Goal: Task Accomplishment & Management: Manage account settings

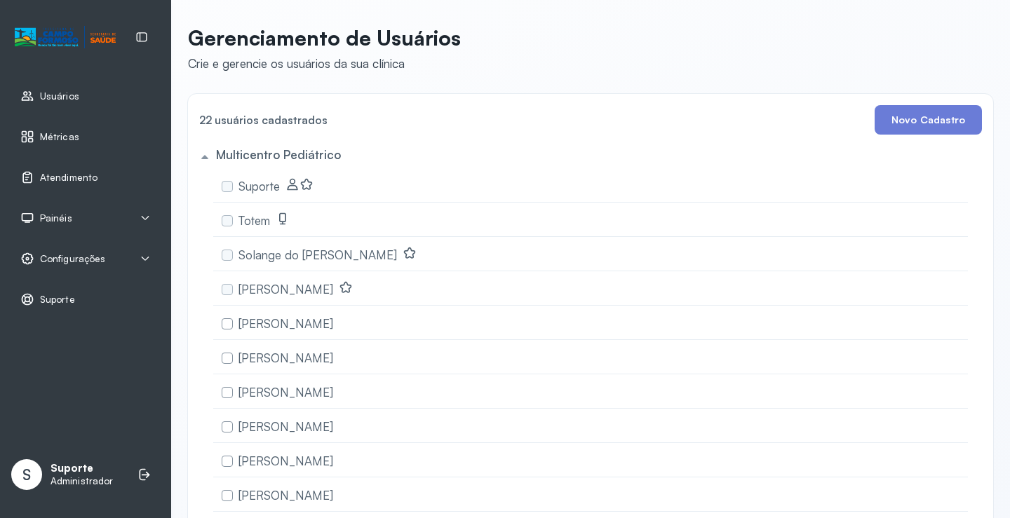
click at [99, 213] on div "Painéis" at bounding box center [85, 218] width 130 height 14
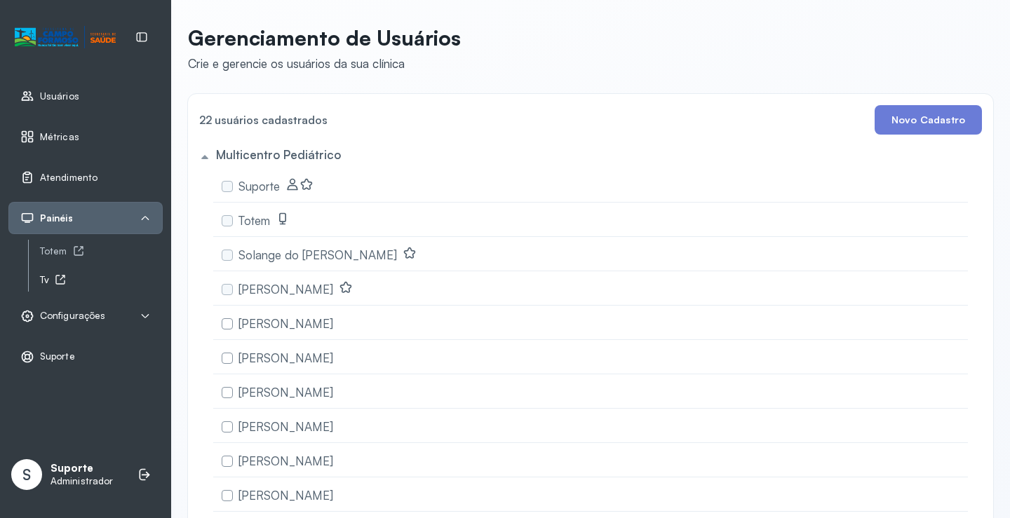
click at [63, 278] on icon at bounding box center [62, 278] width 5 height 5
click at [79, 177] on span "Atendimento" at bounding box center [69, 178] width 58 height 12
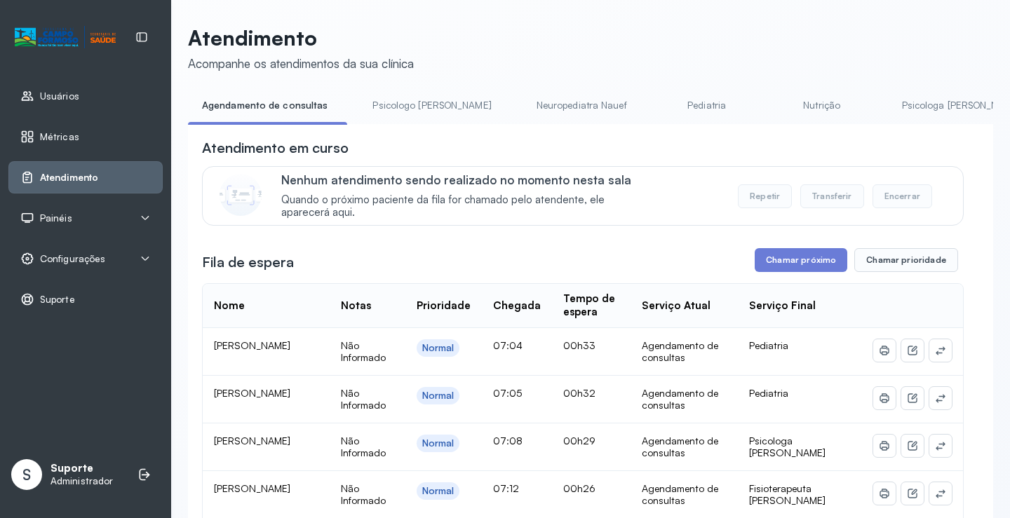
click at [68, 215] on span "Painéis" at bounding box center [56, 219] width 32 height 12
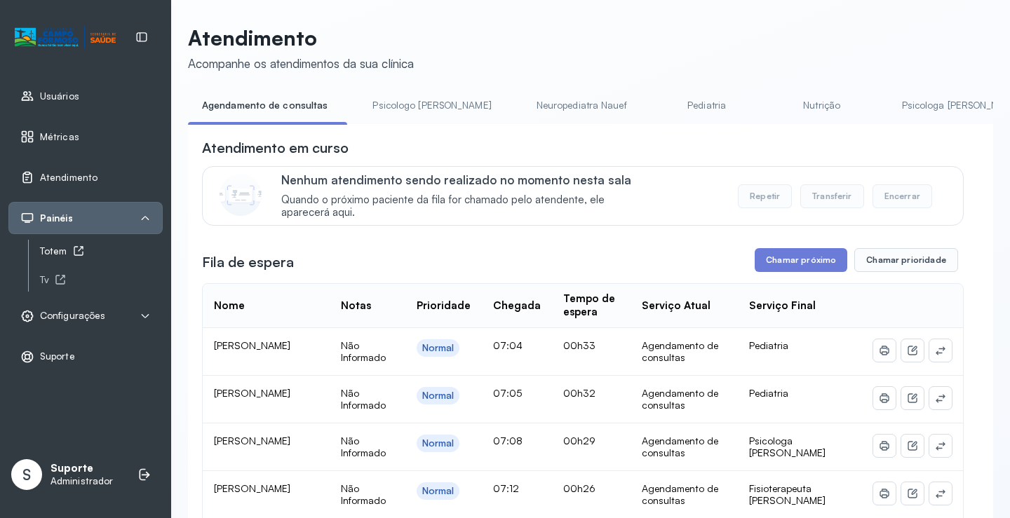
click at [61, 253] on div "Totem" at bounding box center [101, 252] width 123 height 12
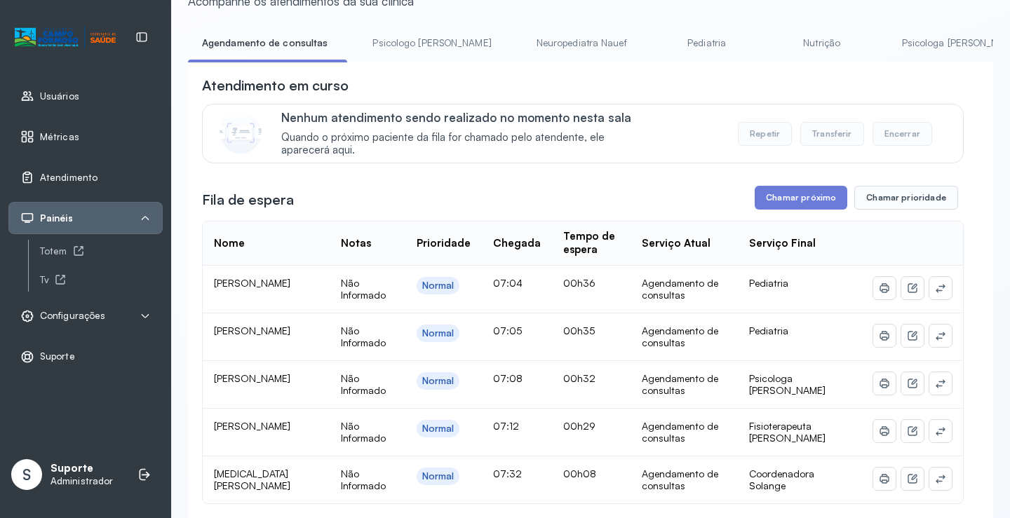
scroll to position [140, 0]
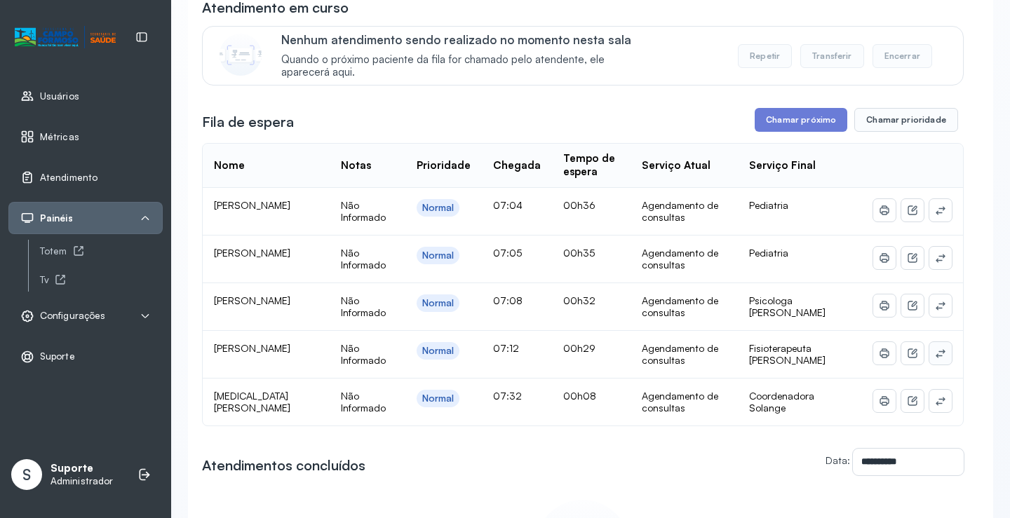
click at [935, 356] on icon at bounding box center [940, 353] width 11 height 11
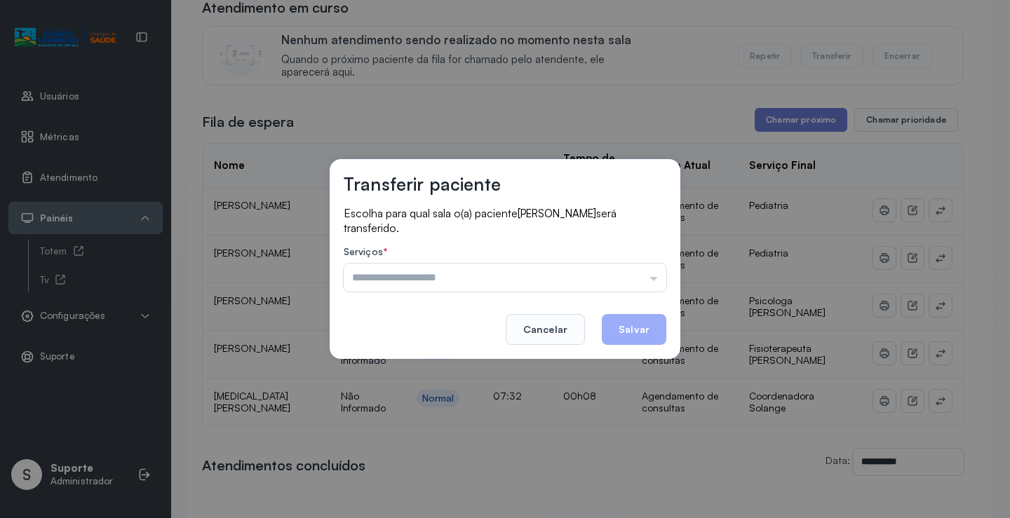
click at [647, 265] on div "Psicologo Pedro Neuropediatra Nauef Pediatria Nutrição Psicologa Alana Fisioter…" at bounding box center [505, 278] width 323 height 28
click at [641, 265] on input "text" at bounding box center [505, 278] width 323 height 28
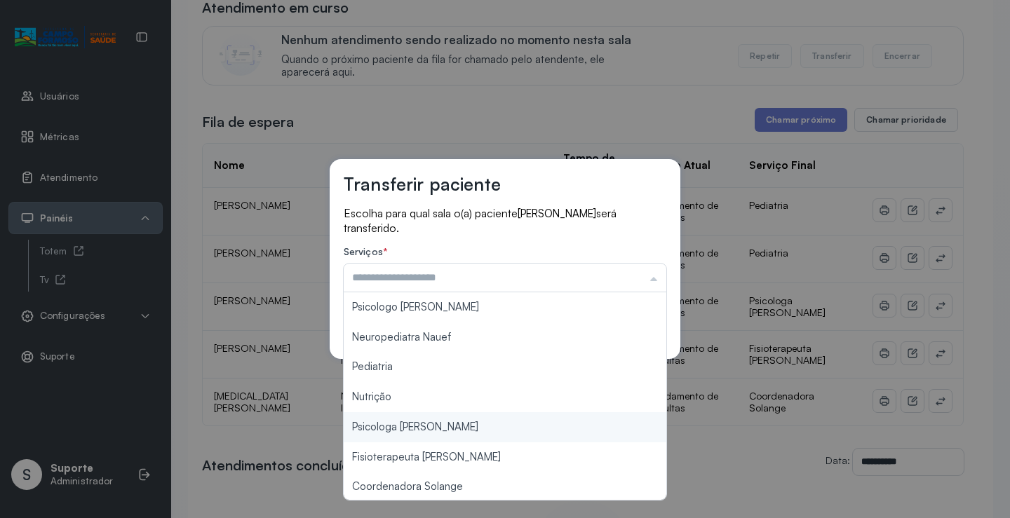
type input "**********"
drag, startPoint x: 474, startPoint y: 415, endPoint x: 571, endPoint y: 373, distance: 106.2
click at [476, 413] on div "**********" at bounding box center [505, 259] width 1010 height 518
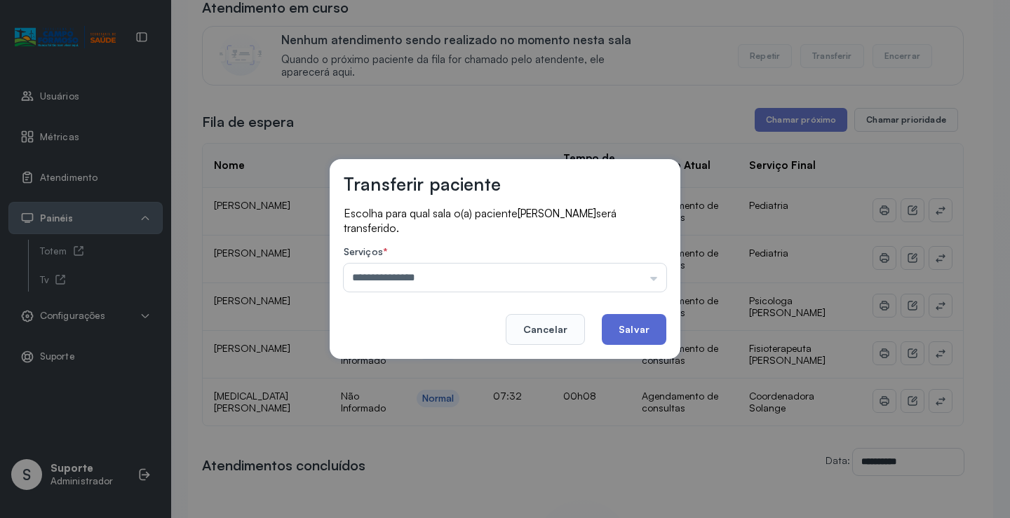
click at [629, 319] on button "Salvar" at bounding box center [634, 329] width 65 height 31
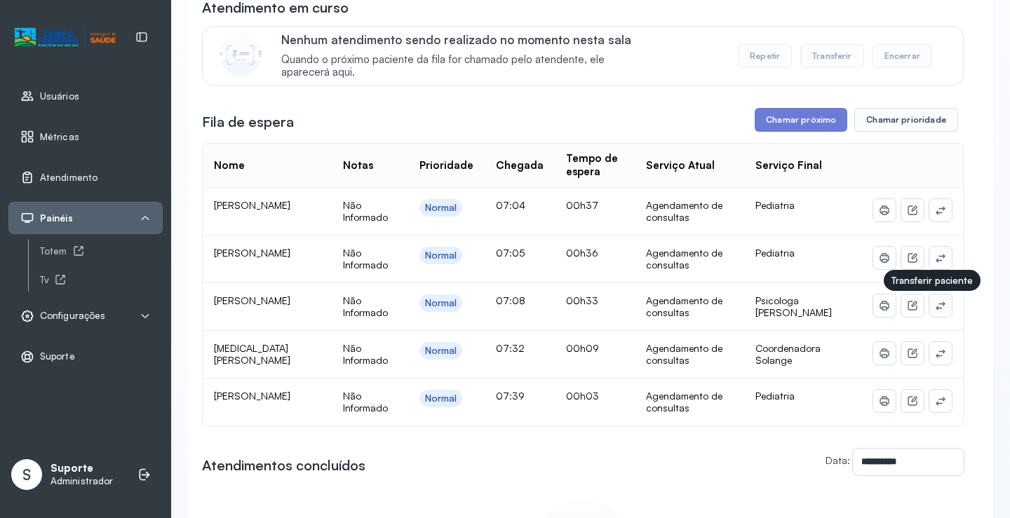
click at [935, 304] on icon at bounding box center [940, 305] width 11 height 11
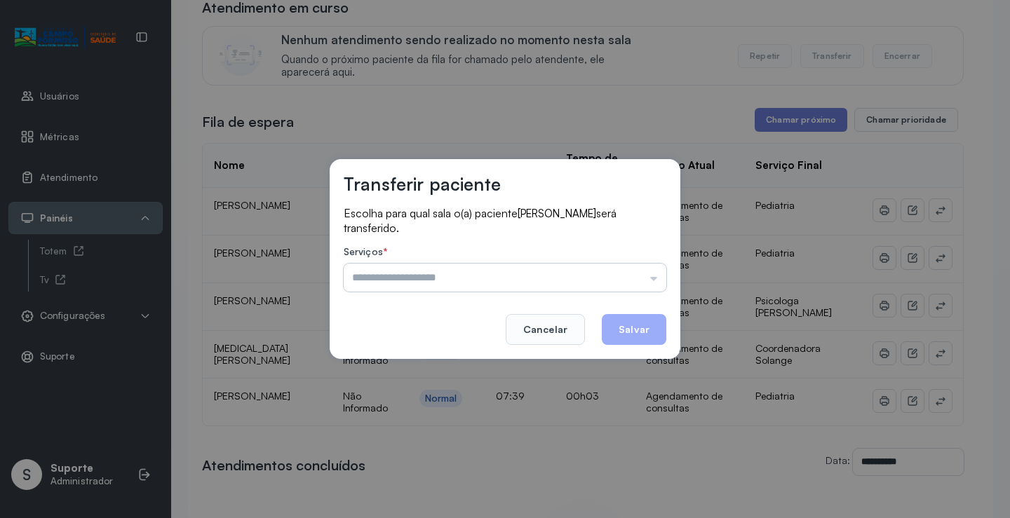
click at [611, 269] on input "text" at bounding box center [505, 278] width 323 height 28
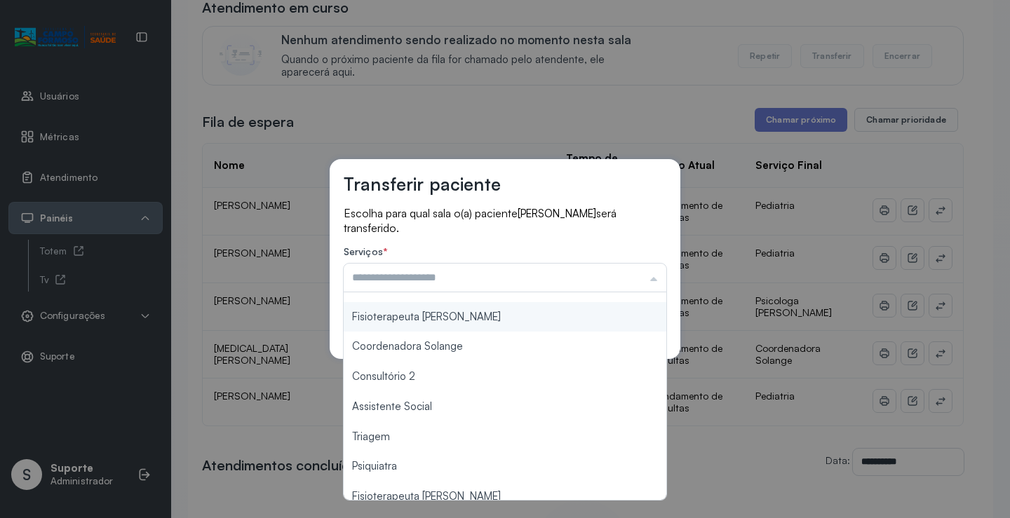
scroll to position [0, 0]
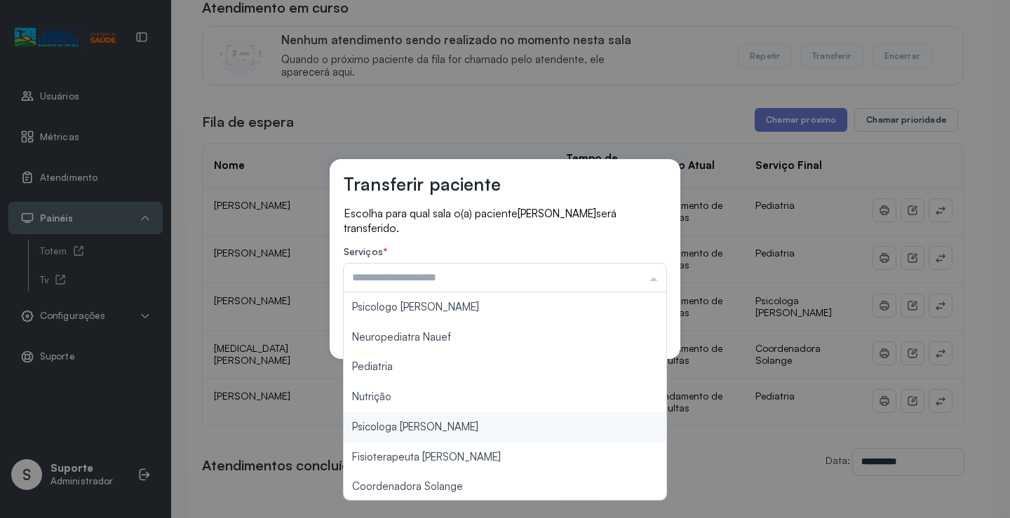
type input "**********"
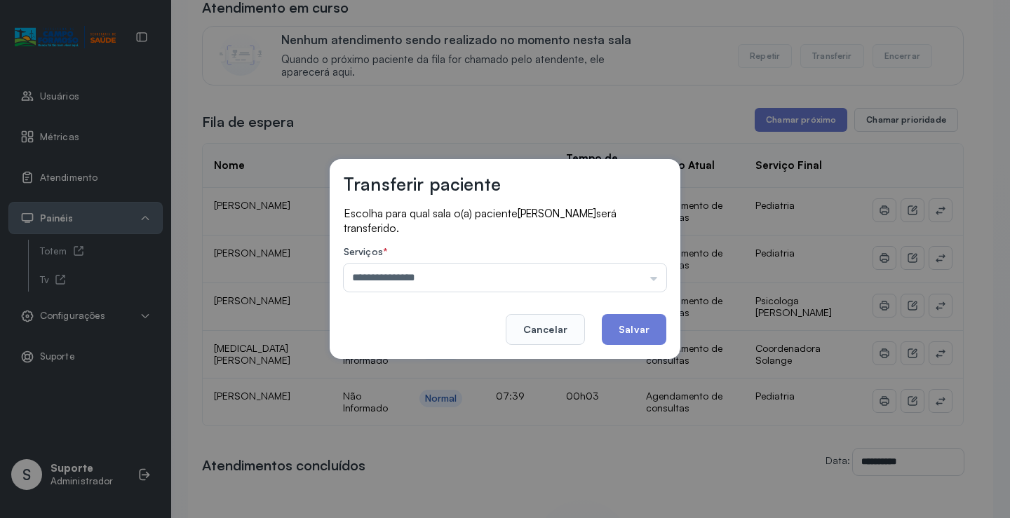
click at [438, 417] on div "**********" at bounding box center [505, 259] width 1010 height 518
click at [617, 327] on button "Salvar" at bounding box center [634, 329] width 65 height 31
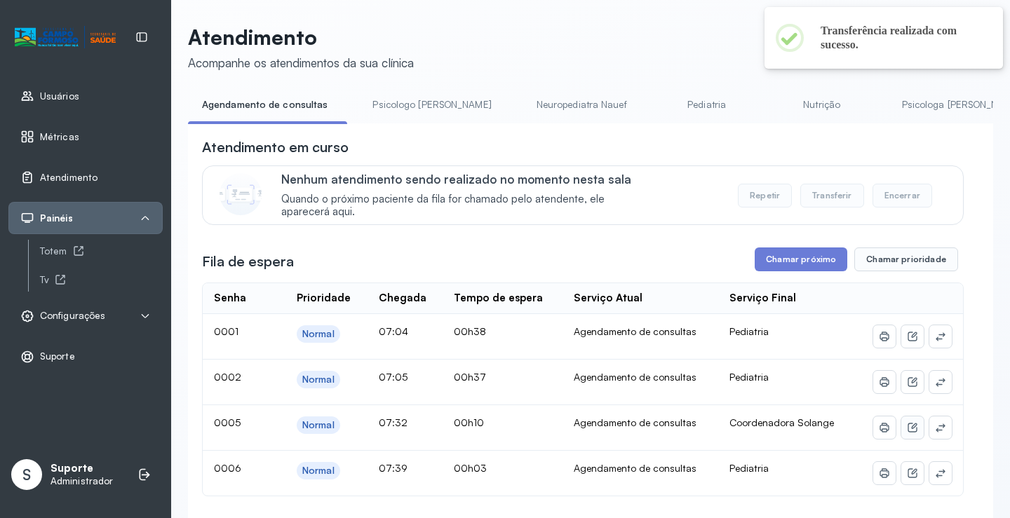
scroll to position [140, 0]
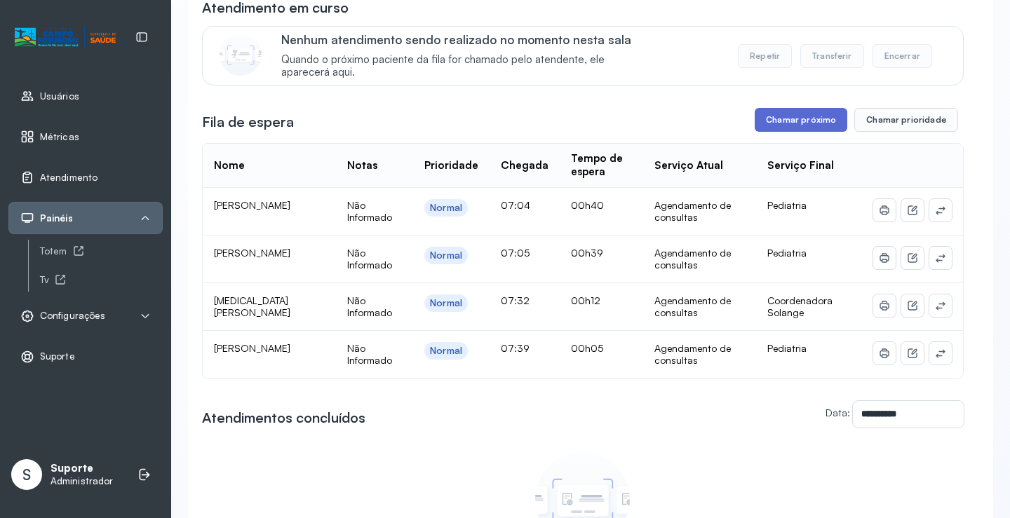
click at [796, 128] on button "Chamar próximo" at bounding box center [801, 120] width 93 height 24
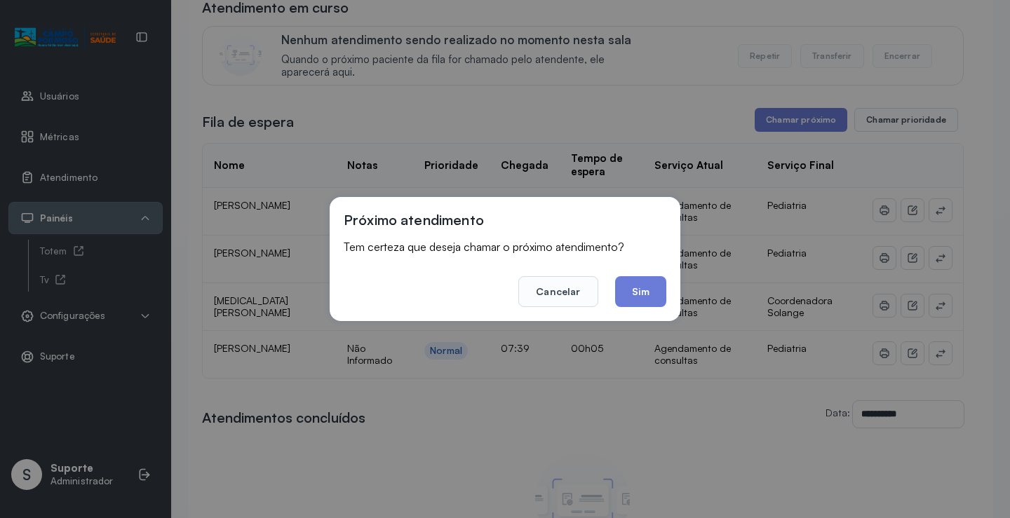
click at [630, 296] on button "Sim" at bounding box center [640, 291] width 51 height 31
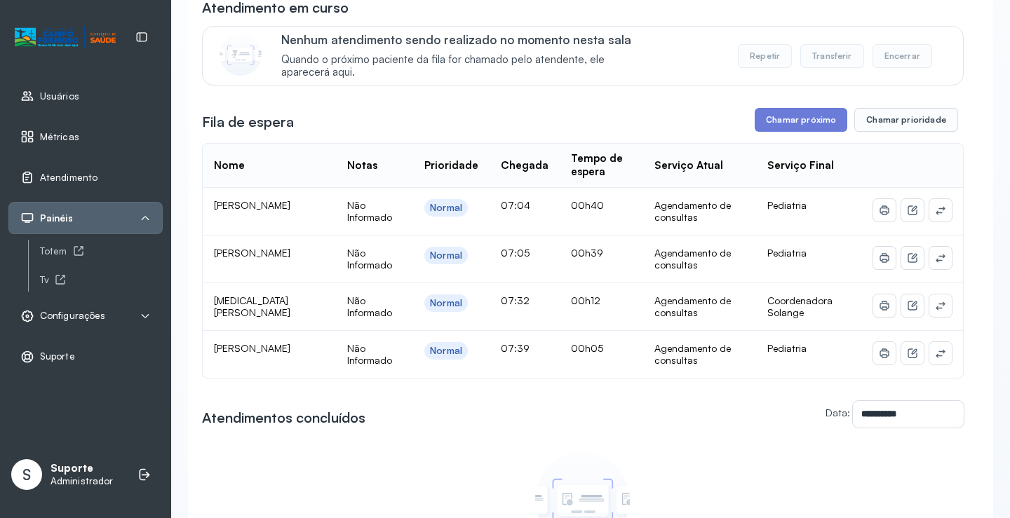
click at [81, 310] on span "Configurações" at bounding box center [72, 316] width 65 height 12
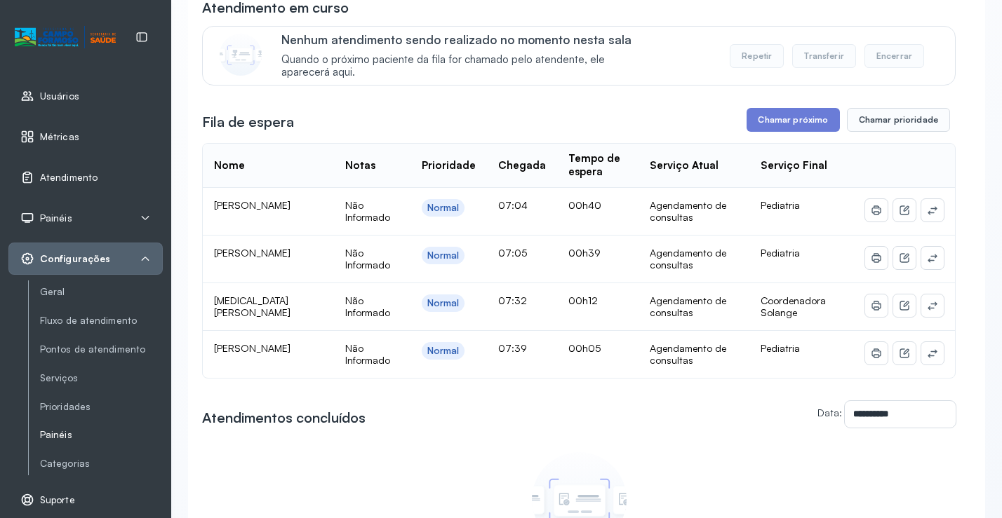
click at [64, 428] on link "Painéis" at bounding box center [101, 436] width 123 height 18
click at [53, 427] on link "Painéis" at bounding box center [101, 436] width 123 height 18
click at [56, 430] on link "Painéis" at bounding box center [101, 435] width 123 height 12
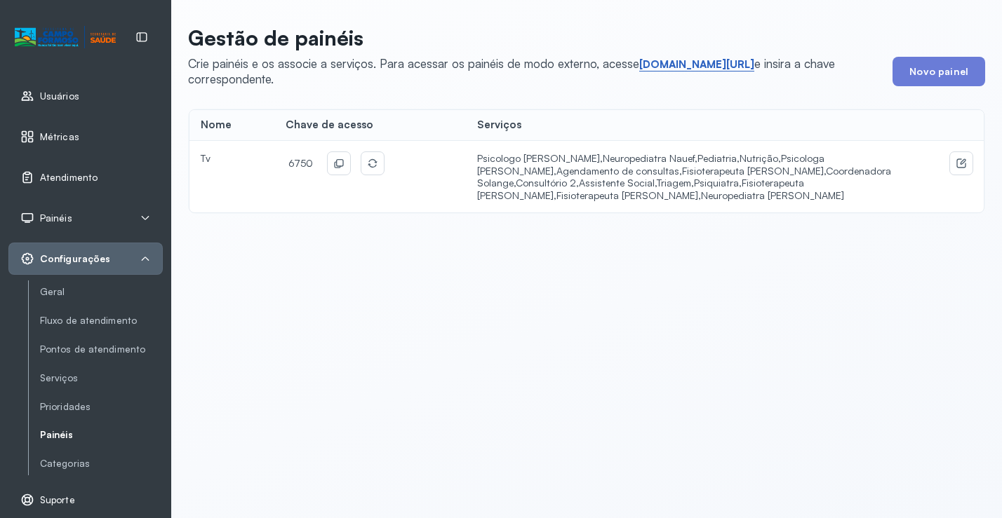
click at [695, 61] on link "short.sysvale.com/tv" at bounding box center [696, 65] width 115 height 14
click at [339, 175] on td "6750" at bounding box center [370, 177] width 192 height 72
click at [337, 166] on icon at bounding box center [340, 163] width 8 height 8
click at [74, 174] on span "Atendimento" at bounding box center [69, 178] width 58 height 12
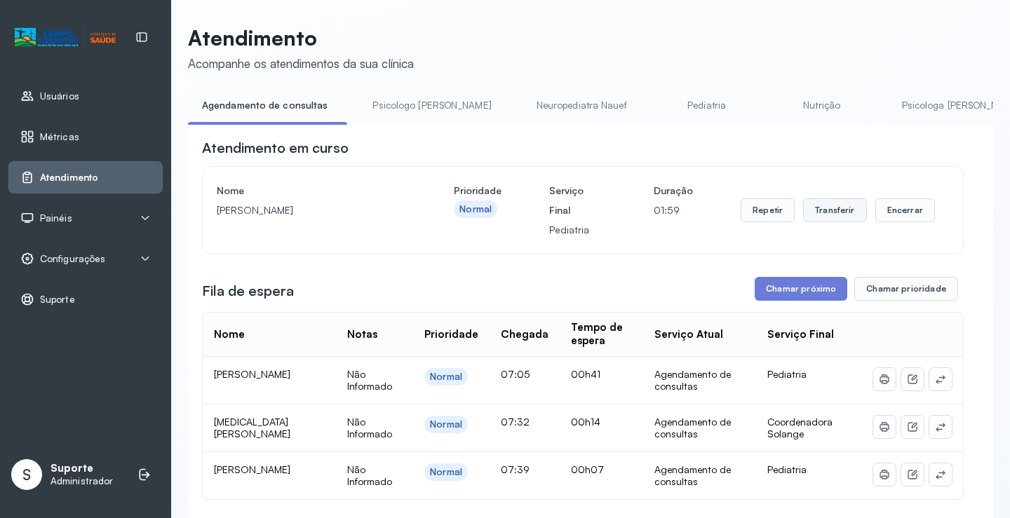
click at [819, 215] on button "Transferir" at bounding box center [835, 211] width 64 height 24
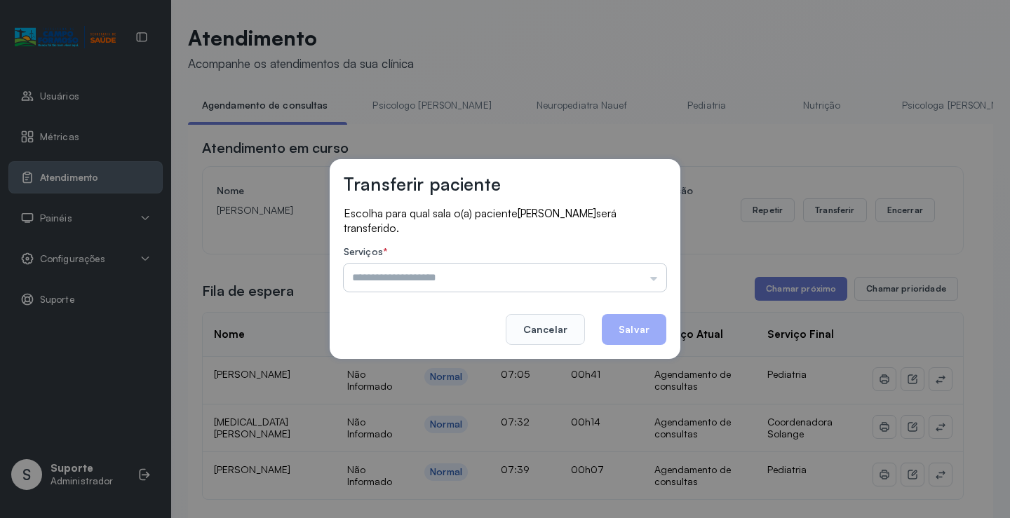
click at [605, 279] on input "text" at bounding box center [505, 278] width 323 height 28
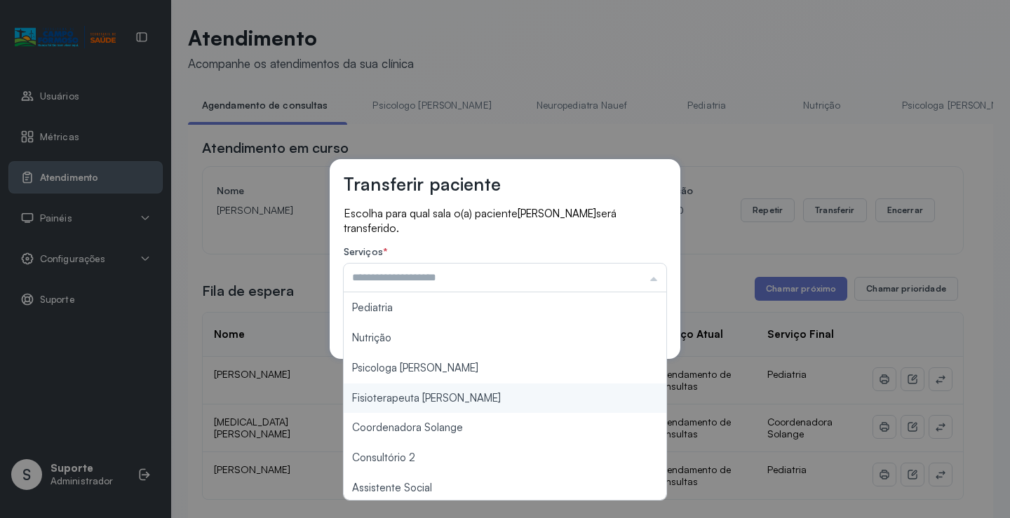
scroll to position [210, 0]
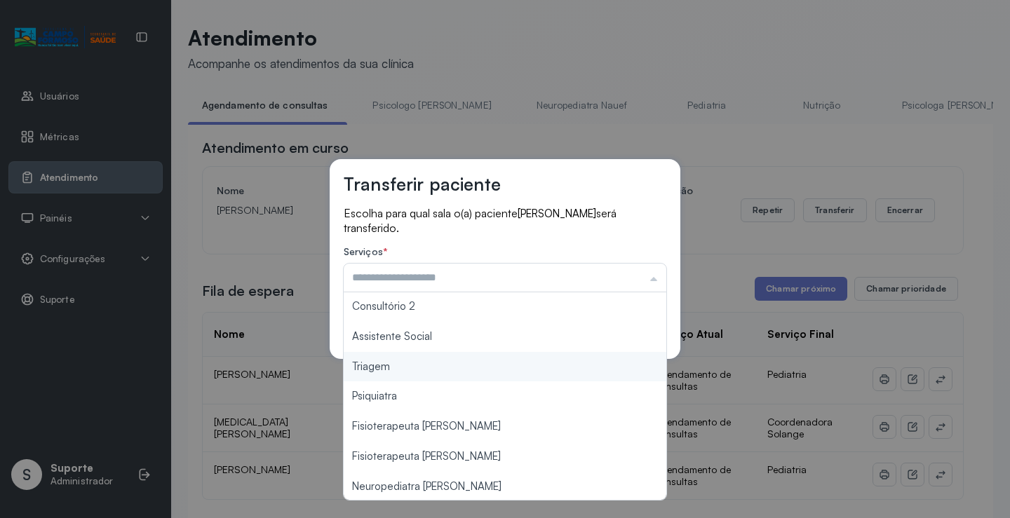
type input "*******"
drag, startPoint x: 406, startPoint y: 368, endPoint x: 444, endPoint y: 361, distance: 38.5
click at [428, 363] on div "Transferir paciente Escolha para qual sala o(a) paciente Maite sofia sousa sant…" at bounding box center [505, 259] width 1010 height 518
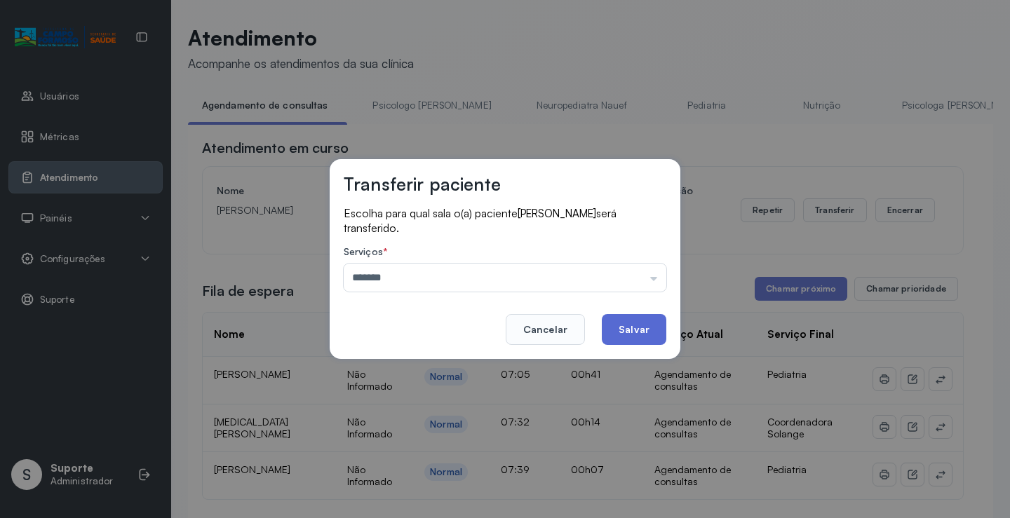
click at [606, 325] on button "Salvar" at bounding box center [634, 329] width 65 height 31
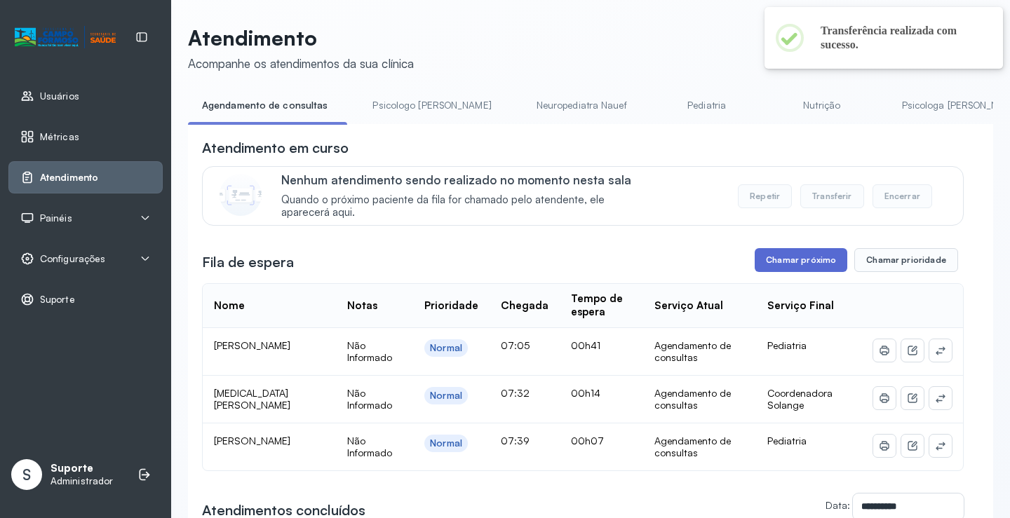
click at [786, 269] on button "Chamar próximo" at bounding box center [801, 260] width 93 height 24
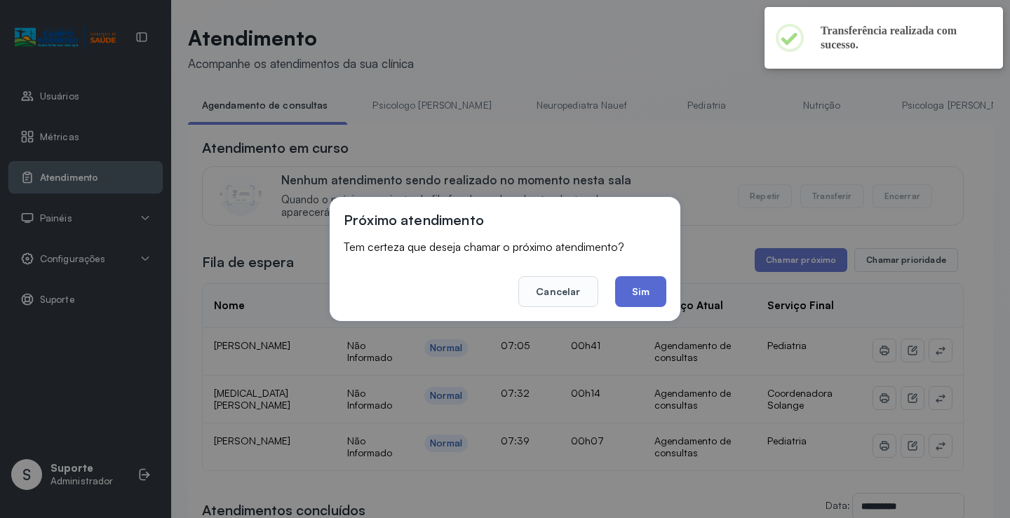
click at [647, 286] on button "Sim" at bounding box center [640, 291] width 51 height 31
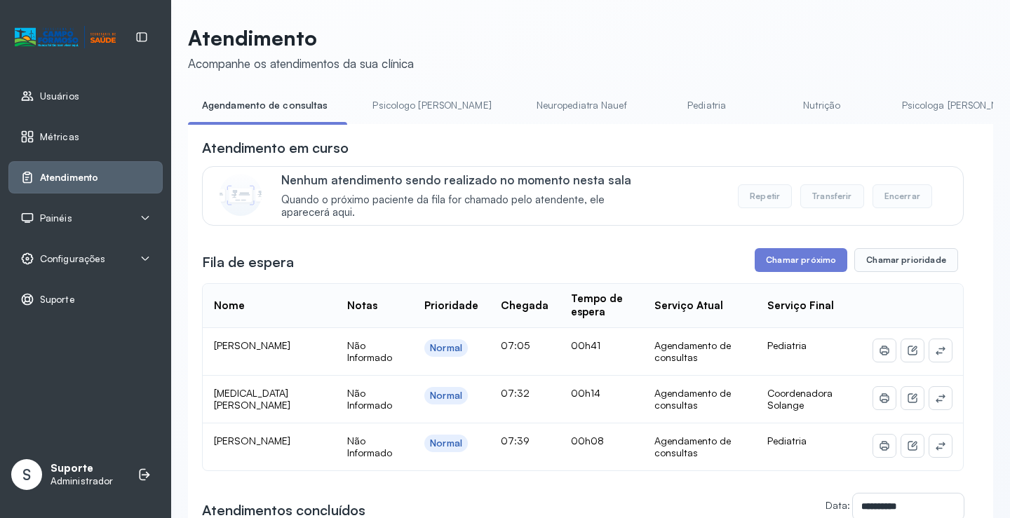
drag, startPoint x: 408, startPoint y: 110, endPoint x: 333, endPoint y: 126, distance: 76.8
click at [406, 110] on link "Psicologo Pedro" at bounding box center [432, 105] width 147 height 23
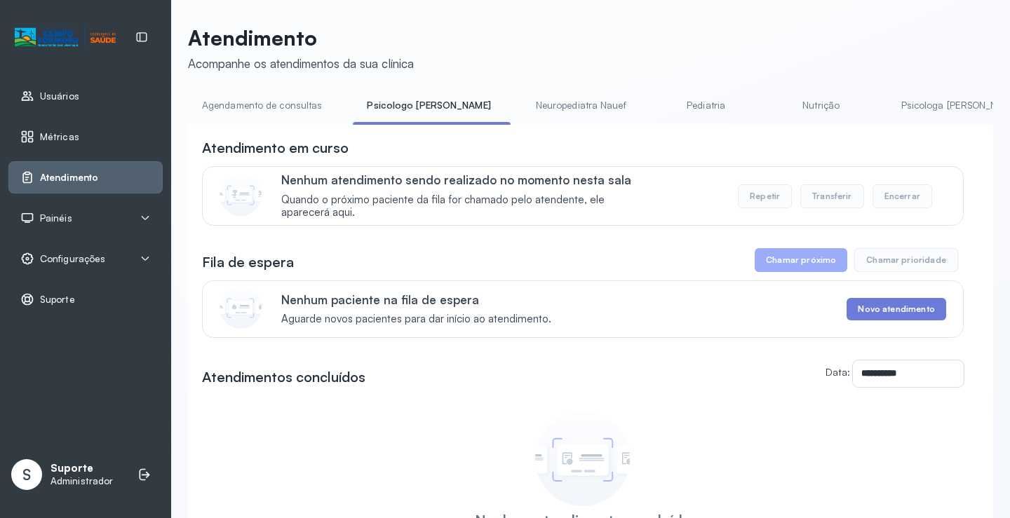
click at [286, 106] on link "Agendamento de consultas" at bounding box center [262, 105] width 148 height 23
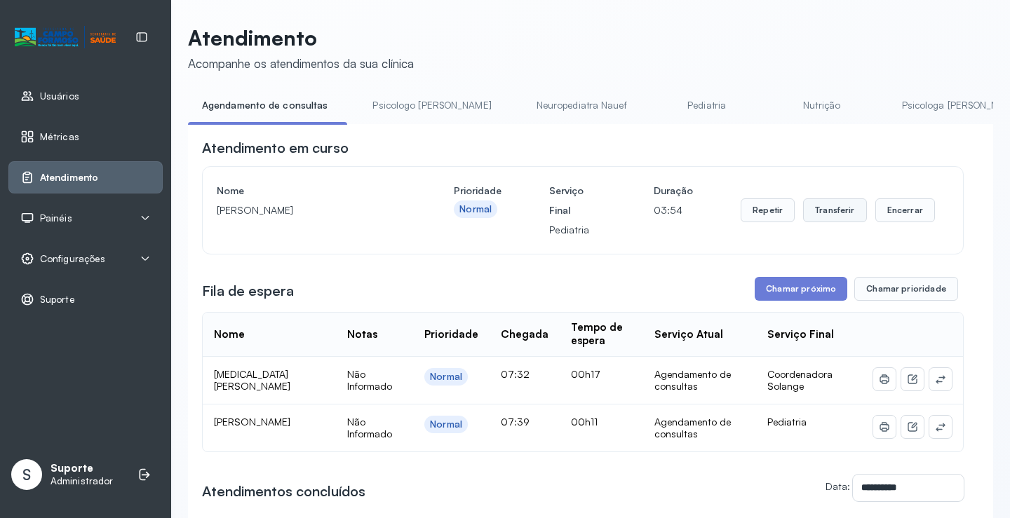
click at [819, 217] on button "Transferir" at bounding box center [835, 211] width 64 height 24
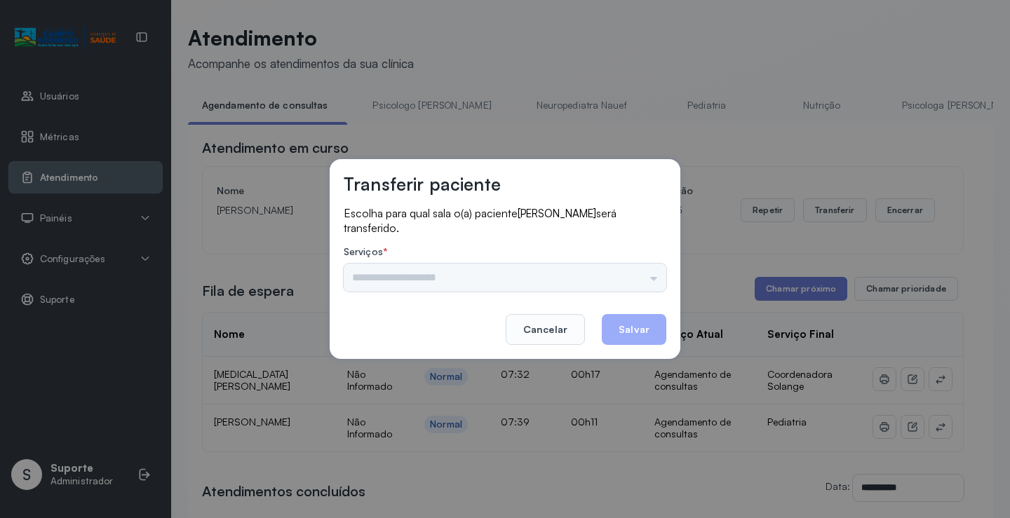
click at [634, 274] on input "text" at bounding box center [505, 278] width 323 height 28
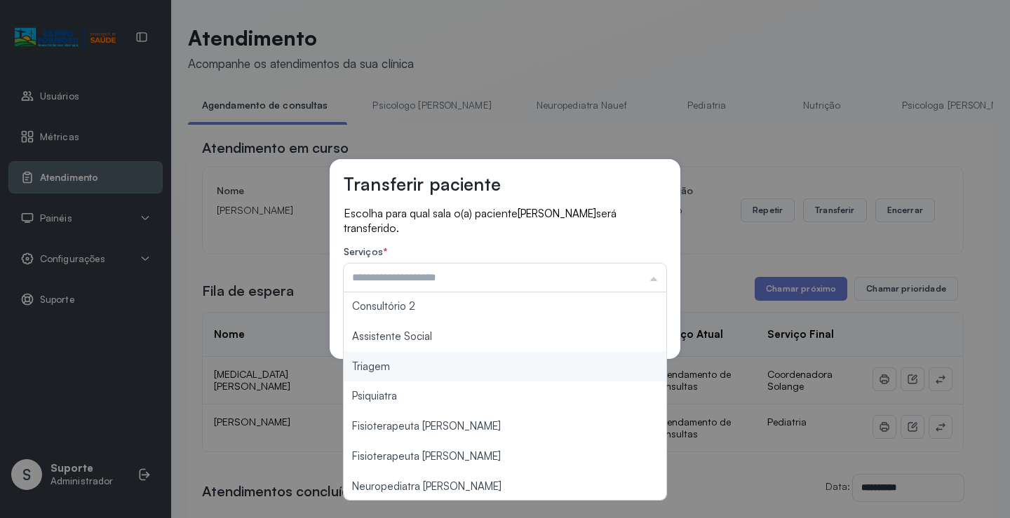
type input "*******"
drag, startPoint x: 428, startPoint y: 373, endPoint x: 477, endPoint y: 361, distance: 50.5
click at [429, 372] on div "Transferir paciente Escolha para qual sala o(a) paciente Pedro Henrique silva b…" at bounding box center [505, 259] width 1010 height 518
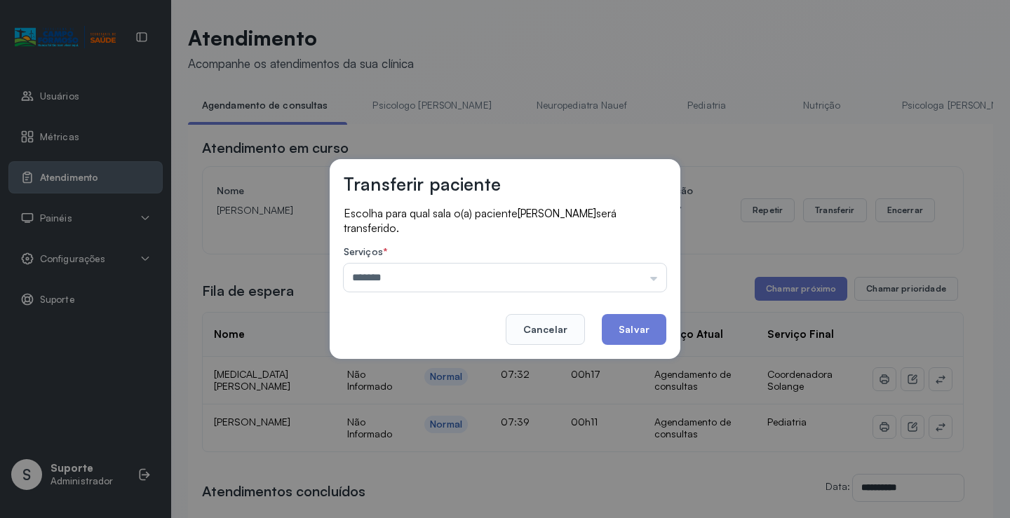
click at [659, 323] on button "Salvar" at bounding box center [634, 329] width 65 height 31
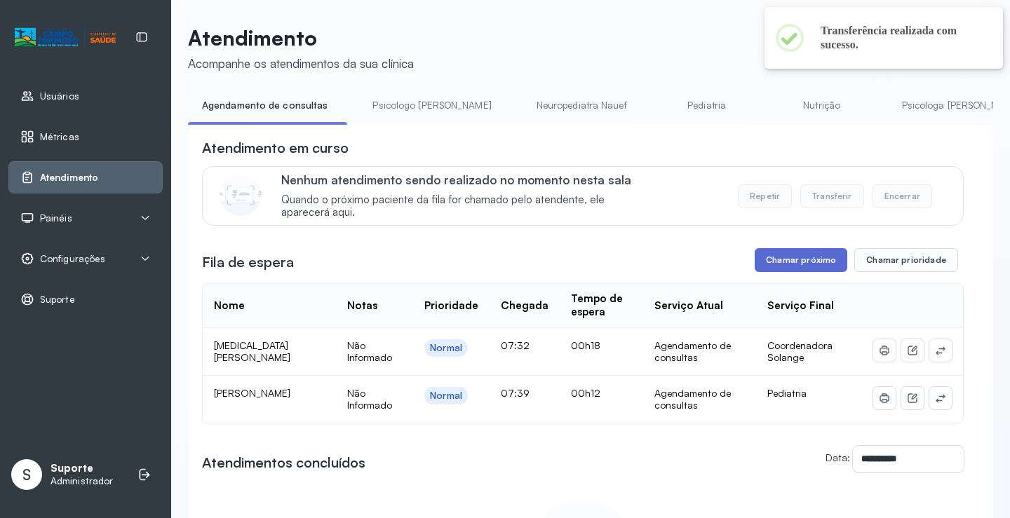
click at [817, 258] on button "Chamar próximo" at bounding box center [801, 260] width 93 height 24
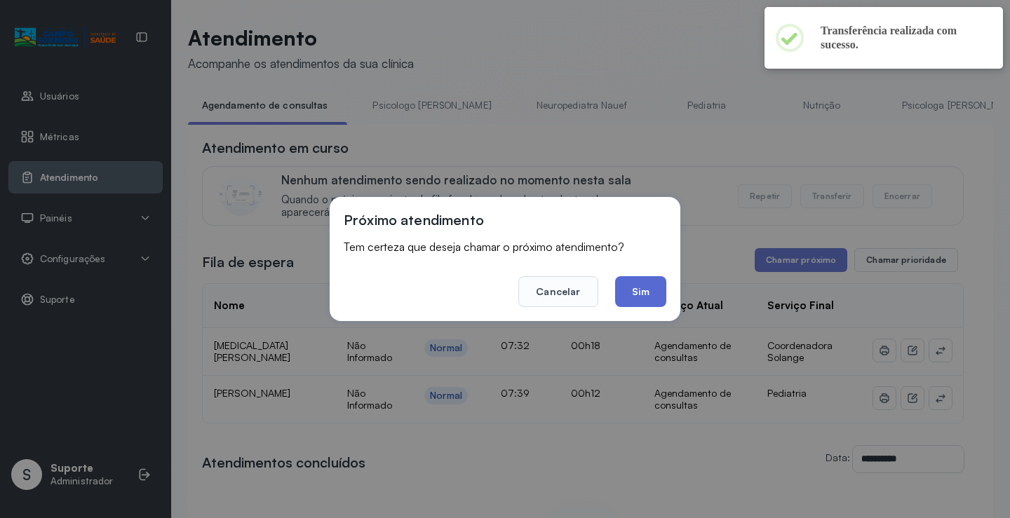
click at [637, 284] on button "Sim" at bounding box center [640, 291] width 51 height 31
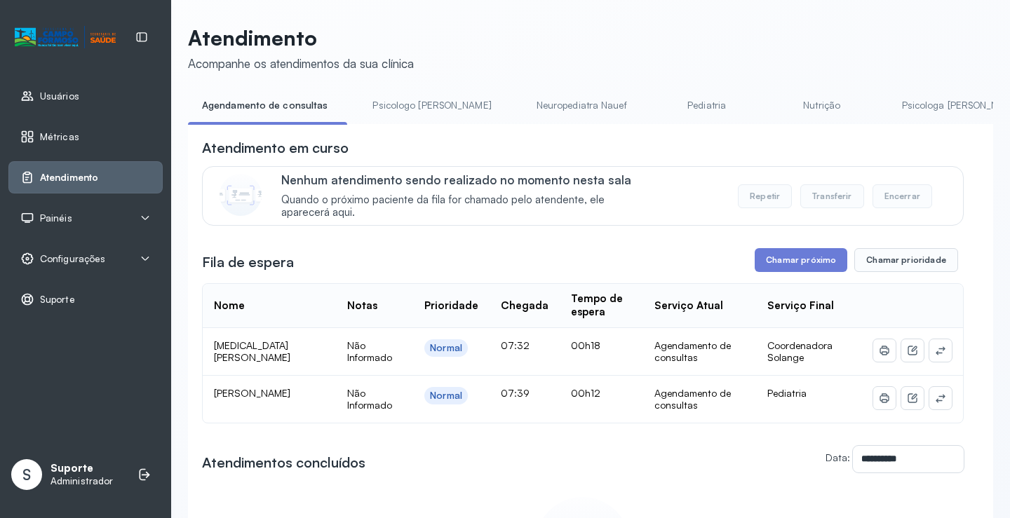
click at [368, 109] on link "Psicologo Pedro" at bounding box center [432, 105] width 147 height 23
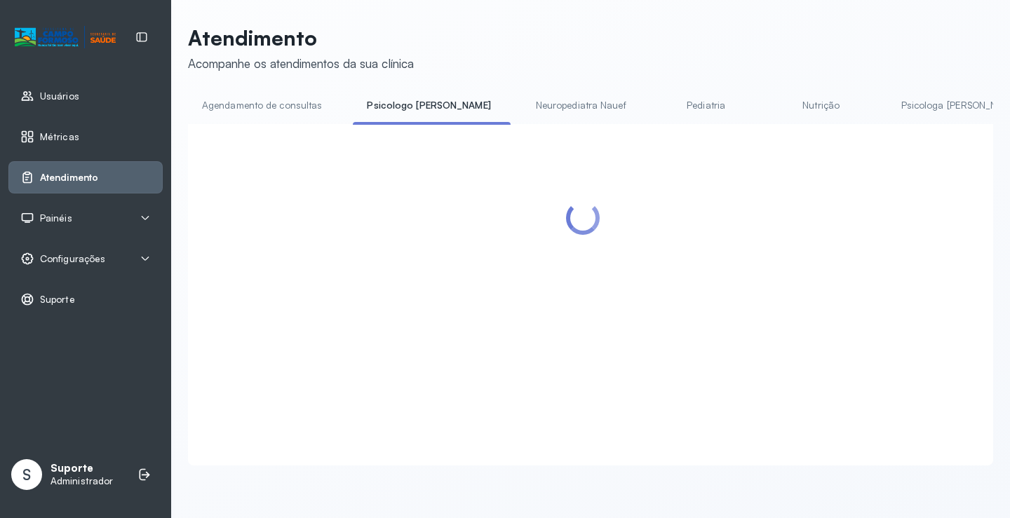
click at [294, 103] on link "Agendamento de consultas" at bounding box center [262, 105] width 148 height 23
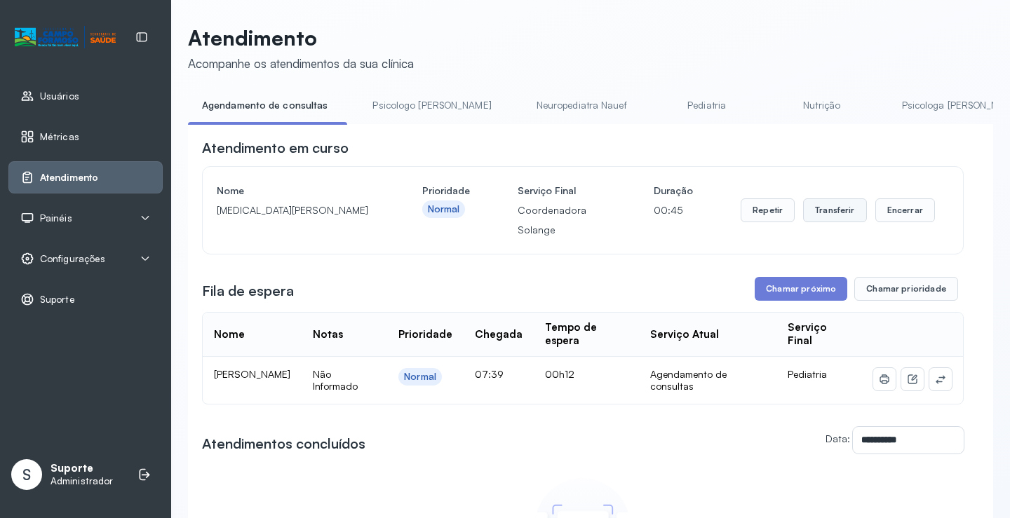
click at [813, 208] on button "Transferir" at bounding box center [835, 211] width 64 height 24
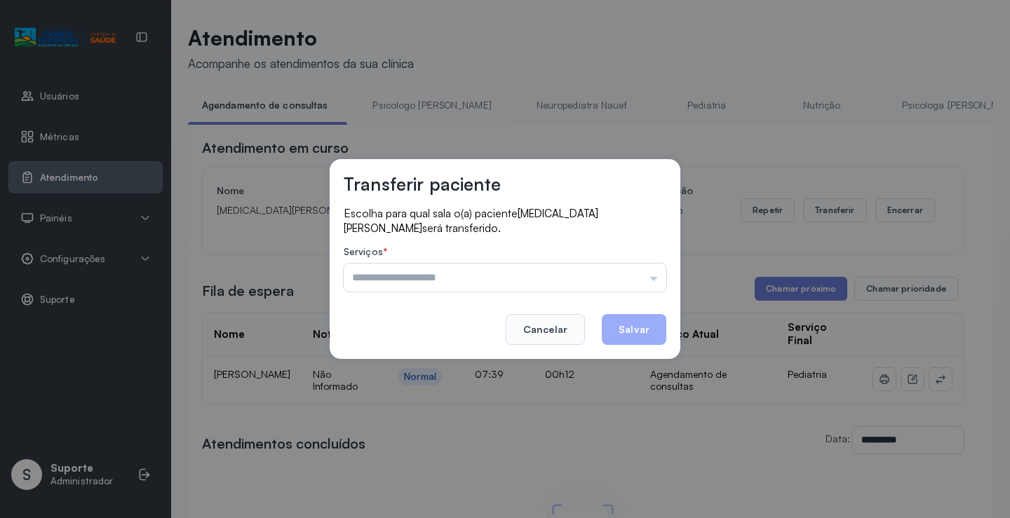
drag, startPoint x: 589, startPoint y: 270, endPoint x: 589, endPoint y: 279, distance: 8.4
click at [589, 271] on input "text" at bounding box center [505, 278] width 323 height 28
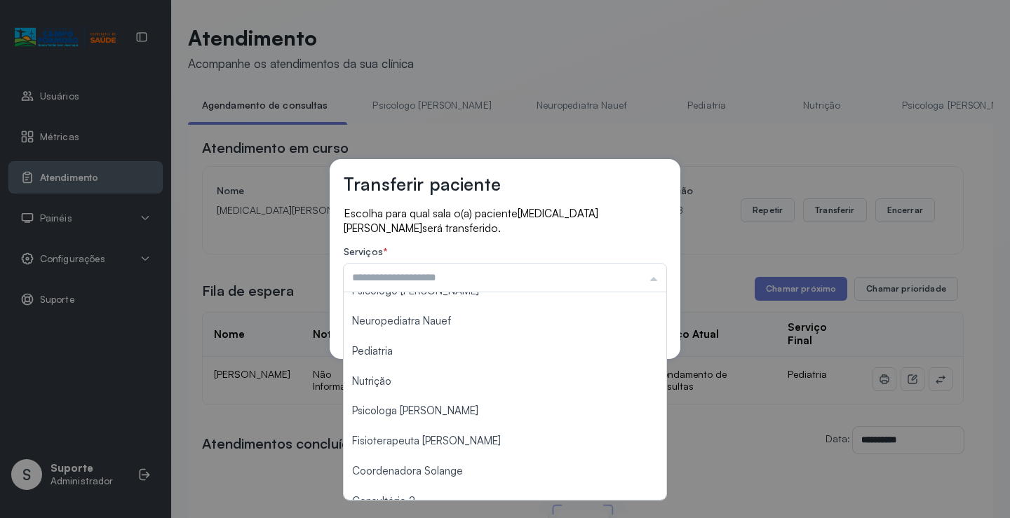
scroll to position [0, 0]
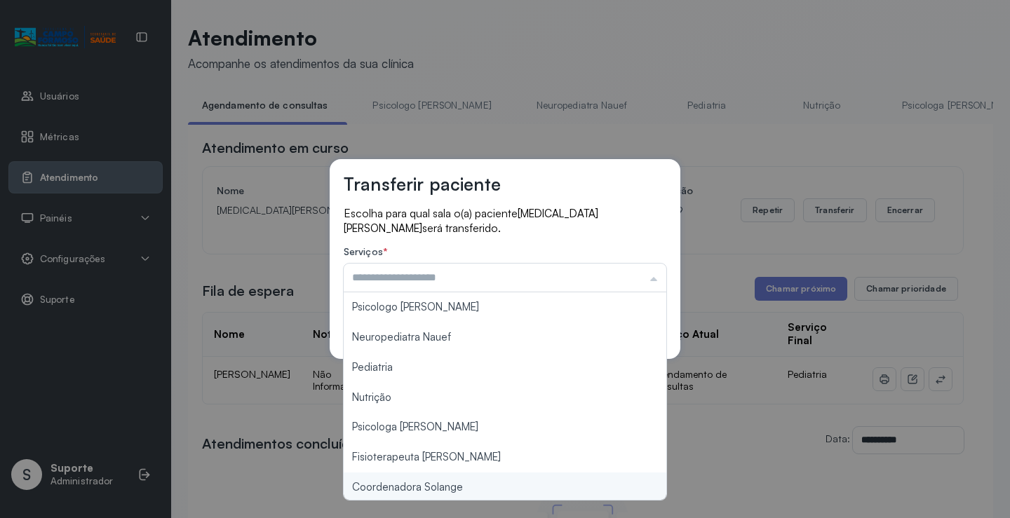
type input "**********"
click at [450, 487] on div "**********" at bounding box center [505, 259] width 1010 height 518
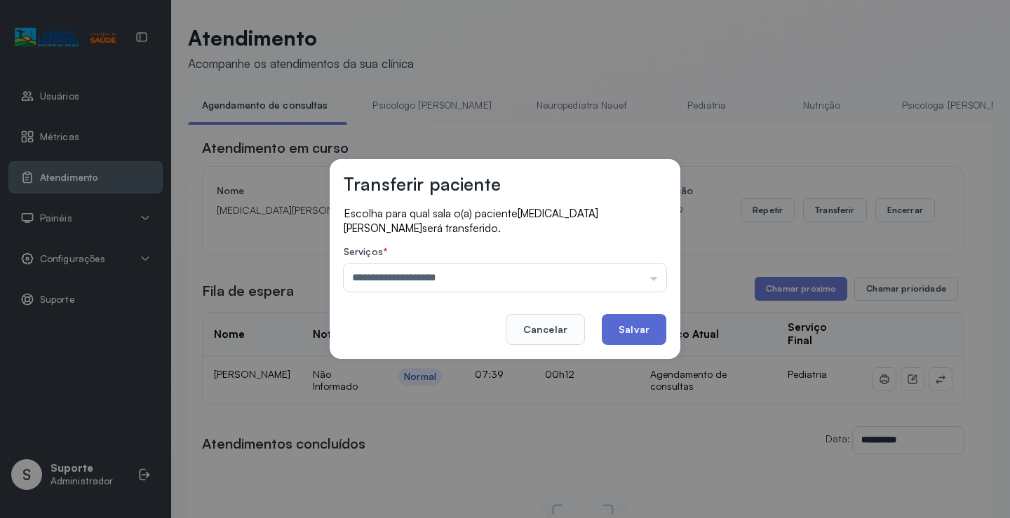
click at [634, 319] on button "Salvar" at bounding box center [634, 329] width 65 height 31
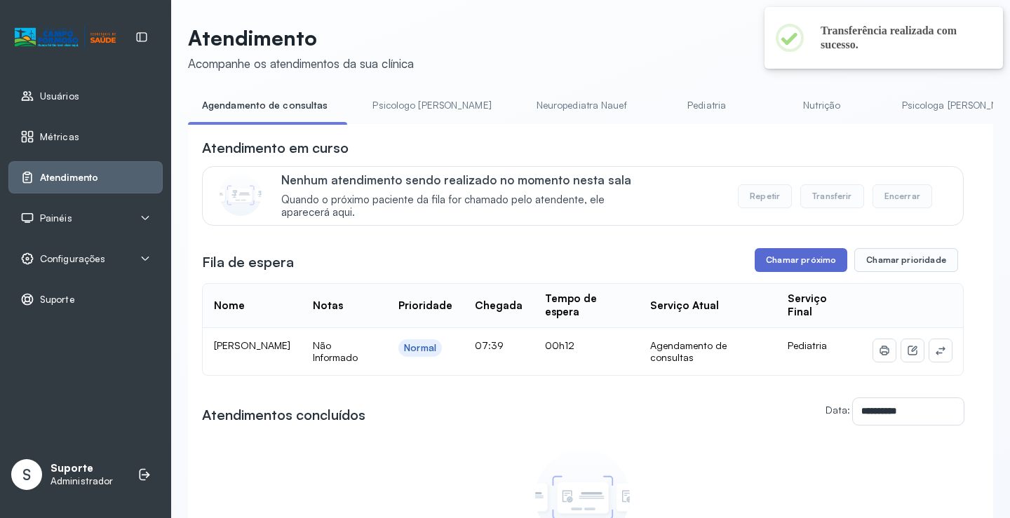
click at [787, 255] on button "Chamar próximo" at bounding box center [801, 260] width 93 height 24
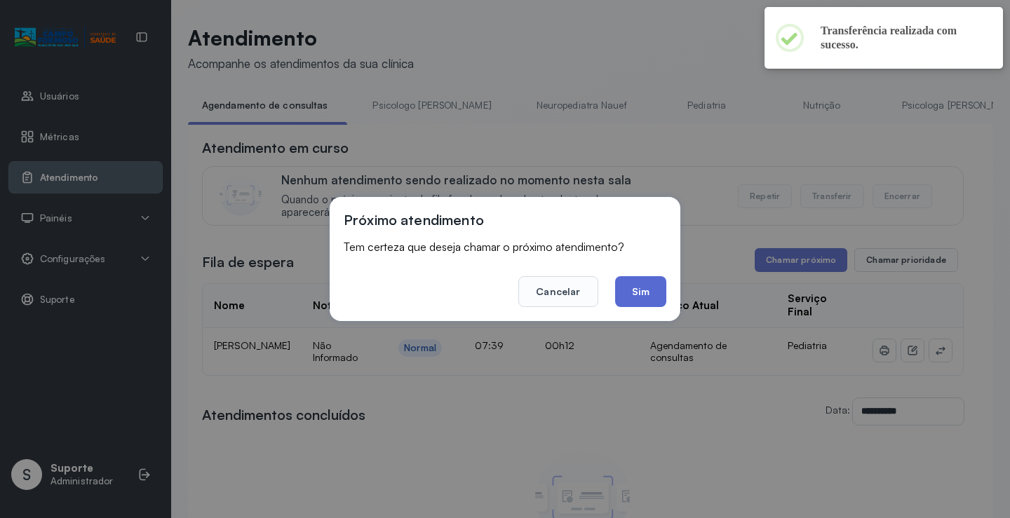
drag, startPoint x: 603, startPoint y: 282, endPoint x: 640, endPoint y: 292, distance: 38.5
click at [610, 283] on footer "Cancelar Sim" at bounding box center [505, 282] width 323 height 51
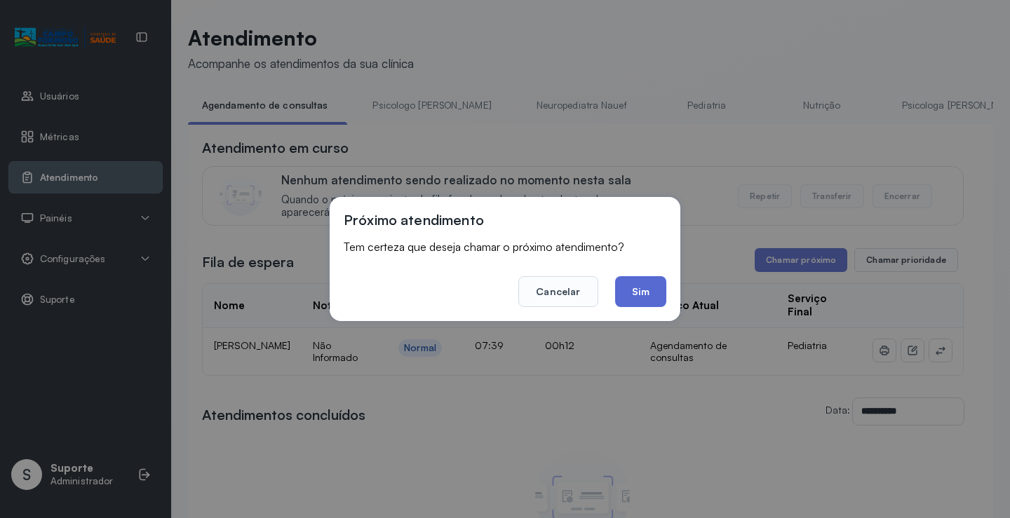
click at [640, 292] on button "Sim" at bounding box center [640, 291] width 51 height 31
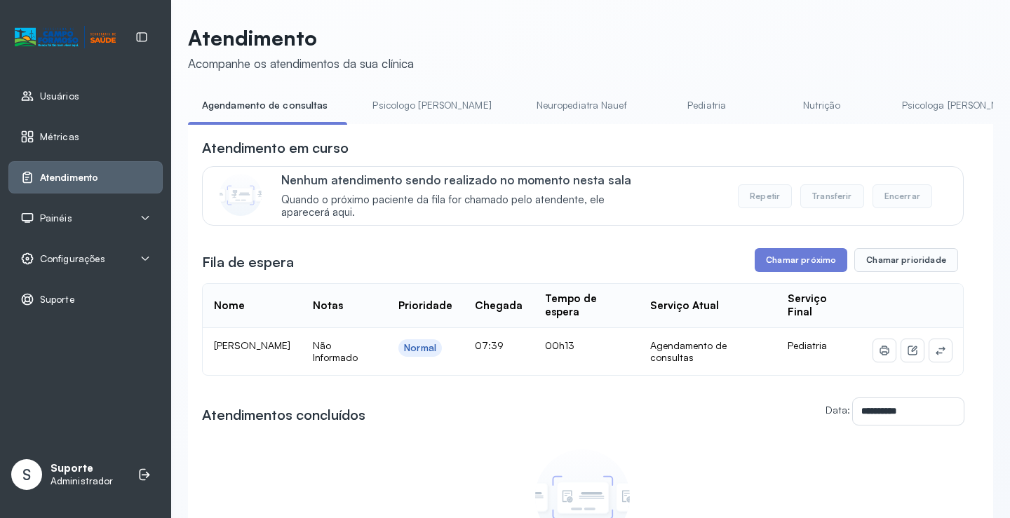
drag, startPoint x: 422, startPoint y: 129, endPoint x: 403, endPoint y: 104, distance: 31.2
click at [412, 115] on div "**********" at bounding box center [590, 387] width 805 height 587
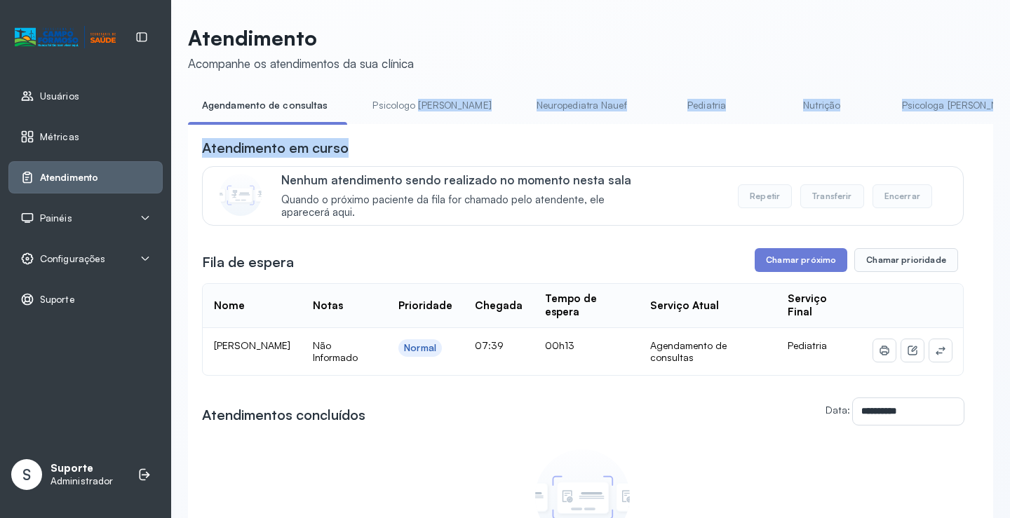
click at [403, 104] on link "Psicologo Pedro" at bounding box center [432, 105] width 147 height 23
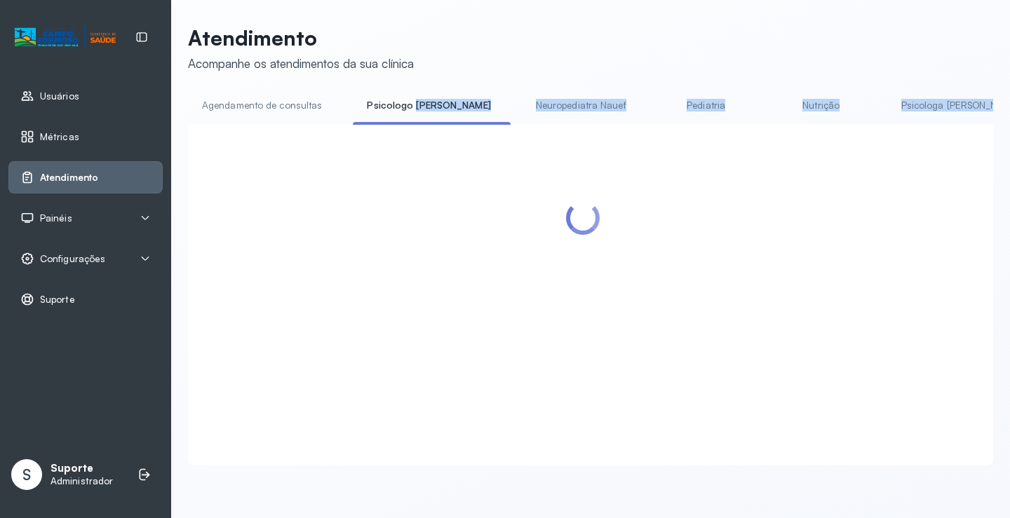
click at [281, 116] on link "Agendamento de consultas" at bounding box center [262, 105] width 148 height 23
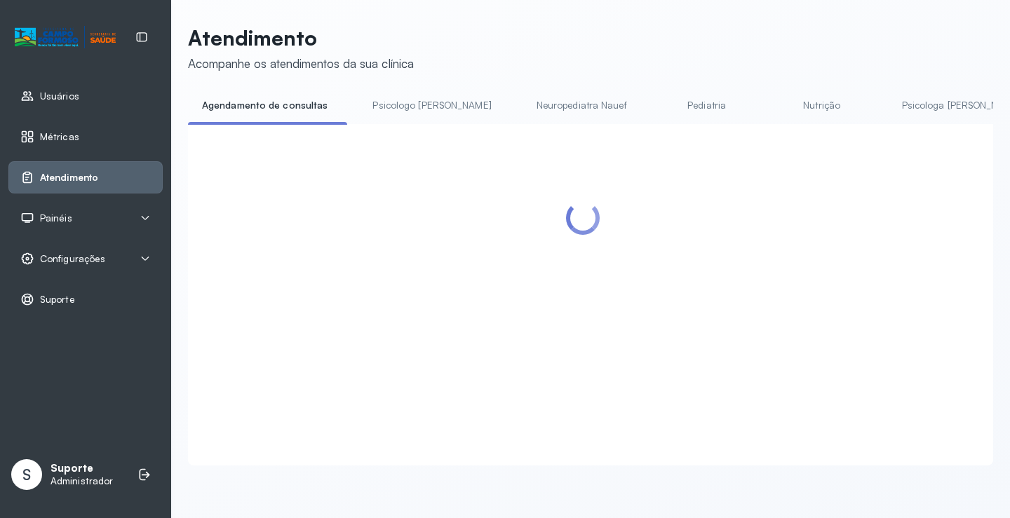
click at [603, 55] on header "Atendimento Acompanhe os atendimentos da sua clínica" at bounding box center [590, 48] width 805 height 46
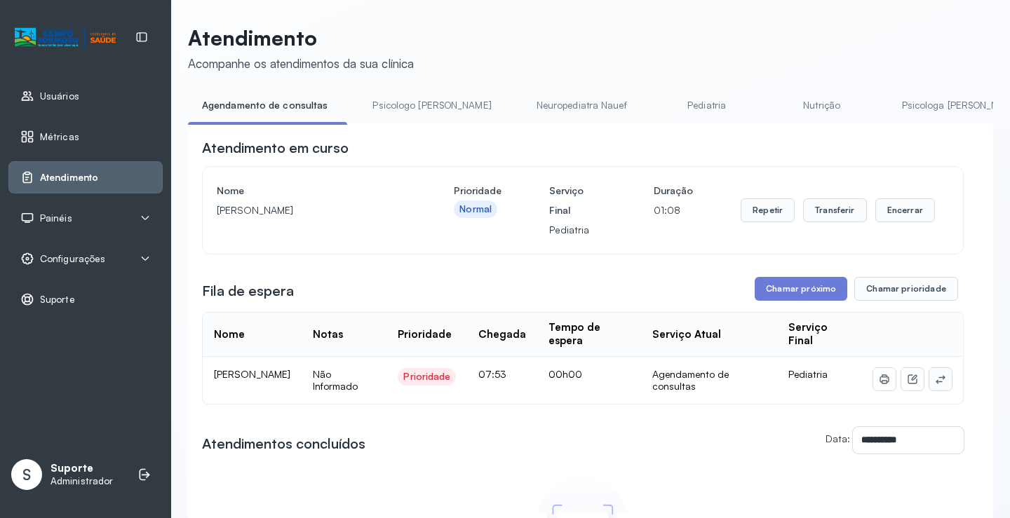
click at [936, 382] on icon at bounding box center [940, 379] width 9 height 8
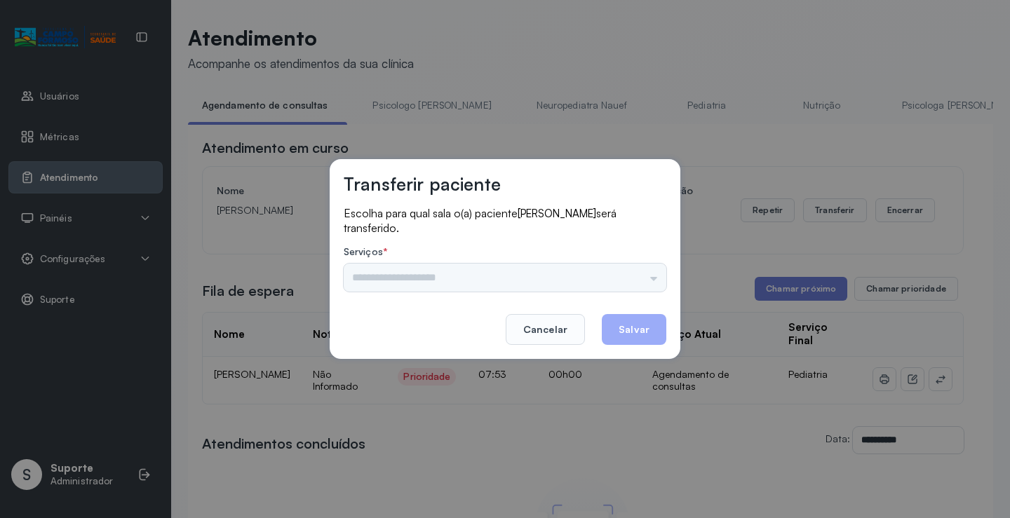
click at [627, 274] on div "Psicologo Pedro Neuropediatra Nauef Pediatria Nutrição Psicologa Alana Fisioter…" at bounding box center [505, 278] width 323 height 28
click at [632, 274] on input "text" at bounding box center [505, 278] width 323 height 28
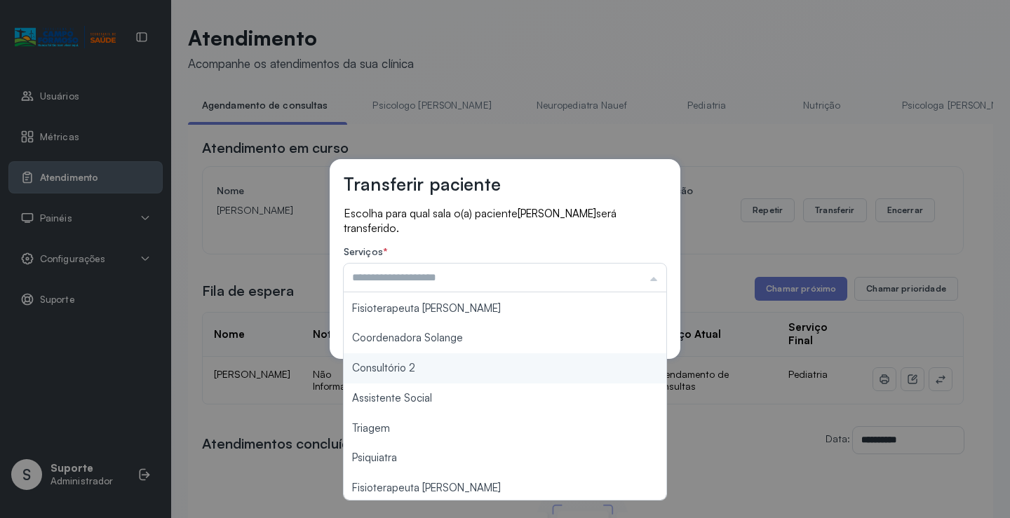
scroll to position [212, 0]
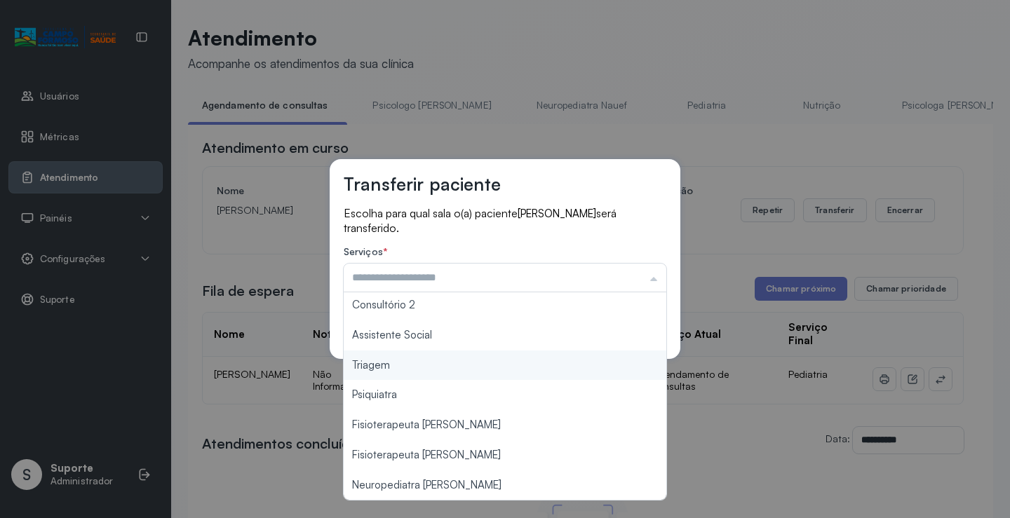
type input "*******"
click at [453, 366] on div "Transferir paciente Escolha para qual sala o(a) paciente Agatha Valentina da Si…" at bounding box center [505, 259] width 1010 height 518
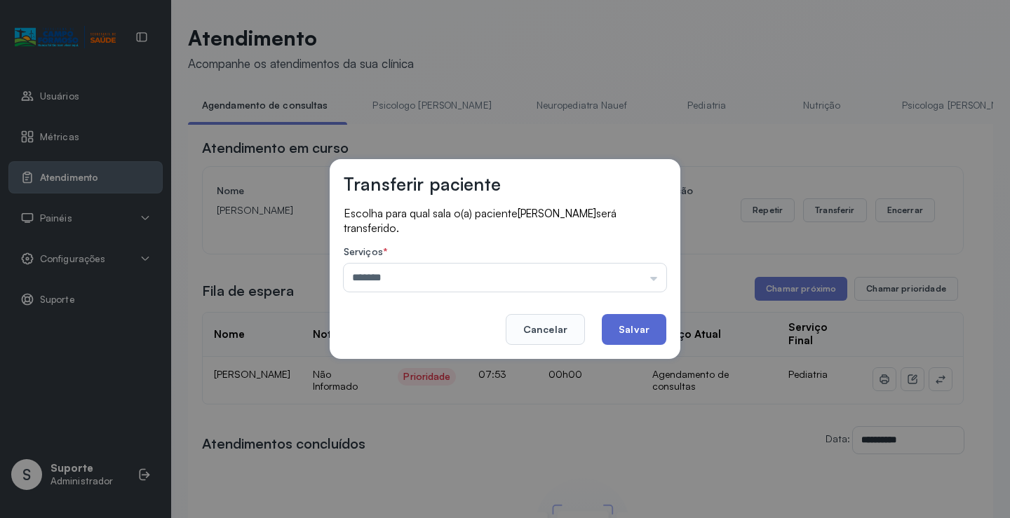
click at [627, 322] on button "Salvar" at bounding box center [634, 329] width 65 height 31
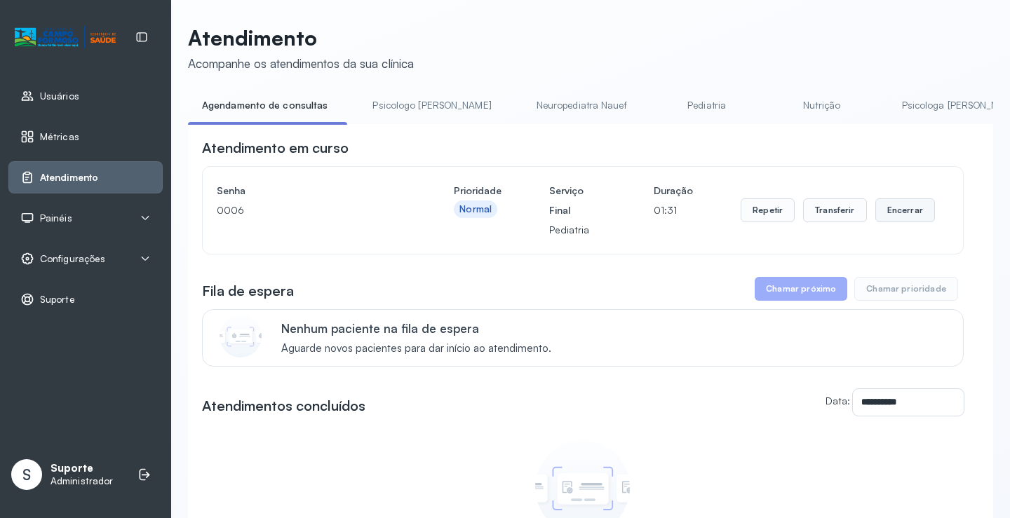
click at [897, 207] on button "Encerrar" at bounding box center [906, 211] width 60 height 24
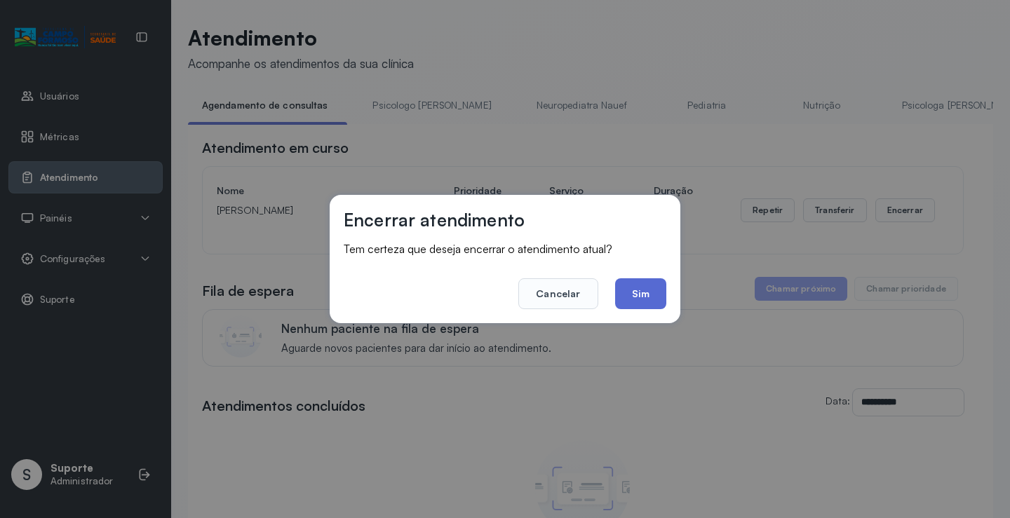
click at [622, 288] on button "Sim" at bounding box center [640, 294] width 51 height 31
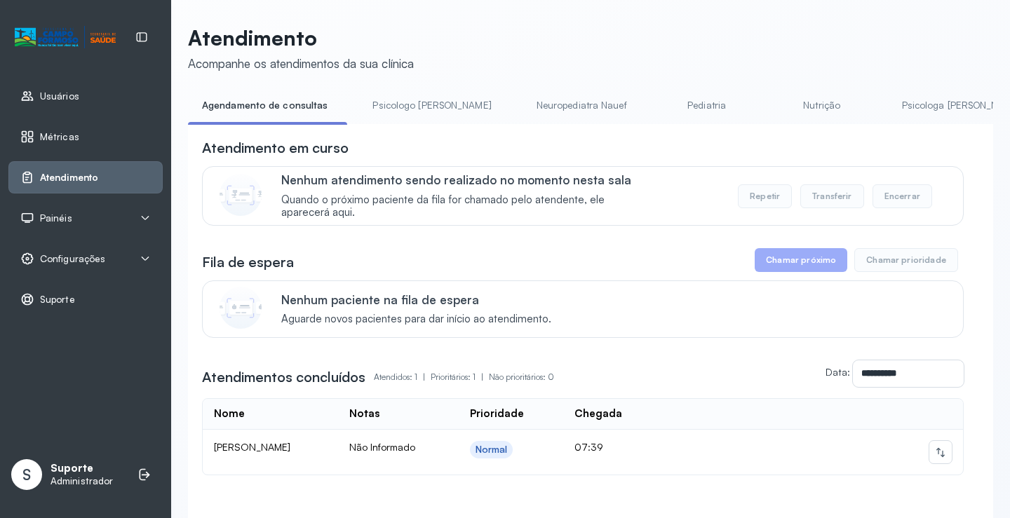
click at [417, 103] on link "Psicologo Pedro" at bounding box center [432, 105] width 147 height 23
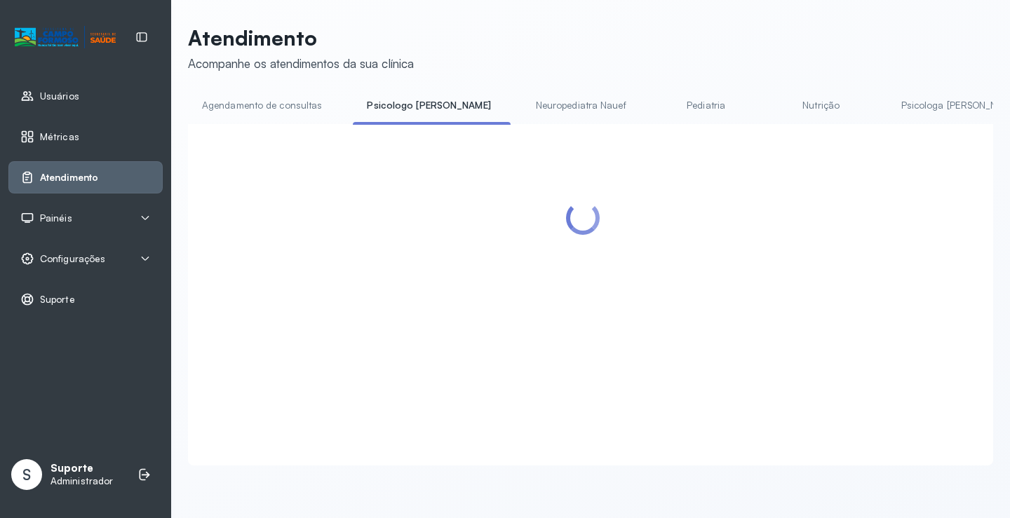
click at [300, 109] on link "Agendamento de consultas" at bounding box center [262, 105] width 148 height 23
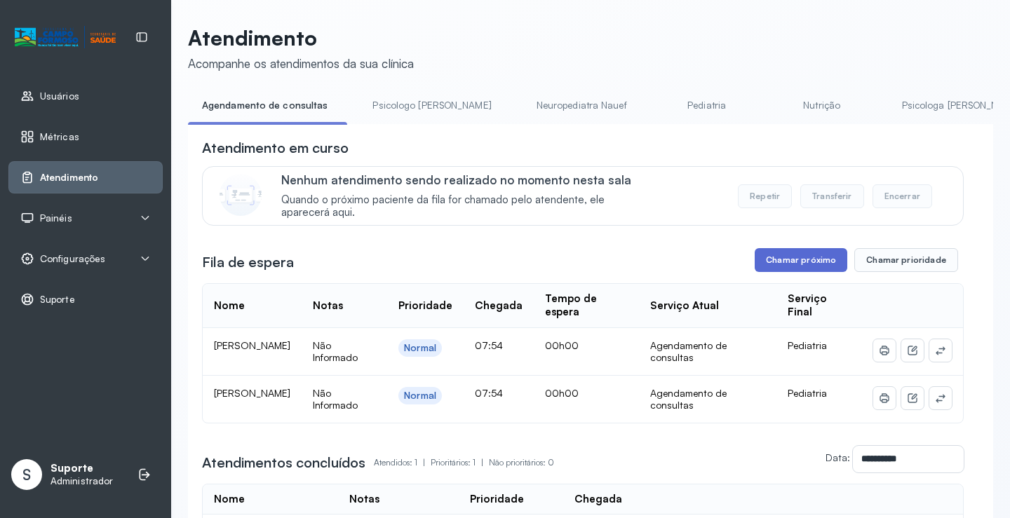
click at [802, 262] on button "Chamar próximo" at bounding box center [801, 260] width 93 height 24
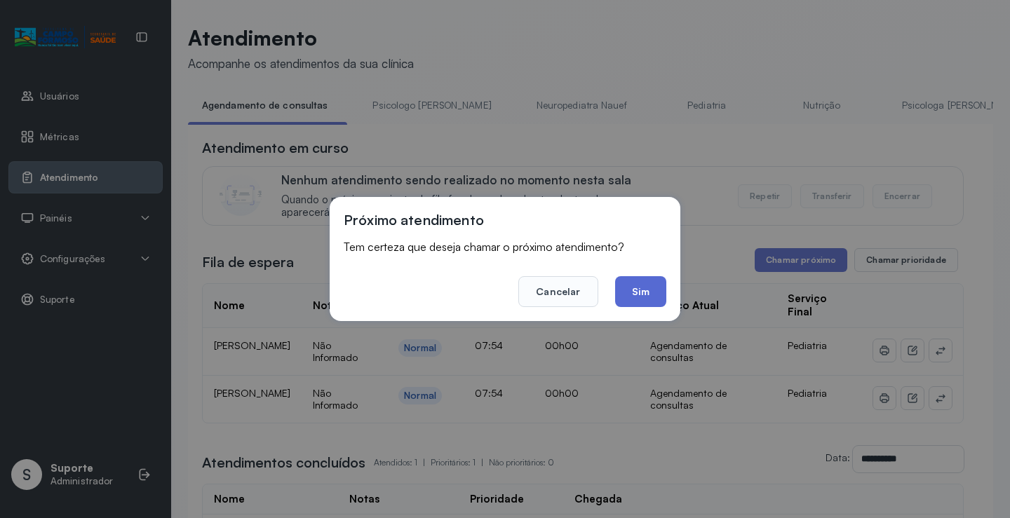
click at [633, 286] on button "Sim" at bounding box center [640, 291] width 51 height 31
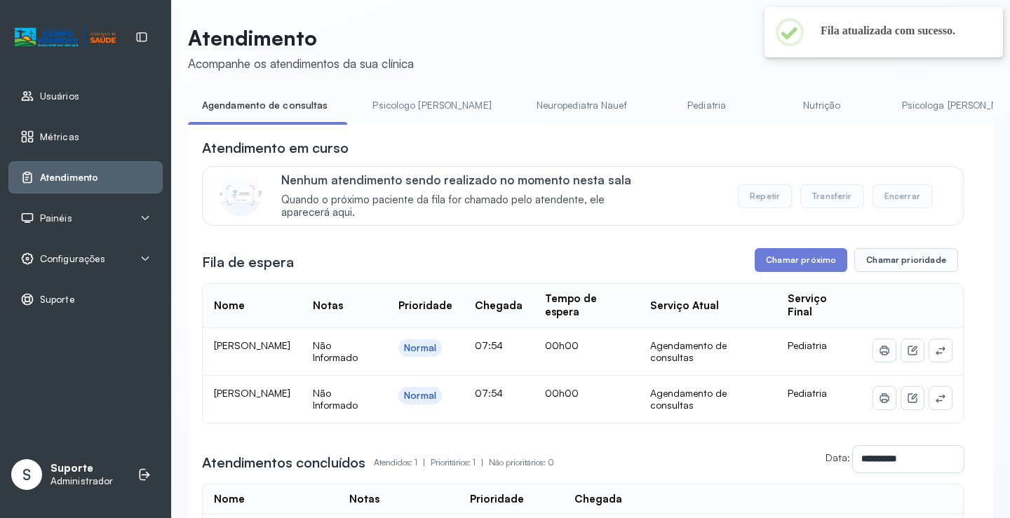
click at [418, 91] on div "**********" at bounding box center [590, 337] width 805 height 625
click at [417, 91] on div "**********" at bounding box center [590, 337] width 805 height 625
drag, startPoint x: 417, startPoint y: 93, endPoint x: 410, endPoint y: 98, distance: 8.6
click at [415, 95] on div "**********" at bounding box center [590, 337] width 805 height 625
click at [427, 105] on link "Psicologo Pedro" at bounding box center [432, 105] width 147 height 23
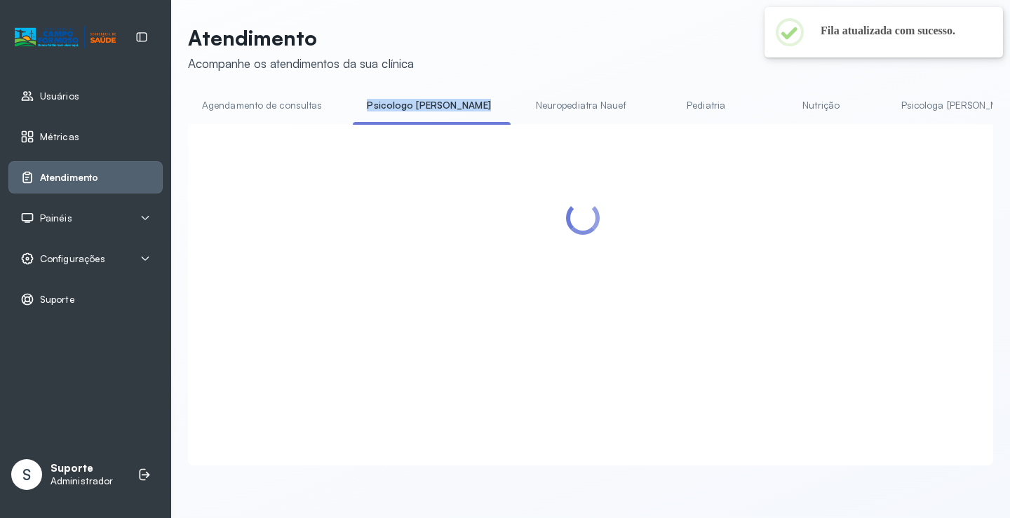
click at [289, 116] on link "Agendamento de consultas" at bounding box center [262, 105] width 148 height 23
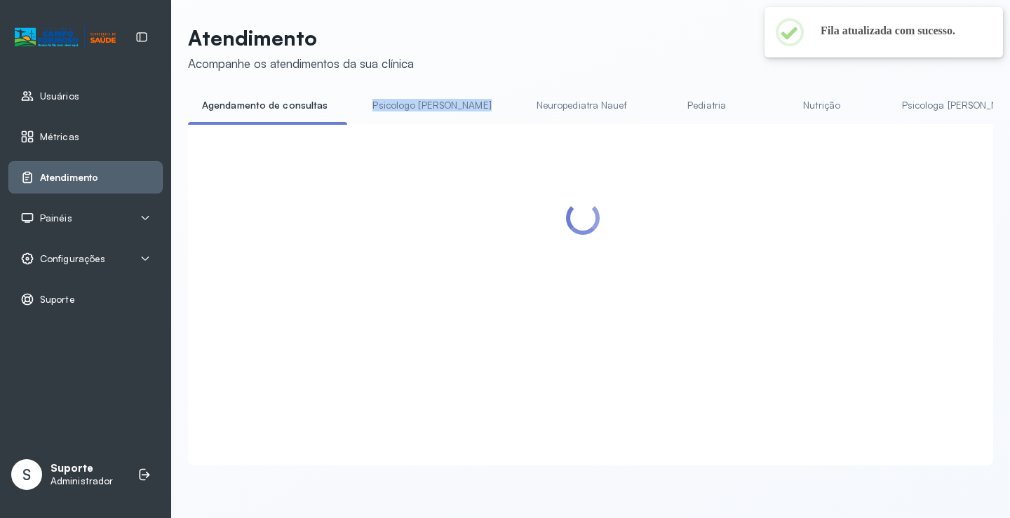
click at [407, 103] on link "Psicologo Pedro" at bounding box center [432, 105] width 147 height 23
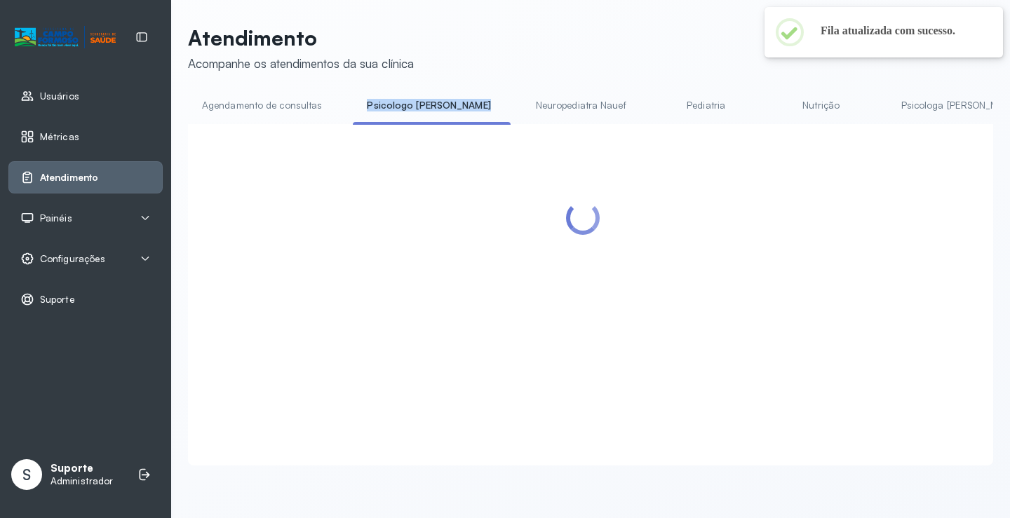
click at [446, 74] on div "Atendimento Acompanhe os atendimentos da sua clínica Agendamento de consultas P…" at bounding box center [590, 245] width 805 height 441
click at [290, 109] on link "Agendamento de consultas" at bounding box center [262, 105] width 148 height 23
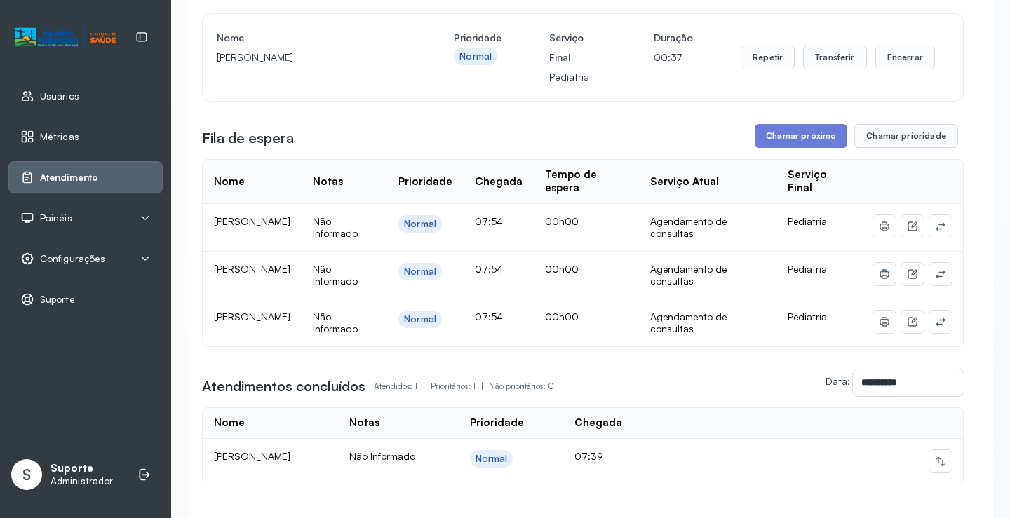
scroll to position [210, 0]
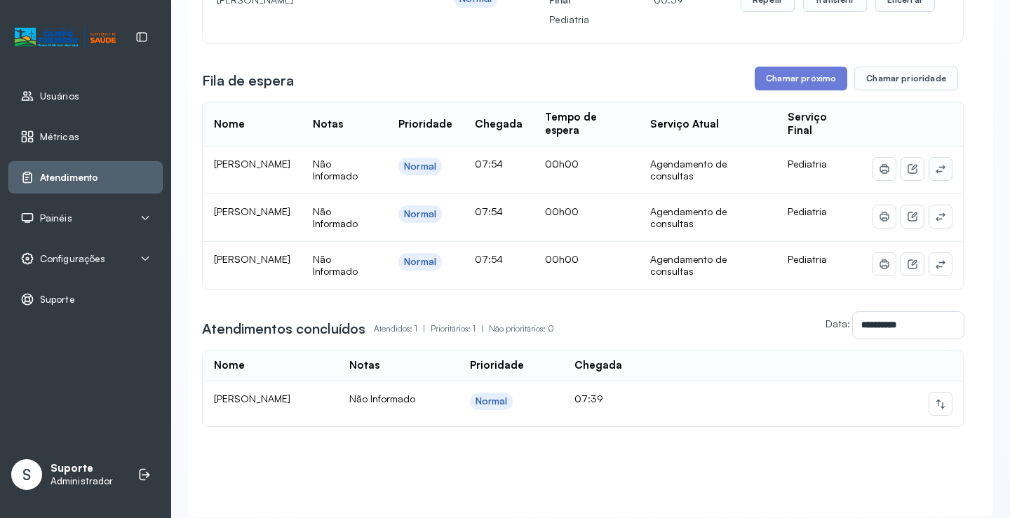
click at [935, 175] on icon at bounding box center [940, 168] width 11 height 11
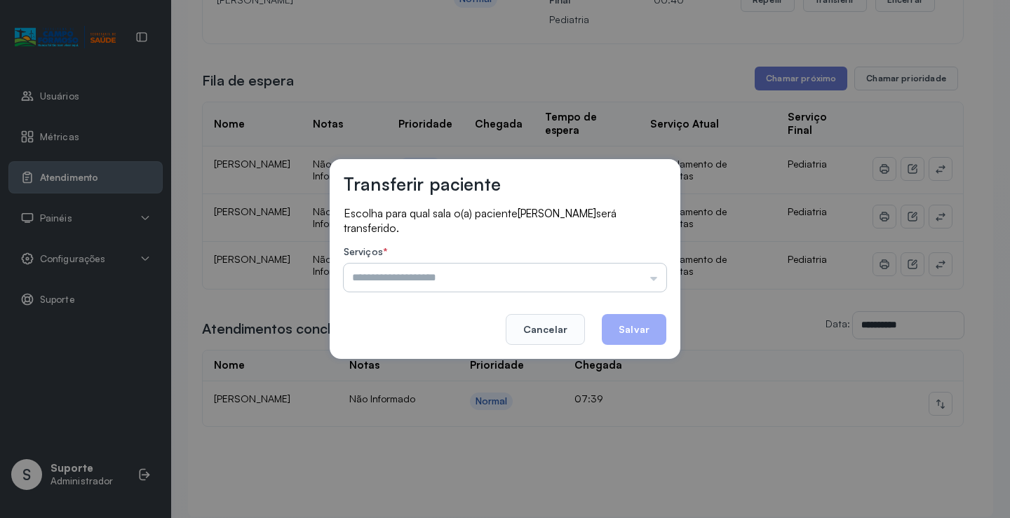
click at [643, 274] on input "text" at bounding box center [505, 278] width 323 height 28
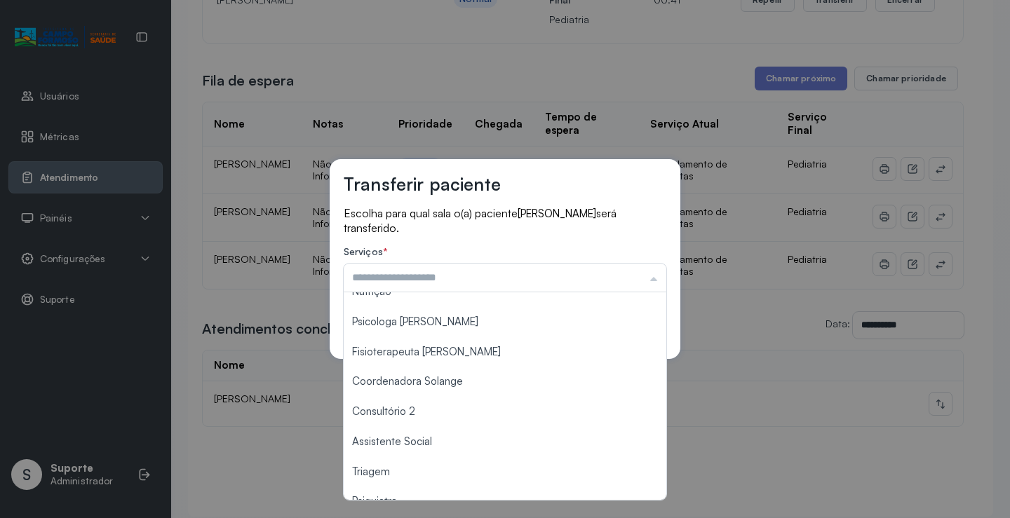
scroll to position [212, 0]
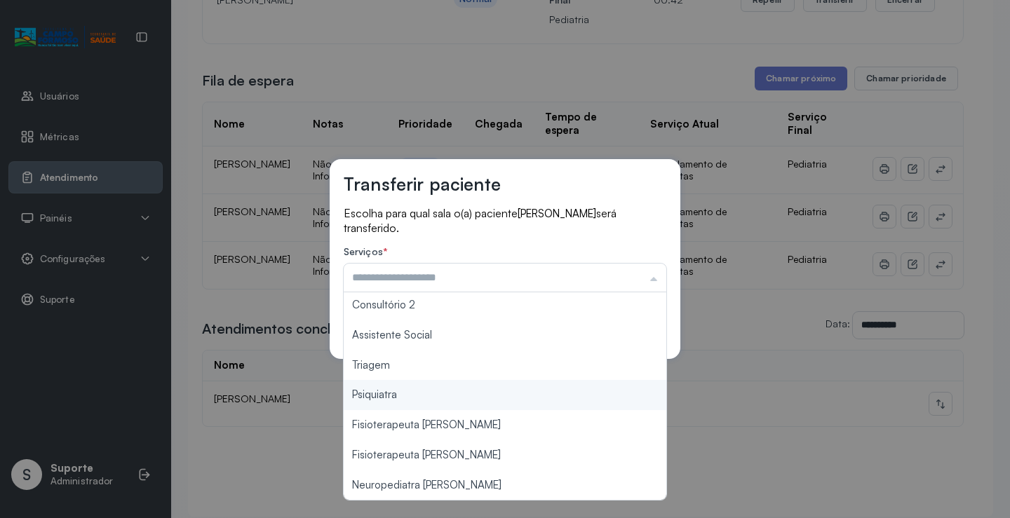
type input "*******"
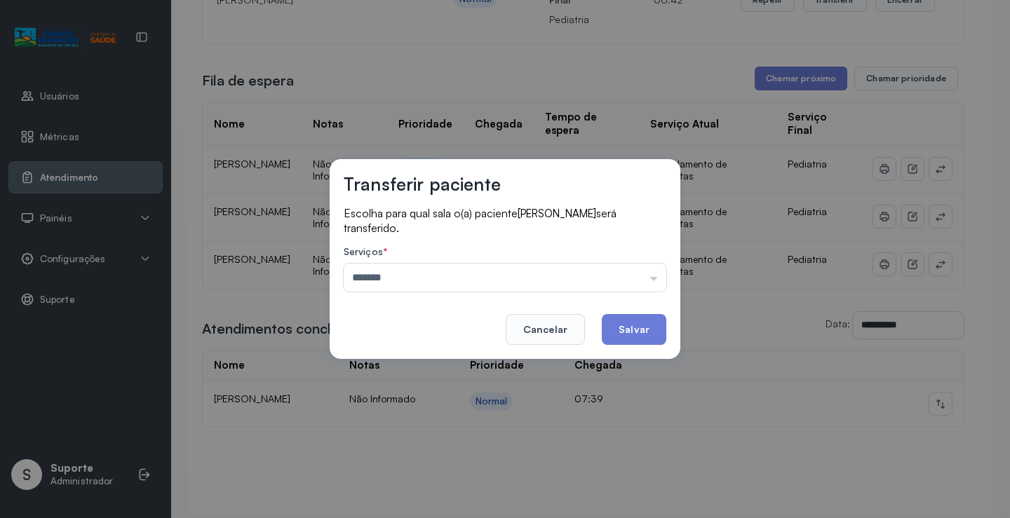
click at [481, 380] on div "Transferir paciente Escolha para qual sala o(a) paciente Carlos Henrique Silva …" at bounding box center [505, 259] width 1010 height 518
click at [641, 329] on button "Salvar" at bounding box center [634, 329] width 65 height 31
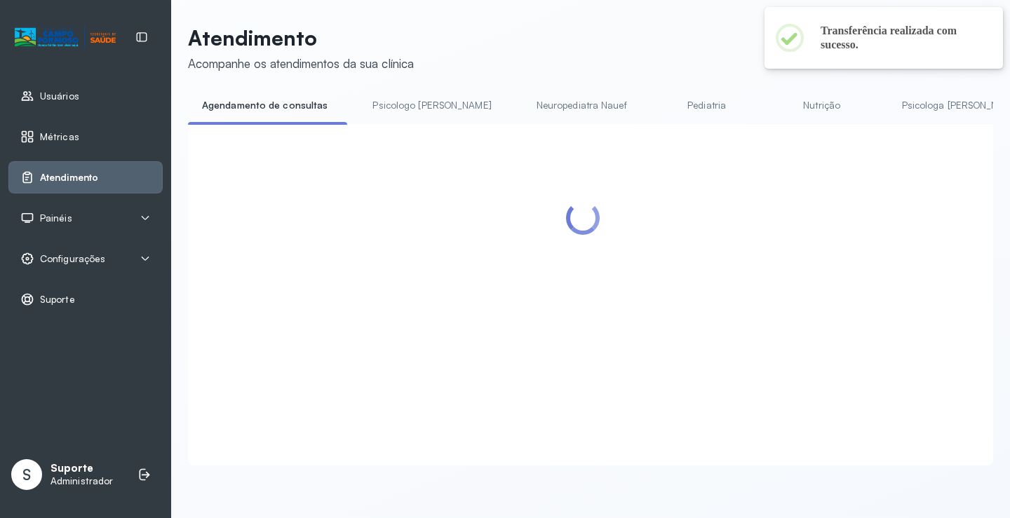
scroll to position [198, 0]
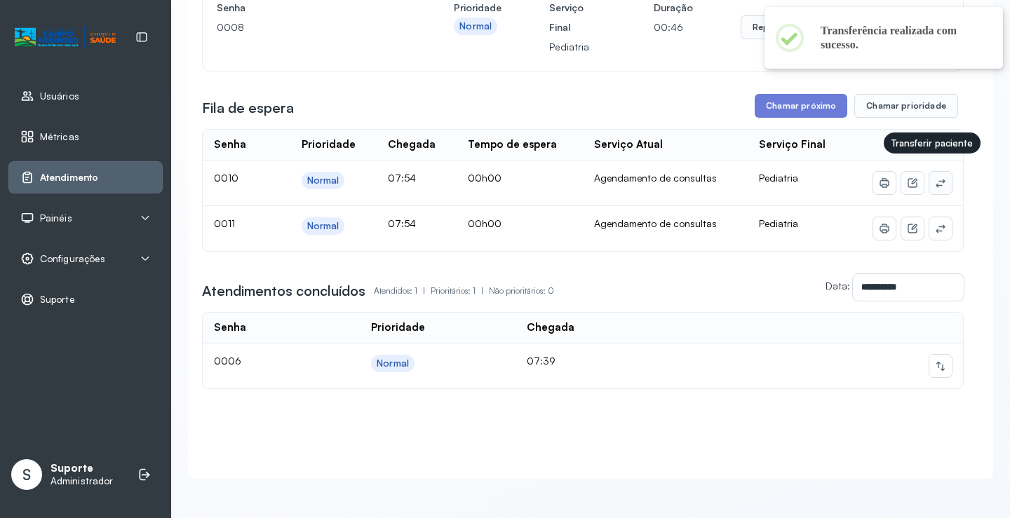
click at [936, 180] on icon at bounding box center [940, 184] width 9 height 8
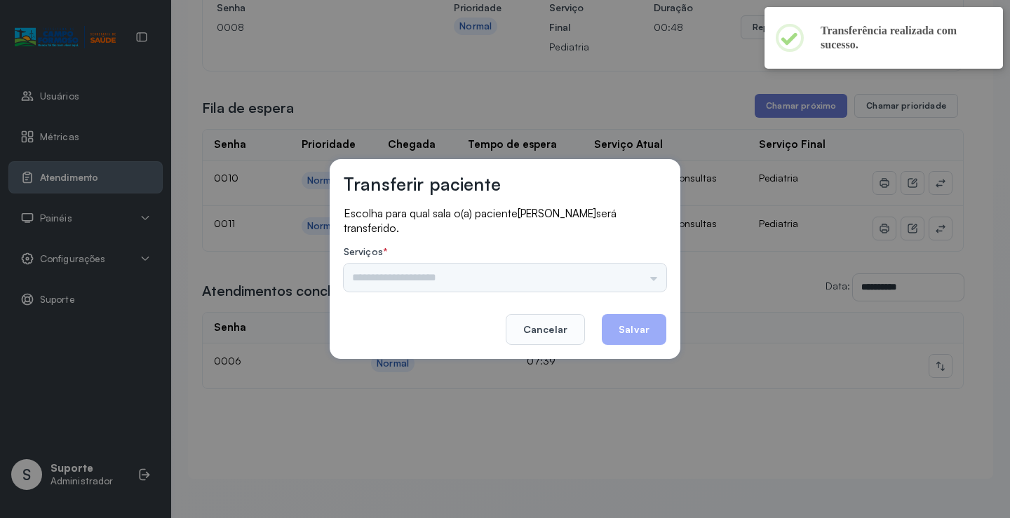
click at [609, 229] on p "Escolha para qual sala o(a) paciente Carlos Henrique Silva será transferido." at bounding box center [505, 220] width 323 height 29
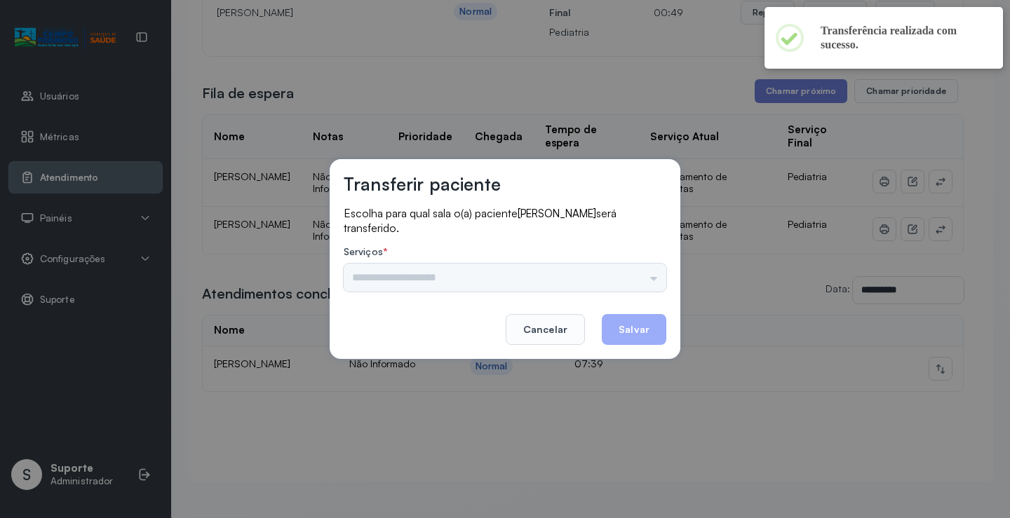
click at [763, 287] on div "Transferir paciente Escolha para qual sala o(a) paciente Carlos Henrique Silva …" at bounding box center [505, 259] width 1010 height 518
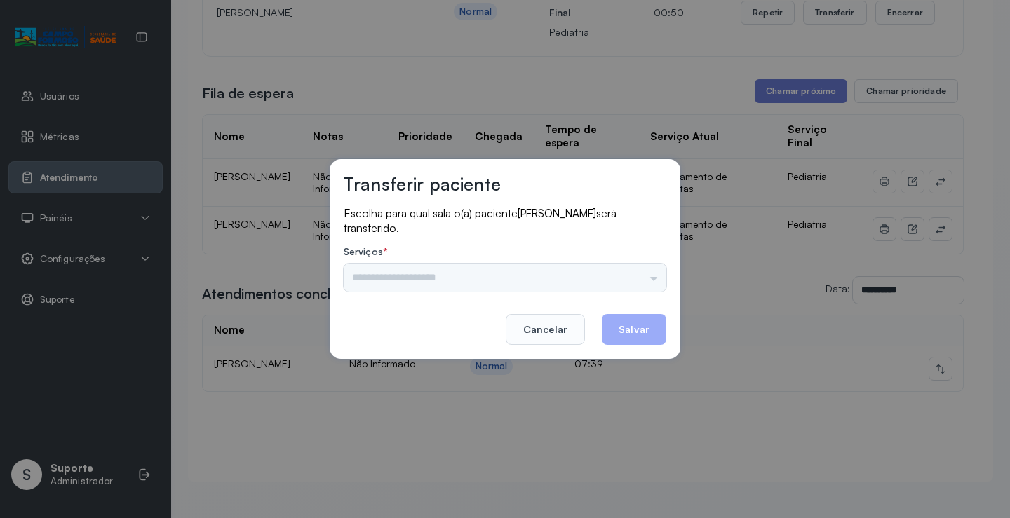
click at [638, 279] on div "Psicologo Pedro Neuropediatra Nauef Pediatria Nutrição Psicologa Alana Fisioter…" at bounding box center [505, 278] width 323 height 28
click at [643, 274] on div "Psicologo Pedro Neuropediatra Nauef Pediatria Nutrição Psicologa Alana Fisioter…" at bounding box center [505, 278] width 323 height 28
click at [540, 333] on button "Cancelar" at bounding box center [545, 329] width 79 height 31
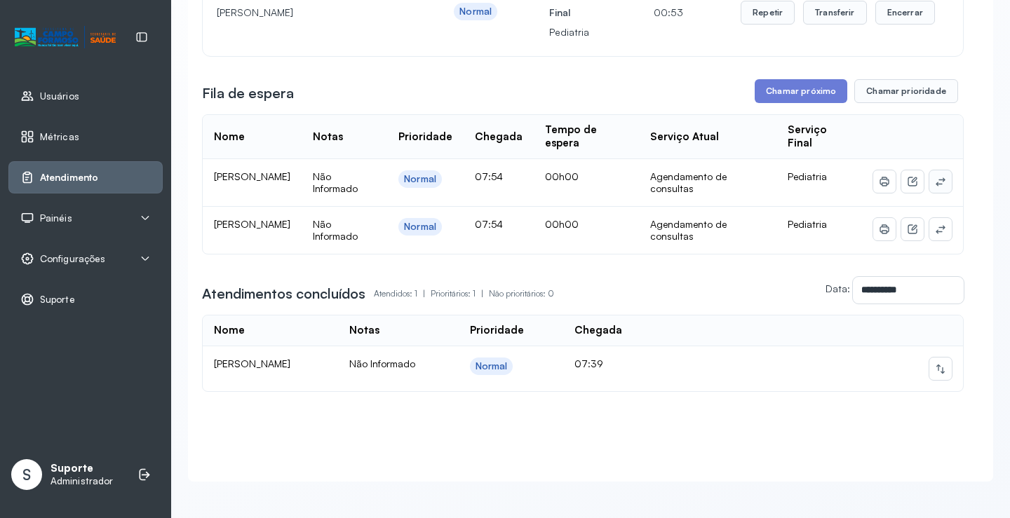
click at [936, 186] on icon at bounding box center [940, 182] width 9 height 8
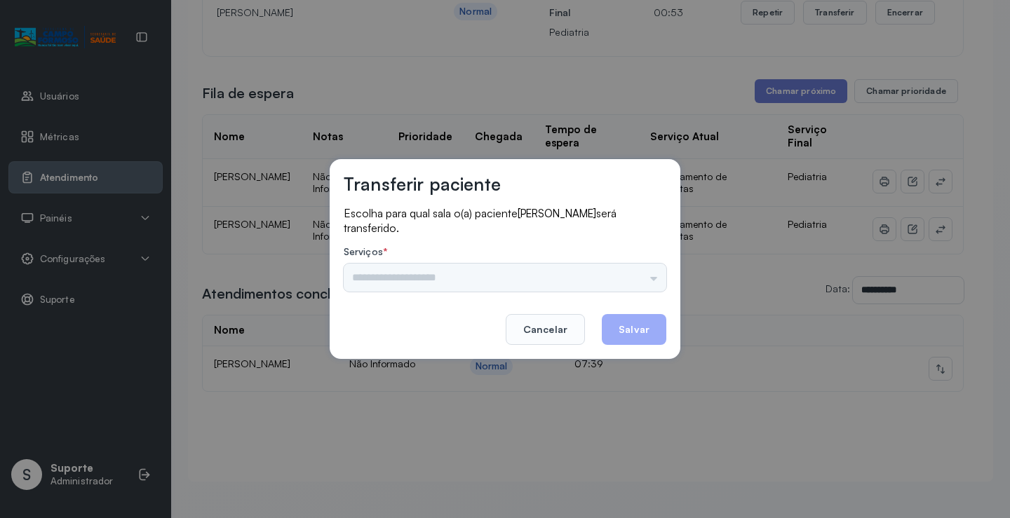
click at [639, 276] on div "Psicologo Pedro Neuropediatra Nauef Pediatria Nutrição Psicologa Alana Fisioter…" at bounding box center [505, 278] width 323 height 28
click at [638, 269] on input "text" at bounding box center [505, 278] width 323 height 28
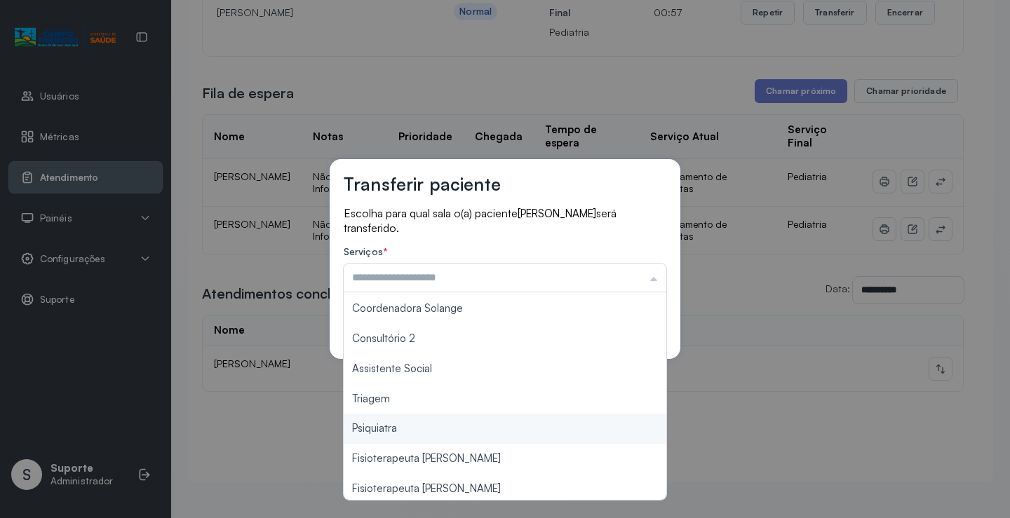
scroll to position [212, 0]
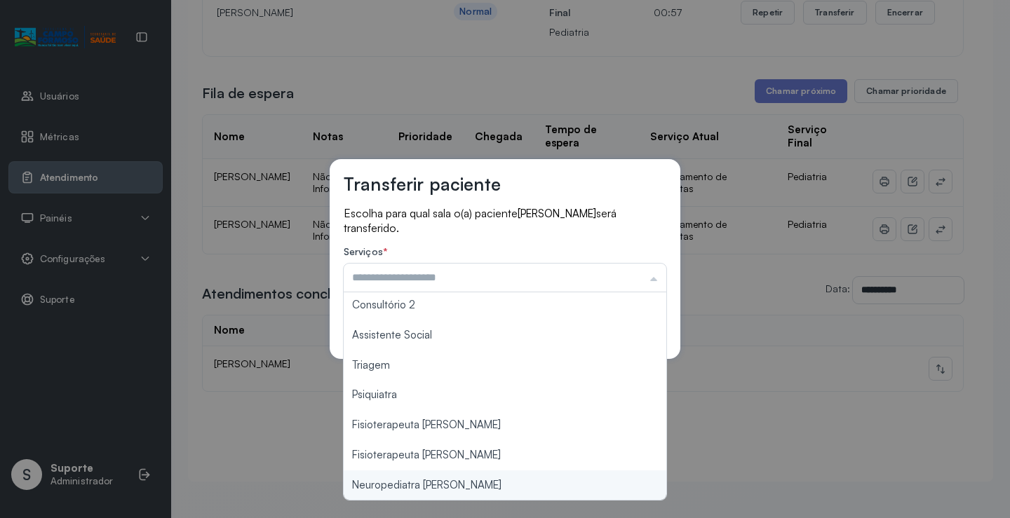
type input "**********"
drag, startPoint x: 468, startPoint y: 485, endPoint x: 483, endPoint y: 471, distance: 19.9
click at [469, 483] on div "**********" at bounding box center [505, 259] width 1010 height 518
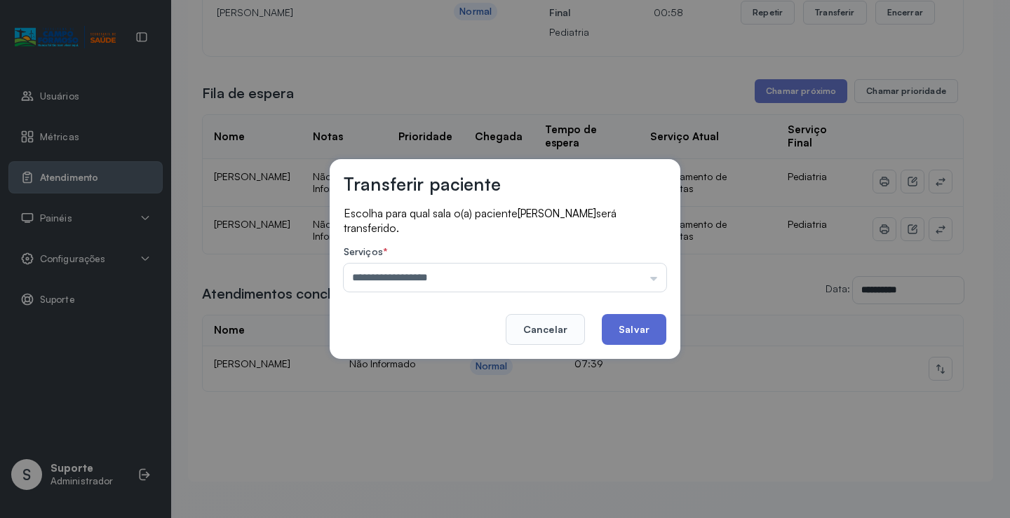
click at [629, 319] on button "Salvar" at bounding box center [634, 329] width 65 height 31
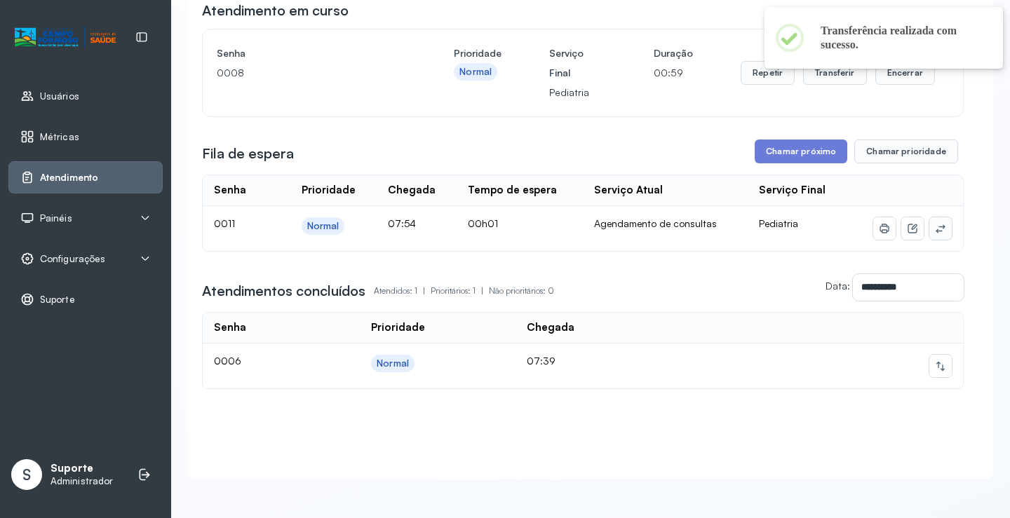
scroll to position [168, 0]
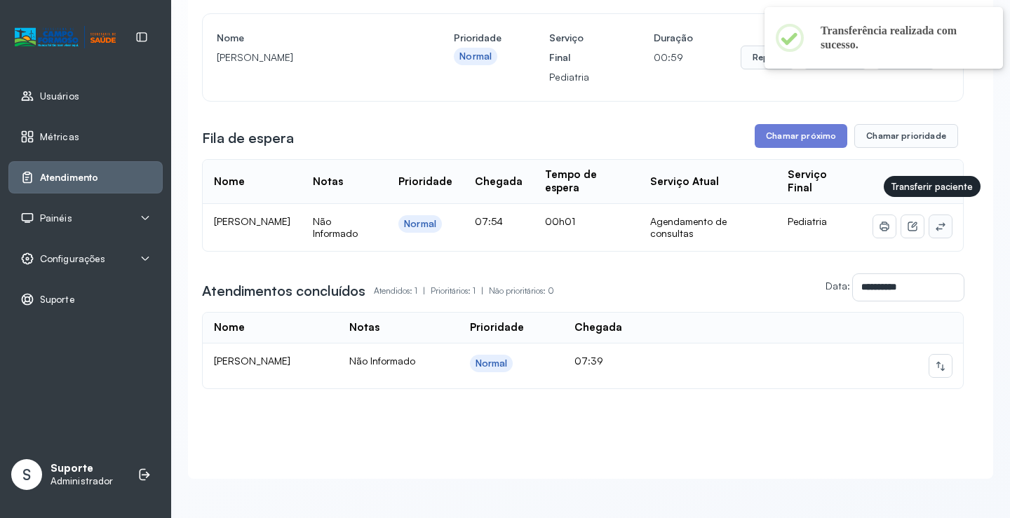
click at [935, 221] on icon at bounding box center [940, 226] width 11 height 11
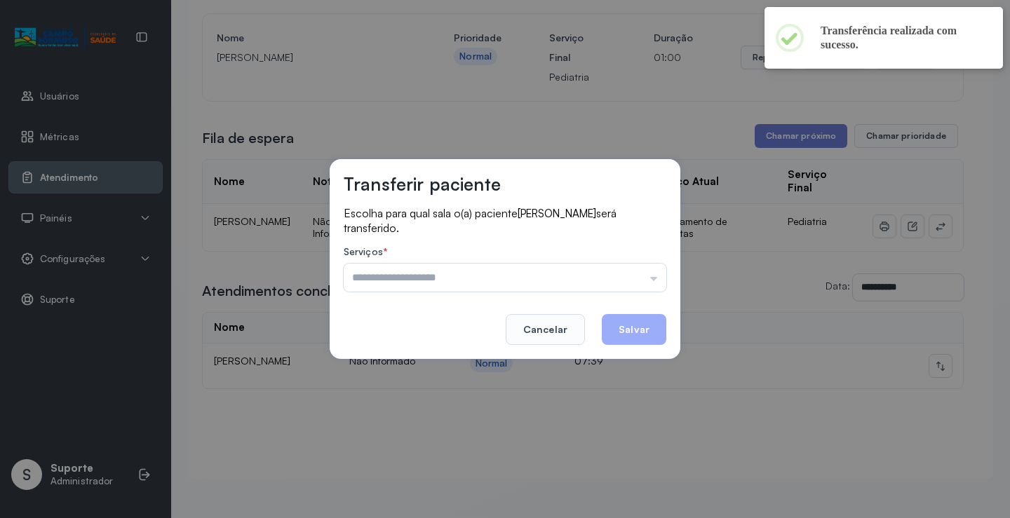
drag, startPoint x: 641, startPoint y: 278, endPoint x: 477, endPoint y: 340, distance: 175.0
click at [637, 277] on input "text" at bounding box center [505, 278] width 323 height 28
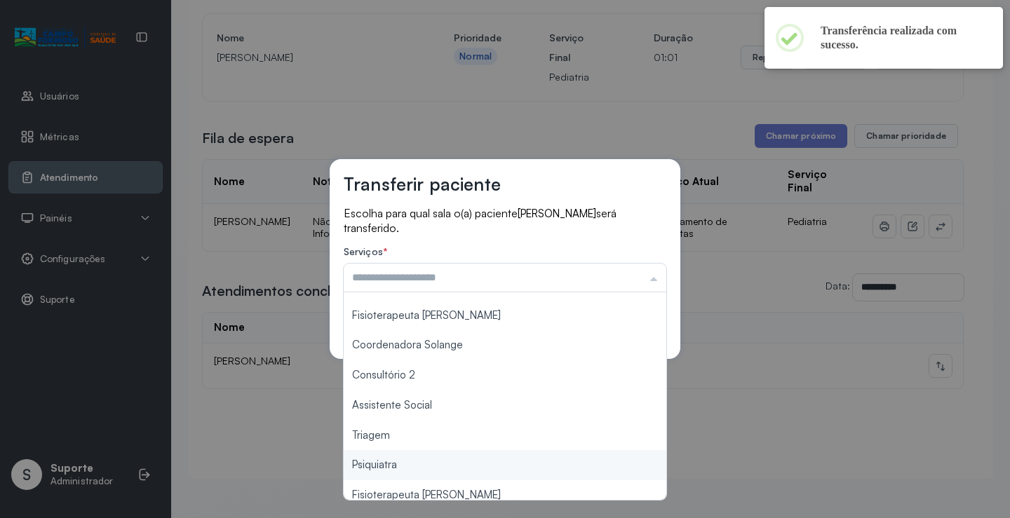
scroll to position [212, 0]
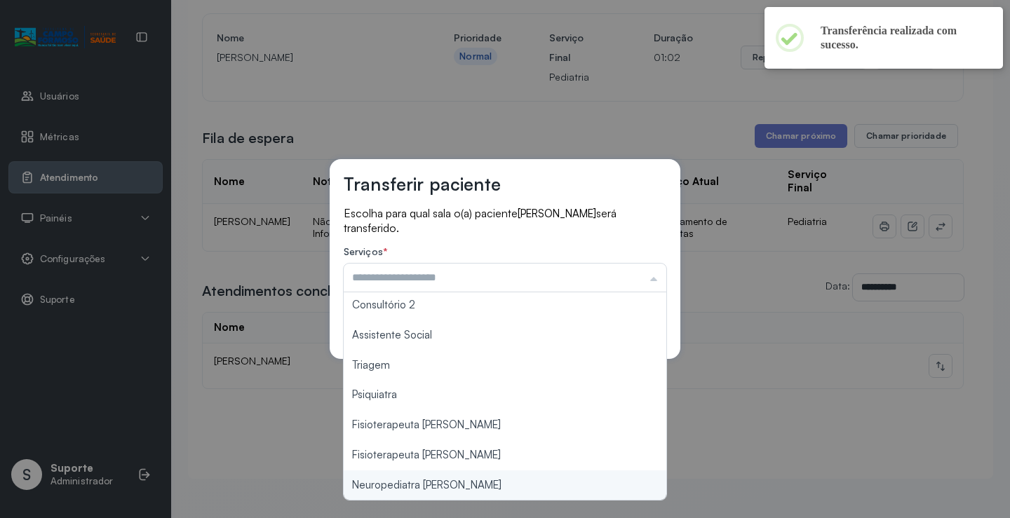
type input "**********"
drag, startPoint x: 442, startPoint y: 489, endPoint x: 514, endPoint y: 445, distance: 84.7
click at [443, 489] on div "**********" at bounding box center [505, 259] width 1010 height 518
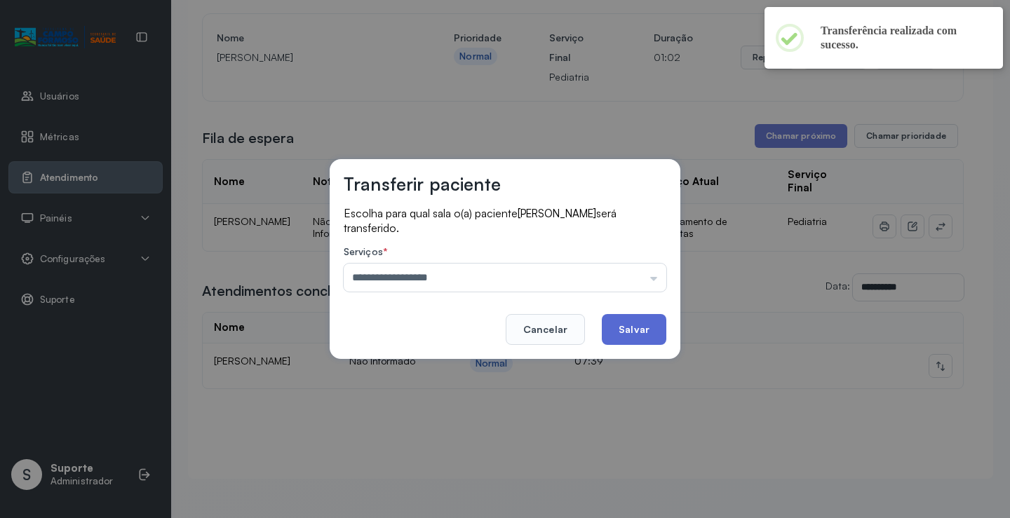
click at [615, 331] on button "Salvar" at bounding box center [634, 329] width 65 height 31
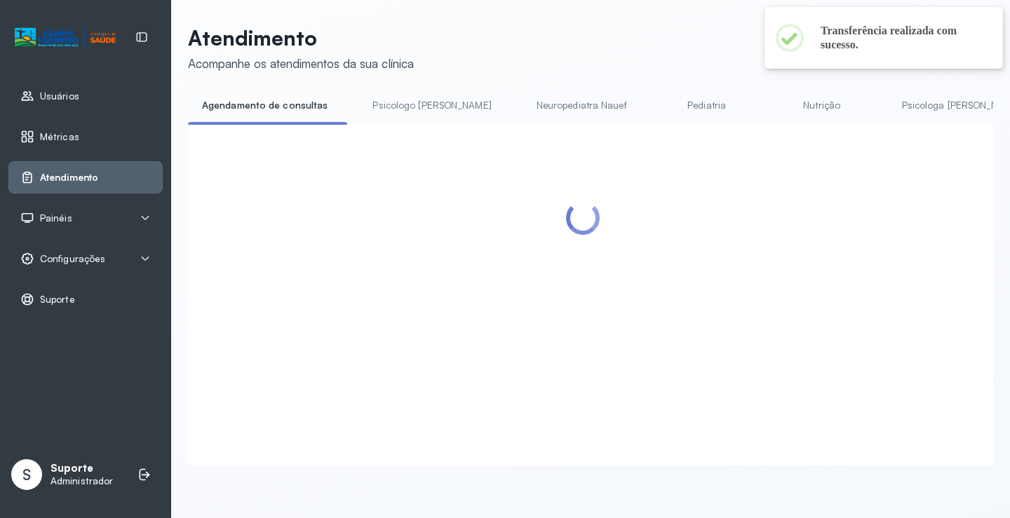
scroll to position [0, 0]
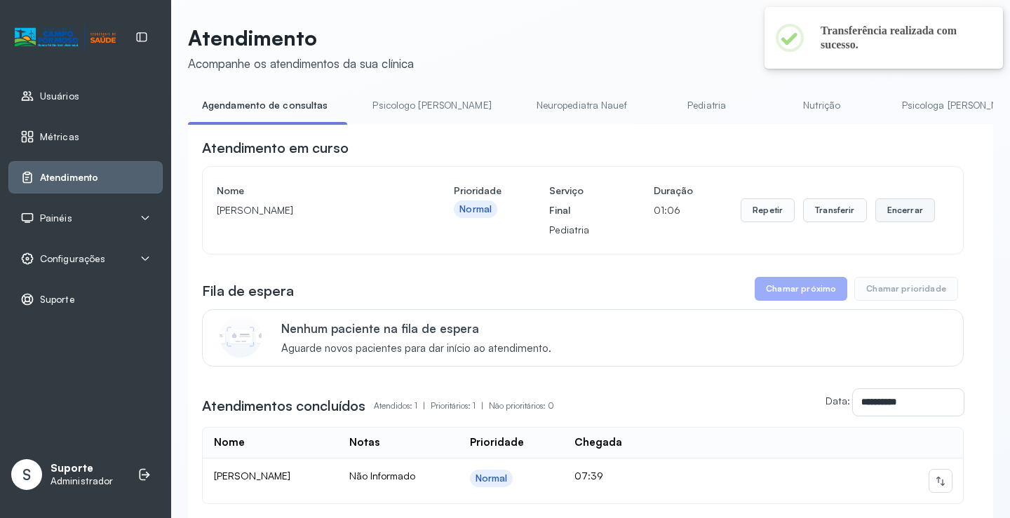
click at [901, 211] on button "Encerrar" at bounding box center [906, 211] width 60 height 24
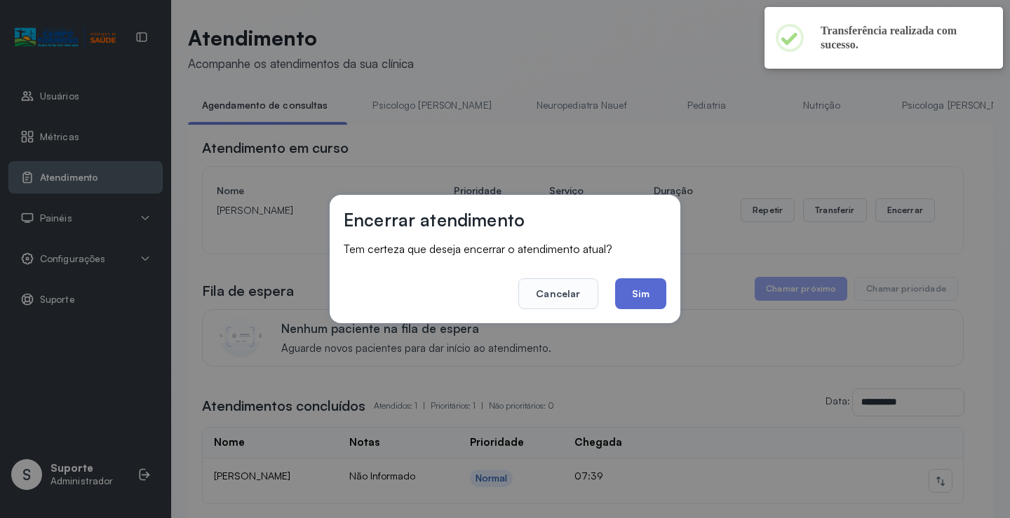
click at [645, 295] on button "Sim" at bounding box center [640, 294] width 51 height 31
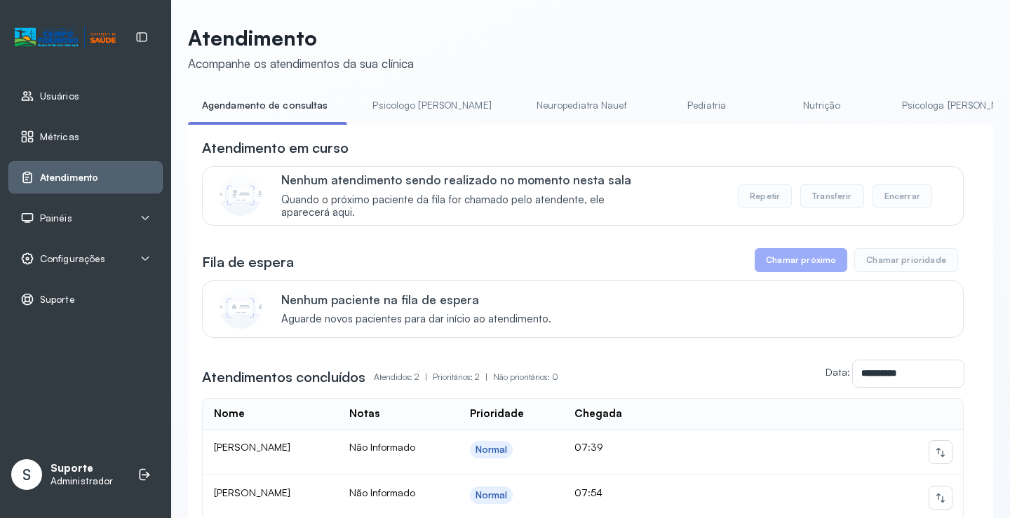
click at [399, 108] on link "Psicologo Pedro" at bounding box center [432, 105] width 147 height 23
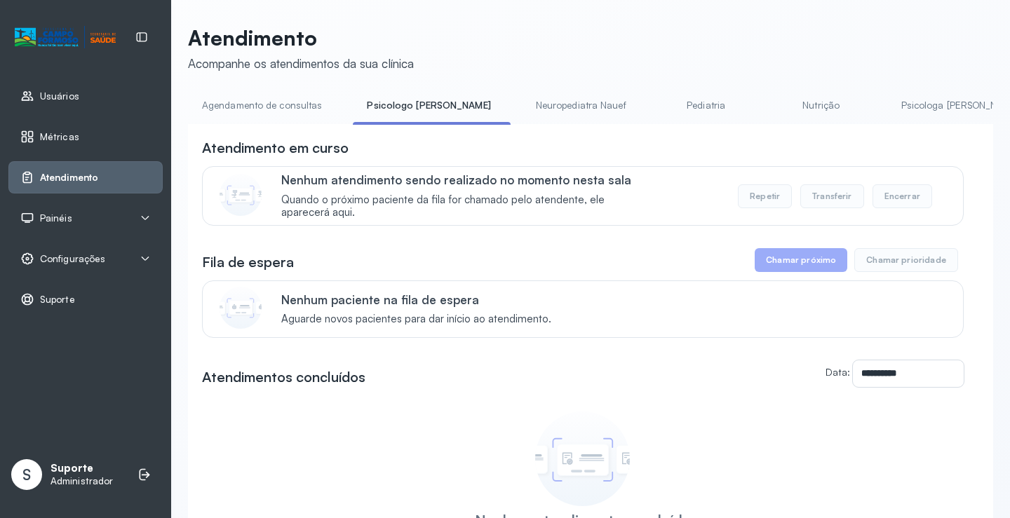
click at [285, 106] on link "Agendamento de consultas" at bounding box center [262, 105] width 148 height 23
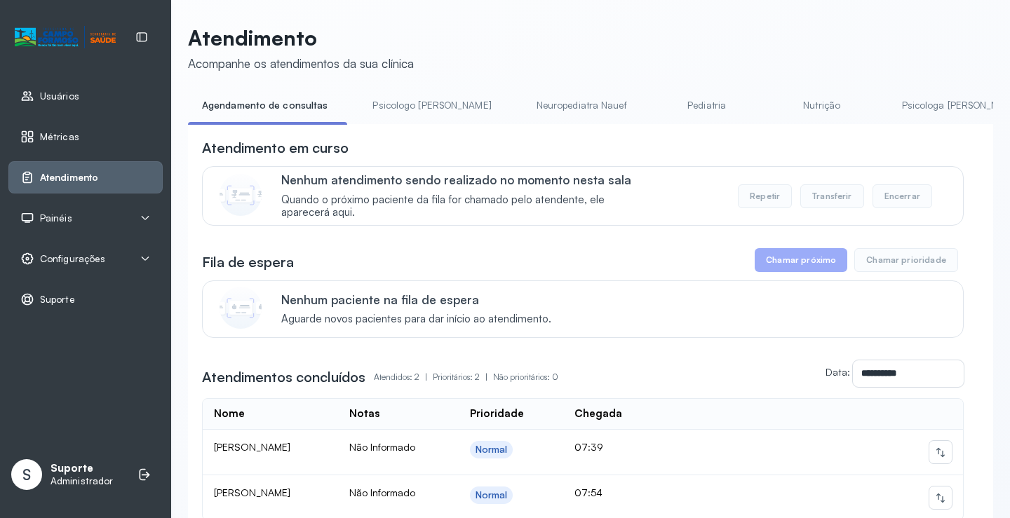
click at [399, 101] on link "Psicologo Pedro" at bounding box center [432, 105] width 147 height 23
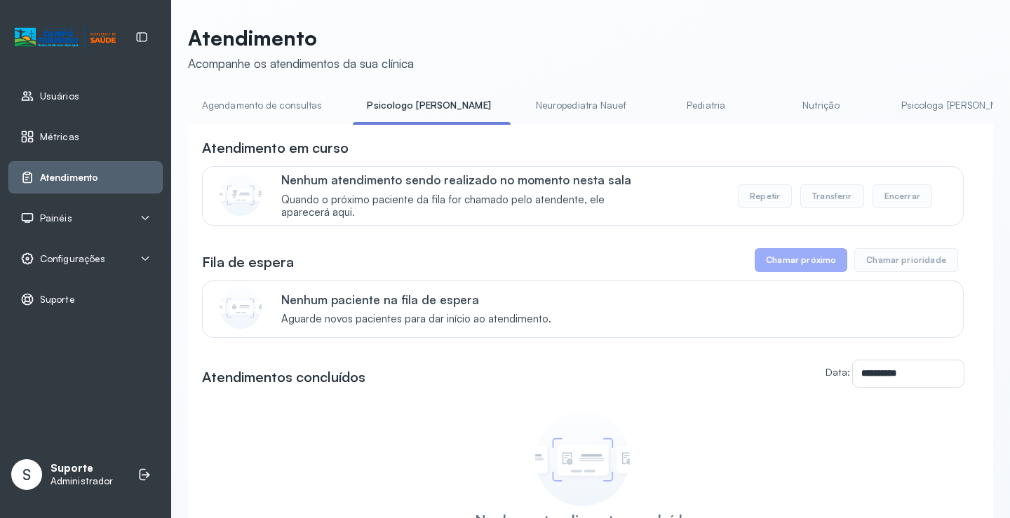
click at [274, 111] on link "Agendamento de consultas" at bounding box center [262, 105] width 148 height 23
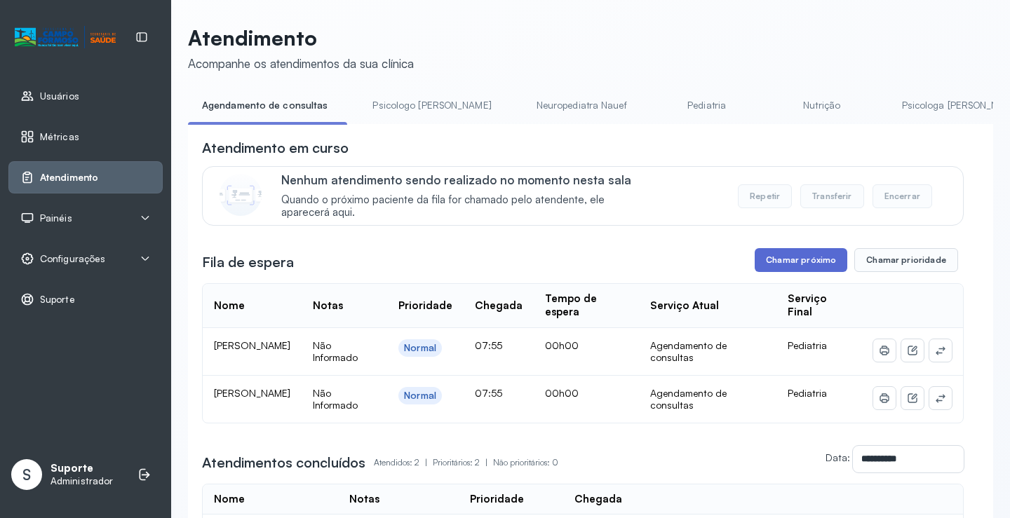
click at [808, 262] on button "Chamar próximo" at bounding box center [801, 260] width 93 height 24
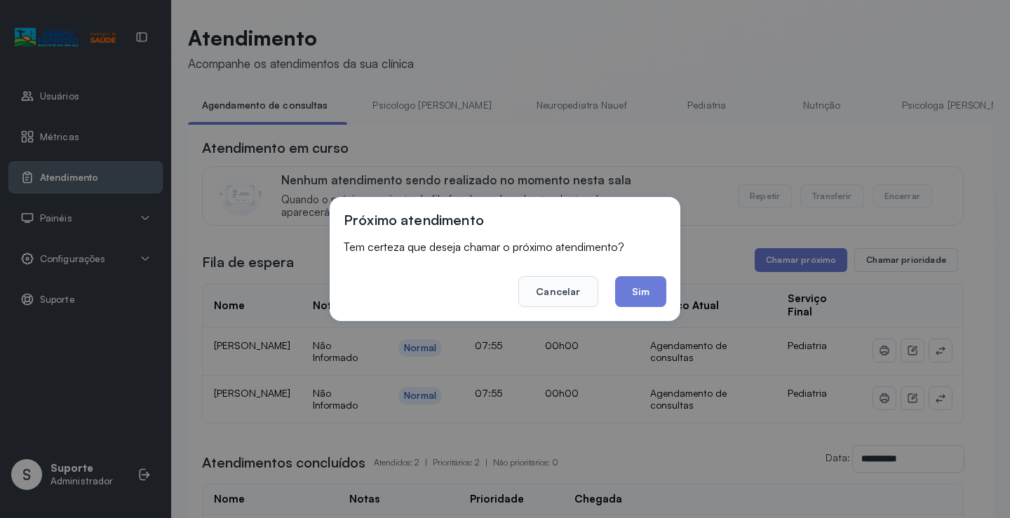
click at [645, 287] on button "Sim" at bounding box center [640, 291] width 51 height 31
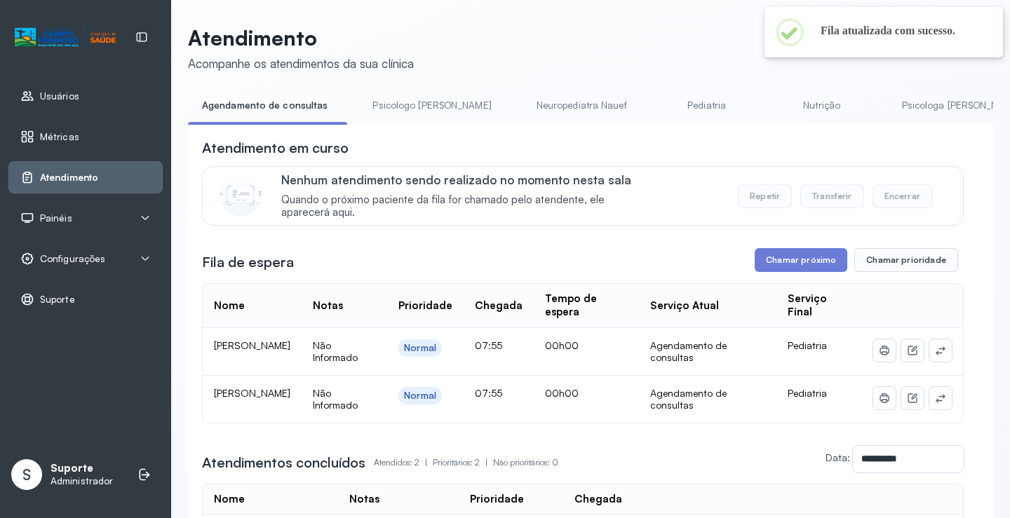
drag, startPoint x: 383, startPoint y: 91, endPoint x: 411, endPoint y: 114, distance: 35.9
click at [393, 100] on div "**********" at bounding box center [590, 360] width 805 height 671
click at [411, 114] on link "Psicologo Pedro" at bounding box center [432, 105] width 147 height 23
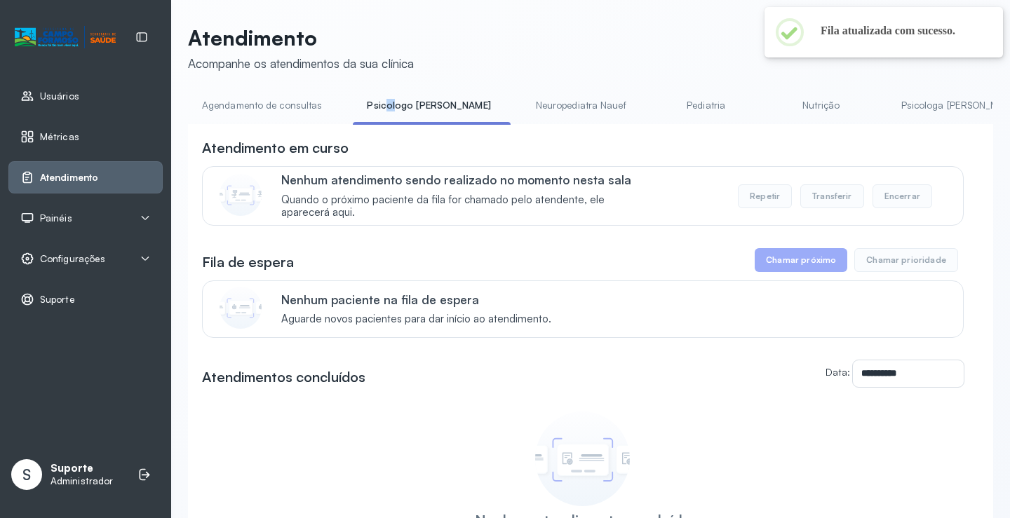
drag, startPoint x: 297, startPoint y: 111, endPoint x: 345, endPoint y: 115, distance: 48.6
click at [295, 109] on link "Agendamento de consultas" at bounding box center [262, 105] width 148 height 23
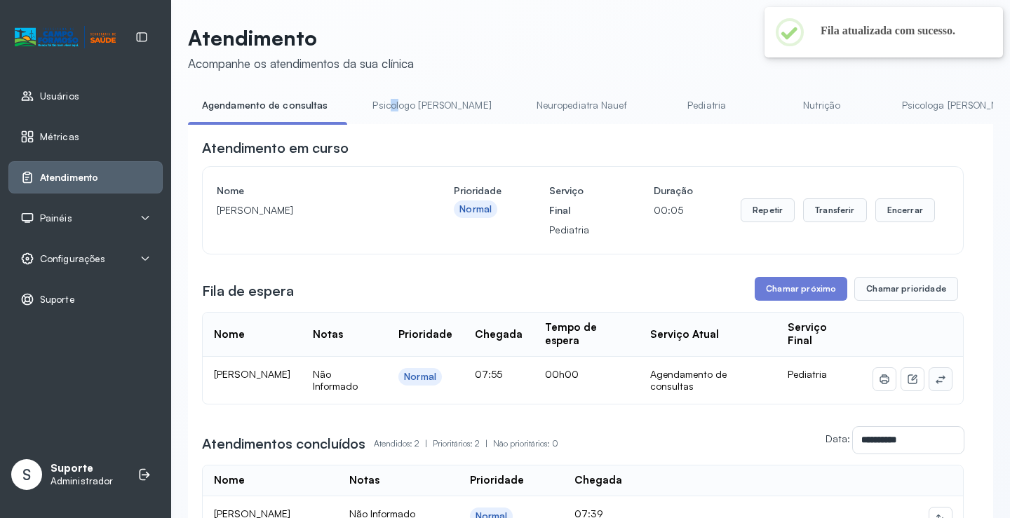
click at [937, 379] on button at bounding box center [941, 379] width 22 height 22
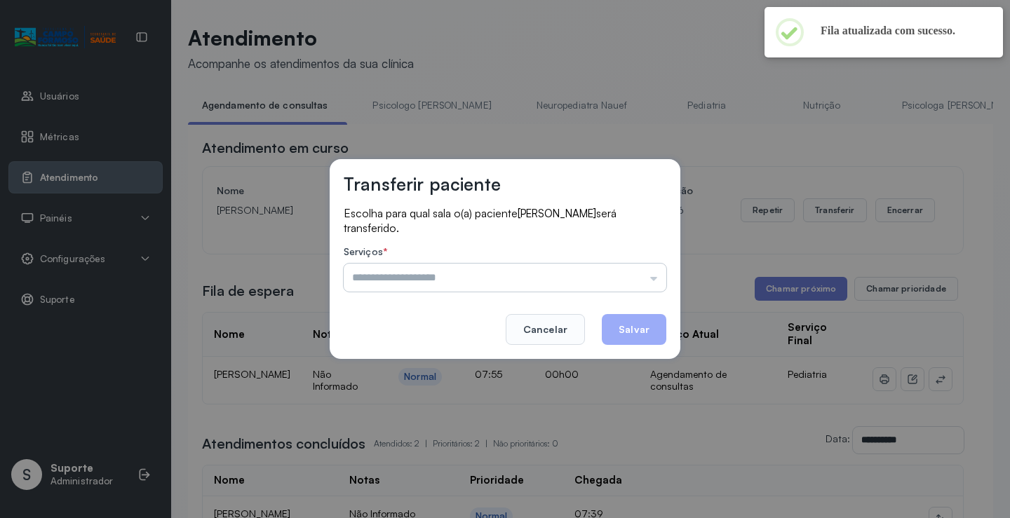
click at [641, 281] on input "text" at bounding box center [505, 278] width 323 height 28
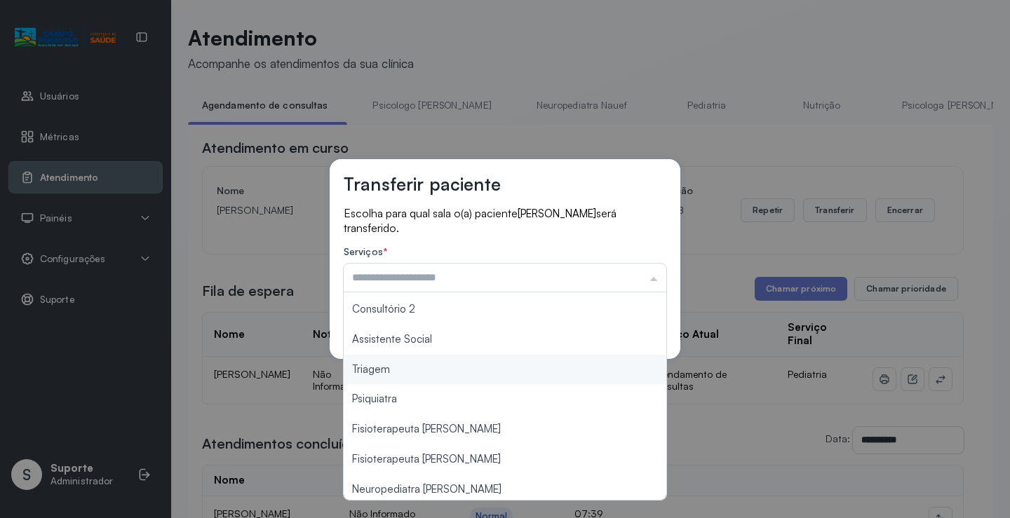
scroll to position [212, 0]
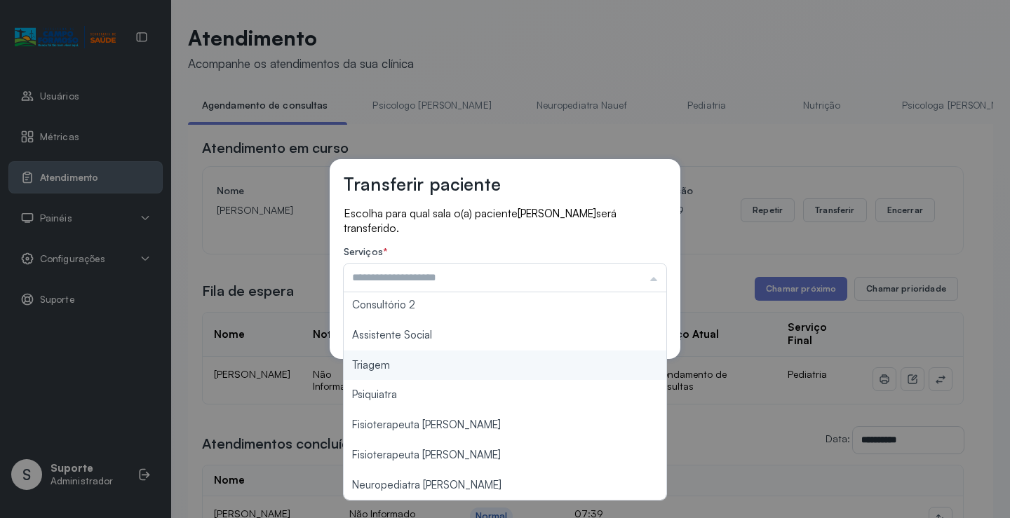
type input "*******"
click at [460, 377] on div "Transferir paciente Escolha para qual sala o(a) paciente Guilherme dos Reis Vie…" at bounding box center [505, 259] width 1010 height 518
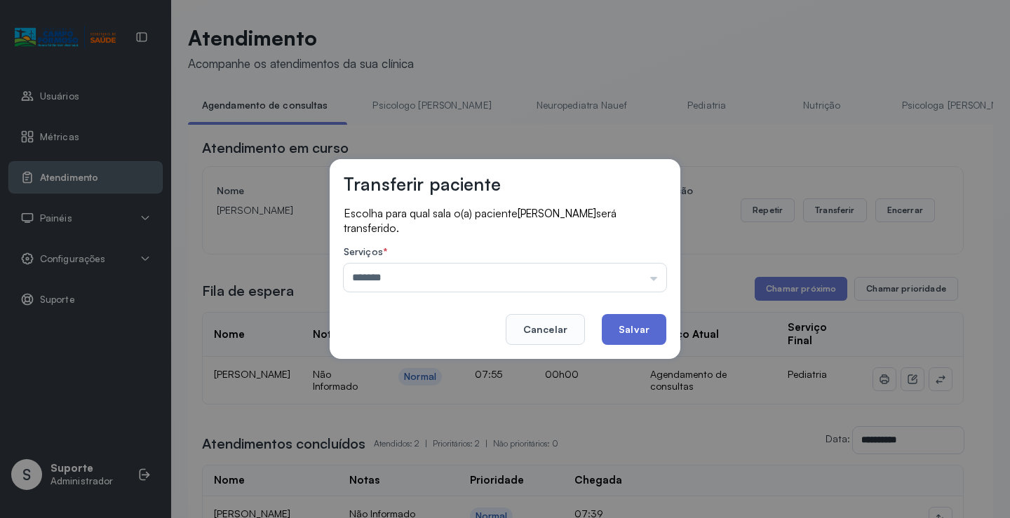
click at [631, 328] on button "Salvar" at bounding box center [634, 329] width 65 height 31
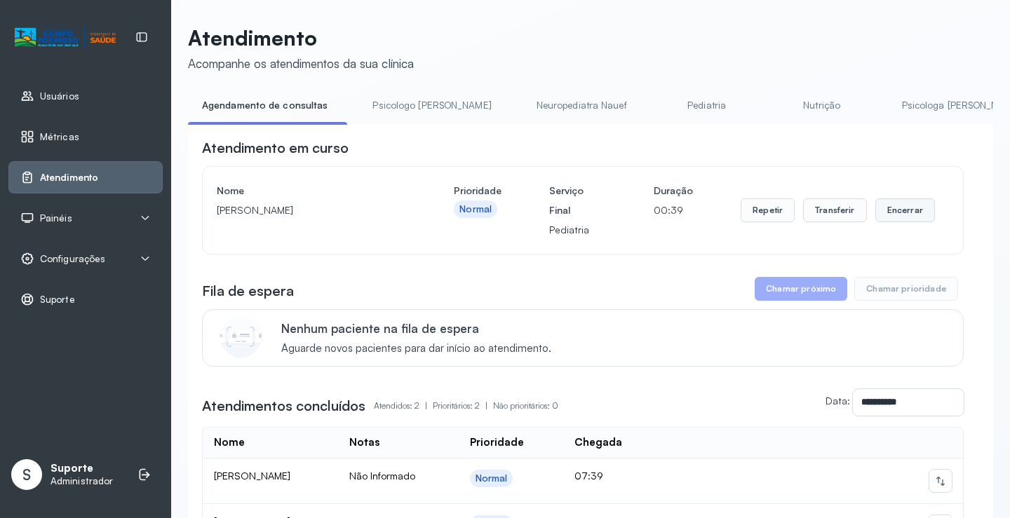
click at [897, 216] on button "Encerrar" at bounding box center [906, 211] width 60 height 24
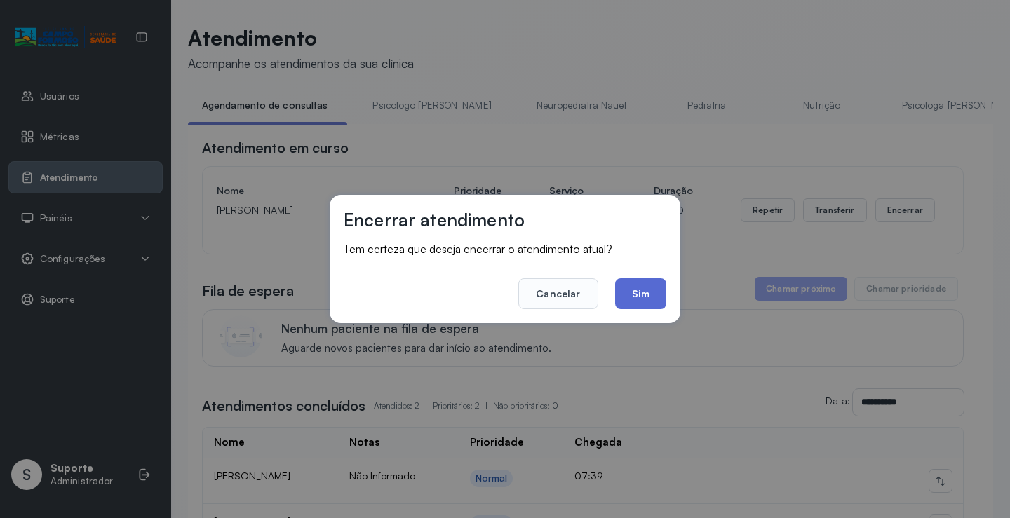
click at [617, 295] on button "Sim" at bounding box center [640, 294] width 51 height 31
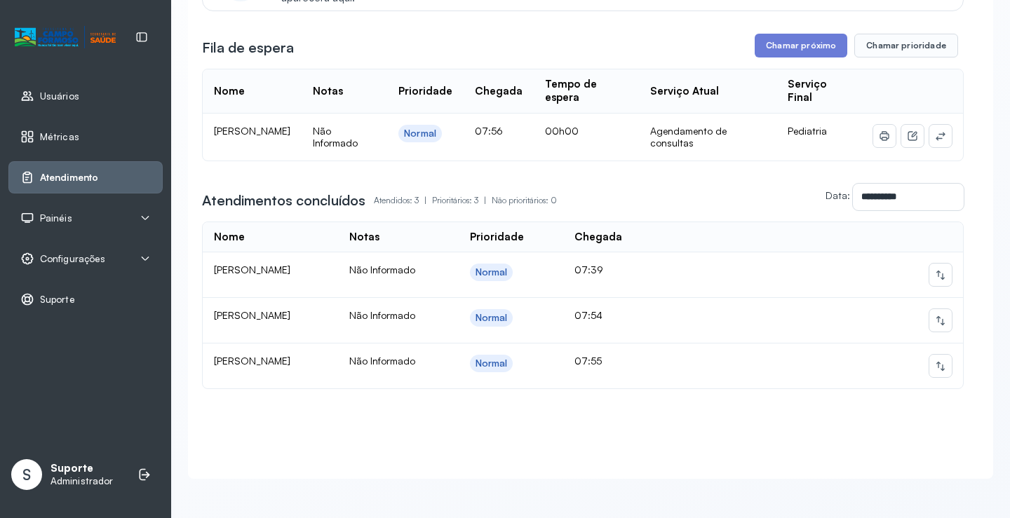
scroll to position [0, 0]
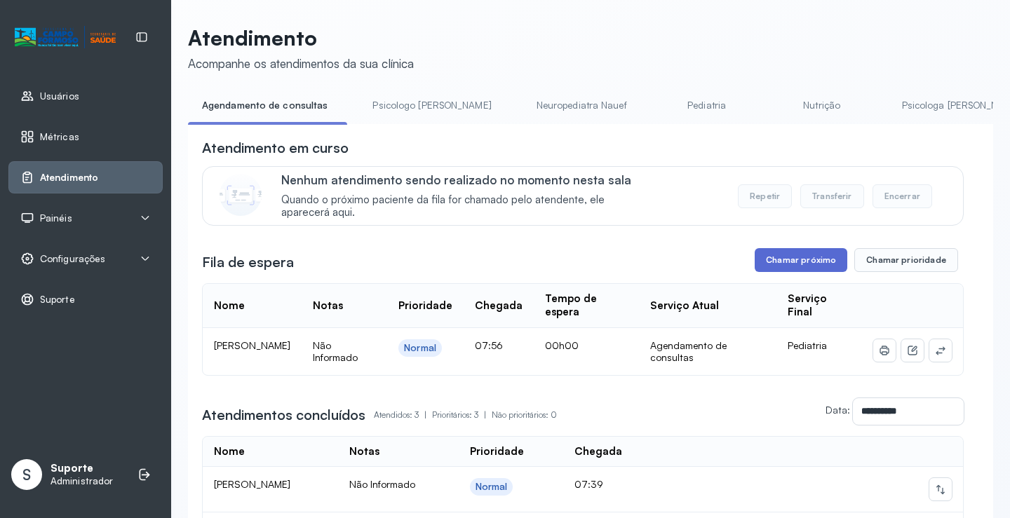
click at [782, 257] on button "Chamar próximo" at bounding box center [801, 260] width 93 height 24
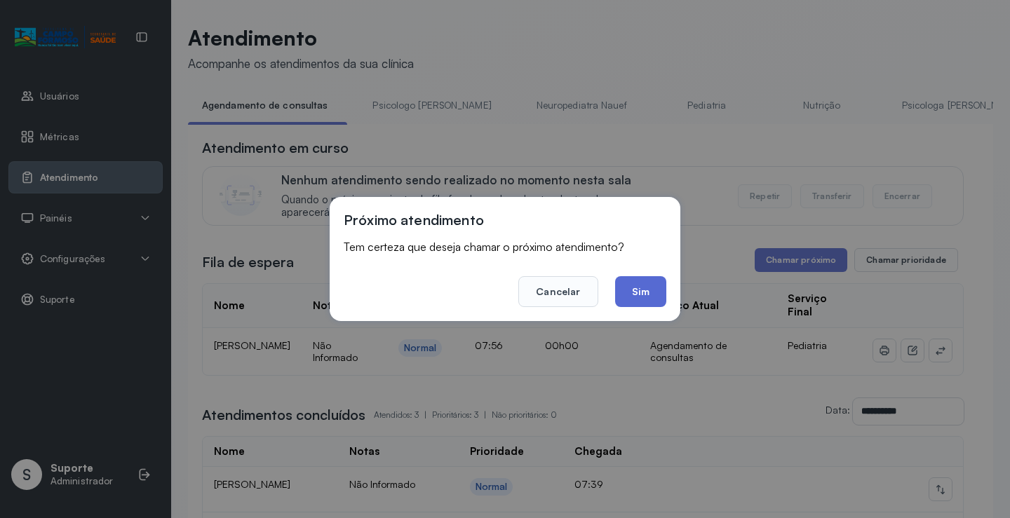
click at [666, 283] on button "Sim" at bounding box center [640, 291] width 51 height 31
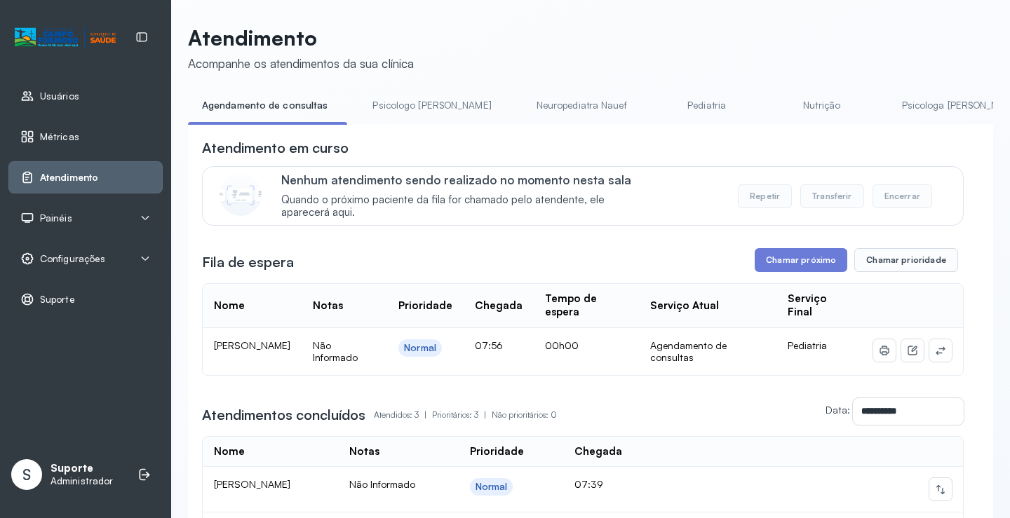
drag, startPoint x: 410, startPoint y: 112, endPoint x: 366, endPoint y: 111, distance: 44.2
click at [409, 111] on link "Psicologo Pedro" at bounding box center [432, 105] width 147 height 23
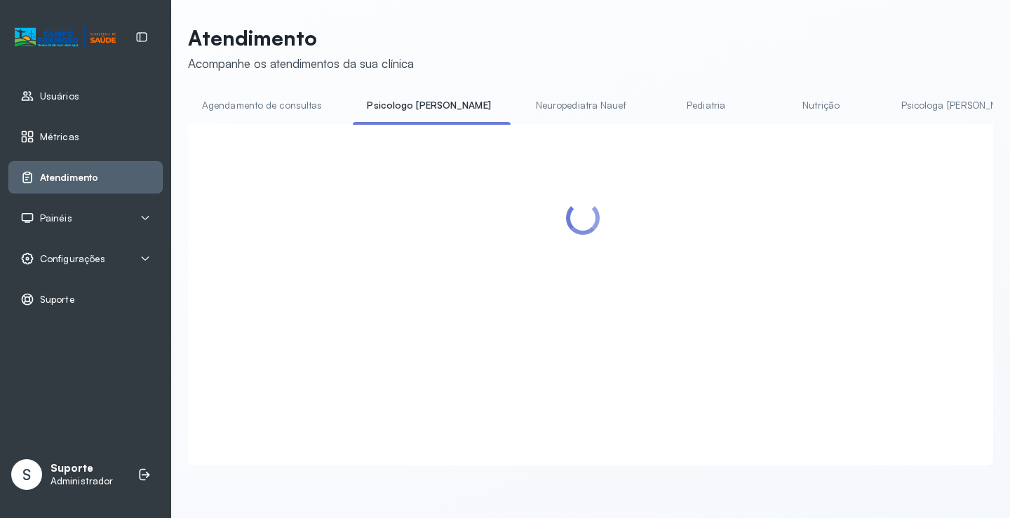
click at [272, 102] on link "Agendamento de consultas" at bounding box center [262, 105] width 148 height 23
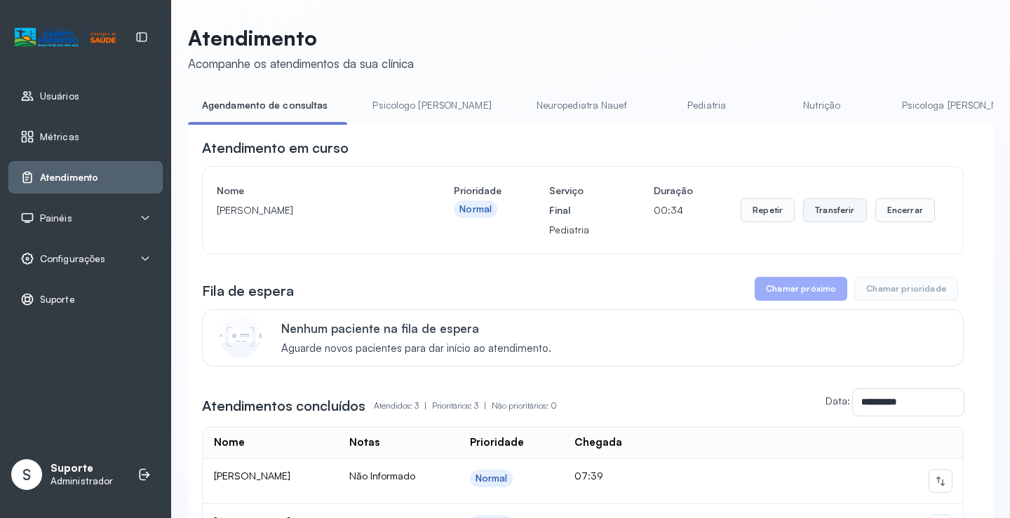
click at [835, 220] on button "Transferir" at bounding box center [835, 211] width 64 height 24
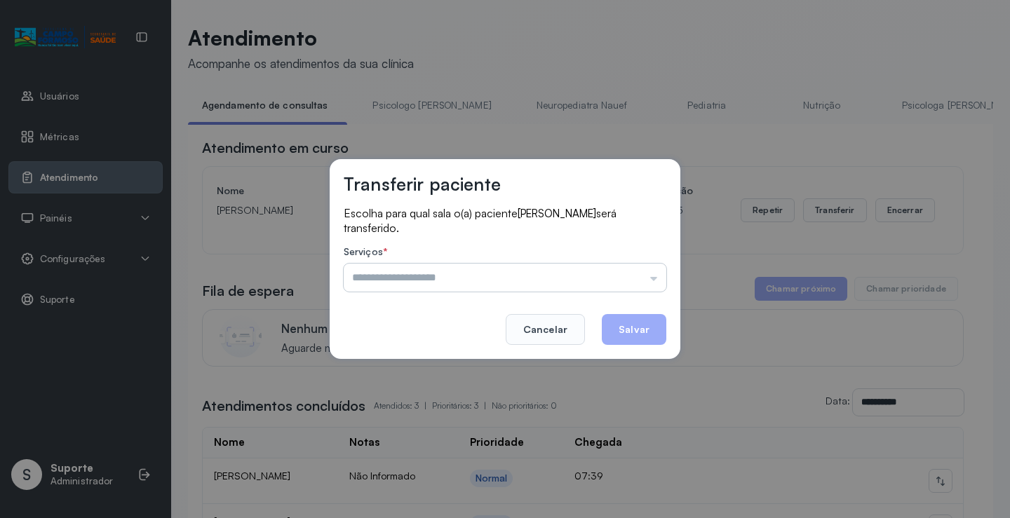
click at [625, 280] on input "text" at bounding box center [505, 278] width 323 height 28
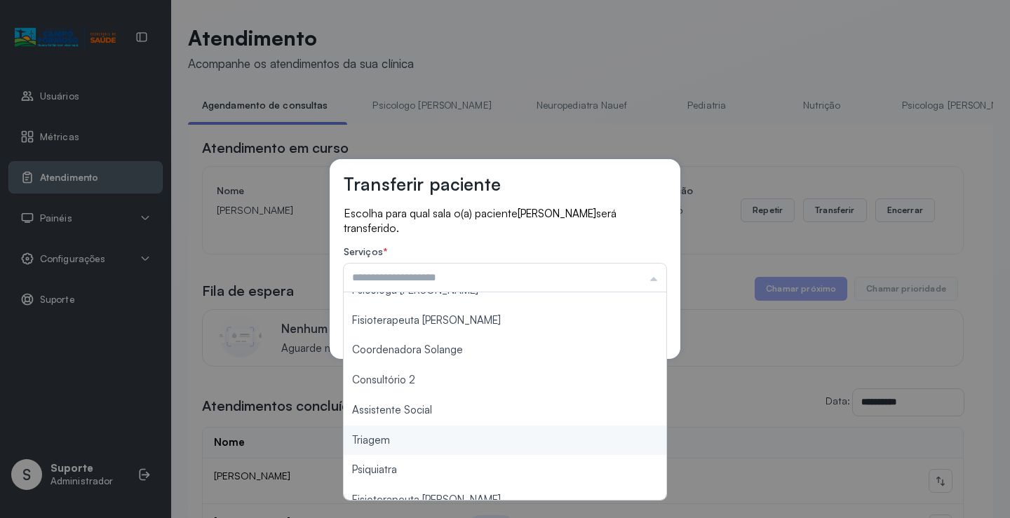
scroll to position [212, 0]
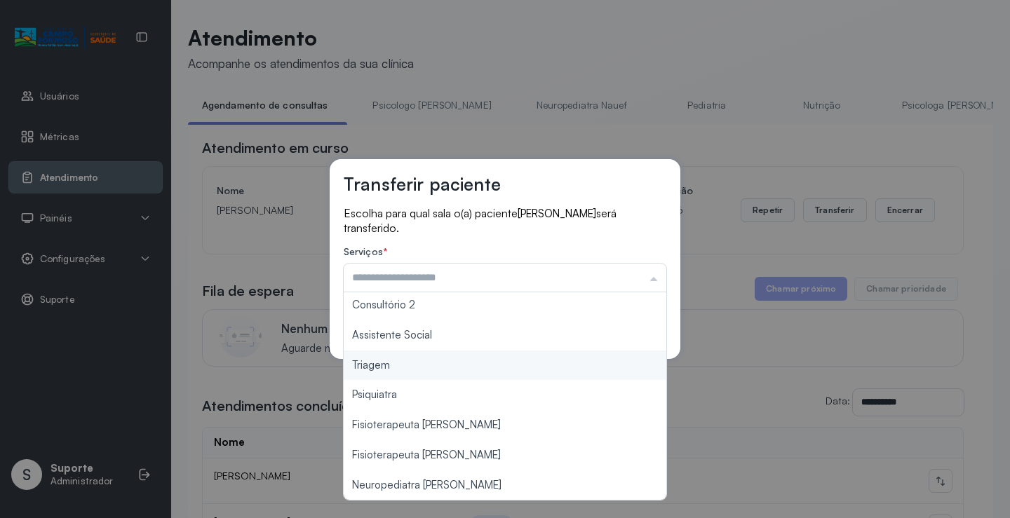
type input "*******"
drag, startPoint x: 454, startPoint y: 374, endPoint x: 467, endPoint y: 370, distance: 13.8
click at [453, 373] on div "Transferir paciente Escolha para qual sala o(a) paciente Samuel Alves da Costa …" at bounding box center [505, 259] width 1010 height 518
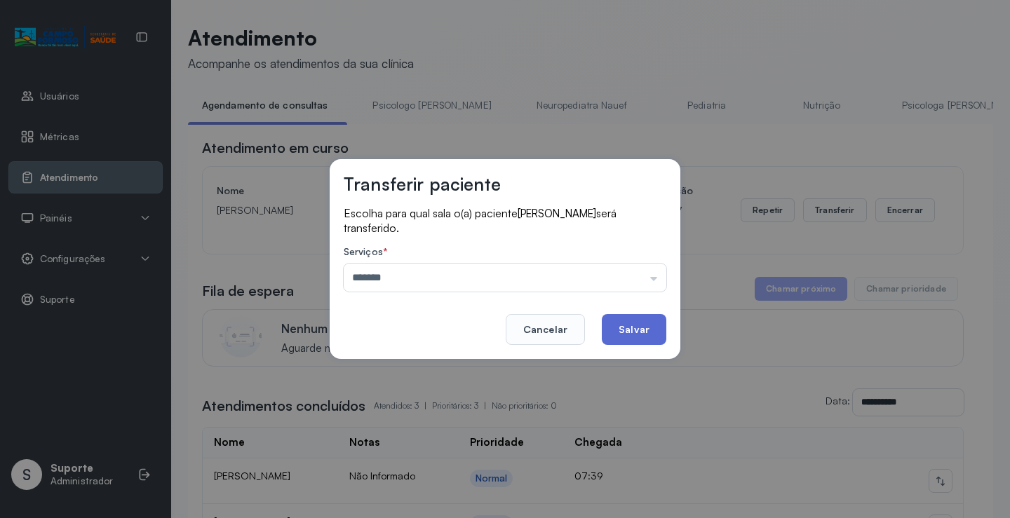
click at [627, 336] on button "Salvar" at bounding box center [634, 329] width 65 height 31
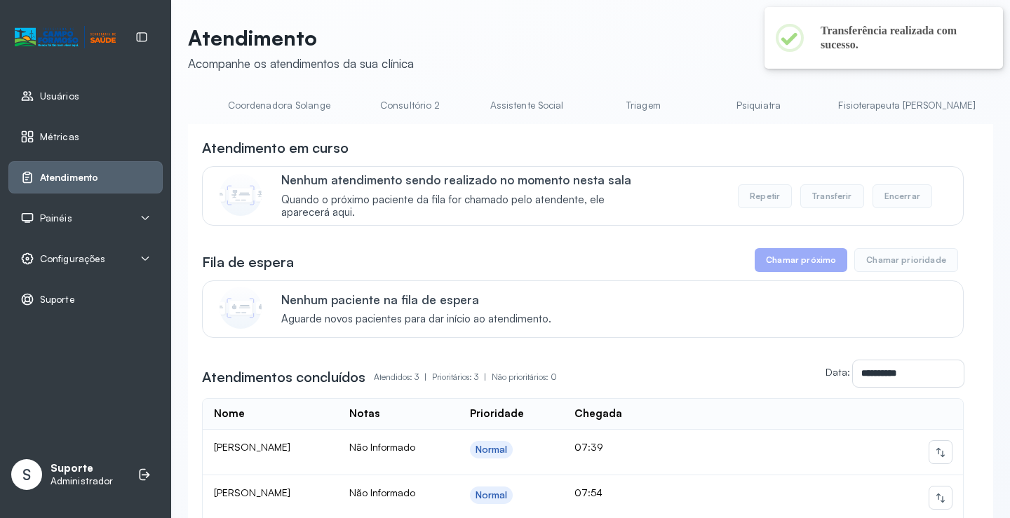
scroll to position [0, 1047]
click at [568, 104] on link "Triagem" at bounding box center [617, 105] width 98 height 23
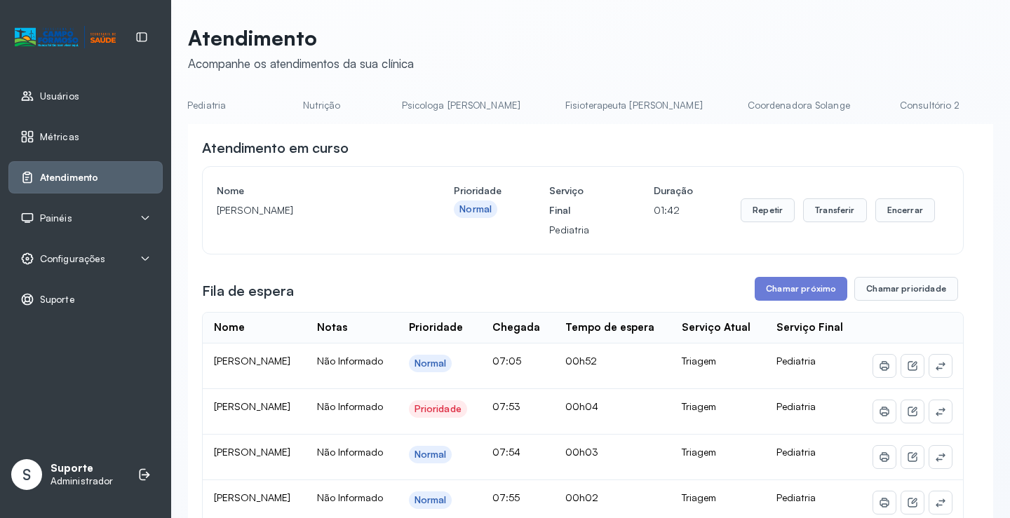
scroll to position [0, 0]
click at [257, 96] on link "Agendamento de consultas" at bounding box center [262, 105] width 148 height 23
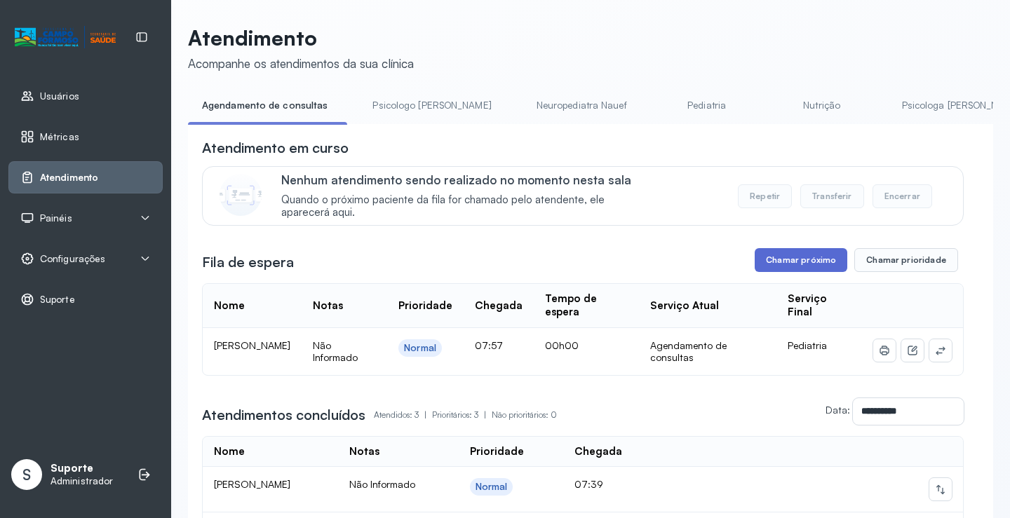
click at [834, 269] on button "Chamar próximo" at bounding box center [801, 260] width 93 height 24
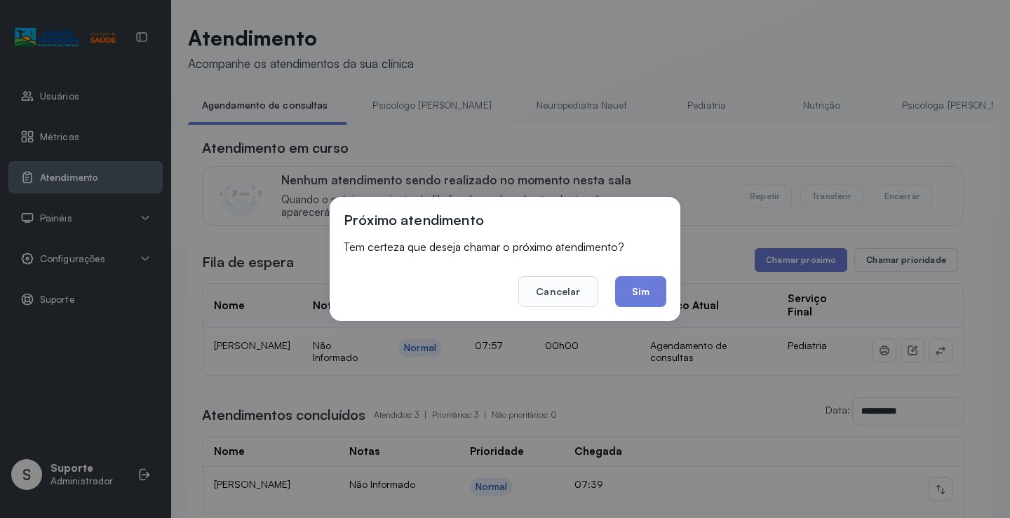
drag, startPoint x: 638, startPoint y: 281, endPoint x: 630, endPoint y: 287, distance: 10.0
click at [637, 279] on button "Sim" at bounding box center [640, 291] width 51 height 31
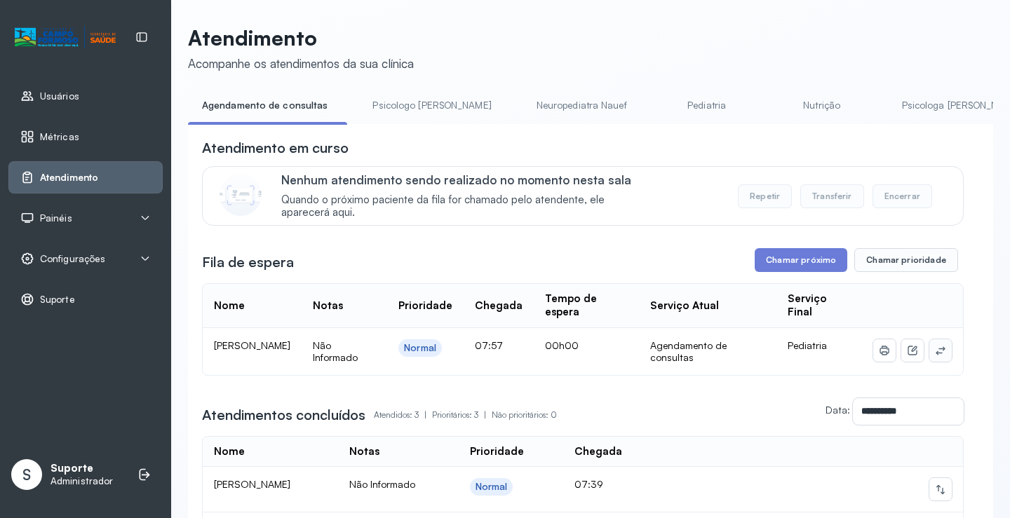
click at [935, 351] on icon at bounding box center [940, 350] width 11 height 11
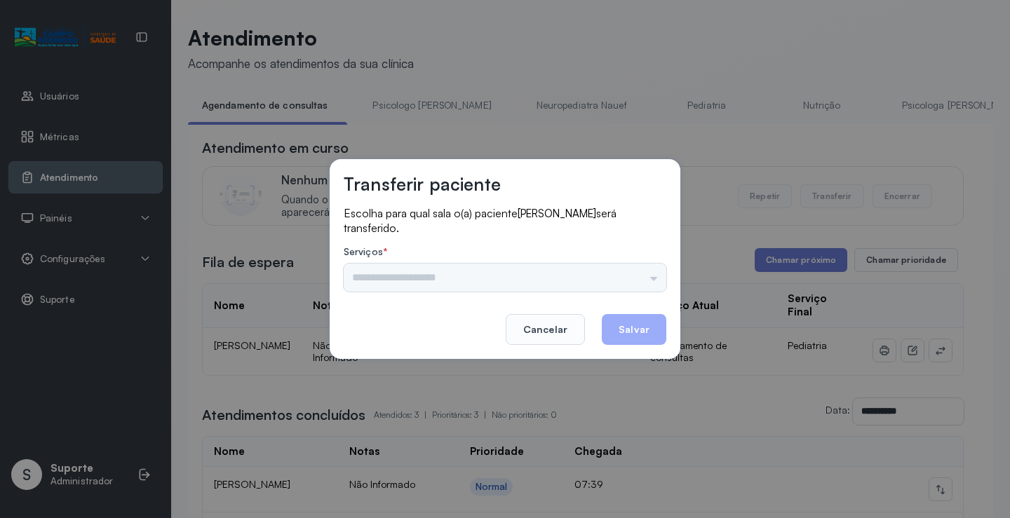
click at [586, 281] on div "Psicologo Pedro Neuropediatra Nauef Pediatria Nutrição Psicologa Alana Fisioter…" at bounding box center [505, 278] width 323 height 28
drag, startPoint x: 623, startPoint y: 281, endPoint x: 633, endPoint y: 277, distance: 10.4
click at [624, 281] on div "Psicologo Pedro Neuropediatra Nauef Pediatria Nutrição Psicologa Alana Fisioter…" at bounding box center [505, 278] width 323 height 28
click at [635, 272] on input "text" at bounding box center [505, 278] width 323 height 28
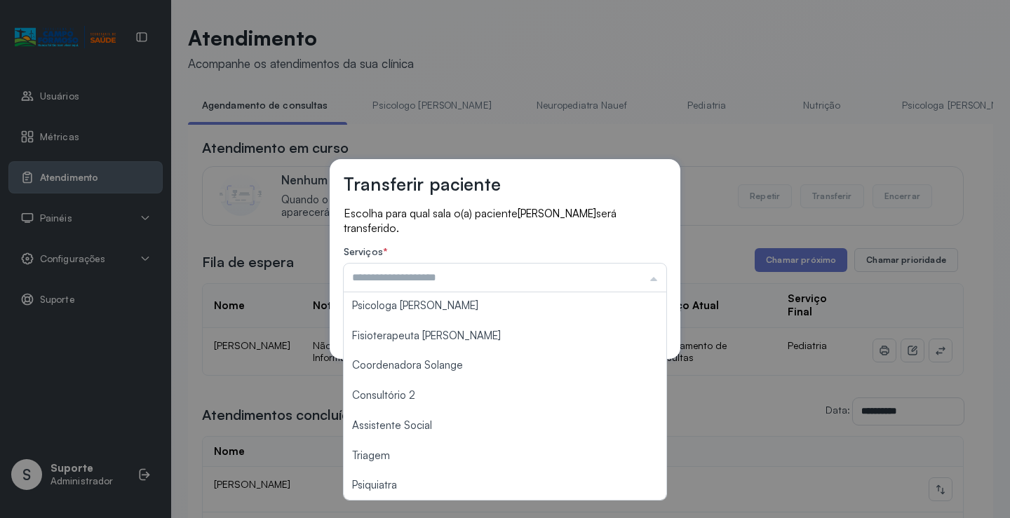
scroll to position [212, 0]
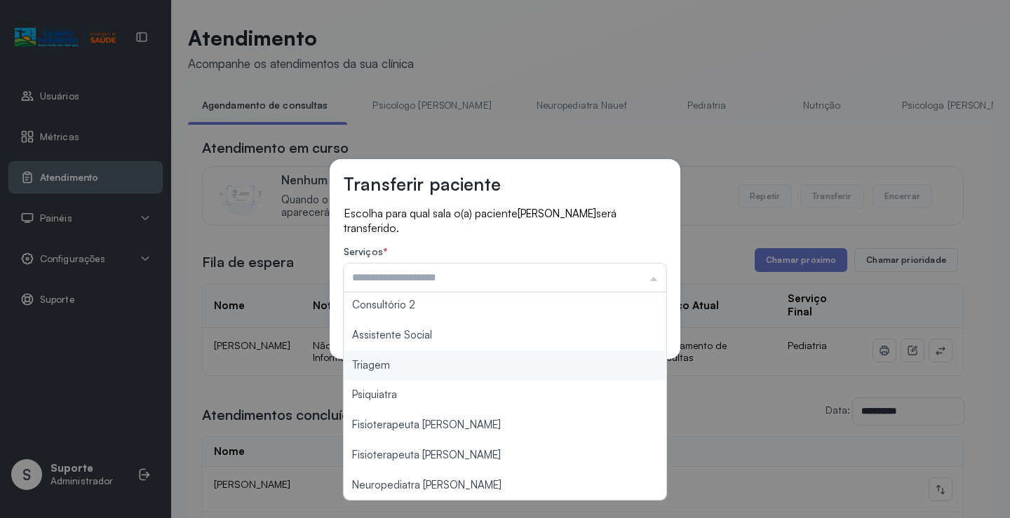
type input "*******"
click at [474, 364] on div "Transferir paciente Escolha para qual sala o(a) paciente Pedro Anthony Alencar …" at bounding box center [505, 259] width 1010 height 518
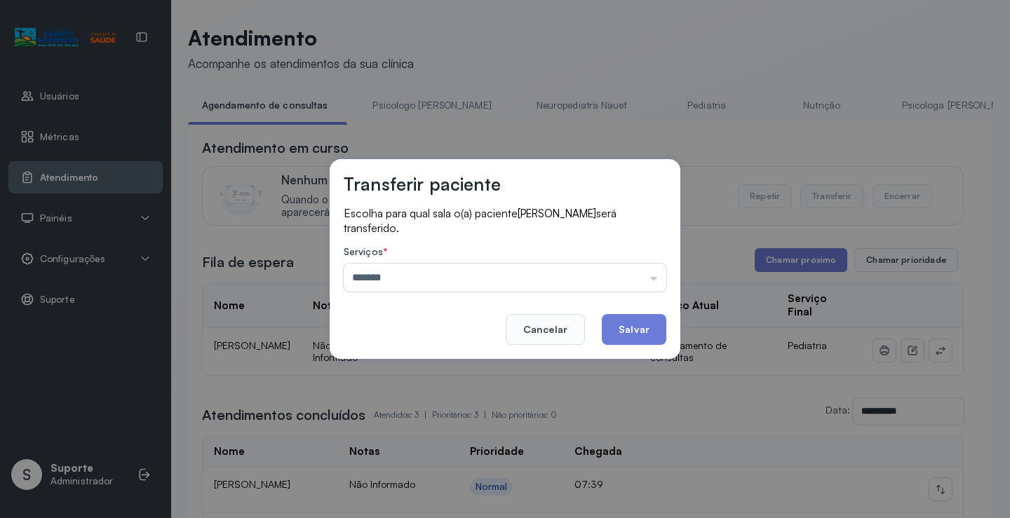
click at [643, 339] on button "Salvar" at bounding box center [634, 329] width 65 height 31
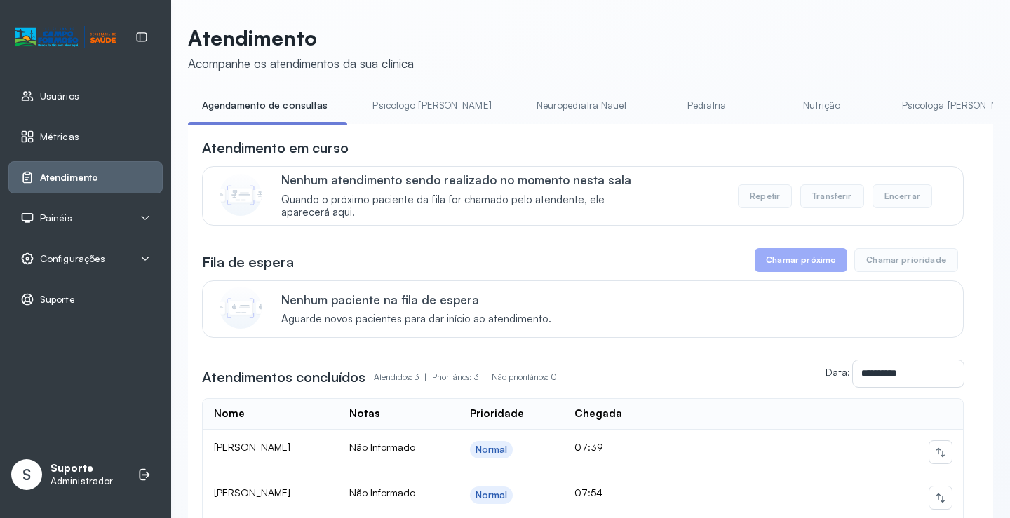
click at [428, 108] on link "Psicologo Pedro" at bounding box center [432, 105] width 147 height 23
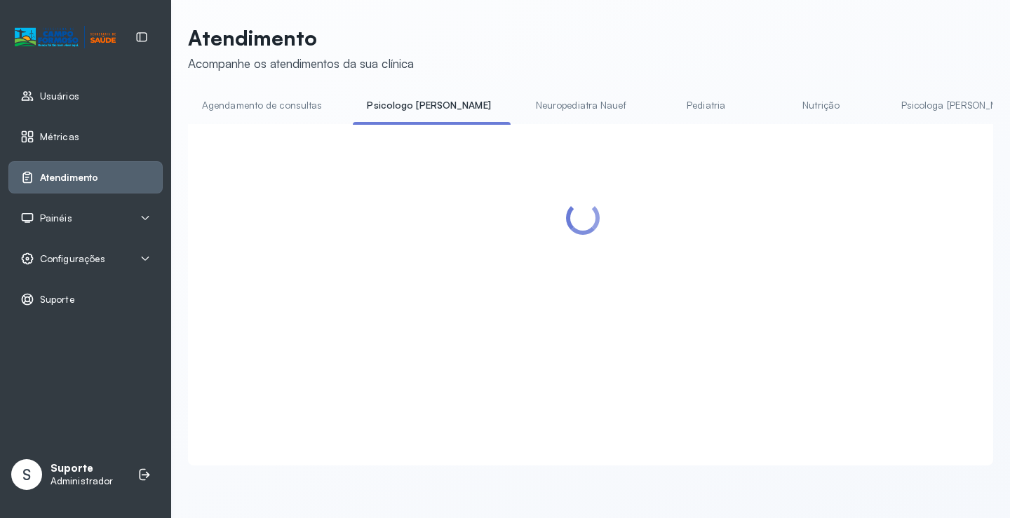
click at [272, 105] on link "Agendamento de consultas" at bounding box center [262, 105] width 148 height 23
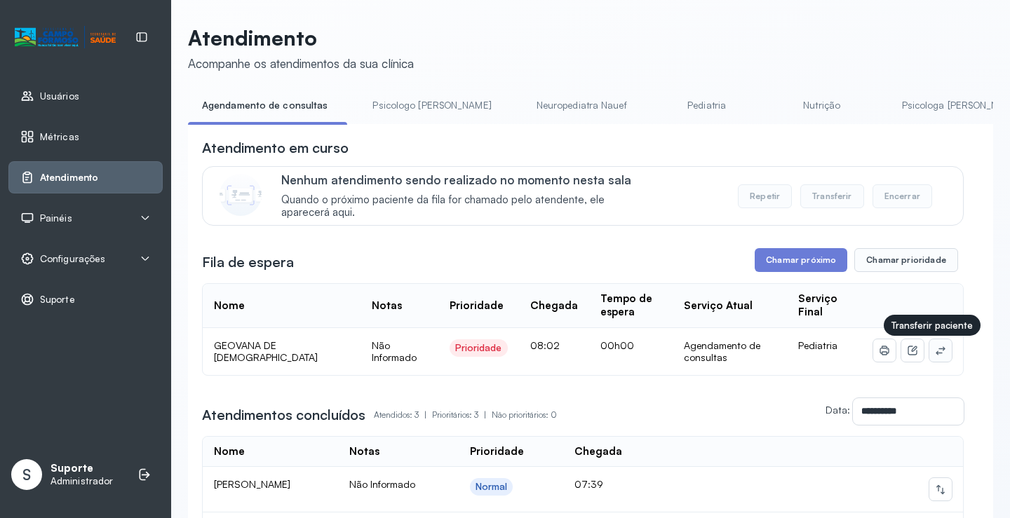
click at [936, 354] on icon at bounding box center [940, 350] width 11 height 11
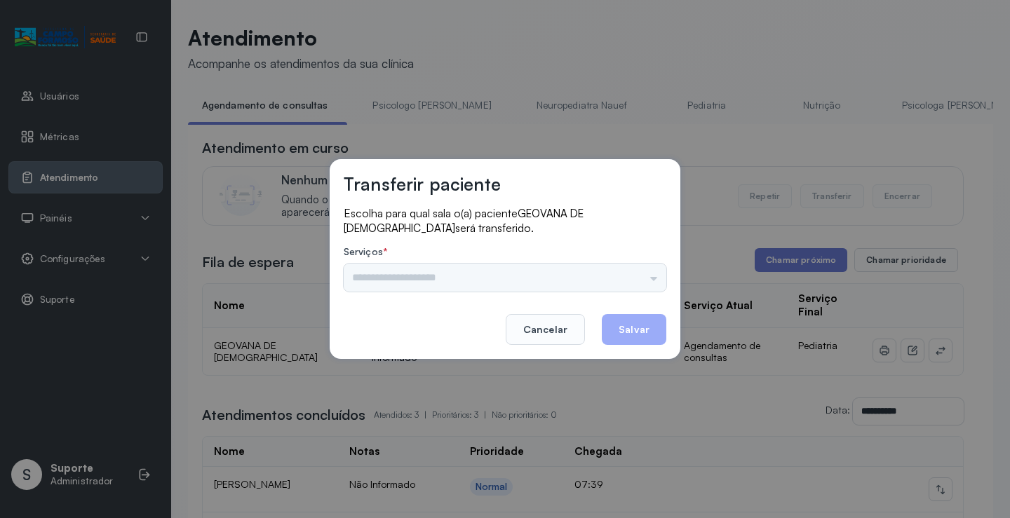
click at [629, 264] on div "Psicologo Pedro Neuropediatra Nauef Pediatria Nutrição Psicologa Alana Fisioter…" at bounding box center [505, 278] width 323 height 28
drag, startPoint x: 629, startPoint y: 268, endPoint x: 636, endPoint y: 272, distance: 8.2
click at [634, 272] on input "text" at bounding box center [505, 278] width 323 height 28
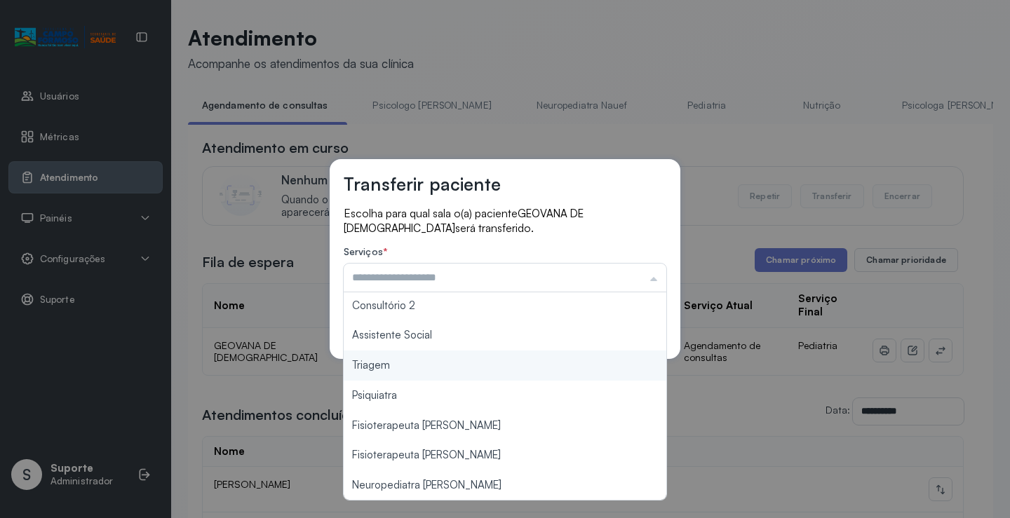
type input "*******"
drag, startPoint x: 425, startPoint y: 371, endPoint x: 478, endPoint y: 360, distance: 53.8
click at [425, 370] on div "Transferir paciente Escolha para qual sala o(a) paciente GEOVANA DE JESUS será …" at bounding box center [505, 259] width 1010 height 518
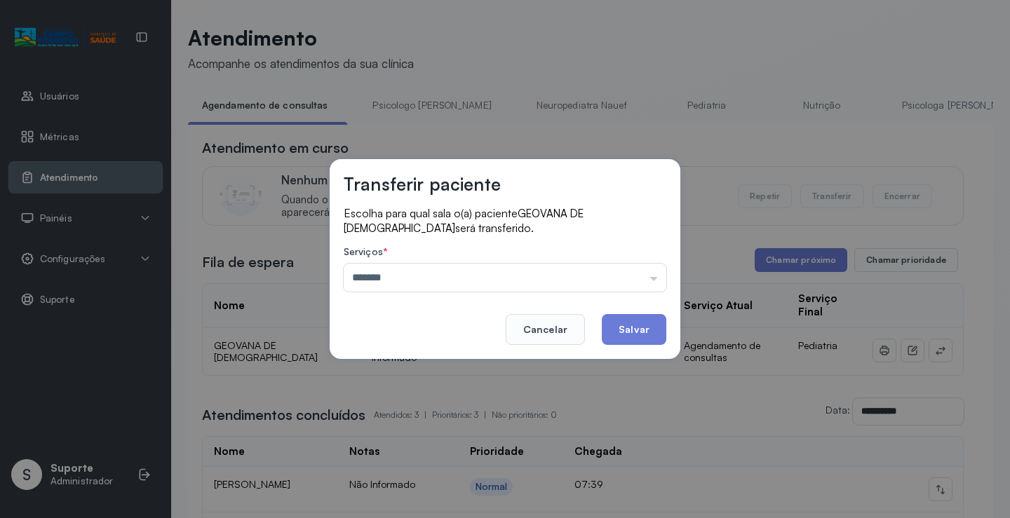
click at [625, 330] on button "Salvar" at bounding box center [634, 329] width 65 height 31
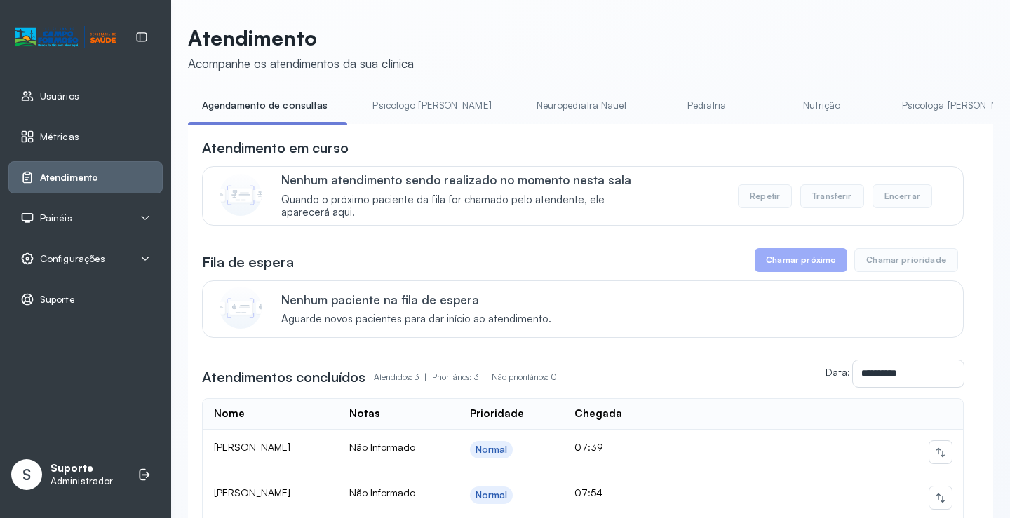
drag, startPoint x: 487, startPoint y: 128, endPoint x: 890, endPoint y: 139, distance: 402.9
click at [946, 128] on div "**********" at bounding box center [590, 375] width 805 height 563
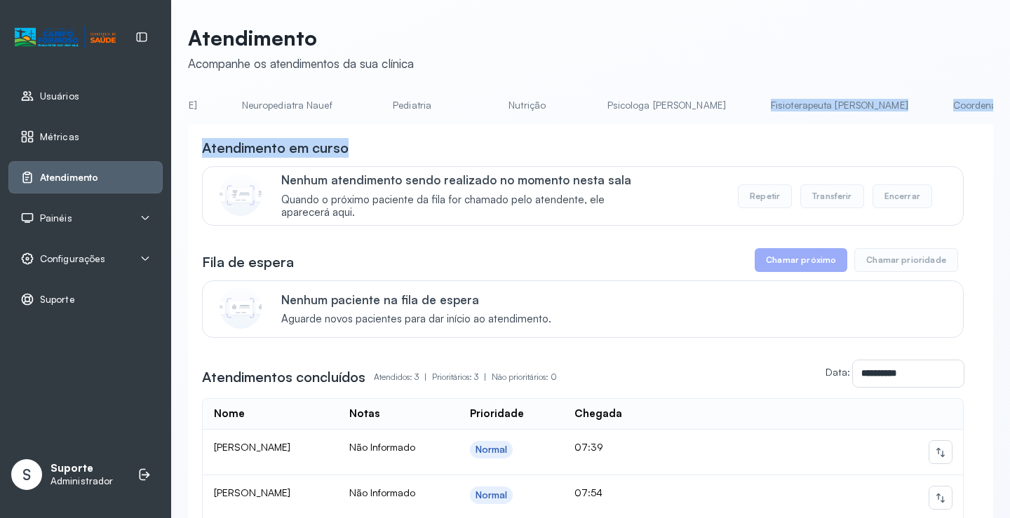
scroll to position [0, 1116]
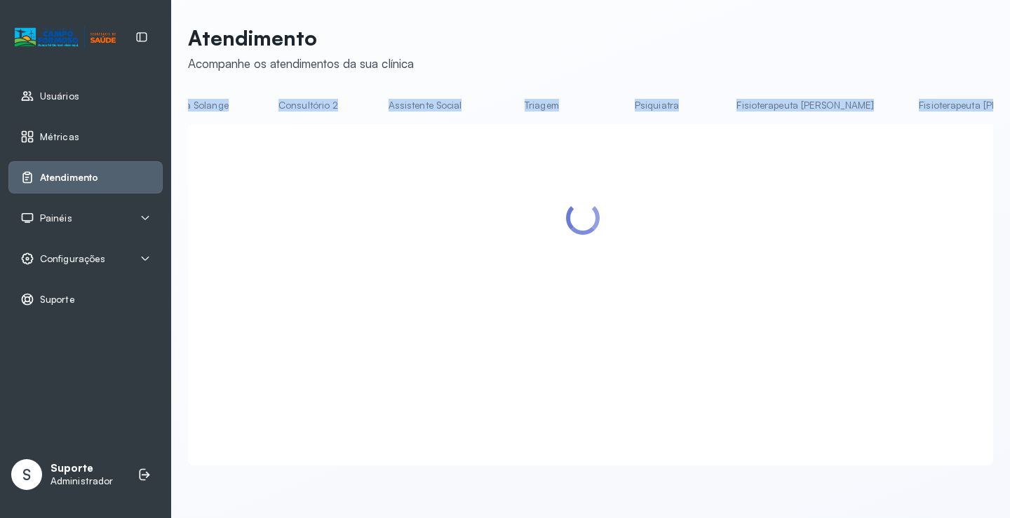
scroll to position [0, 1116]
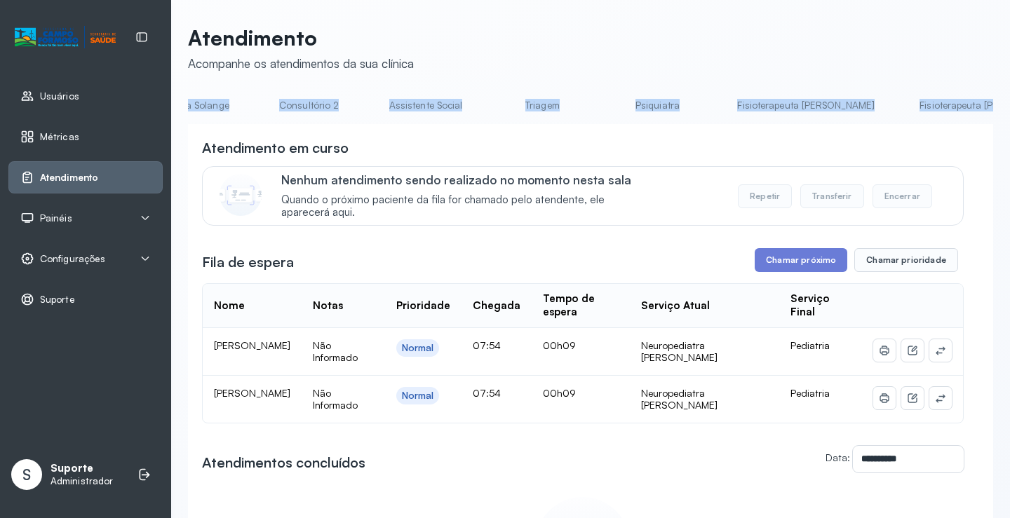
click at [906, 111] on link "Fisioterapeuta Morgana" at bounding box center [989, 105] width 166 height 23
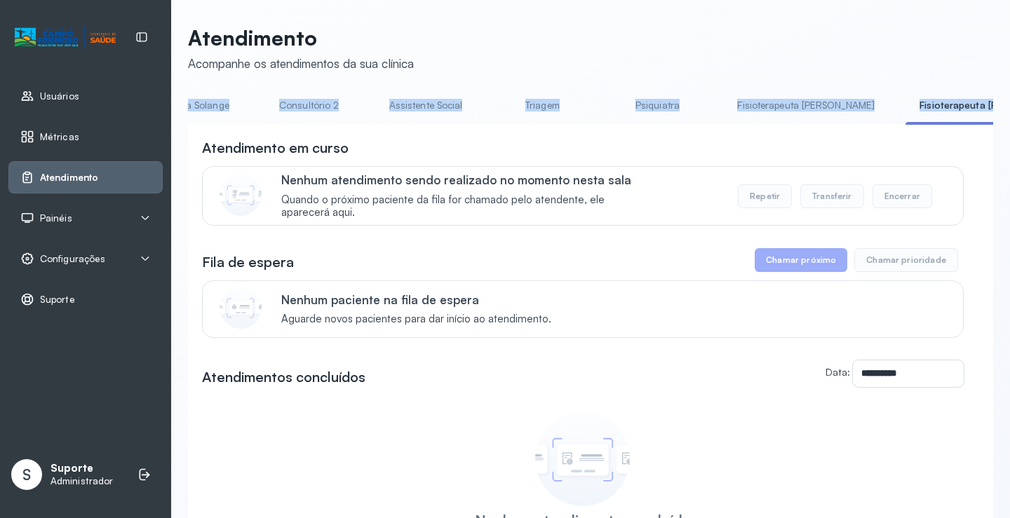
click at [723, 107] on link "Fisioterapeuta Francyne" at bounding box center [806, 105] width 166 height 23
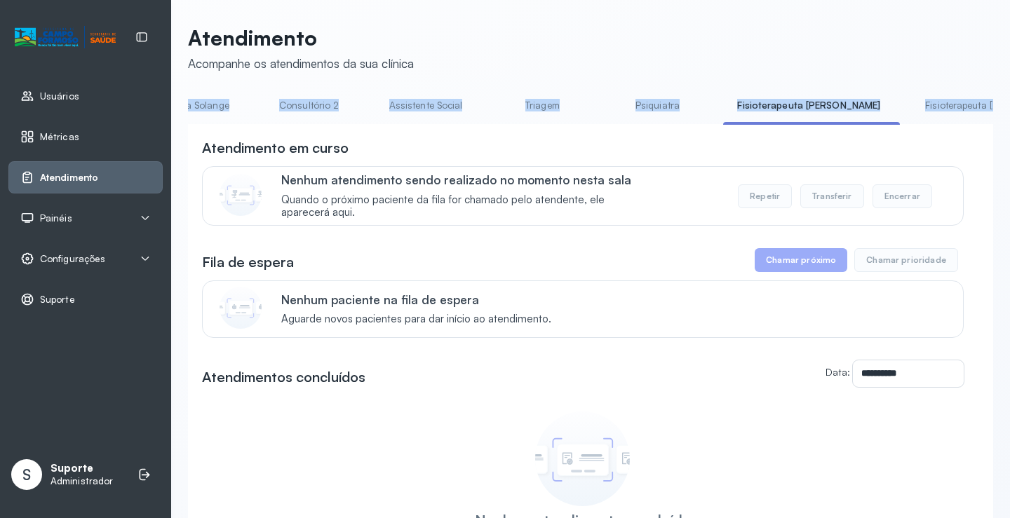
click at [608, 112] on link "Psiquiatra" at bounding box center [657, 105] width 98 height 23
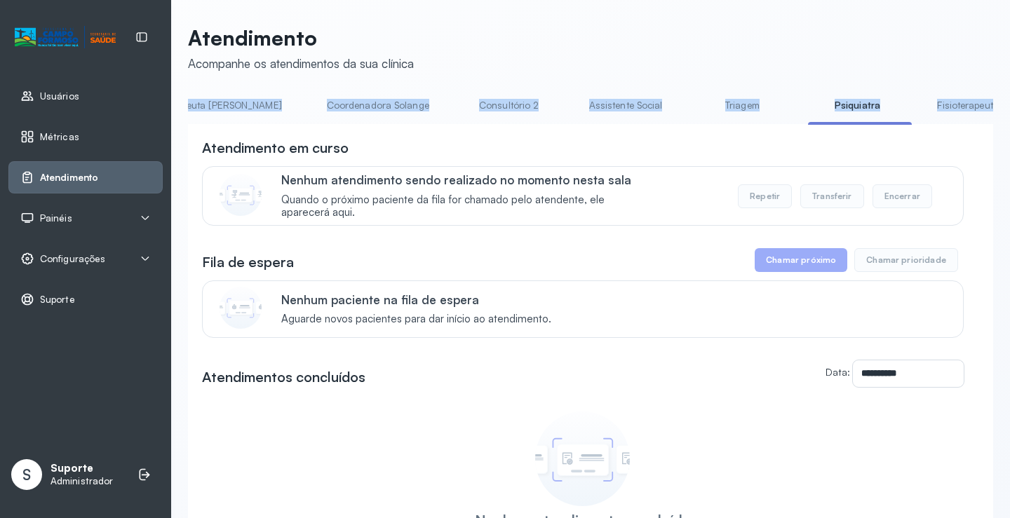
scroll to position [0, 870]
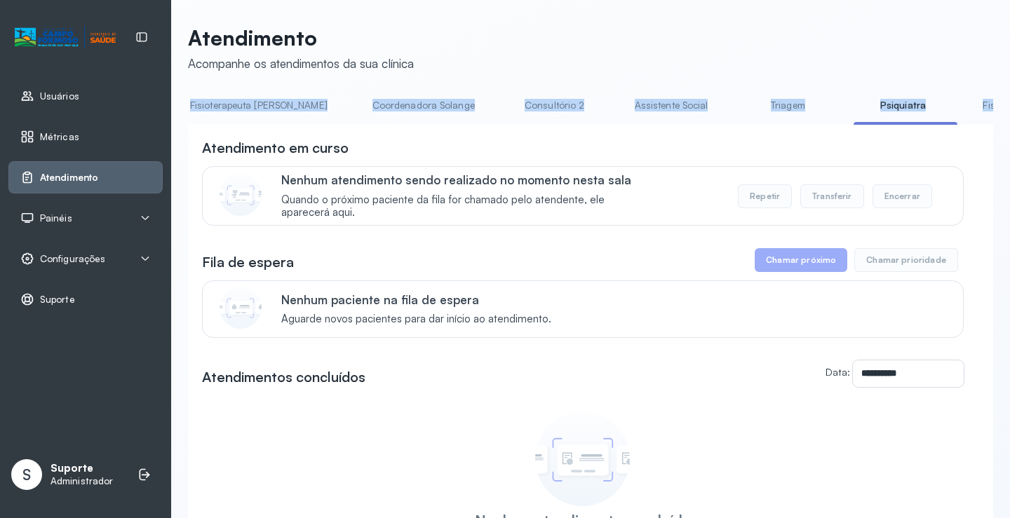
click at [739, 109] on link "Triagem" at bounding box center [788, 105] width 98 height 23
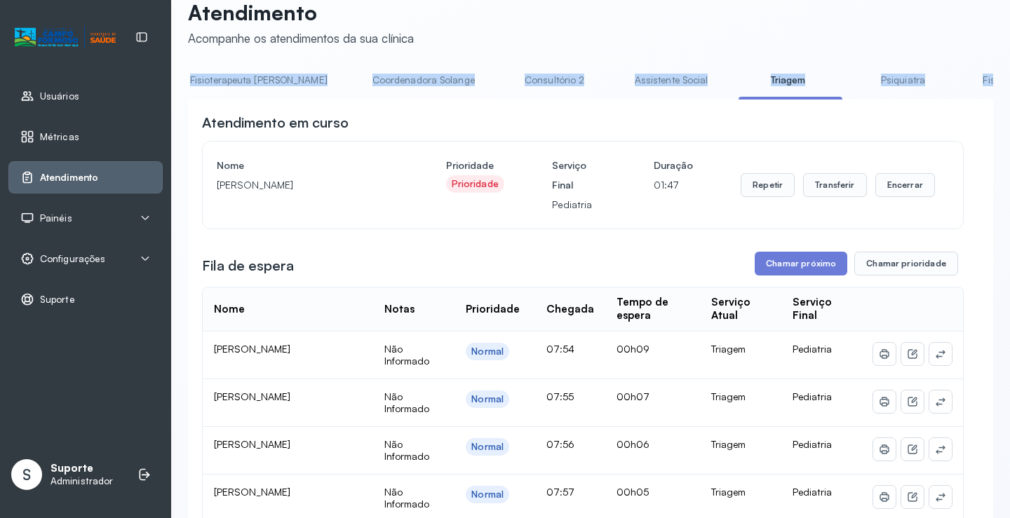
scroll to position [0, 0]
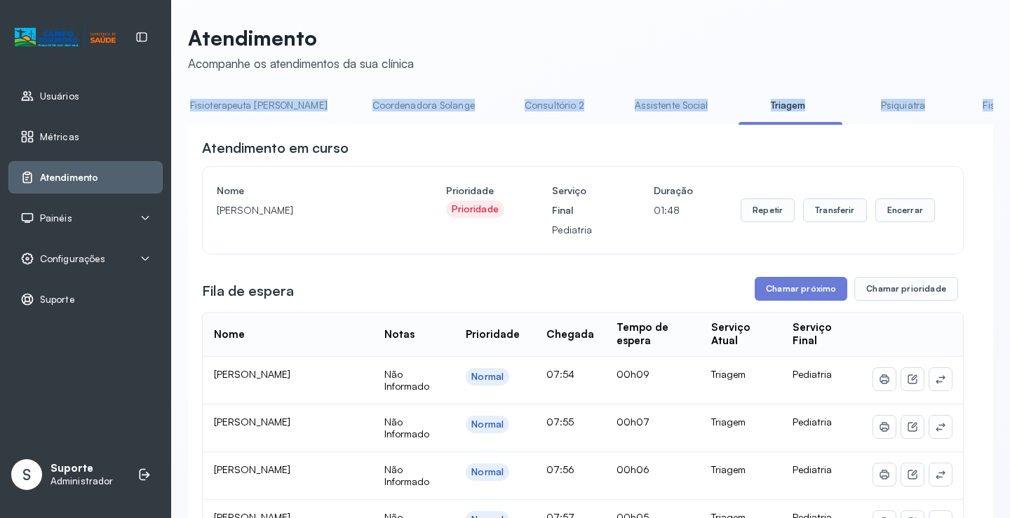
click at [621, 107] on link "Assistente Social" at bounding box center [672, 105] width 102 height 23
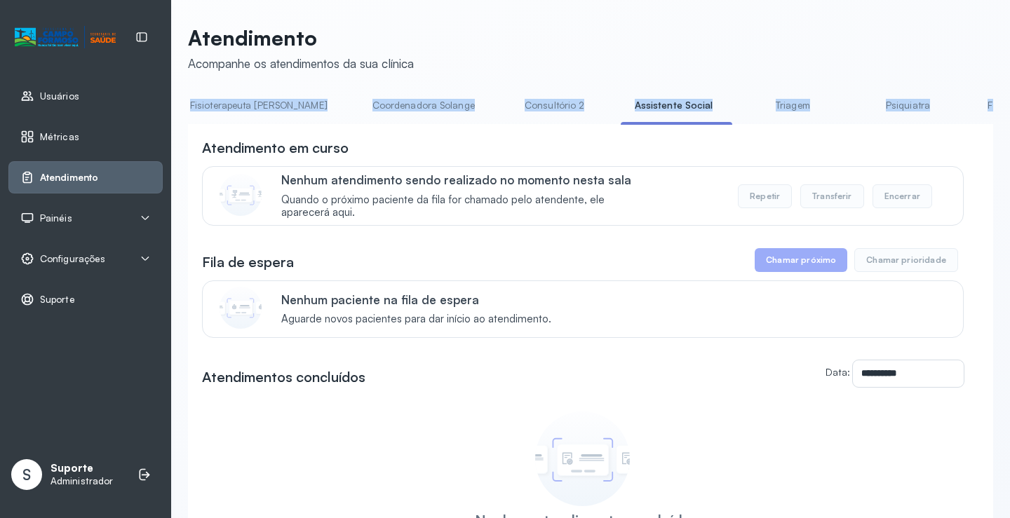
click at [506, 115] on link "Consultório 2" at bounding box center [555, 105] width 98 height 23
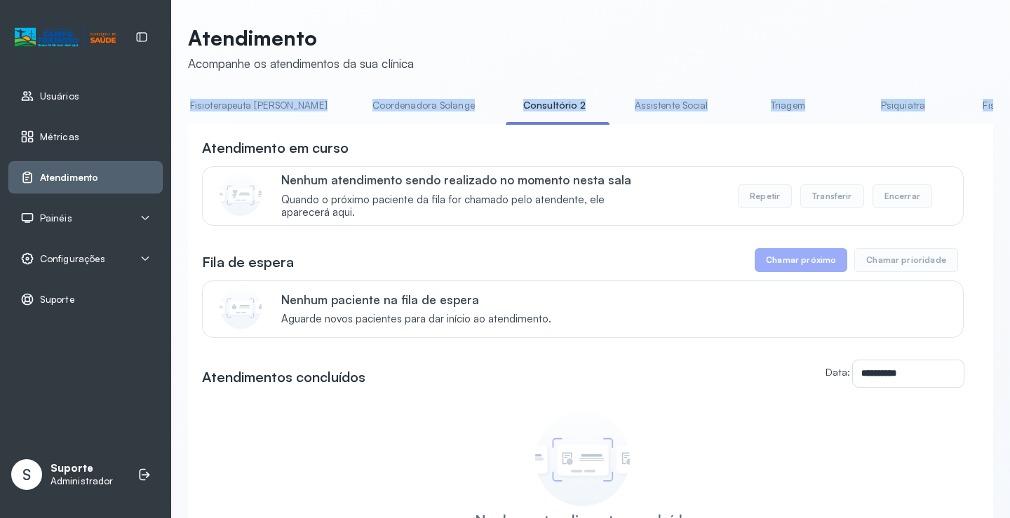
click at [359, 98] on link "Coordenadora Solange" at bounding box center [424, 105] width 130 height 23
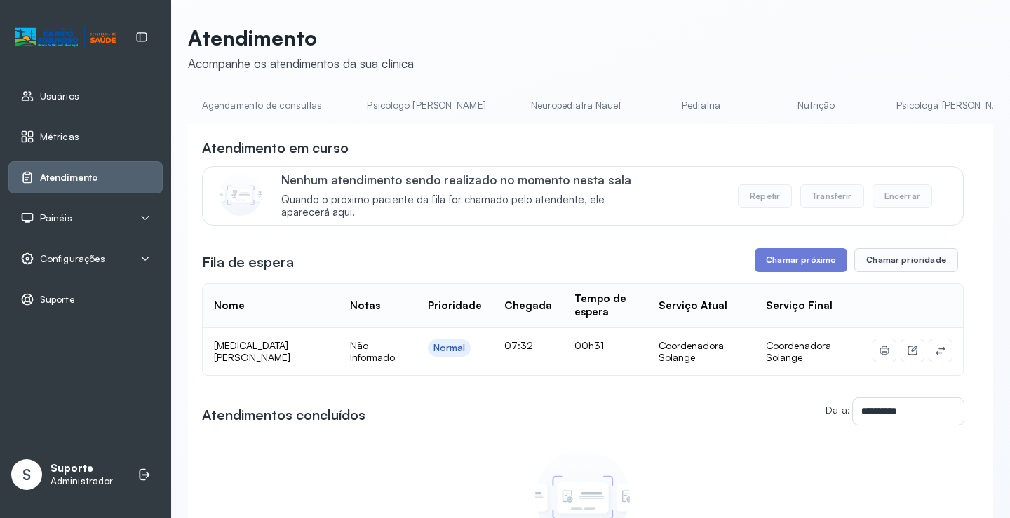
click at [250, 96] on link "Agendamento de consultas" at bounding box center [262, 105] width 148 height 23
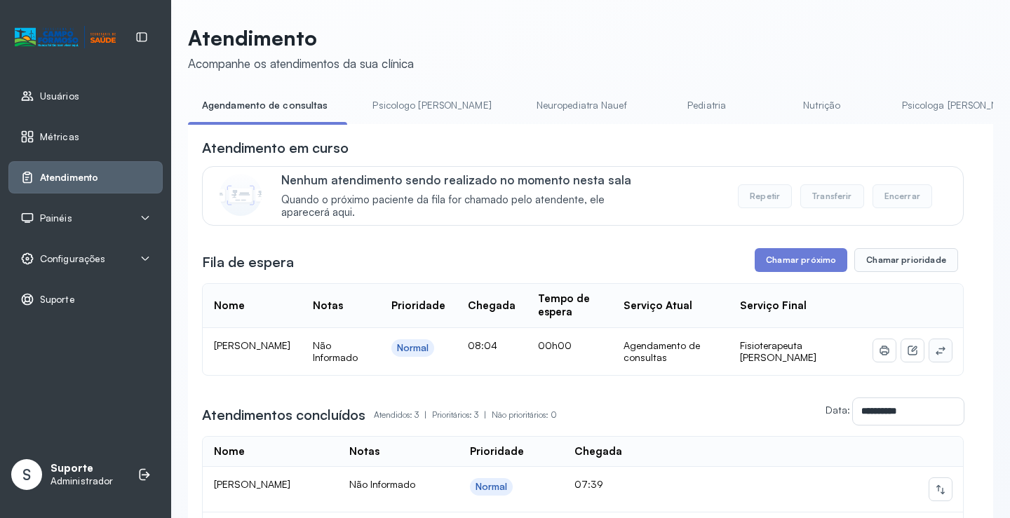
click at [935, 355] on icon at bounding box center [940, 350] width 11 height 11
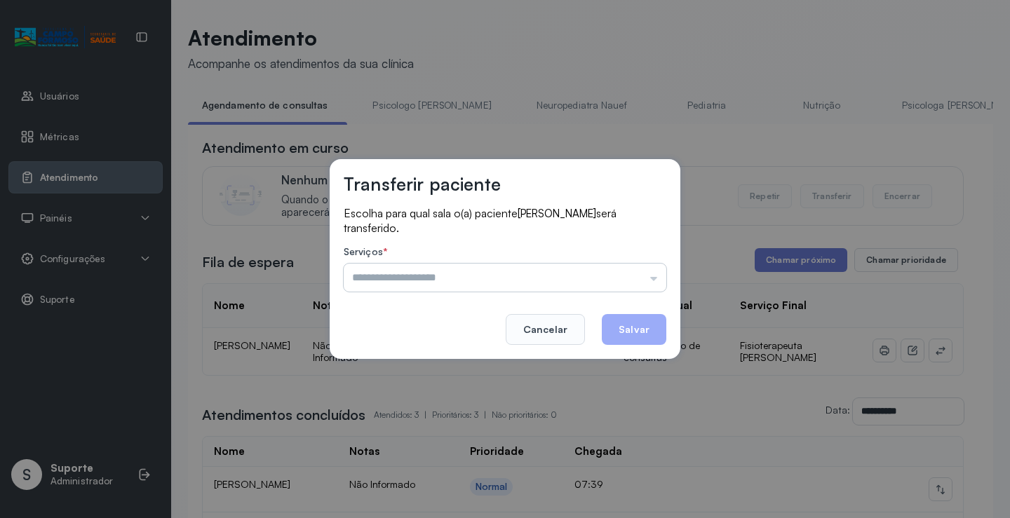
click at [647, 287] on input "text" at bounding box center [505, 278] width 323 height 28
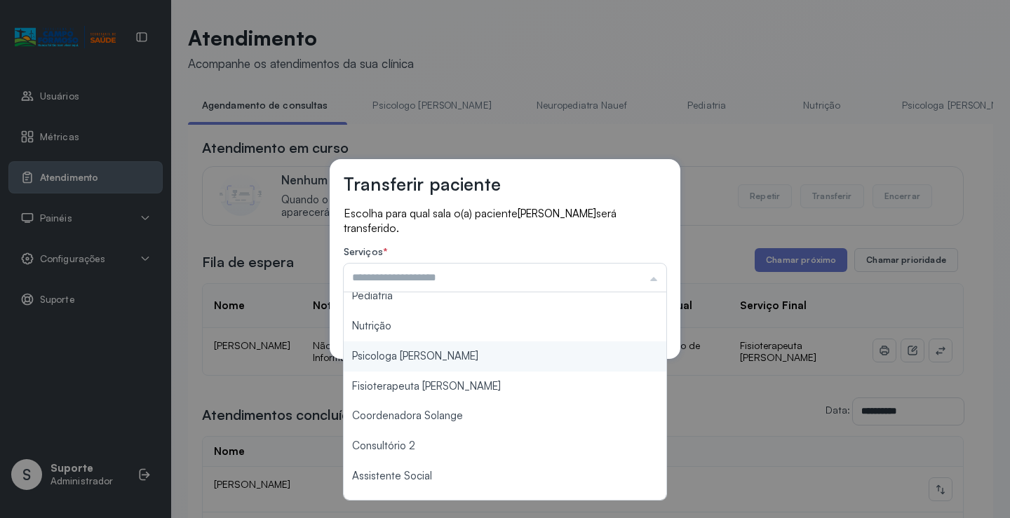
scroll to position [70, 0]
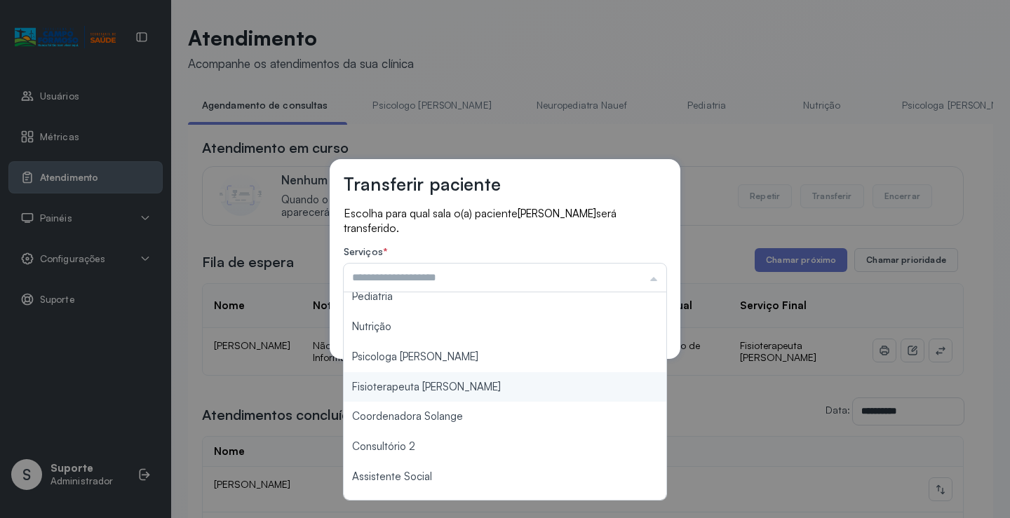
type input "**********"
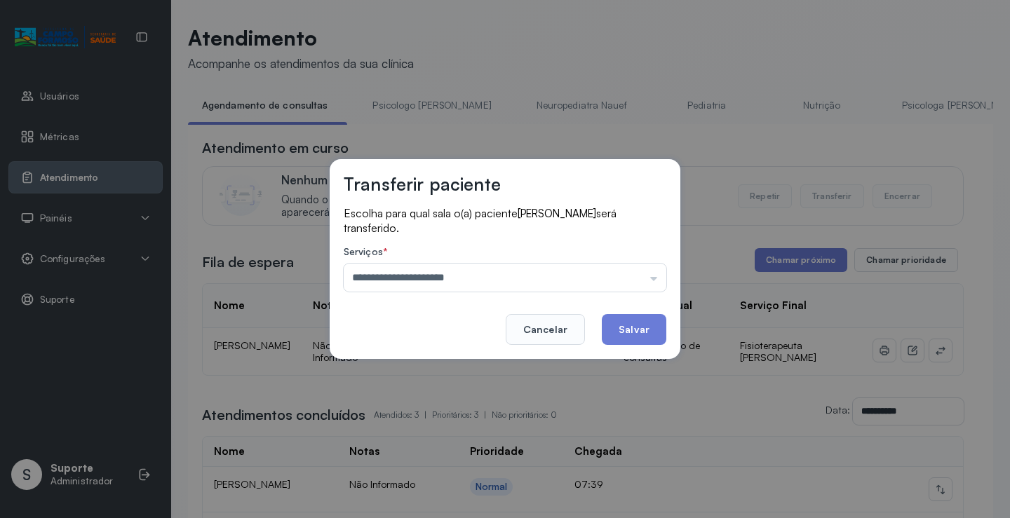
click at [494, 386] on div "**********" at bounding box center [505, 259] width 1010 height 518
click at [614, 335] on button "Salvar" at bounding box center [634, 329] width 65 height 31
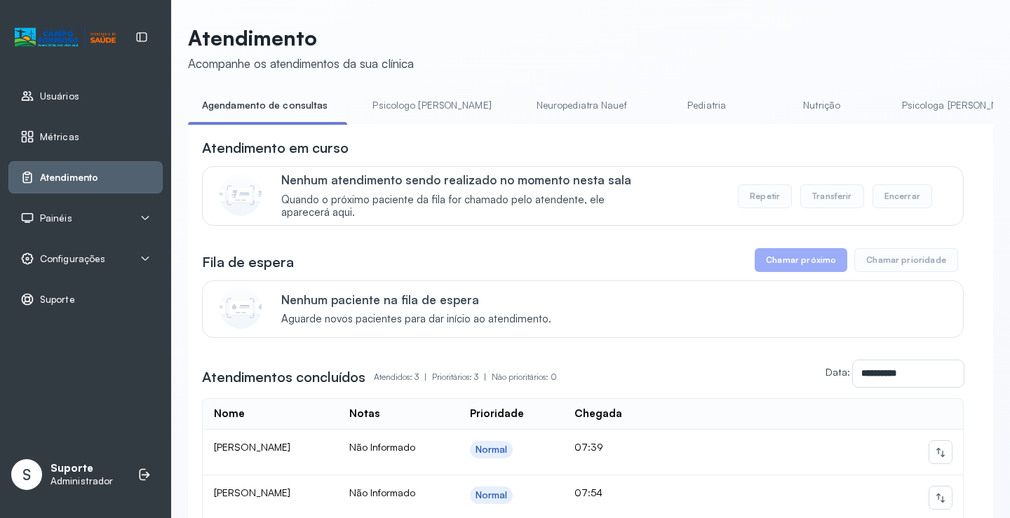
click at [394, 98] on link "Psicologo Pedro" at bounding box center [432, 105] width 147 height 23
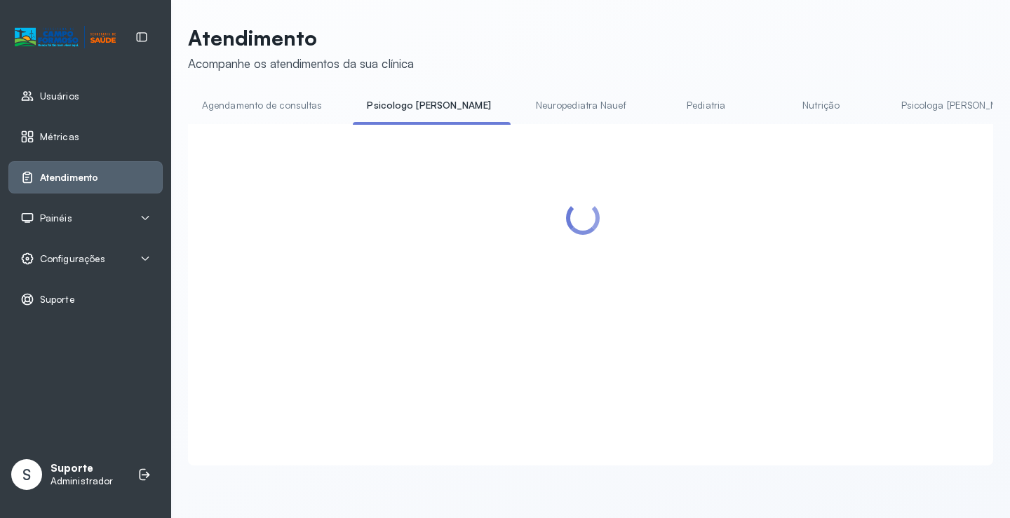
click at [274, 107] on link "Agendamento de consultas" at bounding box center [262, 105] width 148 height 23
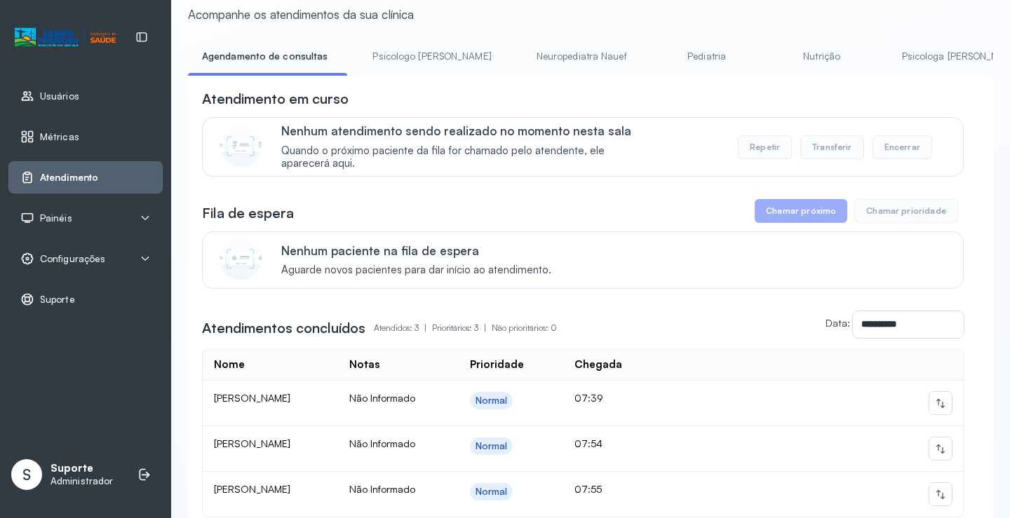
scroll to position [0, 0]
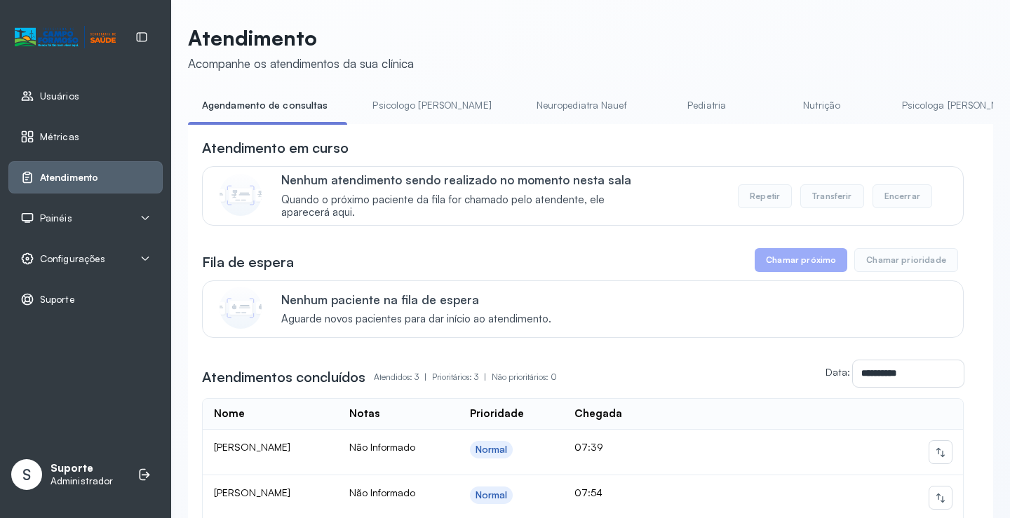
click at [401, 100] on link "Psicologo Pedro" at bounding box center [432, 105] width 147 height 23
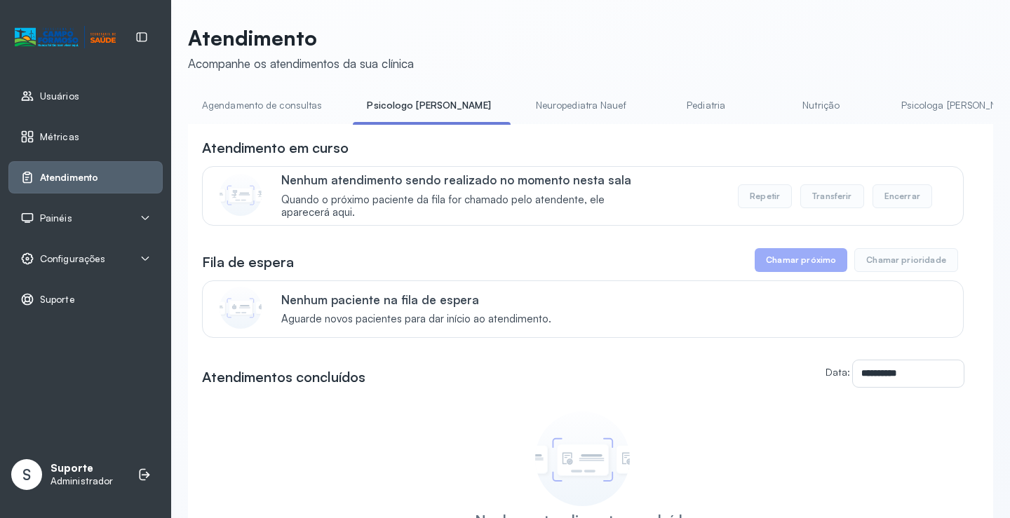
click at [522, 104] on link "Neuropediatra Nauef" at bounding box center [581, 105] width 119 height 23
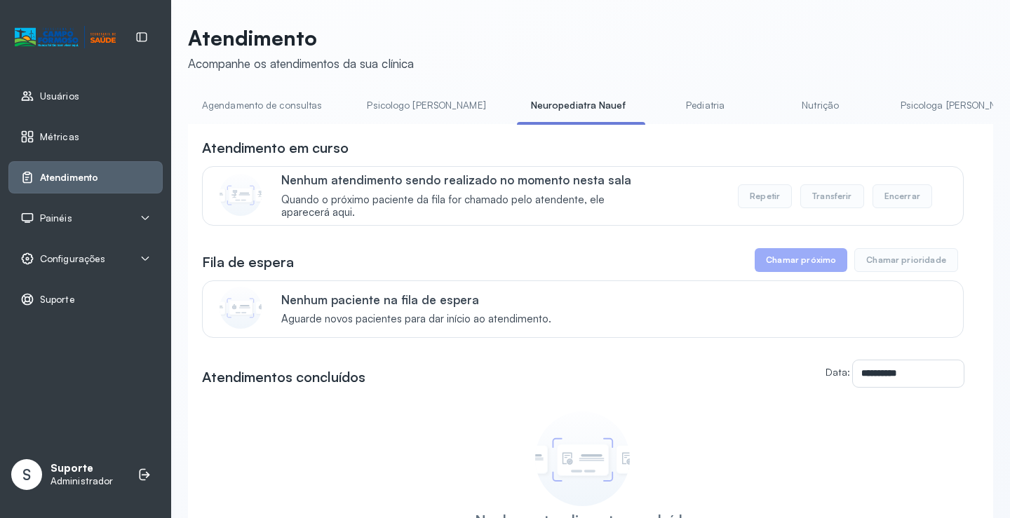
click at [657, 95] on link "Pediatria" at bounding box center [706, 105] width 98 height 23
click at [535, 111] on link "Neuropediatra Nauef" at bounding box center [576, 105] width 119 height 23
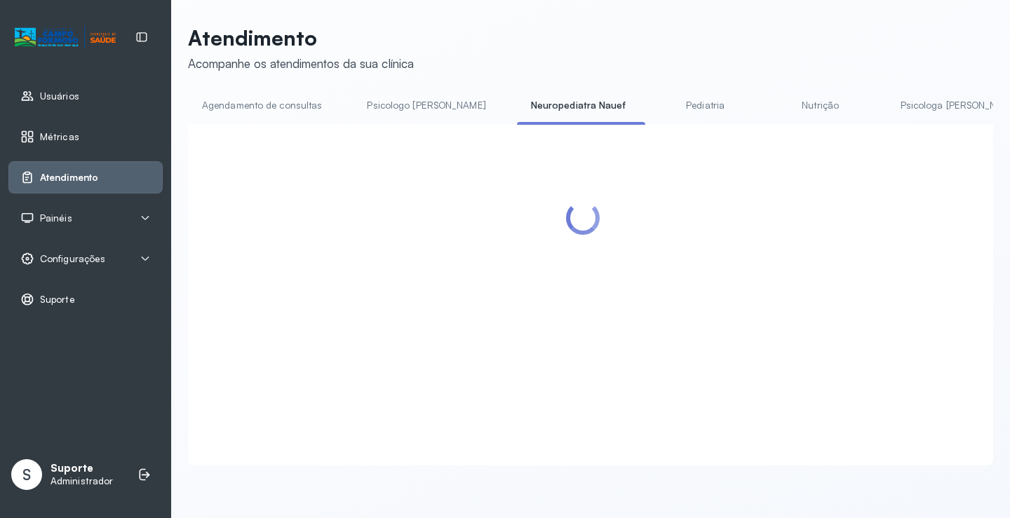
click at [657, 113] on link "Pediatria" at bounding box center [706, 105] width 98 height 23
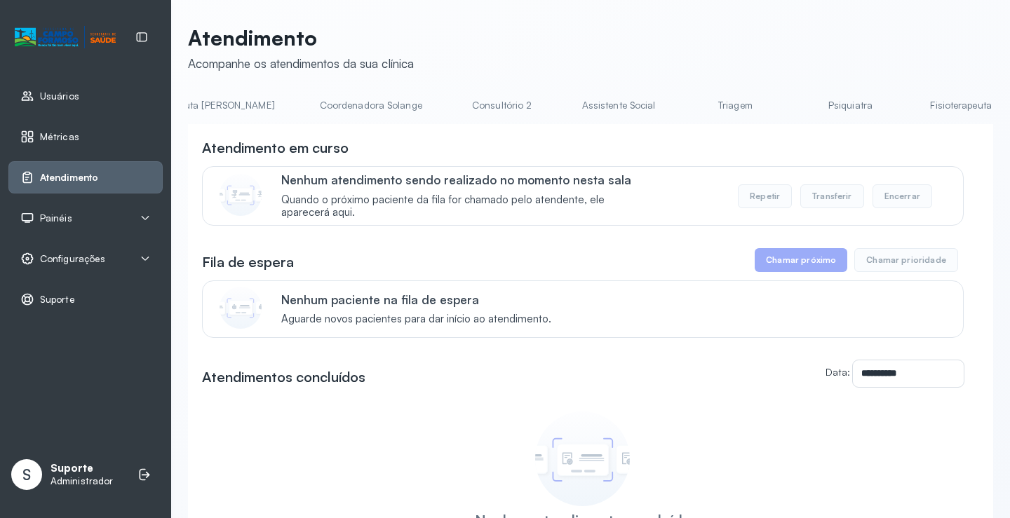
scroll to position [0, 924]
drag, startPoint x: 570, startPoint y: 86, endPoint x: 592, endPoint y: 95, distance: 23.9
click at [578, 89] on div "**********" at bounding box center [590, 334] width 805 height 618
click at [685, 95] on link "Triagem" at bounding box center [734, 105] width 98 height 23
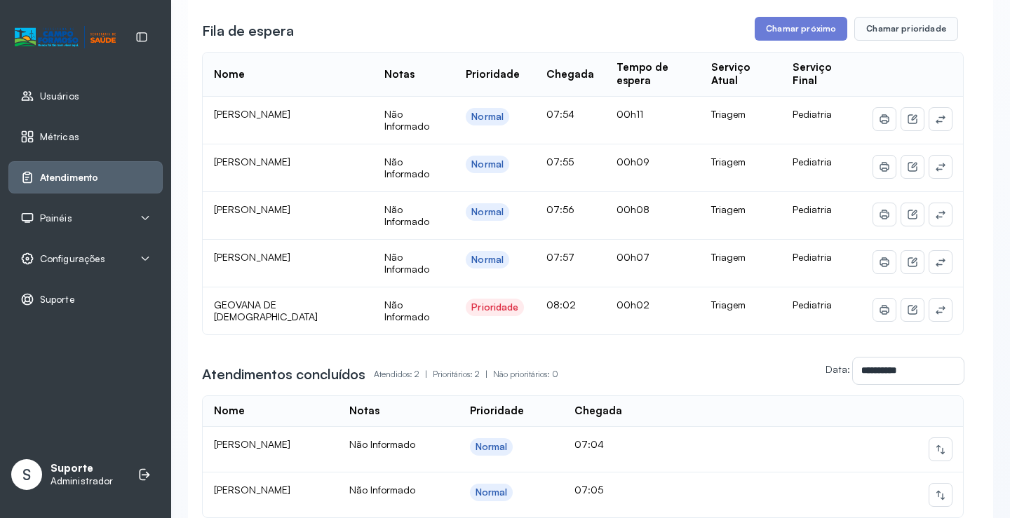
scroll to position [334, 0]
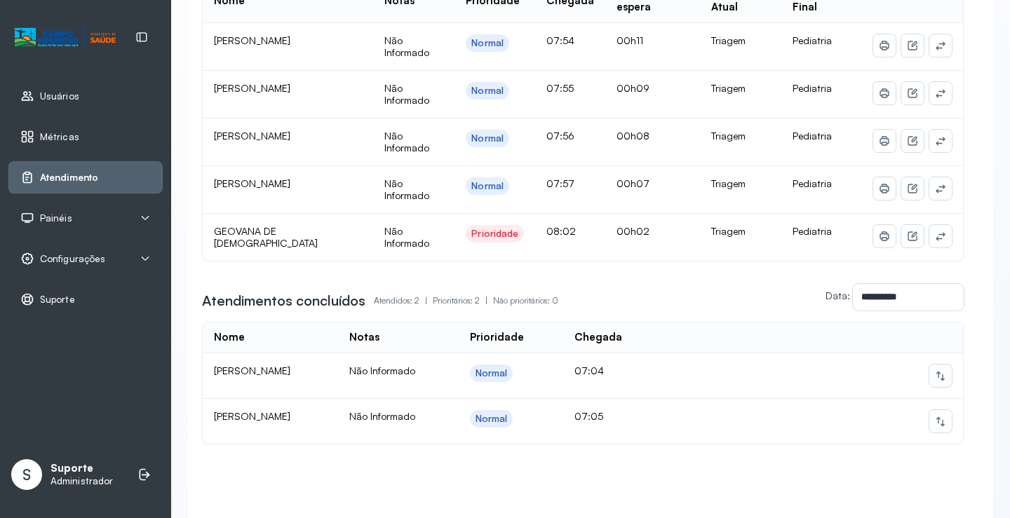
click at [936, 380] on icon at bounding box center [940, 375] width 11 height 11
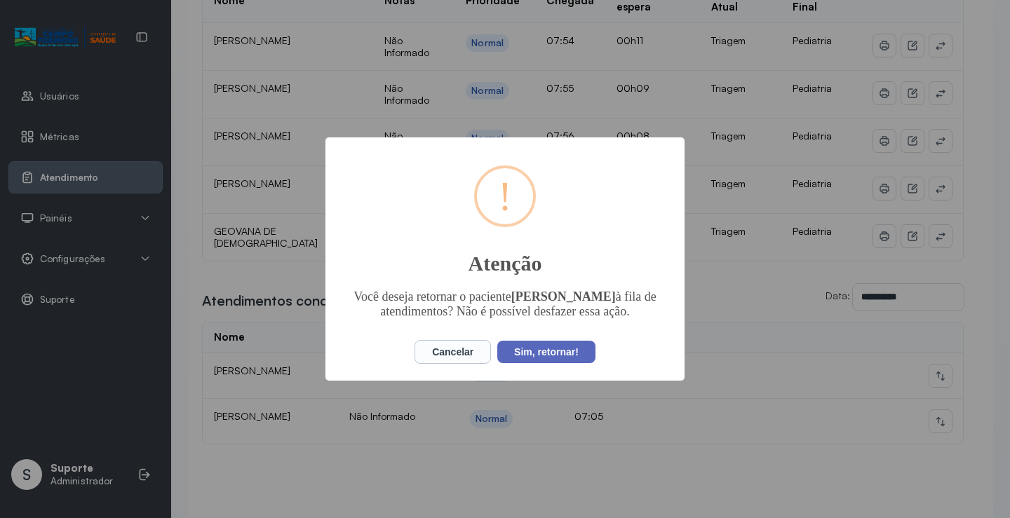
click at [553, 358] on button "Sim, retornar!" at bounding box center [546, 352] width 98 height 22
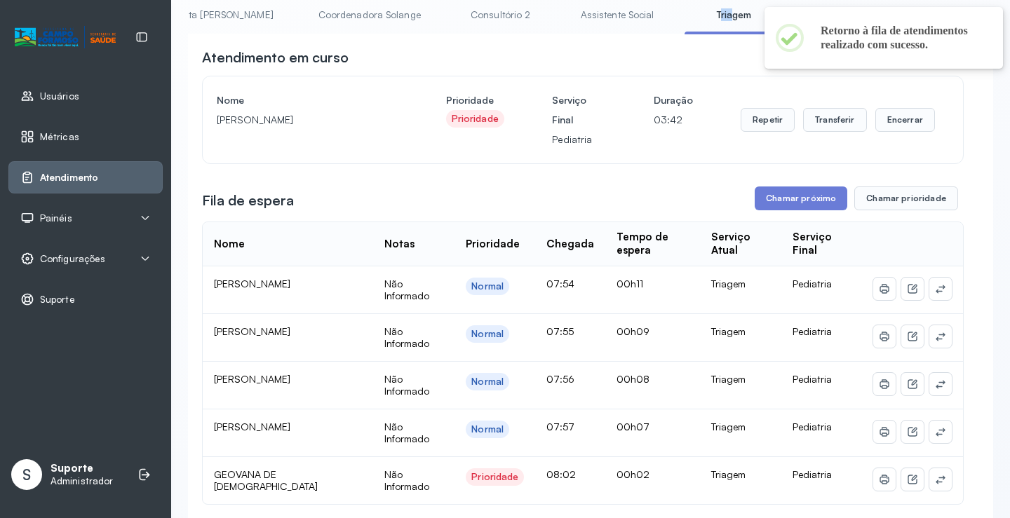
scroll to position [0, 0]
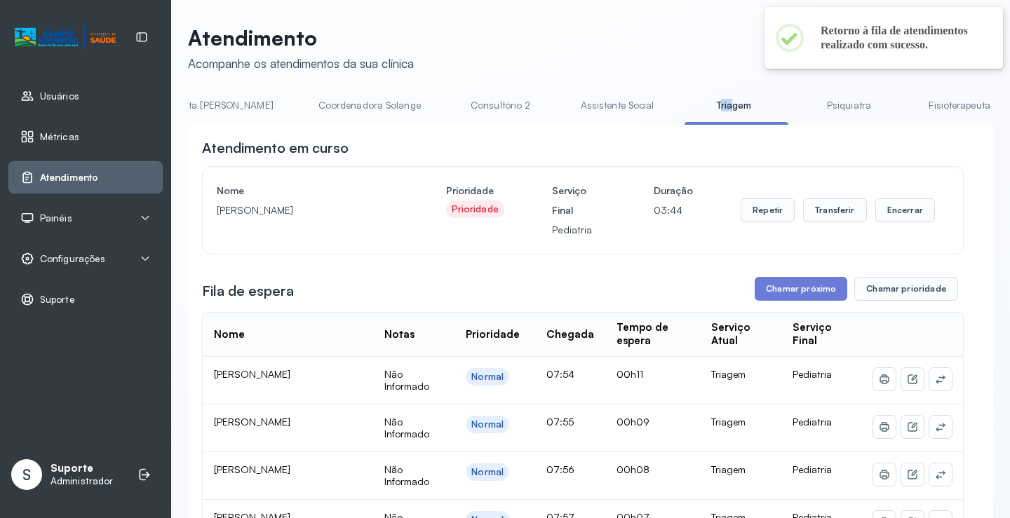
click at [800, 105] on link "Psiquiatra" at bounding box center [849, 105] width 98 height 23
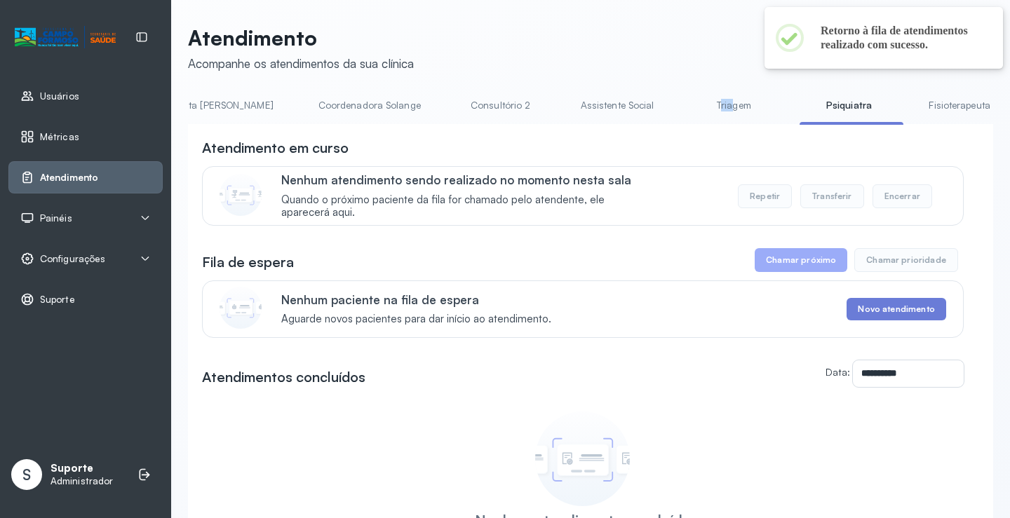
click at [685, 108] on link "Triagem" at bounding box center [734, 105] width 98 height 23
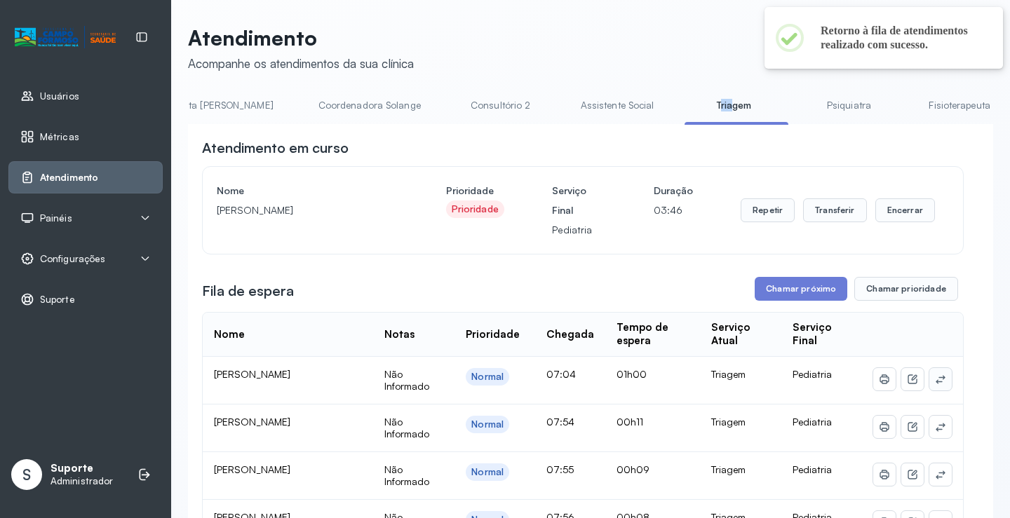
click at [935, 380] on icon at bounding box center [940, 379] width 11 height 11
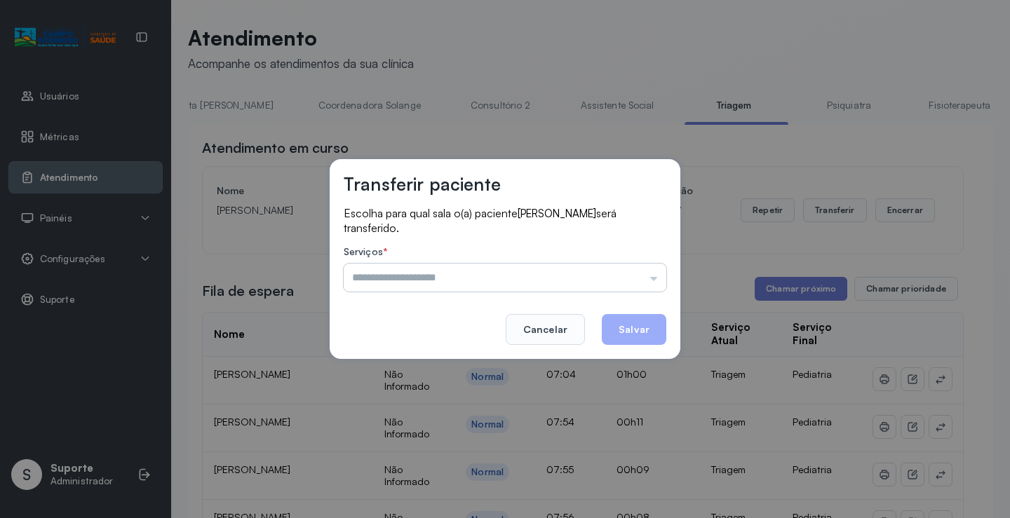
click at [629, 274] on input "text" at bounding box center [505, 278] width 323 height 28
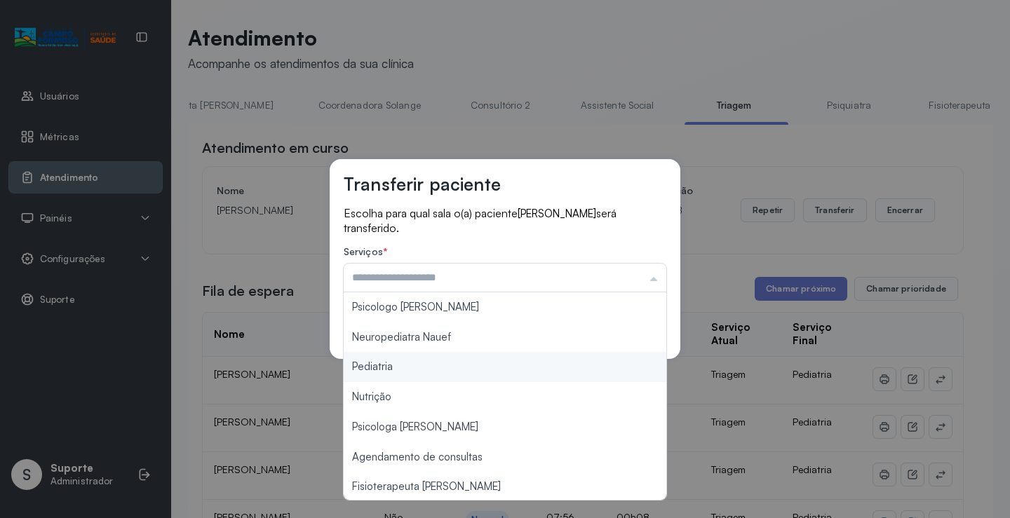
type input "*********"
drag, startPoint x: 431, startPoint y: 374, endPoint x: 454, endPoint y: 362, distance: 26.0
click at [435, 368] on div "Transferir paciente Escolha para qual sala o(a) paciente Maite sofia sousa sant…" at bounding box center [505, 259] width 1010 height 518
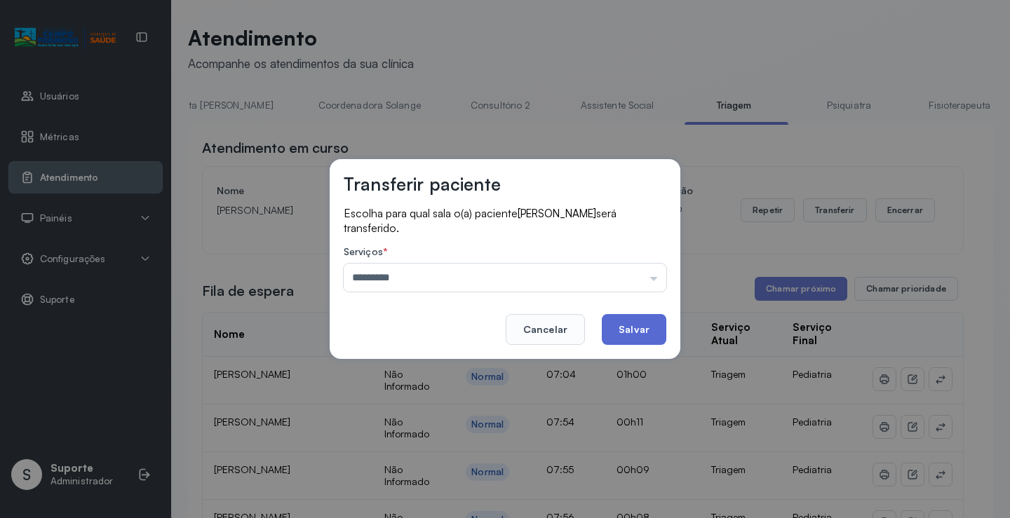
click at [654, 328] on button "Salvar" at bounding box center [634, 329] width 65 height 31
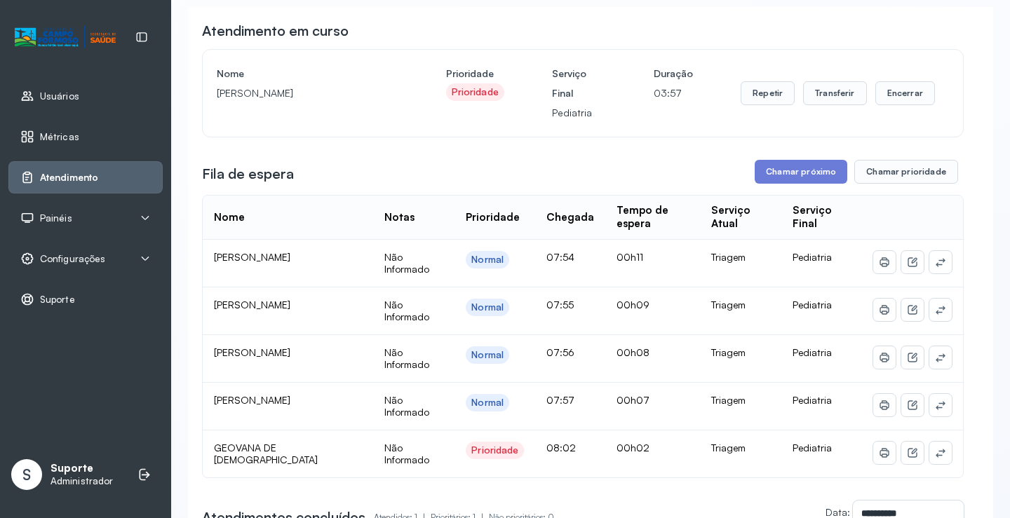
scroll to position [281, 0]
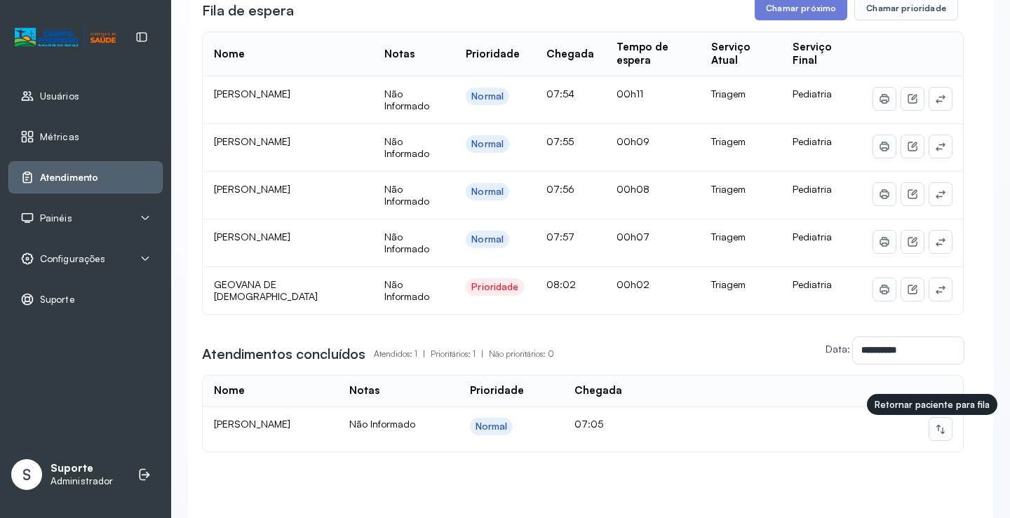
click at [935, 428] on icon at bounding box center [940, 429] width 11 height 11
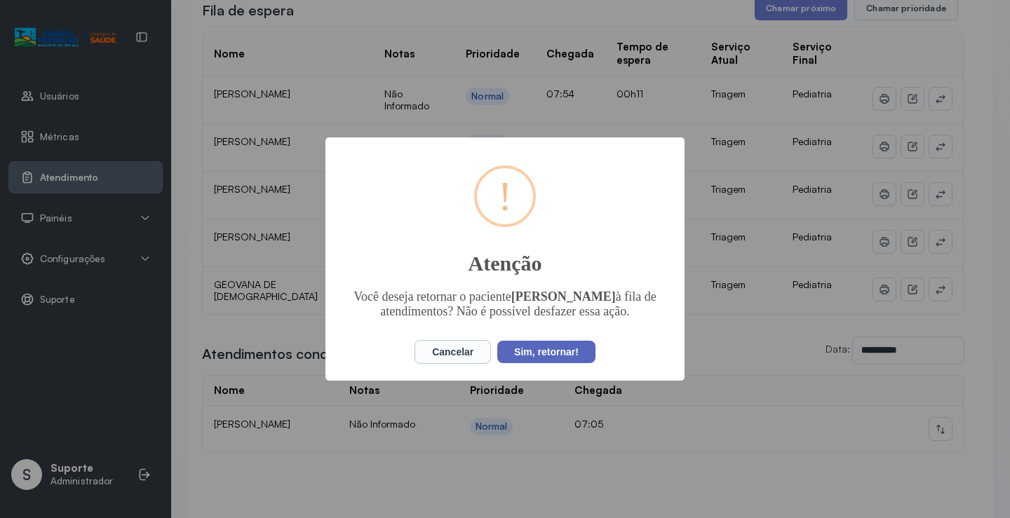
click at [530, 361] on button "Sim, retornar!" at bounding box center [546, 352] width 98 height 22
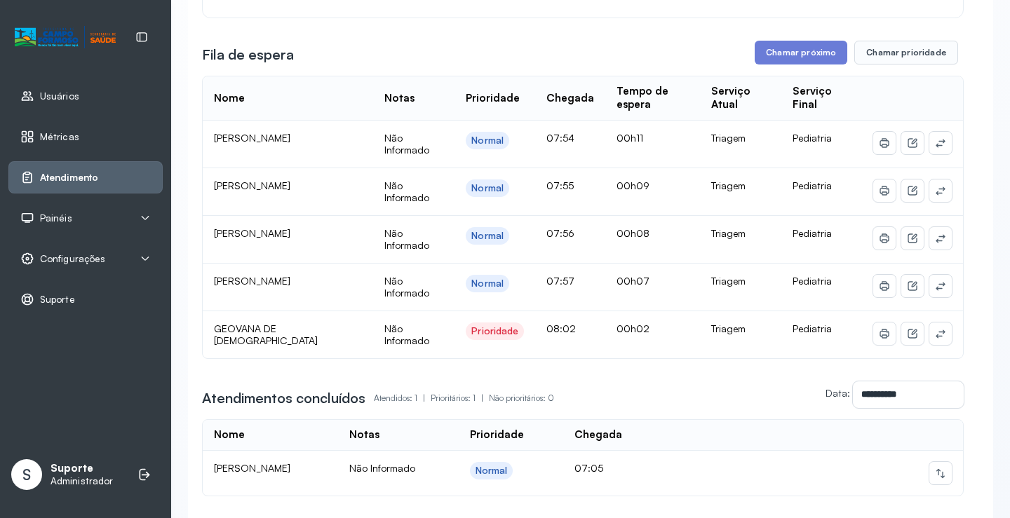
scroll to position [0, 0]
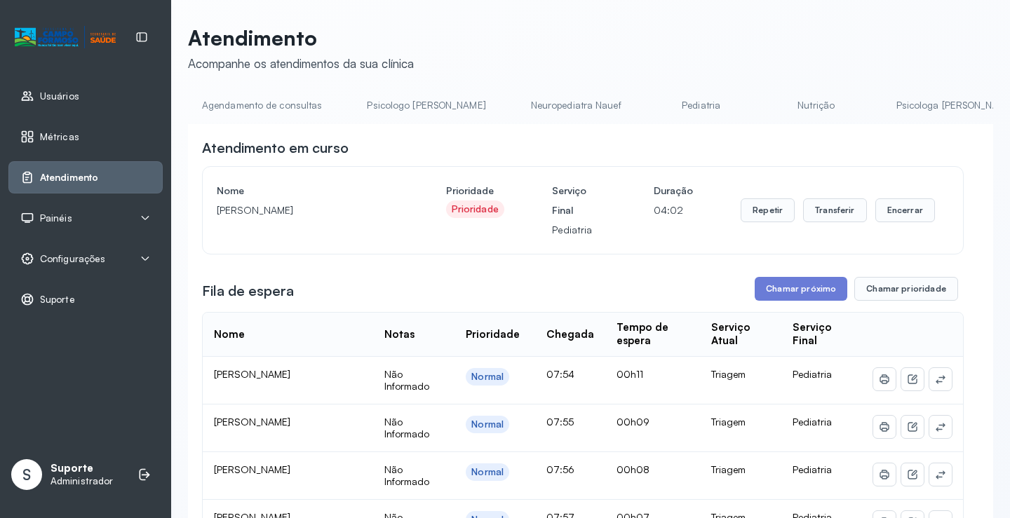
click at [652, 109] on link "Pediatria" at bounding box center [701, 105] width 98 height 23
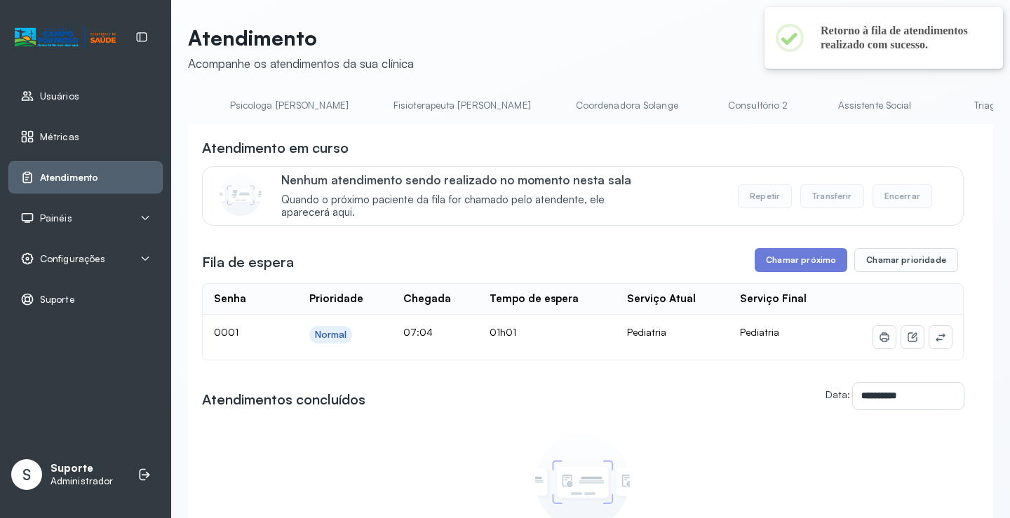
scroll to position [0, 707]
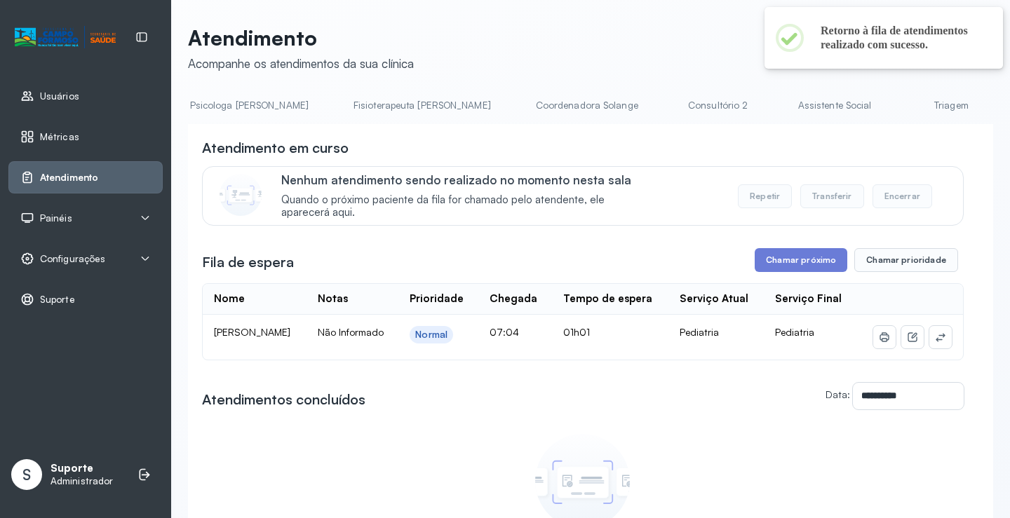
click at [902, 106] on link "Triagem" at bounding box center [951, 105] width 98 height 23
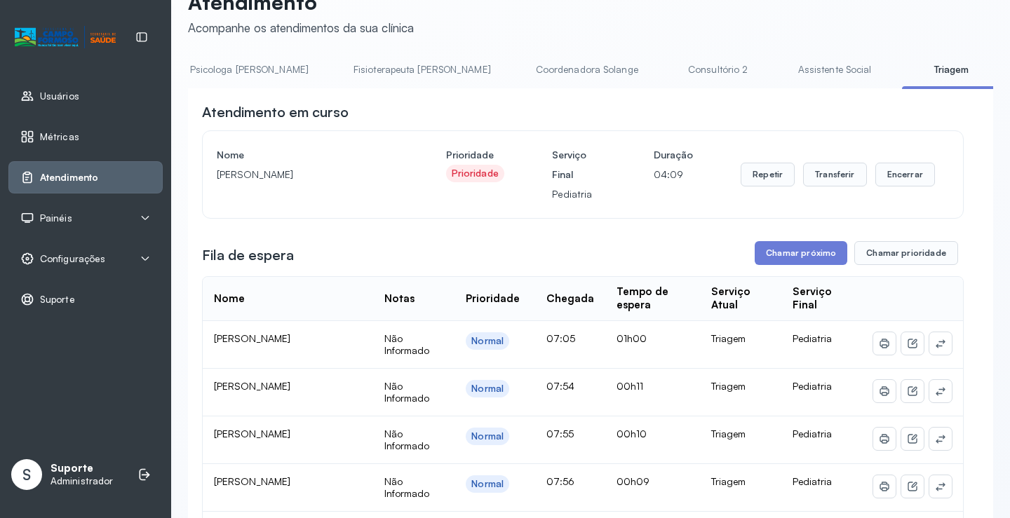
scroll to position [70, 0]
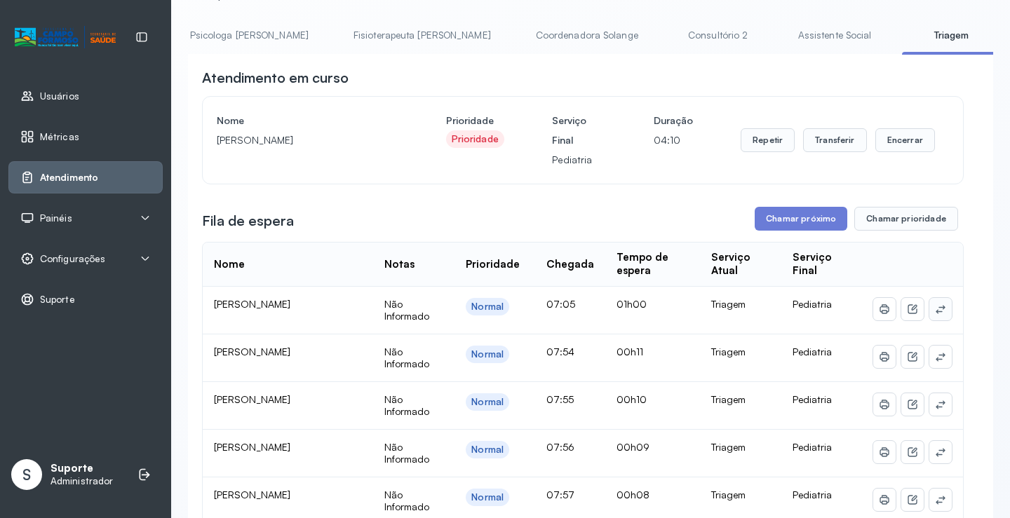
click at [936, 312] on icon at bounding box center [940, 309] width 9 height 8
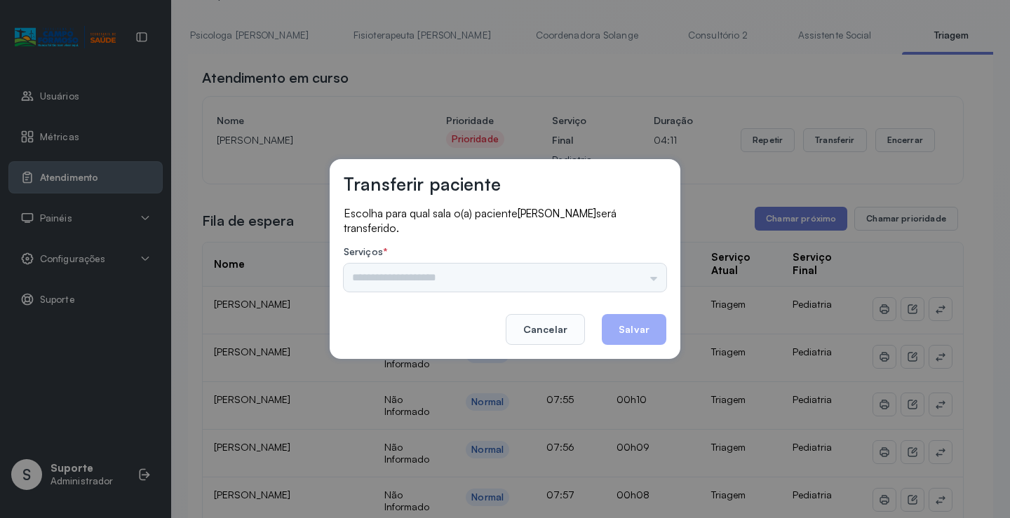
drag, startPoint x: 612, startPoint y: 267, endPoint x: 631, endPoint y: 276, distance: 21.0
click at [612, 267] on div "Psicologo Pedro Neuropediatra Nauef Pediatria Nutrição Psicologa Alana Agendame…" at bounding box center [505, 278] width 323 height 28
click at [634, 276] on input "text" at bounding box center [505, 278] width 323 height 28
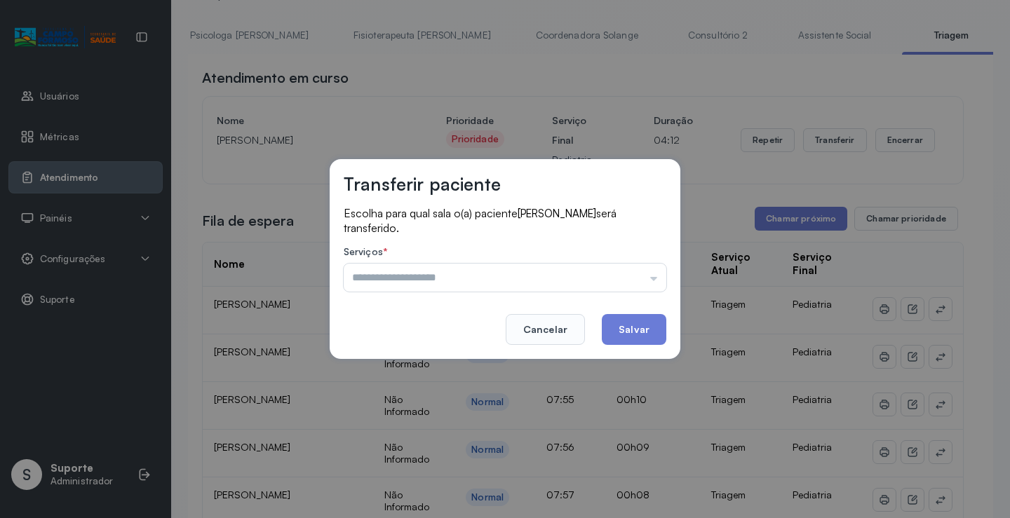
type input "*********"
drag, startPoint x: 441, startPoint y: 369, endPoint x: 576, endPoint y: 339, distance: 138.0
click at [457, 363] on div "Transferir paciente Escolha para qual sala o(a) paciente Pedro Henrique silva b…" at bounding box center [505, 259] width 1010 height 518
drag, startPoint x: 630, startPoint y: 328, endPoint x: 596, endPoint y: 311, distance: 38.3
click at [631, 327] on button "Salvar" at bounding box center [634, 329] width 65 height 31
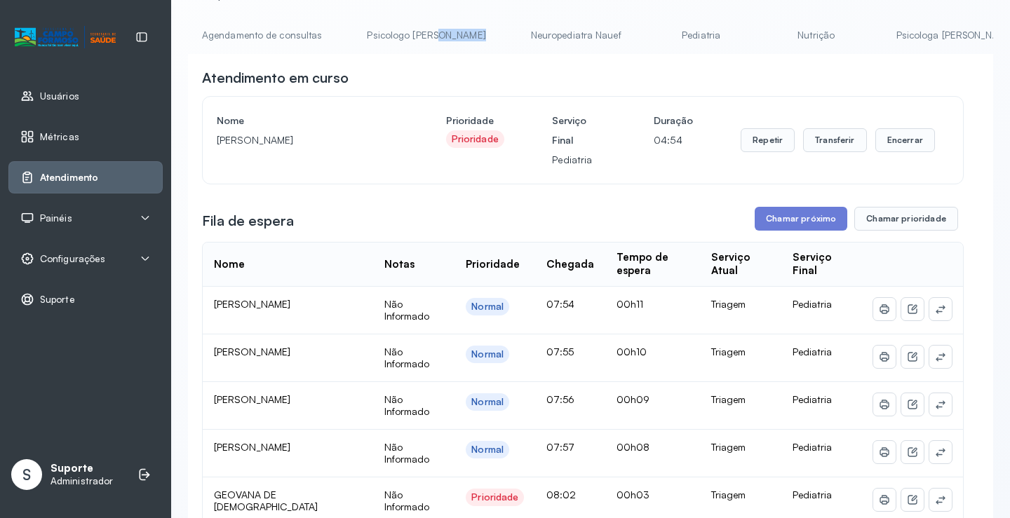
click at [446, 51] on ul "Agendamento de consultas Psicologo Pedro Neuropediatra Nauef Pediatria Nutrição…" at bounding box center [590, 40] width 805 height 32
click at [310, 28] on link "Agendamento de consultas" at bounding box center [262, 35] width 148 height 23
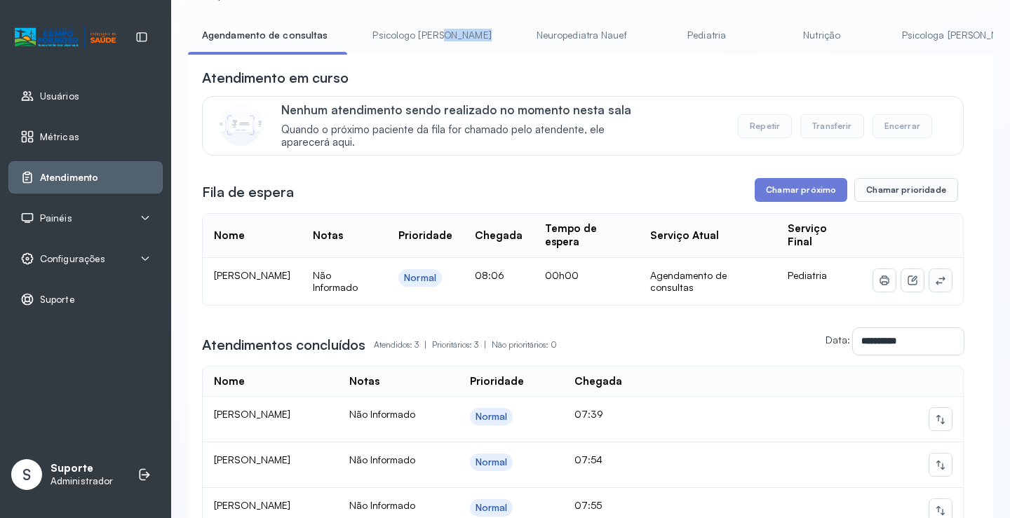
click at [935, 281] on icon at bounding box center [940, 280] width 11 height 11
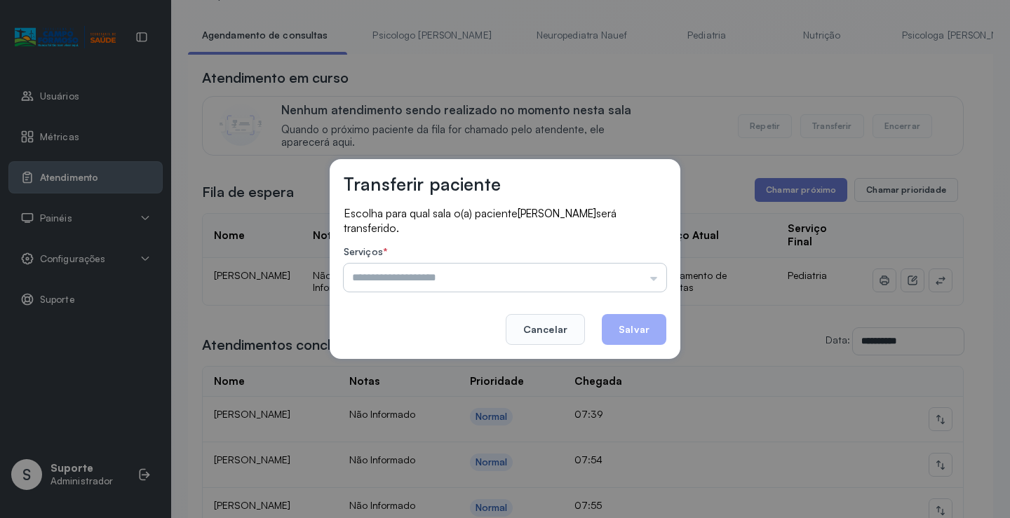
click at [570, 269] on input "text" at bounding box center [505, 278] width 323 height 28
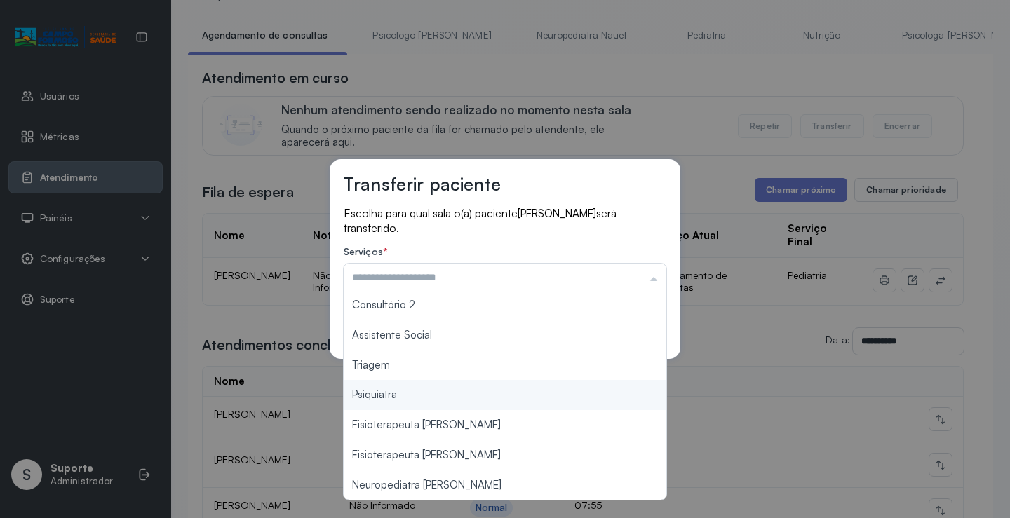
scroll to position [213, 0]
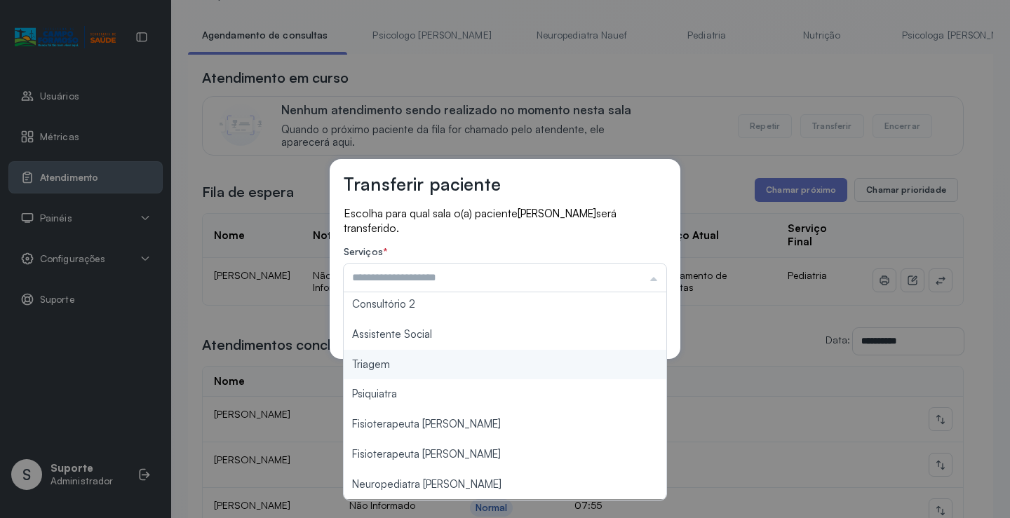
type input "*******"
drag, startPoint x: 399, startPoint y: 362, endPoint x: 437, endPoint y: 359, distance: 38.0
click at [401, 361] on div "Transferir paciente Escolha para qual sala o(a) paciente MARTINS BATISTA DOS SA…" at bounding box center [505, 259] width 1010 height 518
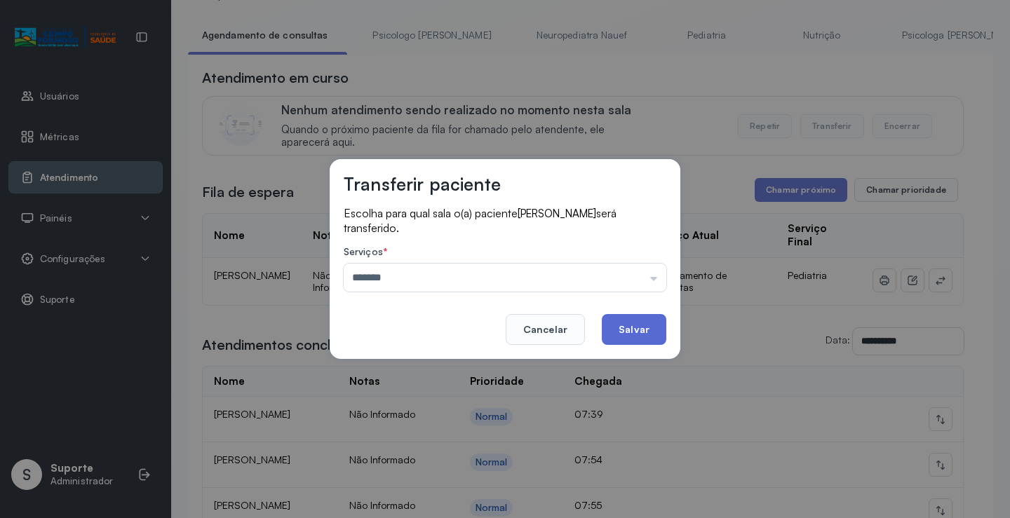
click at [654, 331] on button "Salvar" at bounding box center [634, 329] width 65 height 31
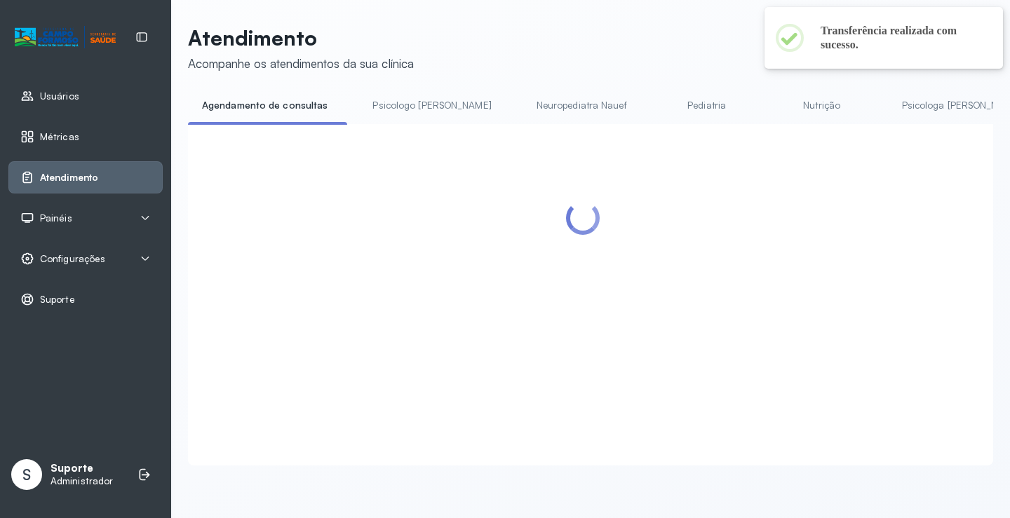
scroll to position [70, 0]
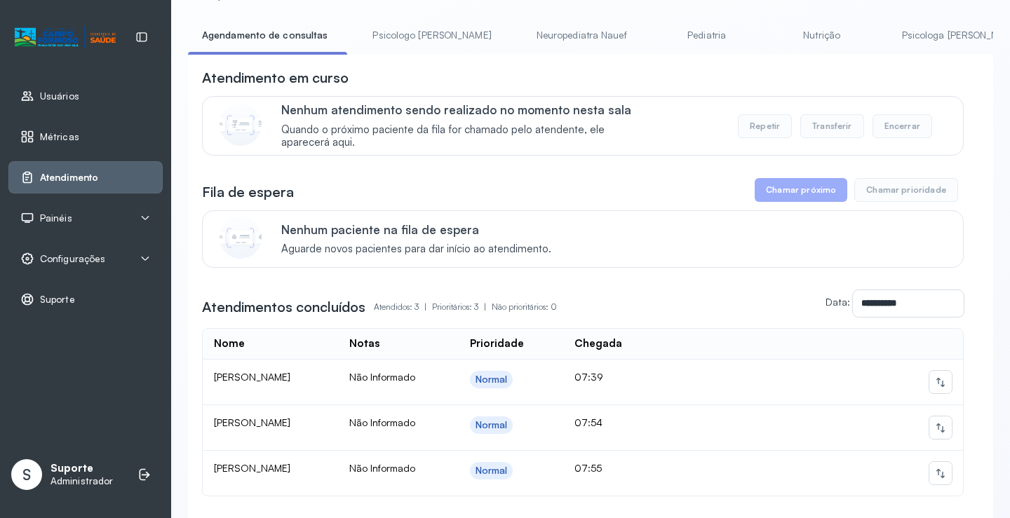
click at [406, 49] on li "Psicologo Pedro" at bounding box center [435, 40] width 152 height 32
drag, startPoint x: 386, startPoint y: 48, endPoint x: 391, endPoint y: 40, distance: 9.5
click at [388, 43] on li "Psicologo Pedro" at bounding box center [435, 40] width 152 height 32
click at [391, 40] on link "Psicologo Pedro" at bounding box center [432, 35] width 147 height 23
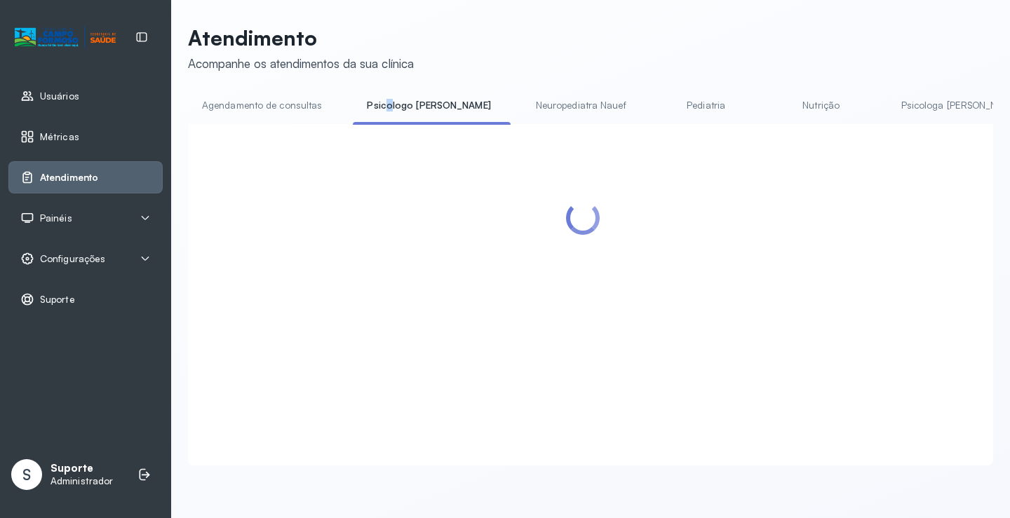
scroll to position [1, 0]
click at [279, 41] on p "Atendimento" at bounding box center [301, 37] width 226 height 25
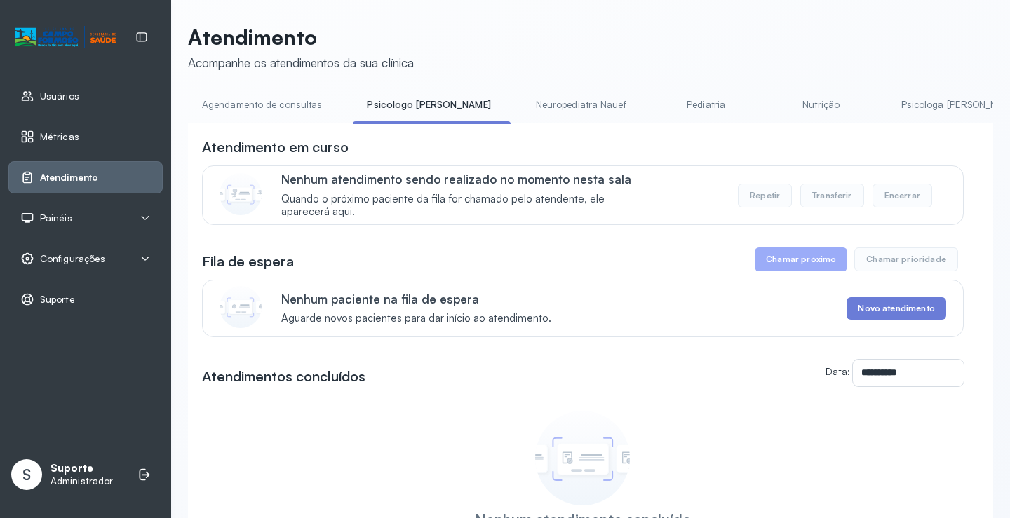
click at [269, 84] on div "**********" at bounding box center [590, 334] width 805 height 618
click at [267, 108] on link "Agendamento de consultas" at bounding box center [262, 104] width 148 height 23
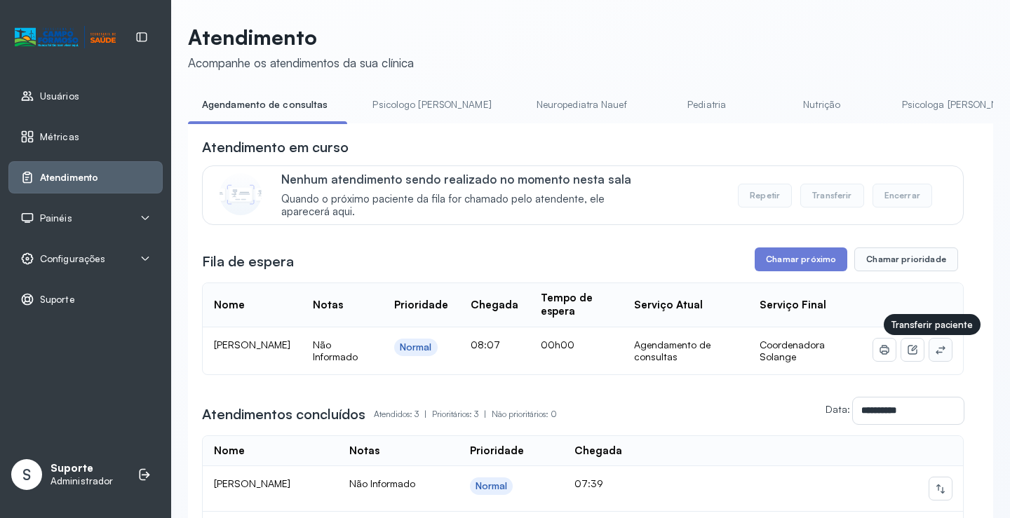
drag, startPoint x: 943, startPoint y: 349, endPoint x: 928, endPoint y: 349, distance: 14.8
click at [942, 349] on td at bounding box center [912, 351] width 101 height 47
click at [935, 349] on icon at bounding box center [940, 349] width 11 height 11
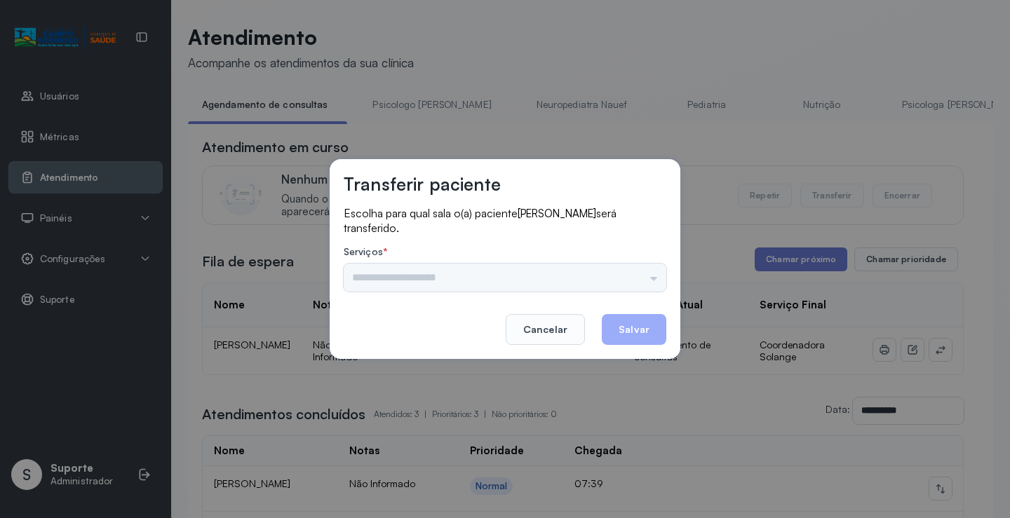
click at [650, 284] on div "Psicologo Pedro Neuropediatra Nauef Pediatria Nutrição Psicologa Alana Fisioter…" at bounding box center [505, 278] width 323 height 28
click at [645, 278] on div "Psicologo Pedro Neuropediatra Nauef Pediatria Nutrição Psicologa Alana Fisioter…" at bounding box center [505, 278] width 323 height 28
click at [636, 270] on div "Psicologo Pedro Neuropediatra Nauef Pediatria Nutrição Psicologa Alana Fisioter…" at bounding box center [505, 278] width 323 height 28
click at [638, 280] on input "text" at bounding box center [505, 278] width 323 height 28
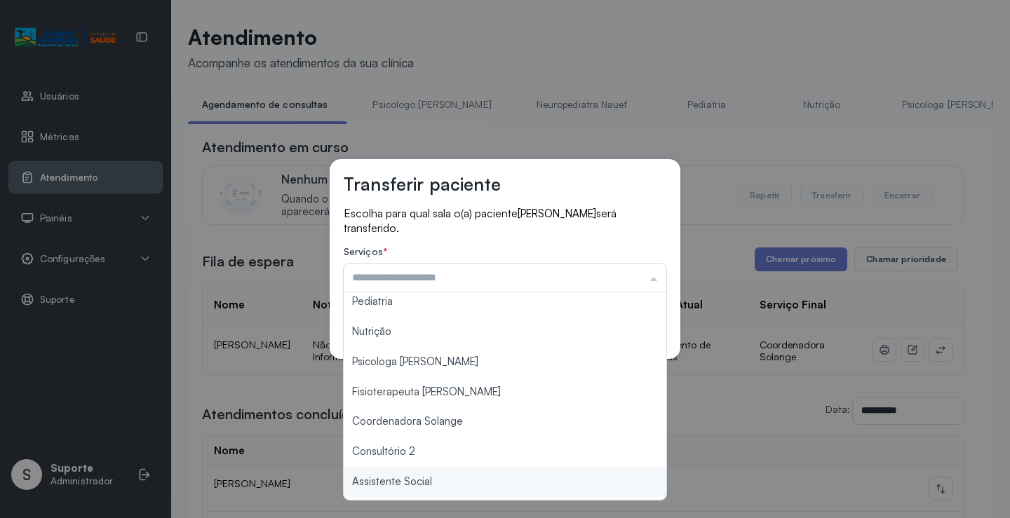
scroll to position [0, 0]
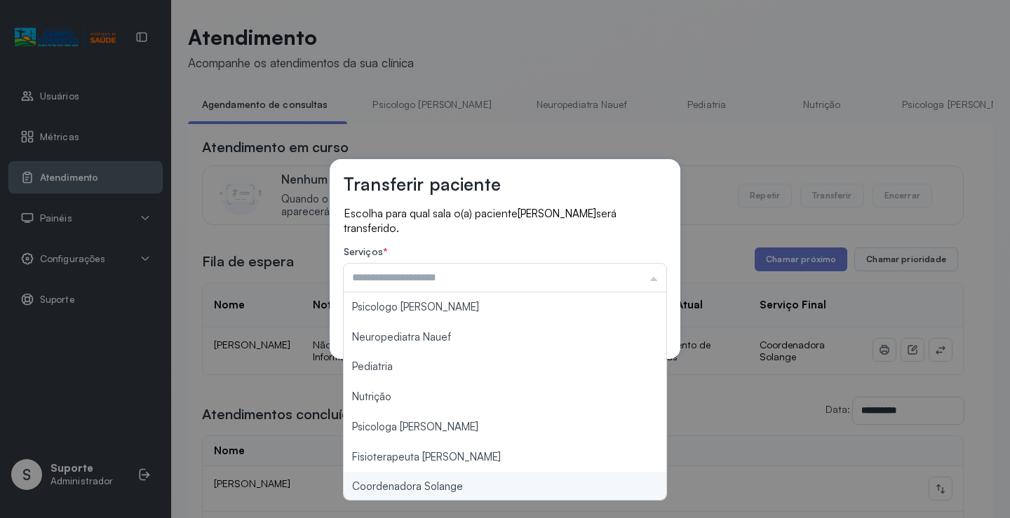
type input "**********"
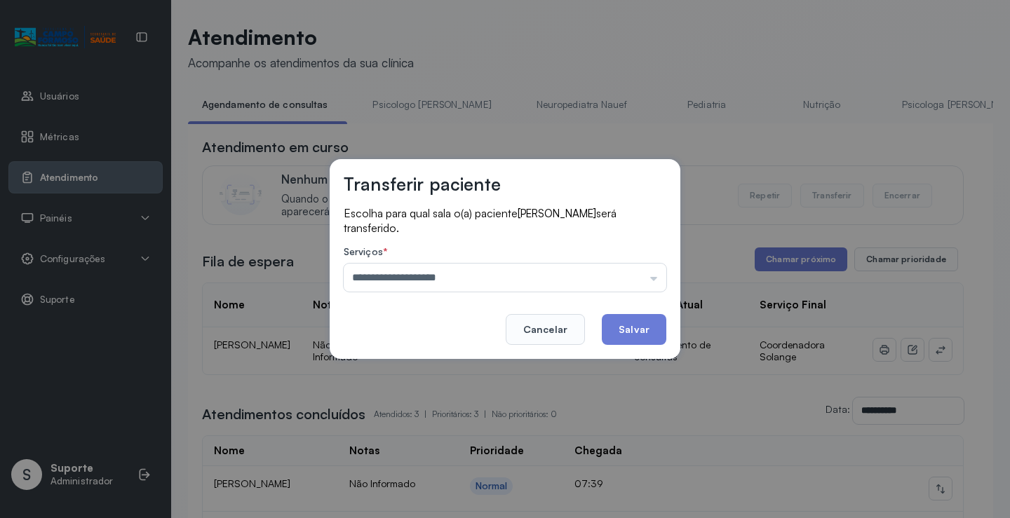
drag, startPoint x: 455, startPoint y: 493, endPoint x: 548, endPoint y: 441, distance: 107.1
click at [455, 493] on div "**********" at bounding box center [505, 259] width 1010 height 518
click at [643, 344] on button "Salvar" at bounding box center [634, 329] width 65 height 31
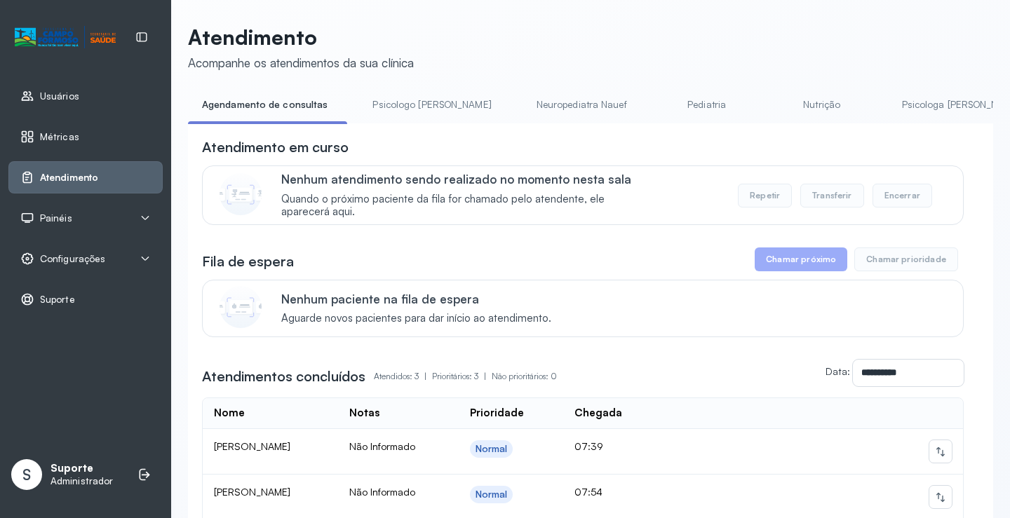
click at [669, 99] on link "Pediatria" at bounding box center [707, 104] width 98 height 23
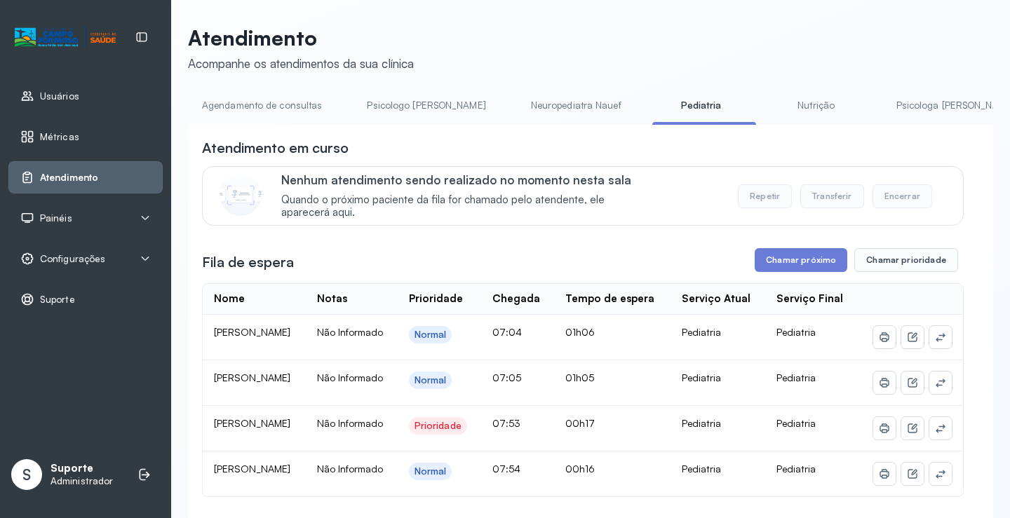
click at [540, 112] on link "Neuropediatra Nauef" at bounding box center [576, 105] width 119 height 23
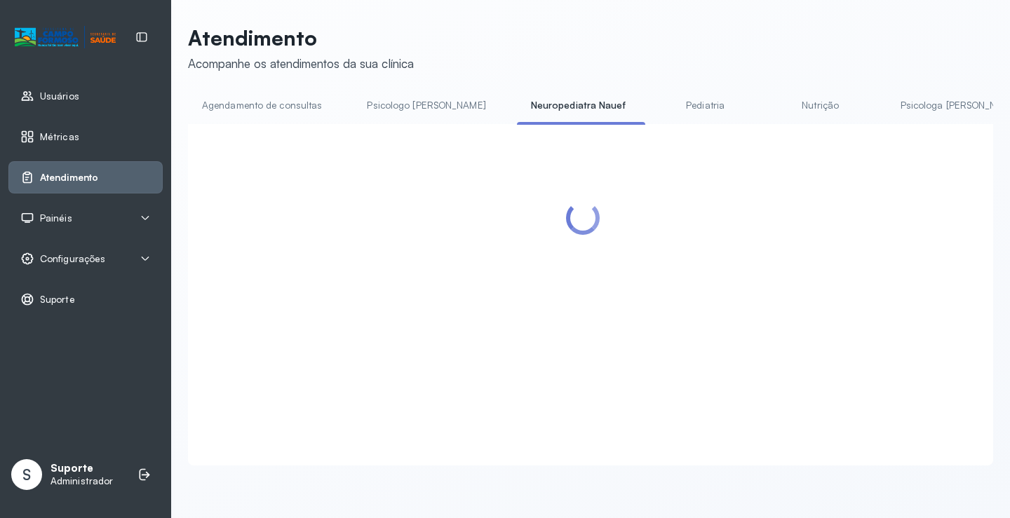
click at [657, 101] on link "Pediatria" at bounding box center [706, 105] width 98 height 23
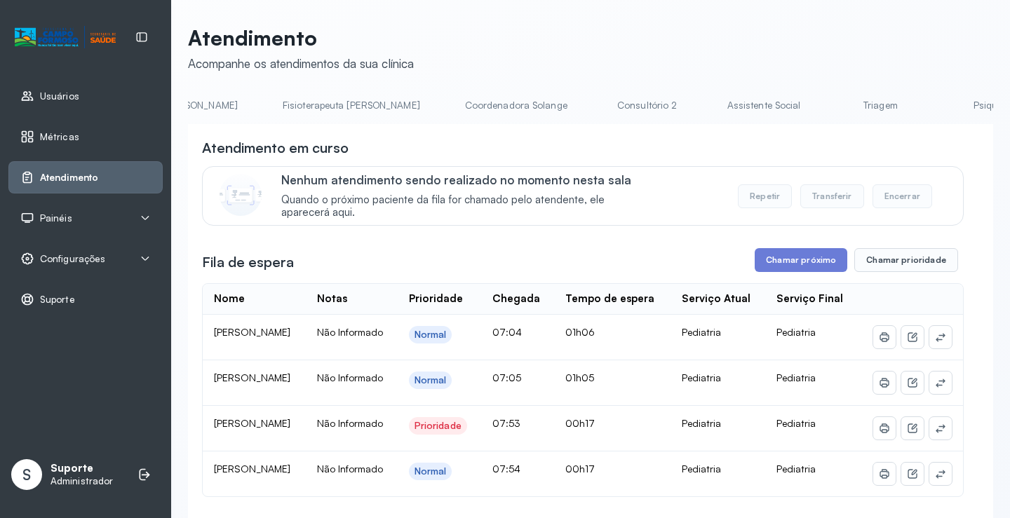
scroll to position [0, 782]
click at [827, 107] on link "Triagem" at bounding box center [876, 105] width 98 height 23
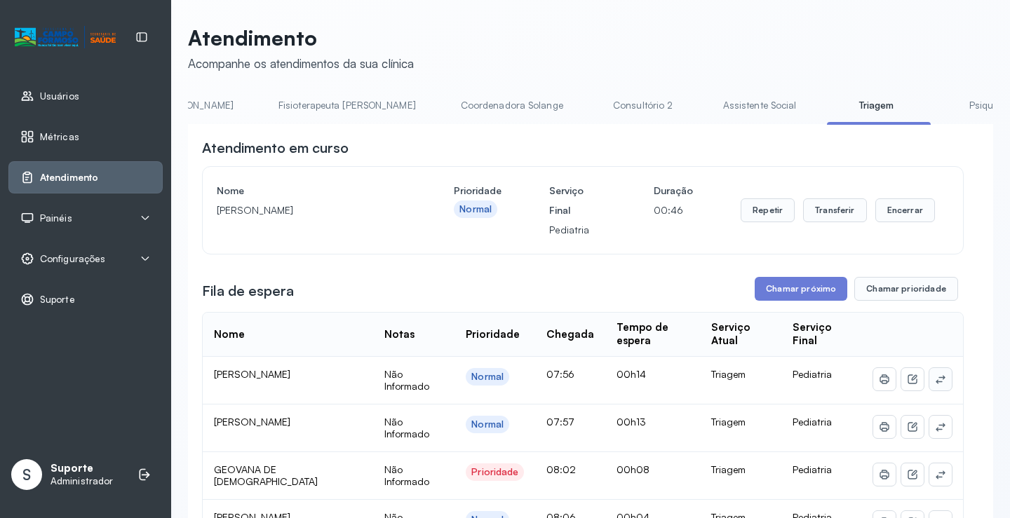
click at [930, 374] on button at bounding box center [941, 379] width 22 height 22
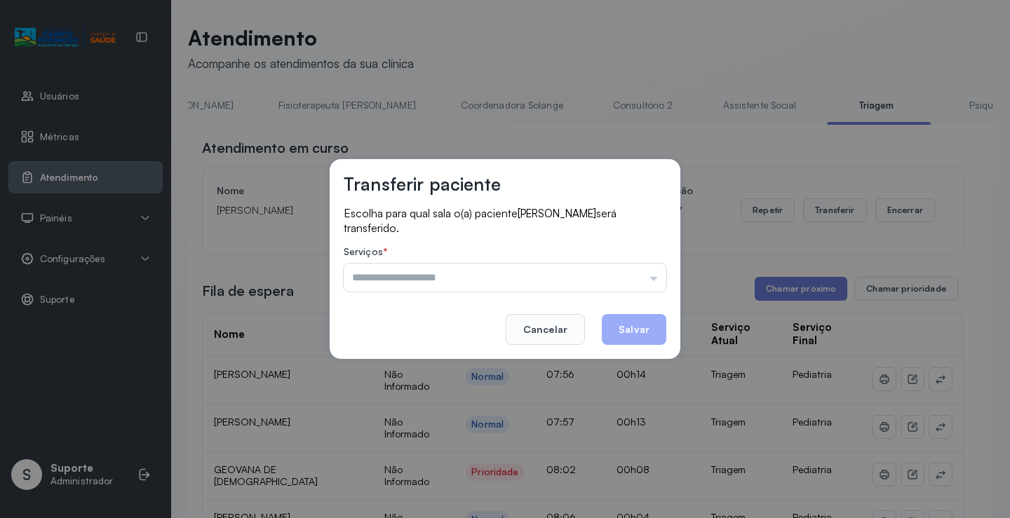
click at [627, 261] on div "Serviços * Psicologo Pedro Neuropediatra Nauef Pediatria Nutrição Psicologa Ala…" at bounding box center [505, 269] width 323 height 46
drag, startPoint x: 636, startPoint y: 274, endPoint x: 631, endPoint y: 283, distance: 10.7
click at [637, 274] on input "text" at bounding box center [505, 278] width 323 height 28
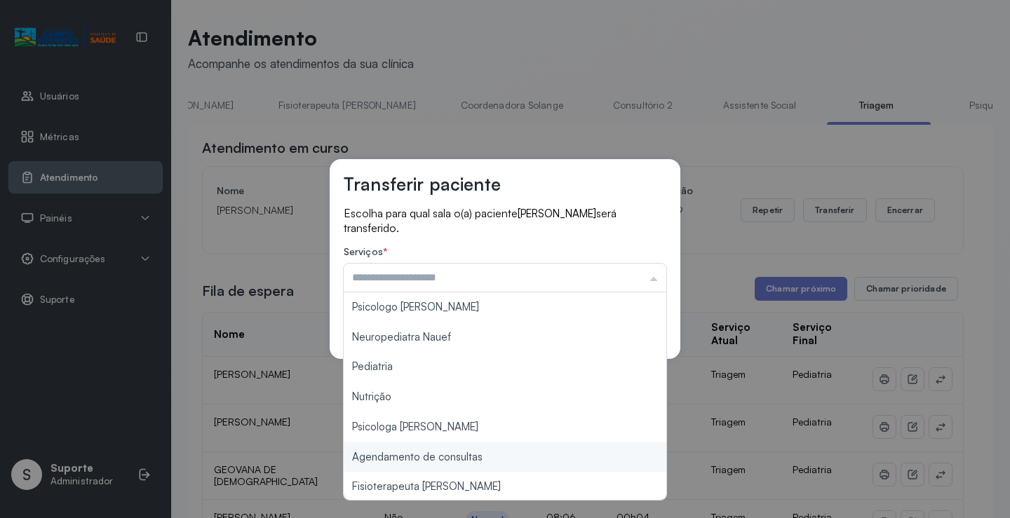
type input "**********"
click at [465, 462] on div "**********" at bounding box center [505, 259] width 1010 height 518
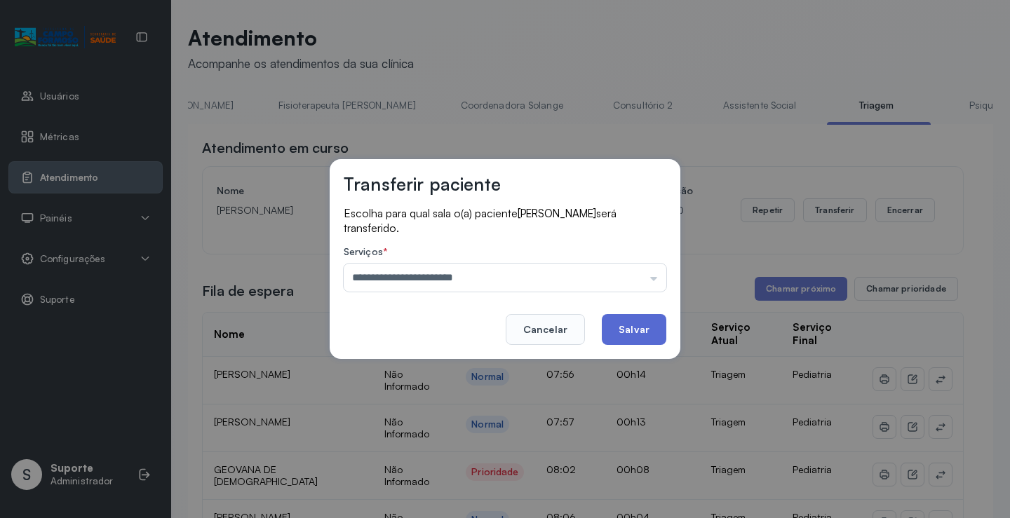
click at [634, 334] on button "Salvar" at bounding box center [634, 329] width 65 height 31
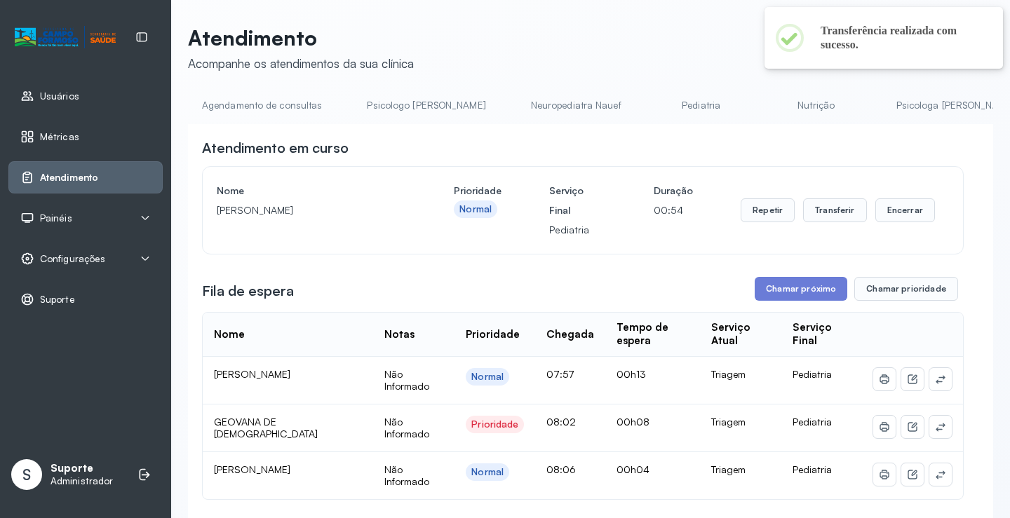
click at [774, 112] on link "Nutrição" at bounding box center [817, 105] width 98 height 23
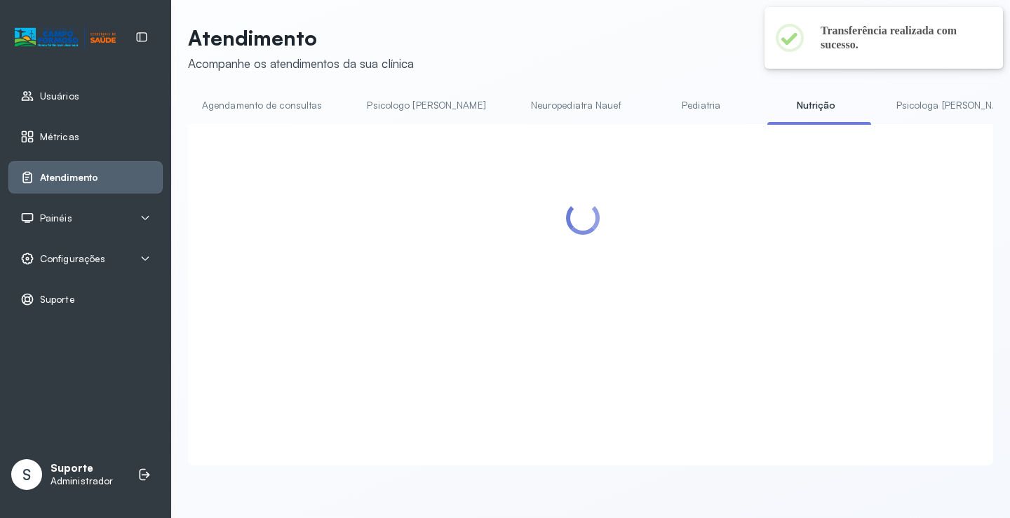
click at [652, 108] on link "Pediatria" at bounding box center [701, 105] width 98 height 23
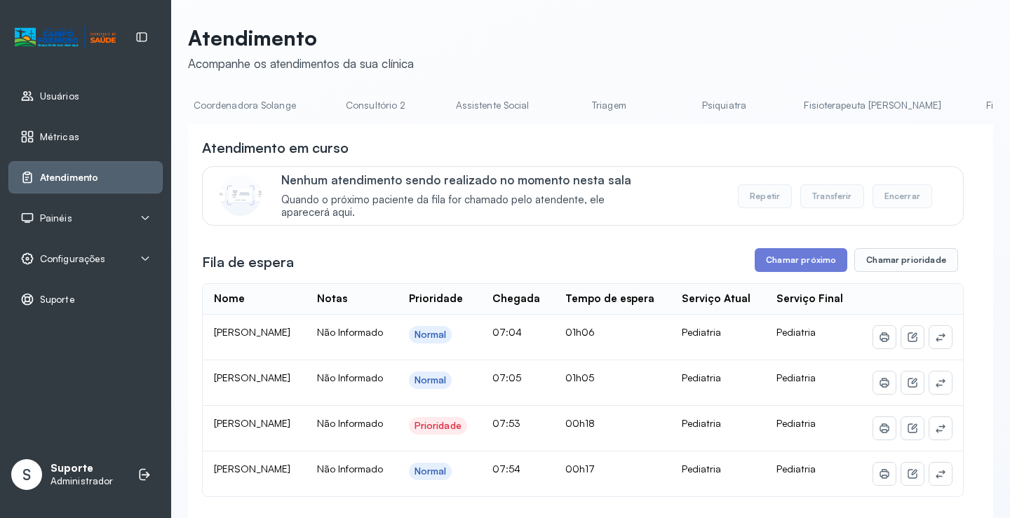
scroll to position [0, 1052]
click at [557, 99] on link "Triagem" at bounding box center [606, 105] width 98 height 23
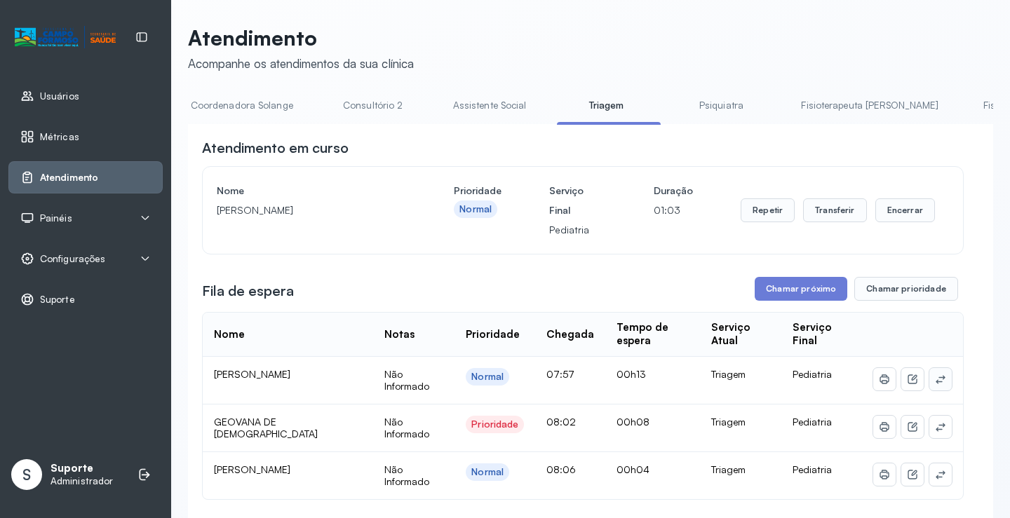
click at [935, 383] on icon at bounding box center [940, 379] width 11 height 11
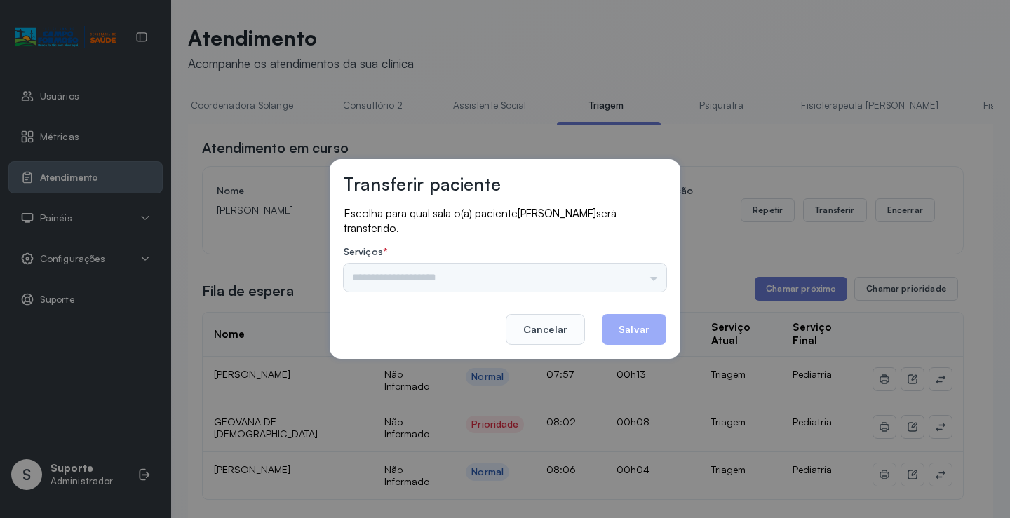
click at [631, 278] on div "Psicologo Pedro Neuropediatra Nauef Pediatria Nutrição Psicologa Alana Agendame…" at bounding box center [505, 278] width 323 height 28
click at [641, 275] on div "Psicologo Pedro Neuropediatra Nauef Pediatria Nutrição Psicologa Alana Agendame…" at bounding box center [505, 278] width 323 height 28
click at [652, 269] on input "text" at bounding box center [505, 278] width 323 height 28
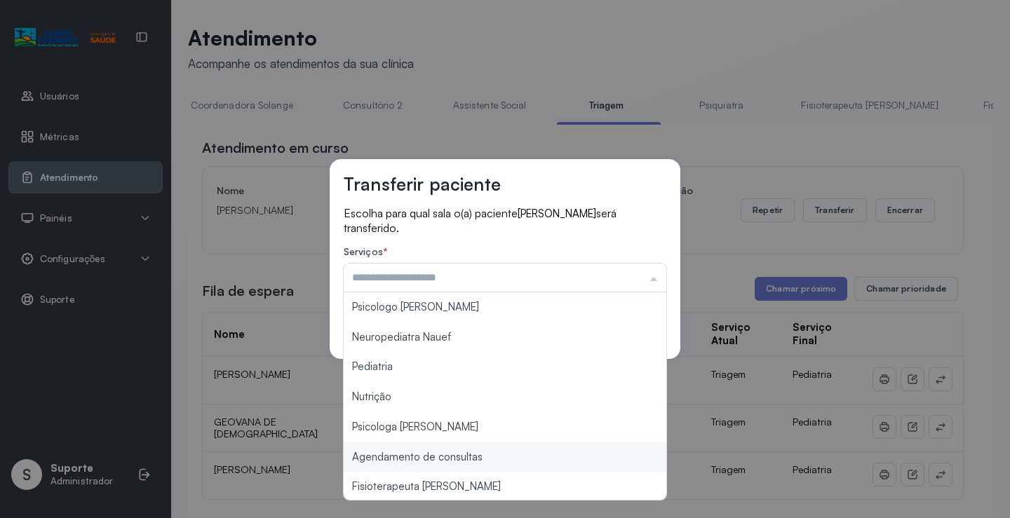
type input "**********"
drag, startPoint x: 493, startPoint y: 461, endPoint x: 502, endPoint y: 457, distance: 9.8
click at [498, 459] on div "**********" at bounding box center [505, 259] width 1010 height 518
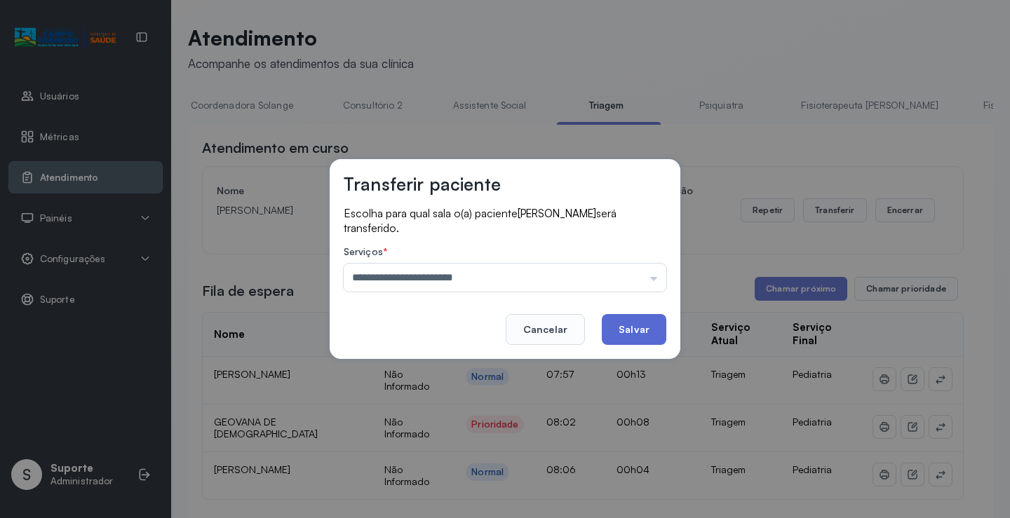
click at [648, 333] on button "Salvar" at bounding box center [634, 329] width 65 height 31
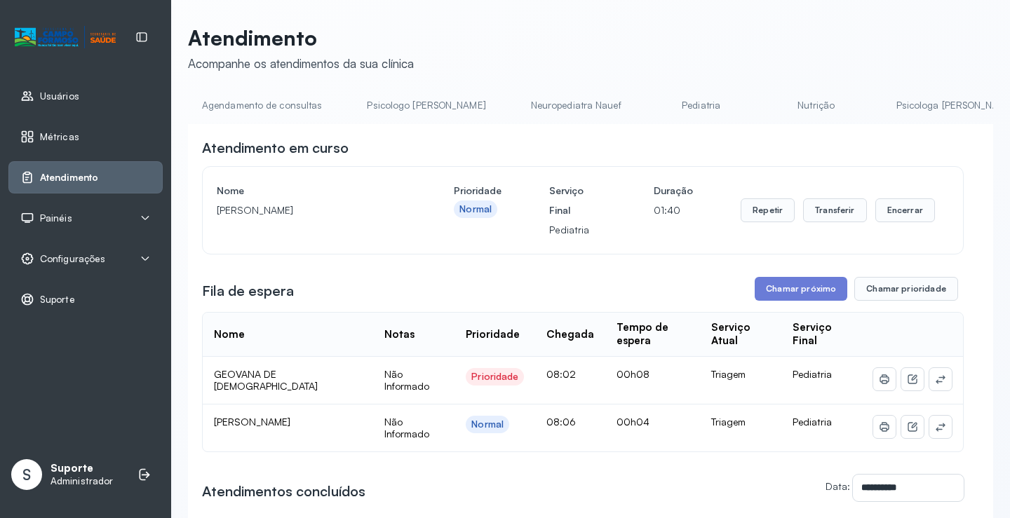
click at [274, 109] on link "Agendamento de consultas" at bounding box center [262, 105] width 148 height 23
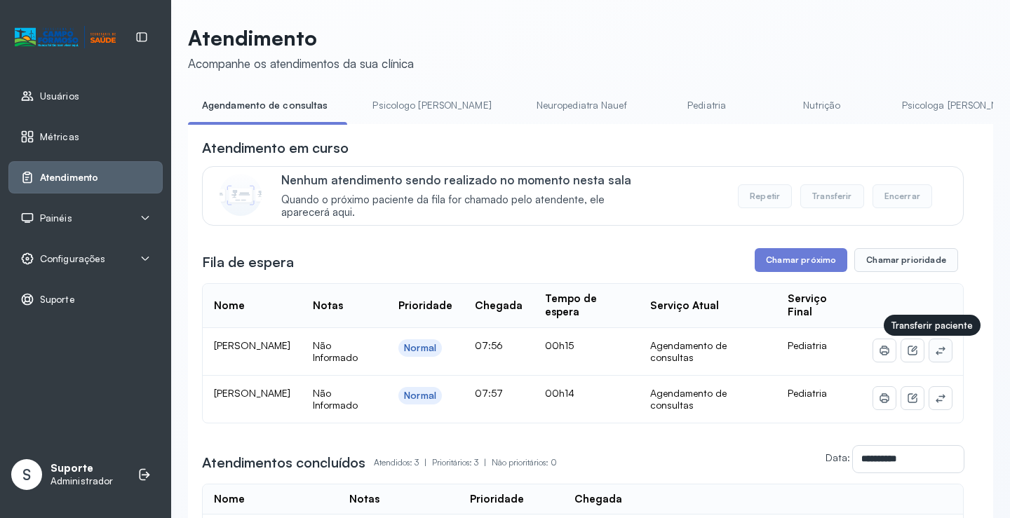
click at [935, 350] on icon at bounding box center [940, 350] width 11 height 11
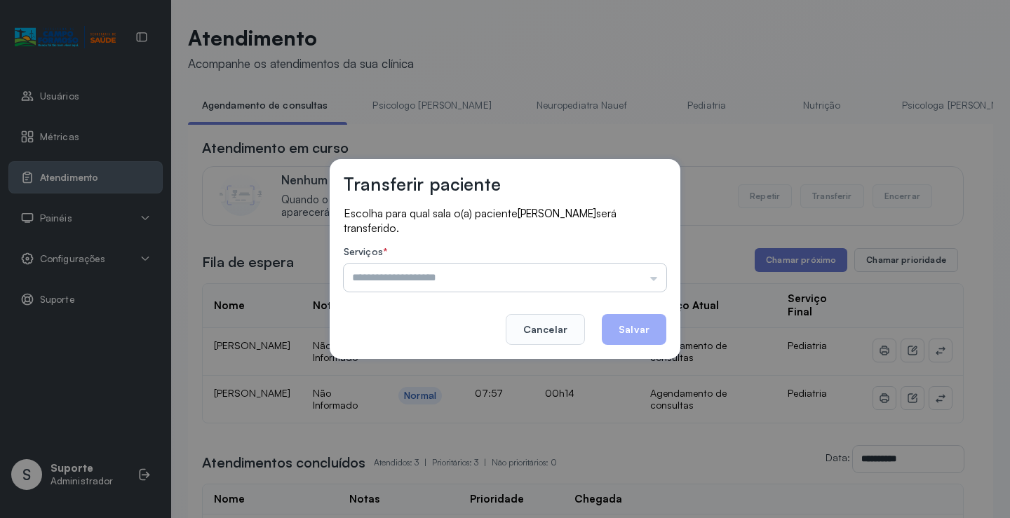
click at [636, 275] on input "text" at bounding box center [505, 278] width 323 height 28
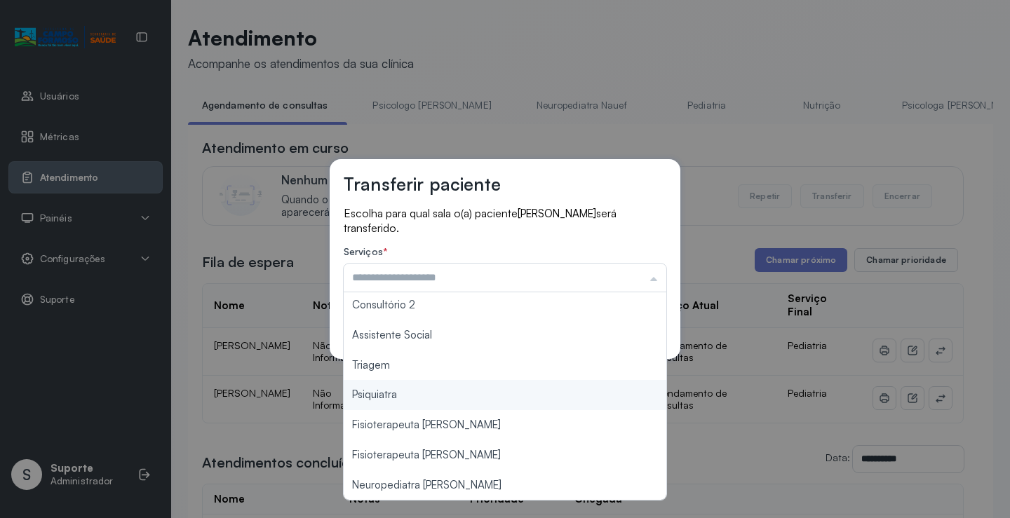
scroll to position [142, 0]
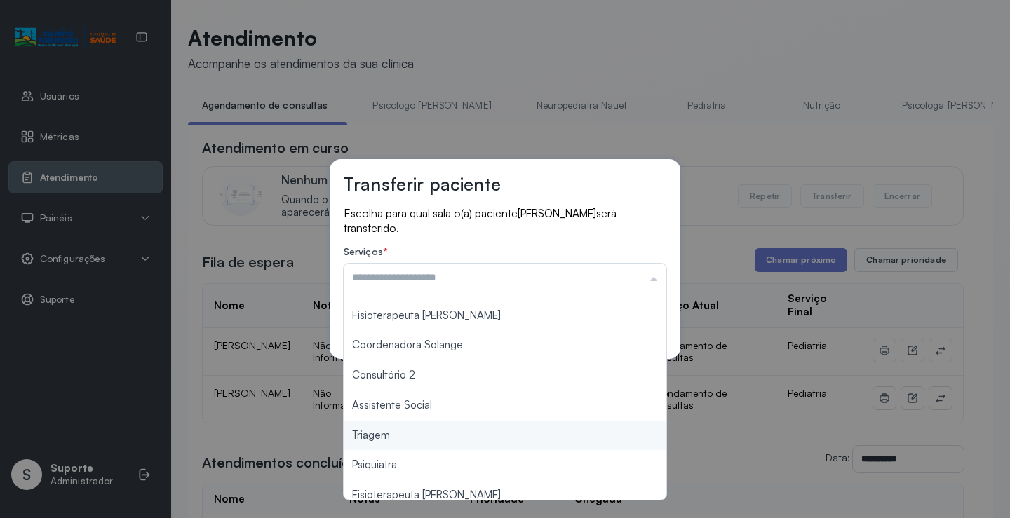
type input "*******"
drag, startPoint x: 394, startPoint y: 437, endPoint x: 521, endPoint y: 367, distance: 145.7
click at [403, 427] on div "Transferir paciente Escolha para qual sala o(a) paciente Samuel Alves da Costa …" at bounding box center [505, 259] width 1010 height 518
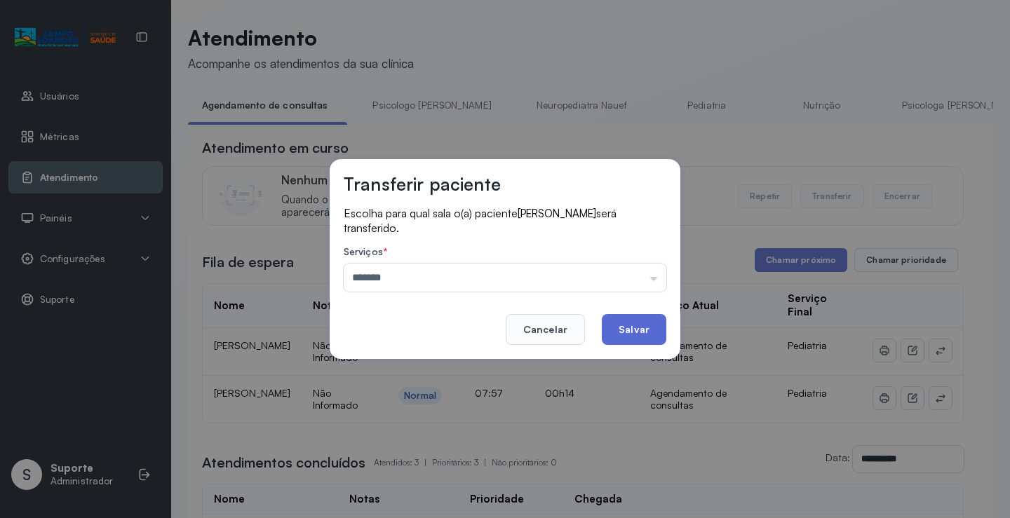
click at [627, 324] on button "Salvar" at bounding box center [634, 329] width 65 height 31
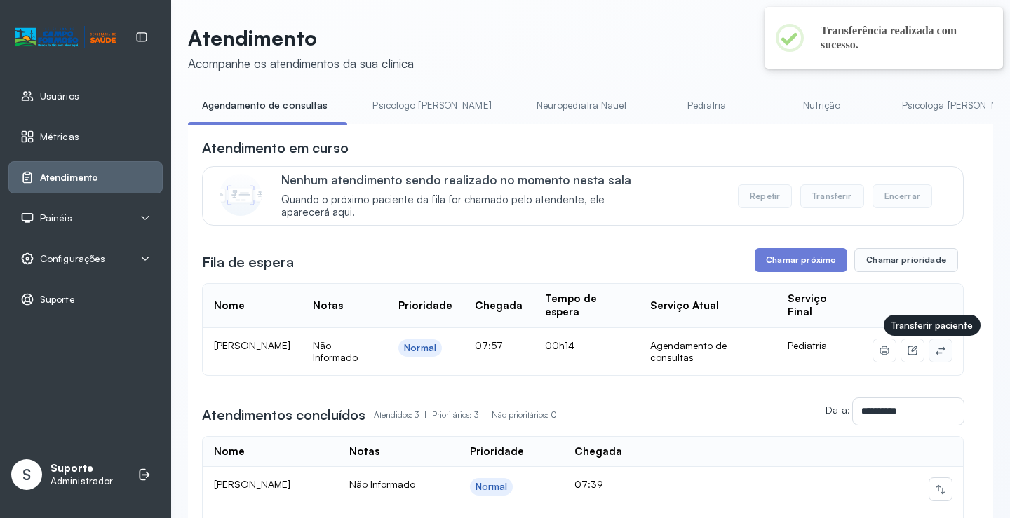
click at [935, 356] on icon at bounding box center [940, 350] width 11 height 11
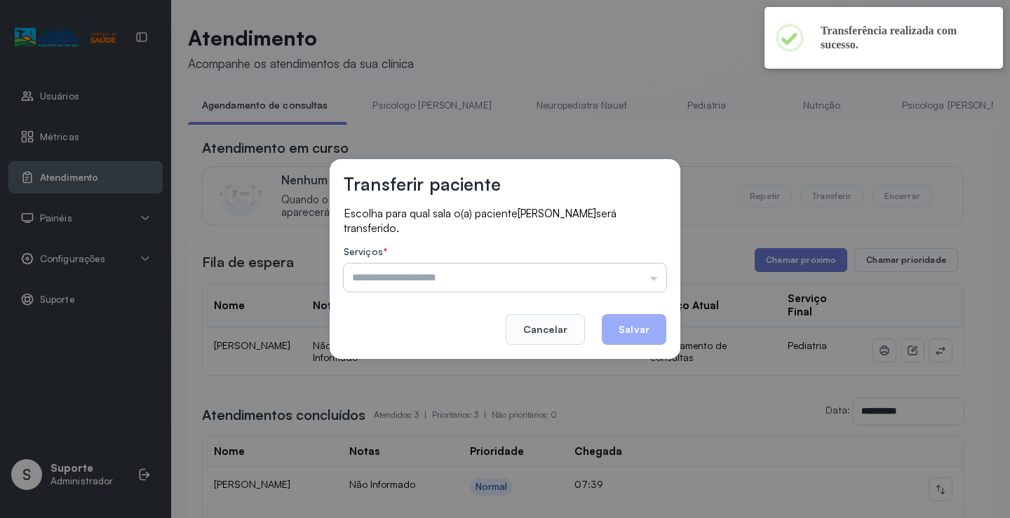
click at [629, 279] on input "text" at bounding box center [505, 278] width 323 height 28
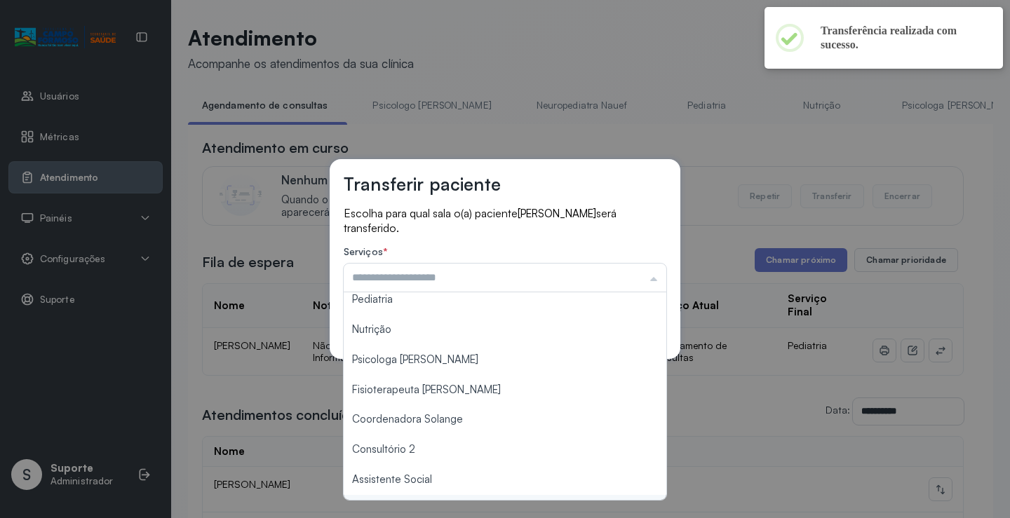
scroll to position [212, 0]
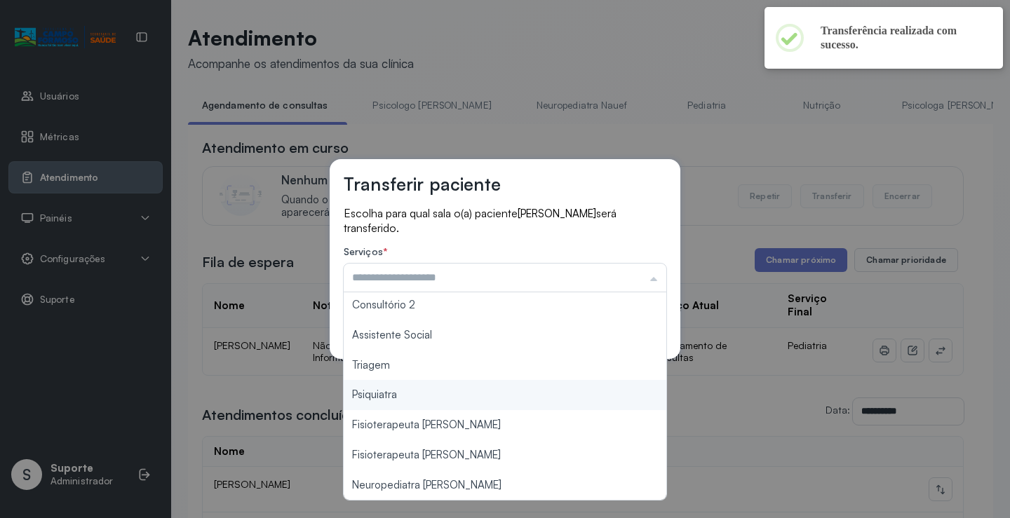
type input "*******"
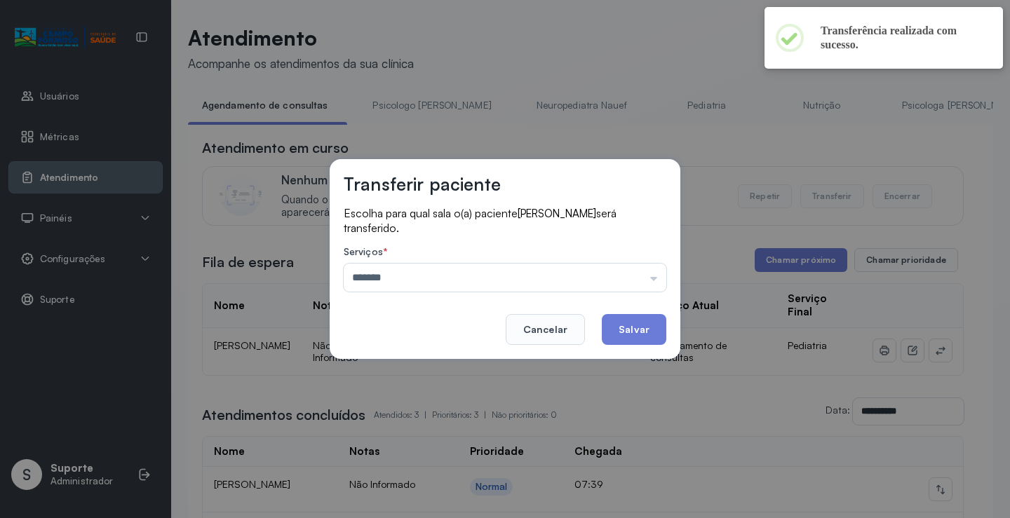
drag, startPoint x: 441, startPoint y: 366, endPoint x: 591, endPoint y: 321, distance: 156.9
click at [441, 366] on div "Transferir paciente Escolha para qual sala o(a) paciente Pedro Anthony Alencar …" at bounding box center [505, 259] width 1010 height 518
click at [629, 320] on button "Salvar" at bounding box center [634, 329] width 65 height 31
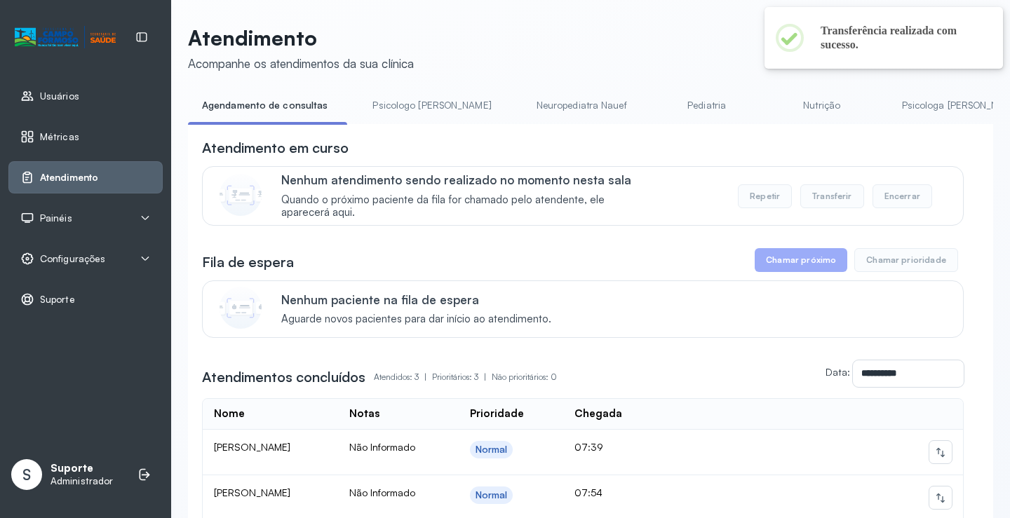
click at [380, 99] on link "Psicologo Pedro" at bounding box center [432, 105] width 147 height 23
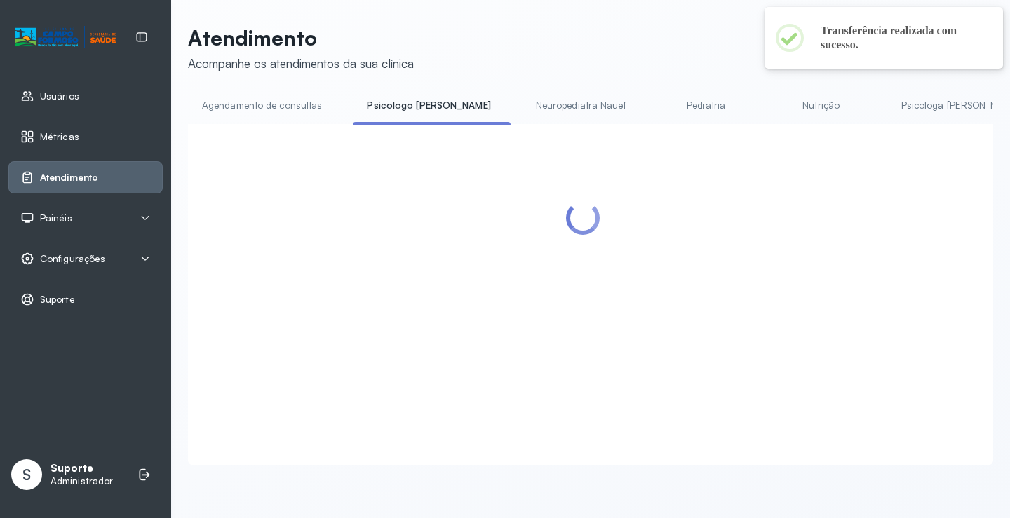
click at [302, 115] on link "Agendamento de consultas" at bounding box center [262, 105] width 148 height 23
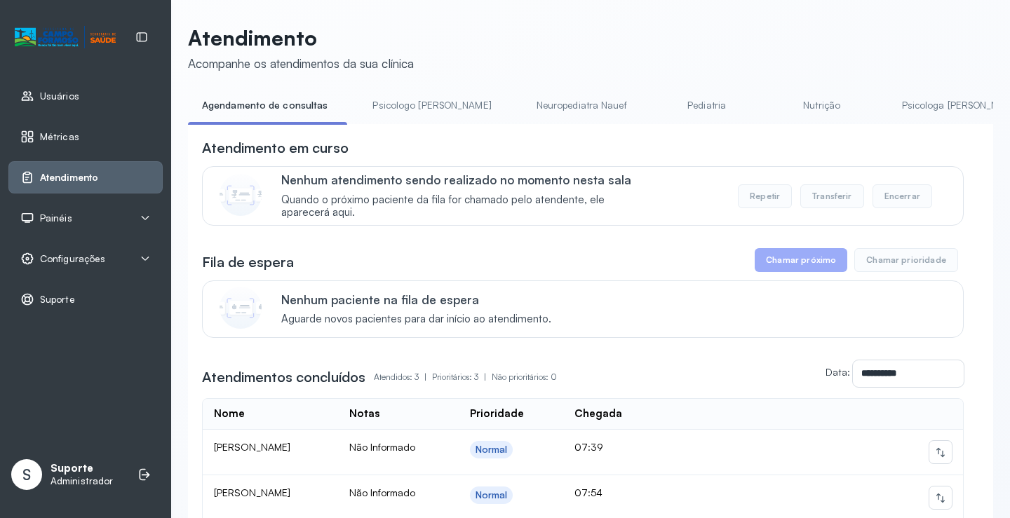
click at [68, 220] on span "Painéis" at bounding box center [56, 219] width 32 height 12
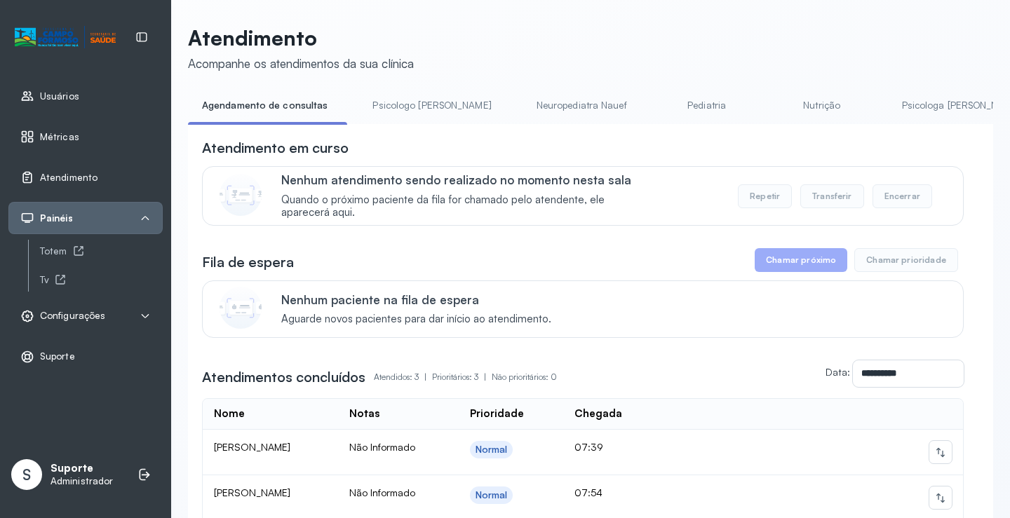
click at [72, 318] on span "Configurações" at bounding box center [72, 316] width 65 height 12
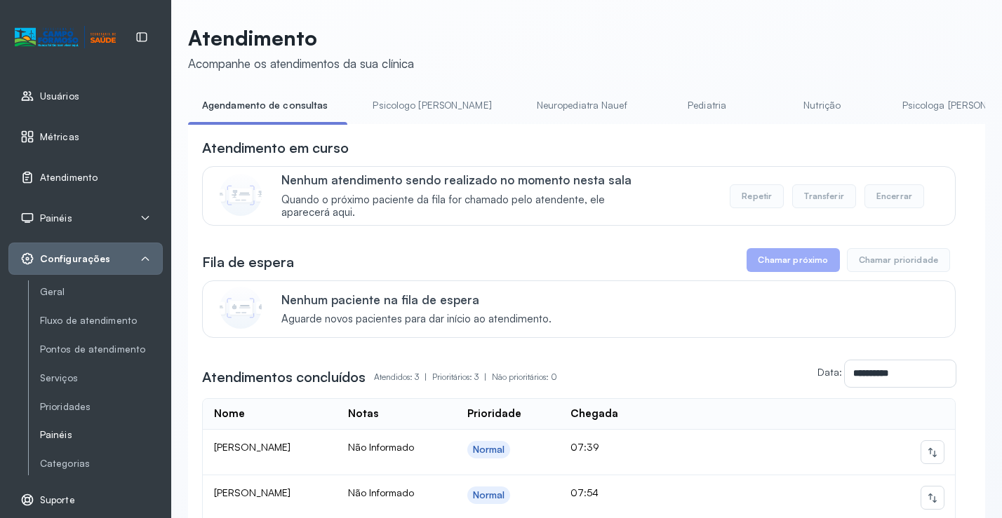
click at [60, 432] on link "Painéis" at bounding box center [101, 435] width 123 height 12
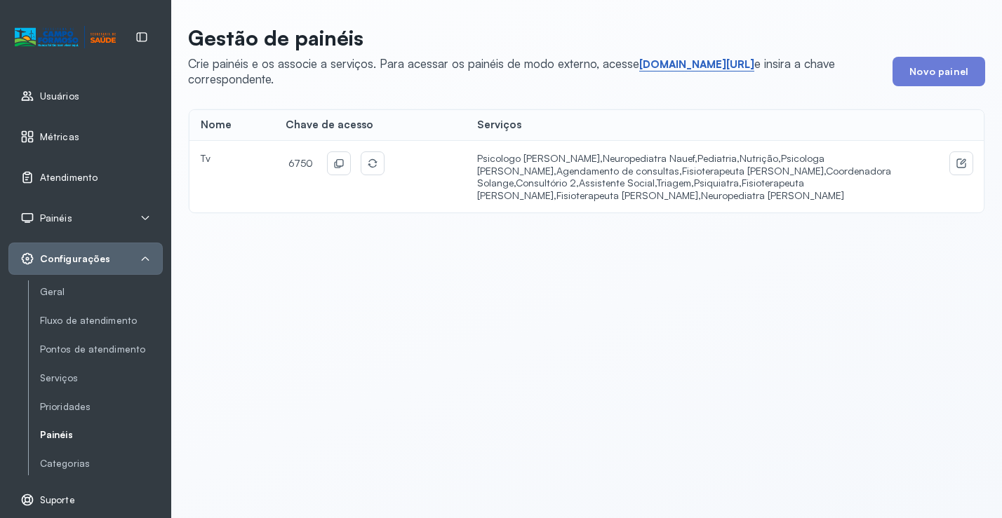
click at [699, 60] on link "short.sysvale.com/tv" at bounding box center [696, 65] width 115 height 14
click at [333, 166] on icon at bounding box center [338, 163] width 11 height 11
drag, startPoint x: 458, startPoint y: 402, endPoint x: 432, endPoint y: 357, distance: 51.9
click at [458, 402] on div "Gestão de painéis Crie painéis e os associe a serviços. Para acessar os painéis…" at bounding box center [586, 259] width 831 height 518
click at [65, 173] on span "Atendimento" at bounding box center [69, 178] width 58 height 12
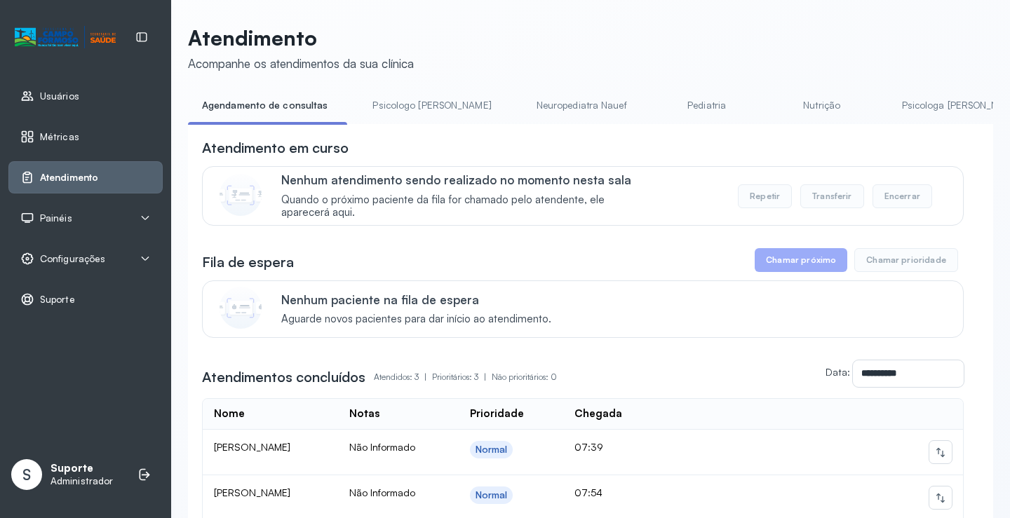
click at [658, 100] on link "Pediatria" at bounding box center [707, 105] width 98 height 23
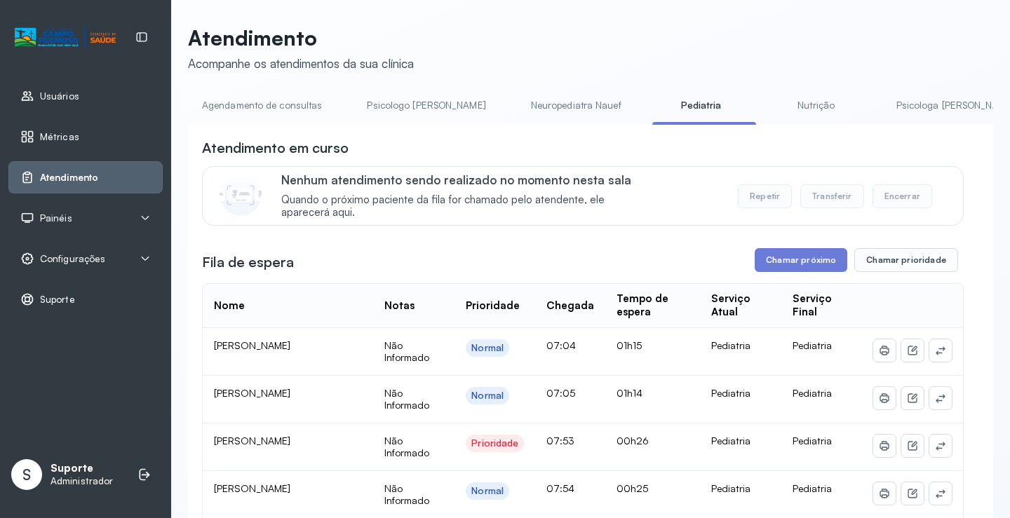
click at [277, 120] on li "Agendamento de consultas" at bounding box center [265, 110] width 154 height 32
click at [275, 102] on link "Agendamento de consultas" at bounding box center [262, 105] width 148 height 23
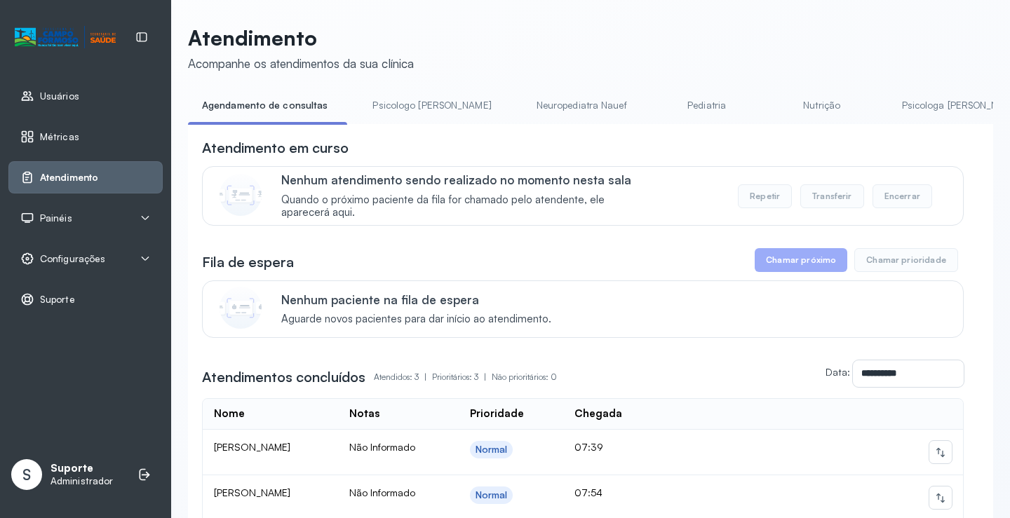
click at [394, 104] on link "Psicologo Pedro" at bounding box center [432, 105] width 147 height 23
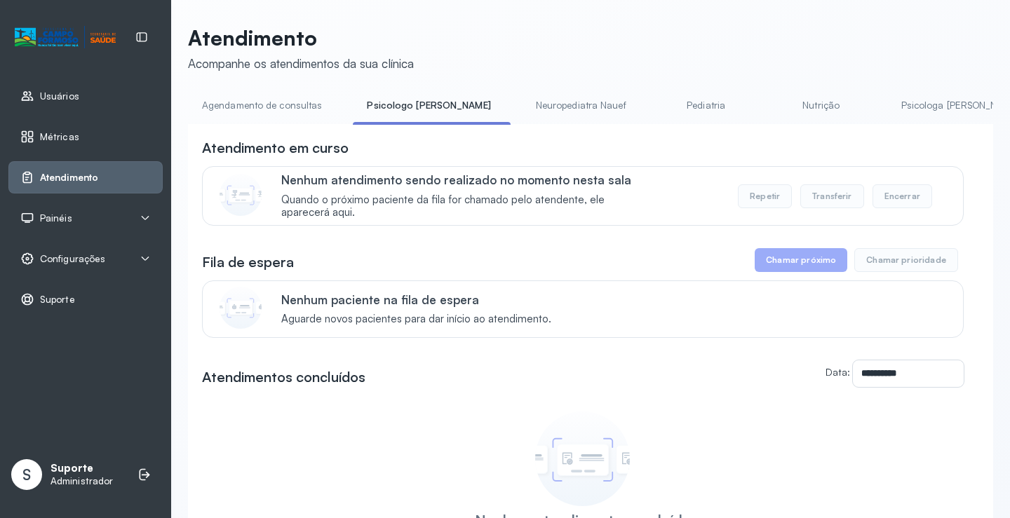
click at [534, 102] on link "Neuropediatra Nauef" at bounding box center [581, 105] width 119 height 23
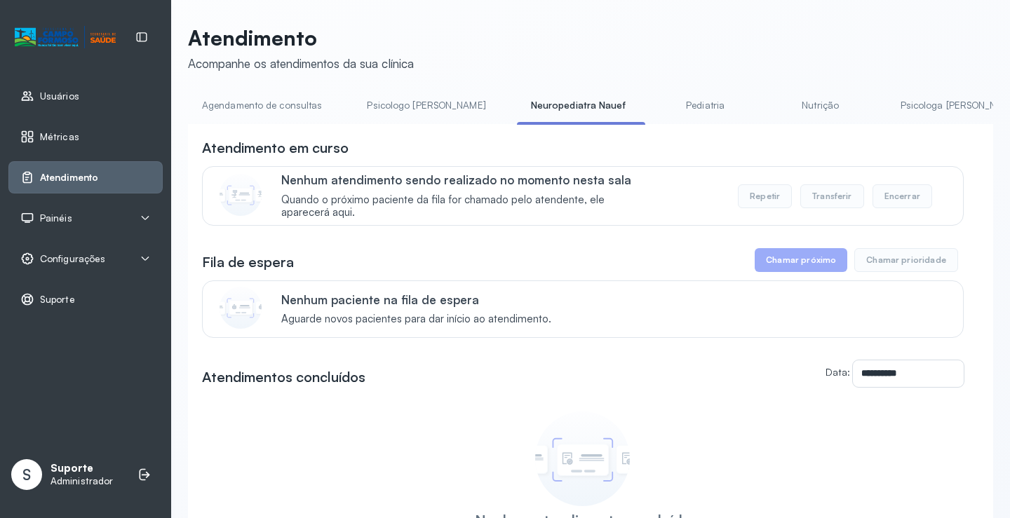
click at [657, 102] on link "Pediatria" at bounding box center [706, 105] width 98 height 23
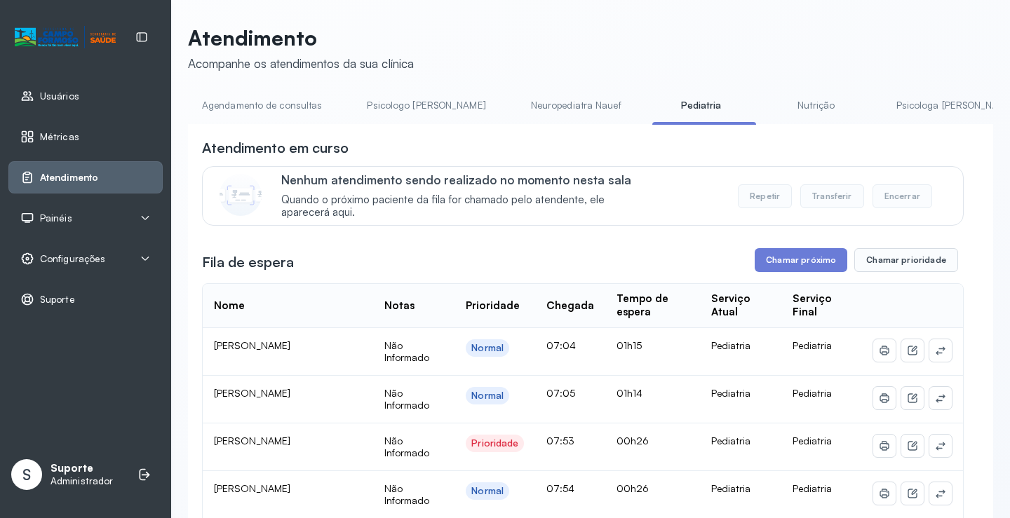
click at [768, 109] on link "Nutrição" at bounding box center [817, 105] width 98 height 23
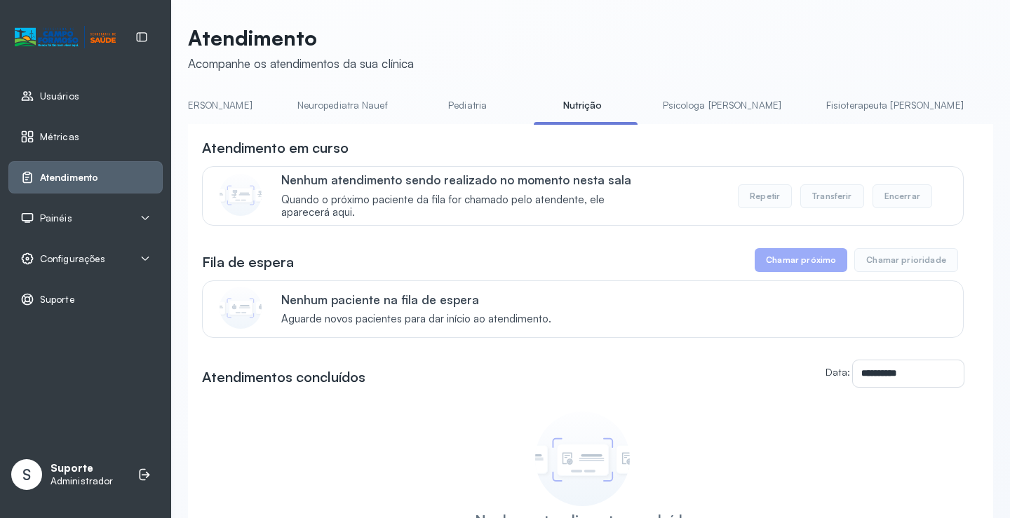
scroll to position [0, 350]
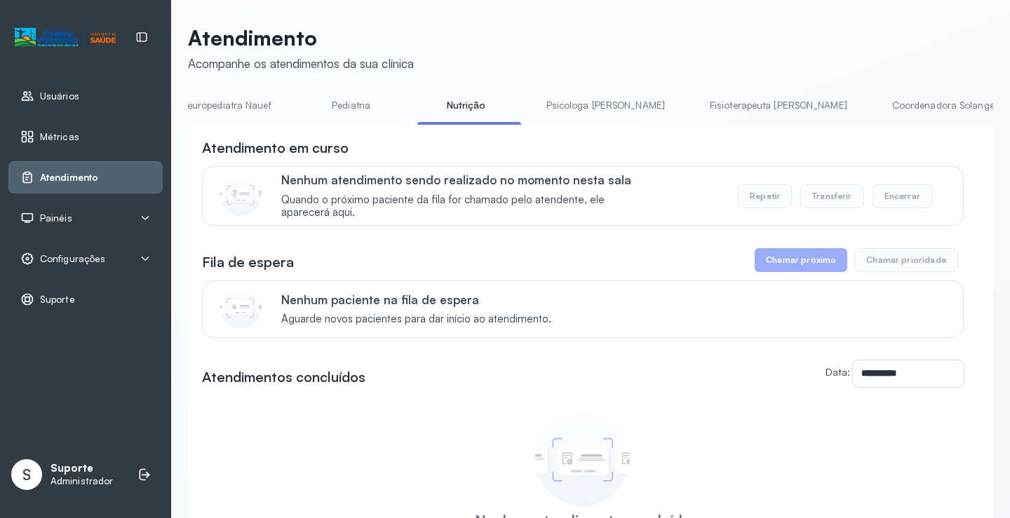
click at [533, 112] on link "Psicologa Alana" at bounding box center [606, 105] width 147 height 23
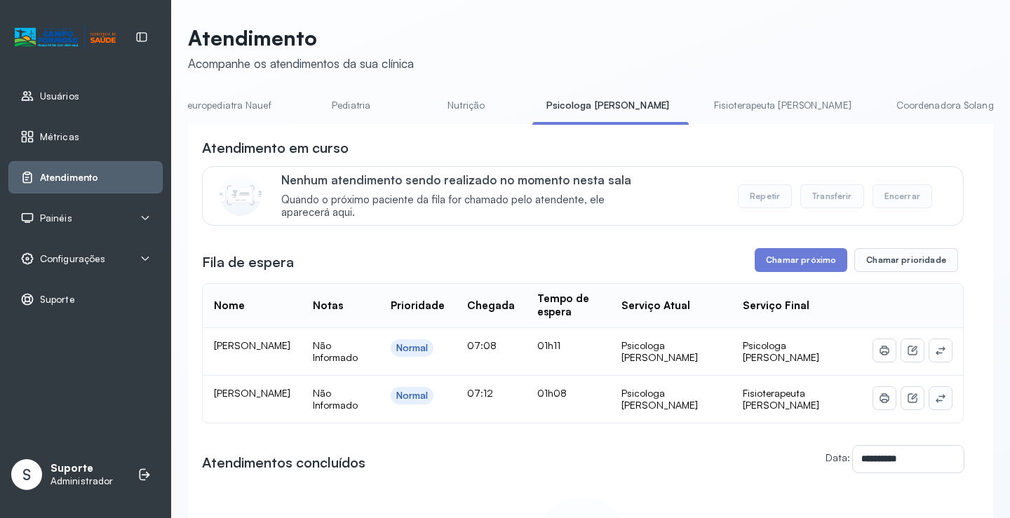
click at [935, 393] on icon at bounding box center [940, 398] width 11 height 11
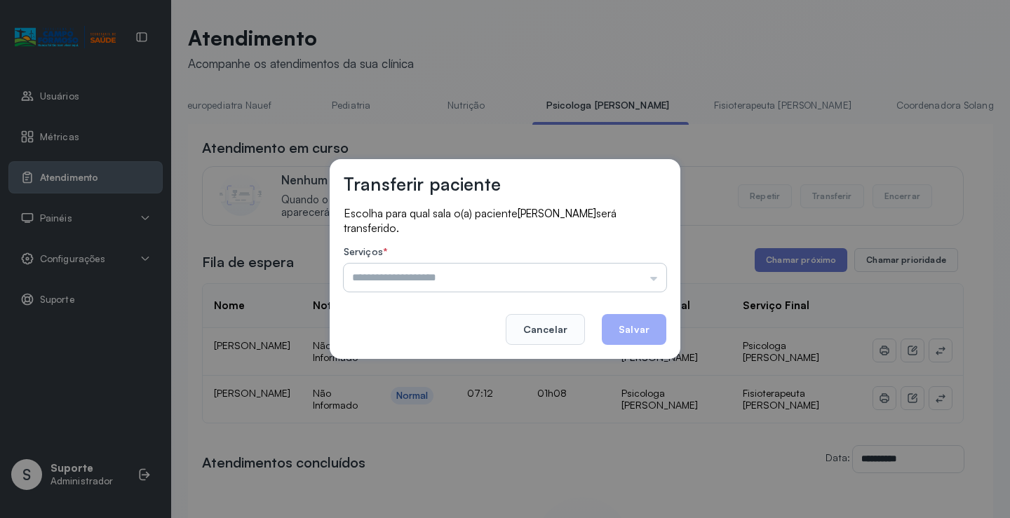
click at [638, 274] on input "text" at bounding box center [505, 278] width 323 height 28
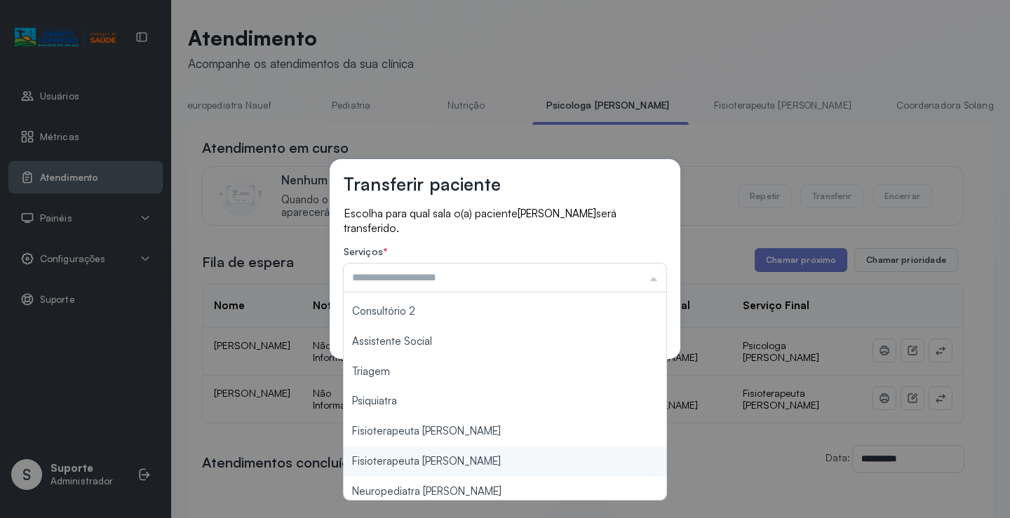
scroll to position [212, 0]
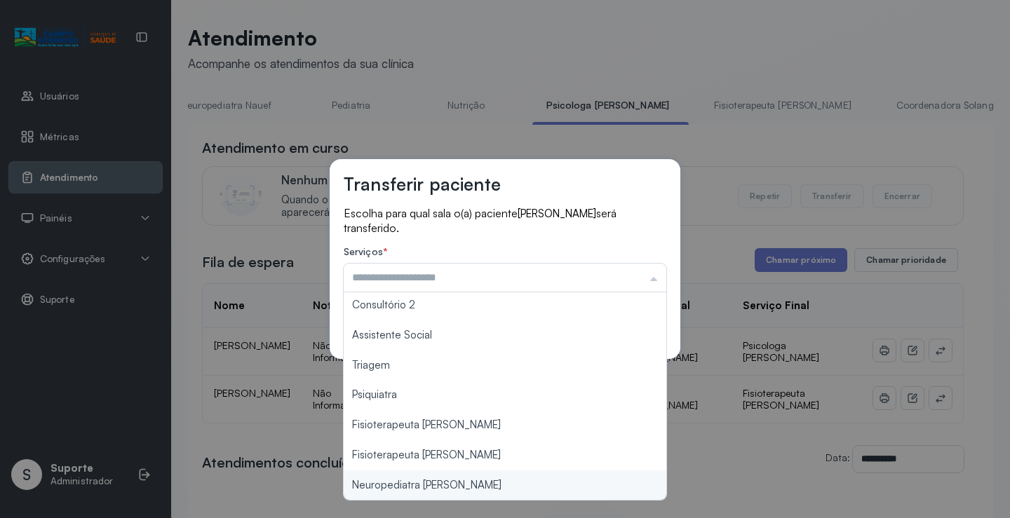
type input "**********"
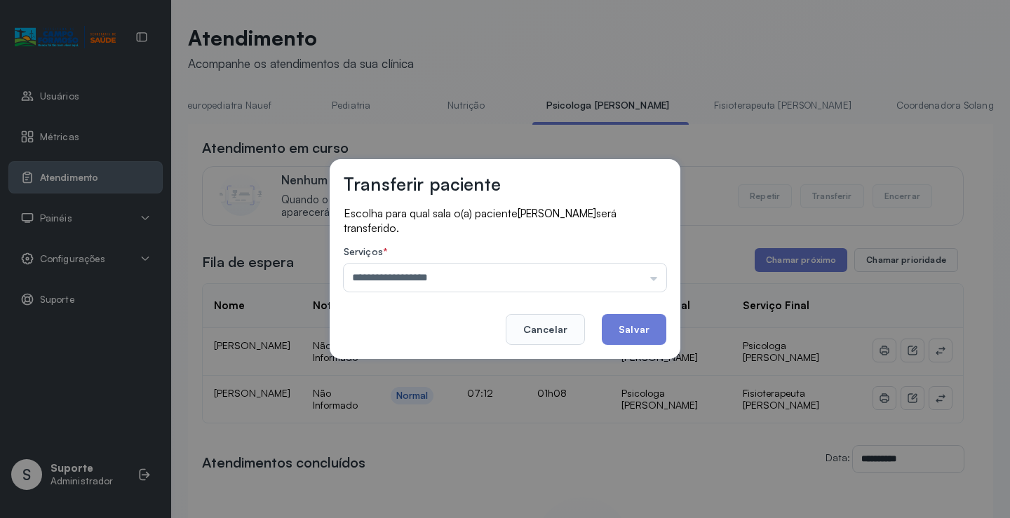
click at [448, 480] on div "**********" at bounding box center [505, 259] width 1010 height 518
click at [627, 319] on button "Salvar" at bounding box center [634, 329] width 65 height 31
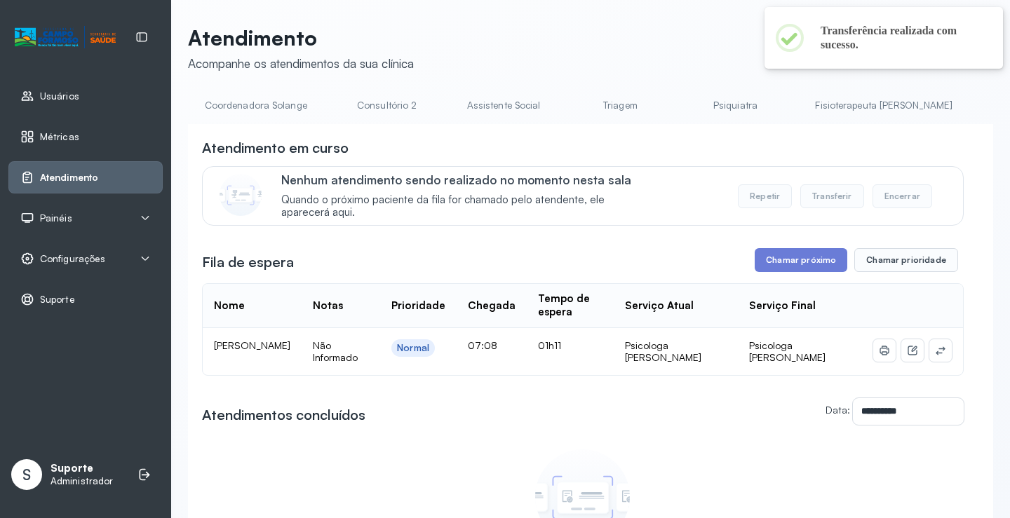
scroll to position [0, 0]
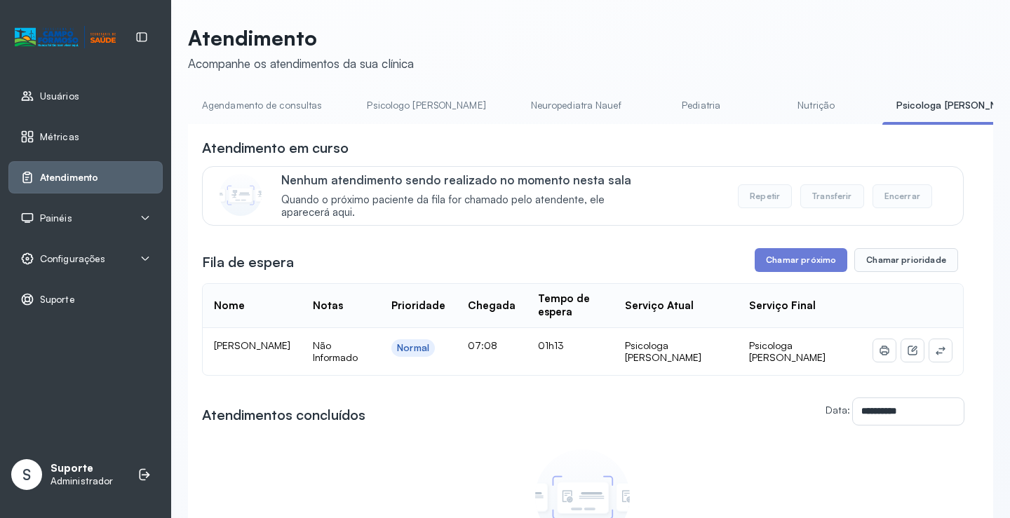
click at [652, 107] on link "Pediatria" at bounding box center [701, 105] width 98 height 23
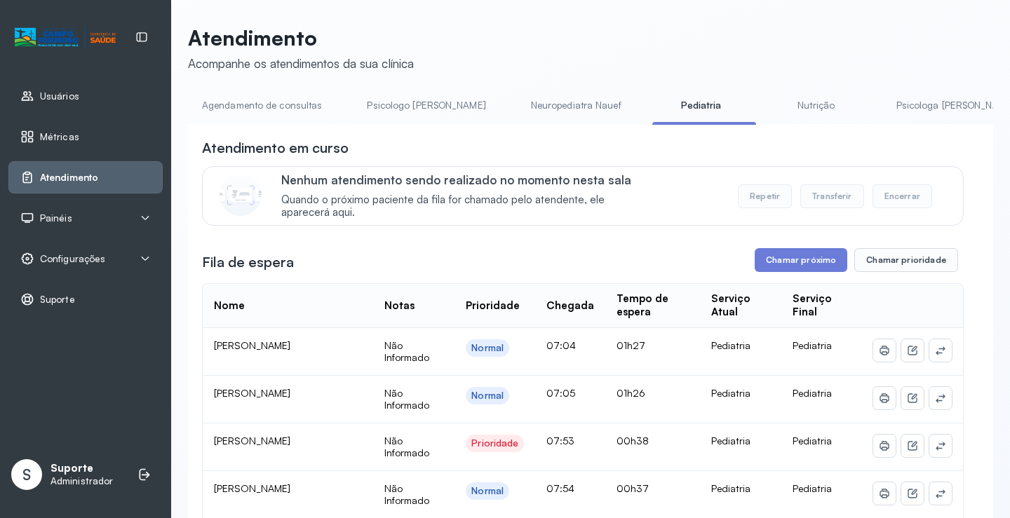
click at [302, 96] on link "Agendamento de consultas" at bounding box center [262, 105] width 148 height 23
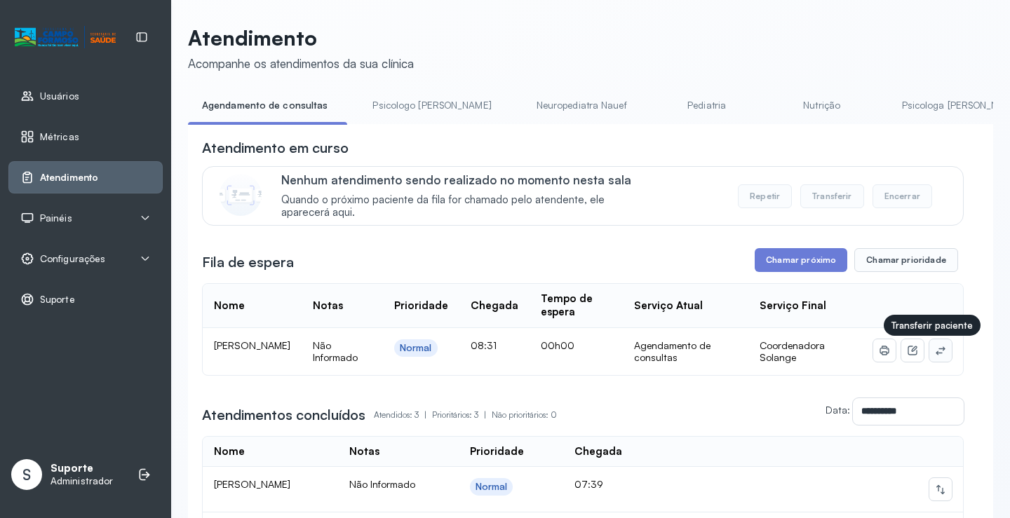
click at [935, 352] on icon at bounding box center [940, 350] width 11 height 11
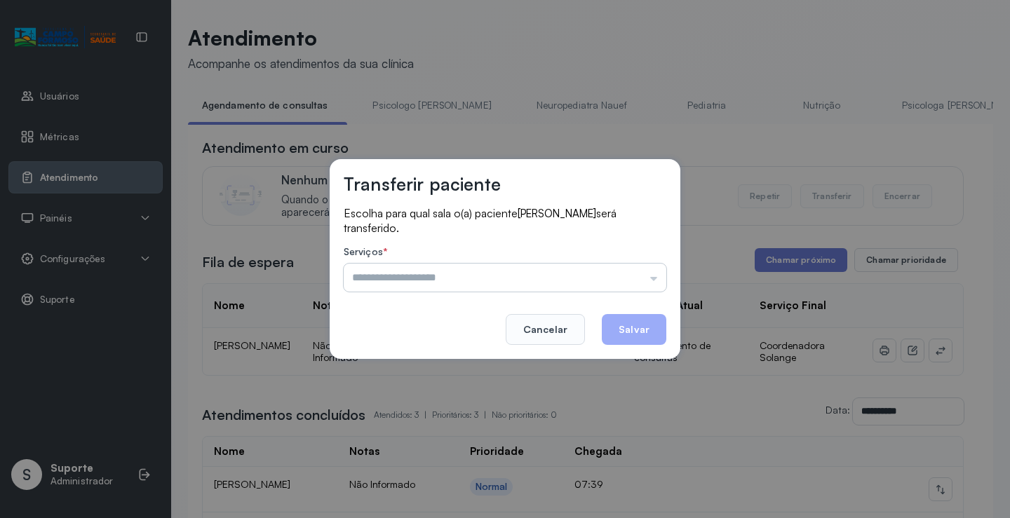
click at [642, 272] on input "text" at bounding box center [505, 278] width 323 height 28
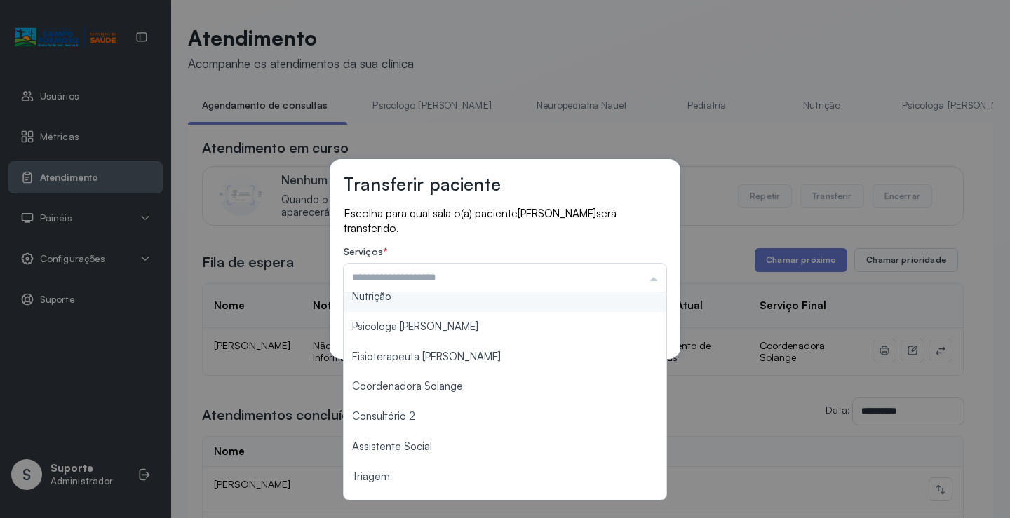
scroll to position [140, 0]
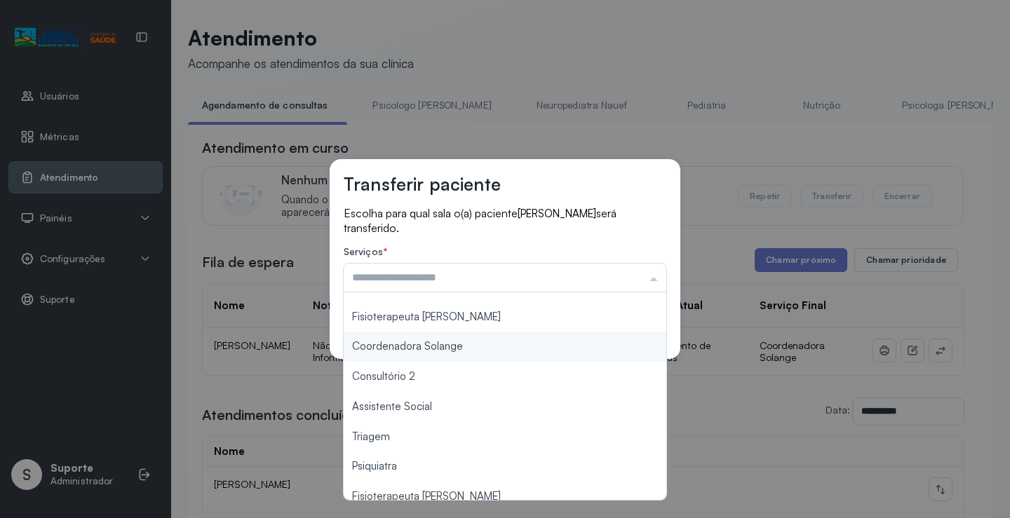
type input "**********"
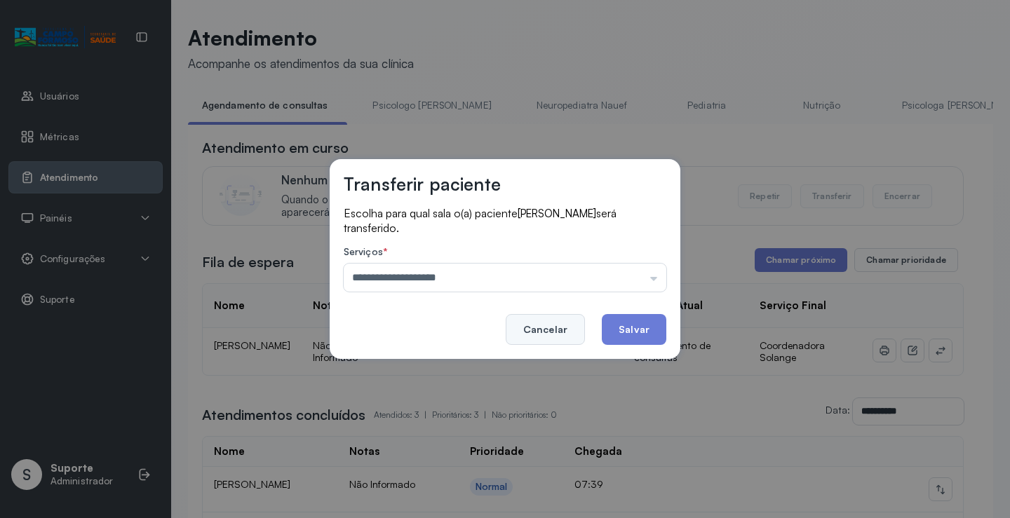
drag, startPoint x: 465, startPoint y: 348, endPoint x: 570, endPoint y: 325, distance: 107.8
click at [466, 347] on div "**********" at bounding box center [505, 259] width 351 height 200
click at [617, 324] on button "Salvar" at bounding box center [634, 329] width 65 height 31
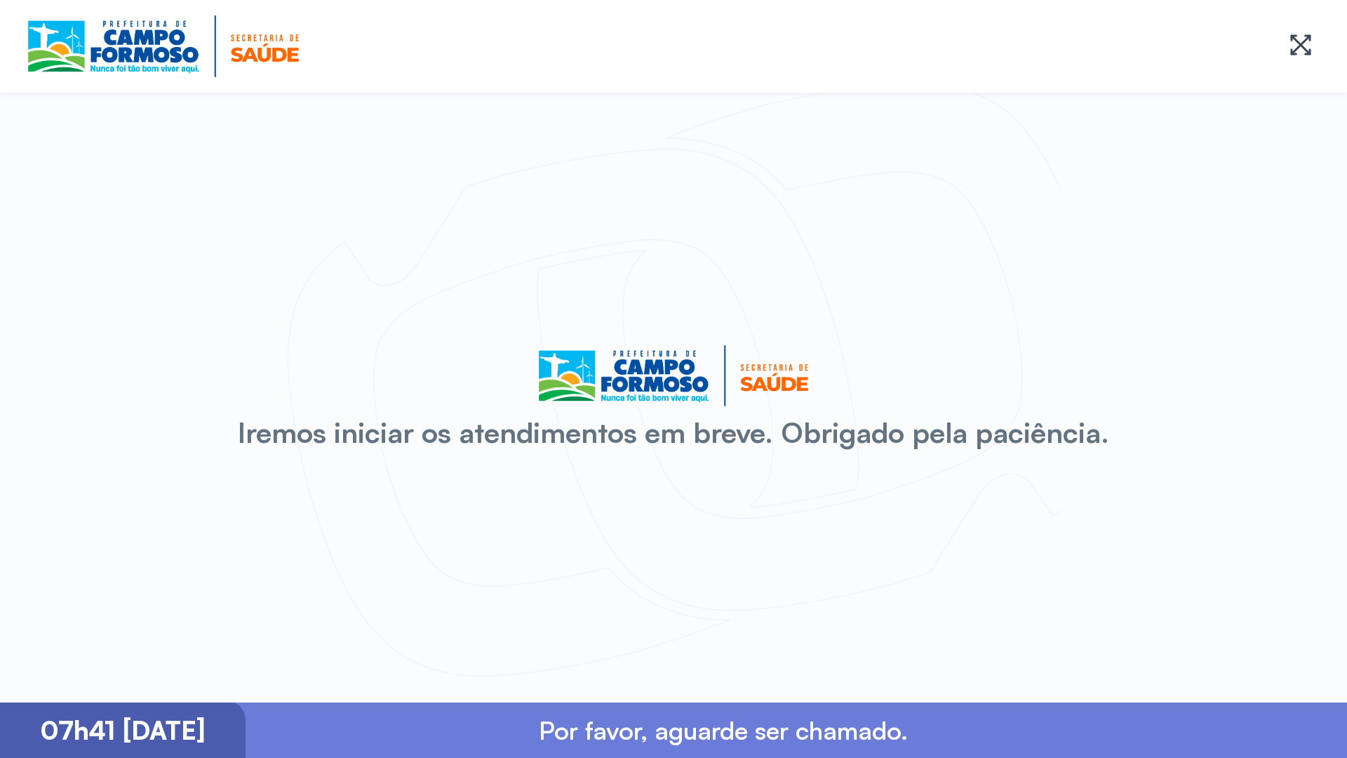
click at [7, 8] on div at bounding box center [673, 46] width 1347 height 93
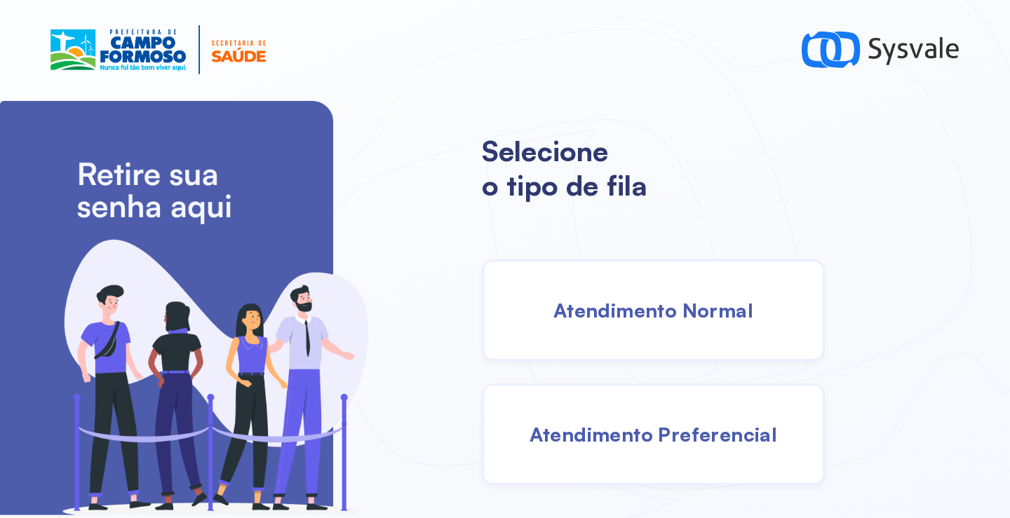
click at [670, 440] on span "Atendimento Preferencial" at bounding box center [654, 434] width 248 height 25
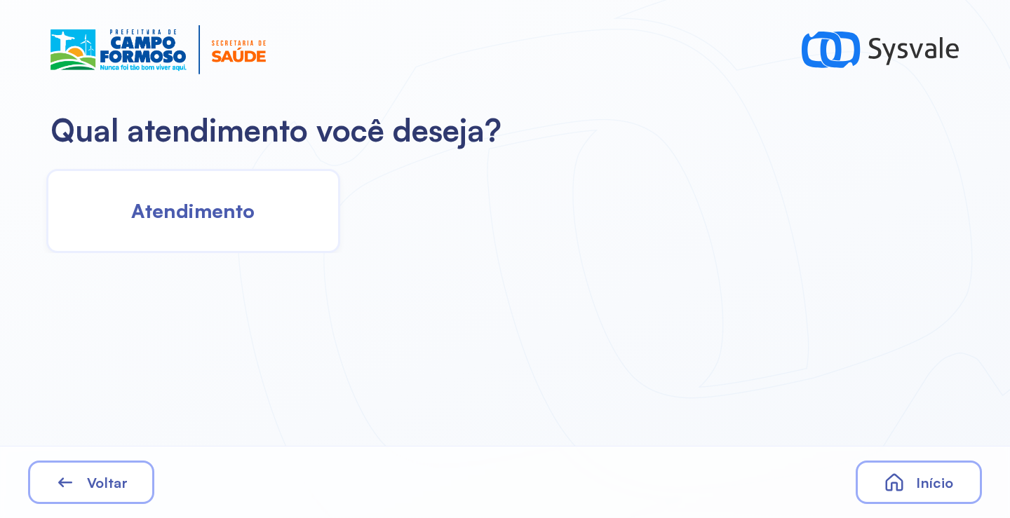
click at [266, 227] on div "Atendimento" at bounding box center [193, 211] width 294 height 84
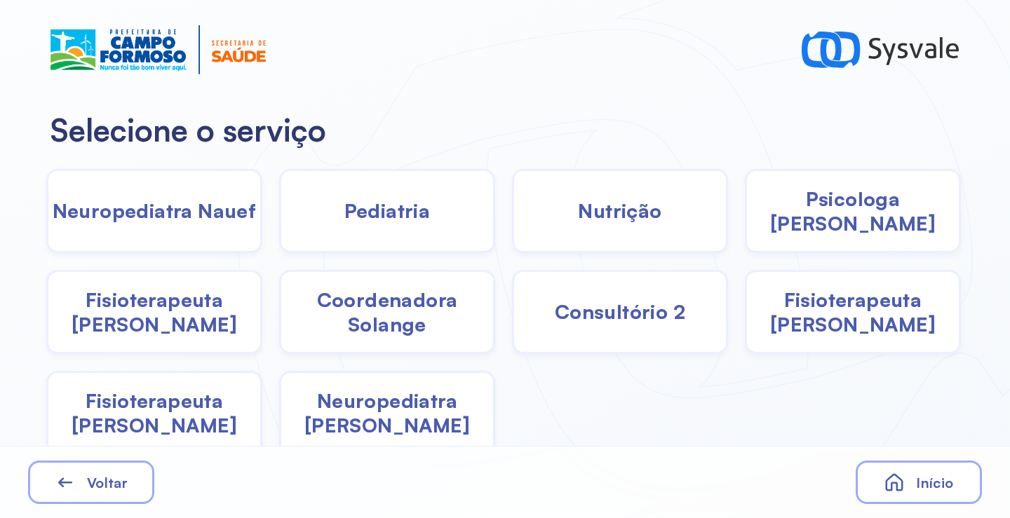
click at [433, 209] on div "Pediatria" at bounding box center [387, 211] width 216 height 84
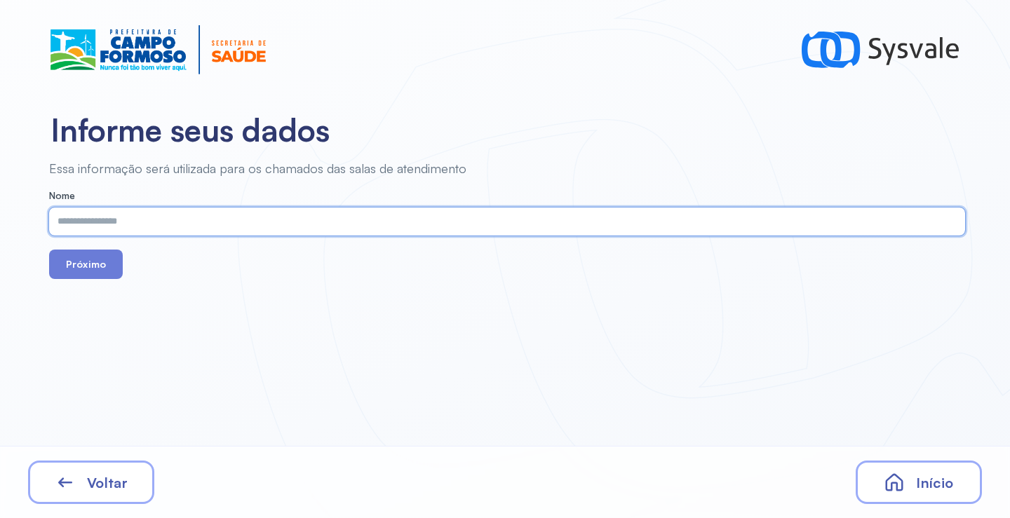
paste input "**********"
type input "**********"
click at [81, 266] on button "Próximo" at bounding box center [86, 264] width 74 height 29
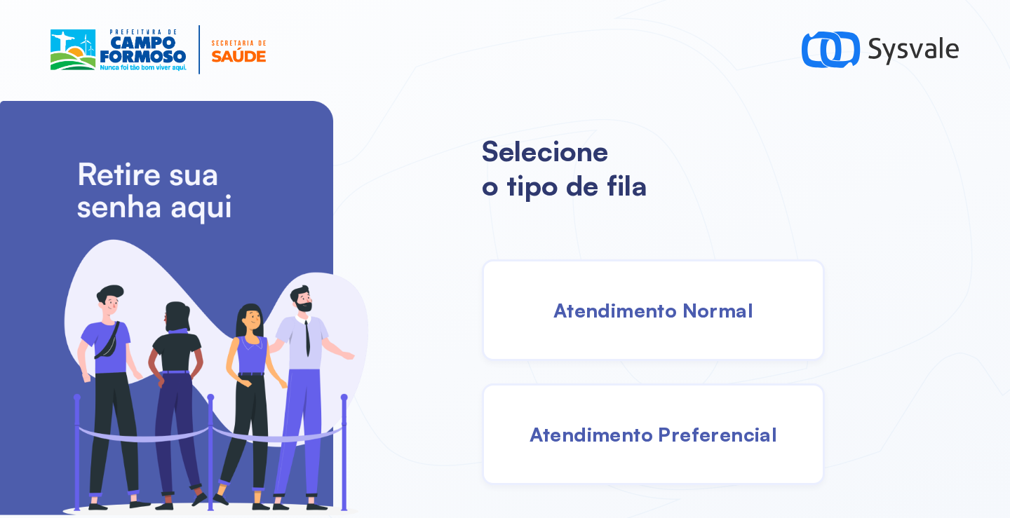
click at [647, 302] on span "Atendimento Normal" at bounding box center [654, 310] width 200 height 25
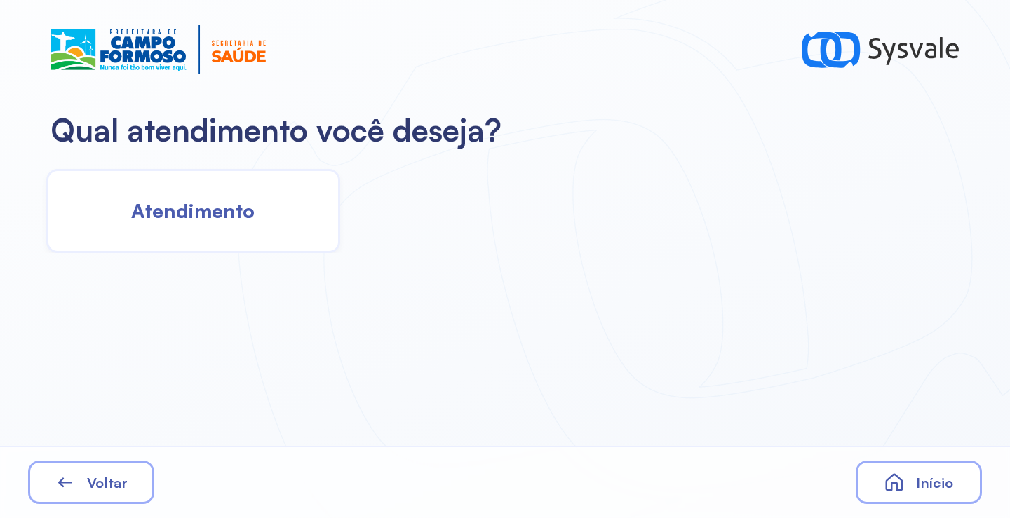
click at [936, 486] on span "Início" at bounding box center [934, 483] width 37 height 18
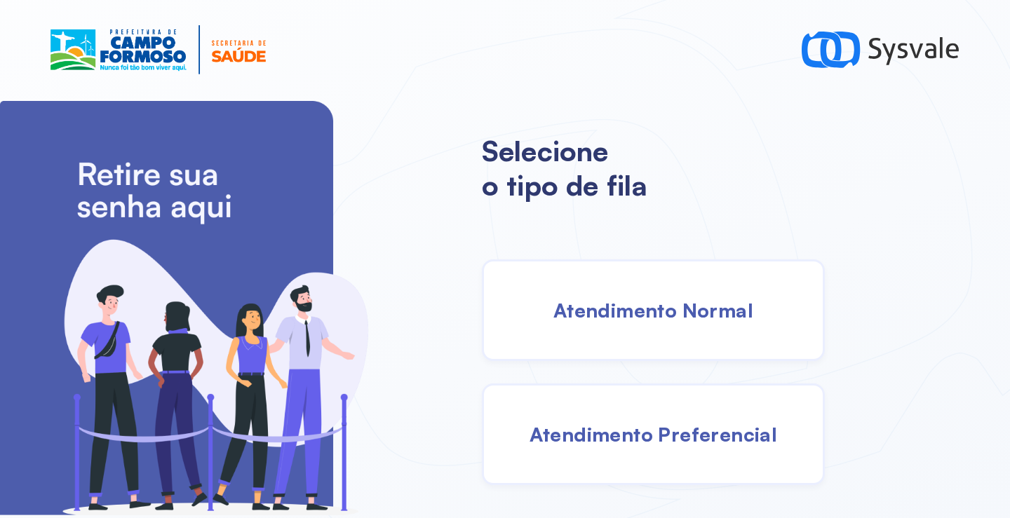
click at [732, 448] on div "Atendimento Preferencial" at bounding box center [653, 435] width 343 height 102
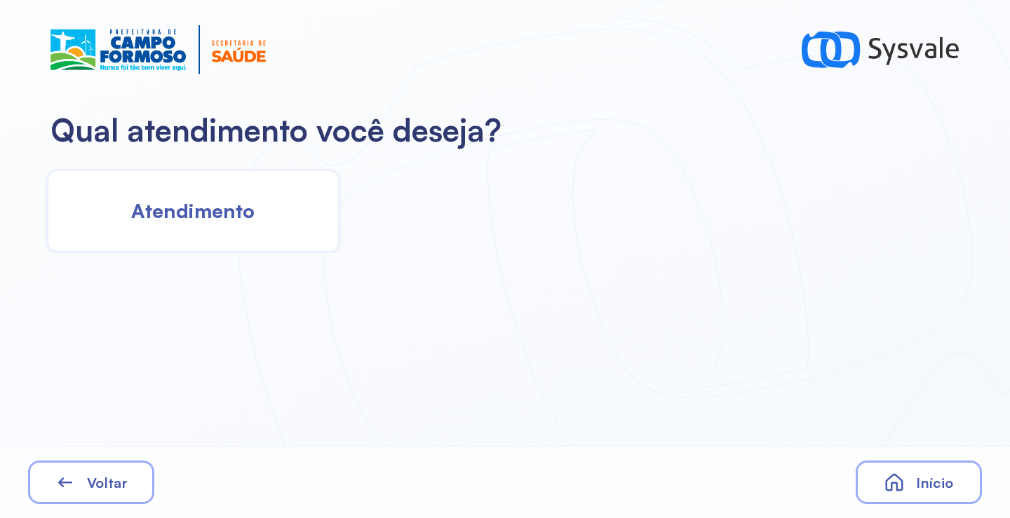
click at [230, 206] on span "Atendimento" at bounding box center [192, 211] width 123 height 25
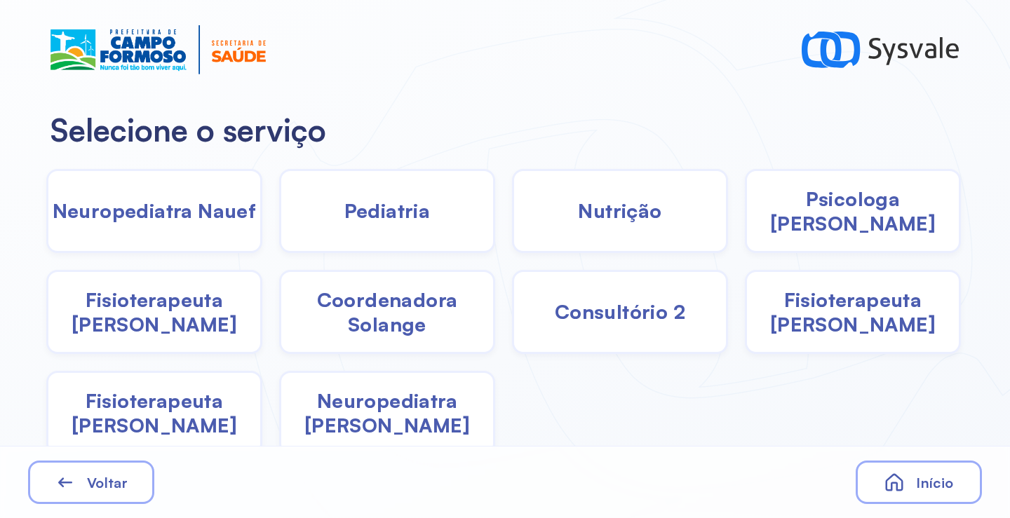
click at [367, 213] on span "Pediatria" at bounding box center [387, 211] width 86 height 25
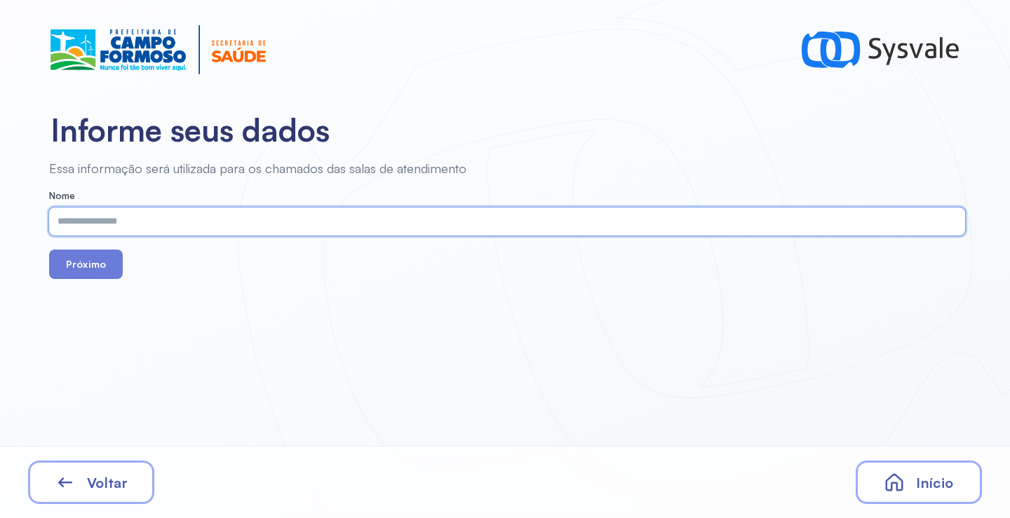
paste input "**********"
type input "**********"
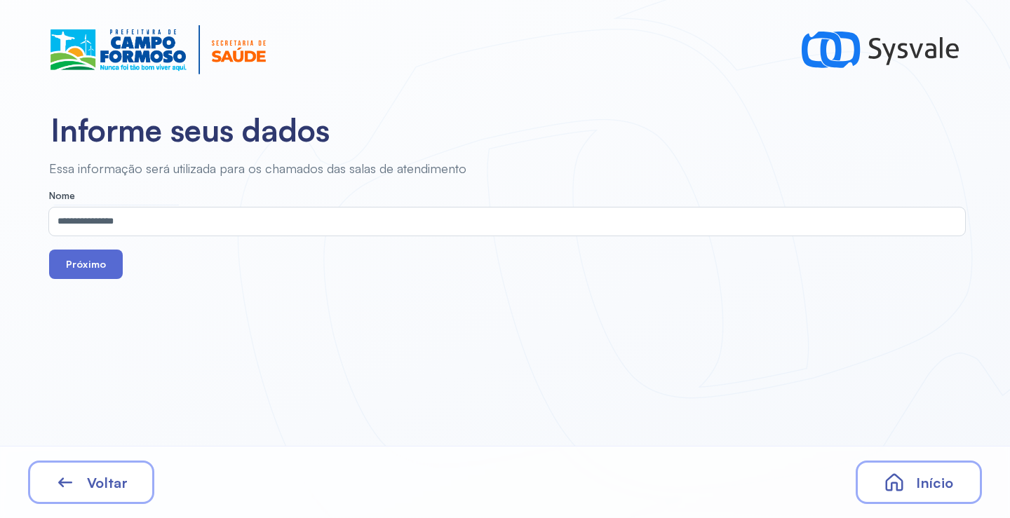
click at [86, 256] on button "Próximo" at bounding box center [86, 264] width 74 height 29
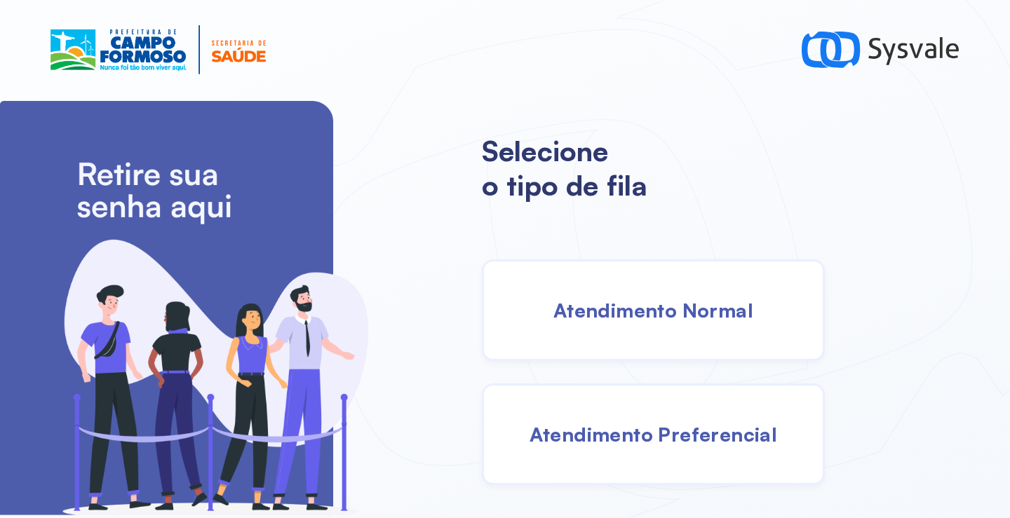
click at [681, 316] on span "Atendimento Normal" at bounding box center [654, 310] width 200 height 25
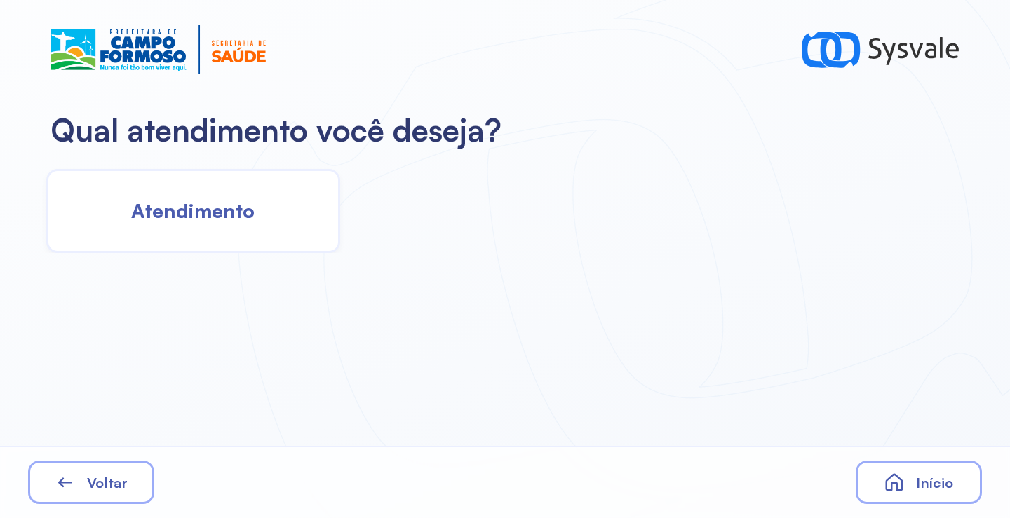
click at [258, 217] on div "Atendimento" at bounding box center [193, 211] width 294 height 84
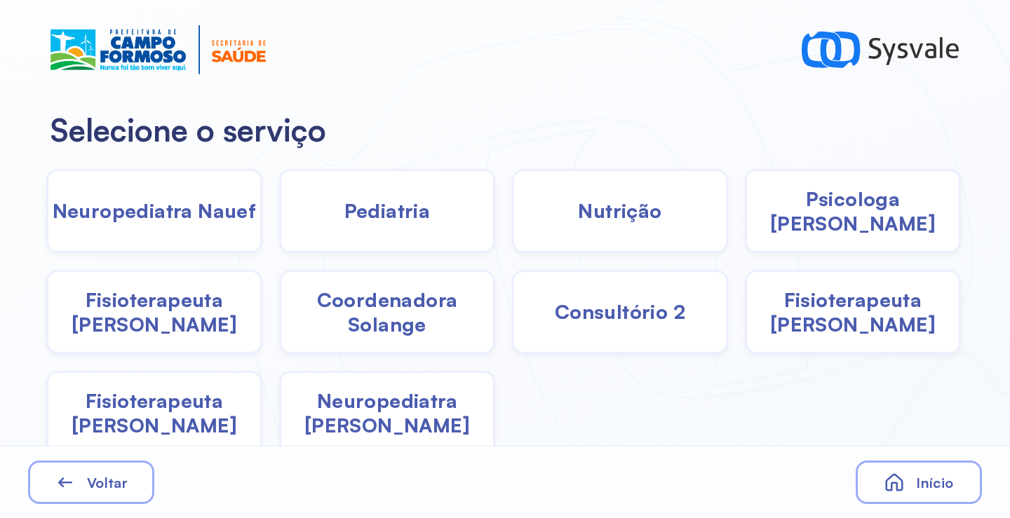
click at [166, 323] on span "Fisioterapeuta Janusia" at bounding box center [154, 312] width 212 height 49
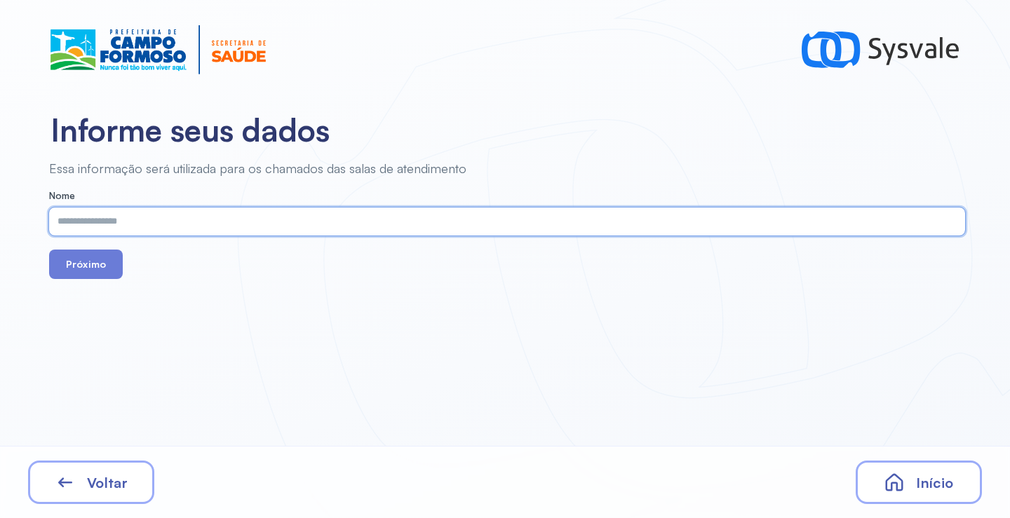
paste input "**********"
type input "**********"
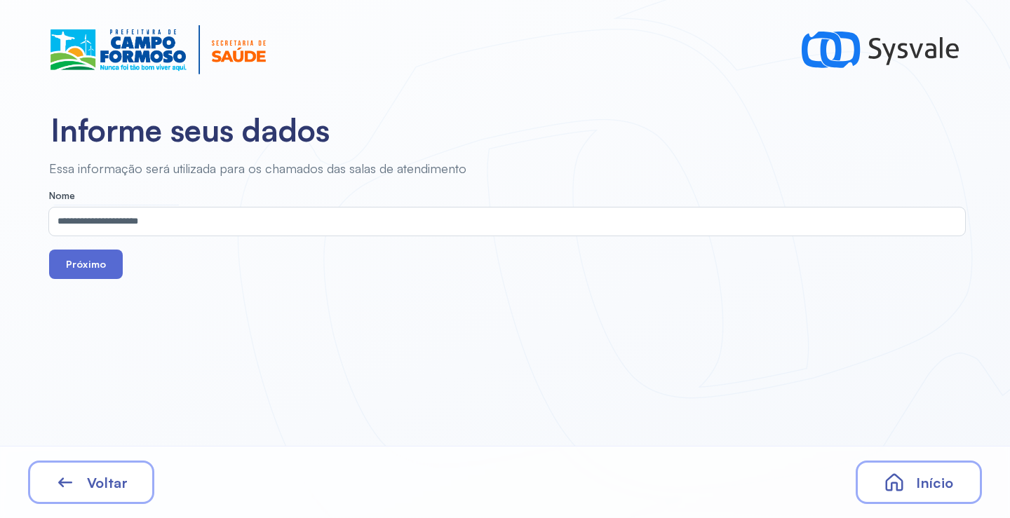
click at [101, 263] on button "Próximo" at bounding box center [86, 264] width 74 height 29
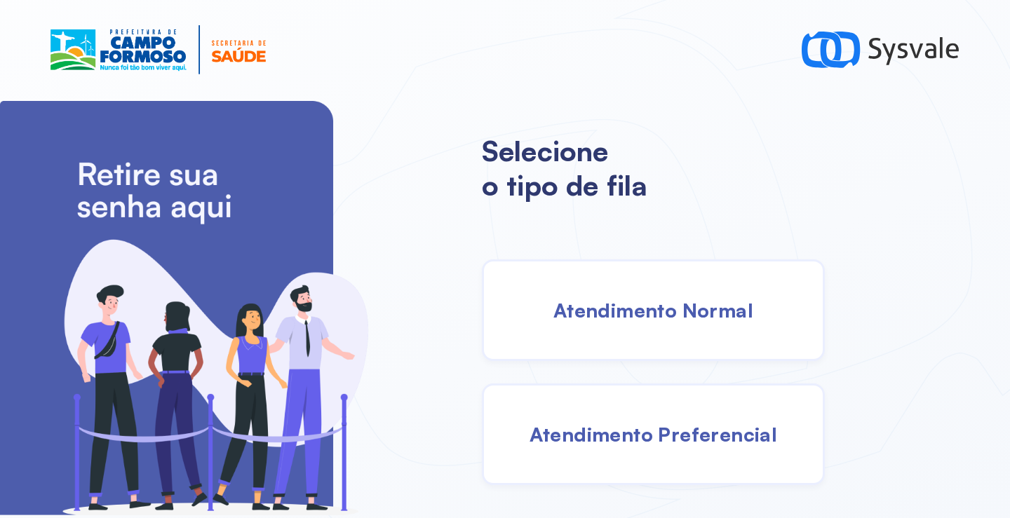
click at [697, 332] on div "Atendimento Normal" at bounding box center [653, 311] width 343 height 102
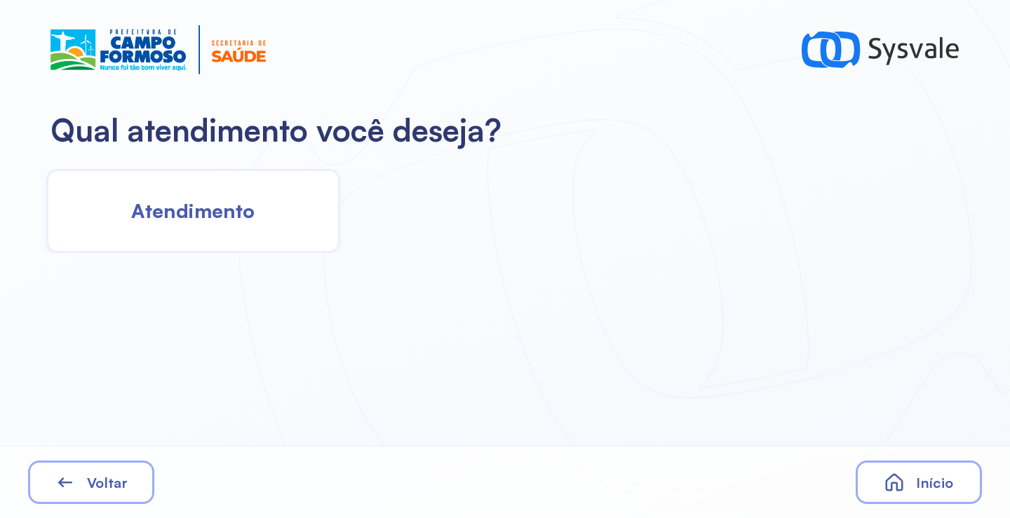
click at [297, 225] on div "Atendimento" at bounding box center [193, 211] width 294 height 84
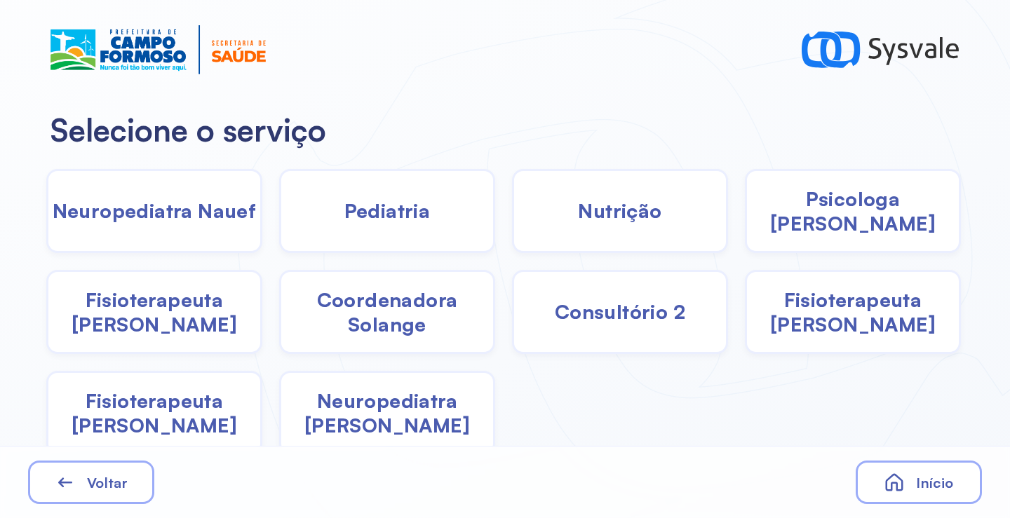
click at [330, 225] on div "Pediatria" at bounding box center [387, 211] width 216 height 84
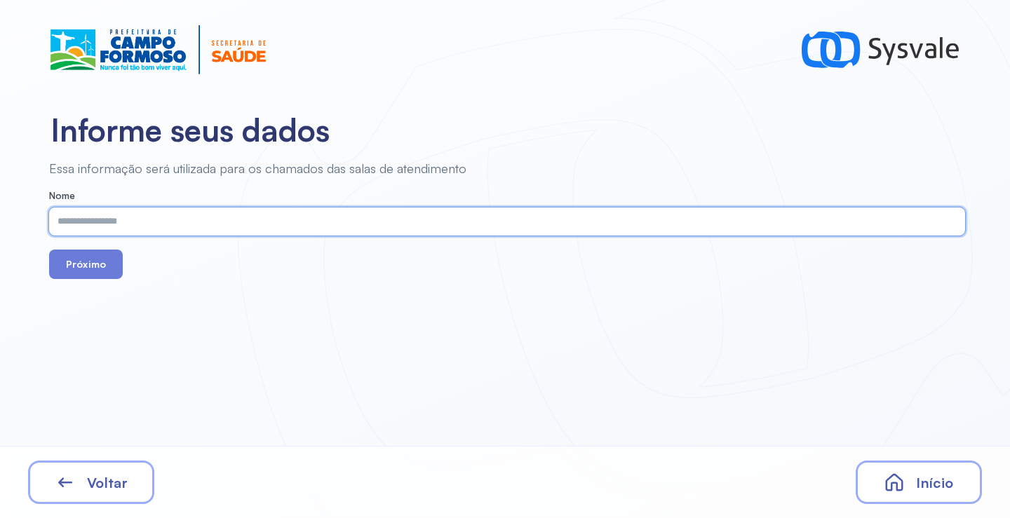
paste input "**********"
type input "**********"
click at [104, 269] on button "Próximo" at bounding box center [86, 264] width 74 height 29
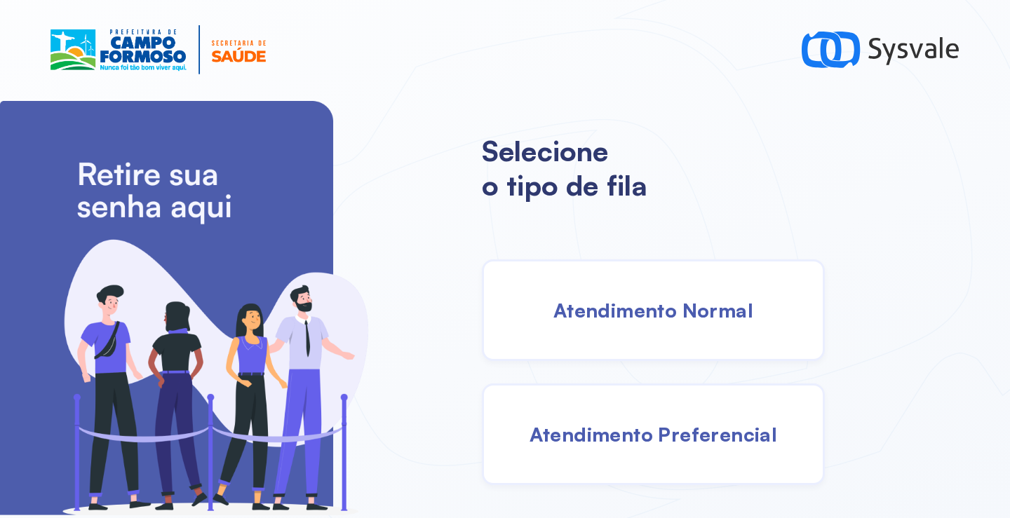
click at [671, 333] on div "Atendimento Normal" at bounding box center [653, 311] width 343 height 102
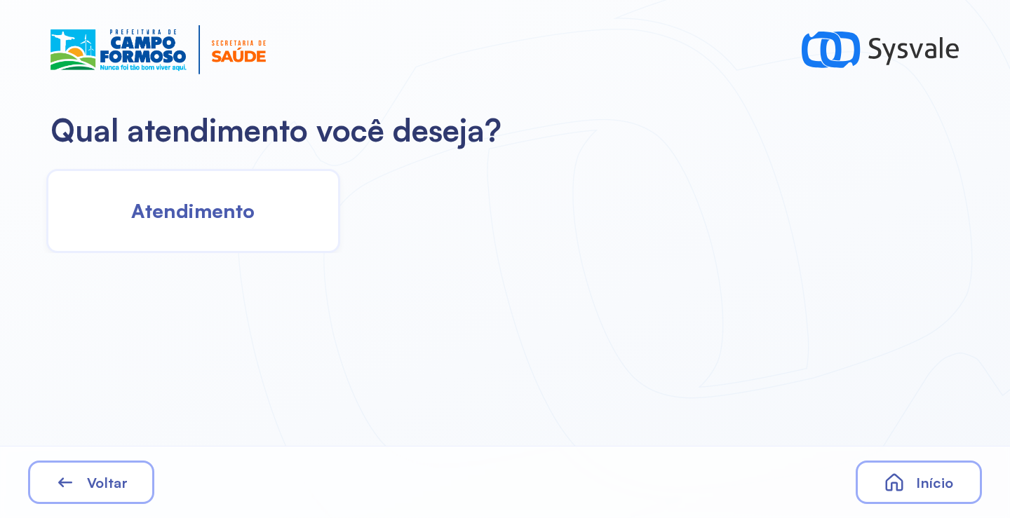
click at [170, 220] on span "Atendimento" at bounding box center [192, 211] width 123 height 25
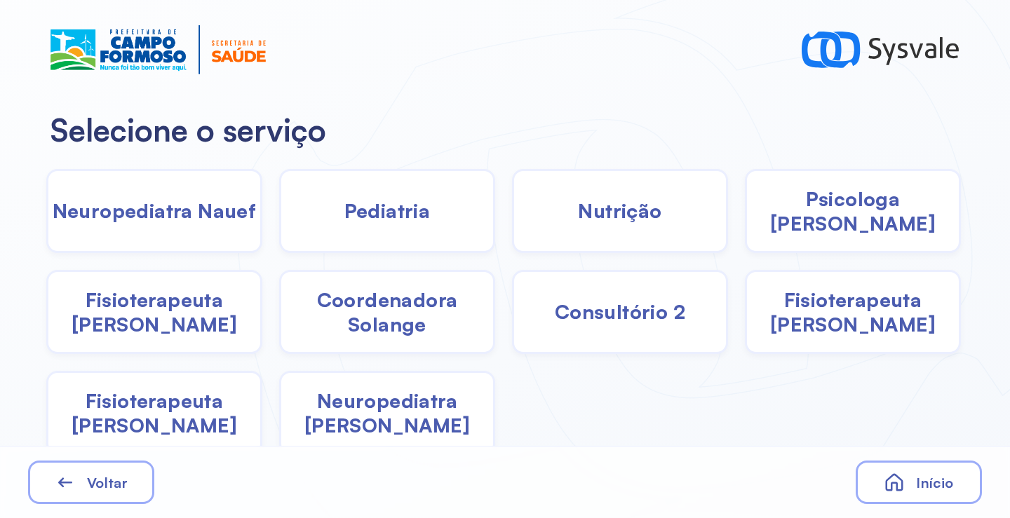
click at [367, 329] on span "Coordenadora Solange" at bounding box center [387, 312] width 212 height 49
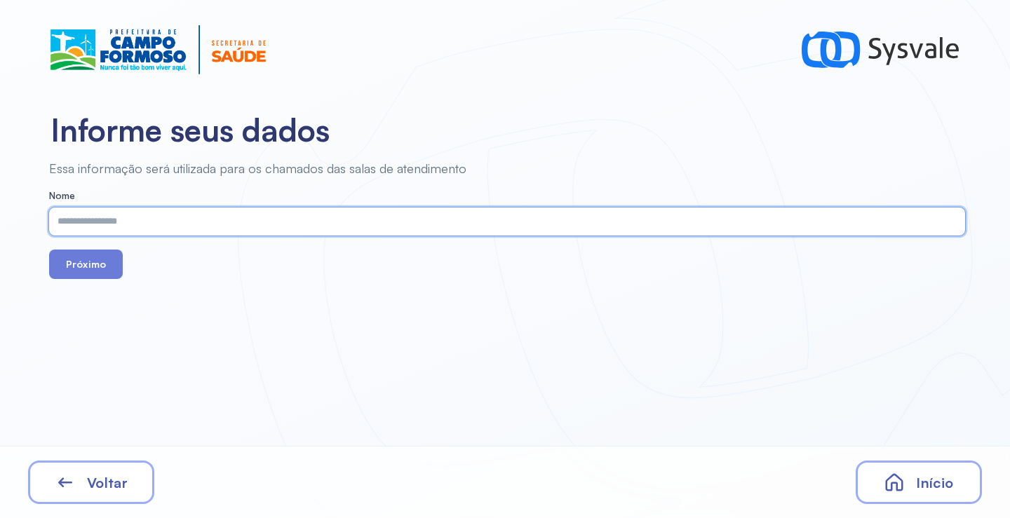
paste input "**********"
type input "**********"
click at [97, 272] on button "Próximo" at bounding box center [86, 264] width 74 height 29
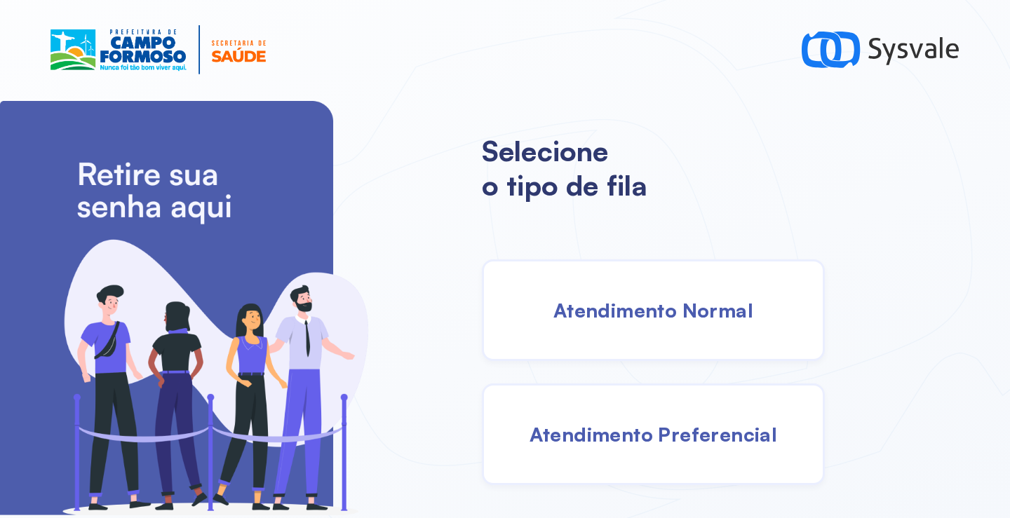
click at [634, 317] on span "Atendimento Normal" at bounding box center [654, 310] width 200 height 25
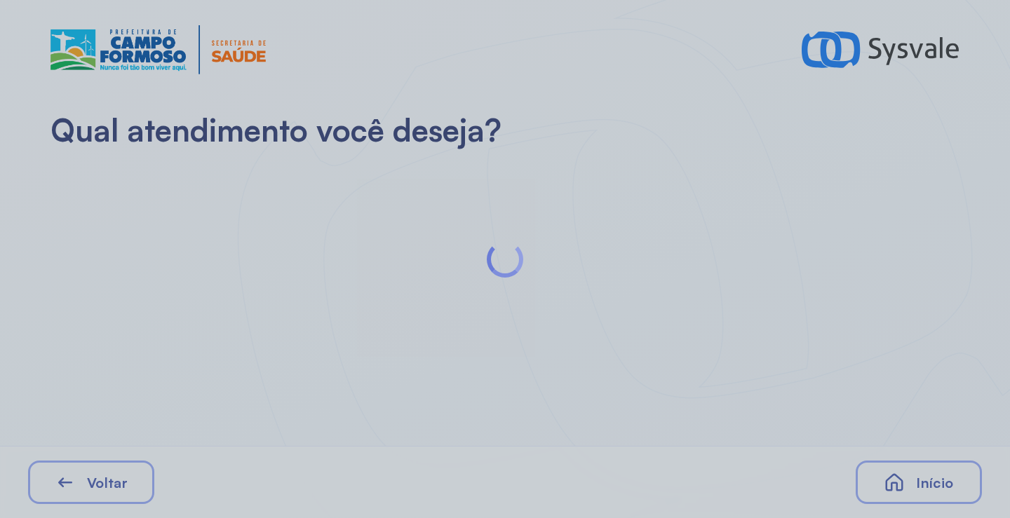
click at [202, 210] on div at bounding box center [505, 259] width 1010 height 518
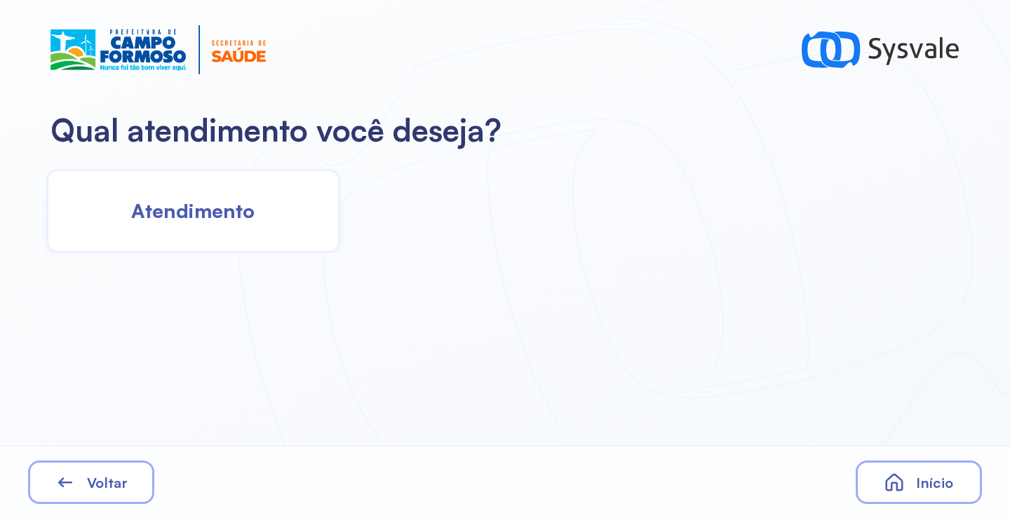
click at [229, 212] on span "Atendimento" at bounding box center [192, 211] width 123 height 25
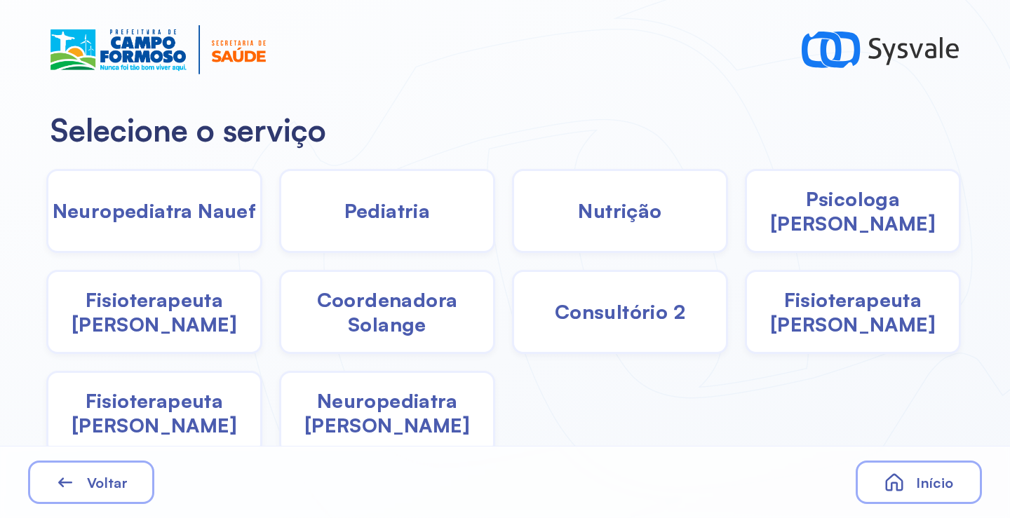
drag, startPoint x: 391, startPoint y: 323, endPoint x: 382, endPoint y: 313, distance: 13.9
click at [382, 313] on span "Coordenadora Solange" at bounding box center [387, 312] width 212 height 49
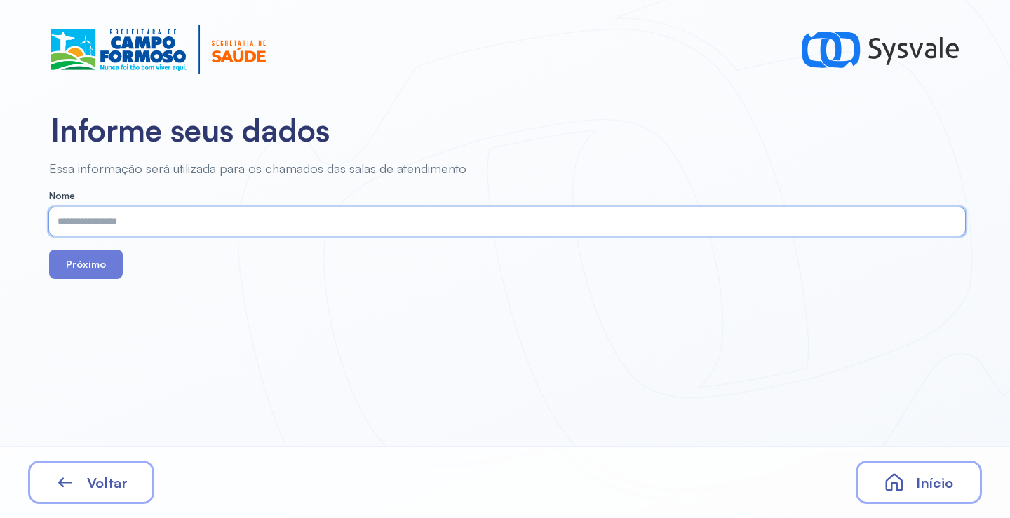
paste input "**********"
type input "**********"
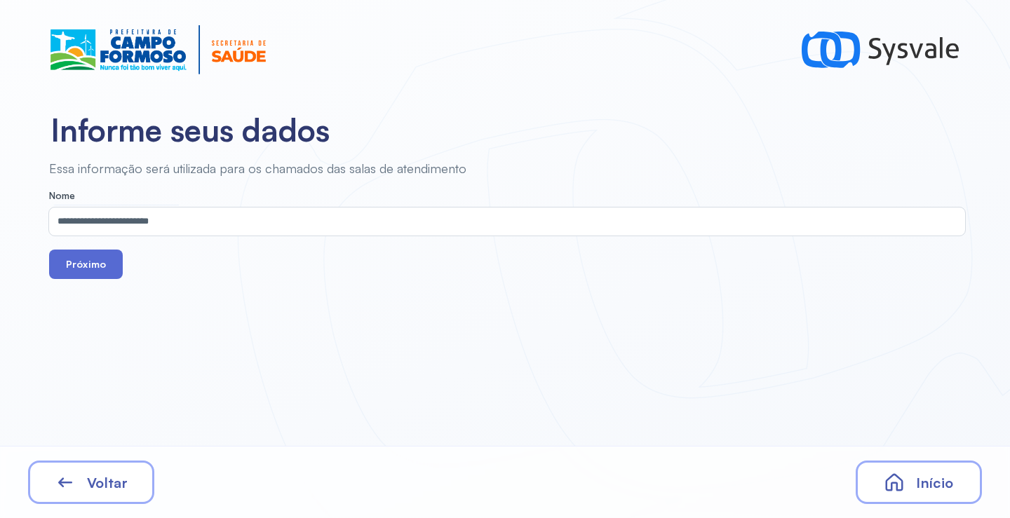
click at [98, 260] on button "Próximo" at bounding box center [86, 264] width 74 height 29
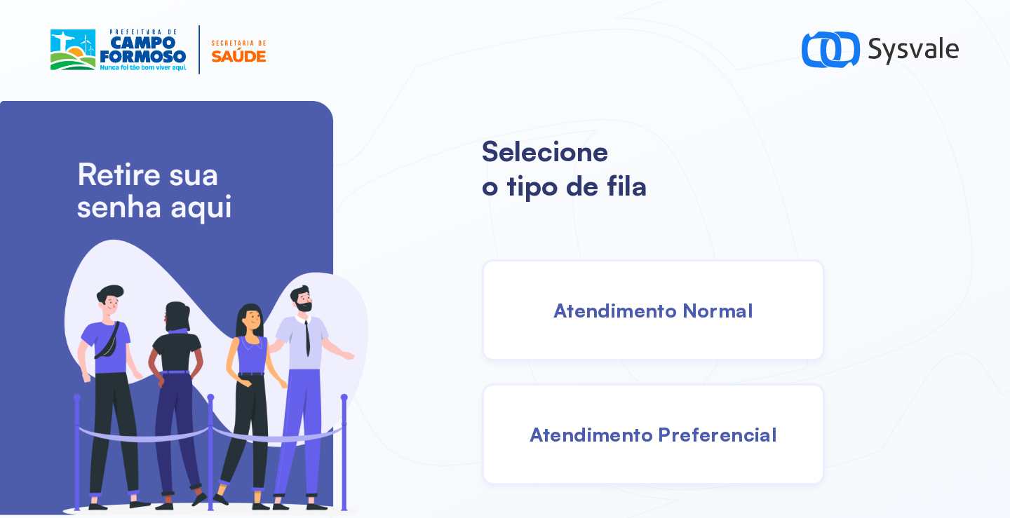
click at [625, 338] on div "Atendimento Normal" at bounding box center [653, 311] width 343 height 102
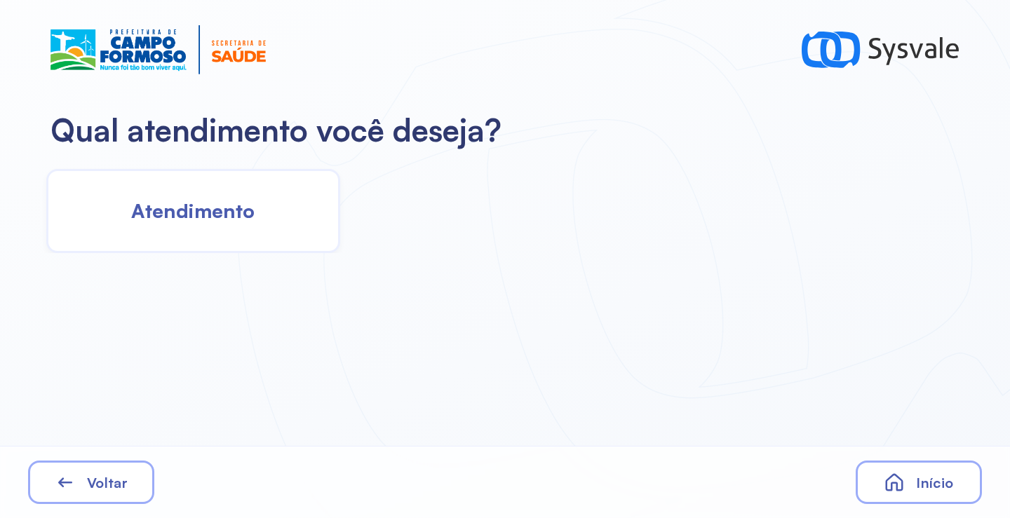
click at [225, 242] on div "Atendimento" at bounding box center [193, 211] width 294 height 84
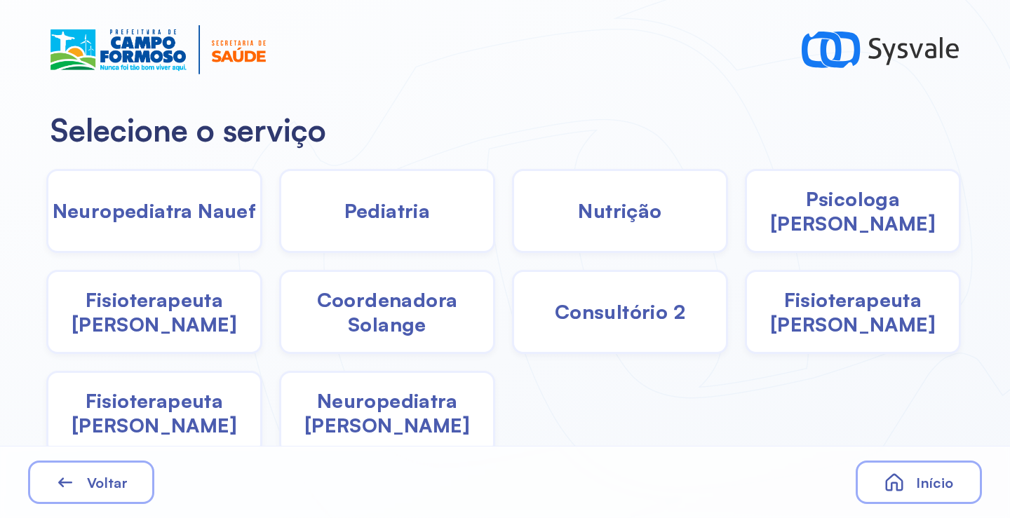
click at [191, 319] on span "Fisioterapeuta [PERSON_NAME]" at bounding box center [154, 312] width 212 height 49
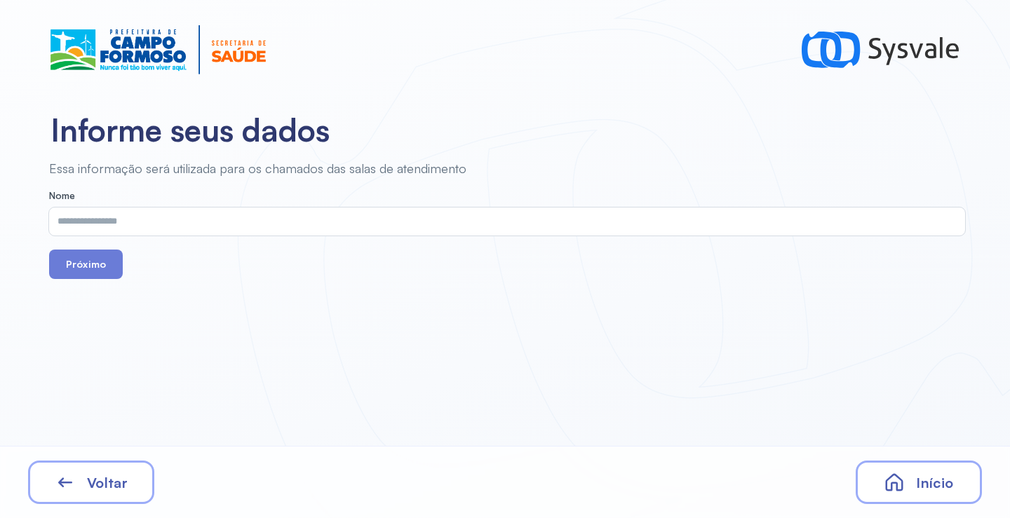
click at [208, 223] on input "text" at bounding box center [504, 222] width 911 height 28
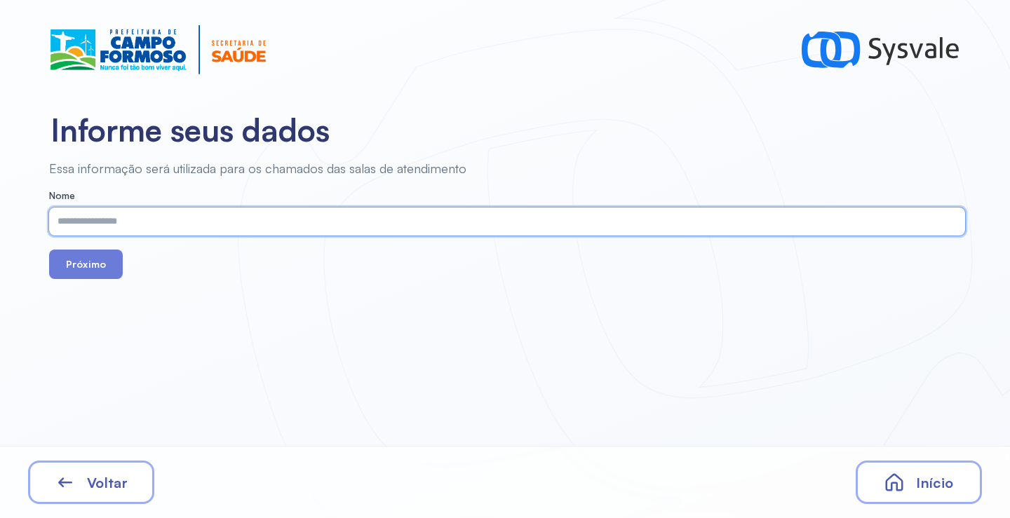
paste input "**********"
type input "**********"
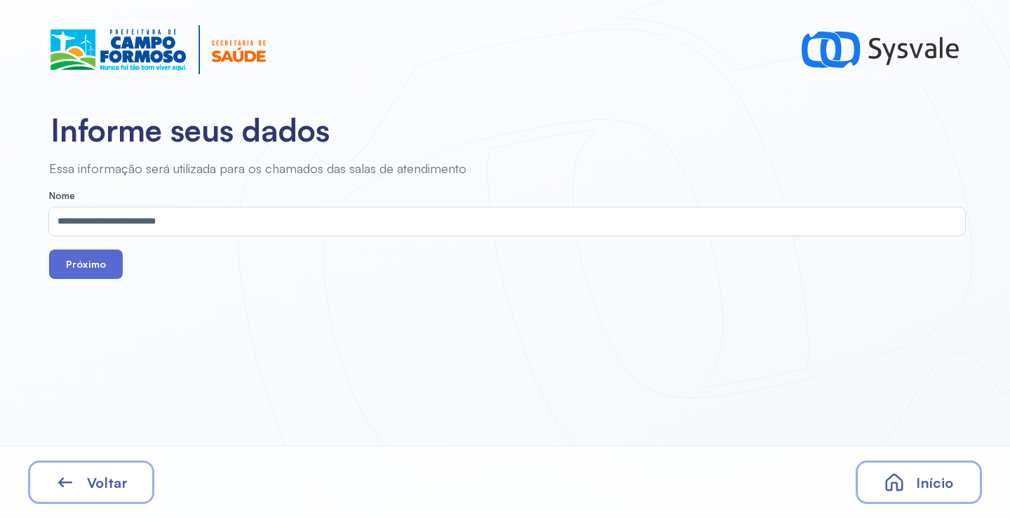
click at [81, 262] on button "Próximo" at bounding box center [86, 264] width 74 height 29
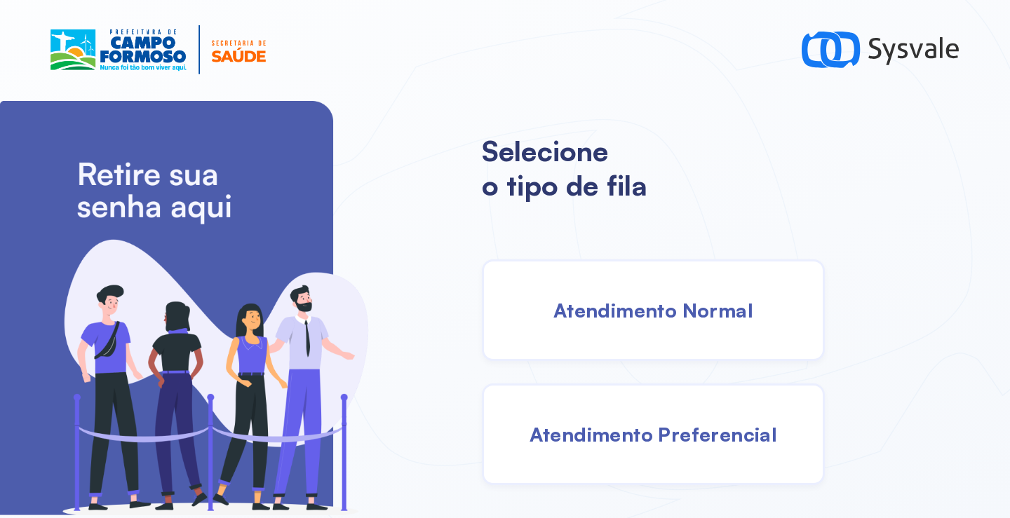
click at [603, 318] on span "Atendimento Normal" at bounding box center [654, 310] width 200 height 25
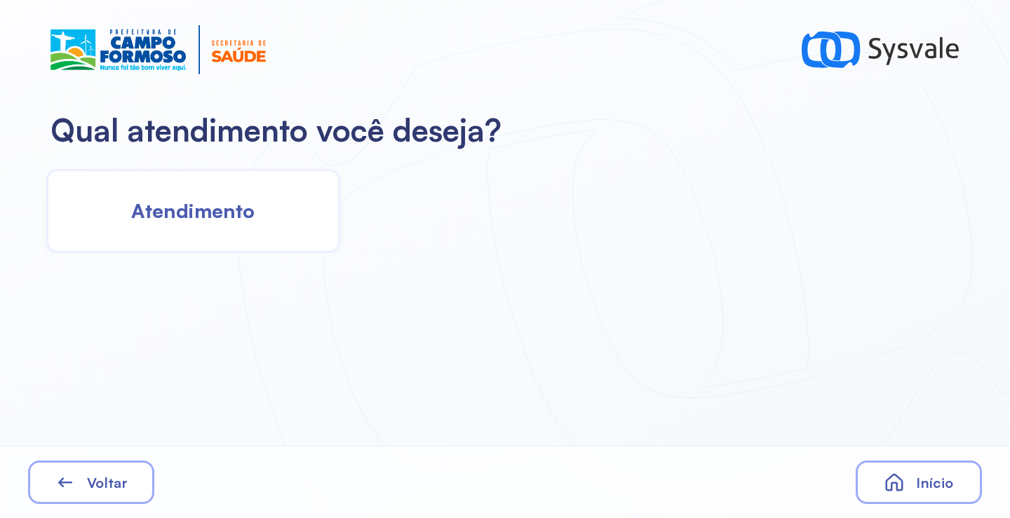
click at [201, 222] on span "Atendimento" at bounding box center [192, 211] width 123 height 25
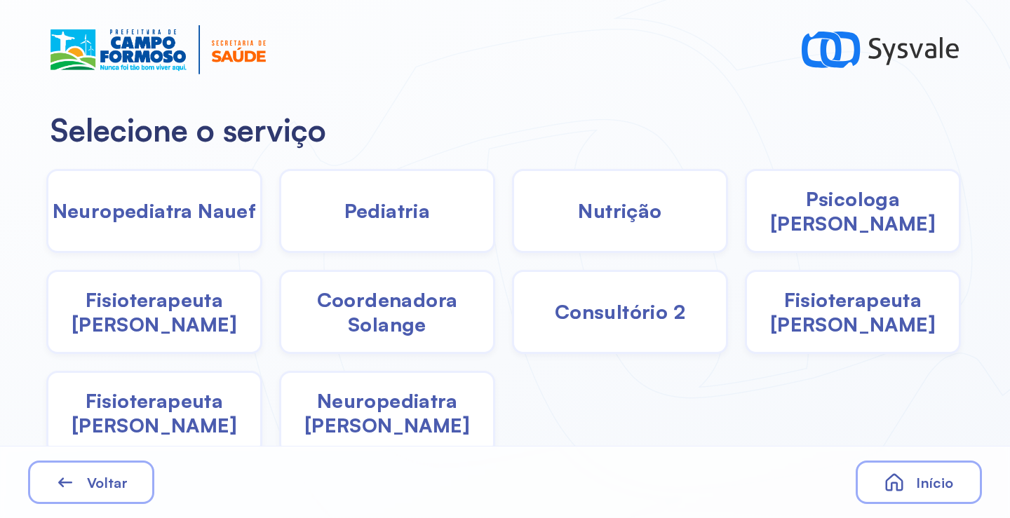
click at [348, 220] on span "Pediatria" at bounding box center [387, 211] width 86 height 25
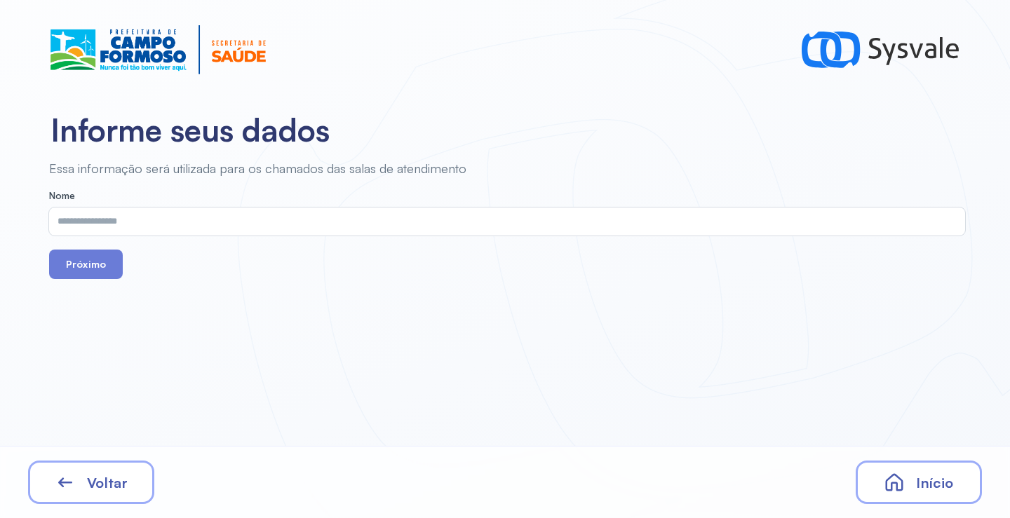
click at [182, 226] on input "text" at bounding box center [504, 222] width 911 height 28
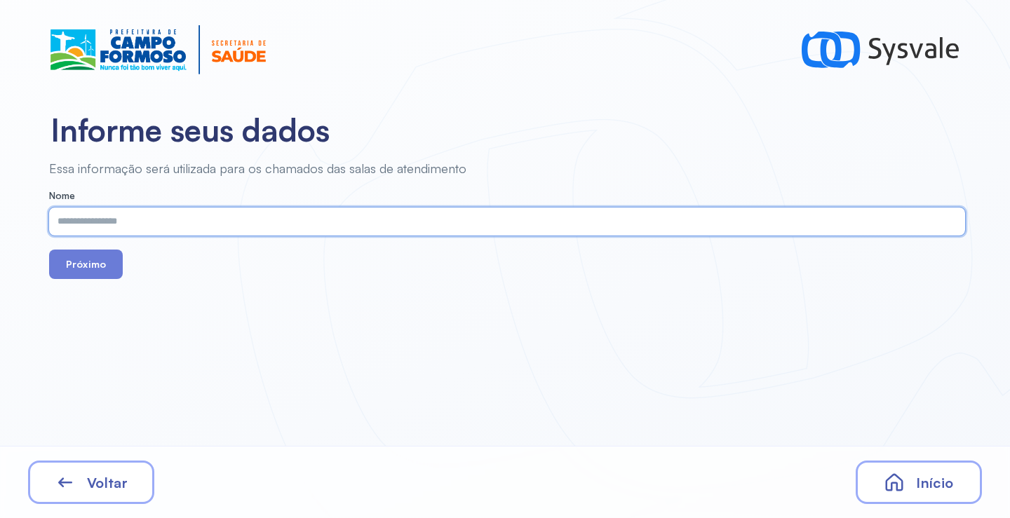
paste input "**********"
type input "**********"
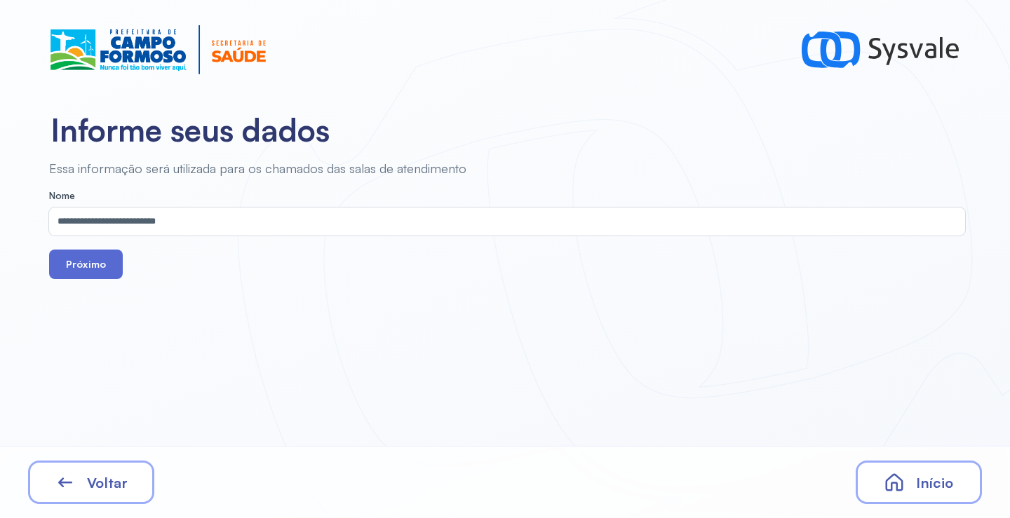
click at [86, 262] on button "Próximo" at bounding box center [86, 264] width 74 height 29
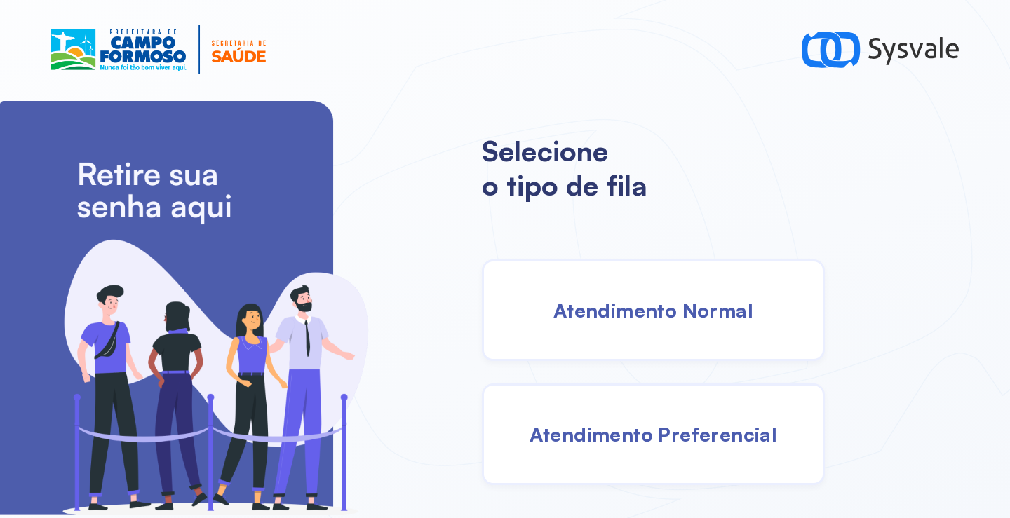
click at [680, 333] on div "Atendimento Normal" at bounding box center [653, 311] width 343 height 102
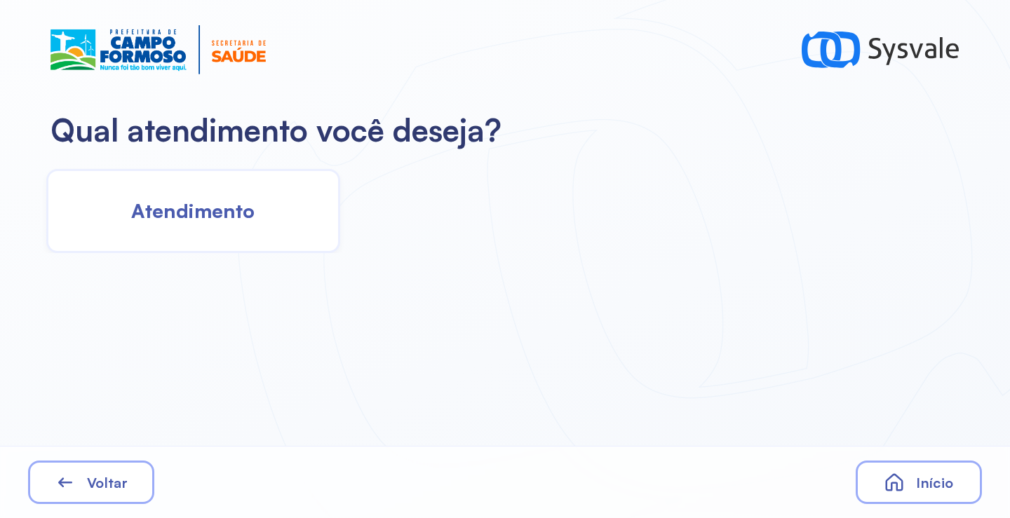
click at [262, 248] on div "Atendimento" at bounding box center [193, 211] width 294 height 84
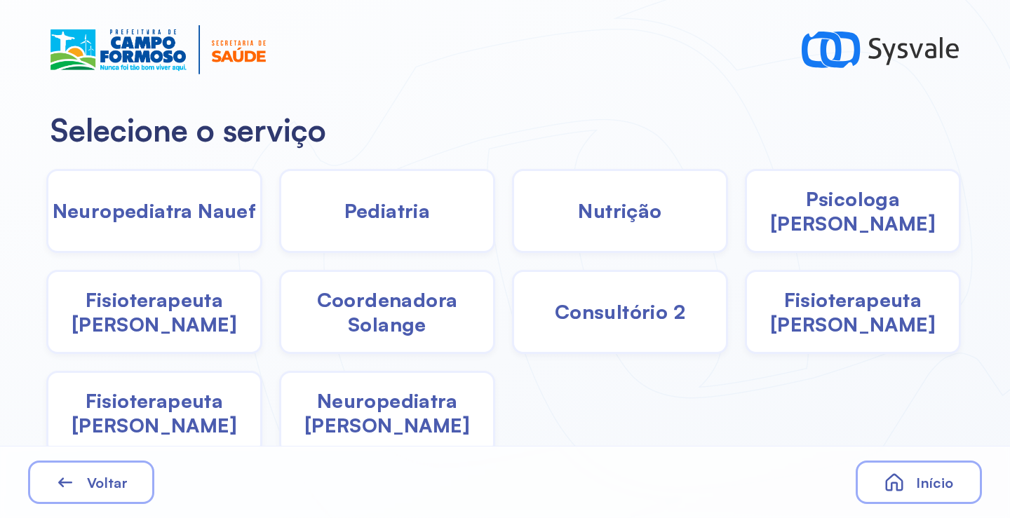
click at [815, 213] on span "Psicologa Alana" at bounding box center [853, 211] width 212 height 49
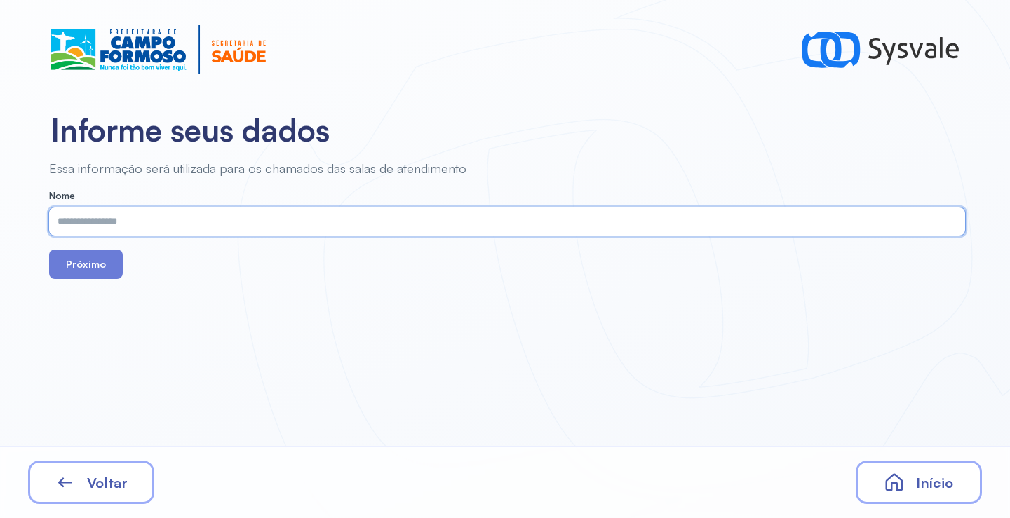
paste input "**********"
type input "**********"
click at [93, 269] on button "Próximo" at bounding box center [86, 264] width 74 height 29
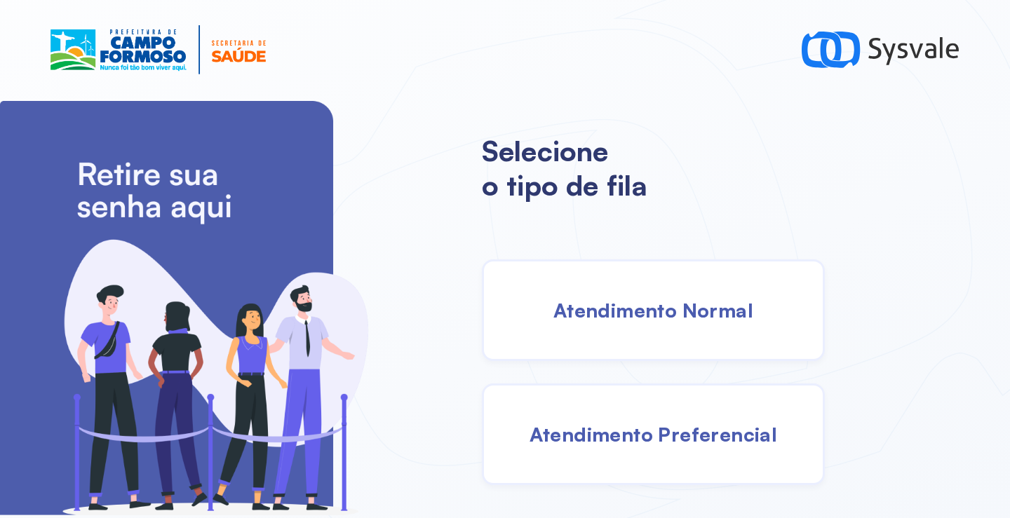
click at [614, 300] on span "Atendimento Normal" at bounding box center [654, 310] width 200 height 25
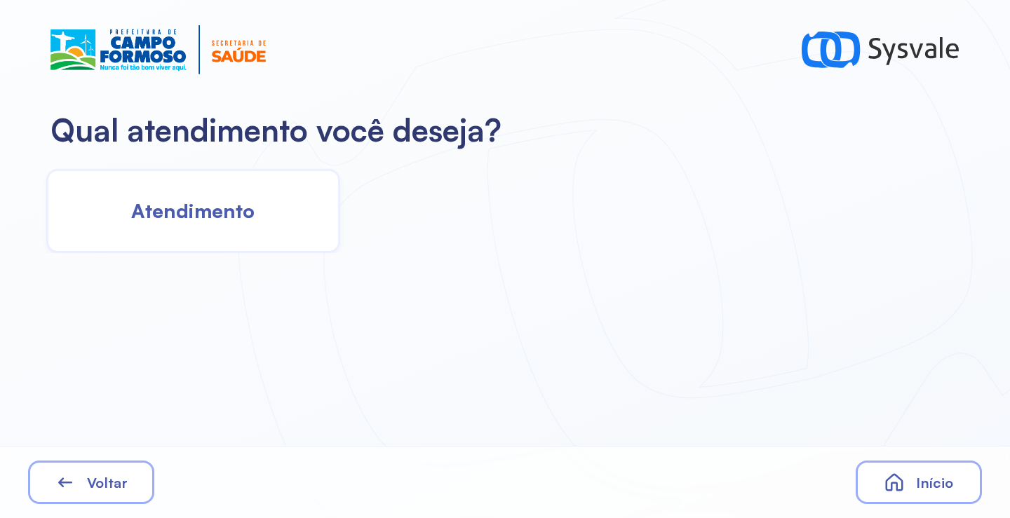
click at [215, 236] on div "Atendimento" at bounding box center [193, 211] width 294 height 84
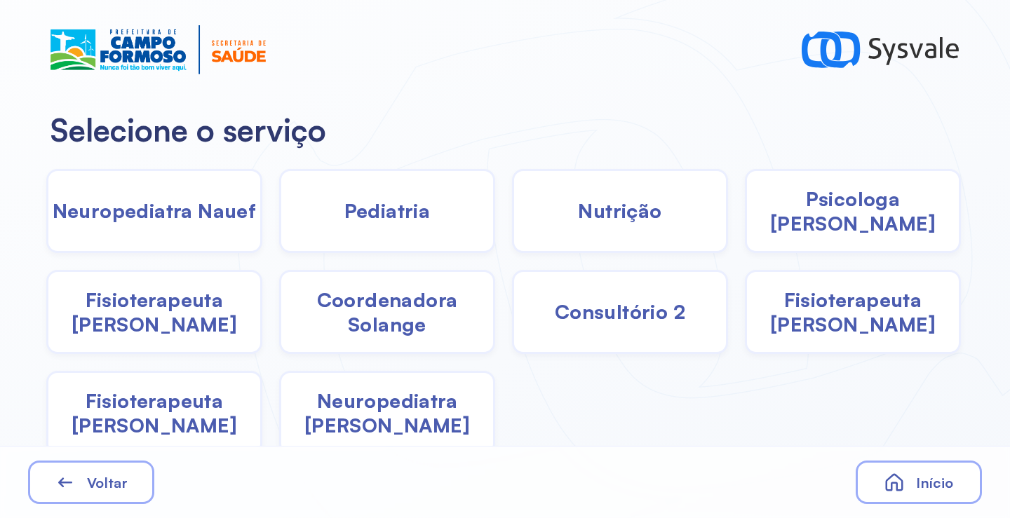
click at [357, 337] on div "Coordenadora Solange" at bounding box center [387, 312] width 216 height 84
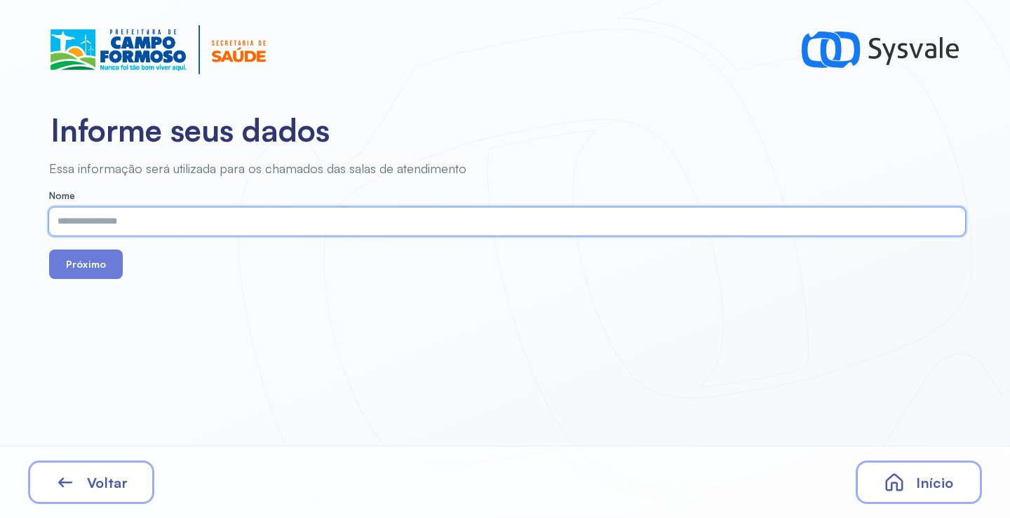
paste input "**********"
type input "**********"
click at [80, 256] on button "Próximo" at bounding box center [86, 264] width 74 height 29
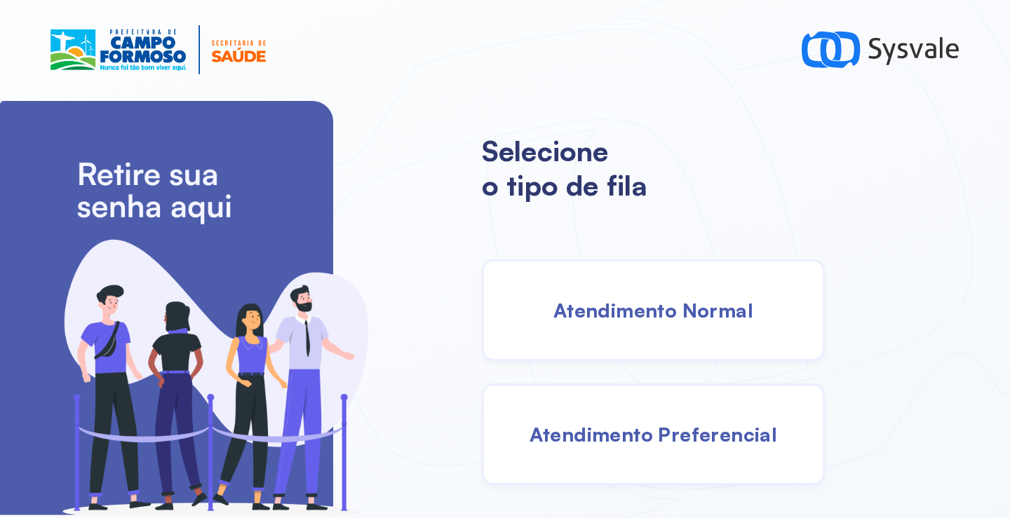
click at [635, 359] on div "Atendimento Normal" at bounding box center [653, 311] width 343 height 102
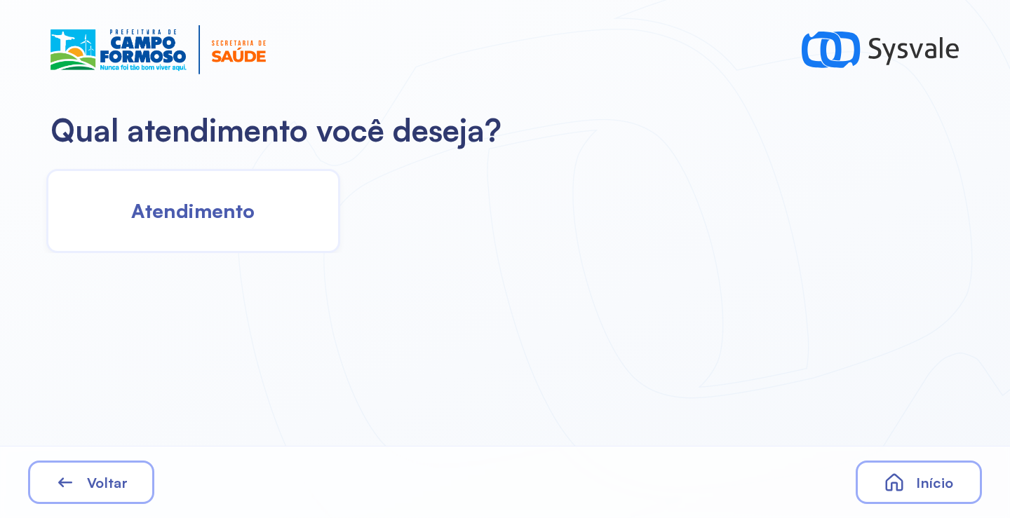
click at [132, 193] on div "Atendimento" at bounding box center [193, 211] width 294 height 84
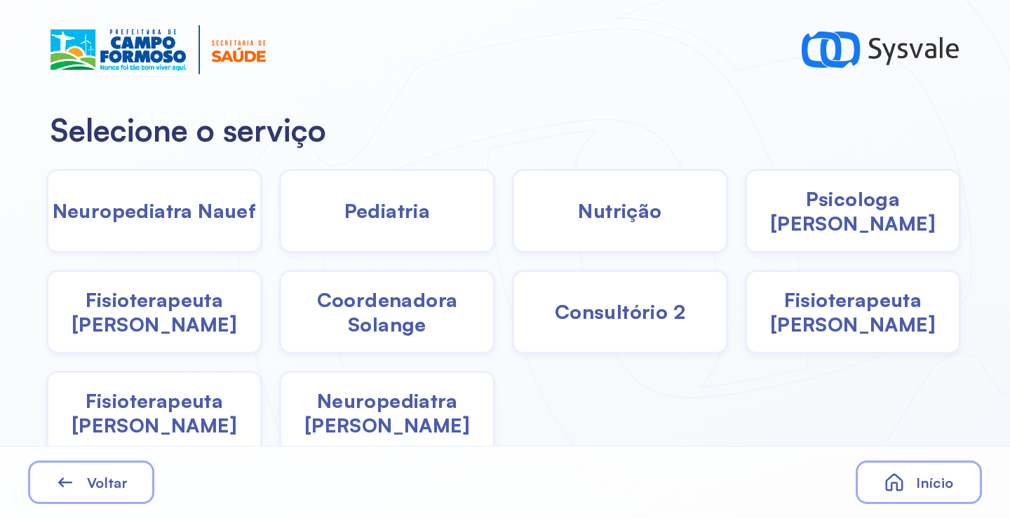
click at [360, 318] on span "Coordenadora Solange" at bounding box center [387, 312] width 212 height 49
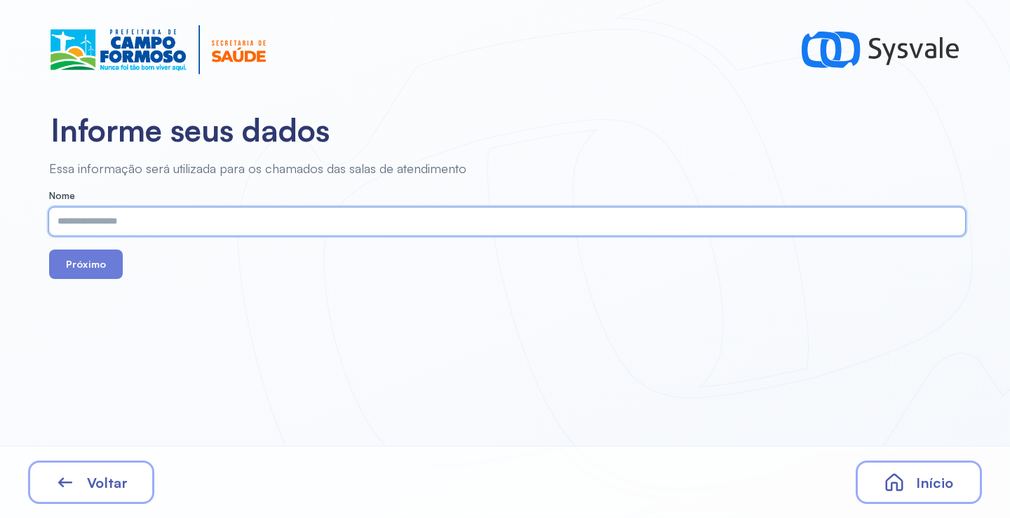
paste input "**********"
type input "**********"
click at [84, 258] on button "Próximo" at bounding box center [86, 264] width 74 height 29
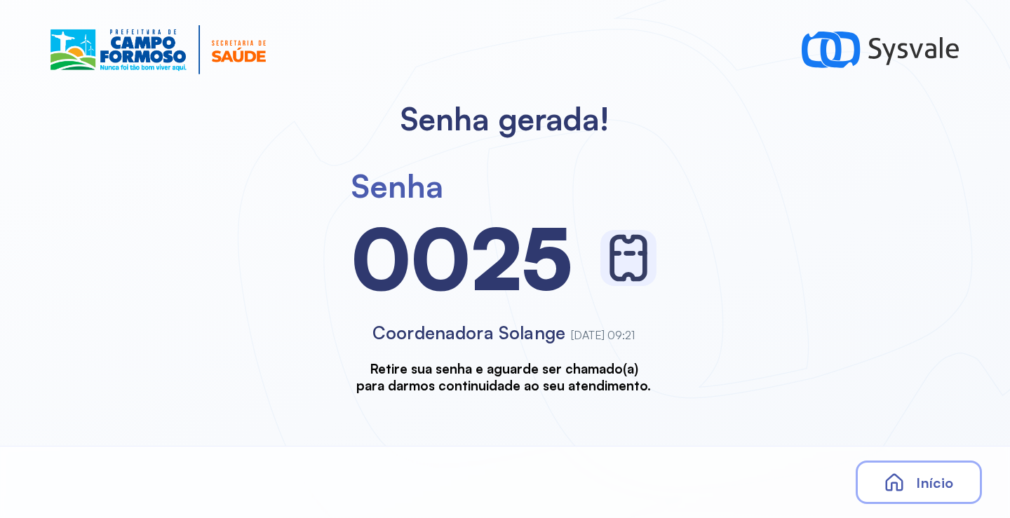
click at [942, 483] on span "Início" at bounding box center [934, 483] width 37 height 18
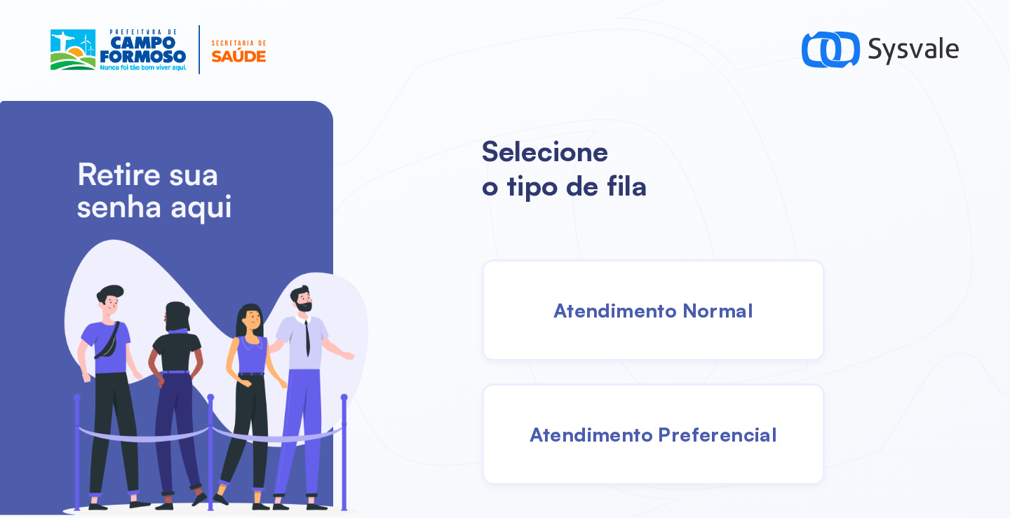
click at [596, 309] on span "Atendimento Normal" at bounding box center [654, 310] width 200 height 25
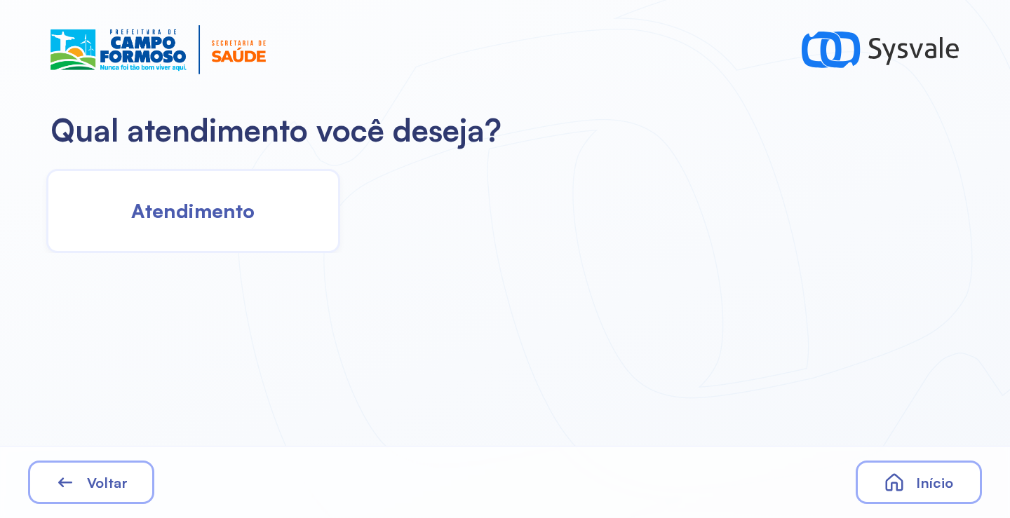
click at [250, 202] on span "Atendimento" at bounding box center [192, 211] width 123 height 25
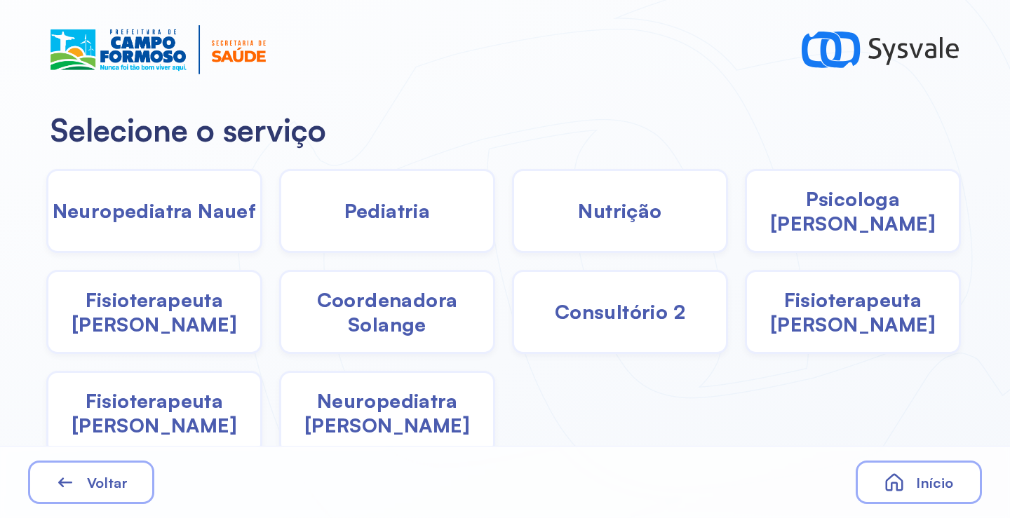
drag, startPoint x: 395, startPoint y: 328, endPoint x: 383, endPoint y: 321, distance: 13.5
click at [383, 321] on span "Coordenadora Solange" at bounding box center [387, 312] width 212 height 49
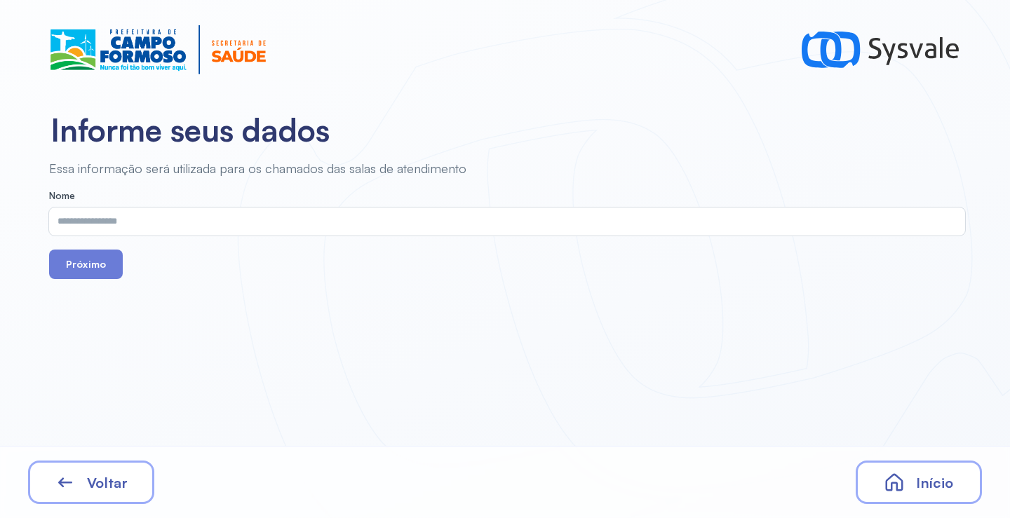
drag, startPoint x: 233, startPoint y: 193, endPoint x: 153, endPoint y: 239, distance: 92.1
drag, startPoint x: 153, startPoint y: 239, endPoint x: 152, endPoint y: 225, distance: 13.3
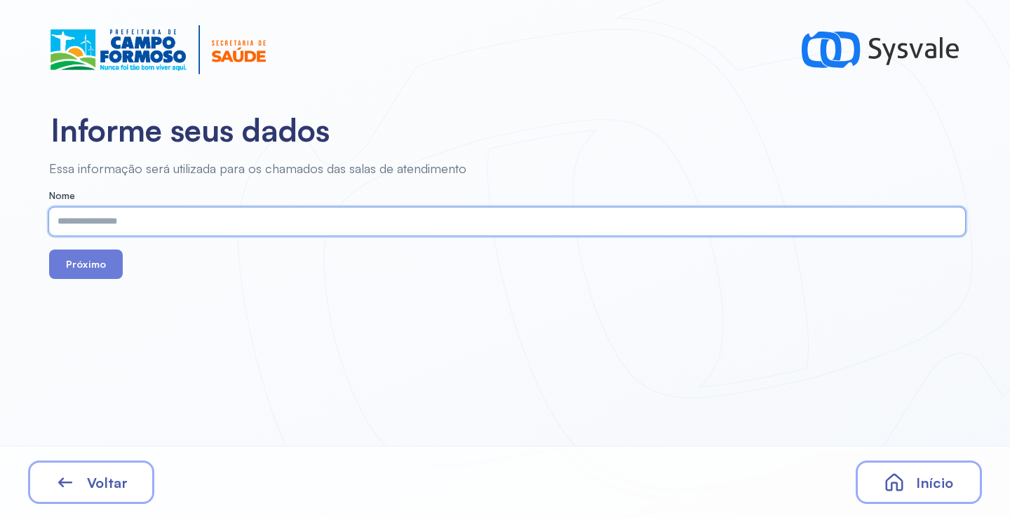
paste input "**********"
type input "**********"
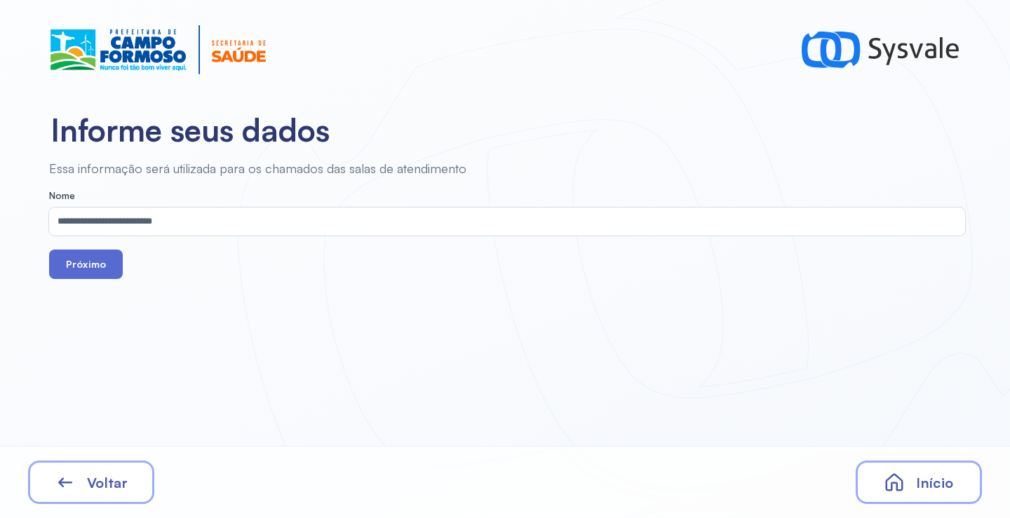
click at [109, 265] on button "Próximo" at bounding box center [86, 264] width 74 height 29
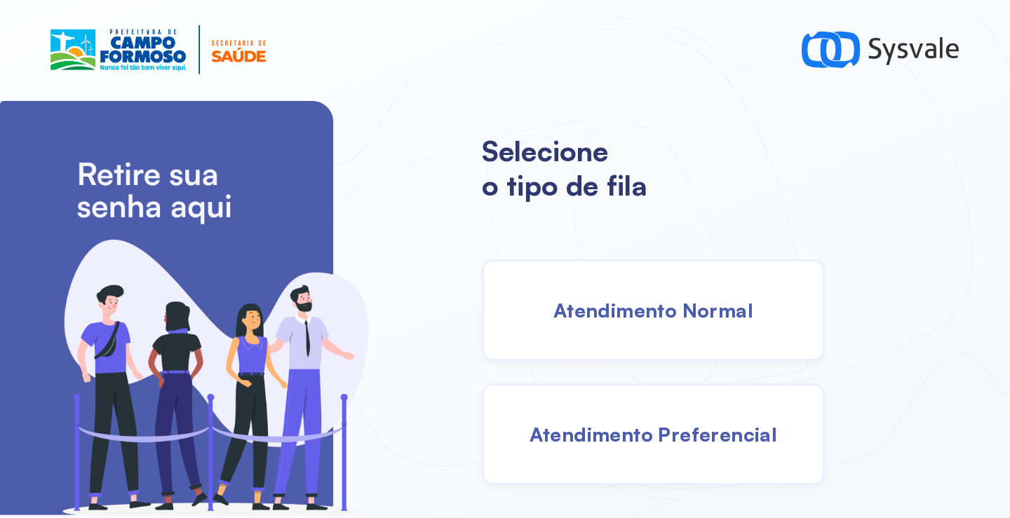
drag, startPoint x: 626, startPoint y: 333, endPoint x: 612, endPoint y: 332, distance: 14.1
click at [612, 332] on div "Atendimento Normal" at bounding box center [653, 311] width 343 height 102
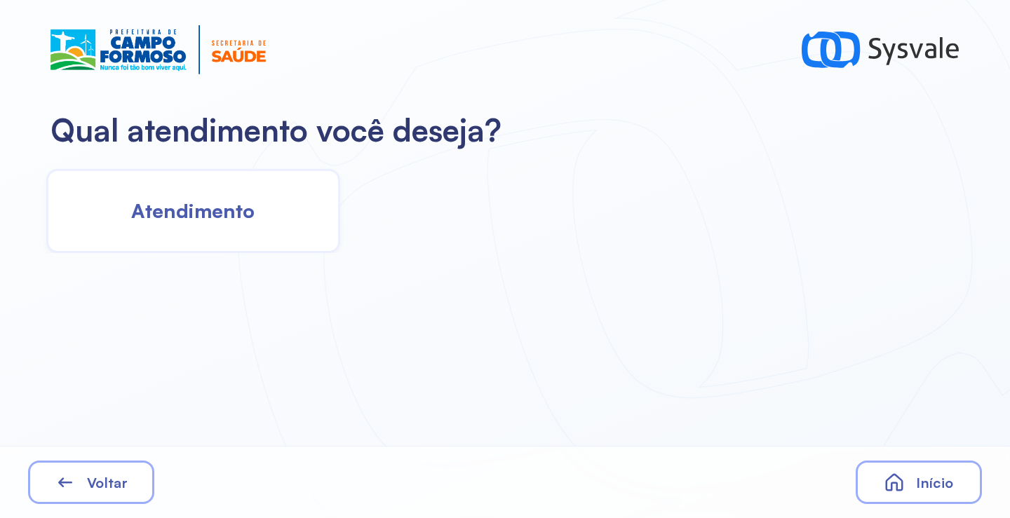
click at [253, 217] on span "Atendimento" at bounding box center [192, 211] width 123 height 25
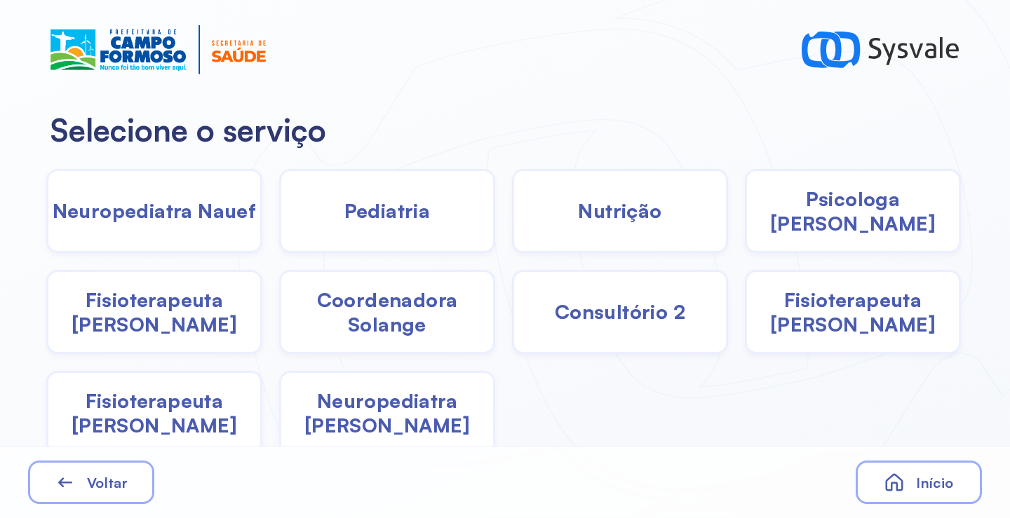
click at [384, 333] on span "Coordenadora Solange" at bounding box center [387, 312] width 212 height 49
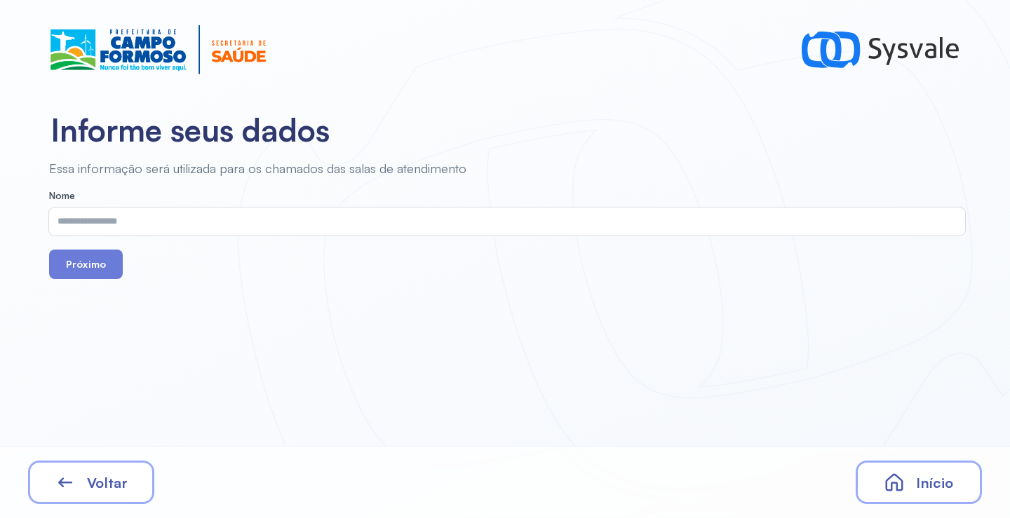
drag, startPoint x: 231, startPoint y: 234, endPoint x: 213, endPoint y: 214, distance: 26.3
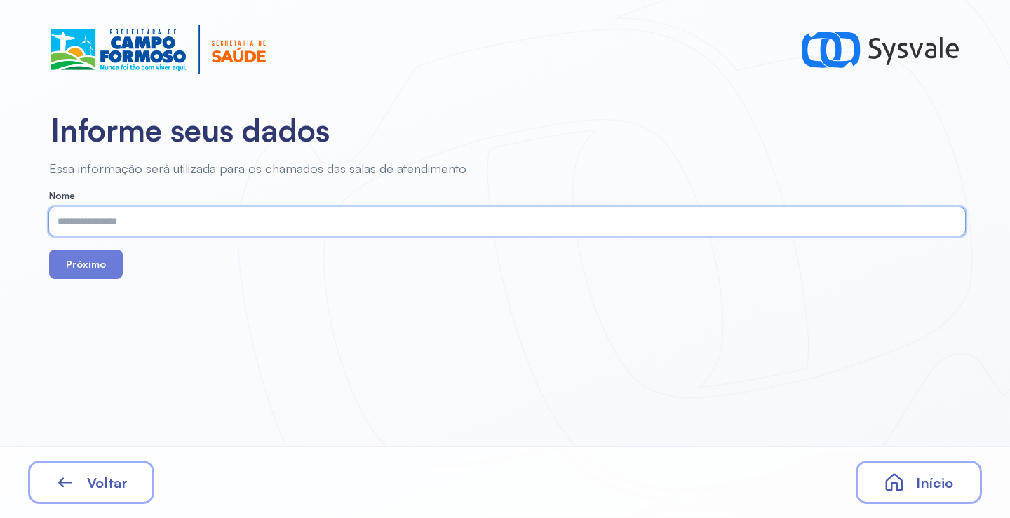
paste input "**********"
type input "**********"
click at [107, 269] on button "Próximo" at bounding box center [86, 264] width 74 height 29
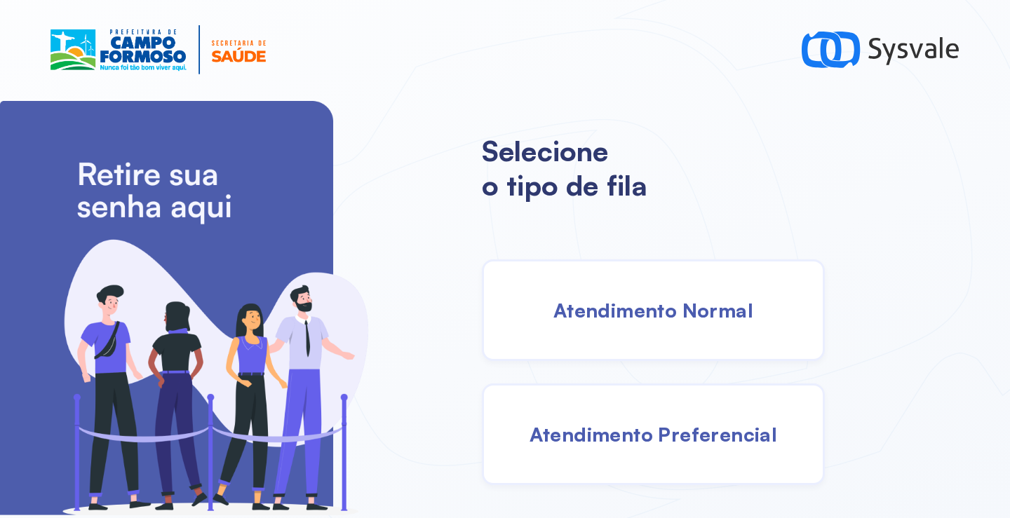
click at [636, 297] on div "Atendimento Normal" at bounding box center [653, 311] width 343 height 102
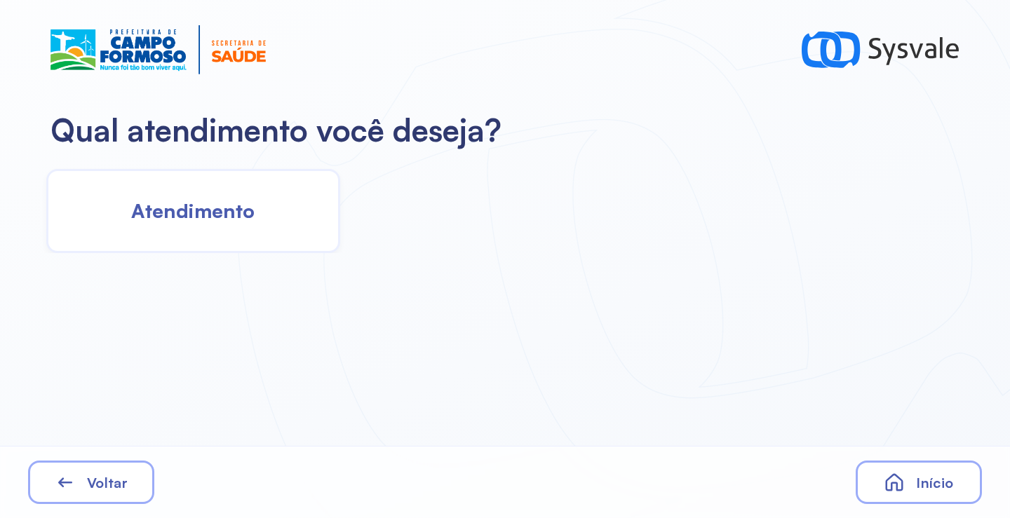
click at [257, 212] on div "Atendimento" at bounding box center [193, 211] width 294 height 84
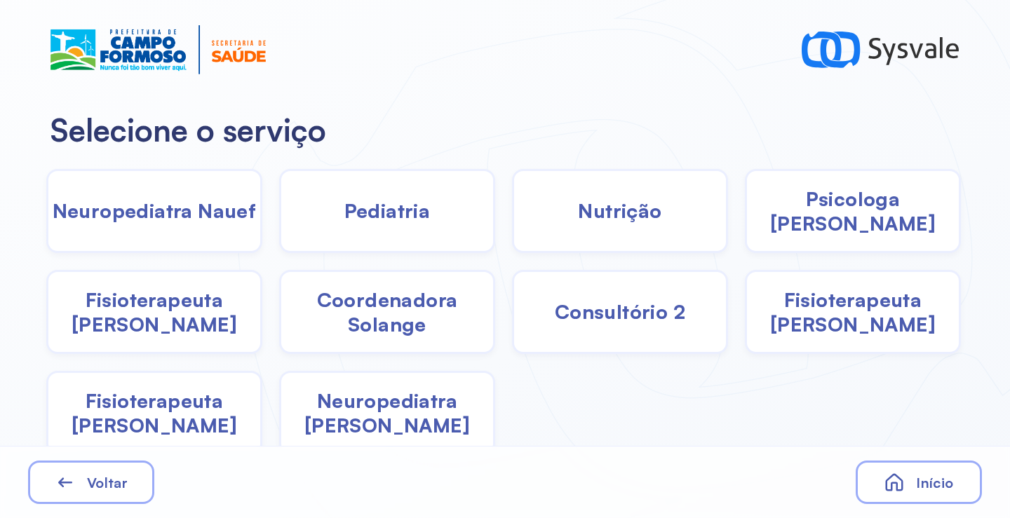
click at [176, 312] on span "Fisioterapeuta Janusia" at bounding box center [154, 312] width 212 height 49
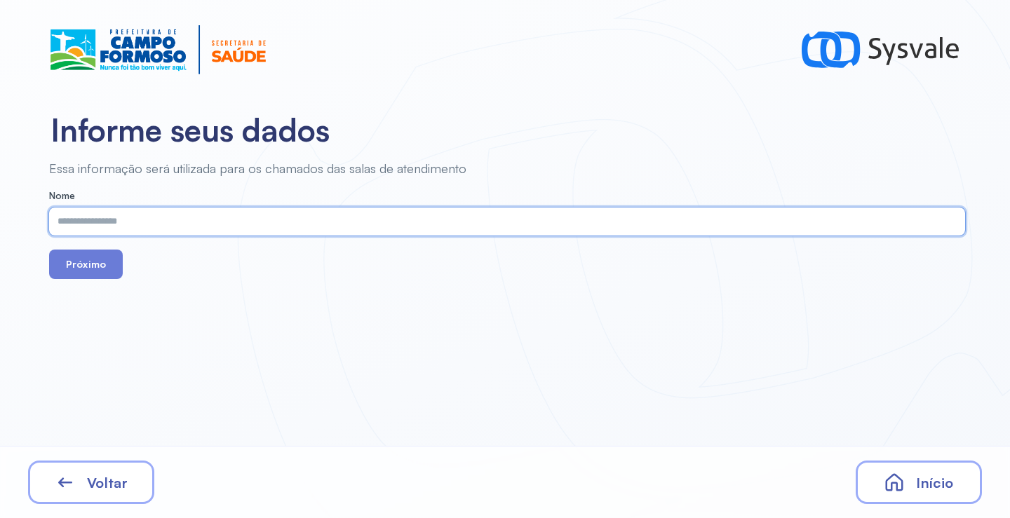
paste input "**********"
type input "**********"
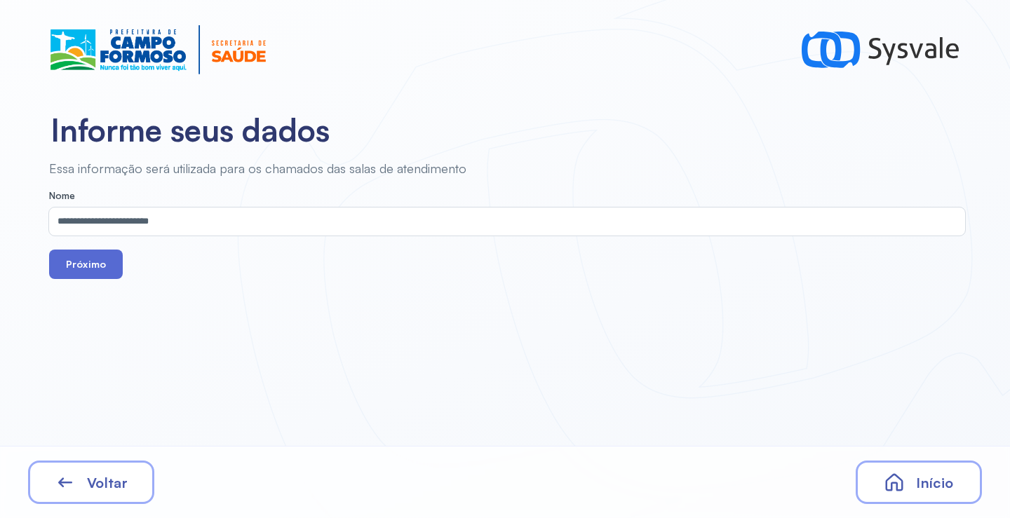
click at [93, 265] on button "Próximo" at bounding box center [86, 264] width 74 height 29
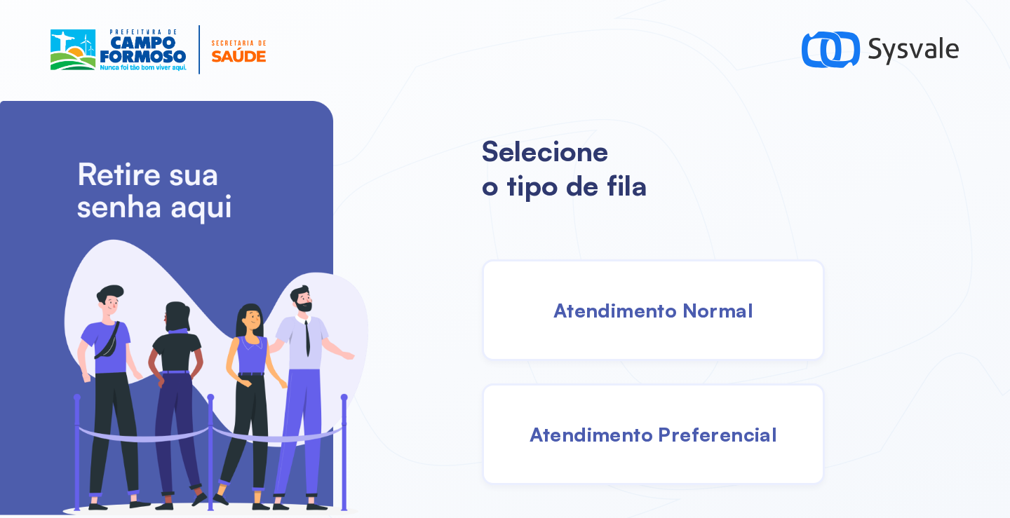
click at [671, 288] on div "Atendimento Normal" at bounding box center [653, 311] width 343 height 102
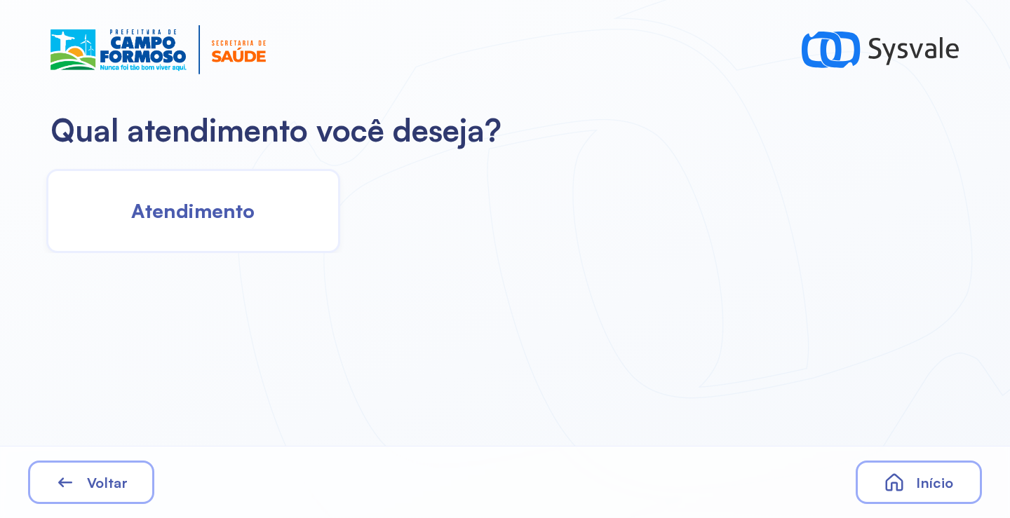
click at [243, 224] on div "Atendimento" at bounding box center [193, 211] width 294 height 84
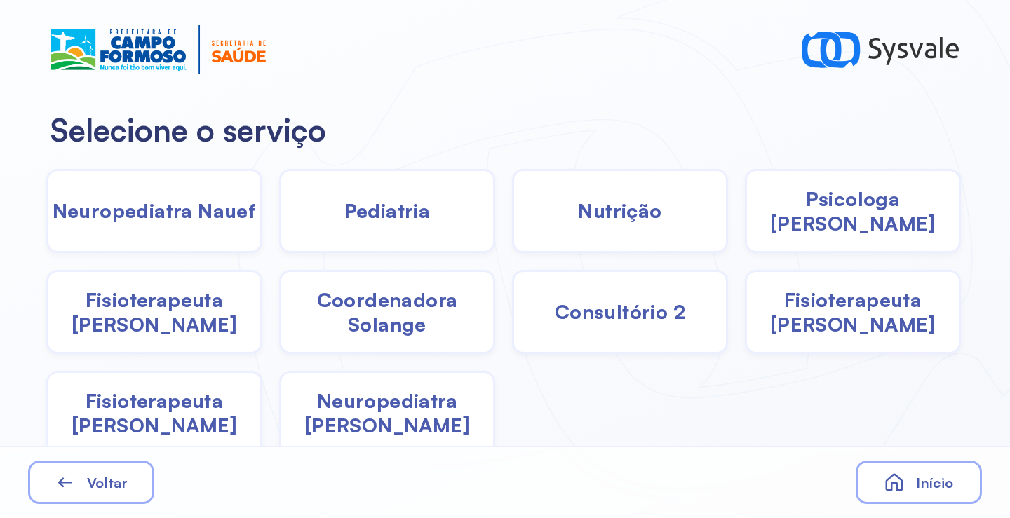
click at [354, 320] on span "Coordenadora Solange" at bounding box center [387, 312] width 212 height 49
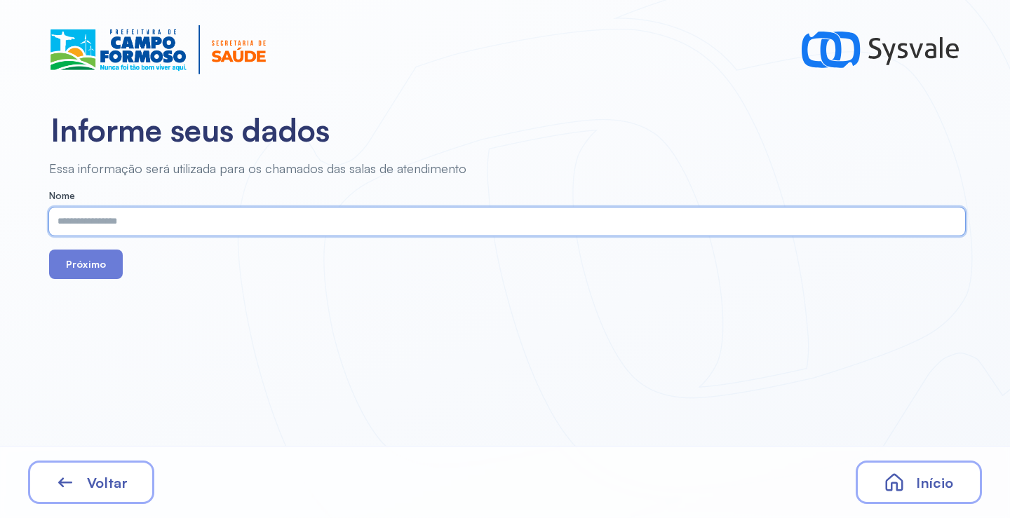
paste input "**********"
type input "**********"
click at [86, 267] on button "Próximo" at bounding box center [86, 264] width 74 height 29
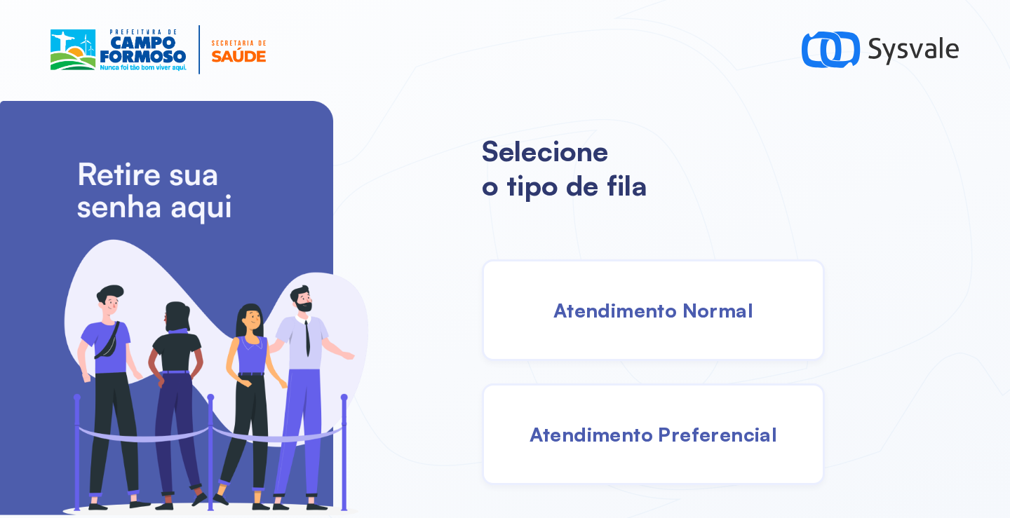
click at [610, 335] on div "Atendimento Normal" at bounding box center [653, 311] width 343 height 102
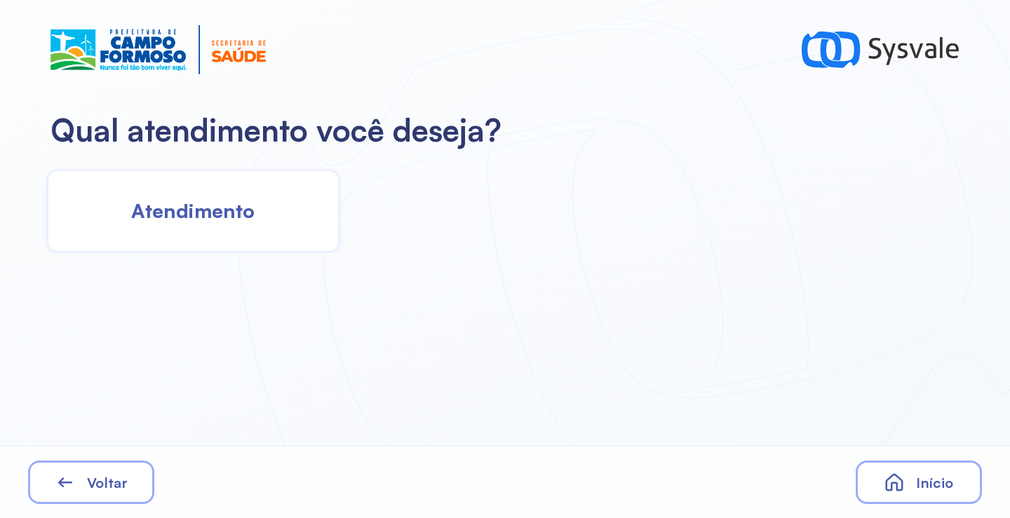
click at [234, 214] on span "Atendimento" at bounding box center [192, 211] width 123 height 25
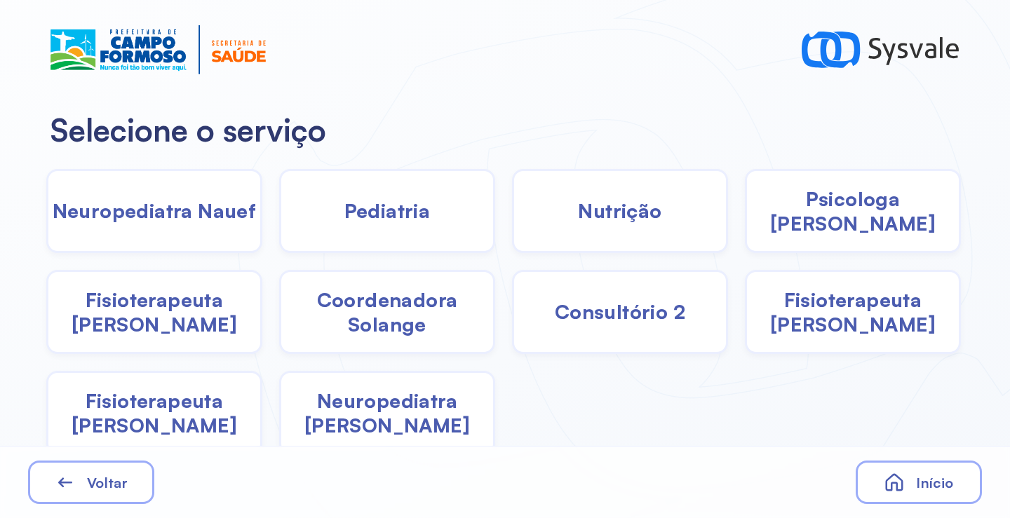
click at [338, 203] on div "Pediatria" at bounding box center [387, 211] width 216 height 84
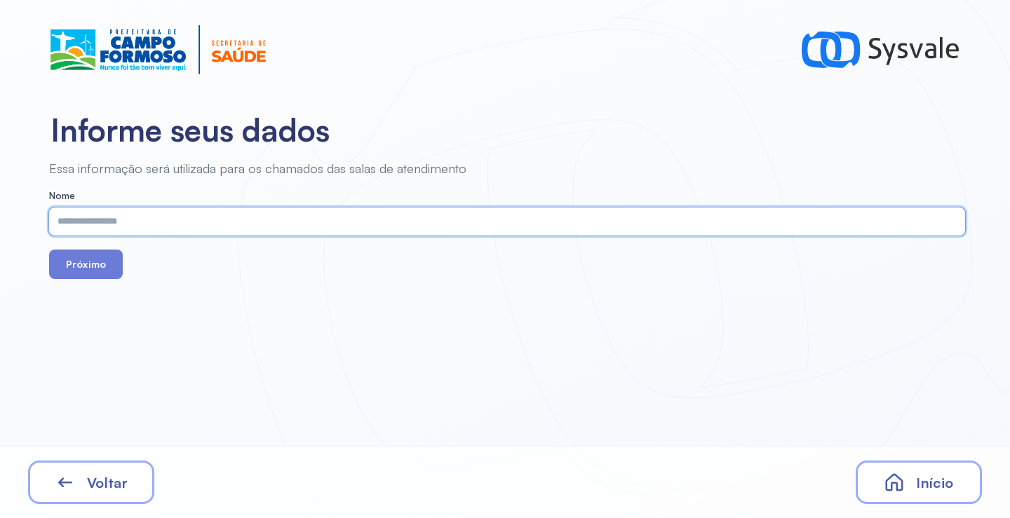
paste input "**********"
type input "**********"
click at [84, 267] on button "Próximo" at bounding box center [86, 264] width 74 height 29
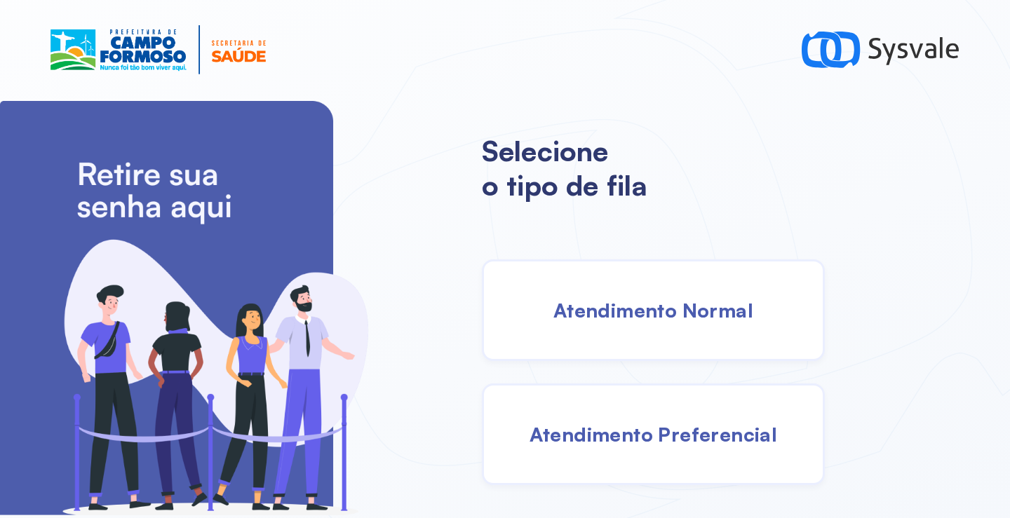
click at [656, 305] on span "Atendimento Normal" at bounding box center [654, 310] width 200 height 25
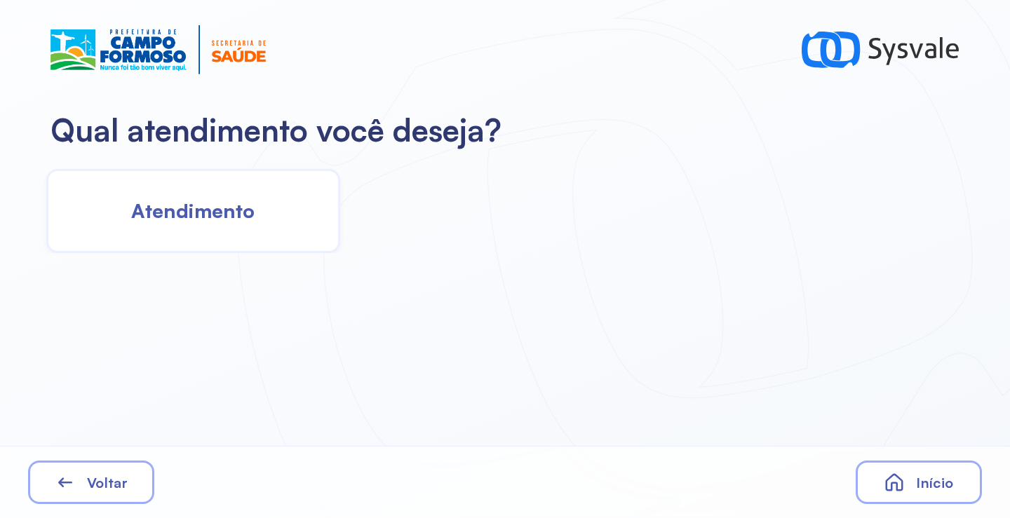
click at [235, 229] on div "Atendimento" at bounding box center [193, 211] width 294 height 84
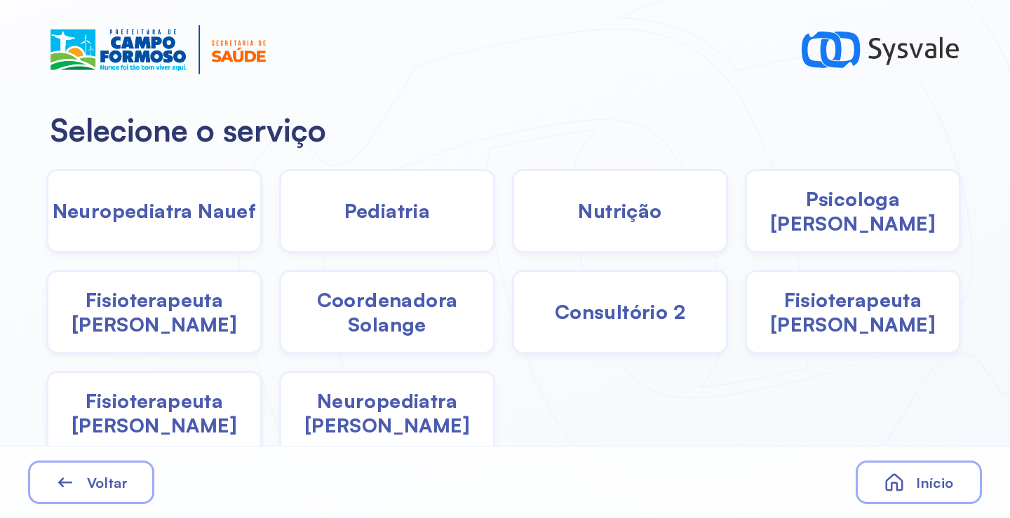
click at [399, 222] on span "Pediatria" at bounding box center [387, 211] width 86 height 25
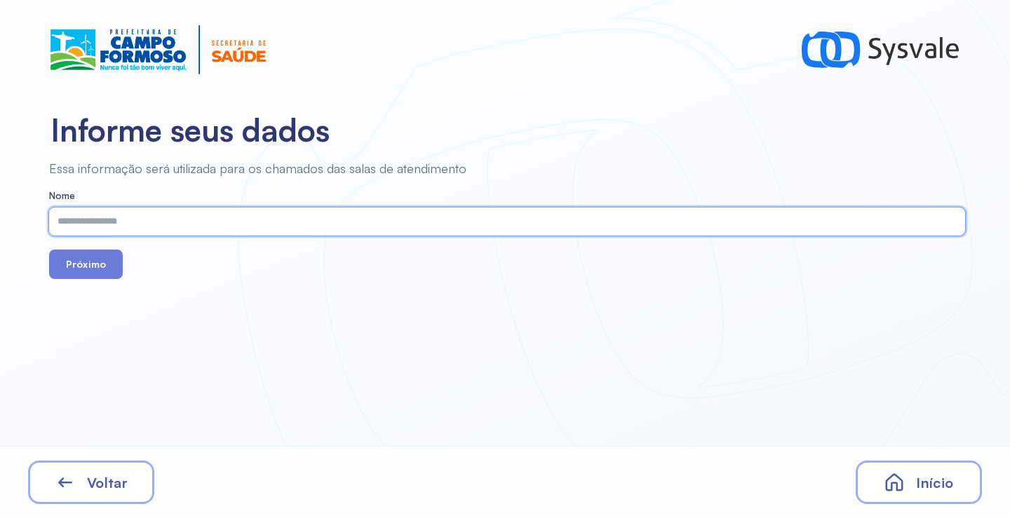
paste input "**********"
type input "**********"
click at [102, 272] on button "Próximo" at bounding box center [86, 264] width 74 height 29
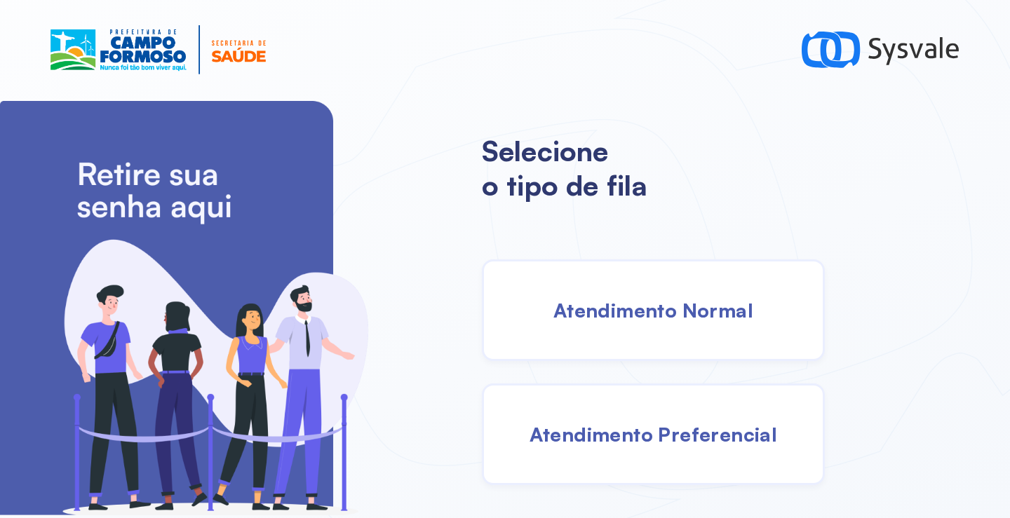
click at [651, 330] on div "Atendimento Normal" at bounding box center [653, 311] width 343 height 102
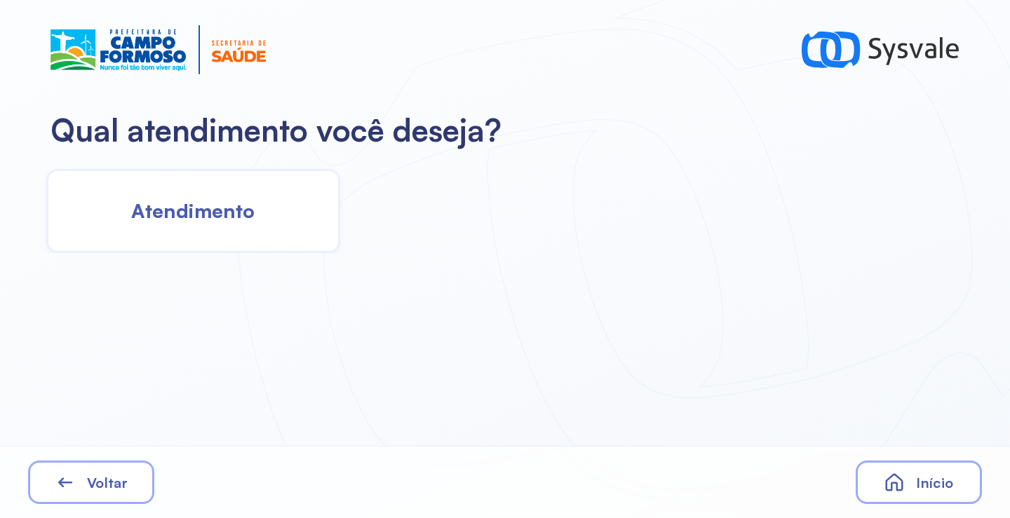
click at [217, 246] on div "Atendimento" at bounding box center [193, 211] width 294 height 84
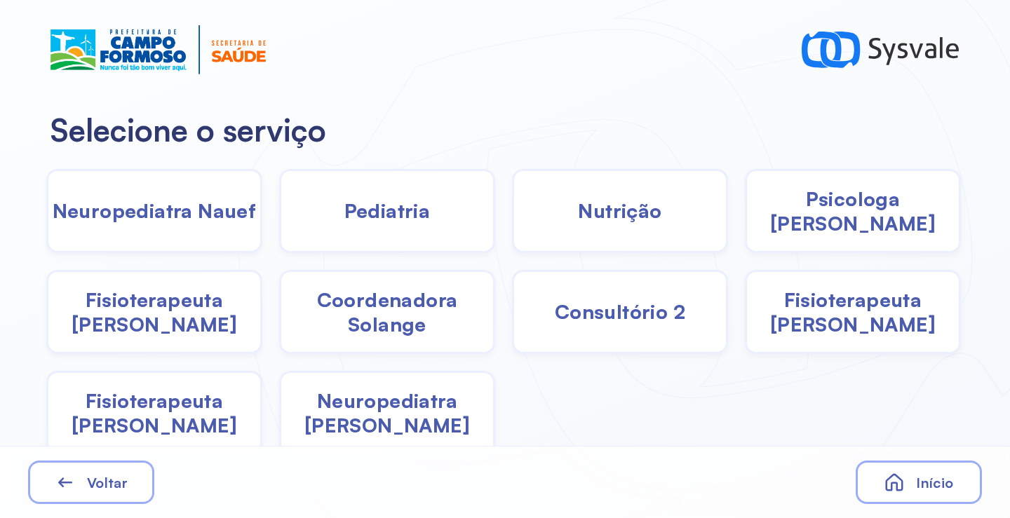
drag, startPoint x: 868, startPoint y: 222, endPoint x: 853, endPoint y: 221, distance: 14.8
click at [853, 221] on span "Psicologa Alana" at bounding box center [853, 211] width 212 height 49
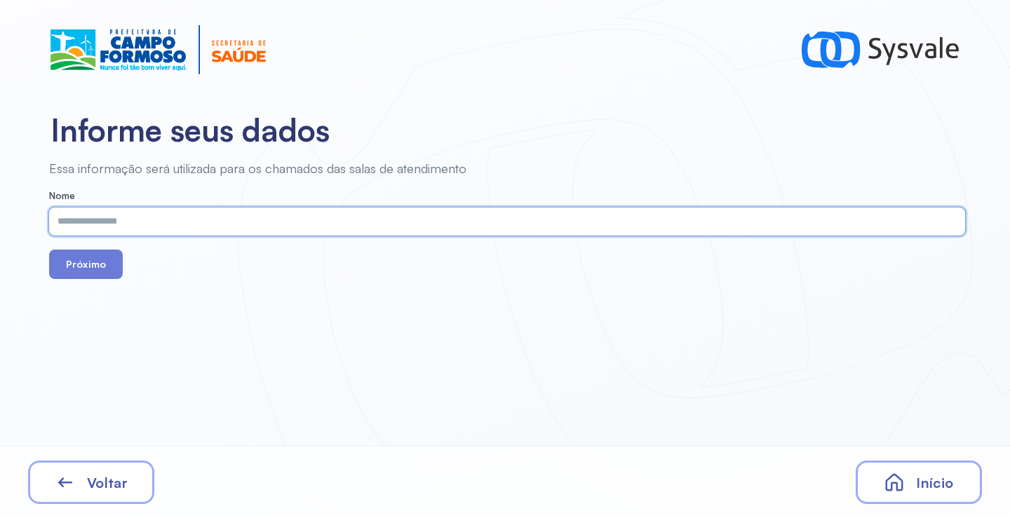
paste input "**********"
type input "**********"
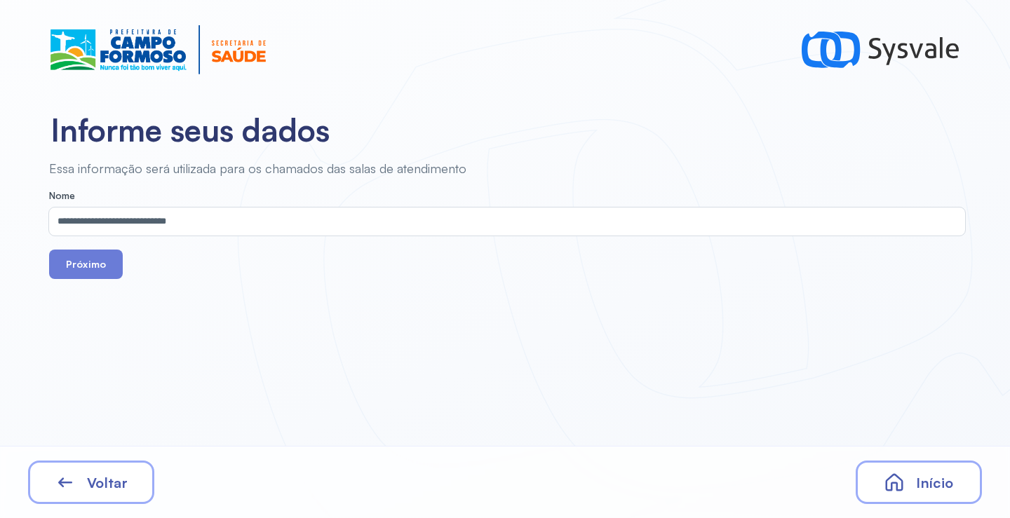
drag, startPoint x: 87, startPoint y: 272, endPoint x: 197, endPoint y: 46, distance: 252.0
click at [86, 273] on button "Próximo" at bounding box center [86, 264] width 74 height 29
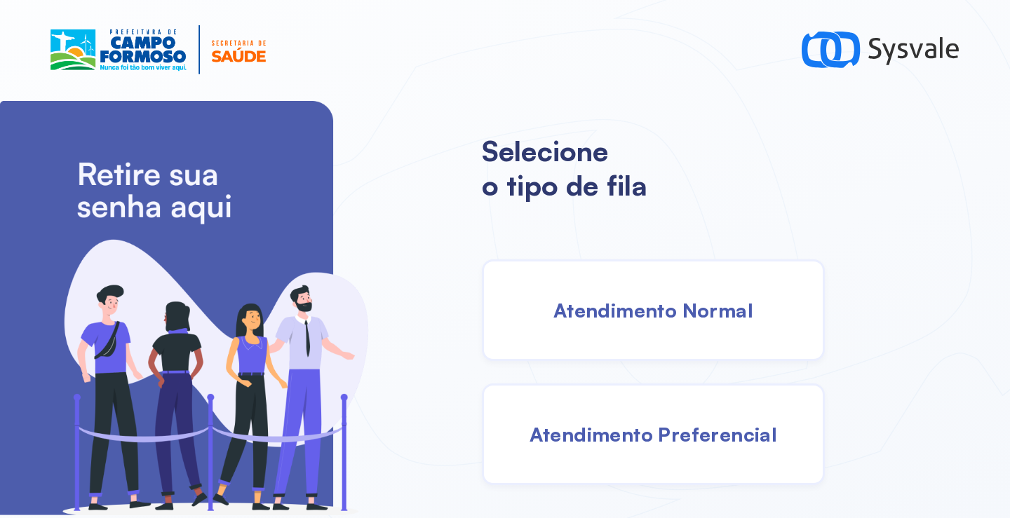
click at [638, 323] on div "Atendimento Normal" at bounding box center [653, 311] width 343 height 102
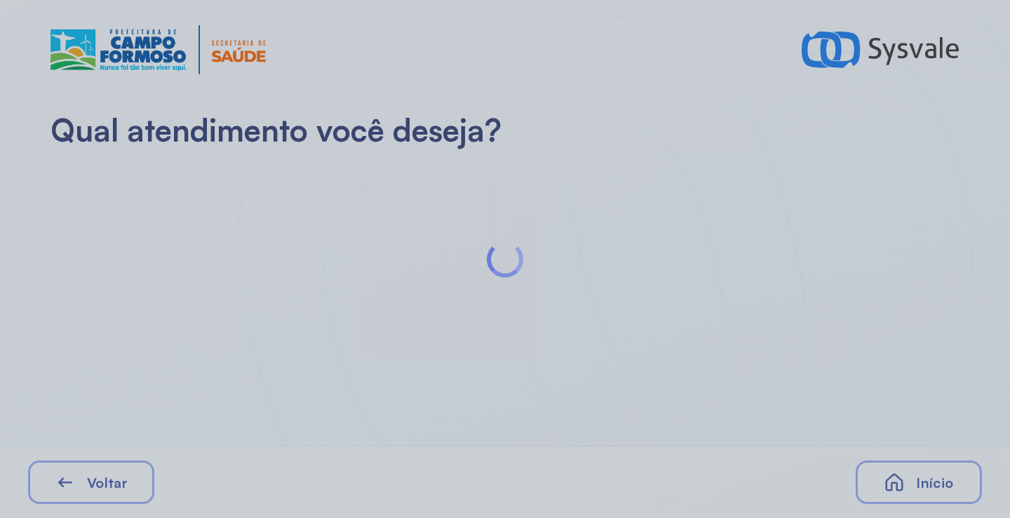
click at [263, 221] on div at bounding box center [505, 259] width 1010 height 518
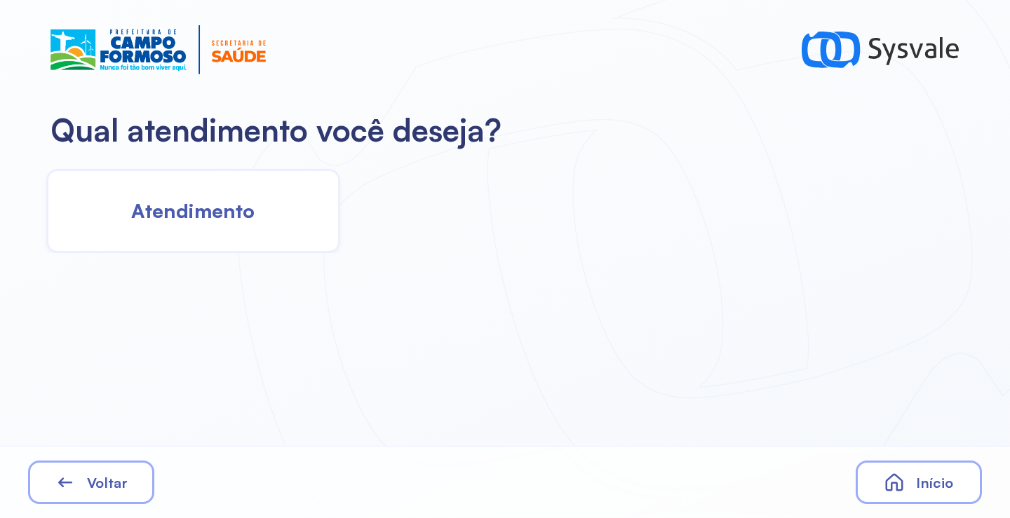
click at [263, 221] on div "Atendimento" at bounding box center [193, 211] width 294 height 84
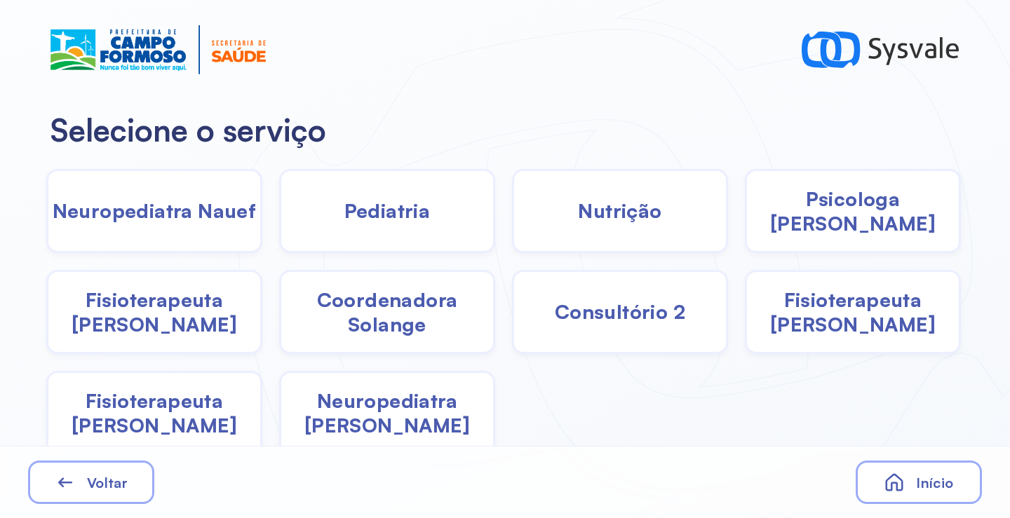
click at [408, 232] on div "Pediatria" at bounding box center [387, 211] width 216 height 84
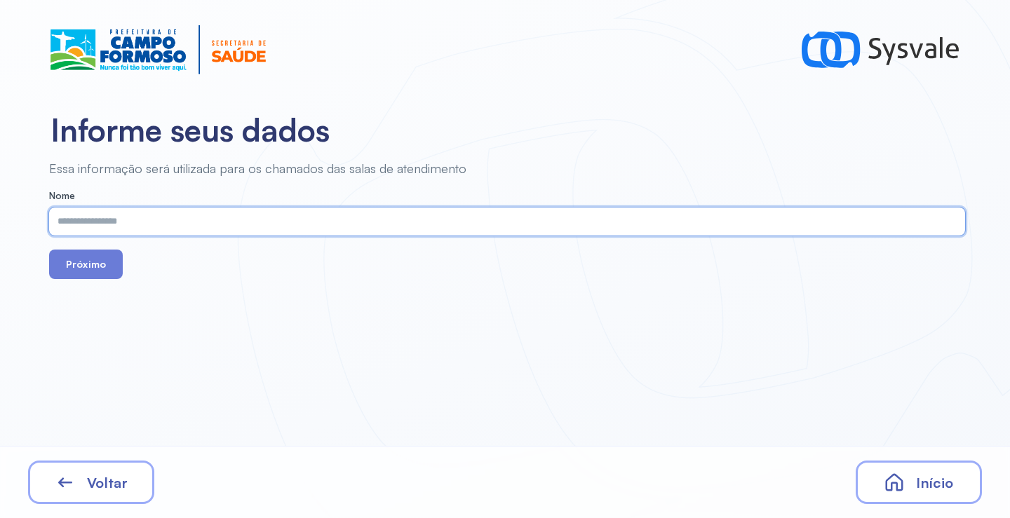
paste input "**********"
type input "**********"
click at [105, 264] on button "Próximo" at bounding box center [86, 264] width 74 height 29
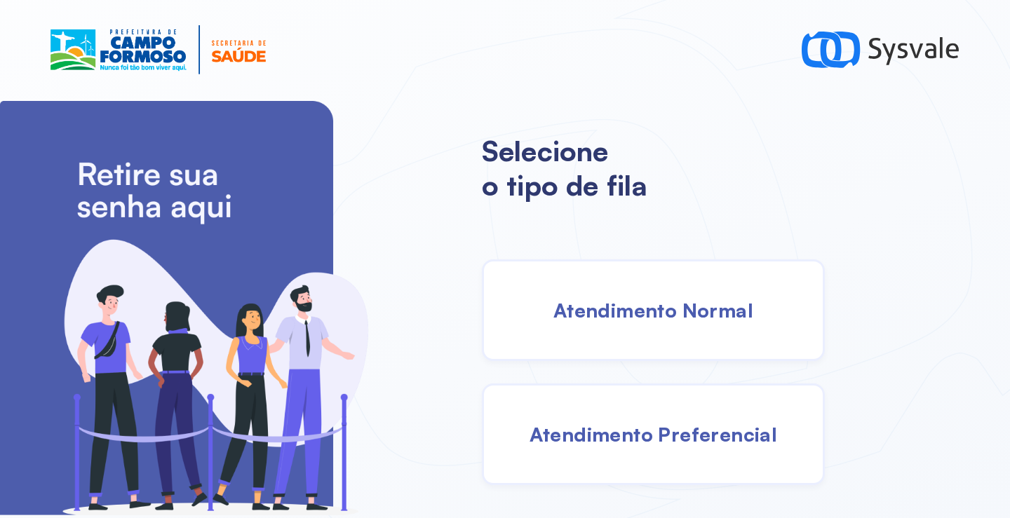
click at [595, 305] on span "Atendimento Normal" at bounding box center [654, 310] width 200 height 25
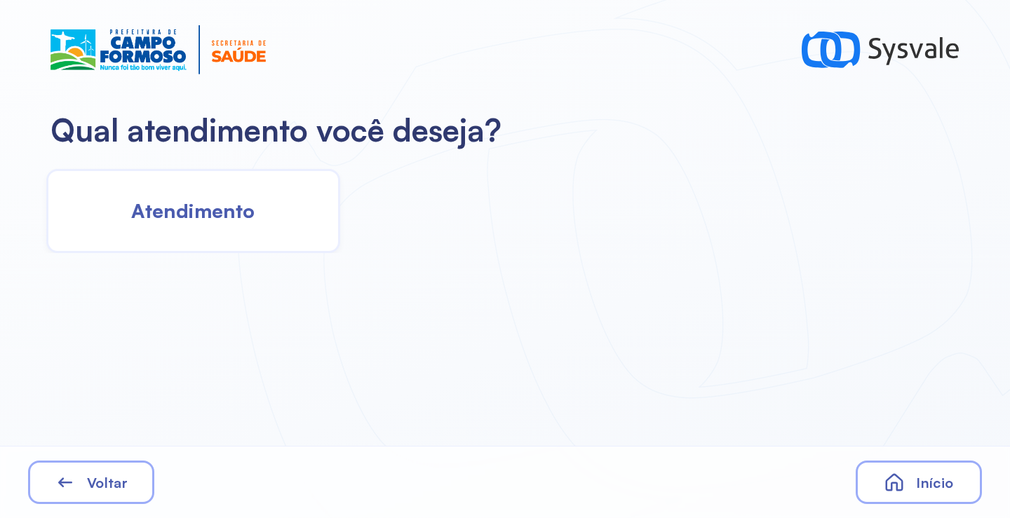
click at [260, 208] on div "Atendimento" at bounding box center [193, 211] width 294 height 84
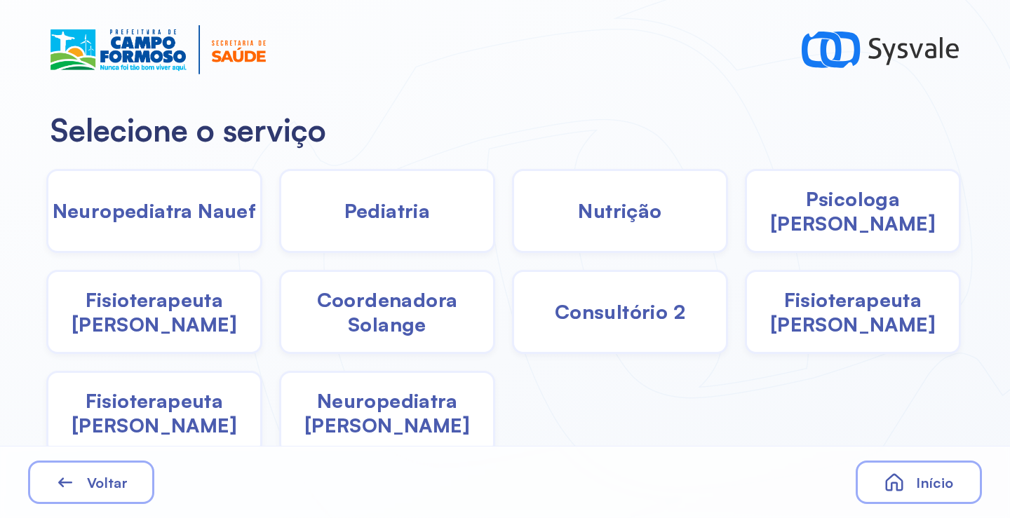
click at [375, 322] on span "Coordenadora Solange" at bounding box center [387, 312] width 212 height 49
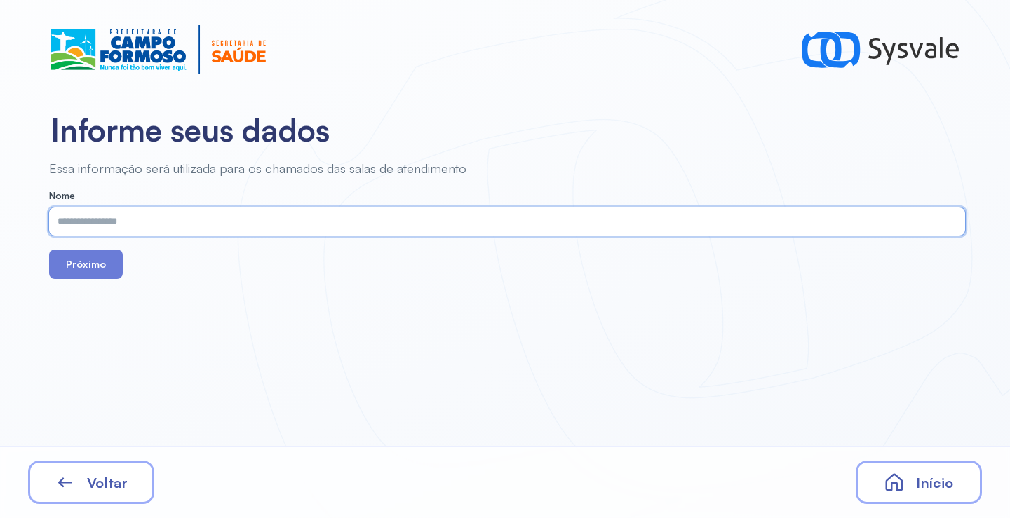
paste input "**********"
type input "**********"
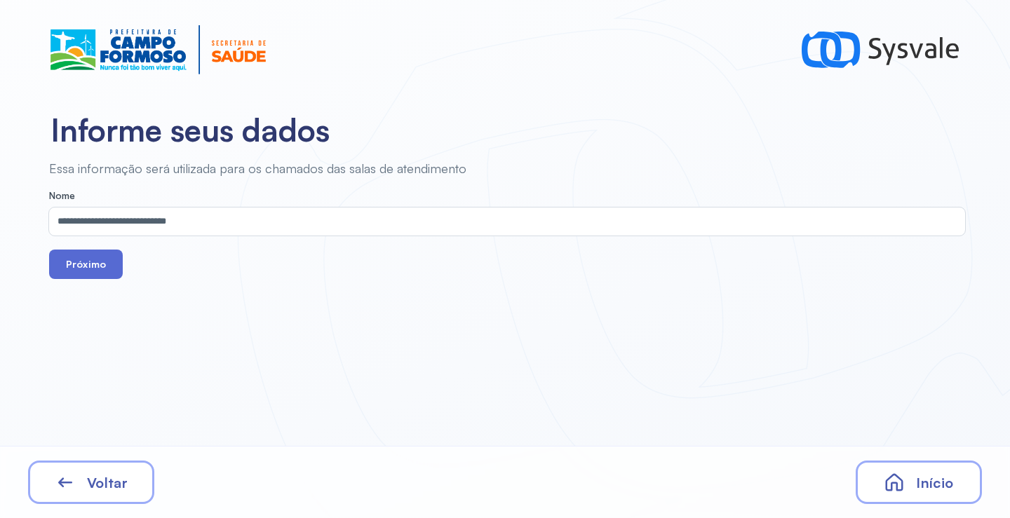
click at [94, 262] on button "Próximo" at bounding box center [86, 264] width 74 height 29
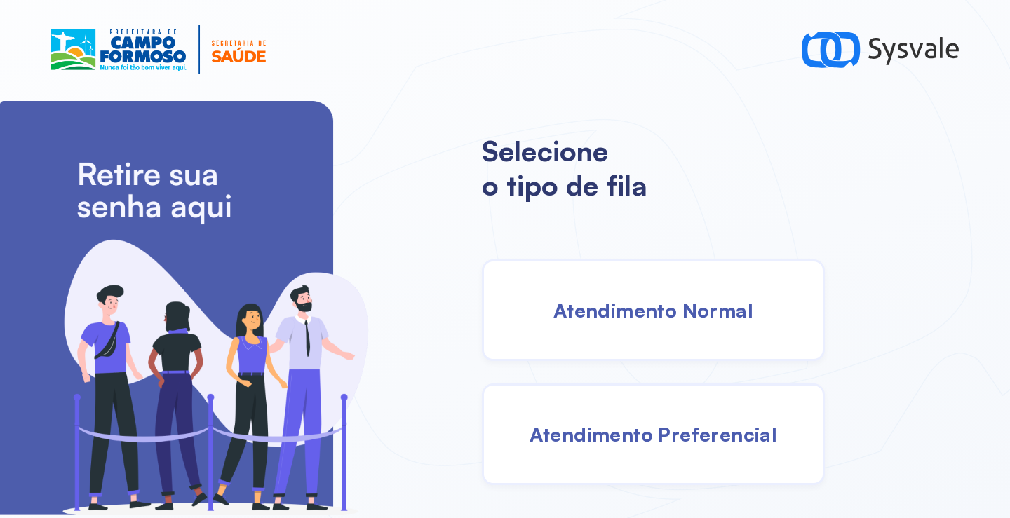
click at [639, 313] on span "Atendimento Normal" at bounding box center [654, 310] width 200 height 25
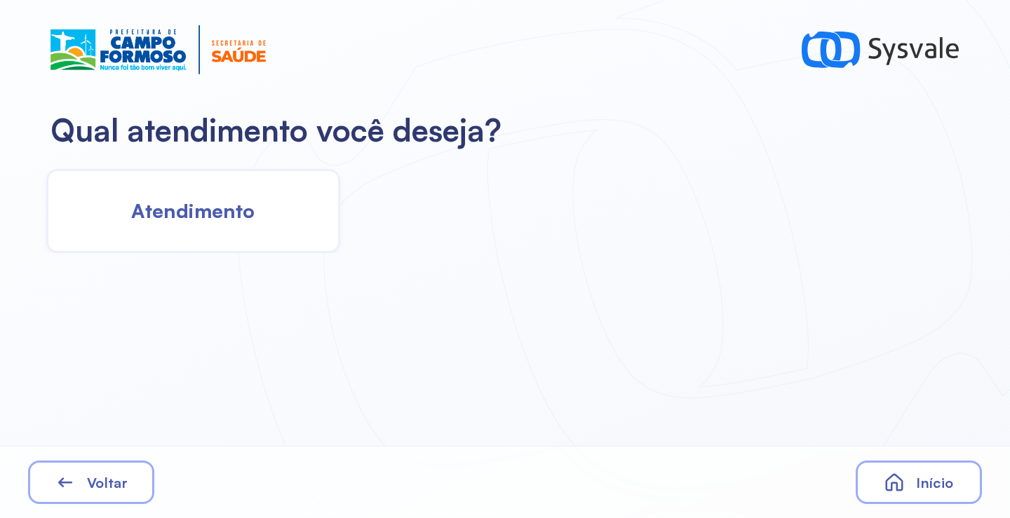
click at [198, 226] on div "Atendimento" at bounding box center [193, 211] width 294 height 84
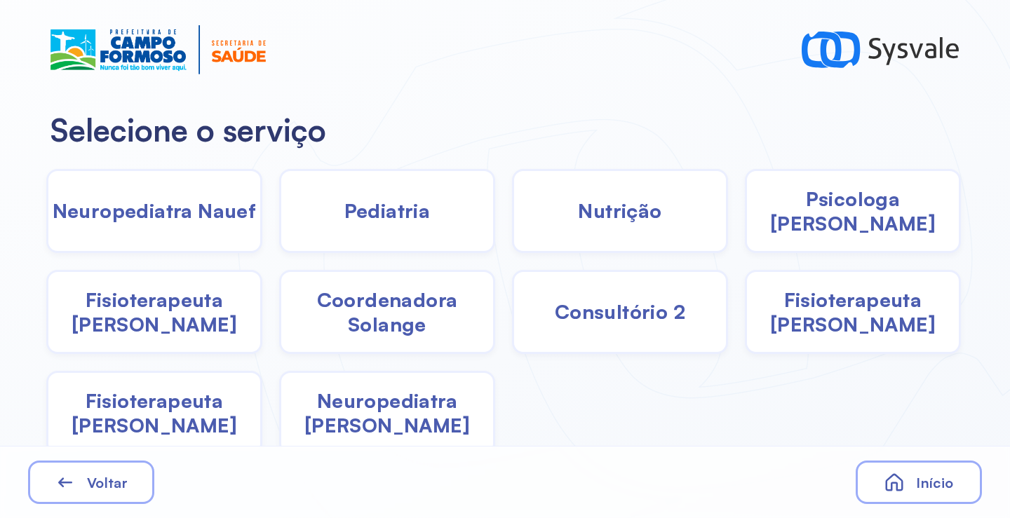
click at [405, 314] on span "Coordenadora Solange" at bounding box center [387, 312] width 212 height 49
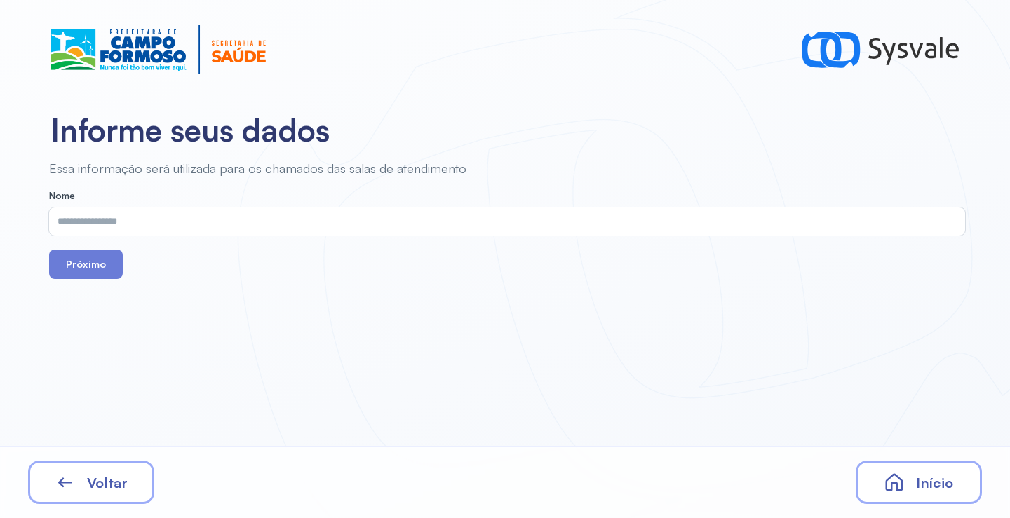
drag, startPoint x: 248, startPoint y: 206, endPoint x: 215, endPoint y: 222, distance: 36.4
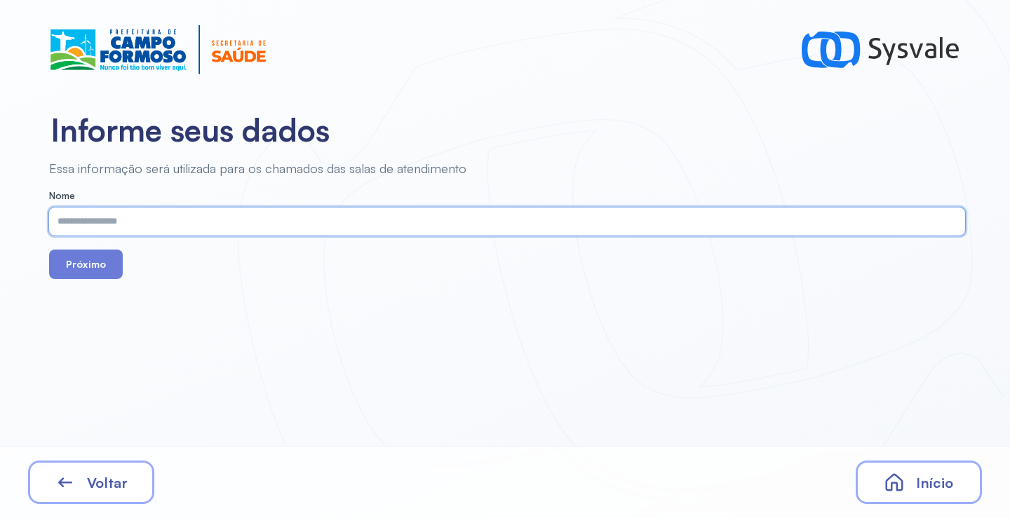
paste input "**********"
type input "**********"
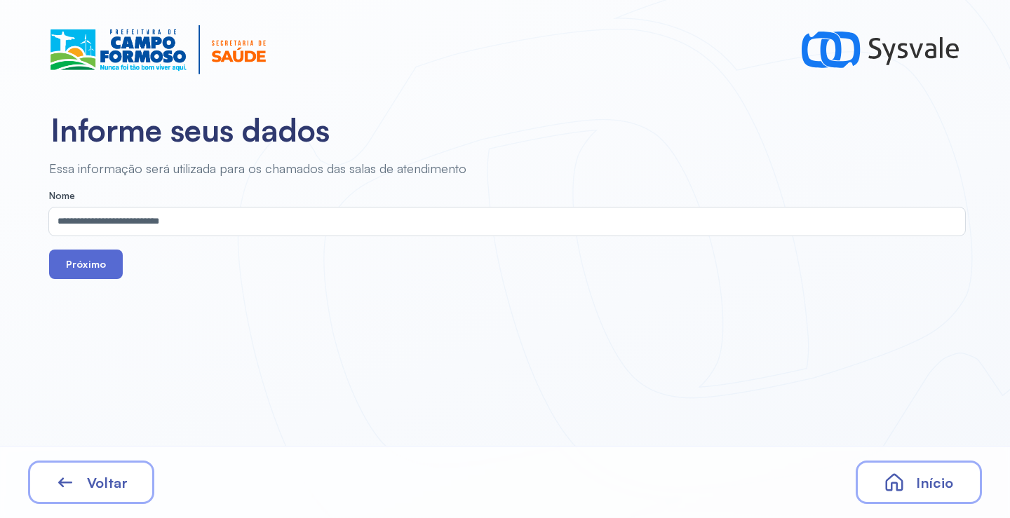
click at [74, 255] on button "Próximo" at bounding box center [86, 264] width 74 height 29
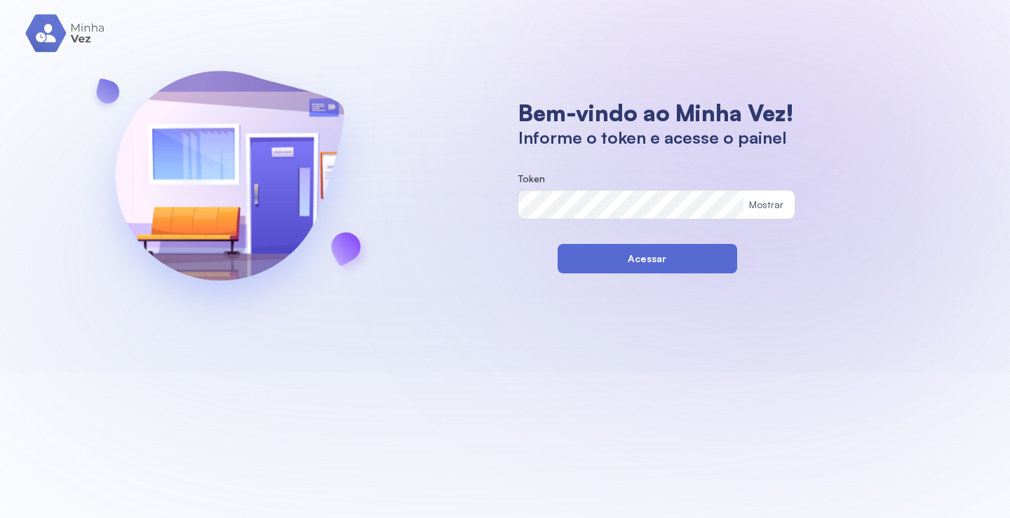
click at [575, 260] on button "Acessar" at bounding box center [648, 258] width 180 height 29
click at [577, 262] on button "Acessar" at bounding box center [648, 258] width 180 height 29
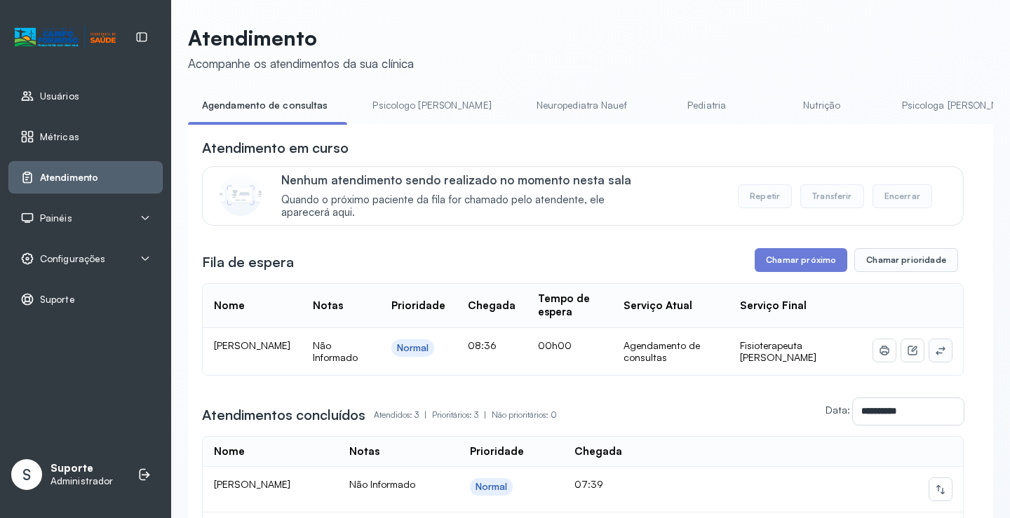
click at [935, 356] on icon at bounding box center [940, 350] width 11 height 11
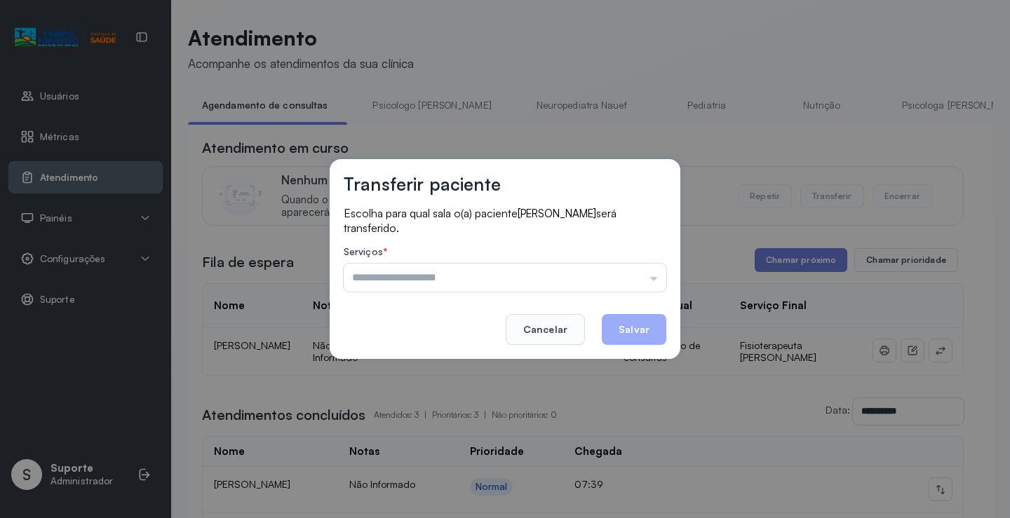
click at [407, 276] on input "text" at bounding box center [505, 278] width 323 height 28
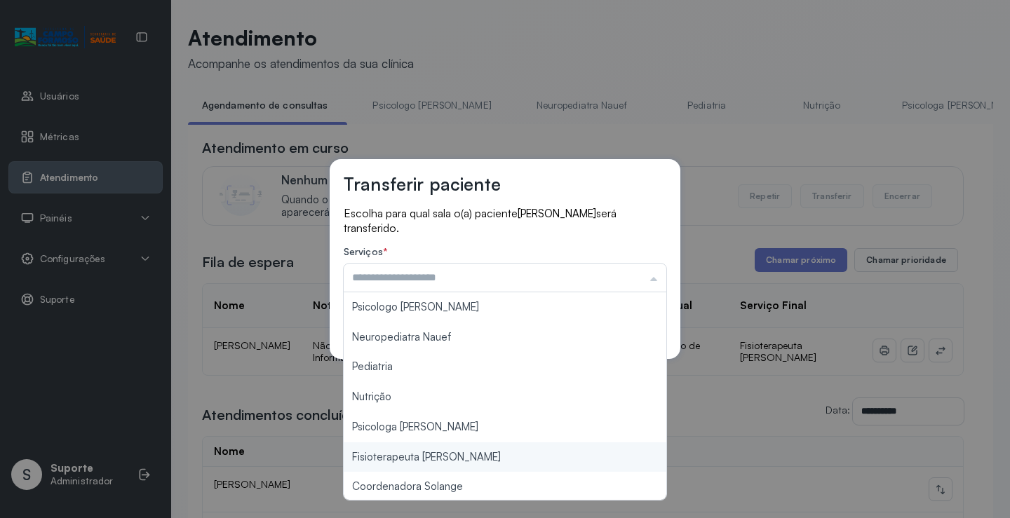
type input "**********"
click at [422, 461] on div "**********" at bounding box center [505, 259] width 1010 height 518
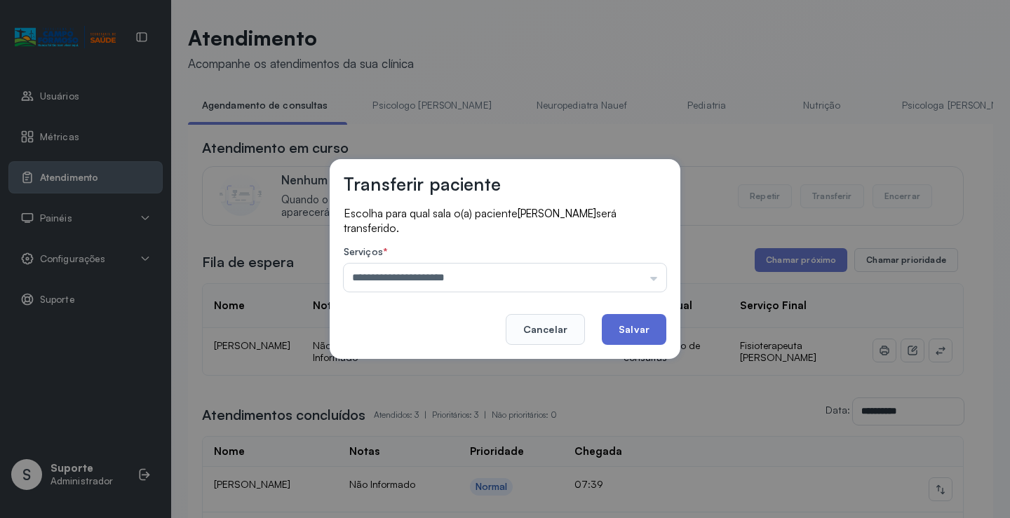
click at [628, 329] on button "Salvar" at bounding box center [634, 329] width 65 height 31
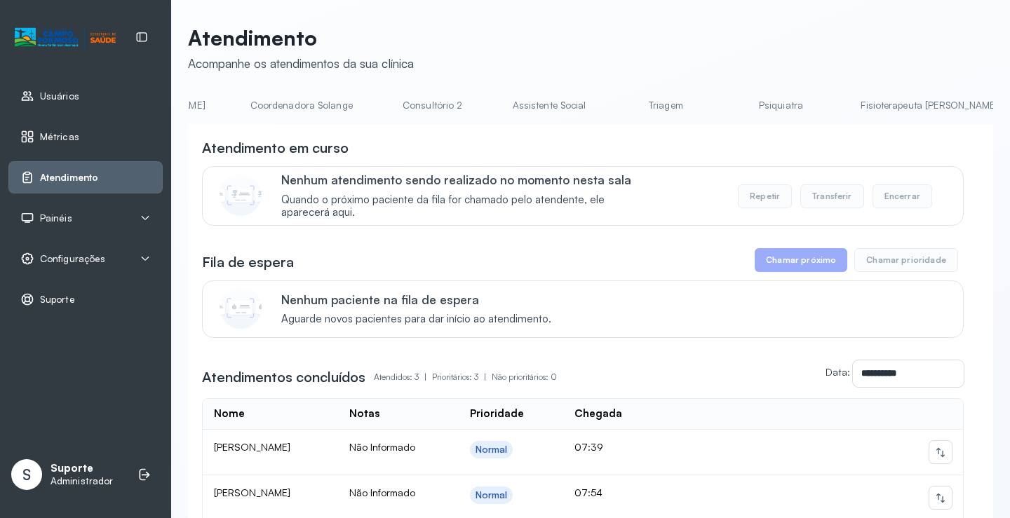
scroll to position [0, 1007]
click at [838, 107] on link "Fisioterapeuta [PERSON_NAME]" at bounding box center [921, 105] width 166 height 23
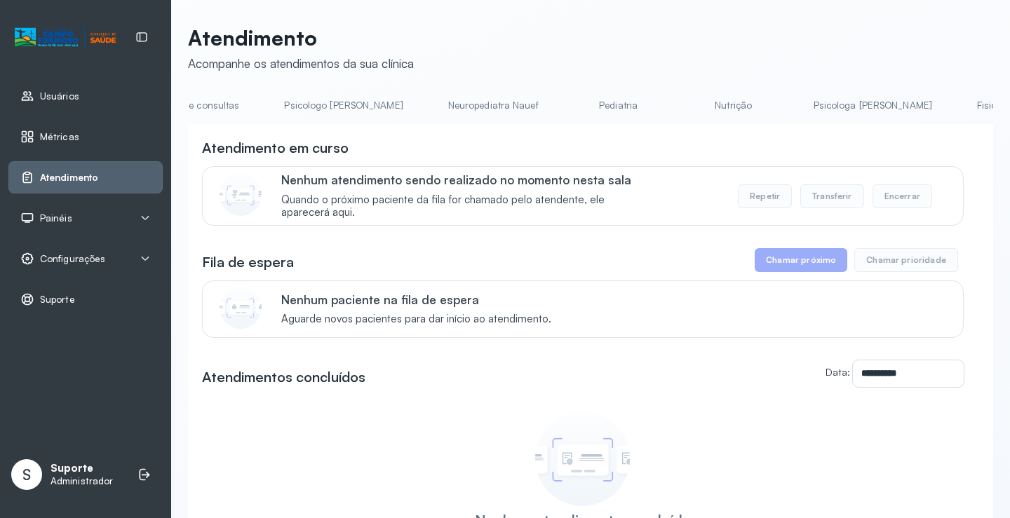
scroll to position [0, 0]
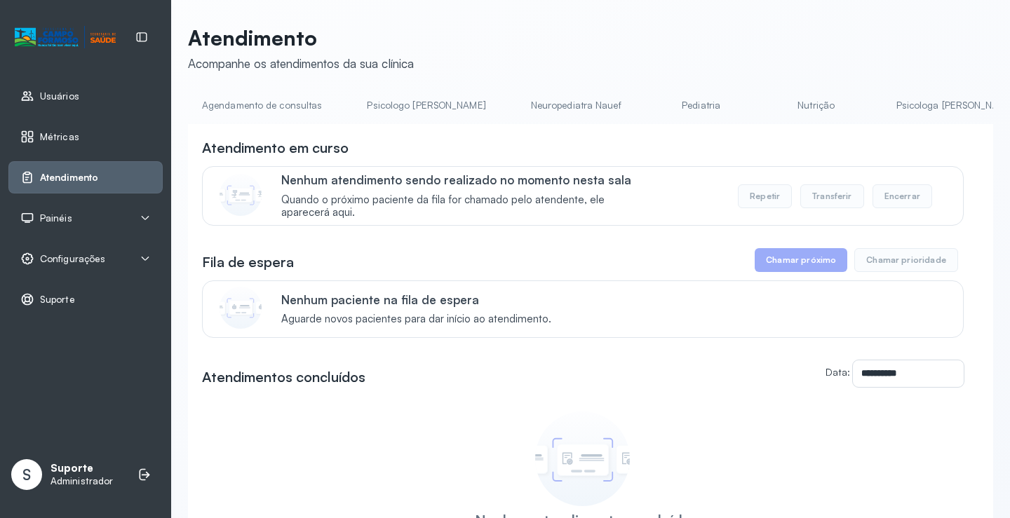
click at [253, 107] on link "Agendamento de consultas" at bounding box center [262, 105] width 148 height 23
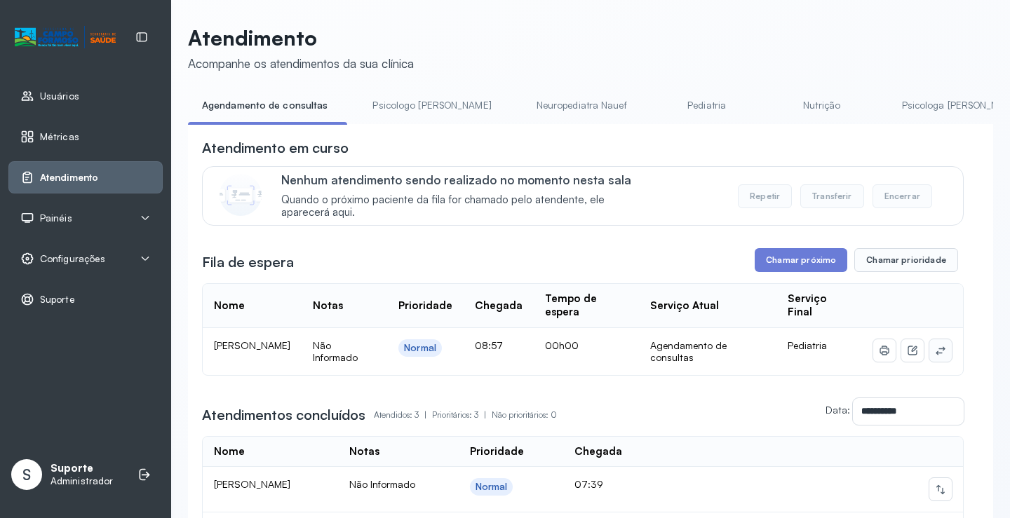
click at [936, 355] on icon at bounding box center [940, 351] width 9 height 8
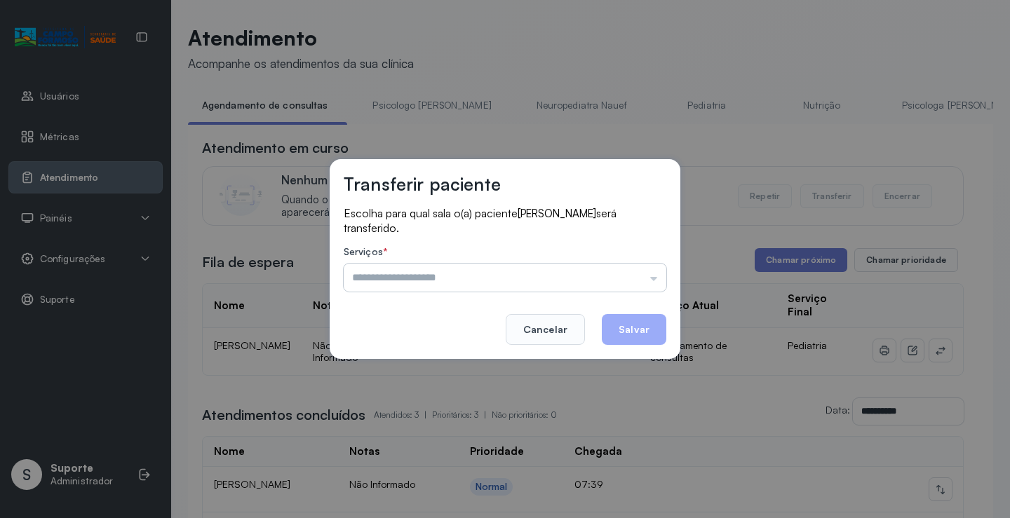
click at [463, 278] on input "text" at bounding box center [505, 278] width 323 height 28
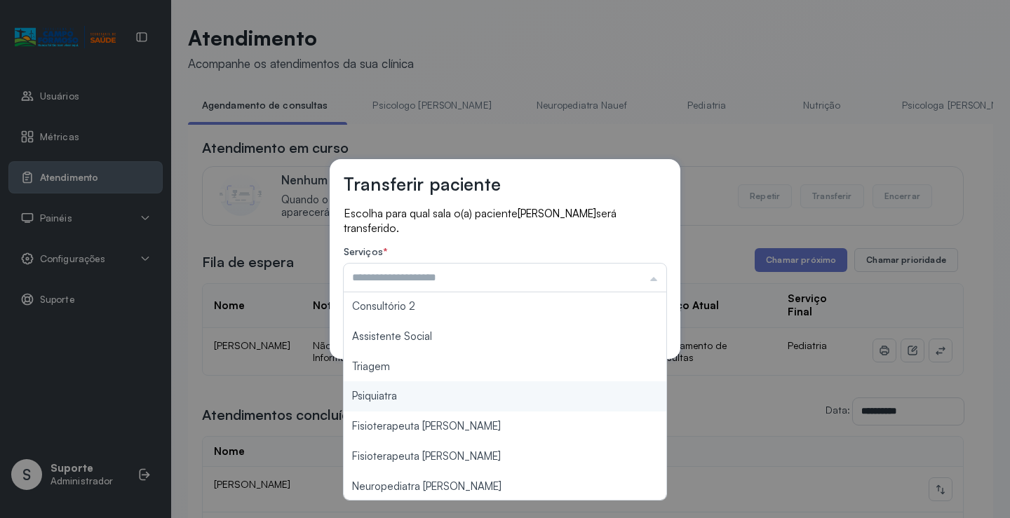
scroll to position [212, 0]
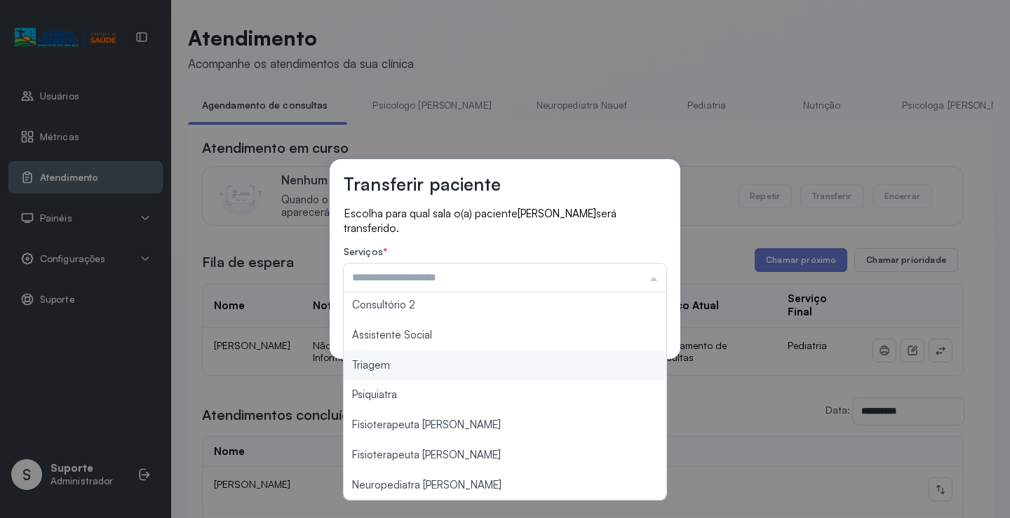
type input "*******"
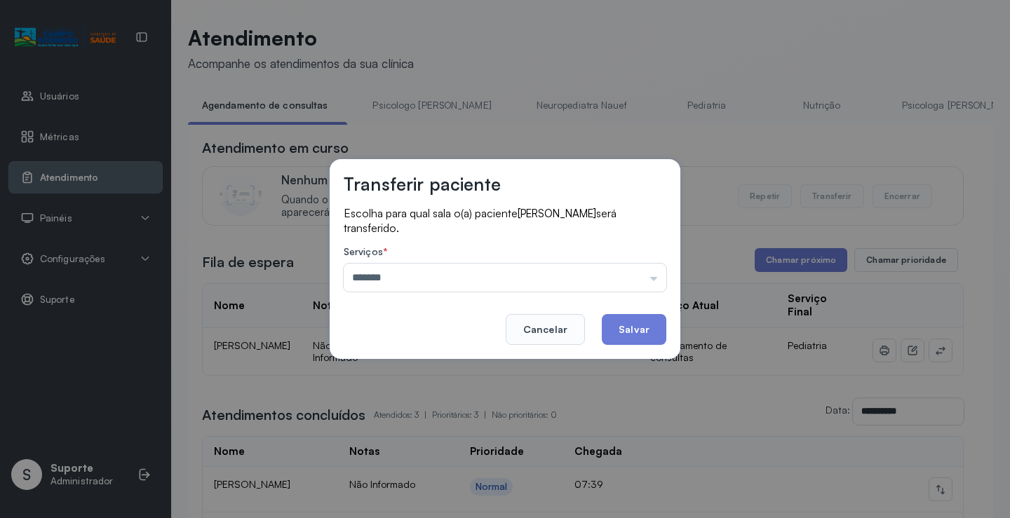
click at [431, 367] on div "Transferir paciente Escolha para qual sala o(a) paciente Emilly Victoria Silva …" at bounding box center [505, 259] width 1010 height 518
click at [632, 326] on button "Salvar" at bounding box center [634, 329] width 65 height 31
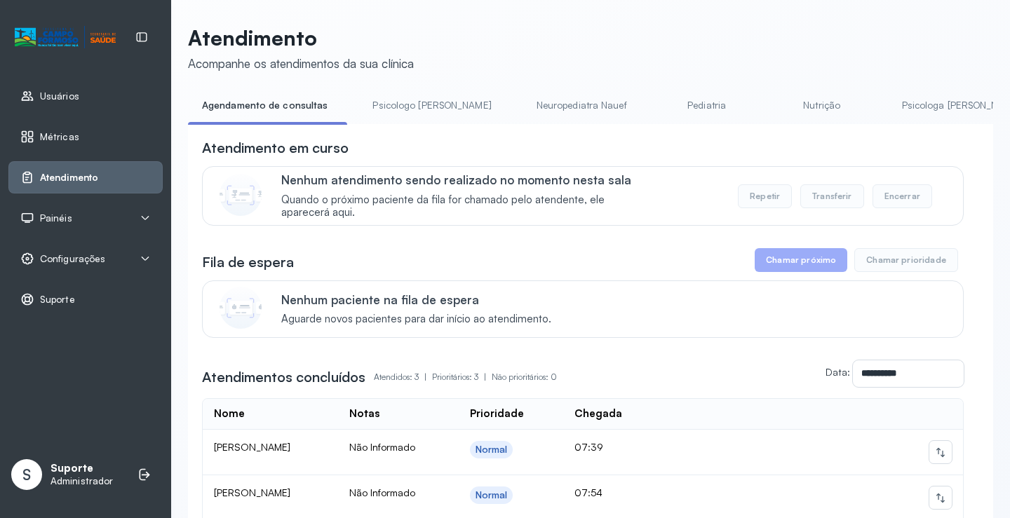
drag, startPoint x: 411, startPoint y: 101, endPoint x: 276, endPoint y: 119, distance: 135.8
click at [411, 100] on link "Psicologo Pedro" at bounding box center [432, 105] width 147 height 23
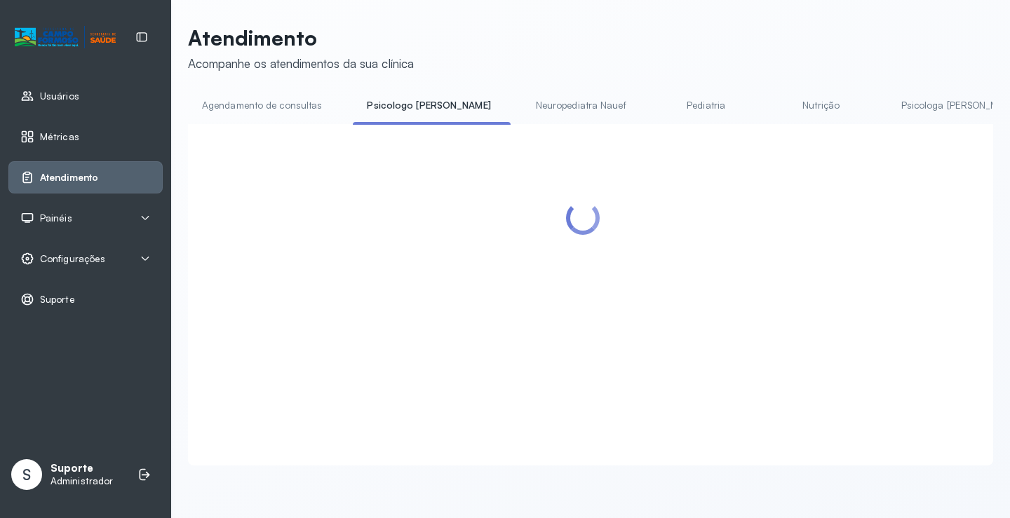
click at [272, 107] on link "Agendamento de consultas" at bounding box center [262, 105] width 148 height 23
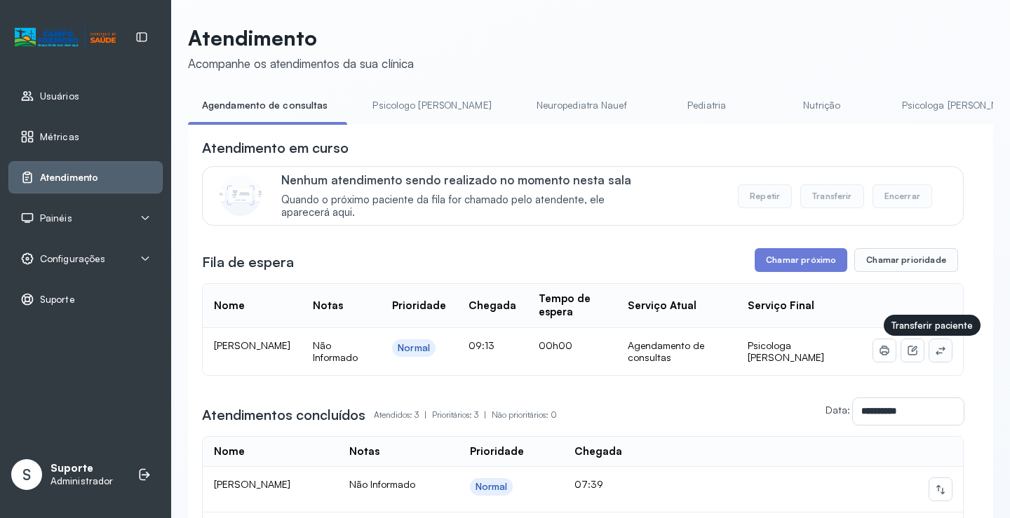
click at [936, 355] on icon at bounding box center [940, 351] width 9 height 8
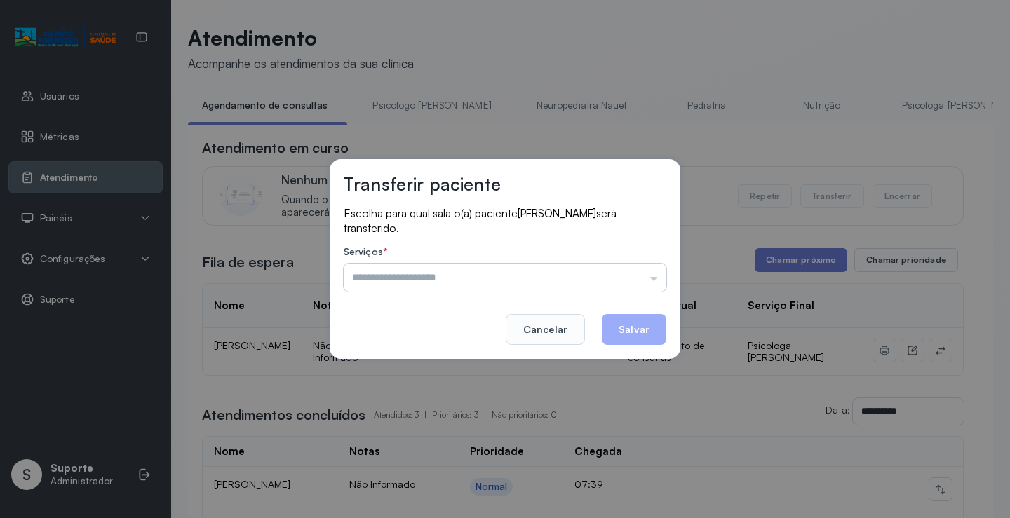
click at [631, 274] on input "text" at bounding box center [505, 278] width 323 height 28
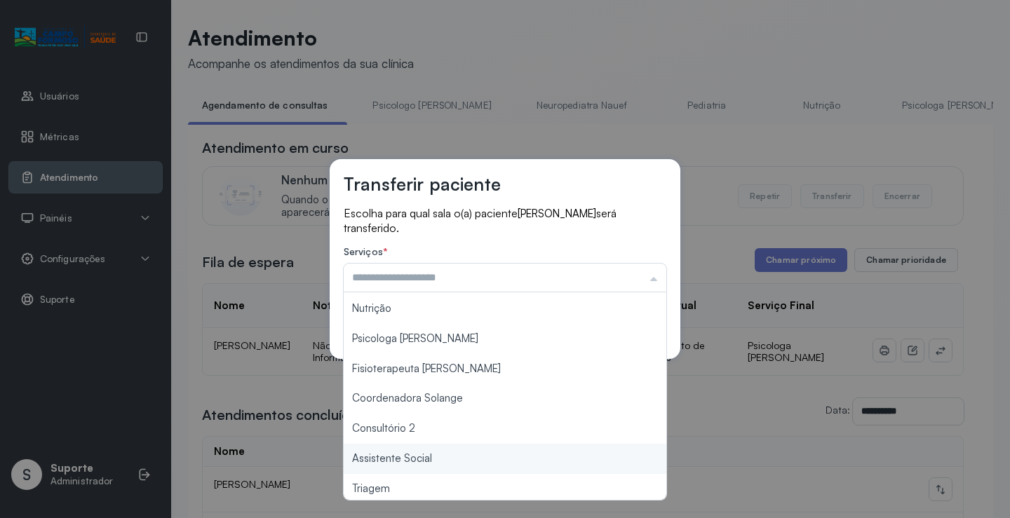
scroll to position [70, 0]
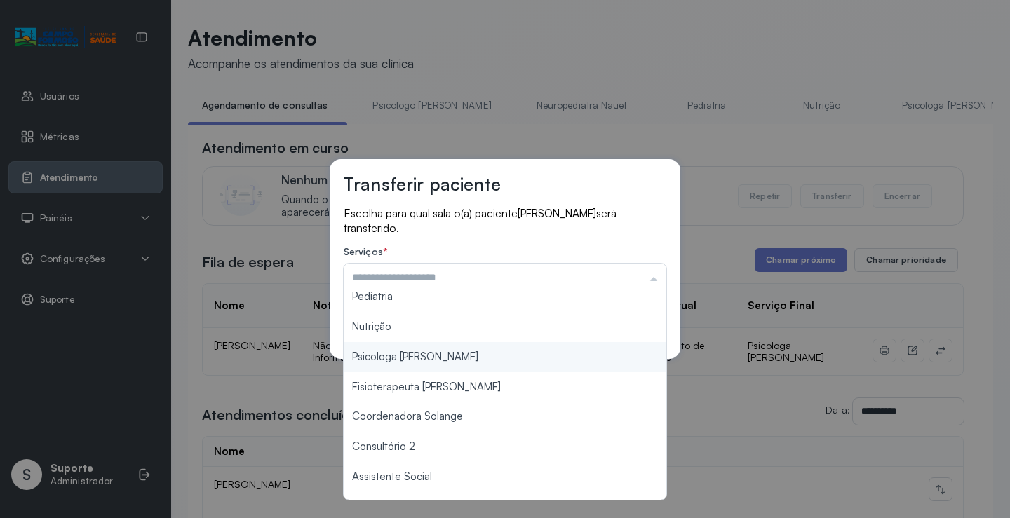
type input "**********"
drag, startPoint x: 446, startPoint y: 361, endPoint x: 507, endPoint y: 342, distance: 63.0
click at [446, 360] on div "**********" at bounding box center [505, 259] width 1010 height 518
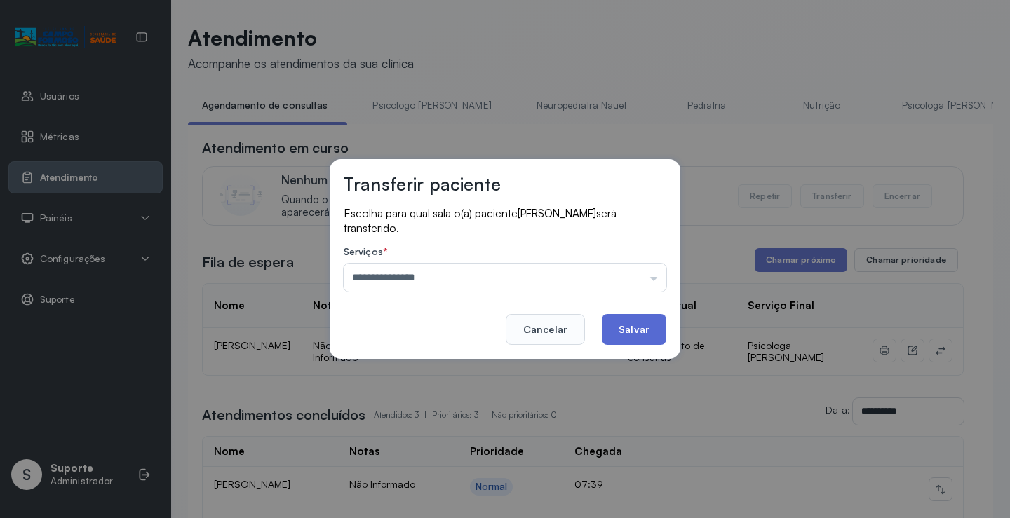
click at [645, 333] on button "Salvar" at bounding box center [634, 329] width 65 height 31
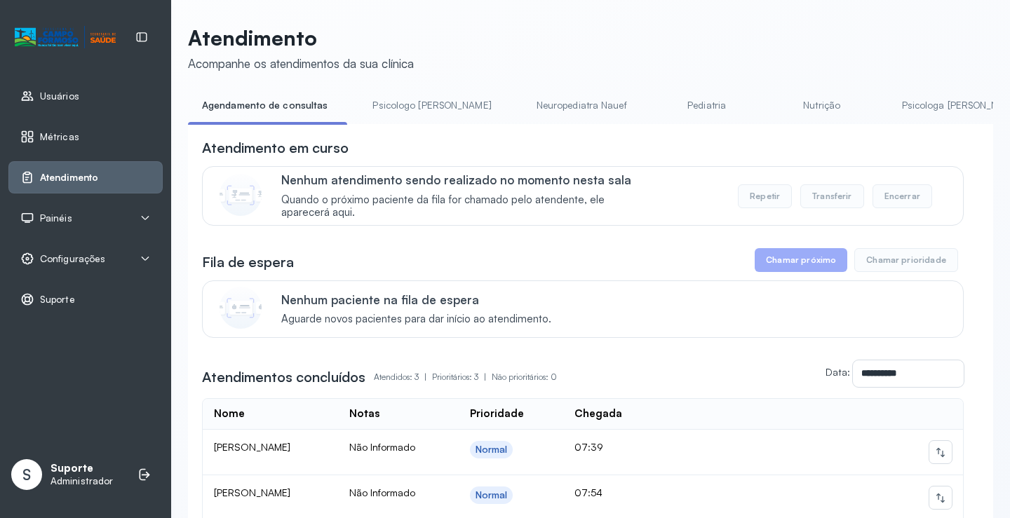
click at [658, 116] on link "Pediatria" at bounding box center [707, 105] width 98 height 23
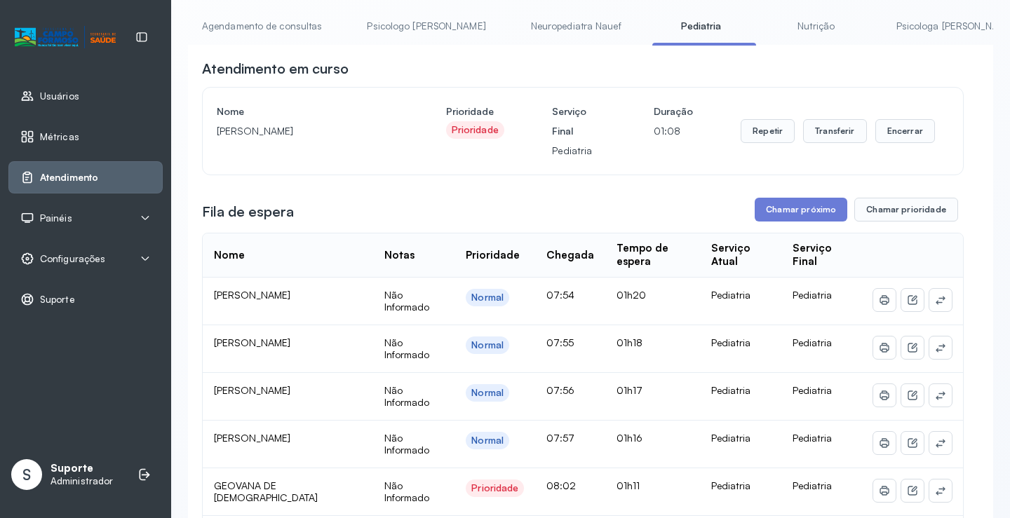
scroll to position [0, 0]
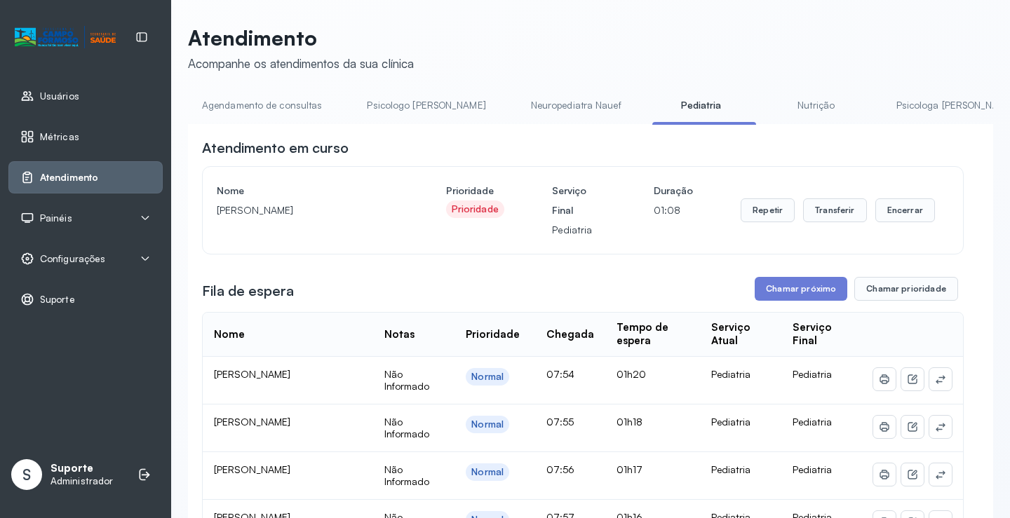
click at [269, 107] on link "Agendamento de consultas" at bounding box center [262, 105] width 148 height 23
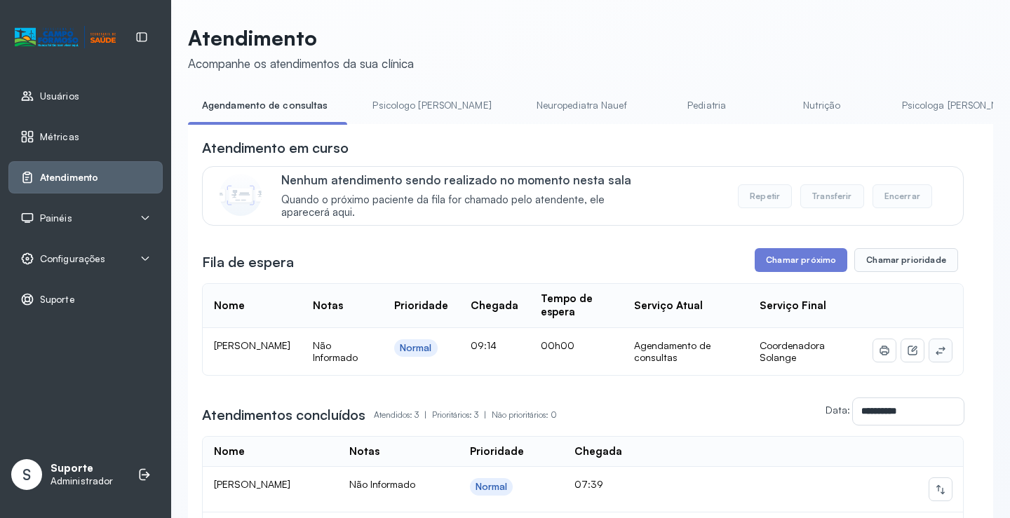
click at [935, 354] on icon at bounding box center [940, 350] width 11 height 11
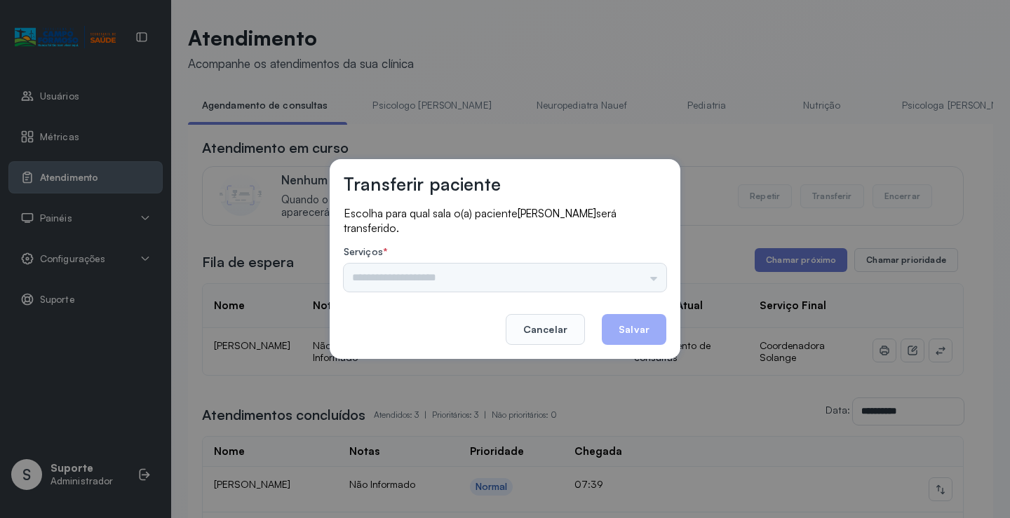
click at [596, 276] on div "Psicologo Pedro Neuropediatra Nauef Pediatria Nutrição Psicologa Alana Fisioter…" at bounding box center [505, 278] width 323 height 28
click at [622, 274] on input "text" at bounding box center [505, 278] width 323 height 28
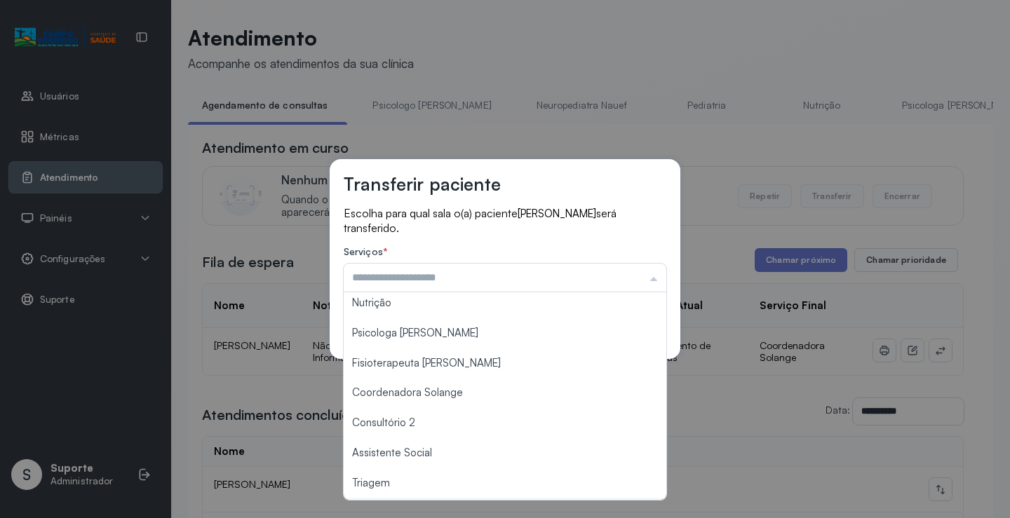
scroll to position [72, 0]
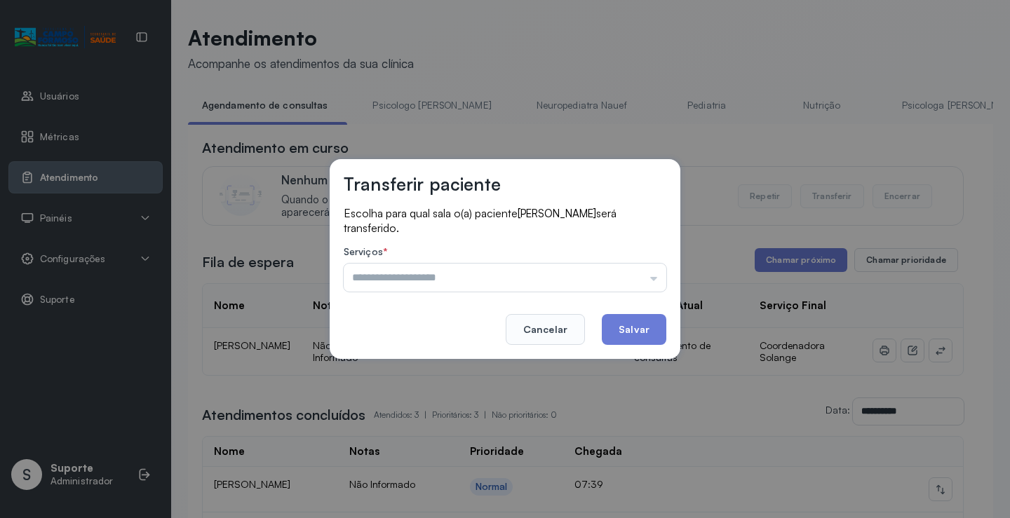
type input "**********"
click at [464, 413] on div "**********" at bounding box center [505, 259] width 1010 height 518
click at [623, 332] on button "Salvar" at bounding box center [634, 329] width 65 height 31
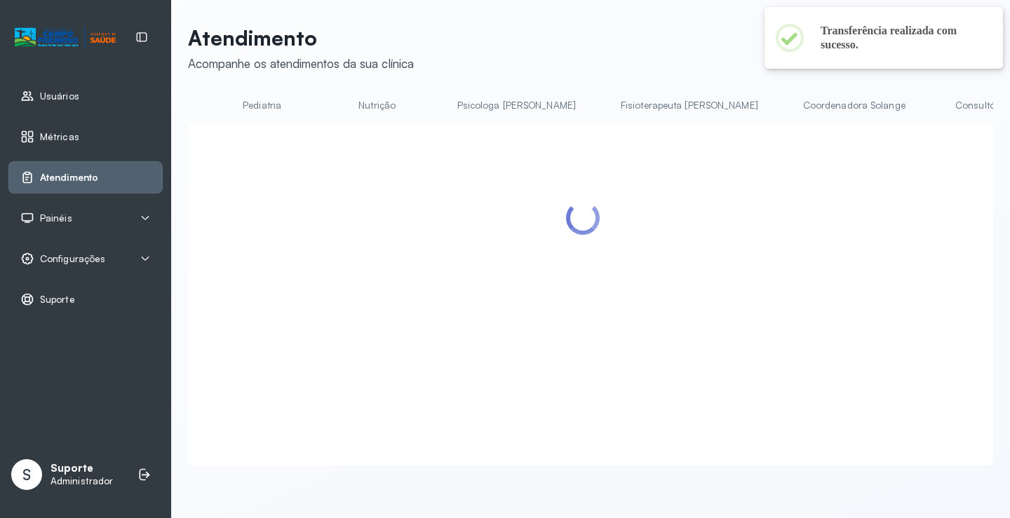
scroll to position [0, 472]
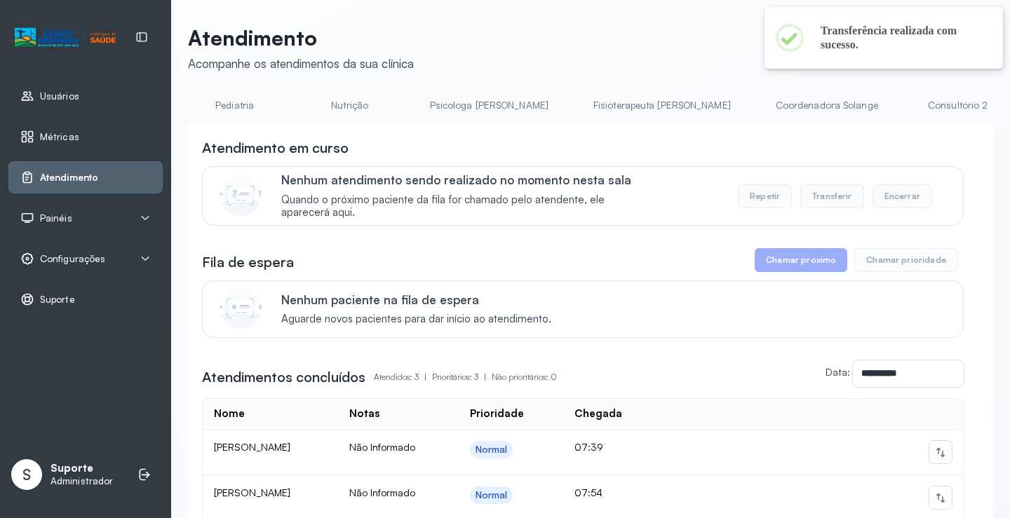
click at [762, 101] on link "Coordenadora Solange" at bounding box center [827, 105] width 130 height 23
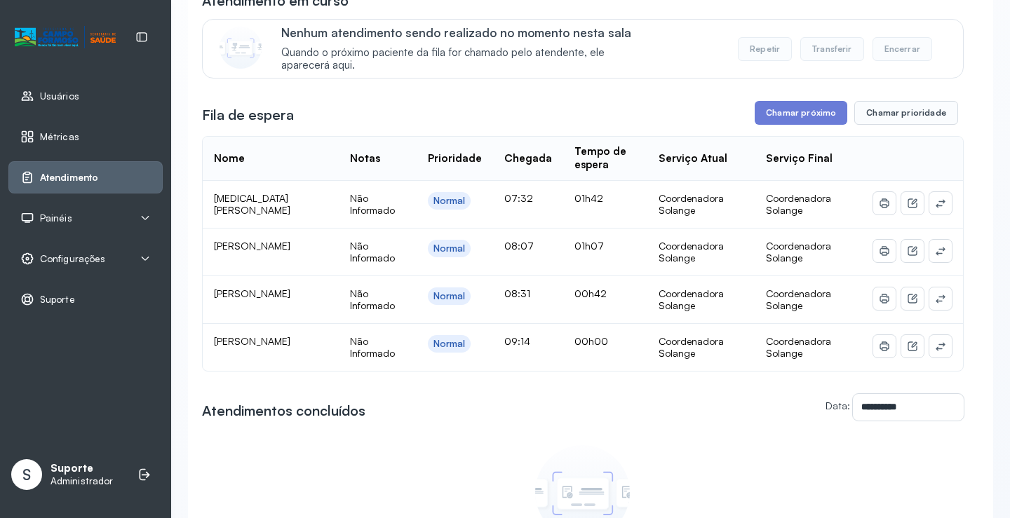
scroll to position [70, 0]
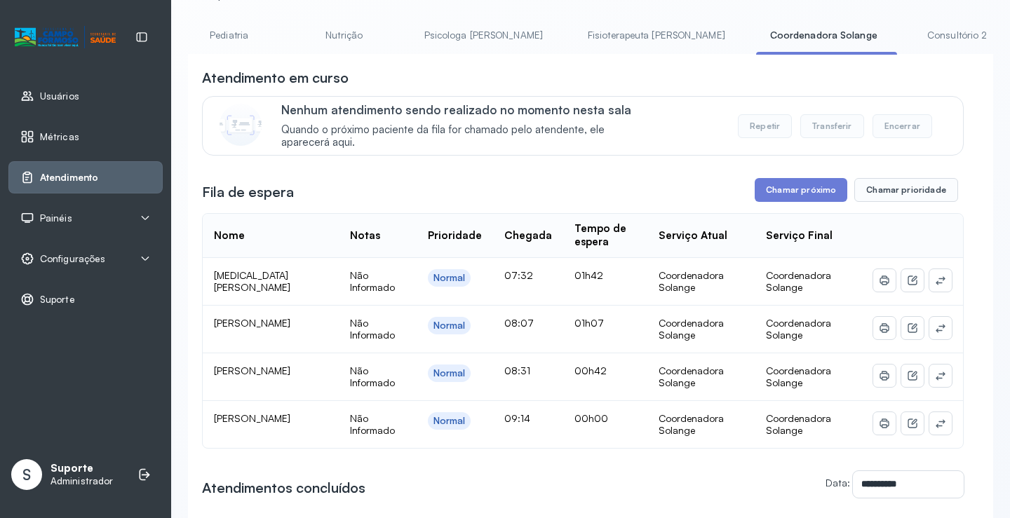
click at [574, 41] on link "Fisioterapeuta Janusia" at bounding box center [657, 35] width 166 height 23
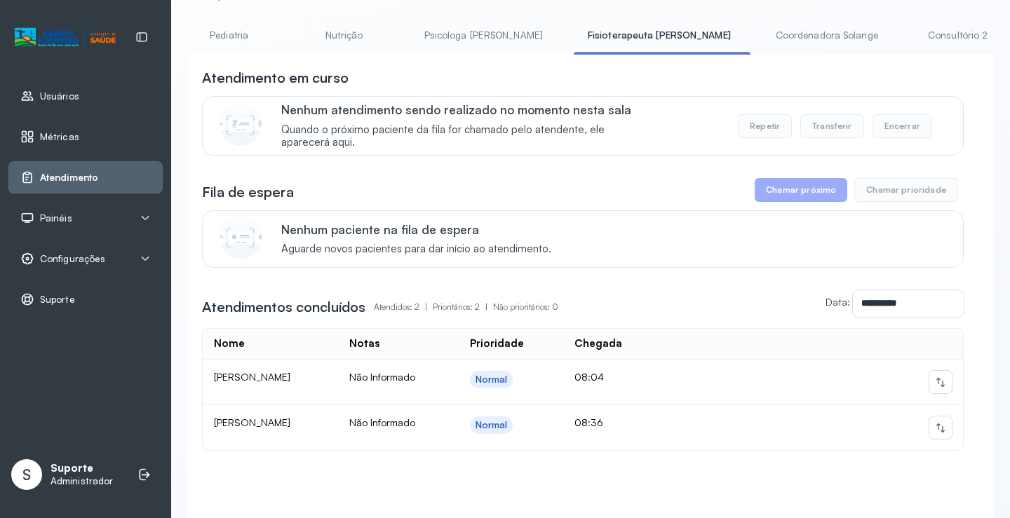
click at [762, 41] on link "Coordenadora Solange" at bounding box center [827, 35] width 130 height 23
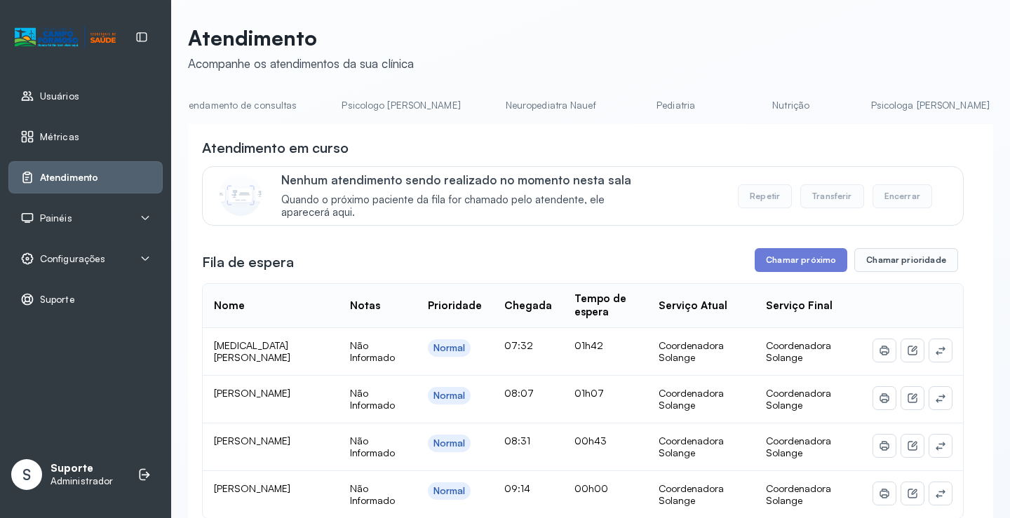
scroll to position [0, 0]
click at [283, 105] on link "Agendamento de consultas" at bounding box center [262, 105] width 148 height 23
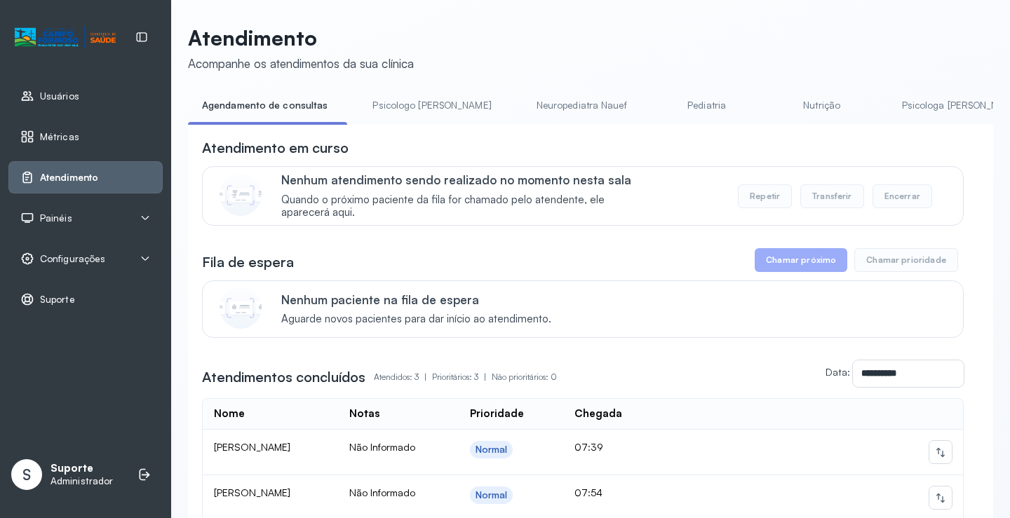
click at [405, 102] on link "Psicologo Pedro" at bounding box center [432, 105] width 147 height 23
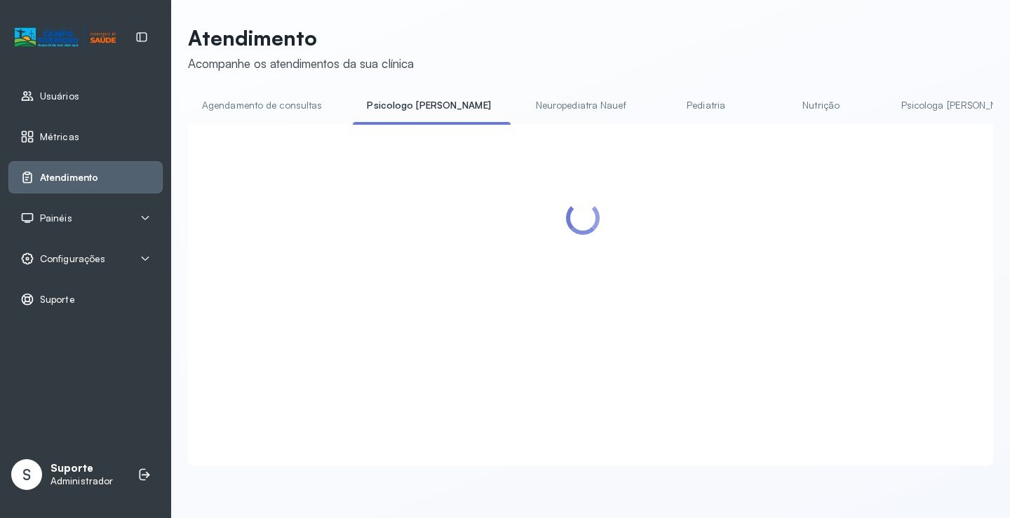
click at [301, 106] on link "Agendamento de consultas" at bounding box center [262, 105] width 148 height 23
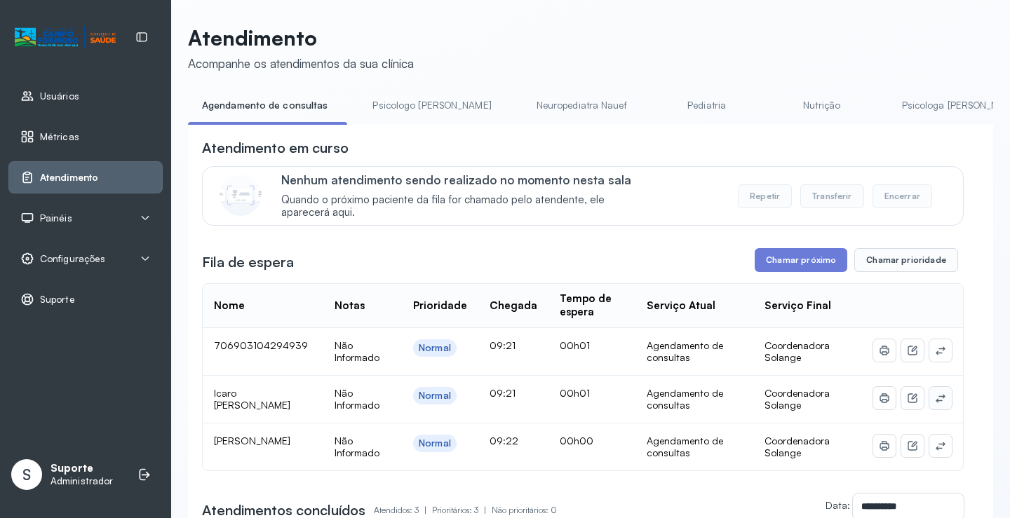
click at [937, 410] on button at bounding box center [941, 398] width 22 height 22
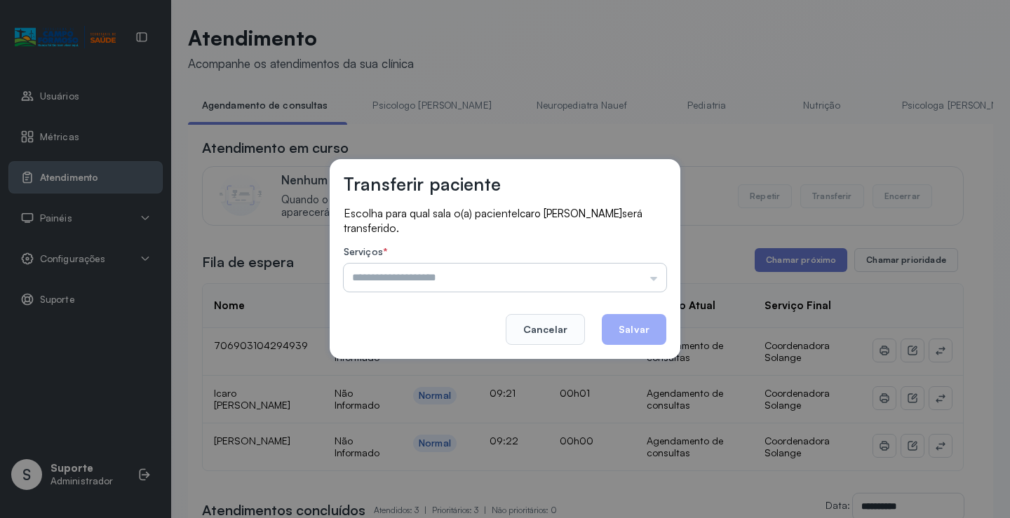
click at [639, 277] on input "text" at bounding box center [505, 278] width 323 height 28
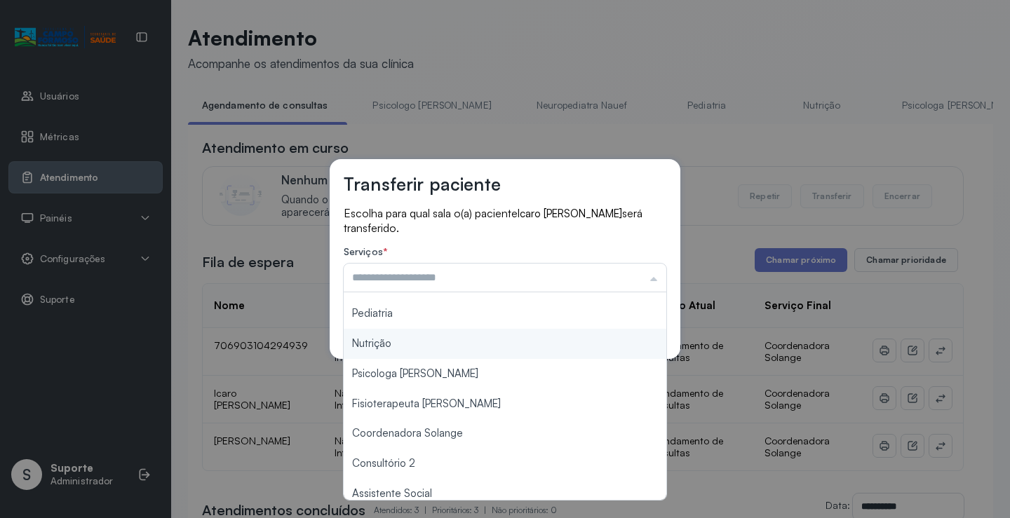
scroll to position [140, 0]
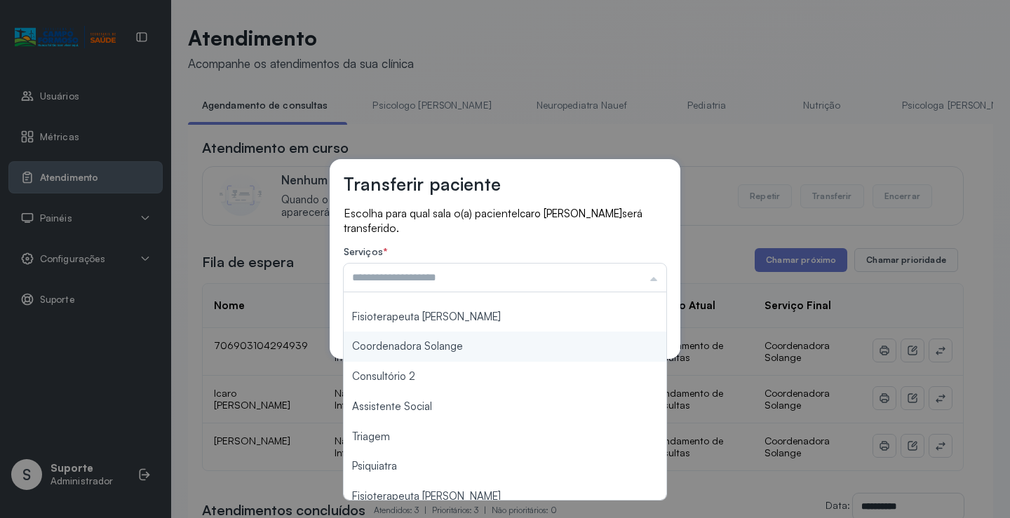
type input "**********"
click at [475, 350] on div "**********" at bounding box center [505, 259] width 351 height 200
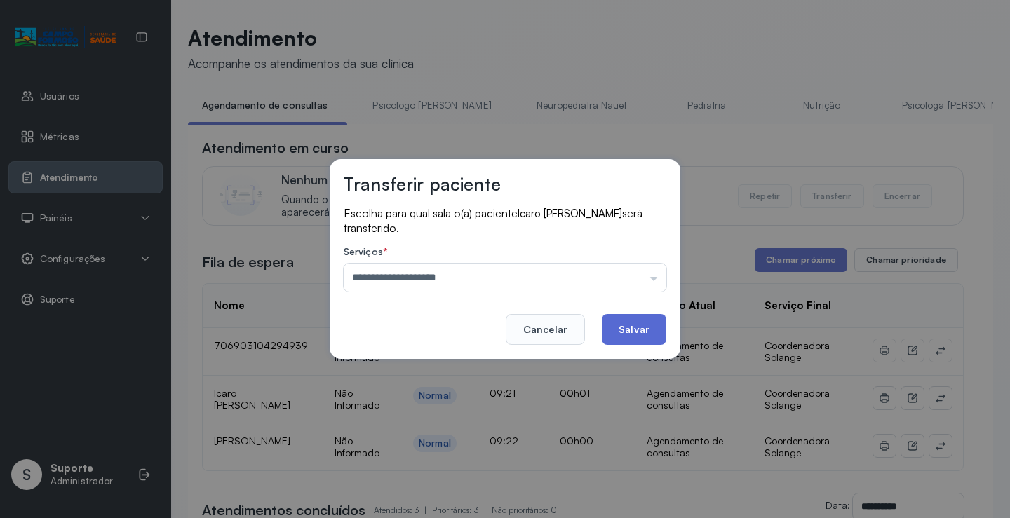
click at [644, 335] on button "Salvar" at bounding box center [634, 329] width 65 height 31
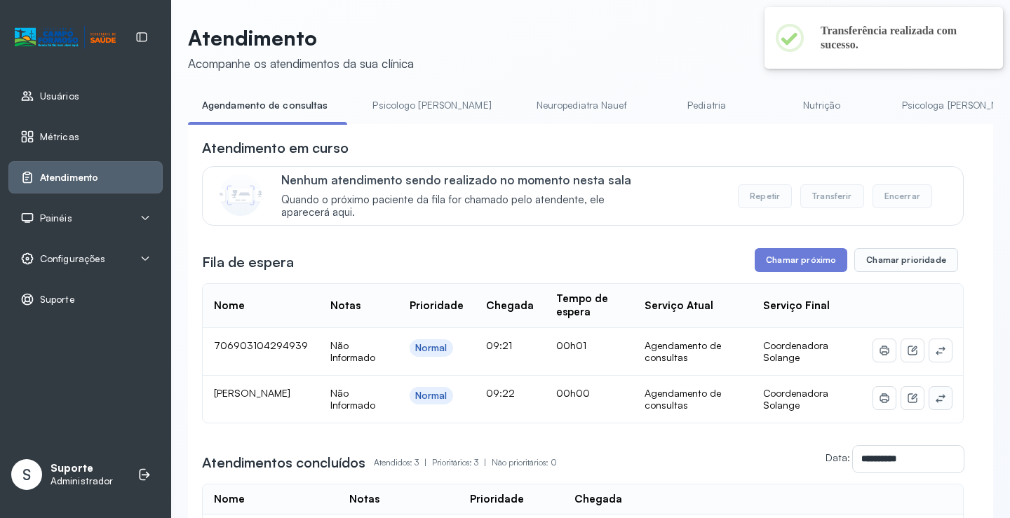
click at [936, 400] on icon at bounding box center [940, 398] width 9 height 8
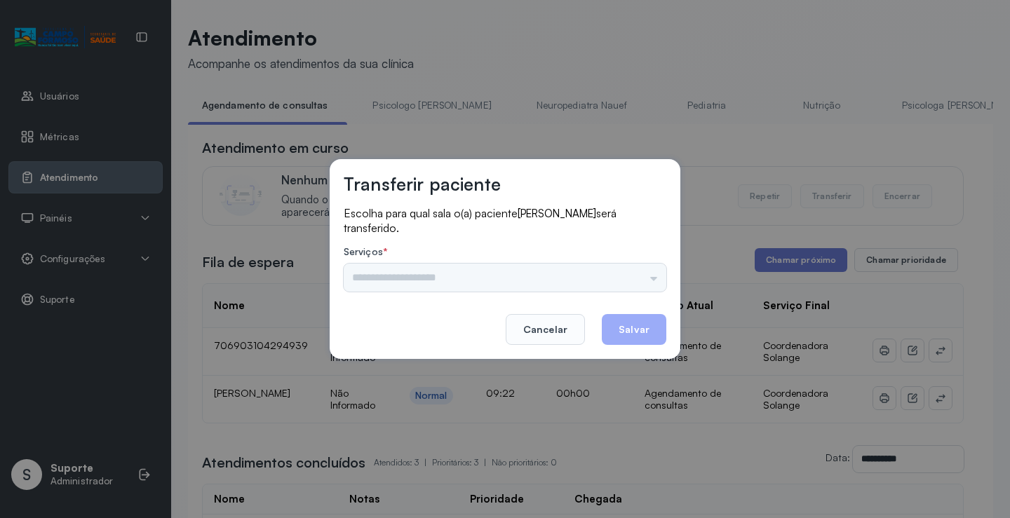
drag, startPoint x: 591, startPoint y: 262, endPoint x: 629, endPoint y: 274, distance: 39.5
click at [601, 269] on div "Serviços * Psicologo Pedro Neuropediatra Nauef Pediatria Nutrição Psicologa Ala…" at bounding box center [505, 269] width 323 height 46
click at [629, 274] on div "Psicologo Pedro Neuropediatra Nauef Pediatria Nutrição Psicologa Alana Fisioter…" at bounding box center [505, 278] width 323 height 28
click at [649, 281] on input "text" at bounding box center [505, 278] width 323 height 28
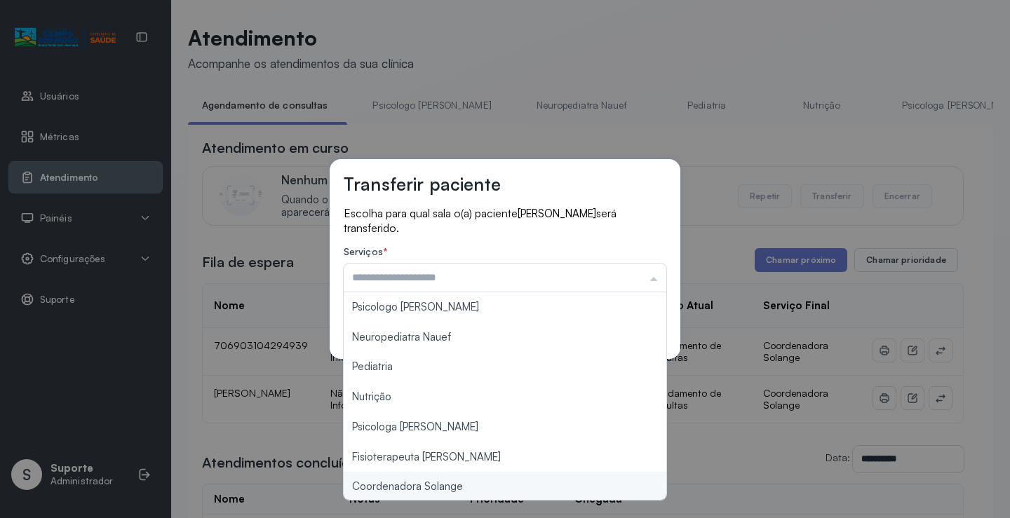
type input "**********"
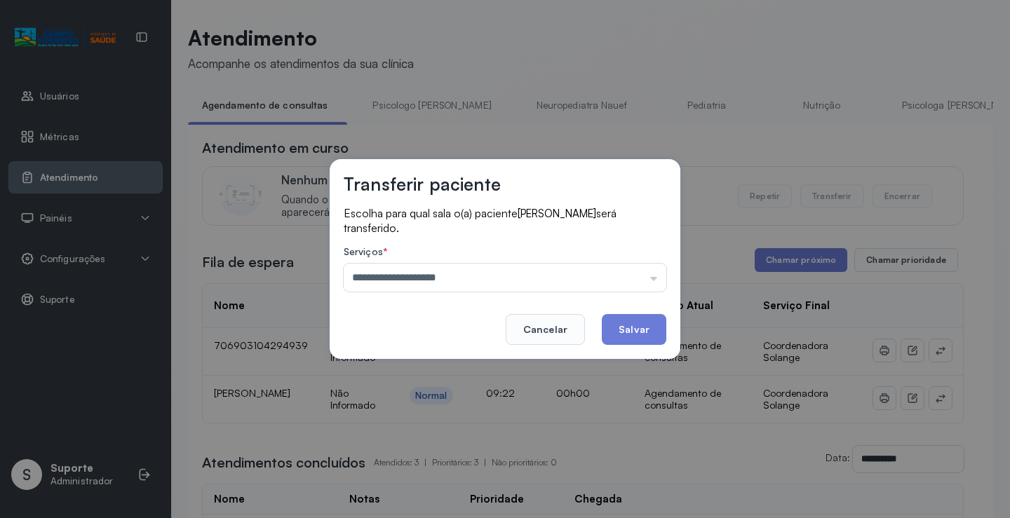
click at [456, 483] on div "**********" at bounding box center [505, 259] width 1010 height 518
click at [625, 331] on button "Salvar" at bounding box center [634, 329] width 65 height 31
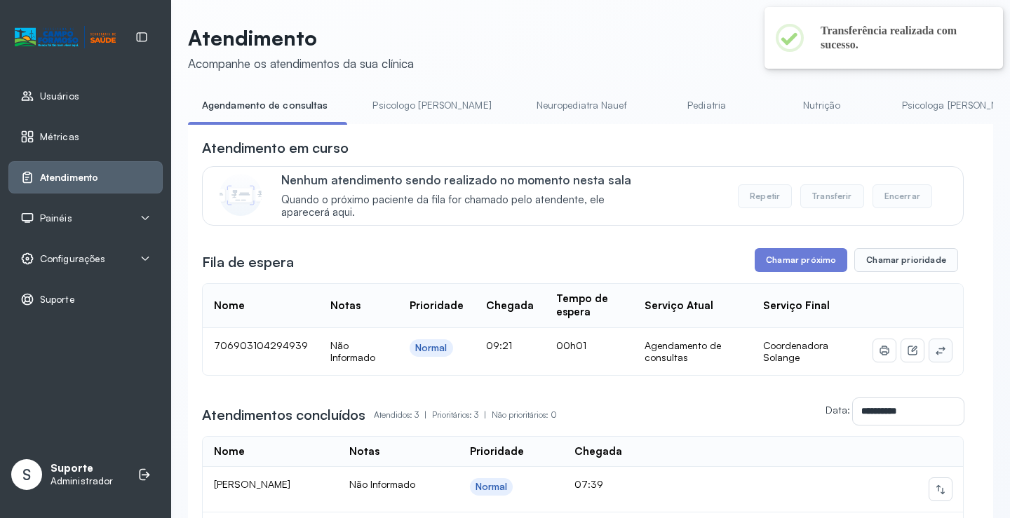
click at [935, 355] on icon at bounding box center [940, 350] width 11 height 11
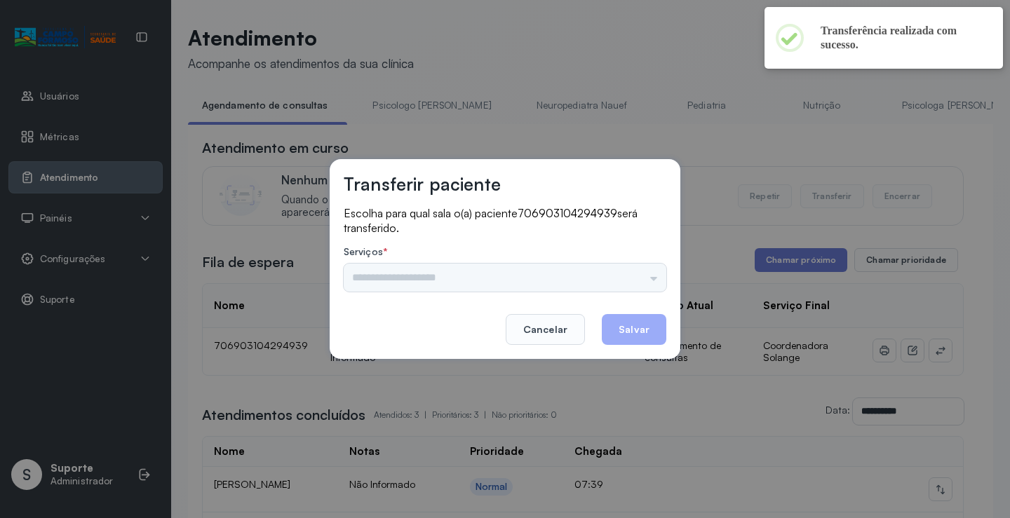
click at [639, 281] on div "Psicologo Pedro Neuropediatra Nauef Pediatria Nutrição Psicologa Alana Fisioter…" at bounding box center [505, 278] width 323 height 28
click at [643, 267] on input "text" at bounding box center [505, 278] width 323 height 28
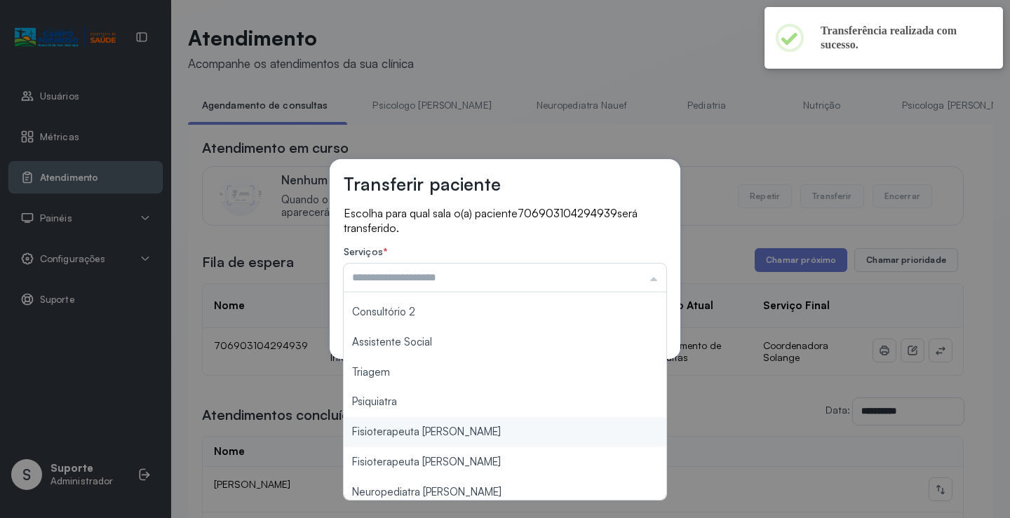
scroll to position [212, 0]
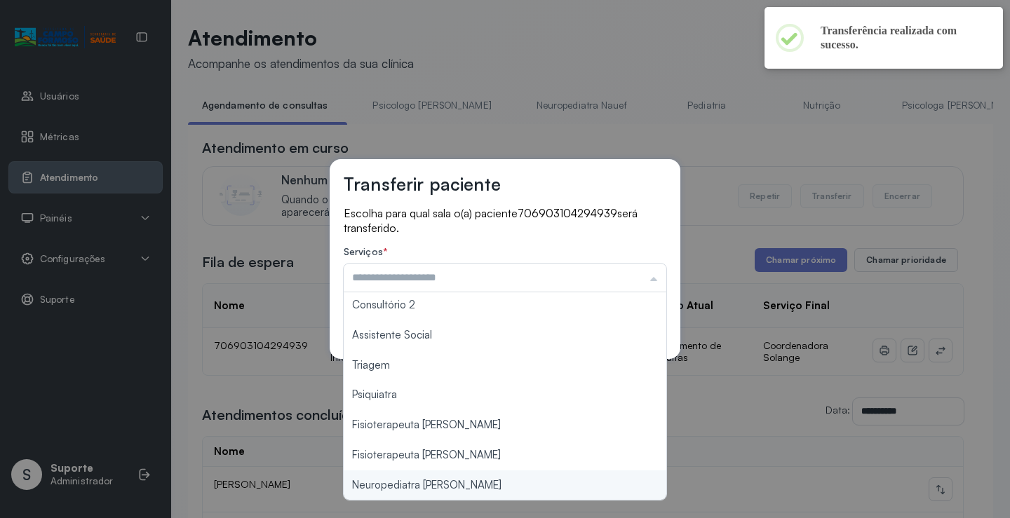
type input "**********"
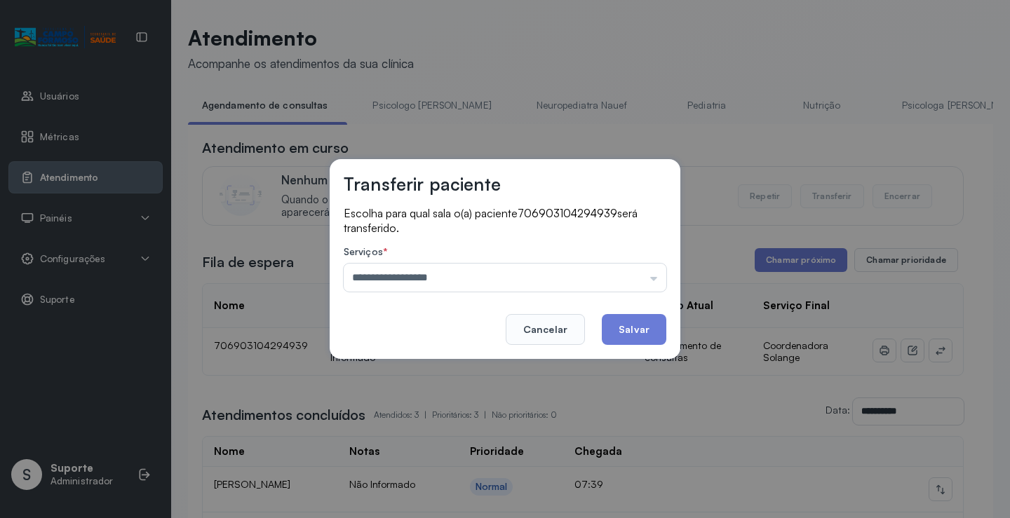
click at [427, 488] on div "**********" at bounding box center [505, 259] width 1010 height 518
click at [621, 328] on button "Salvar" at bounding box center [634, 329] width 65 height 31
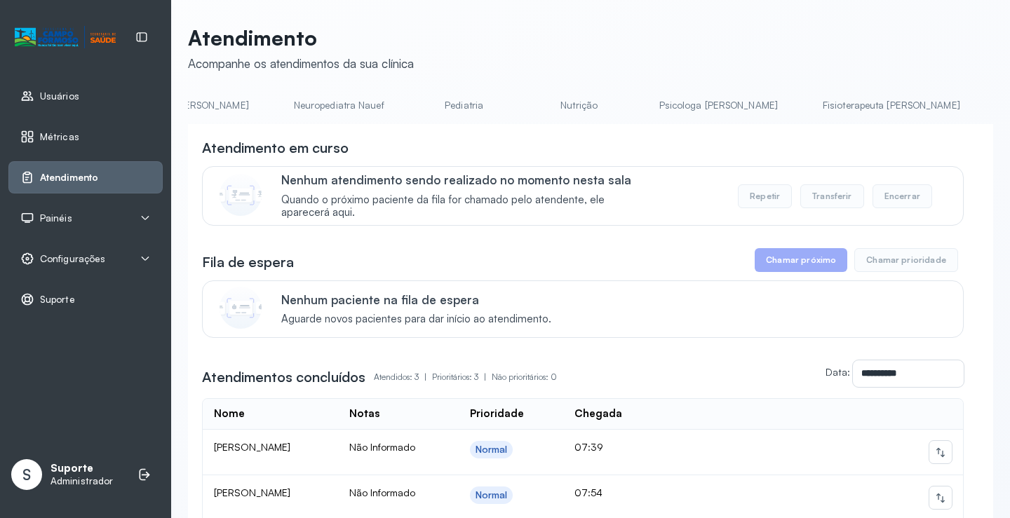
scroll to position [0, 320]
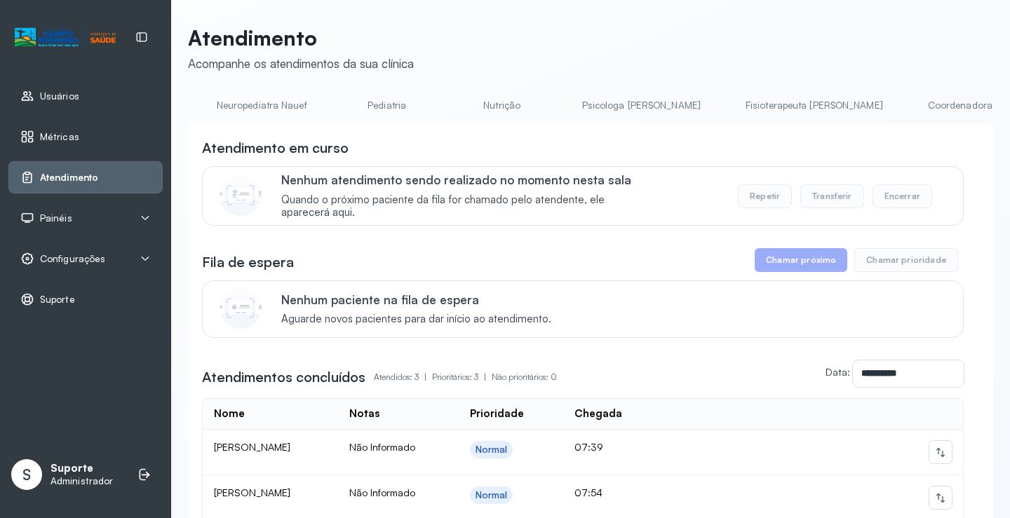
click at [580, 109] on link "Psicologa Alana" at bounding box center [641, 105] width 147 height 23
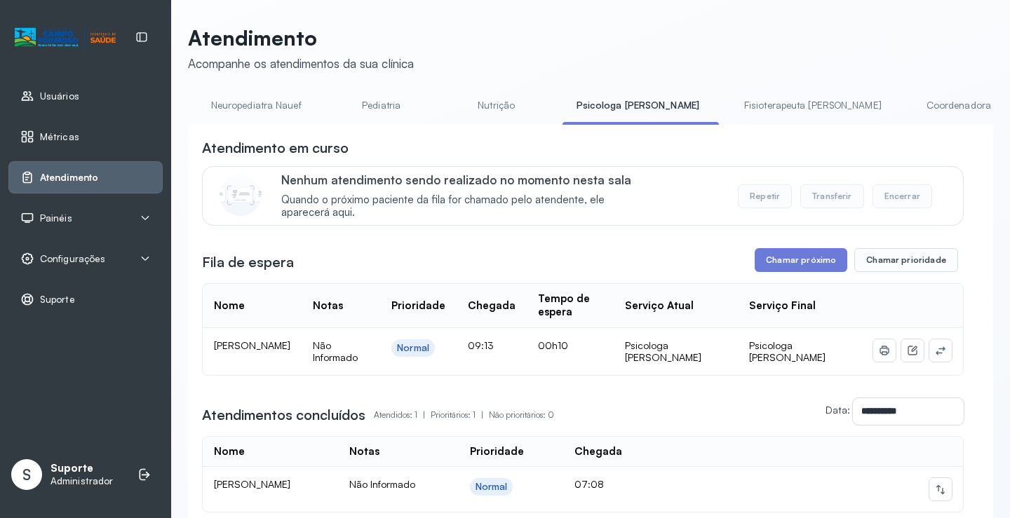
scroll to position [0, 321]
click at [911, 102] on link "Coordenadora Solange" at bounding box center [976, 105] width 130 height 23
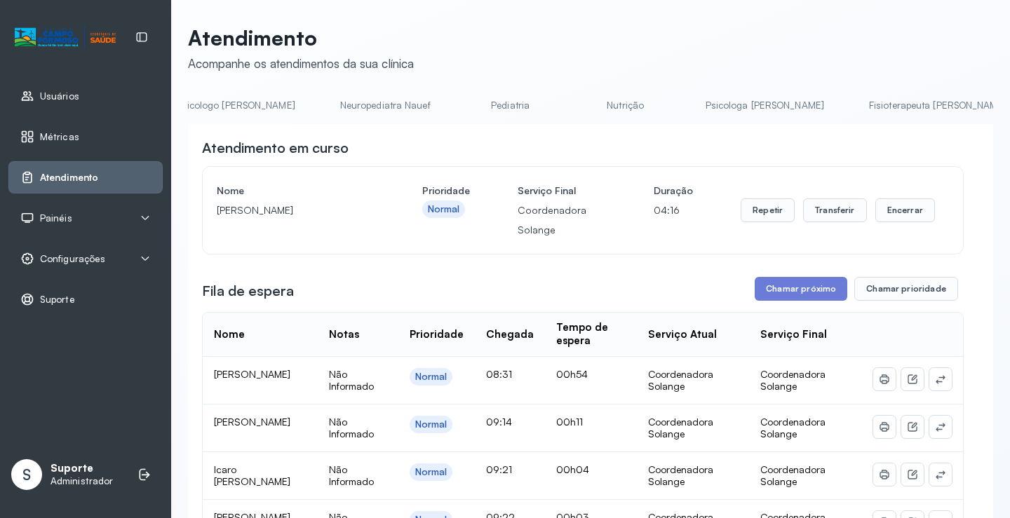
scroll to position [0, 0]
click at [238, 99] on link "Agendamento de consultas" at bounding box center [262, 105] width 148 height 23
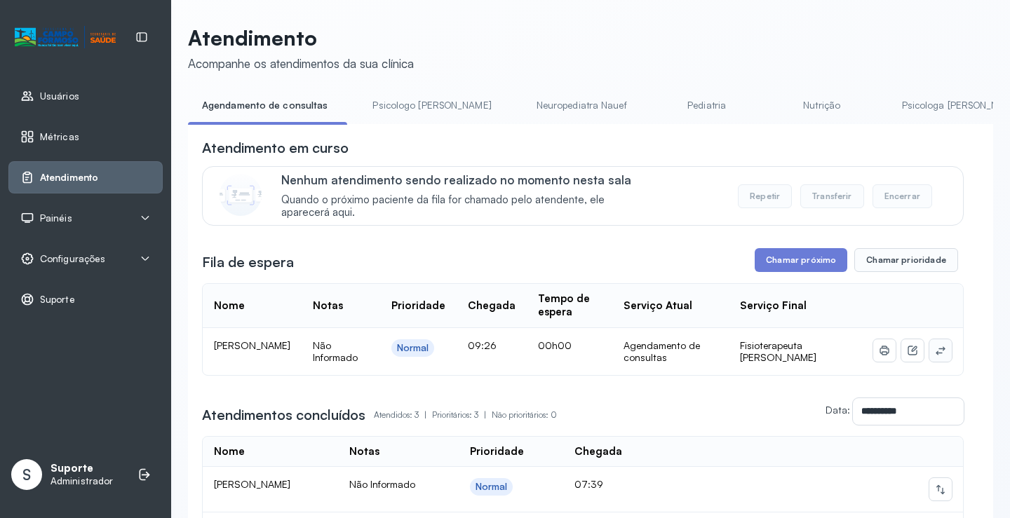
click at [936, 355] on icon at bounding box center [940, 351] width 9 height 8
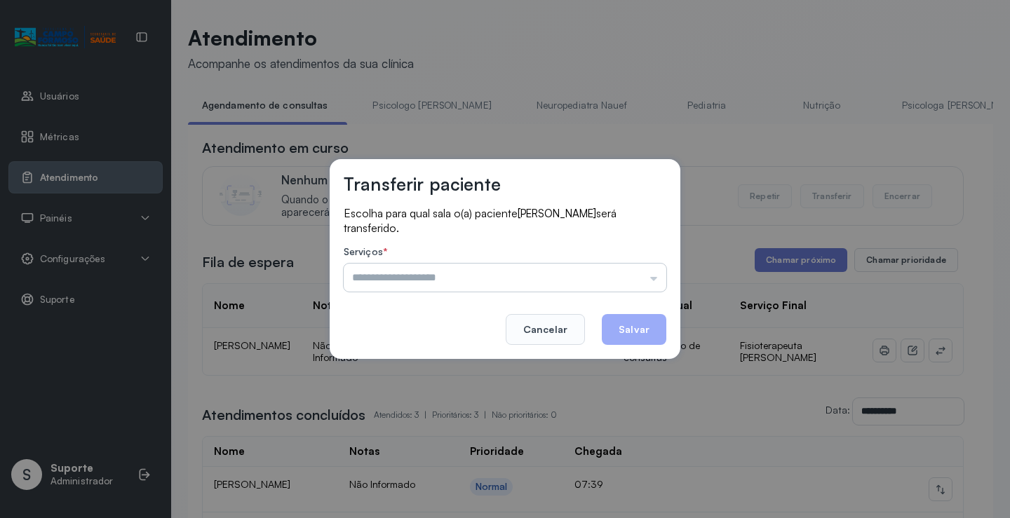
click at [645, 265] on input "text" at bounding box center [505, 278] width 323 height 28
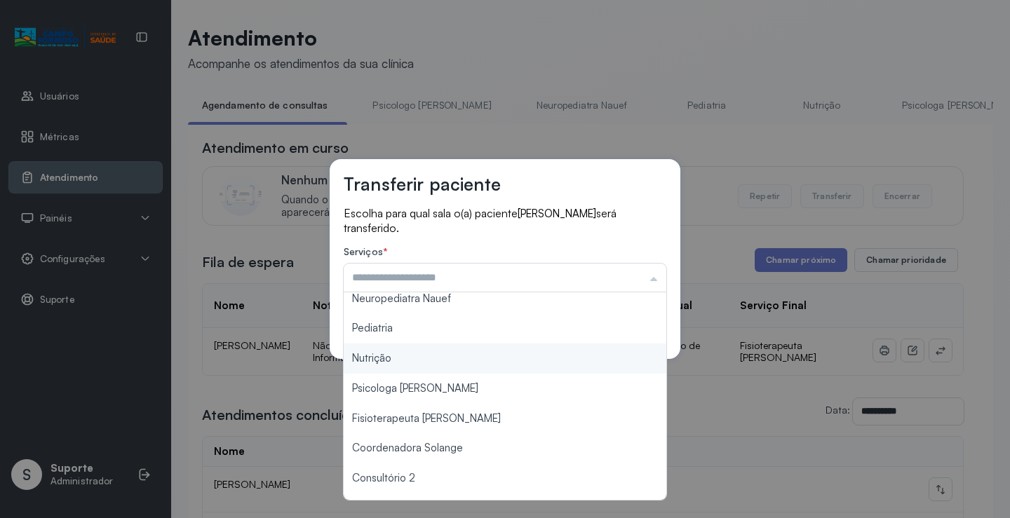
scroll to position [70, 0]
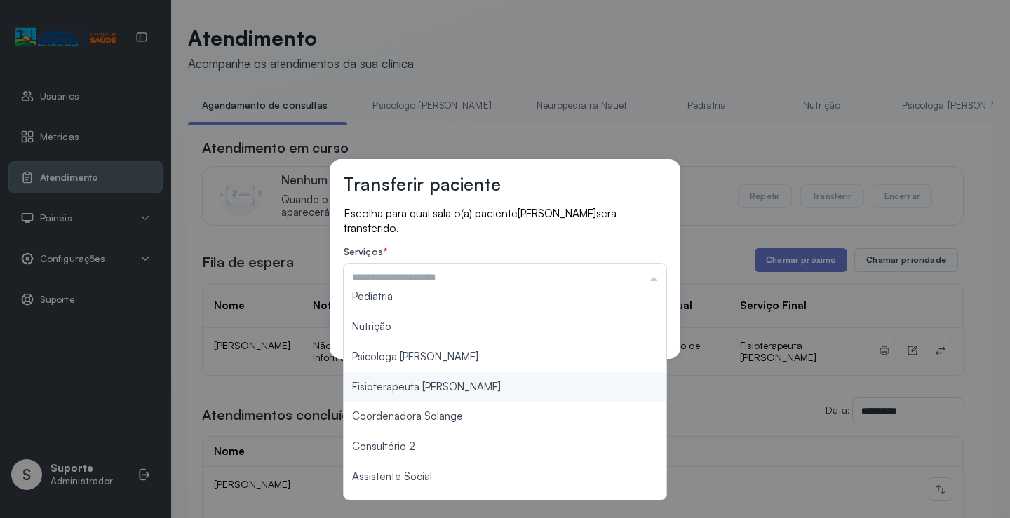
type input "**********"
drag, startPoint x: 456, startPoint y: 384, endPoint x: 615, endPoint y: 345, distance: 164.0
click at [463, 382] on div "**********" at bounding box center [505, 259] width 1010 height 518
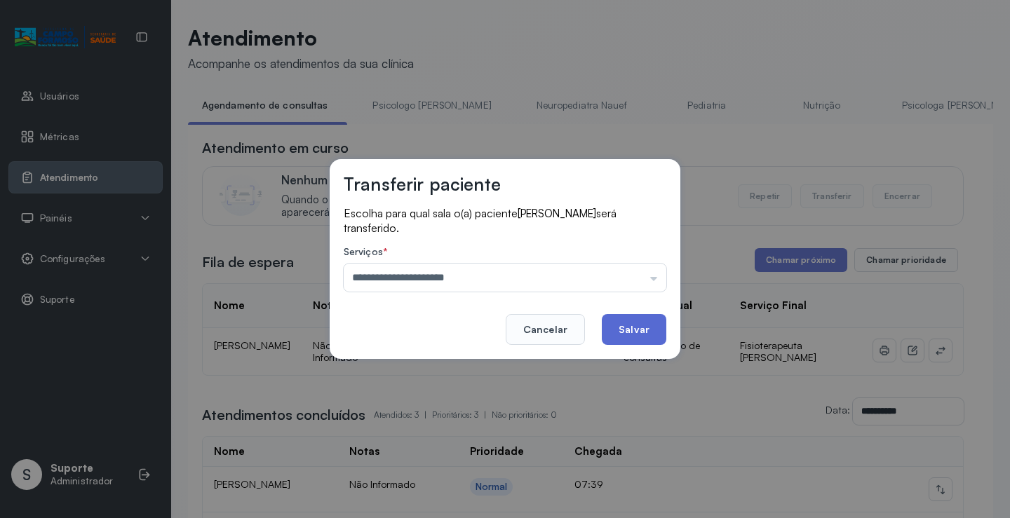
click at [634, 342] on button "Salvar" at bounding box center [634, 329] width 65 height 31
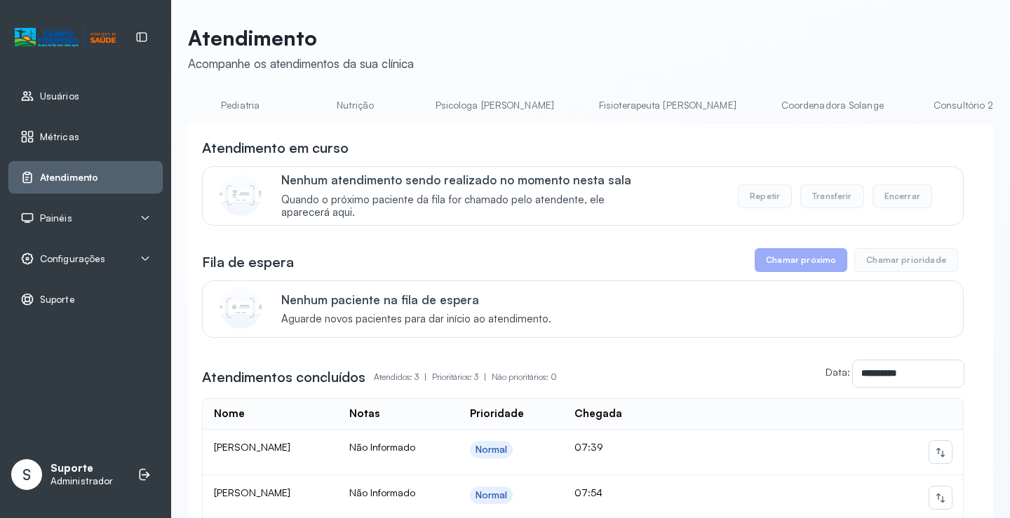
scroll to position [0, 454]
click at [598, 108] on link "Fisioterapeuta Janusia" at bounding box center [681, 105] width 166 height 23
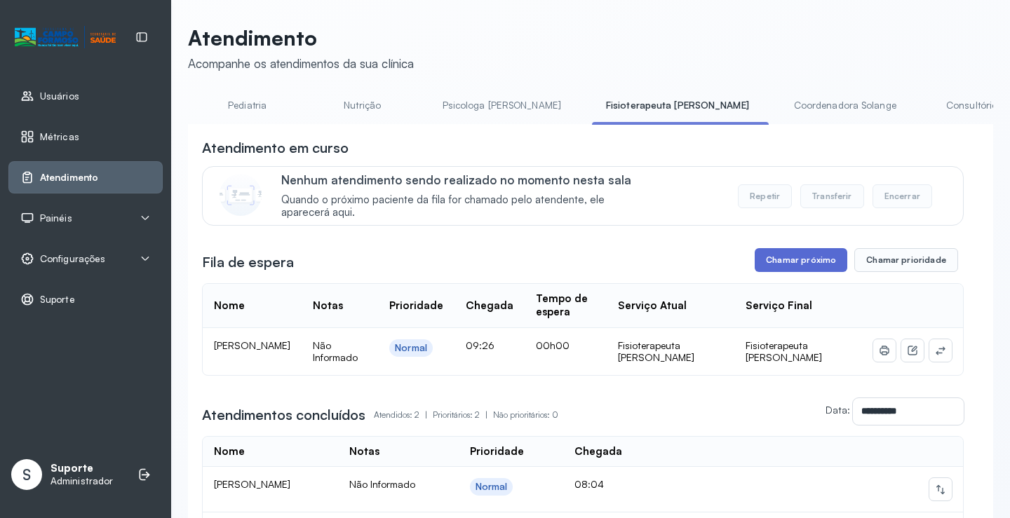
click at [801, 268] on button "Chamar próximo" at bounding box center [801, 260] width 93 height 24
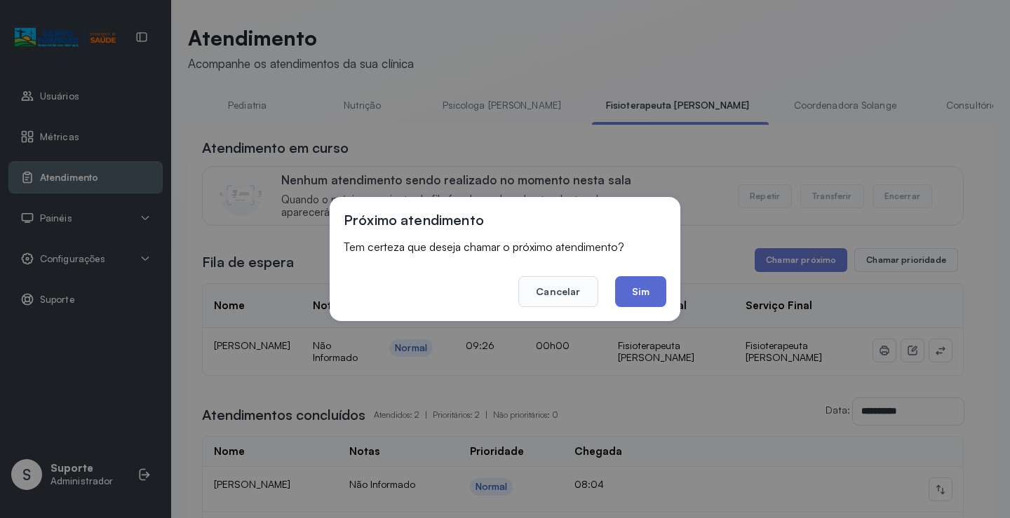
click at [636, 289] on button "Sim" at bounding box center [640, 291] width 51 height 31
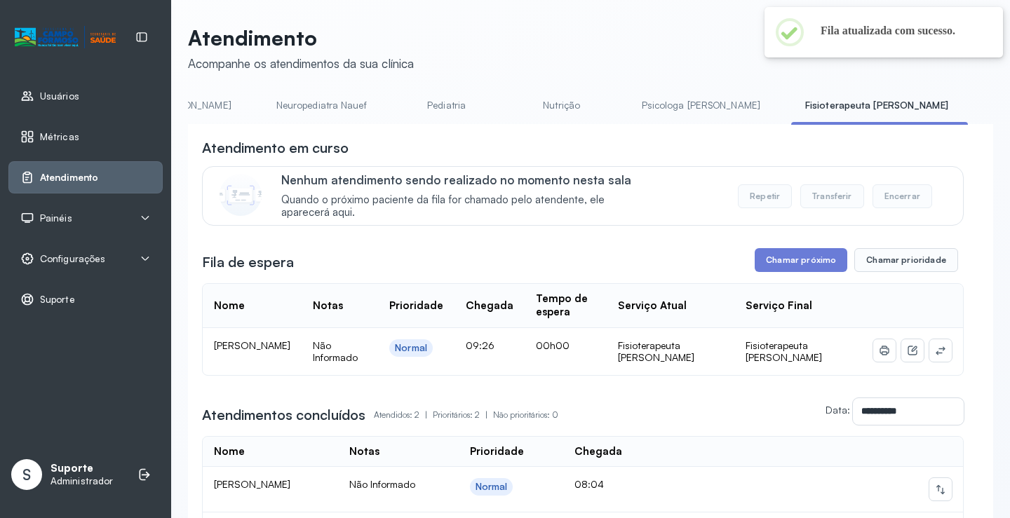
scroll to position [0, 0]
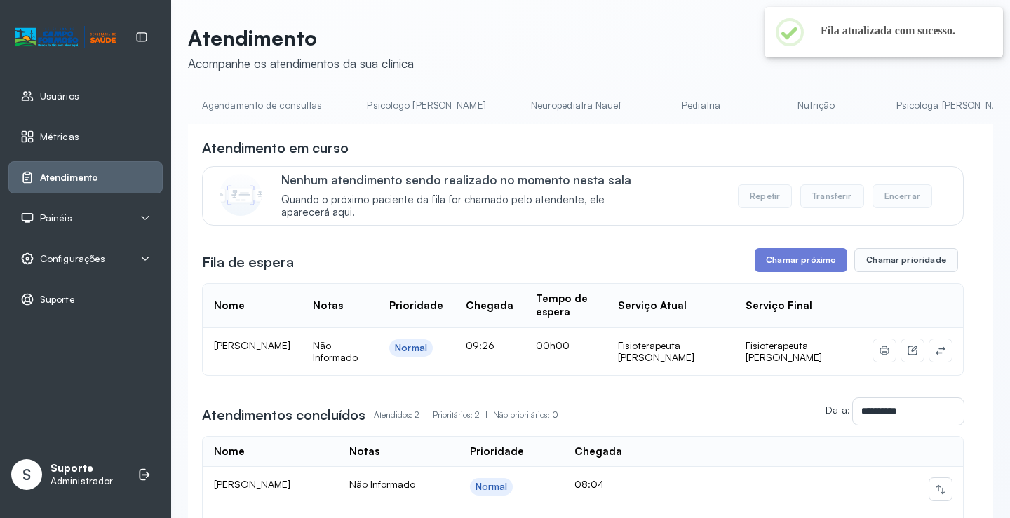
click at [239, 106] on link "Agendamento de consultas" at bounding box center [262, 105] width 148 height 23
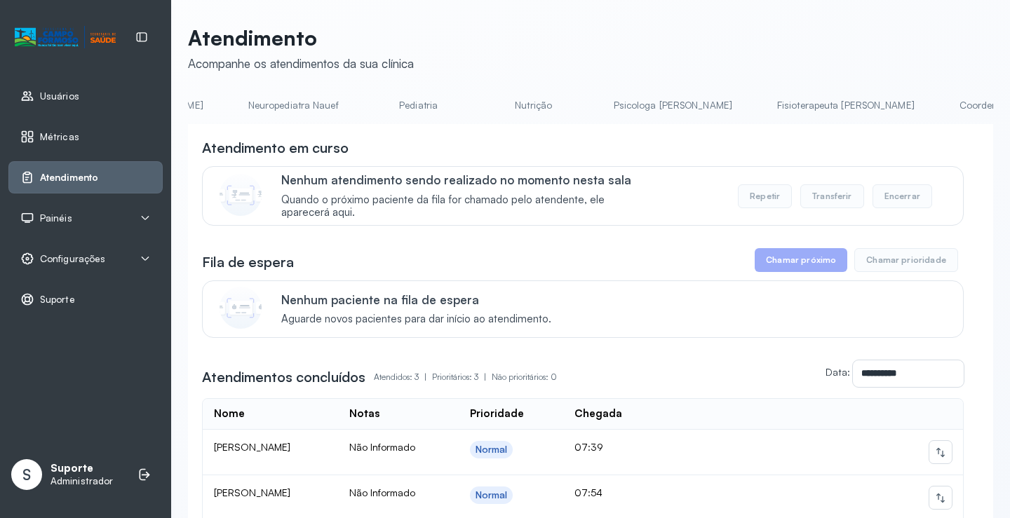
scroll to position [0, 375]
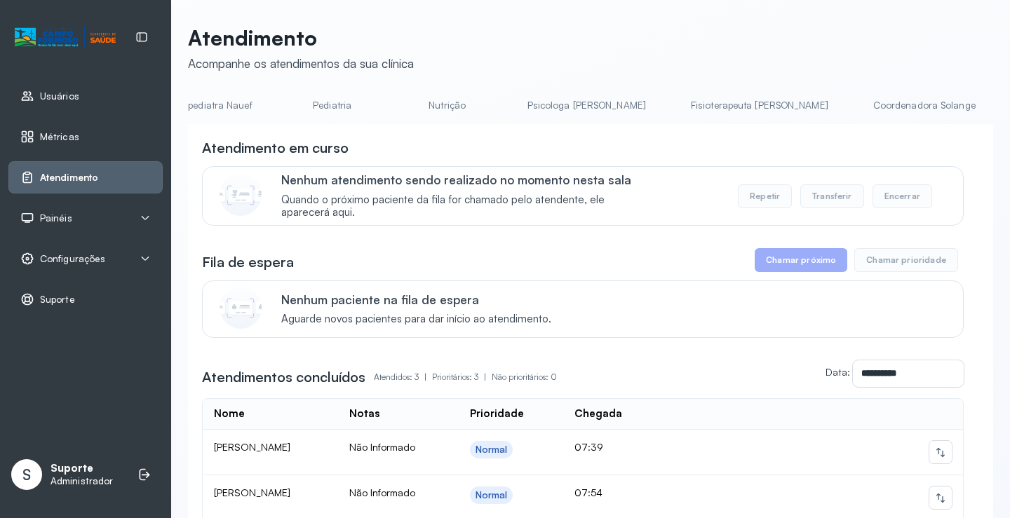
click at [536, 103] on link "Psicologa Alana" at bounding box center [587, 105] width 147 height 23
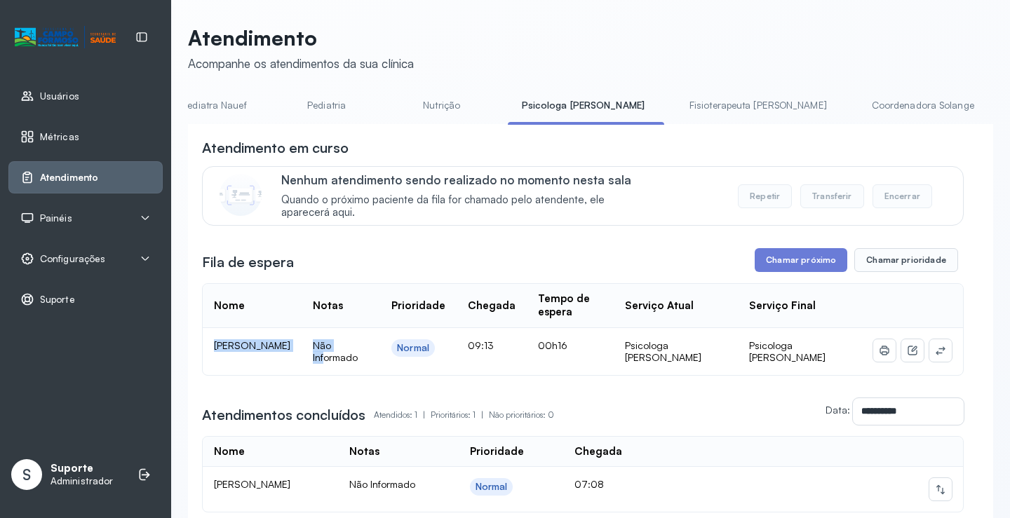
drag, startPoint x: 281, startPoint y: 352, endPoint x: 387, endPoint y: 357, distance: 106.8
click at [366, 356] on tr "Maria Alicia Araújo da Silva Não Informado Normal 09:13 00h16 Psicologa Alana P…" at bounding box center [583, 351] width 761 height 47
drag, startPoint x: 683, startPoint y: 353, endPoint x: 741, endPoint y: 362, distance: 58.9
click at [727, 362] on div "Psicologa Alana" at bounding box center [676, 352] width 102 height 25
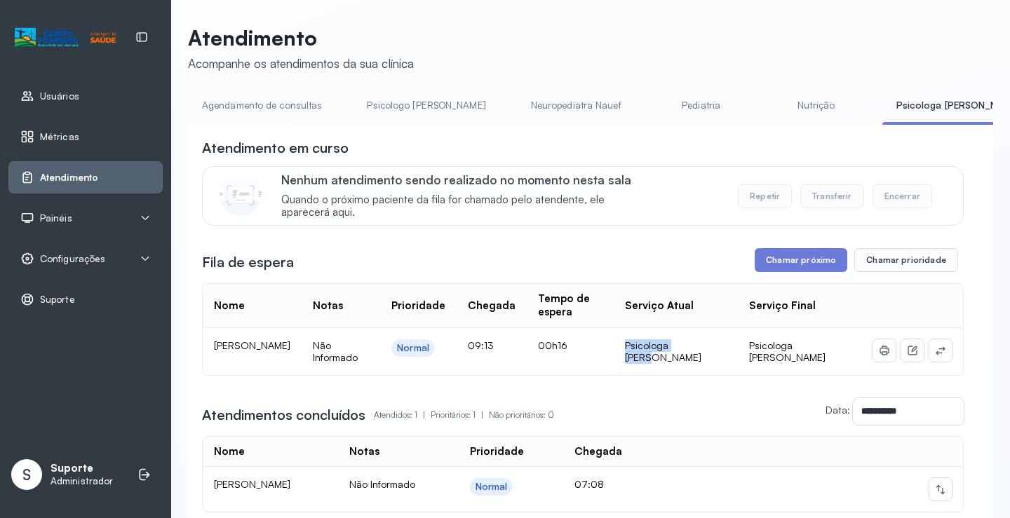
click at [246, 105] on link "Agendamento de consultas" at bounding box center [262, 105] width 148 height 23
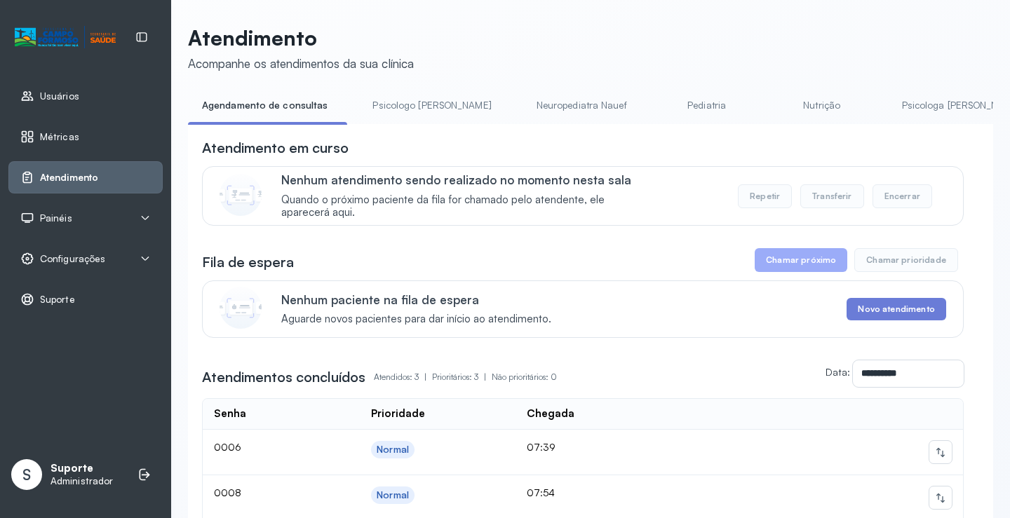
click at [658, 112] on link "Pediatria" at bounding box center [707, 105] width 98 height 23
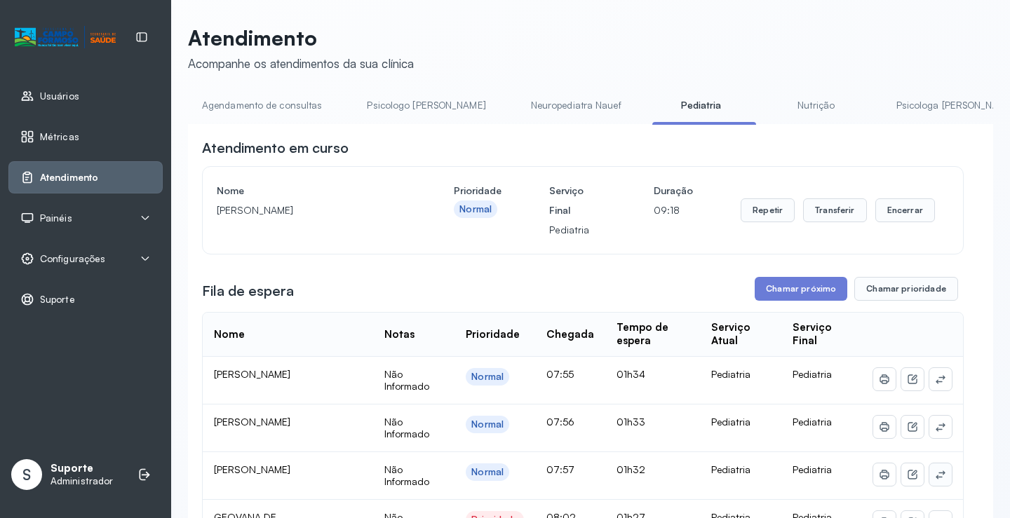
click at [939, 474] on button at bounding box center [941, 475] width 22 height 22
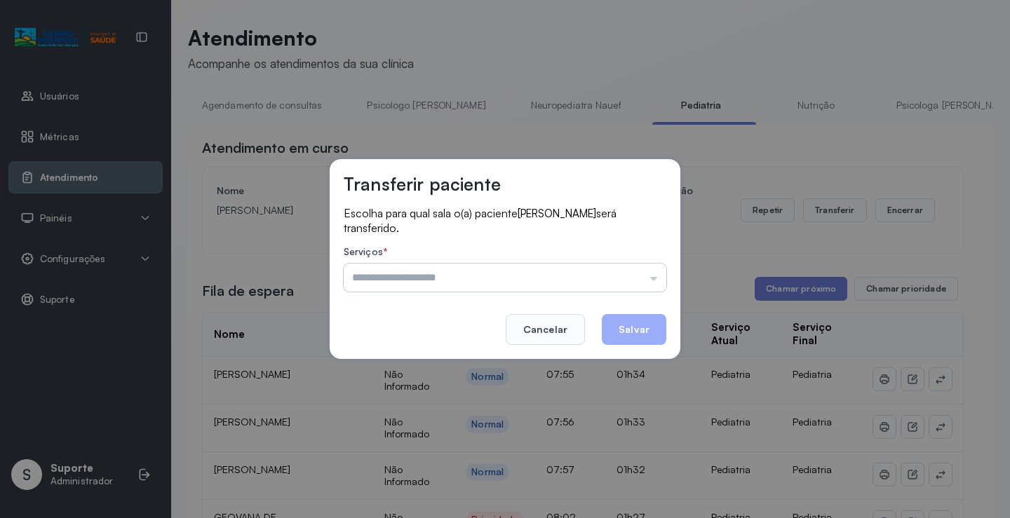
click at [652, 283] on input "text" at bounding box center [505, 278] width 323 height 28
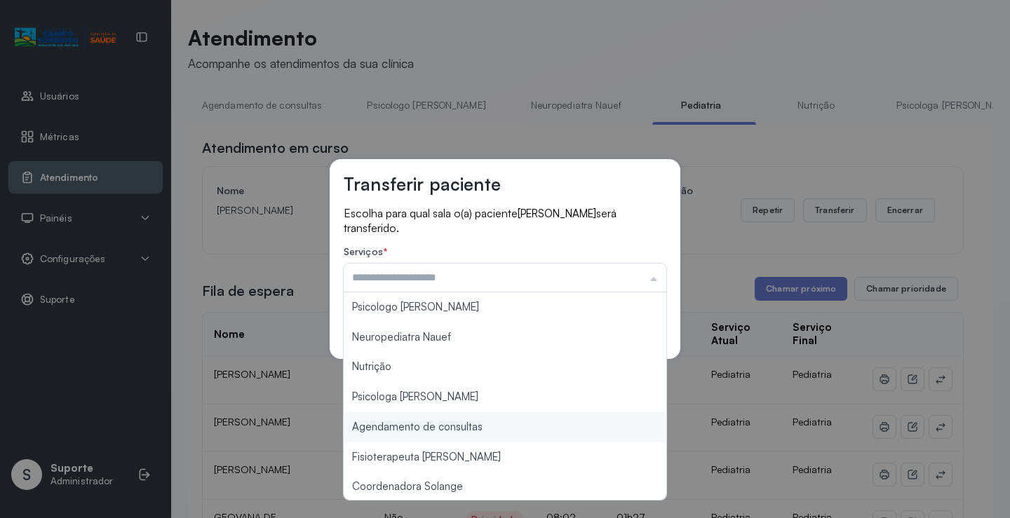
type input "**********"
drag, startPoint x: 464, startPoint y: 427, endPoint x: 489, endPoint y: 418, distance: 26.9
click at [469, 426] on div "**********" at bounding box center [505, 259] width 1010 height 518
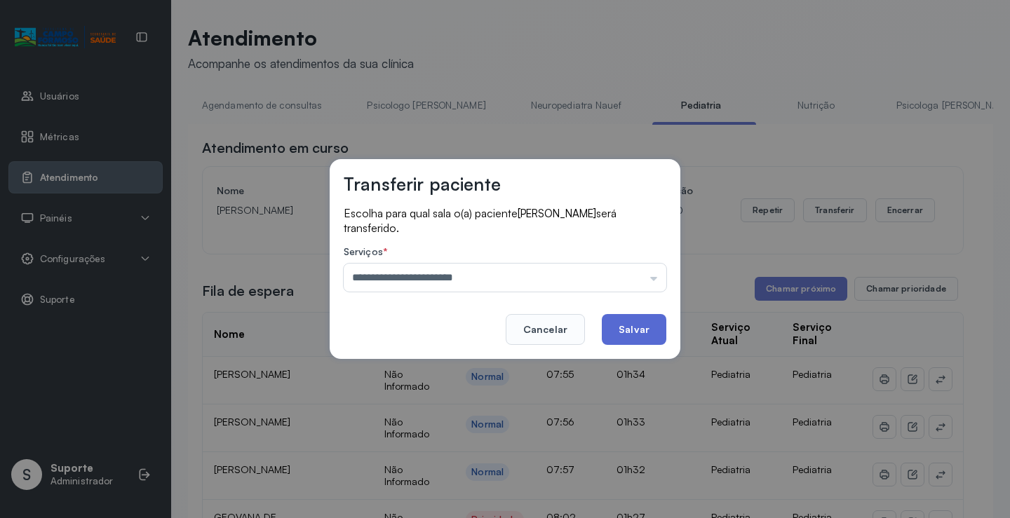
click at [638, 321] on button "Salvar" at bounding box center [634, 329] width 65 height 31
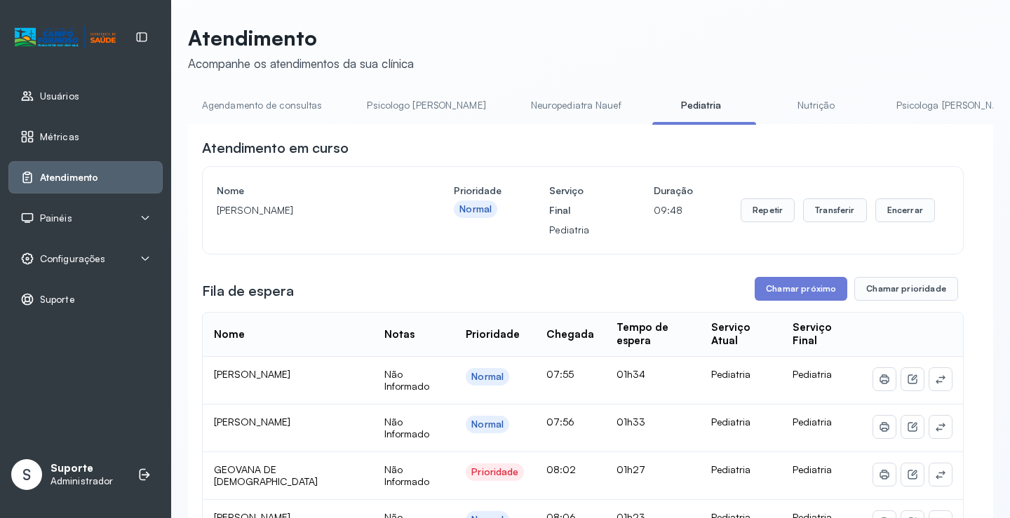
click at [253, 112] on link "Agendamento de consultas" at bounding box center [262, 105] width 148 height 23
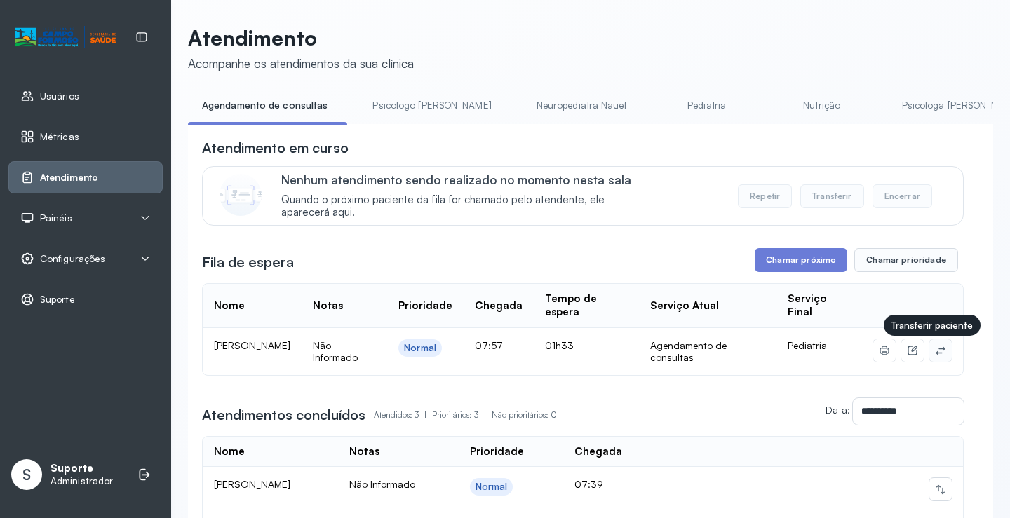
click at [936, 354] on icon at bounding box center [940, 351] width 9 height 8
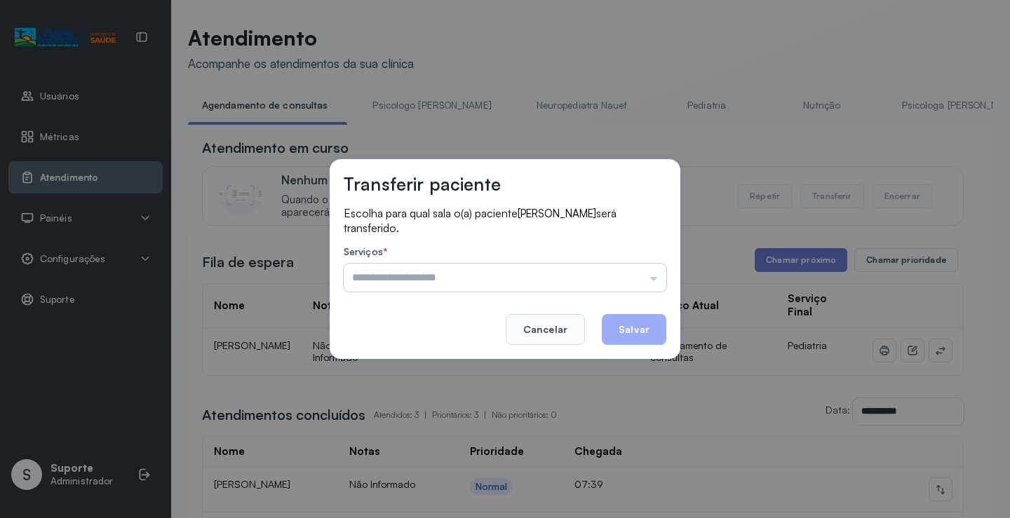
click at [651, 264] on input "text" at bounding box center [505, 278] width 323 height 28
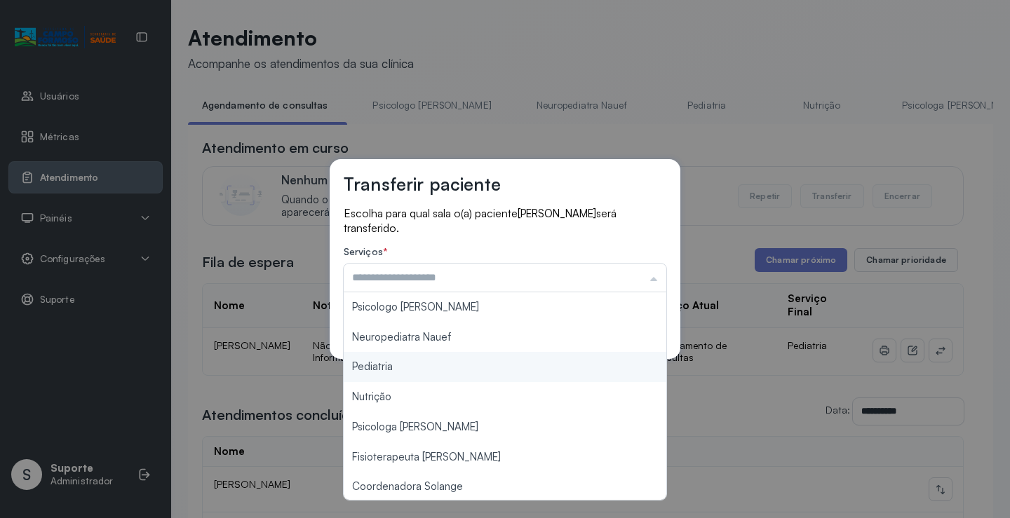
type input "*********"
click at [459, 373] on div "Transferir paciente Escolha para qual sala o(a) paciente Pedro Anthony Alencar …" at bounding box center [505, 259] width 1010 height 518
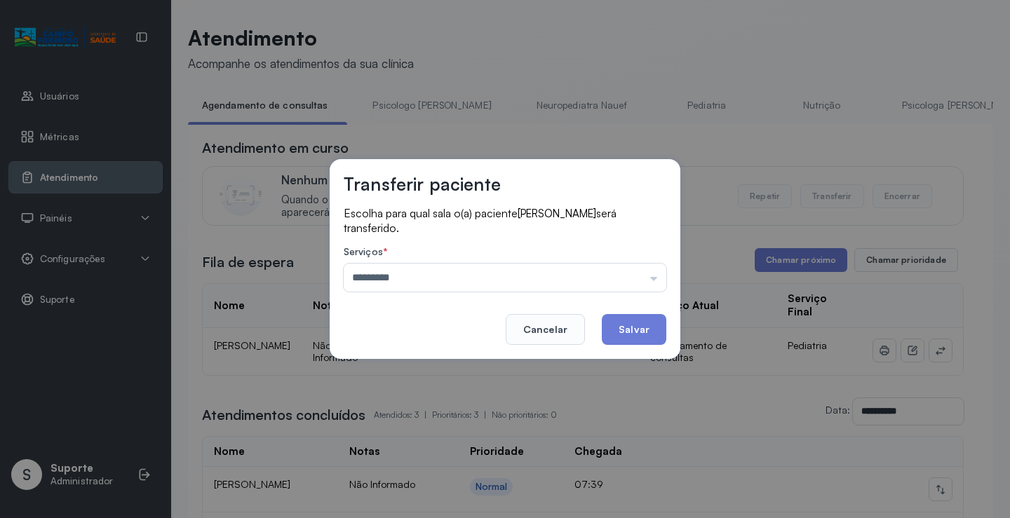
click at [629, 338] on button "Salvar" at bounding box center [634, 329] width 65 height 31
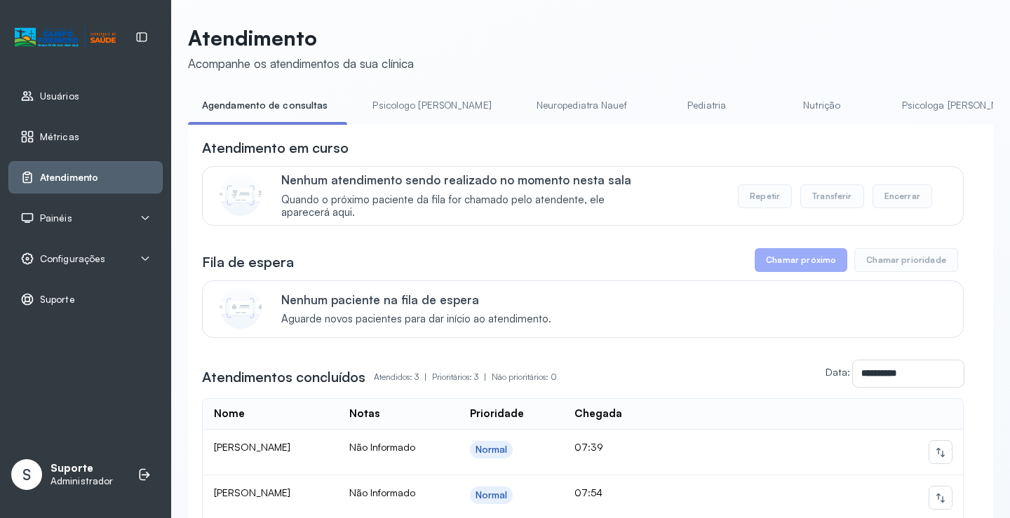
click at [658, 105] on link "Pediatria" at bounding box center [707, 105] width 98 height 23
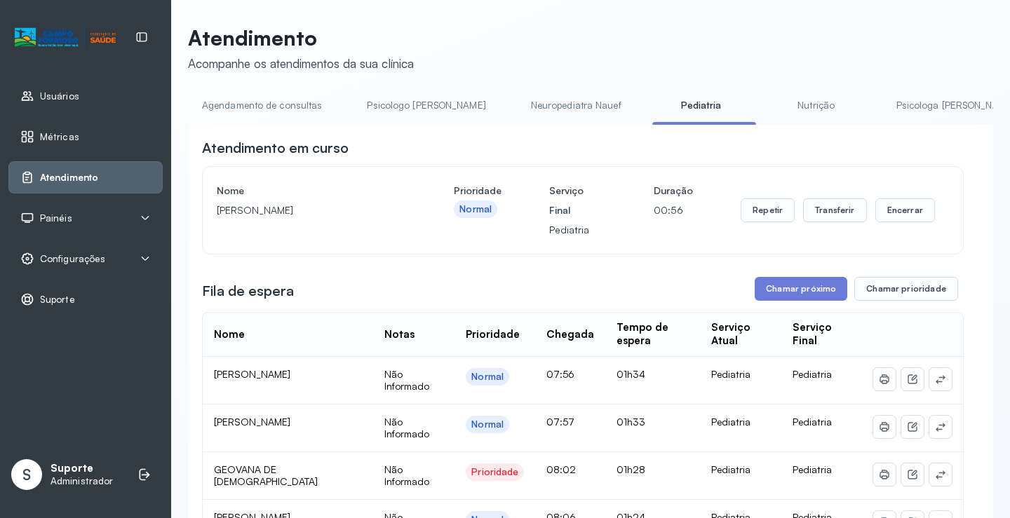
click at [283, 100] on link "Agendamento de consultas" at bounding box center [262, 105] width 148 height 23
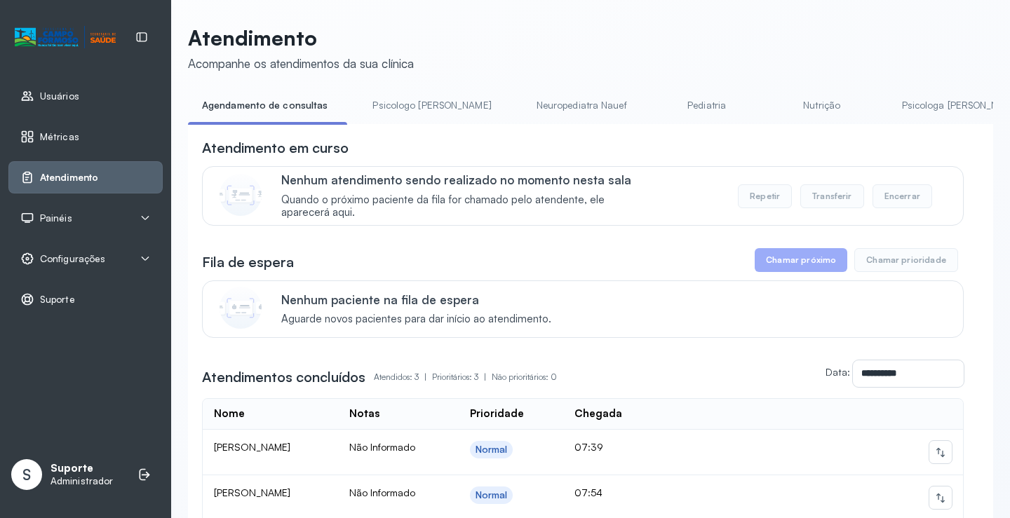
click at [410, 94] on link "Psicologo Pedro" at bounding box center [432, 105] width 147 height 23
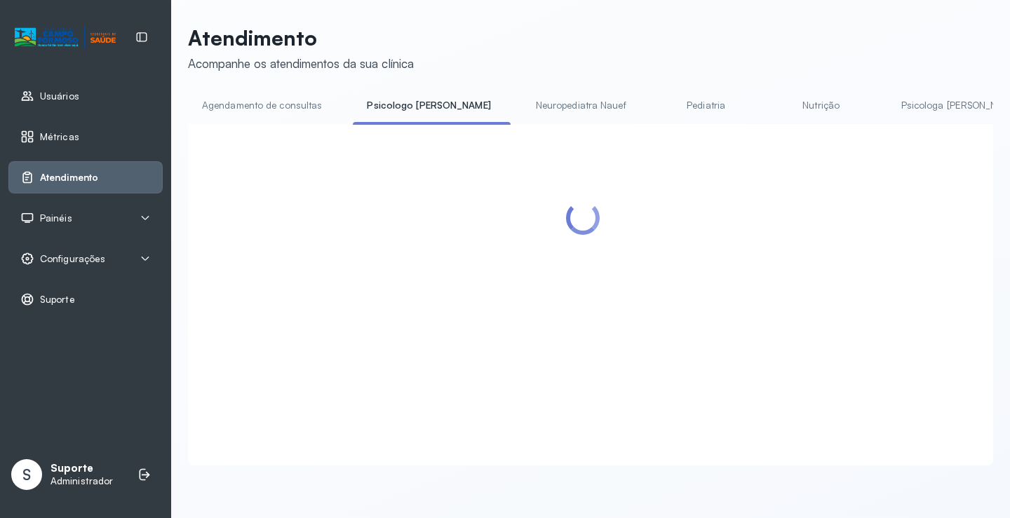
click at [291, 107] on link "Agendamento de consultas" at bounding box center [262, 105] width 148 height 23
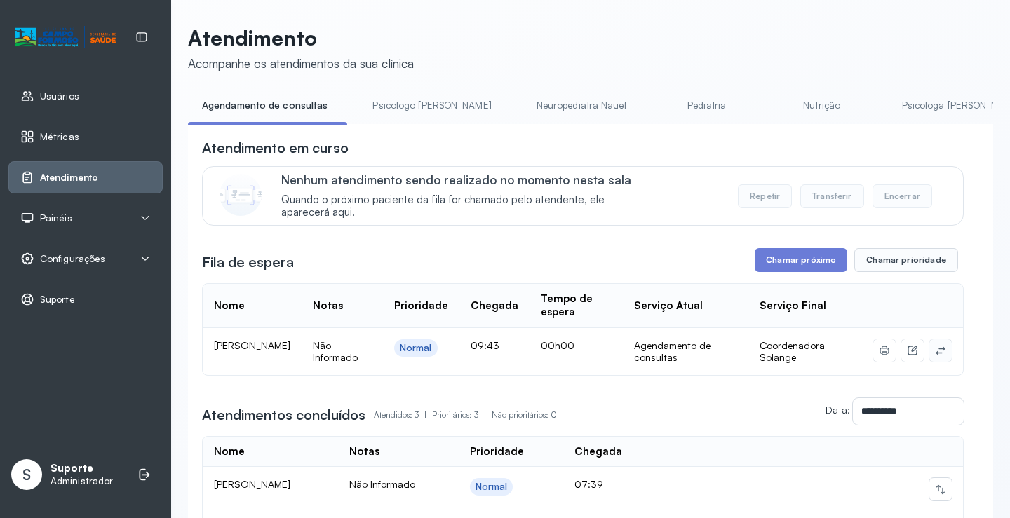
click at [930, 347] on button at bounding box center [941, 351] width 22 height 22
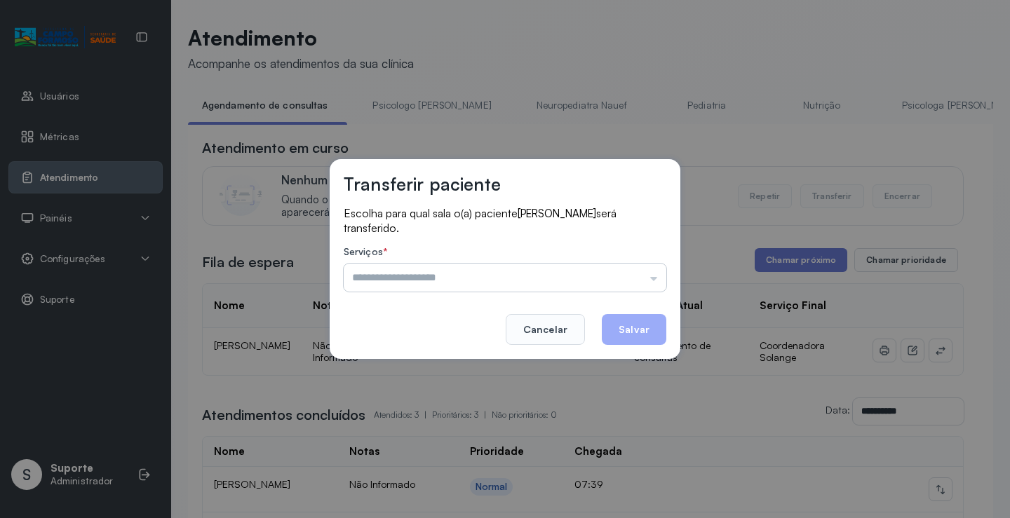
click at [640, 267] on input "text" at bounding box center [505, 278] width 323 height 28
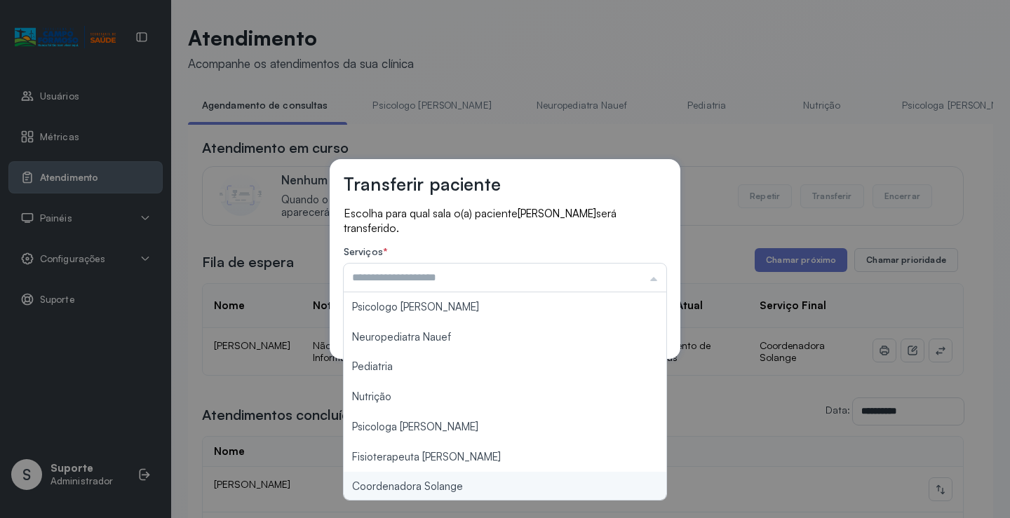
type input "**********"
drag, startPoint x: 443, startPoint y: 493, endPoint x: 510, endPoint y: 440, distance: 85.9
click at [443, 492] on div "**********" at bounding box center [505, 259] width 1010 height 518
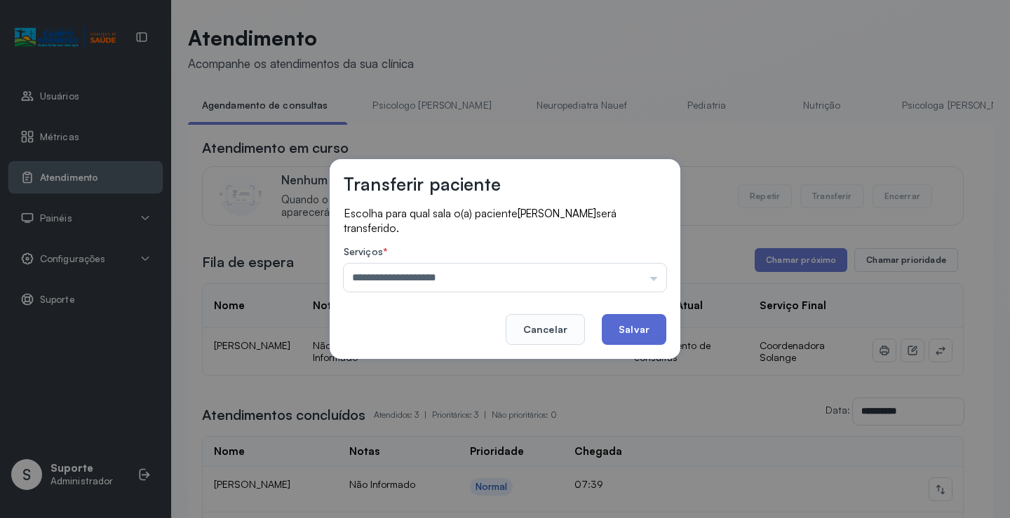
click at [627, 332] on button "Salvar" at bounding box center [634, 329] width 65 height 31
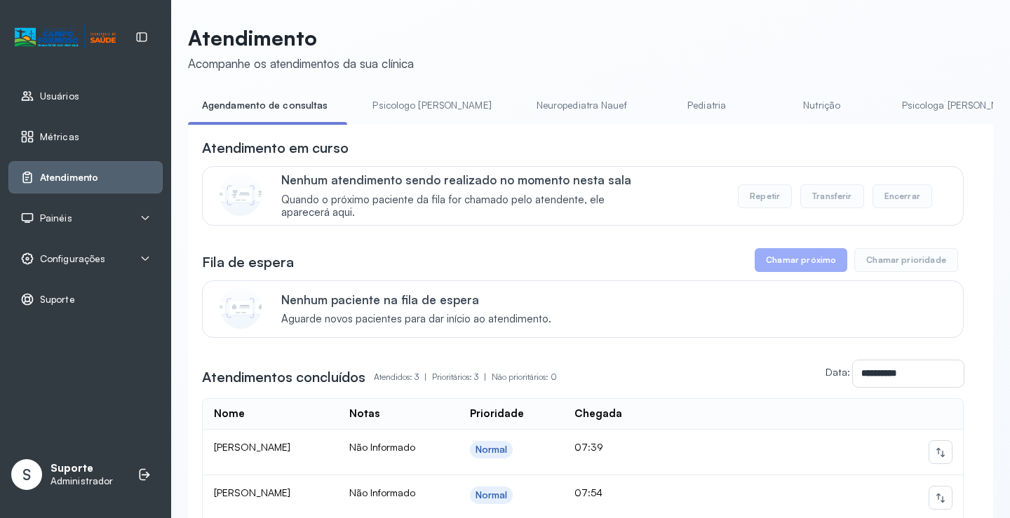
click at [399, 101] on link "Psicologo Pedro" at bounding box center [432, 105] width 147 height 23
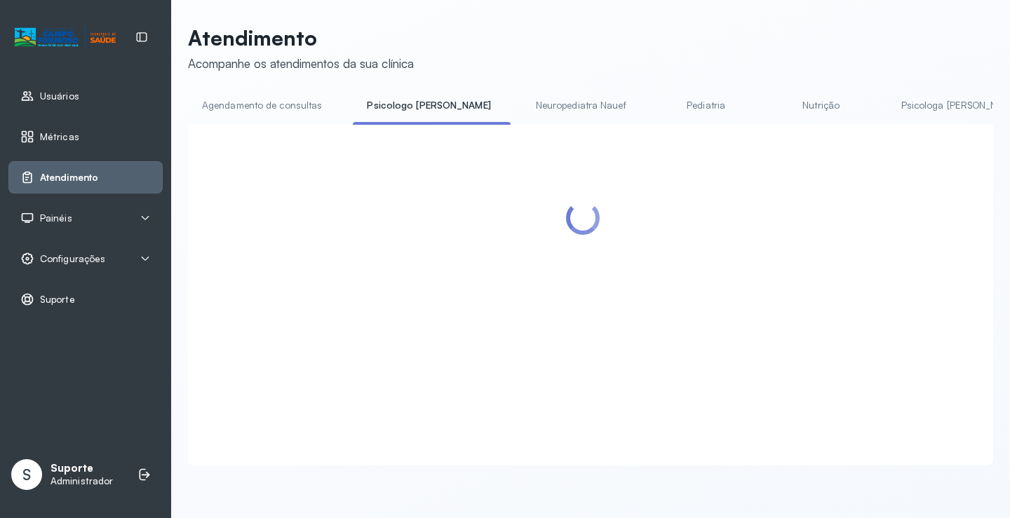
click at [312, 109] on link "Agendamento de consultas" at bounding box center [262, 105] width 148 height 23
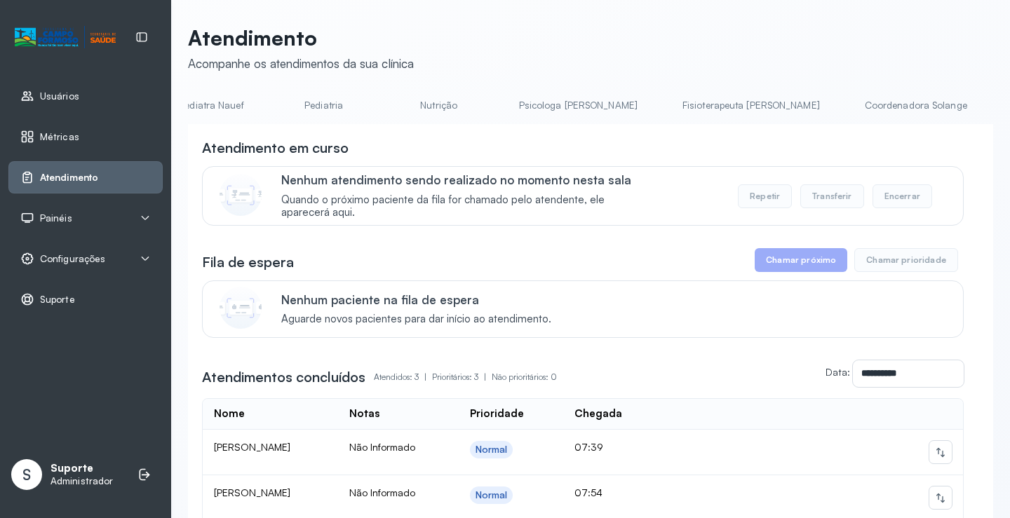
scroll to position [0, 496]
click at [738, 111] on link "Coordenadora Solange" at bounding box center [803, 105] width 130 height 23
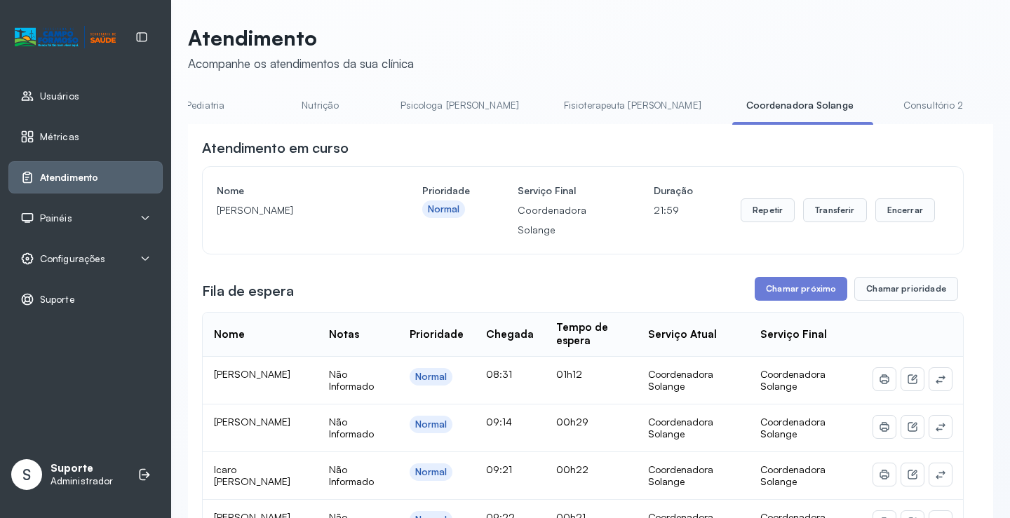
scroll to position [0, 0]
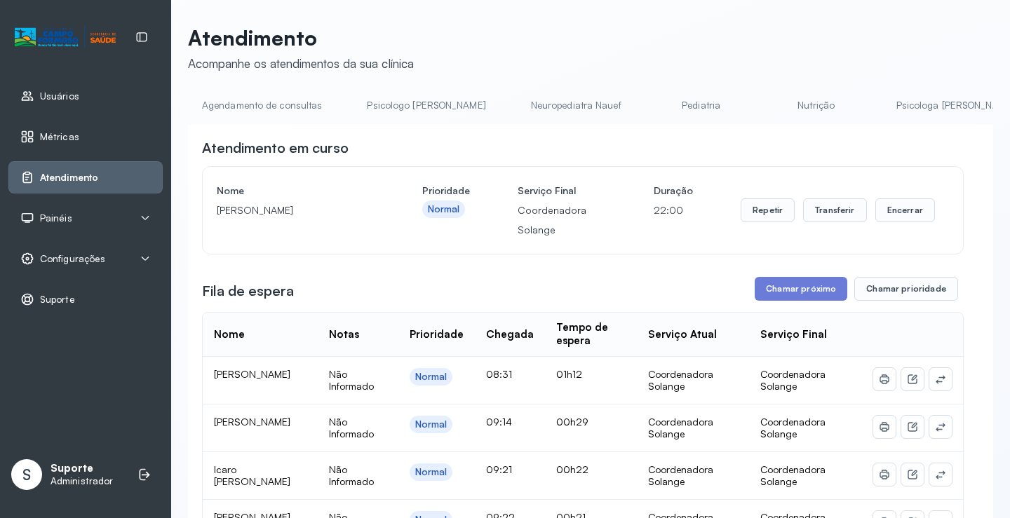
click at [243, 100] on link "Agendamento de consultas" at bounding box center [262, 105] width 148 height 23
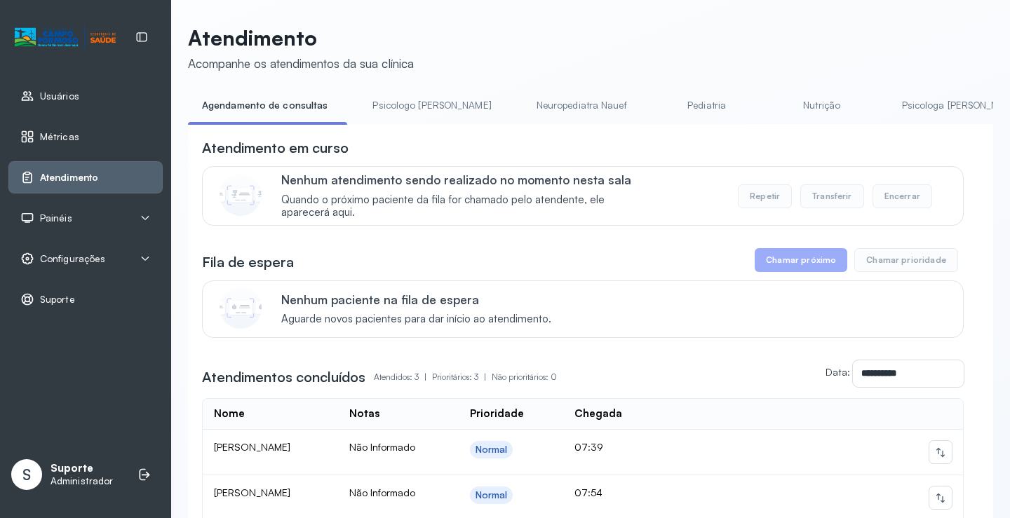
click at [658, 103] on link "Pediatria" at bounding box center [707, 105] width 98 height 23
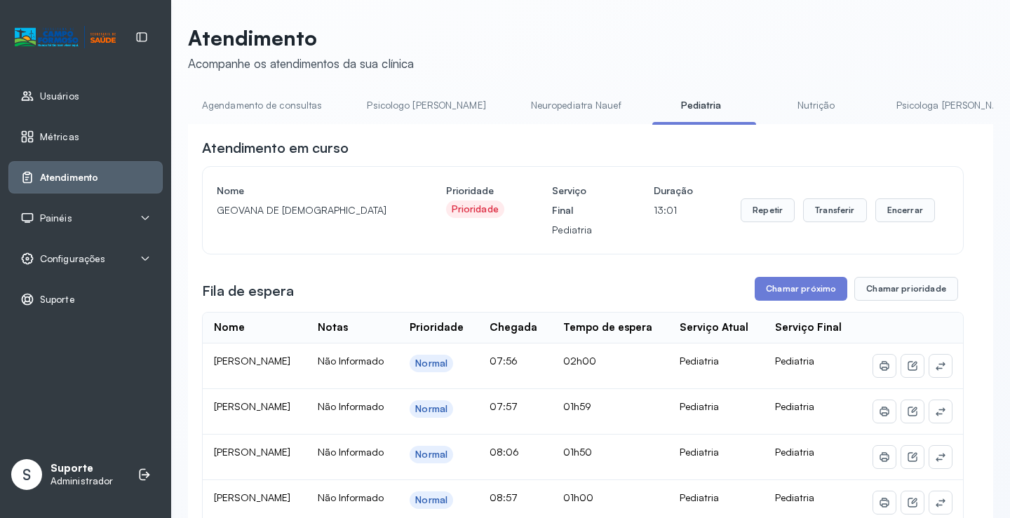
click at [544, 101] on link "Neuropediatra Nauef" at bounding box center [576, 105] width 119 height 23
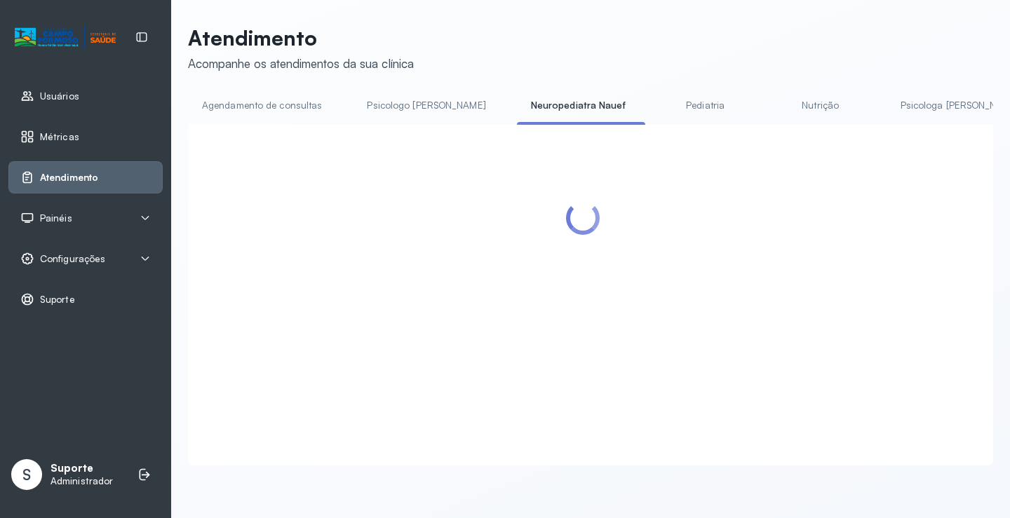
click at [657, 102] on link "Pediatria" at bounding box center [706, 105] width 98 height 23
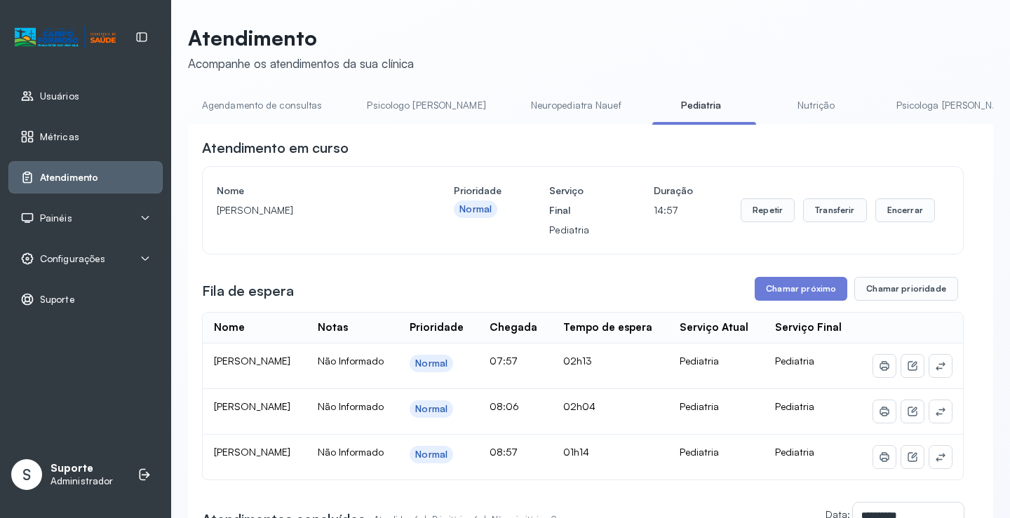
click at [272, 99] on link "Agendamento de consultas" at bounding box center [262, 105] width 148 height 23
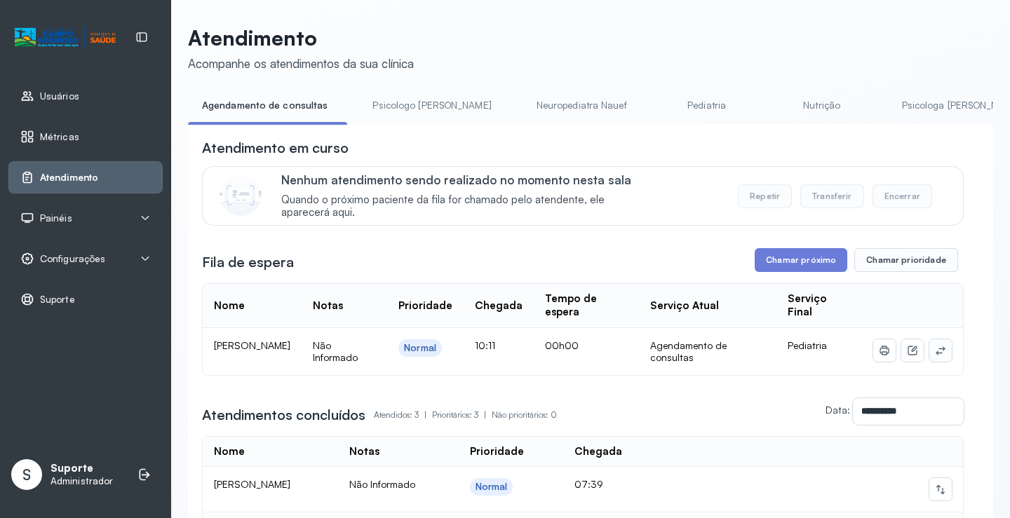
click at [930, 349] on button at bounding box center [941, 351] width 22 height 22
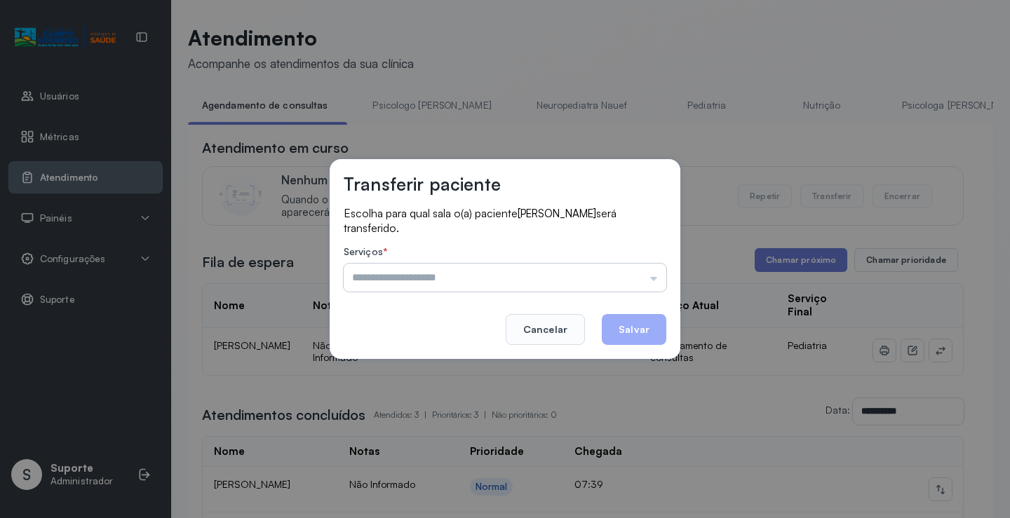
click at [642, 280] on input "text" at bounding box center [505, 278] width 323 height 28
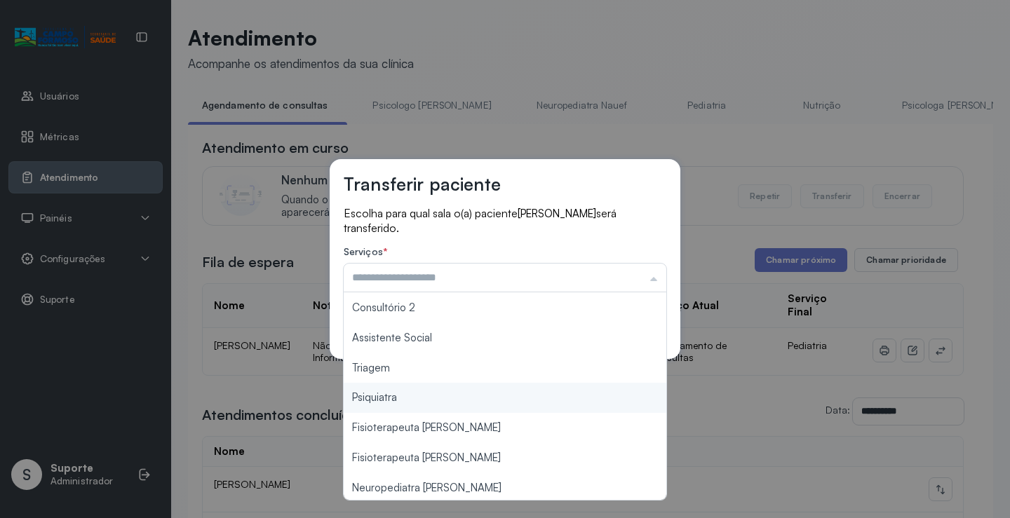
scroll to position [212, 0]
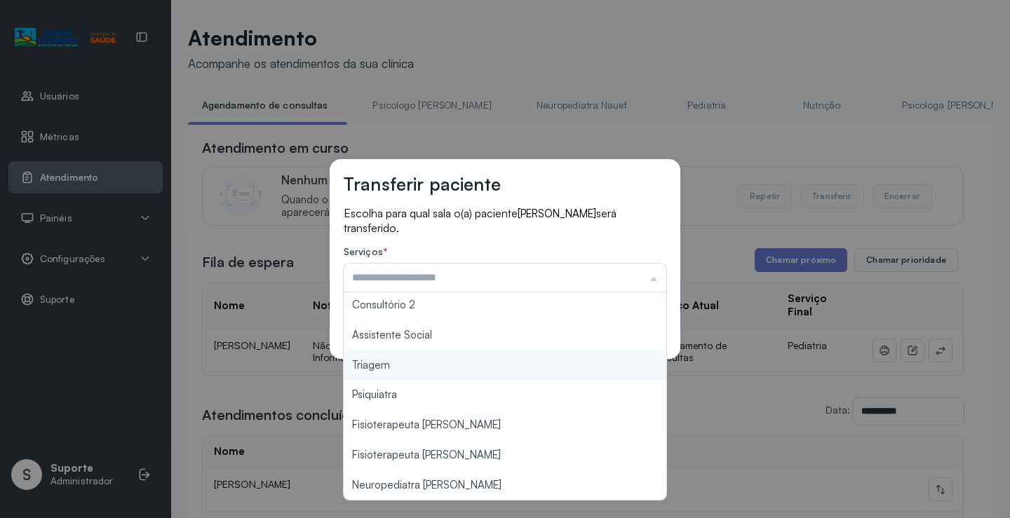
type input "*******"
click at [411, 367] on div "Transferir paciente Escolha para qual sala o(a) paciente ANNA JULIA SANTOS SILV…" at bounding box center [505, 259] width 1010 height 518
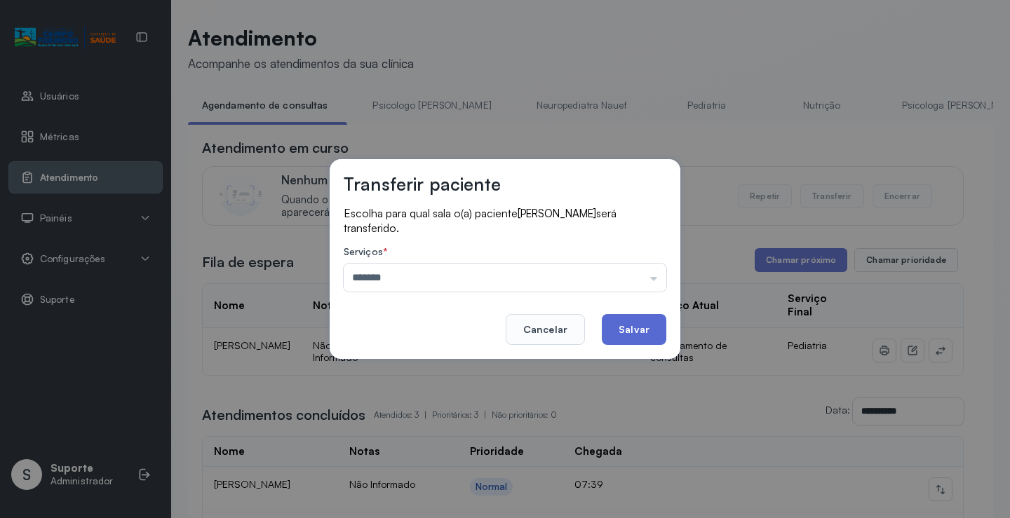
click at [631, 330] on button "Salvar" at bounding box center [634, 329] width 65 height 31
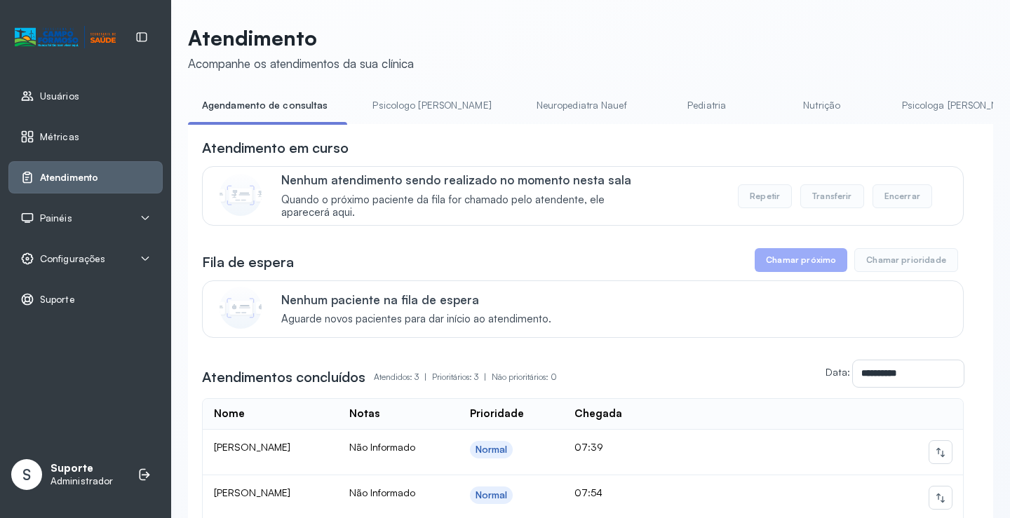
click at [658, 112] on link "Pediatria" at bounding box center [707, 105] width 98 height 23
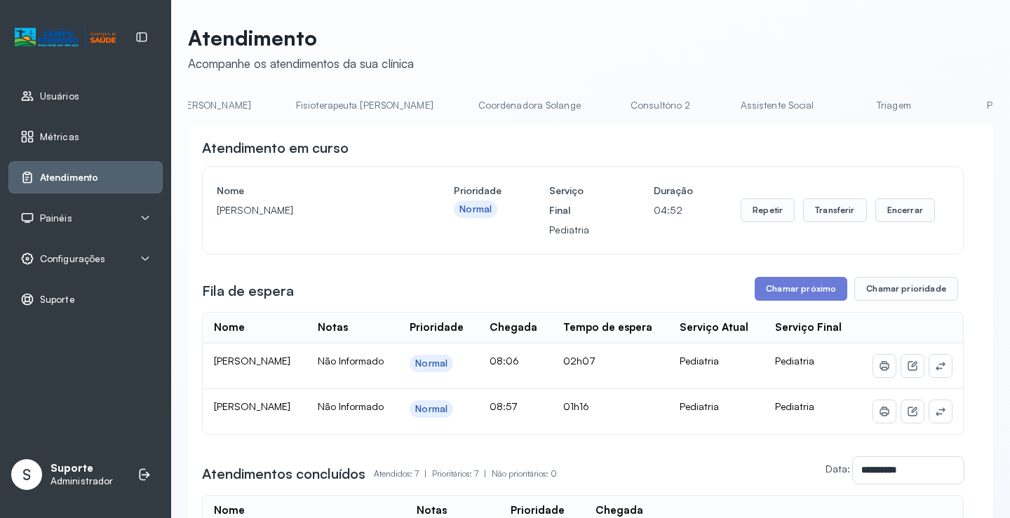
scroll to position [0, 782]
click at [827, 103] on link "Triagem" at bounding box center [876, 105] width 98 height 23
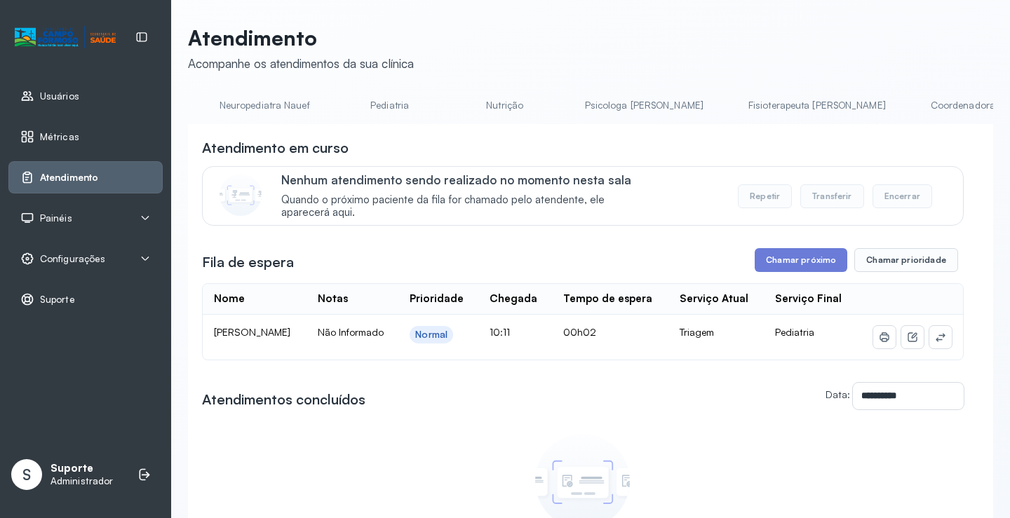
scroll to position [0, 0]
click at [210, 110] on link "Agendamento de consultas" at bounding box center [262, 105] width 148 height 23
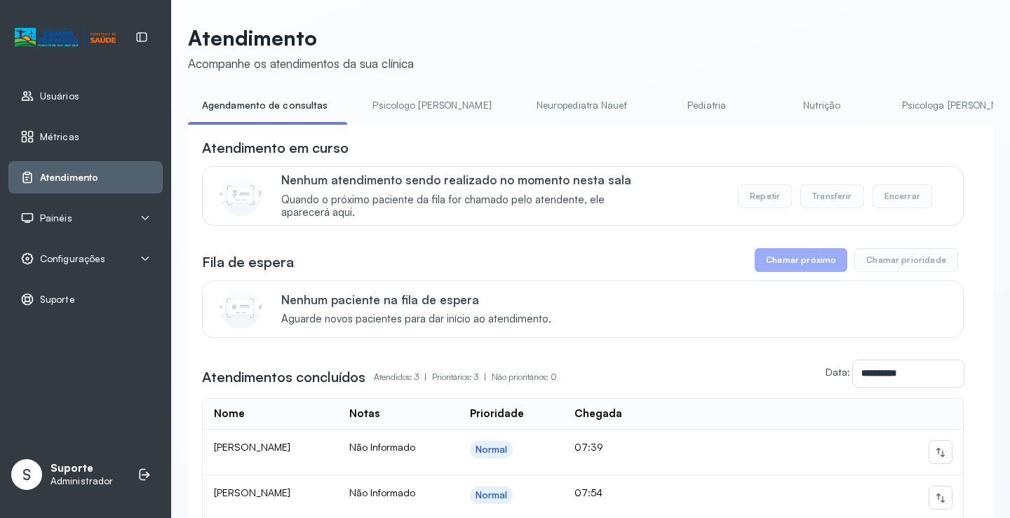
click at [658, 109] on link "Pediatria" at bounding box center [707, 105] width 98 height 23
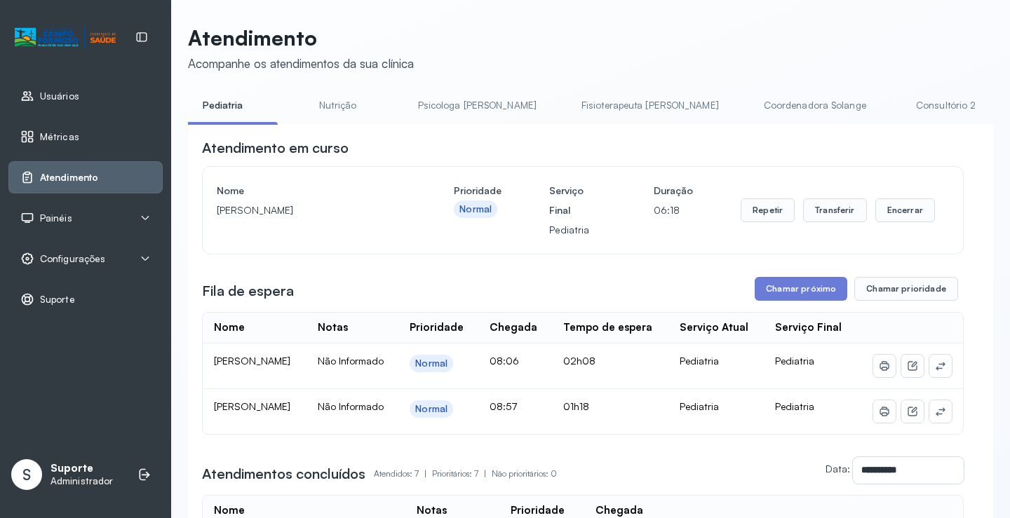
scroll to position [0, 481]
click at [747, 109] on link "Coordenadora Solange" at bounding box center [812, 105] width 130 height 23
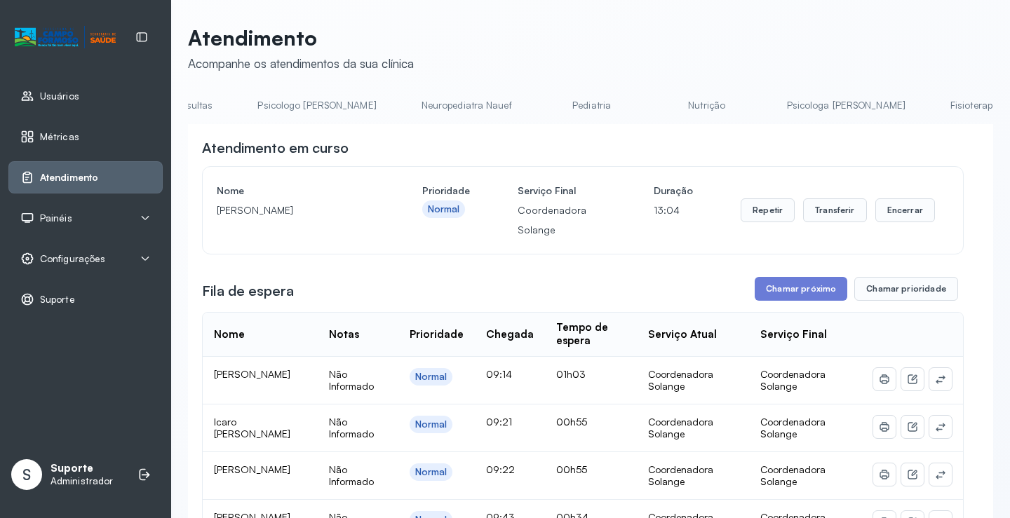
scroll to position [0, 0]
click at [260, 106] on link "Agendamento de consultas" at bounding box center [262, 105] width 148 height 23
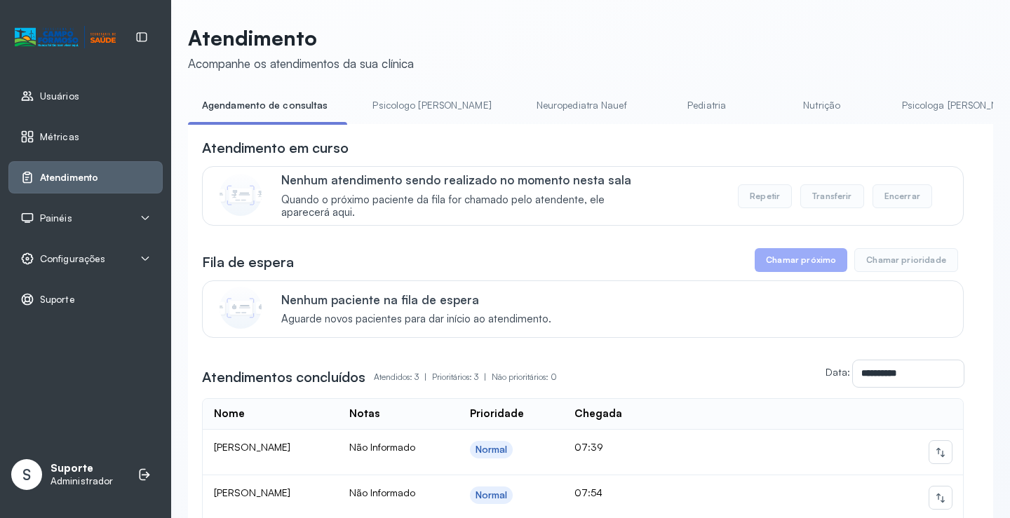
drag, startPoint x: 405, startPoint y: 114, endPoint x: 378, endPoint y: 107, distance: 27.6
click at [405, 113] on link "Psicologo Pedro" at bounding box center [432, 105] width 147 height 23
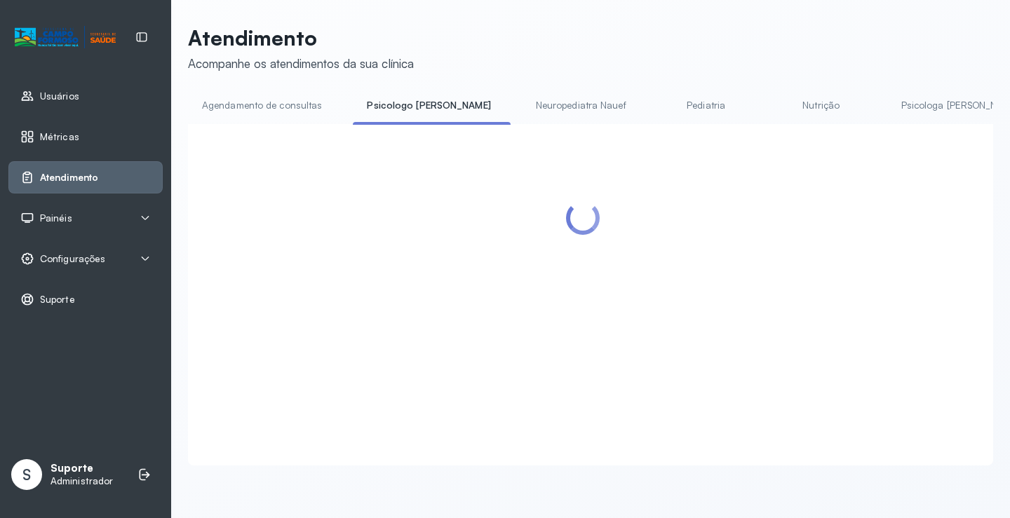
click at [306, 96] on link "Agendamento de consultas" at bounding box center [262, 105] width 148 height 23
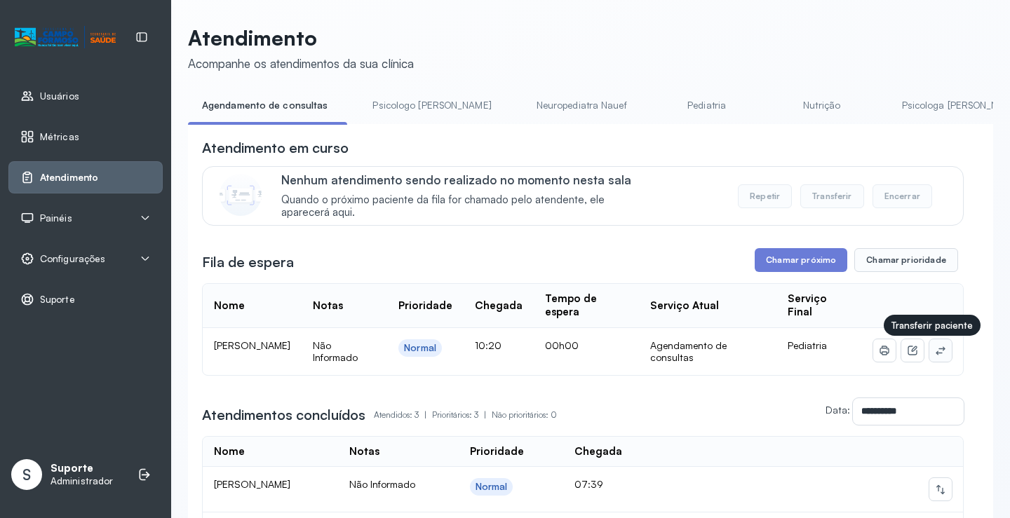
click at [935, 352] on icon at bounding box center [940, 350] width 11 height 11
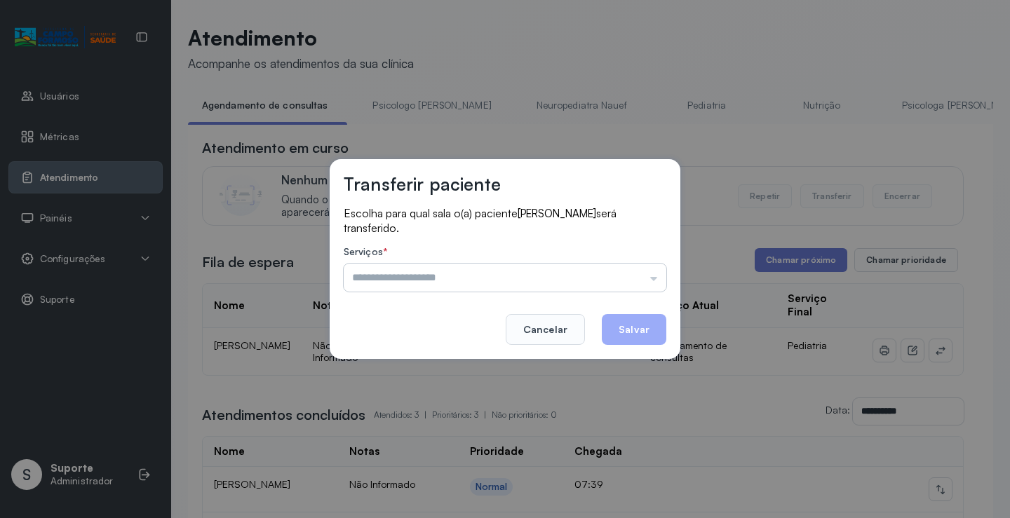
drag, startPoint x: 620, startPoint y: 276, endPoint x: 563, endPoint y: 290, distance: 59.4
click at [620, 276] on input "text" at bounding box center [505, 278] width 323 height 28
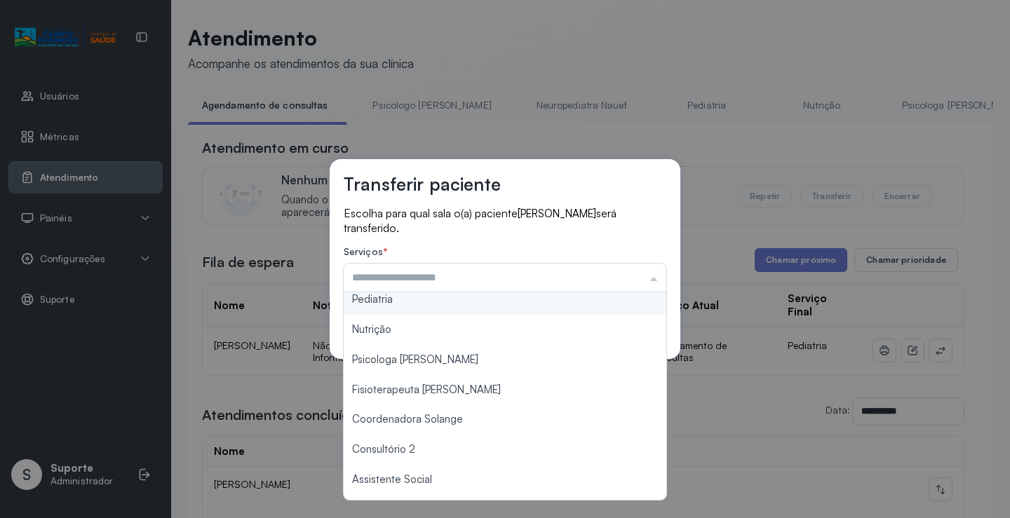
scroll to position [213, 0]
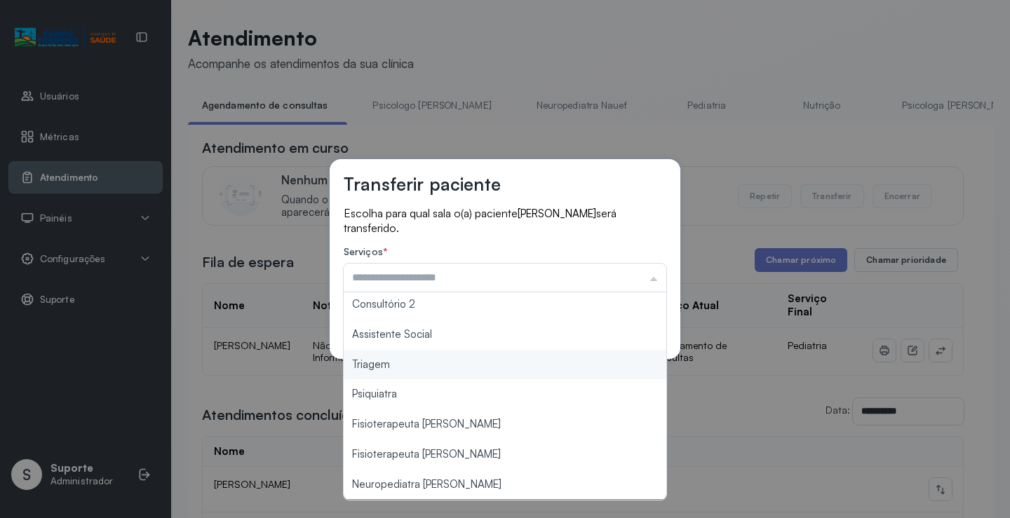
type input "*******"
drag, startPoint x: 412, startPoint y: 372, endPoint x: 570, endPoint y: 333, distance: 162.5
click at [420, 366] on div "Transferir paciente Escolha para qual sala o(a) paciente ALICIA ISADORA BEZERRA…" at bounding box center [505, 259] width 1010 height 518
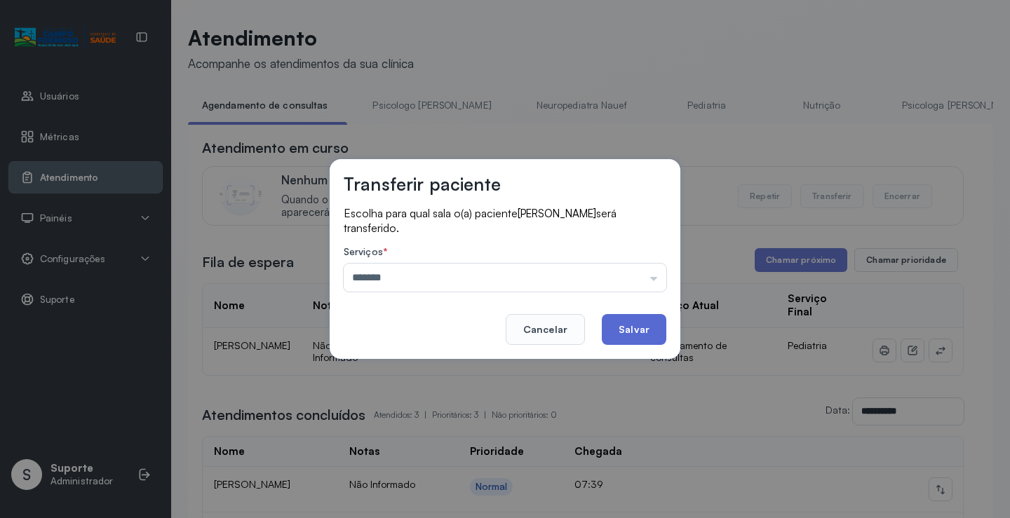
click at [635, 330] on button "Salvar" at bounding box center [634, 329] width 65 height 31
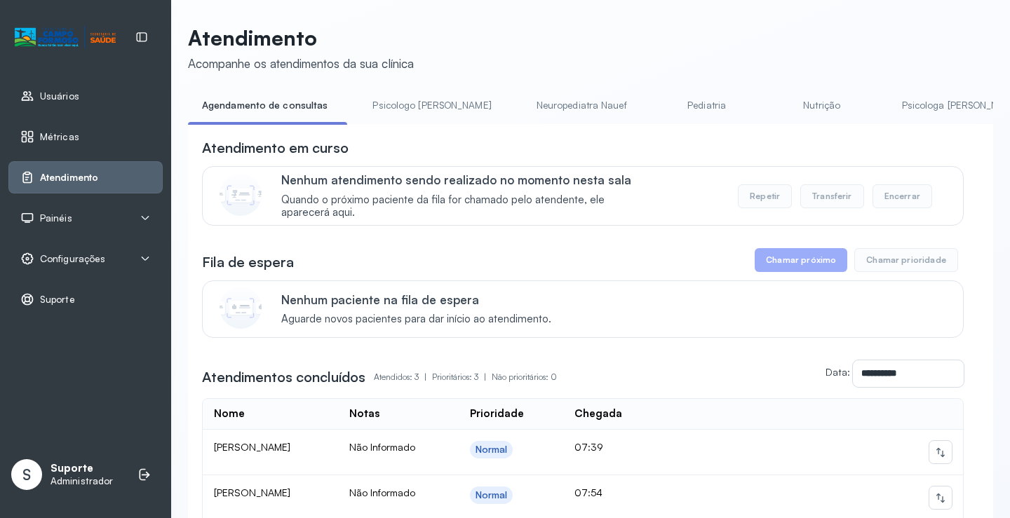
click at [417, 98] on link "Psicologo Pedro" at bounding box center [432, 105] width 147 height 23
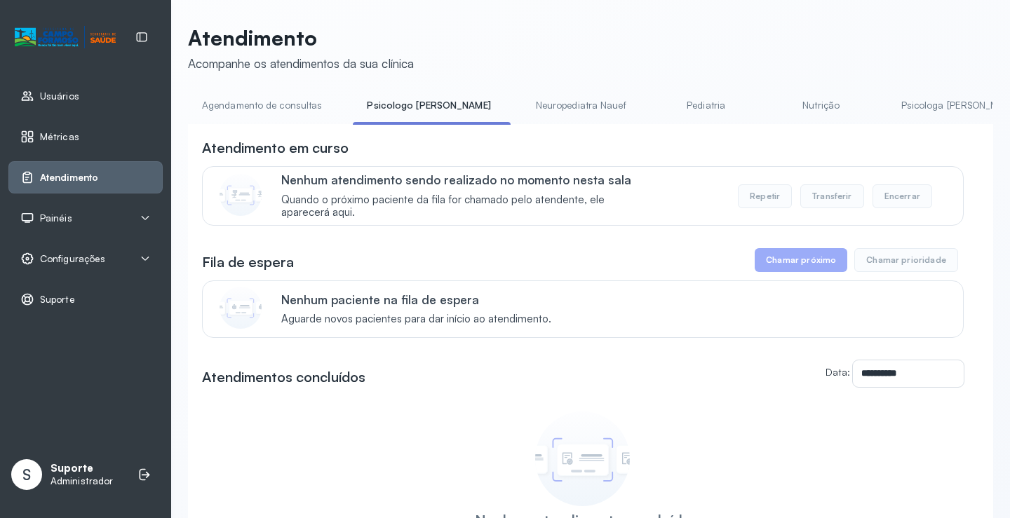
click at [526, 107] on link "Neuropediatra Nauef" at bounding box center [581, 105] width 119 height 23
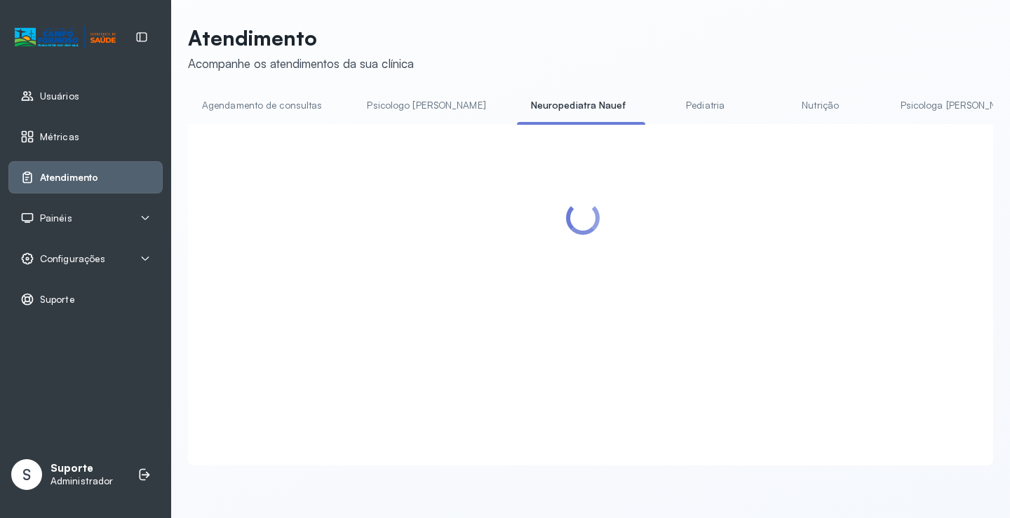
click at [252, 112] on link "Agendamento de consultas" at bounding box center [262, 105] width 148 height 23
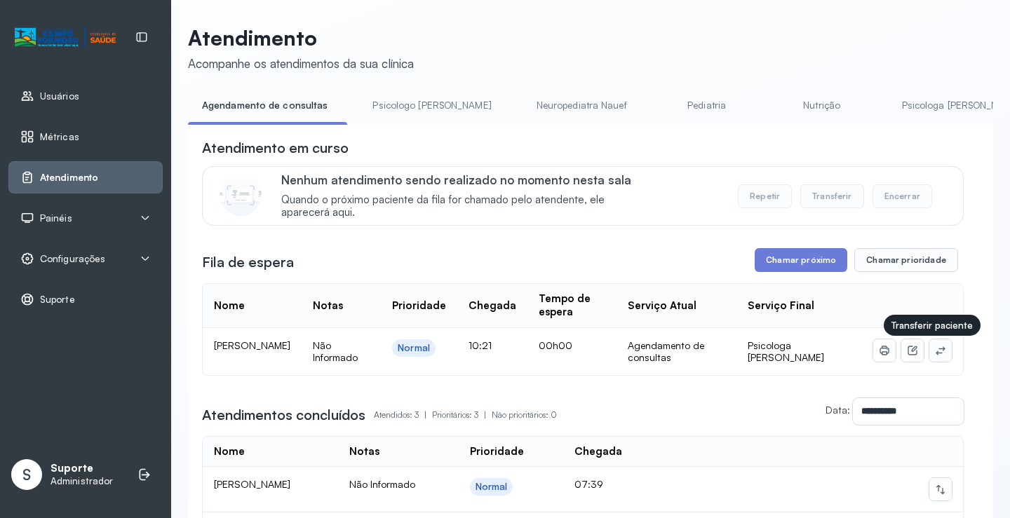
click at [935, 355] on icon at bounding box center [940, 350] width 11 height 11
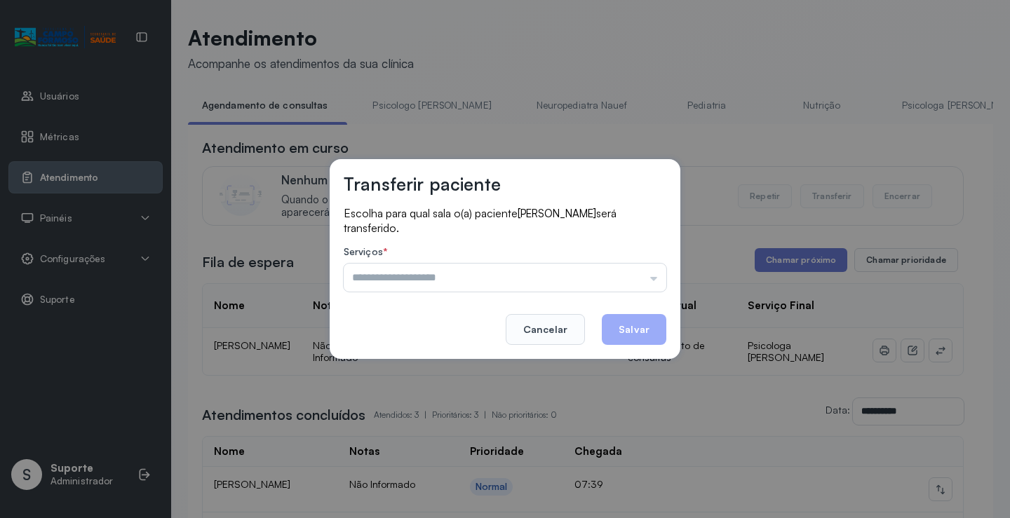
click at [625, 263] on div "Serviços * Psicologo Pedro Neuropediatra Nauef Pediatria Nutrição Psicologa Ala…" at bounding box center [505, 269] width 323 height 46
click at [634, 280] on input "text" at bounding box center [505, 278] width 323 height 28
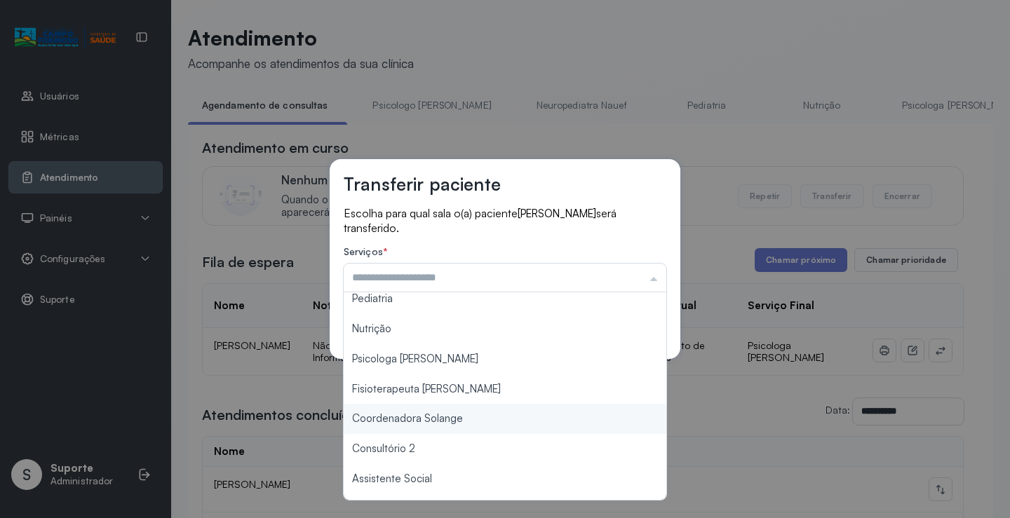
scroll to position [0, 0]
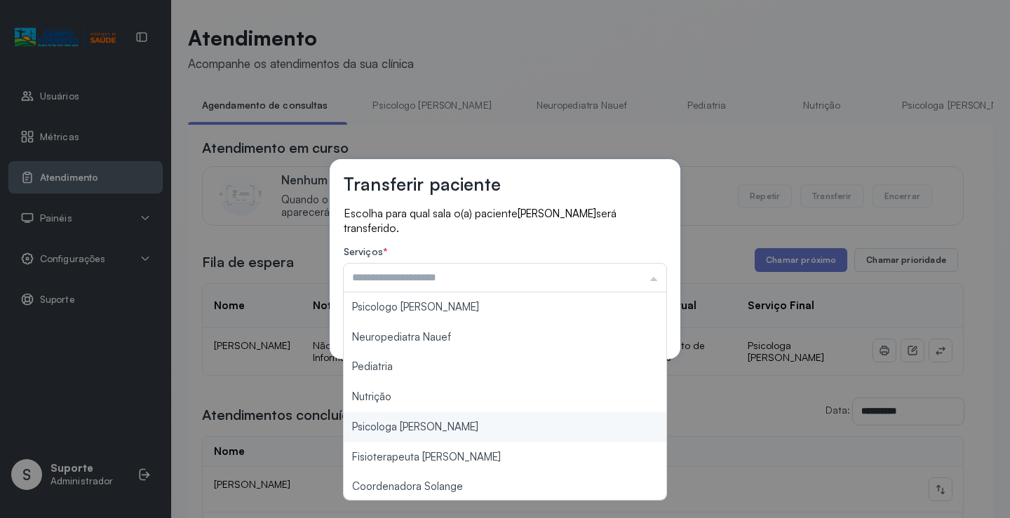
type input "**********"
click at [440, 429] on div "**********" at bounding box center [505, 259] width 1010 height 518
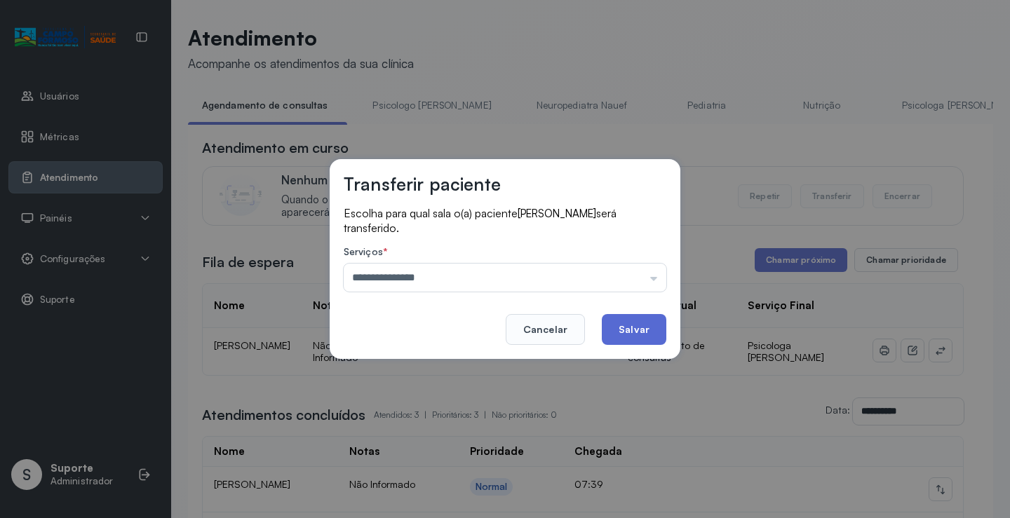
click at [624, 333] on button "Salvar" at bounding box center [634, 329] width 65 height 31
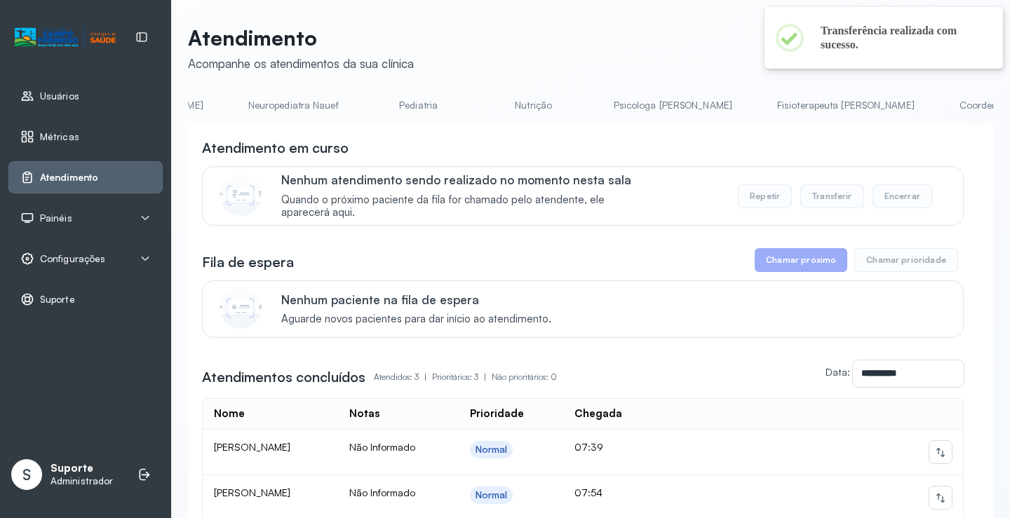
scroll to position [0, 295]
click at [597, 112] on link "Psicologa Alana" at bounding box center [666, 105] width 147 height 23
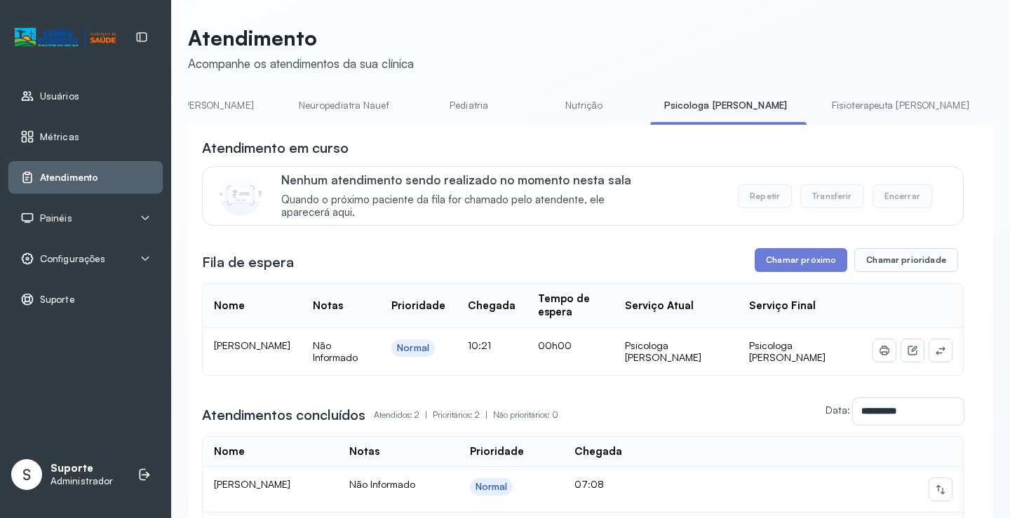
scroll to position [0, 202]
click at [450, 101] on link "Pediatria" at bounding box center [499, 105] width 98 height 23
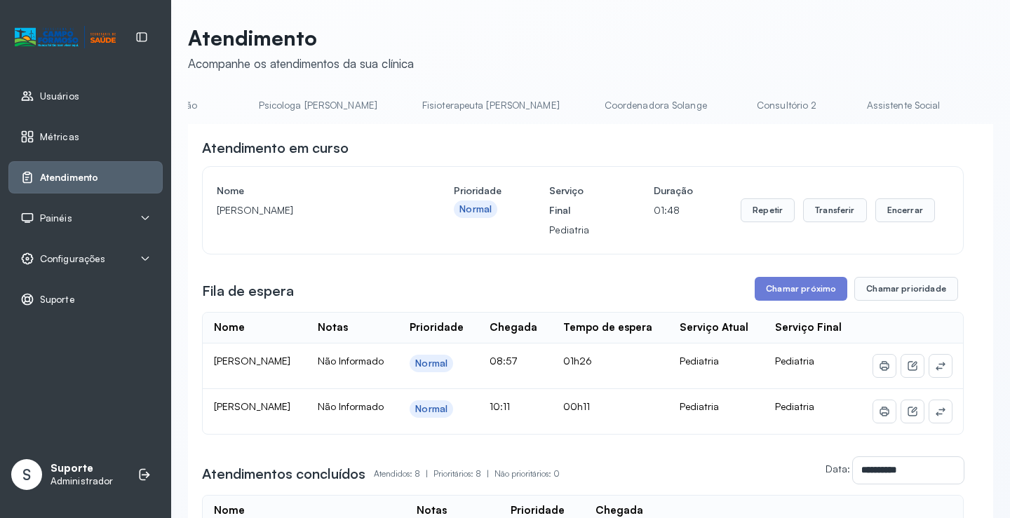
scroll to position [0, 894]
click at [715, 103] on link "Triagem" at bounding box center [764, 105] width 98 height 23
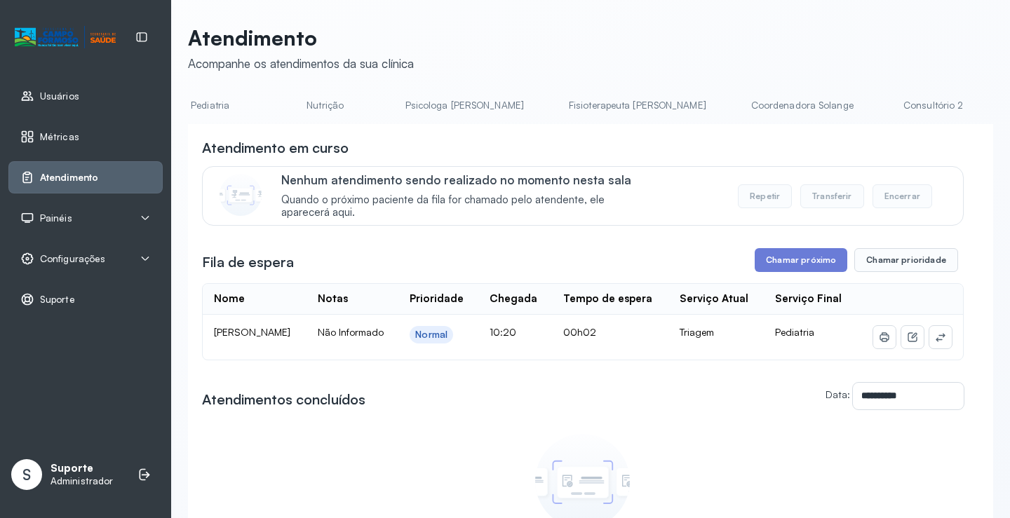
scroll to position [0, 0]
click at [235, 110] on link "Agendamento de consultas" at bounding box center [262, 105] width 148 height 23
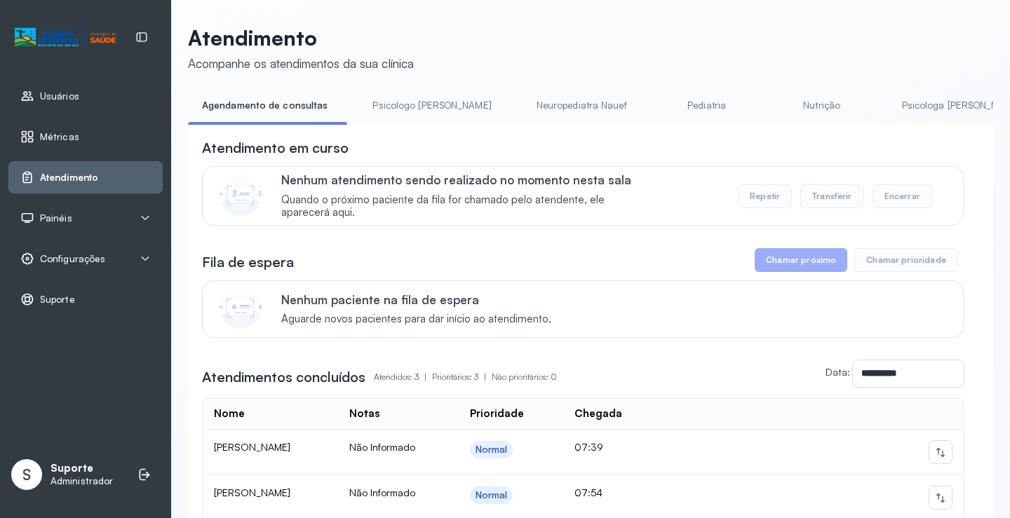
click at [402, 112] on link "Psicologo Pedro" at bounding box center [432, 105] width 147 height 23
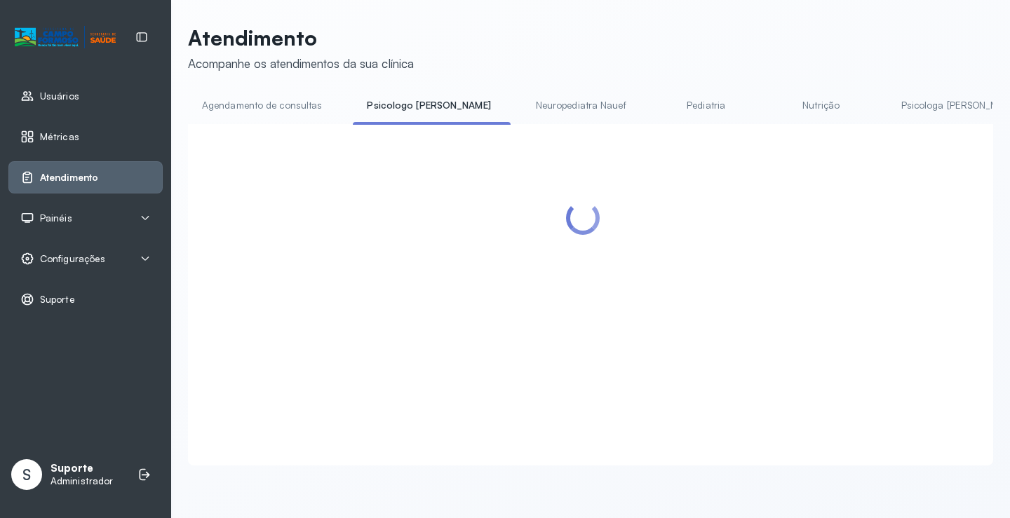
click at [295, 107] on link "Agendamento de consultas" at bounding box center [262, 105] width 148 height 23
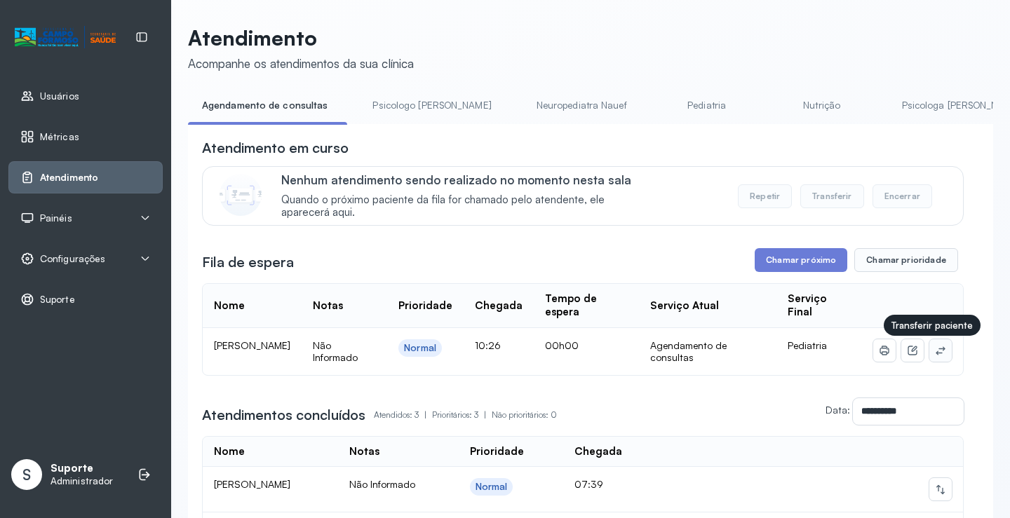
click at [935, 353] on icon at bounding box center [940, 350] width 11 height 11
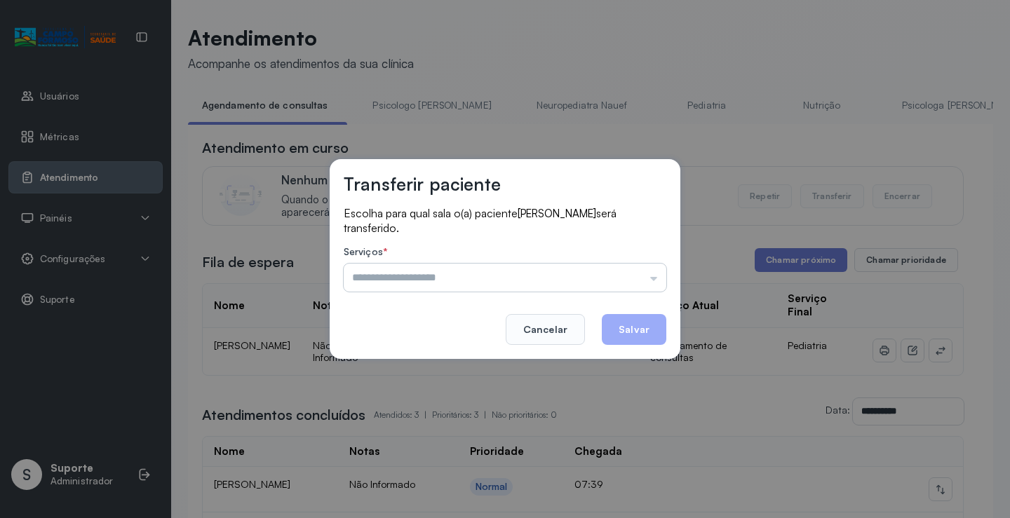
click at [655, 278] on input "text" at bounding box center [505, 278] width 323 height 28
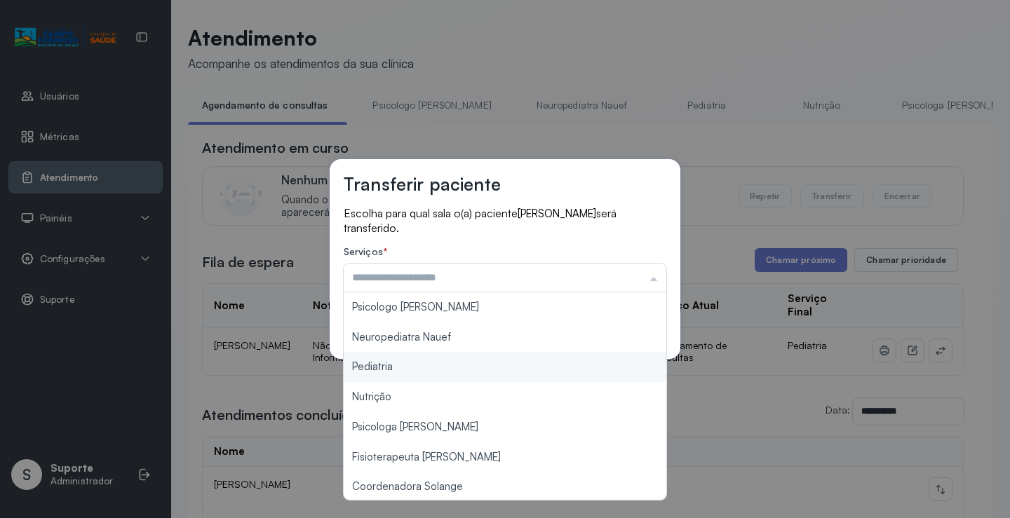
type input "*********"
drag, startPoint x: 433, startPoint y: 370, endPoint x: 508, endPoint y: 342, distance: 79.9
click at [434, 370] on div "Transferir paciente Escolha para qual sala o(a) paciente GRAZIELE CARVALHO DOS …" at bounding box center [505, 259] width 1010 height 518
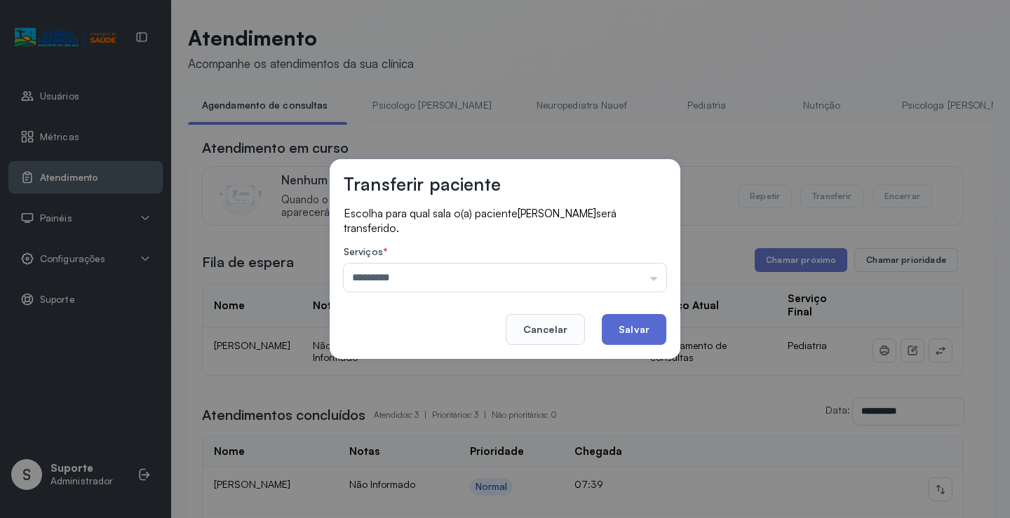
click at [625, 323] on button "Salvar" at bounding box center [634, 329] width 65 height 31
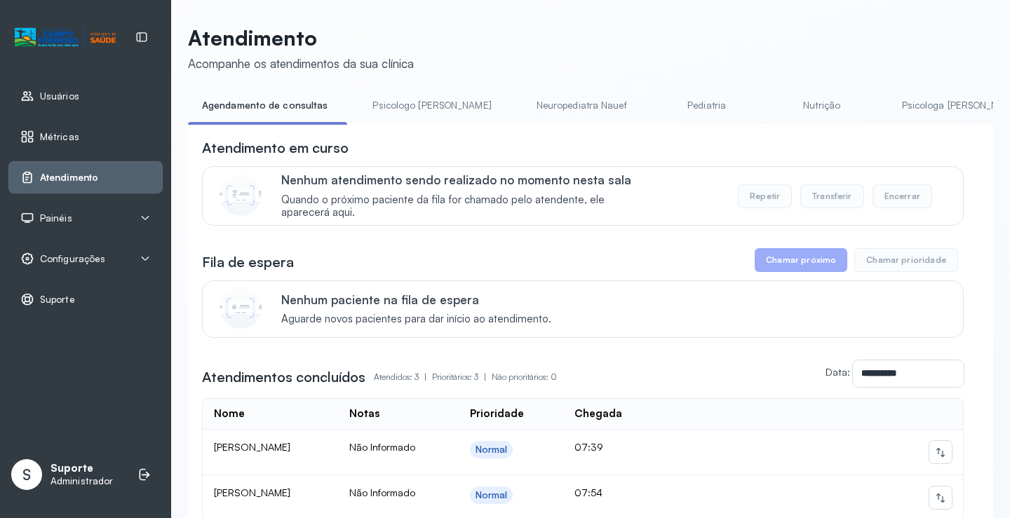
drag, startPoint x: 399, startPoint y: 102, endPoint x: 306, endPoint y: 113, distance: 93.2
click at [397, 102] on link "Psicologo Pedro" at bounding box center [432, 105] width 147 height 23
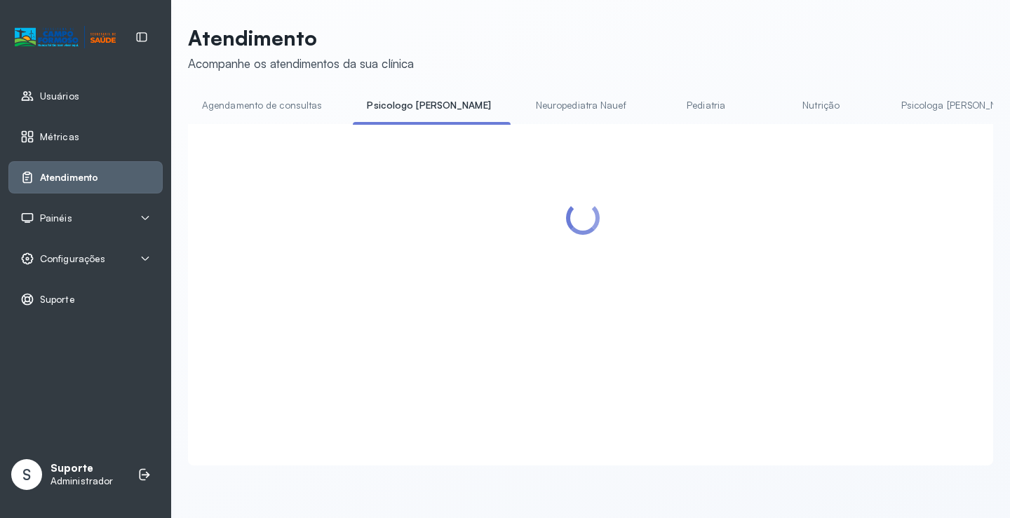
click at [278, 110] on link "Agendamento de consultas" at bounding box center [262, 105] width 148 height 23
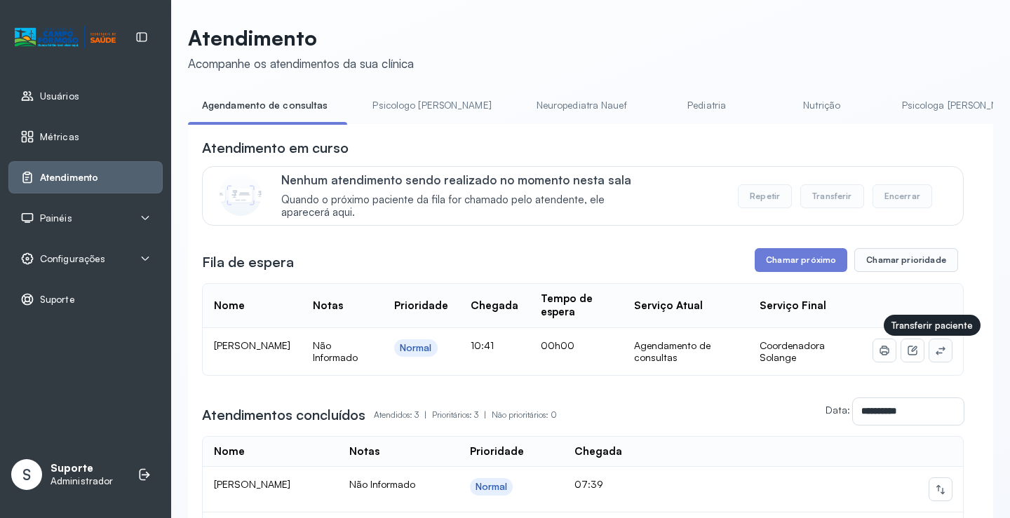
click at [935, 356] on icon at bounding box center [940, 350] width 11 height 11
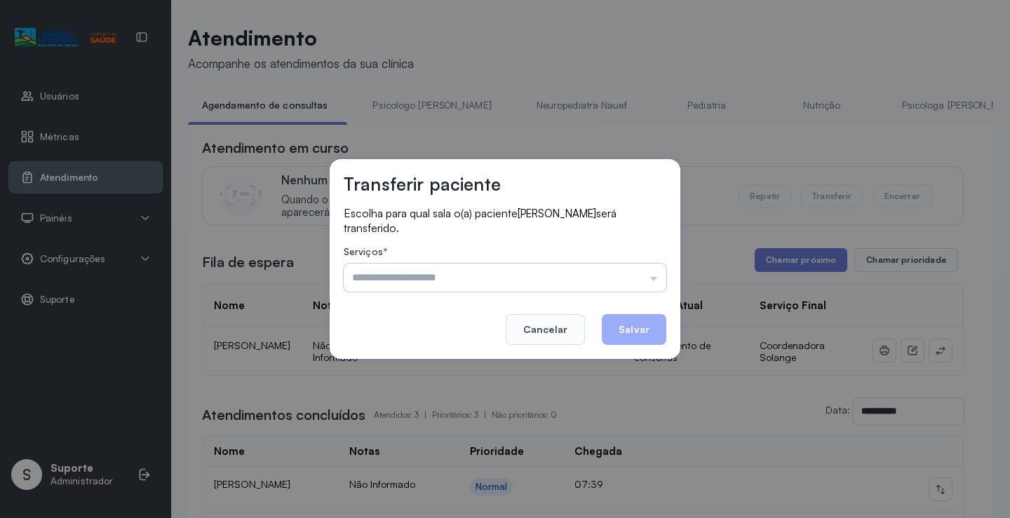
drag, startPoint x: 651, startPoint y: 281, endPoint x: 610, endPoint y: 284, distance: 41.5
click at [650, 280] on input "text" at bounding box center [505, 278] width 323 height 28
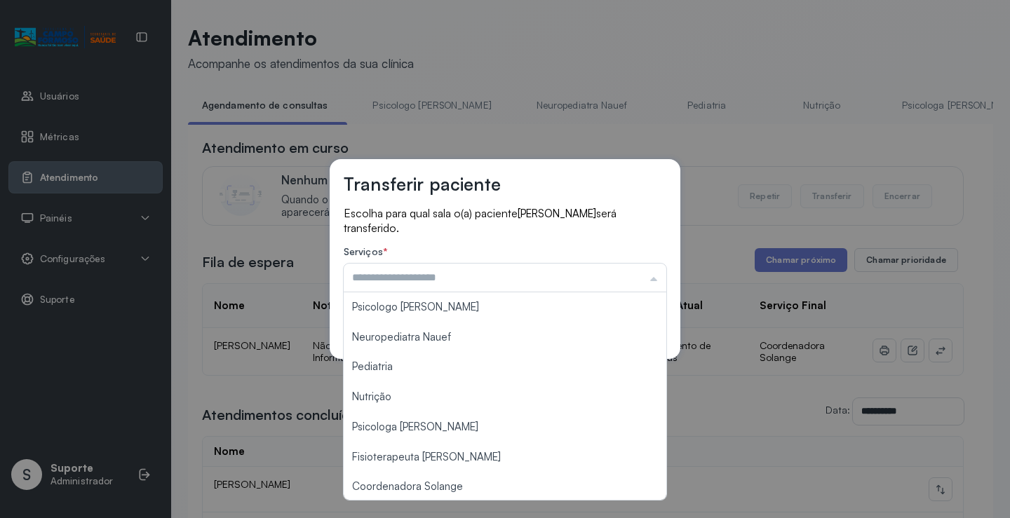
type input "**********"
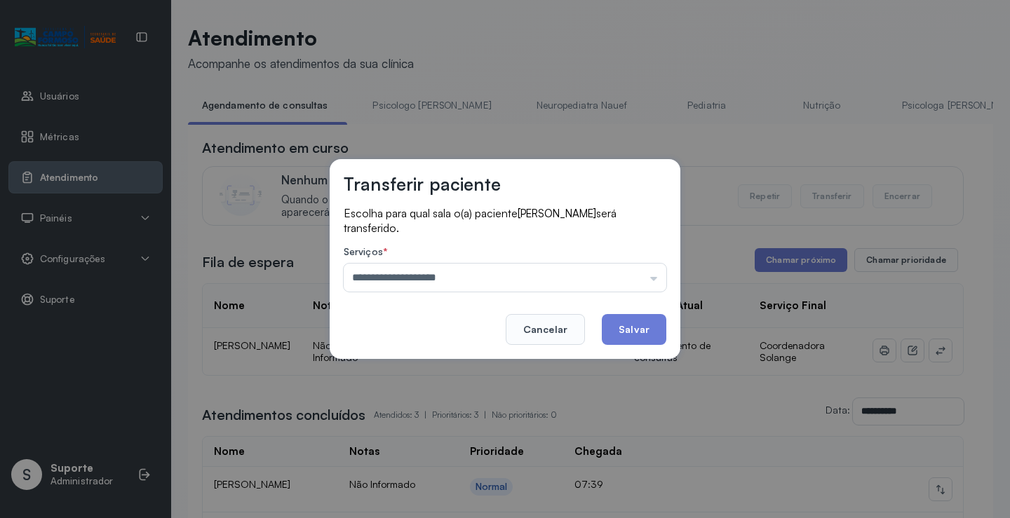
click at [458, 488] on div "**********" at bounding box center [505, 259] width 1010 height 518
click at [649, 326] on button "Salvar" at bounding box center [634, 329] width 65 height 31
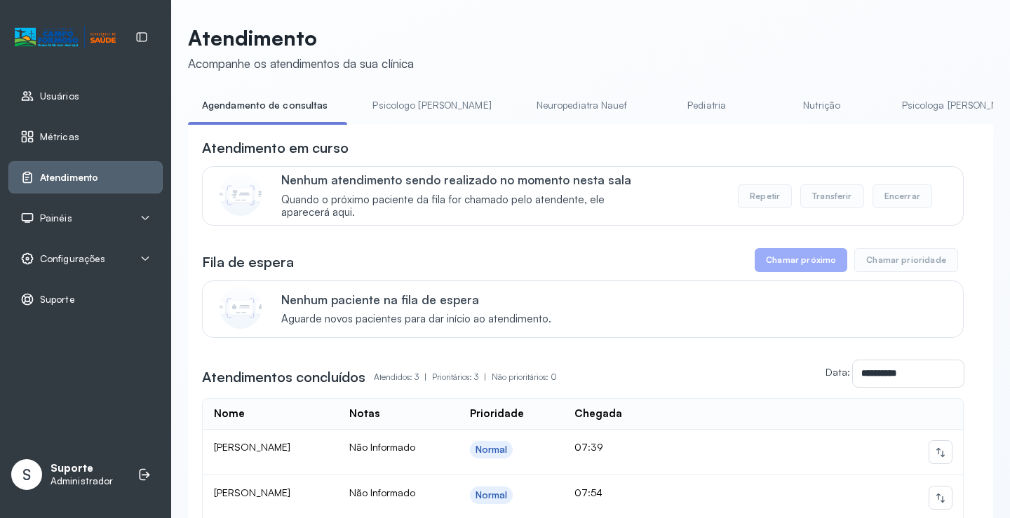
click at [392, 106] on link "Psicologo Pedro" at bounding box center [432, 105] width 147 height 23
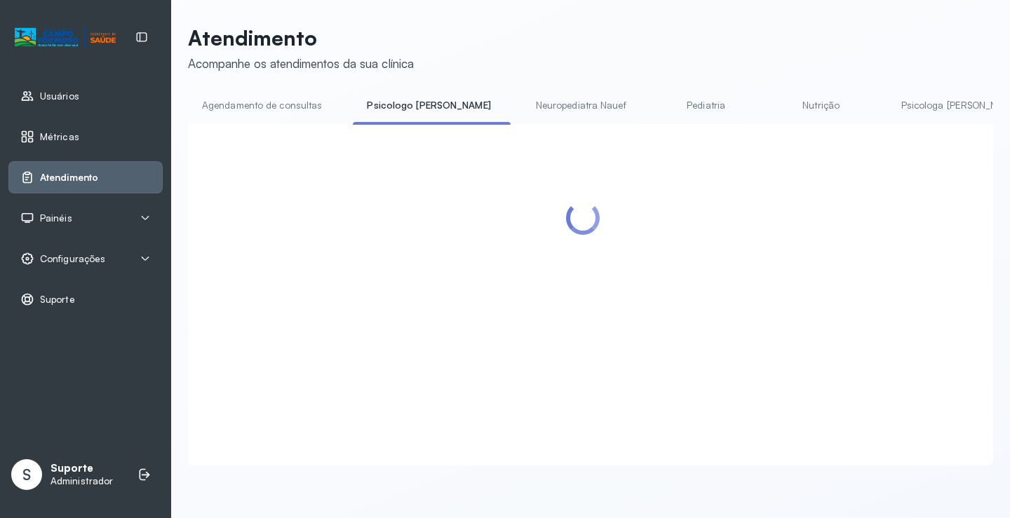
click at [276, 103] on link "Agendamento de consultas" at bounding box center [262, 105] width 148 height 23
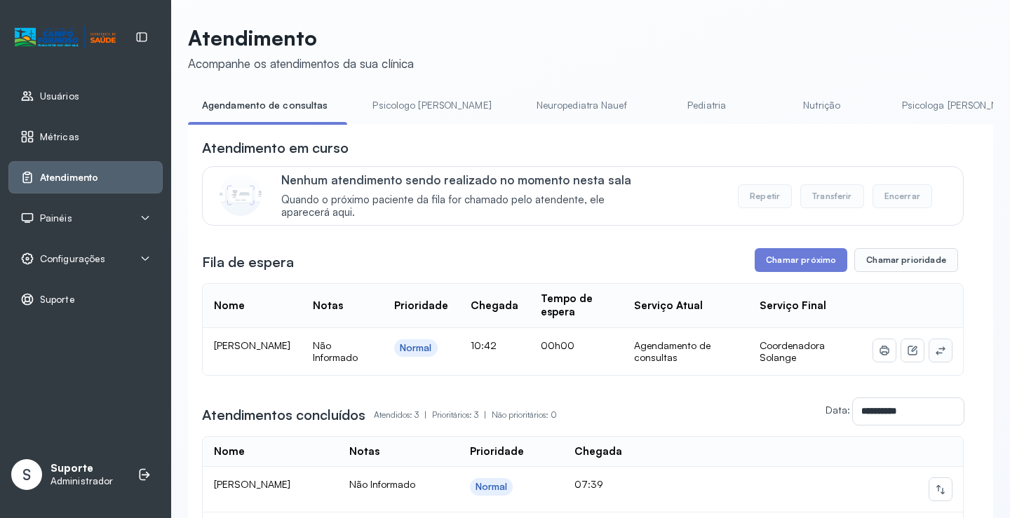
click at [935, 352] on icon at bounding box center [940, 350] width 11 height 11
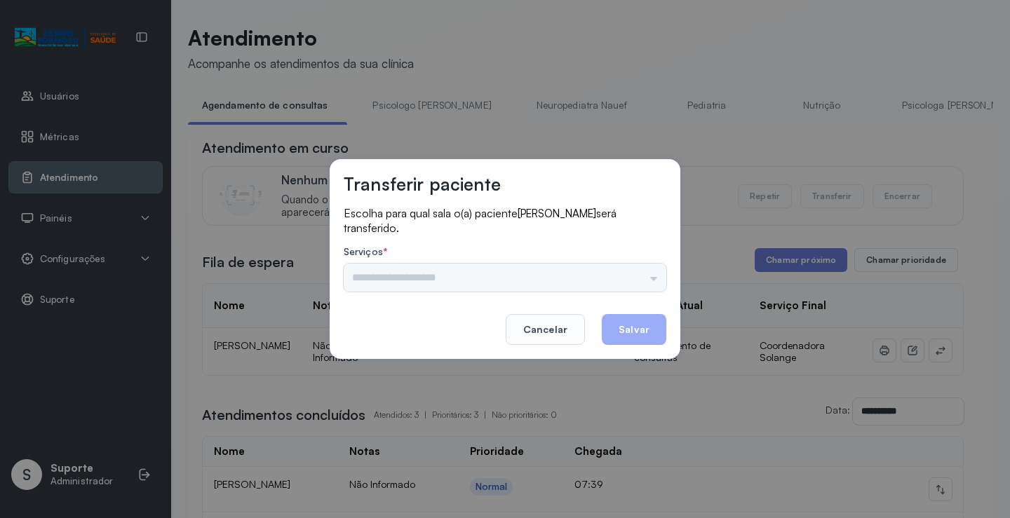
drag, startPoint x: 605, startPoint y: 269, endPoint x: 620, endPoint y: 274, distance: 14.9
click at [607, 270] on div "Psicologo Pedro Neuropediatra Nauef Pediatria Nutrição Psicologa Alana Fisioter…" at bounding box center [505, 278] width 323 height 28
click at [620, 274] on div "Psicologo Pedro Neuropediatra Nauef Pediatria Nutrição Psicologa Alana Fisioter…" at bounding box center [505, 278] width 323 height 28
click at [651, 270] on div "Psicologo Pedro Neuropediatra Nauef Pediatria Nutrição Psicologa Alana Fisioter…" at bounding box center [505, 278] width 323 height 28
click at [638, 270] on div "Psicologo Pedro Neuropediatra Nauef Pediatria Nutrição Psicologa Alana Fisioter…" at bounding box center [505, 278] width 323 height 28
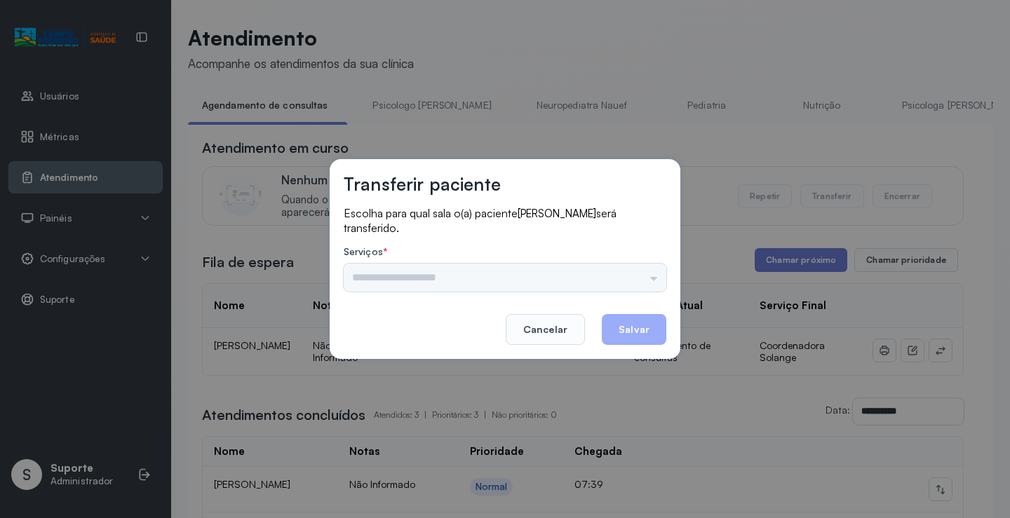
click at [612, 270] on div "Psicologo Pedro Neuropediatra Nauef Pediatria Nutrição Psicologa Alana Fisioter…" at bounding box center [505, 278] width 323 height 28
click at [643, 278] on input "text" at bounding box center [505, 278] width 323 height 28
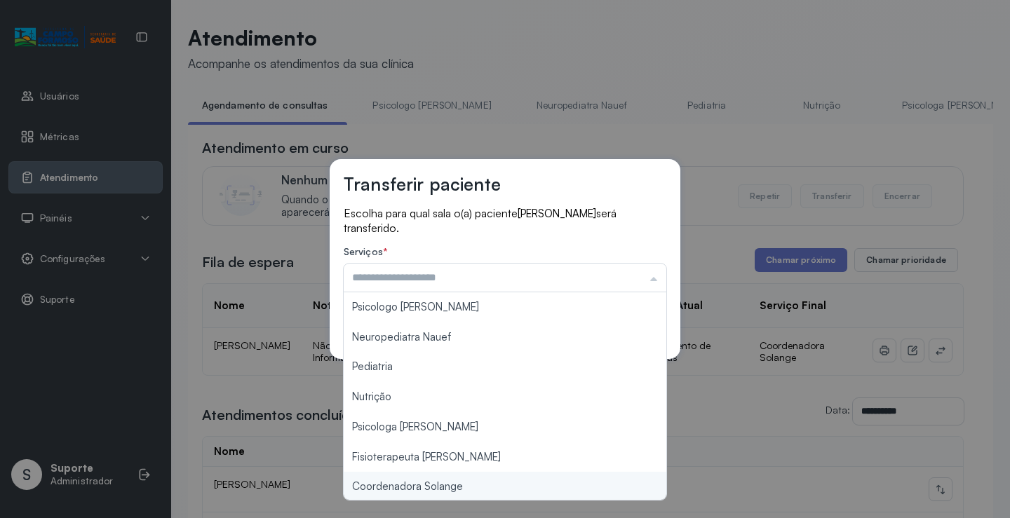
type input "**********"
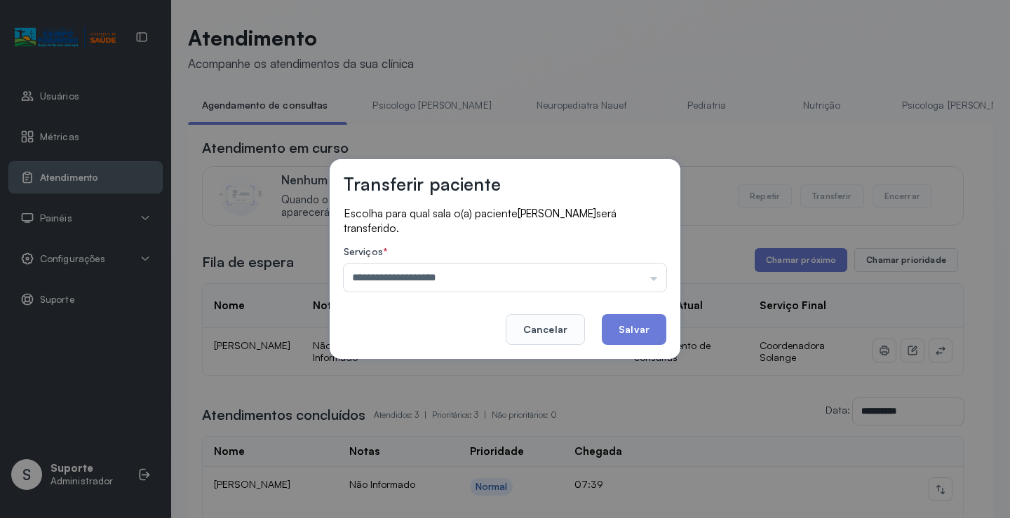
click at [475, 486] on div "**********" at bounding box center [505, 259] width 1010 height 518
click at [645, 323] on button "Salvar" at bounding box center [634, 329] width 65 height 31
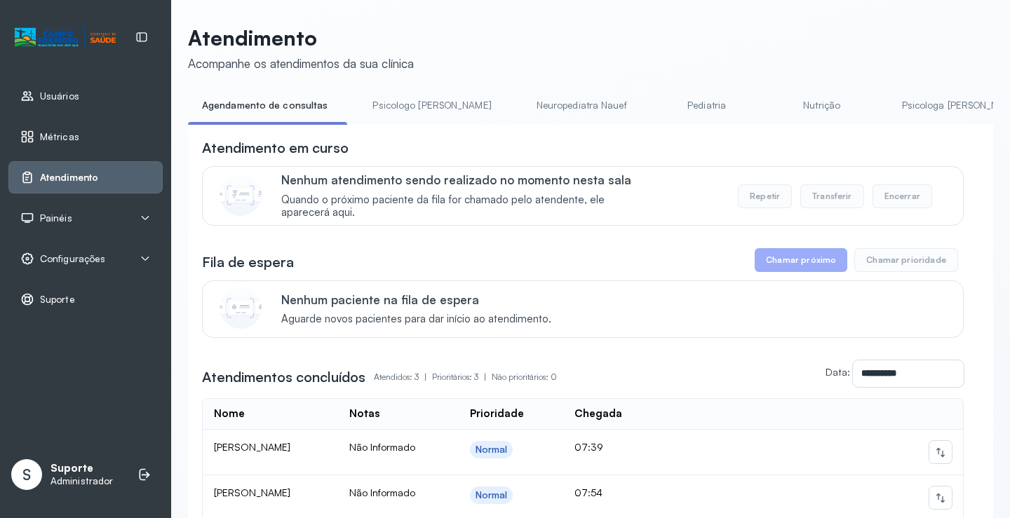
click at [704, 338] on div "Nenhum paciente na fila de espera Aguarde novos pacientes para dar início ao at…" at bounding box center [583, 310] width 762 height 58
click at [658, 111] on link "Pediatria" at bounding box center [707, 105] width 98 height 23
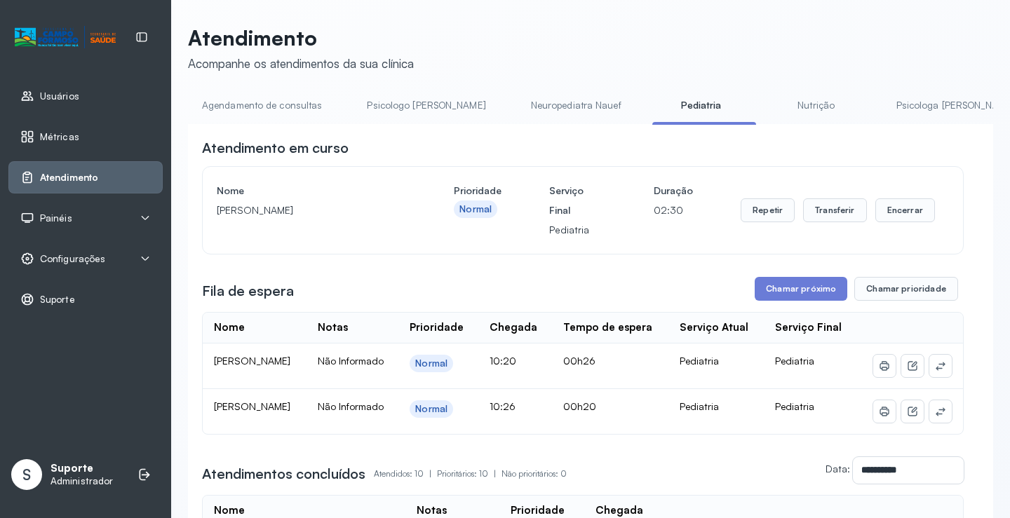
click at [265, 106] on link "Agendamento de consultas" at bounding box center [262, 105] width 148 height 23
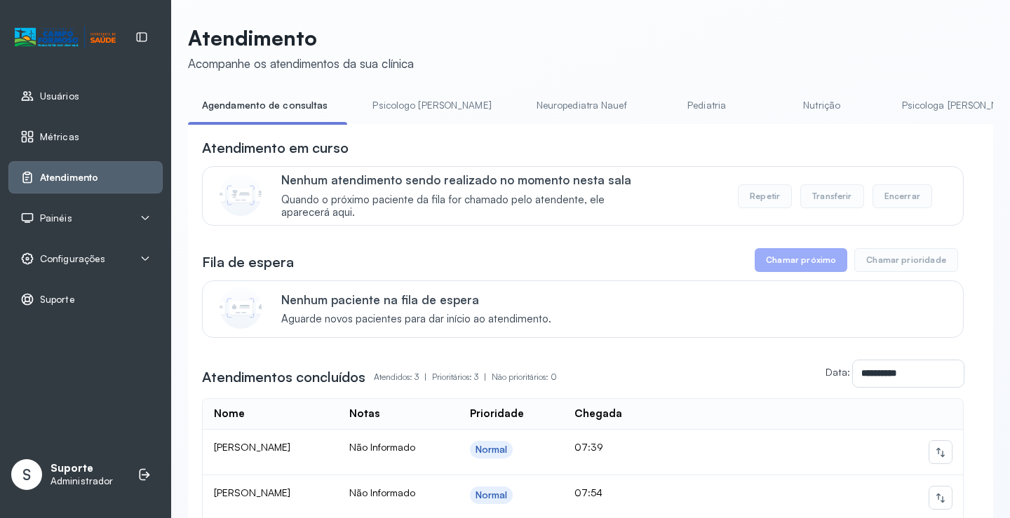
click at [662, 109] on link "Pediatria" at bounding box center [707, 105] width 98 height 23
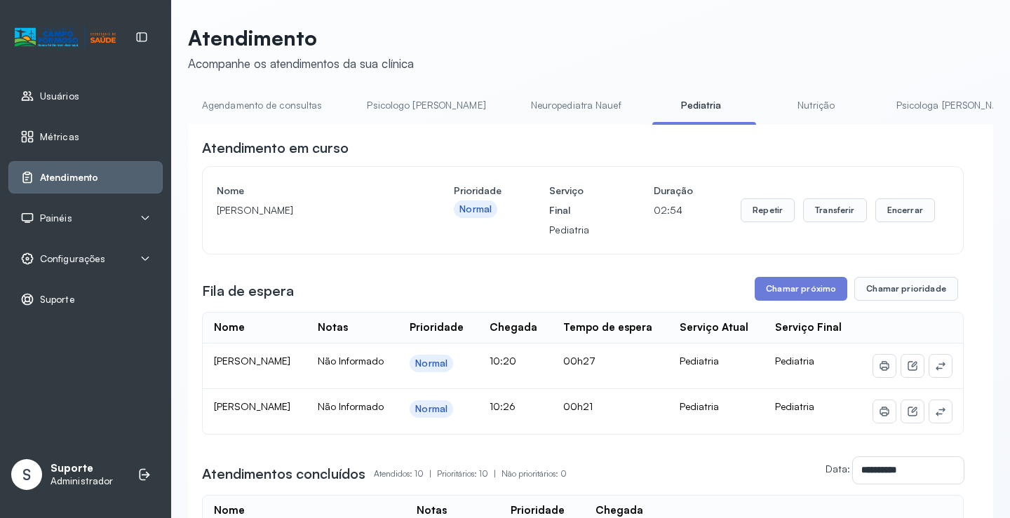
click at [289, 98] on link "Agendamento de consultas" at bounding box center [262, 105] width 148 height 23
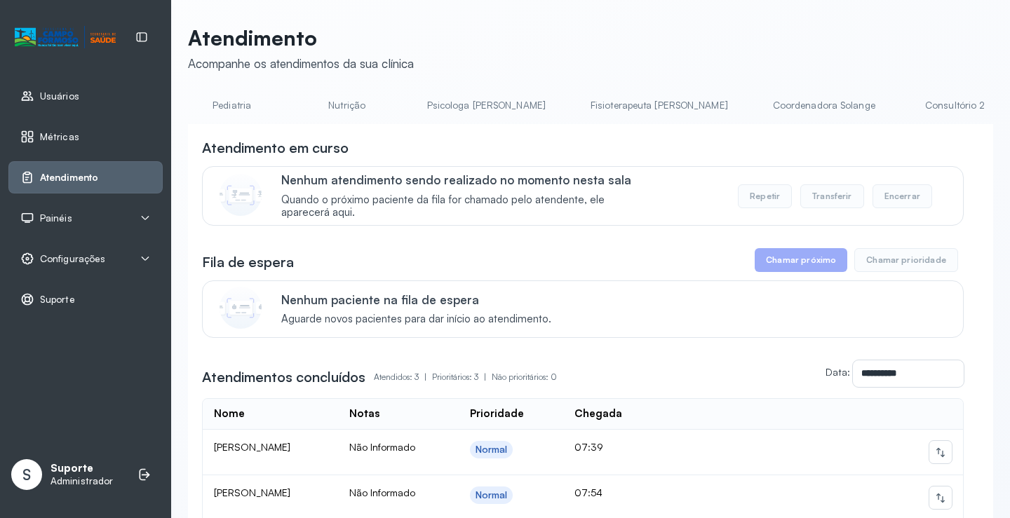
scroll to position [0, 495]
click at [739, 100] on link "Coordenadora Solange" at bounding box center [804, 105] width 130 height 23
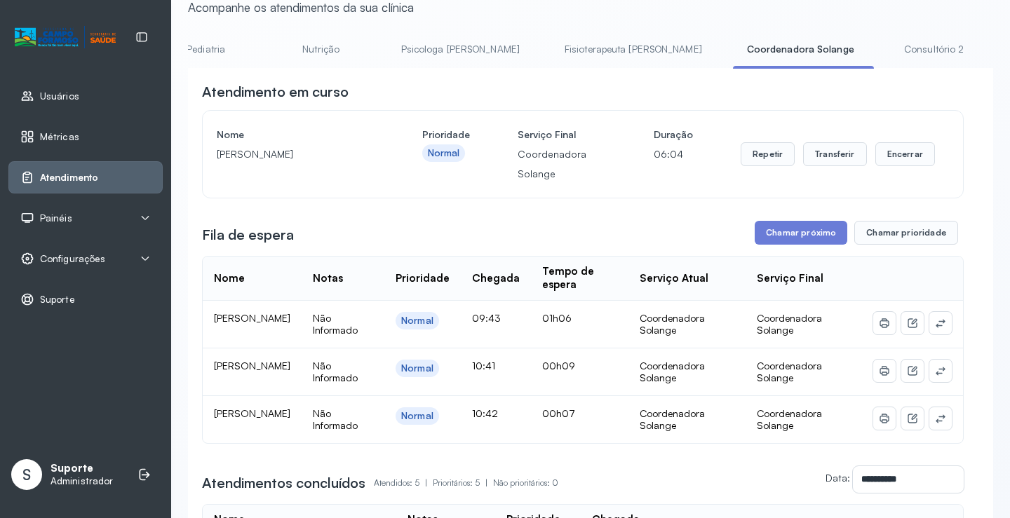
scroll to position [0, 0]
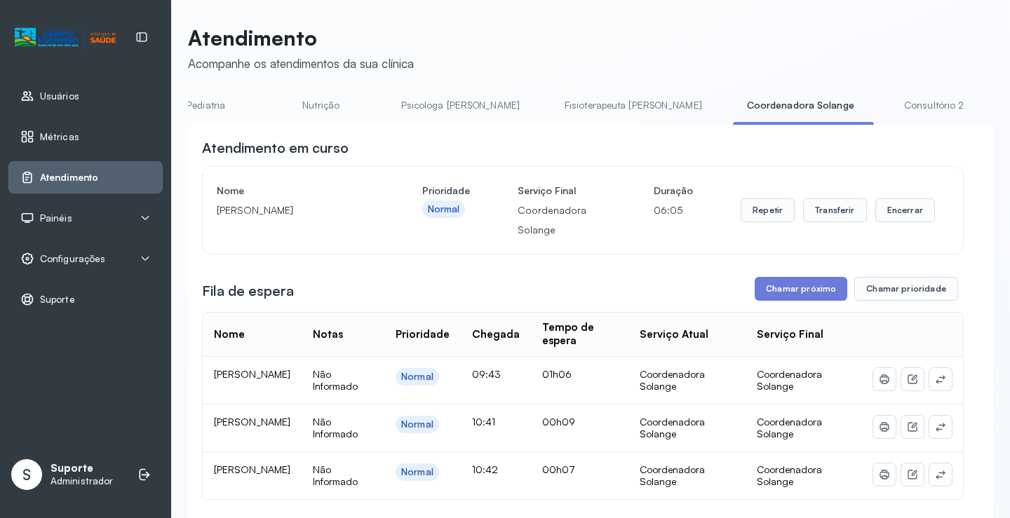
click at [551, 105] on link "Fisioterapeuta Janusia" at bounding box center [634, 105] width 166 height 23
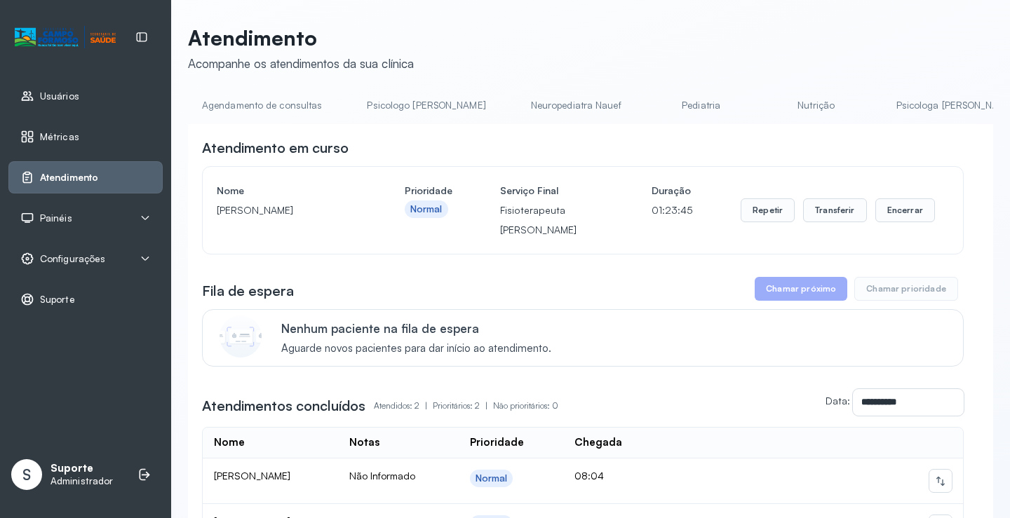
click at [253, 102] on link "Agendamento de consultas" at bounding box center [262, 105] width 148 height 23
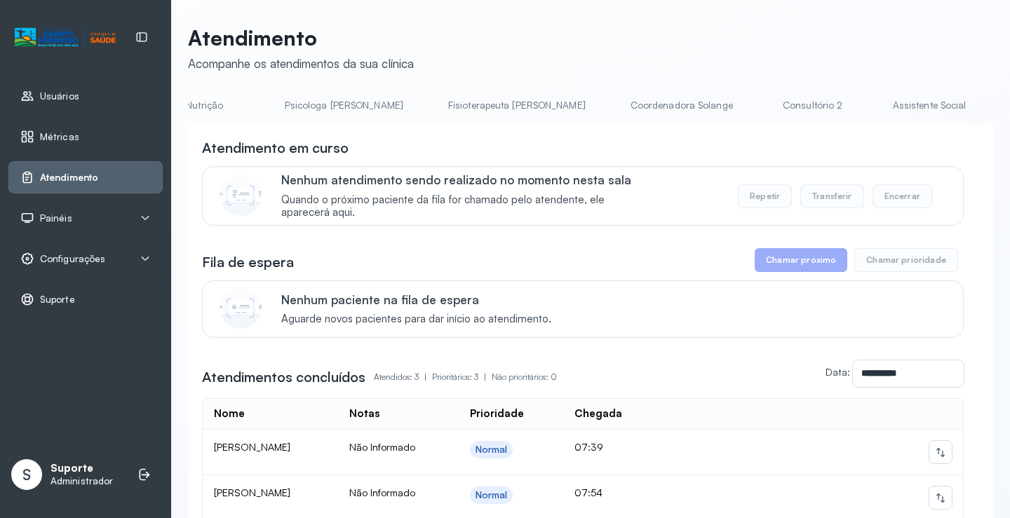
scroll to position [0, 629]
click at [605, 105] on link "Coordenadora Solange" at bounding box center [670, 105] width 130 height 23
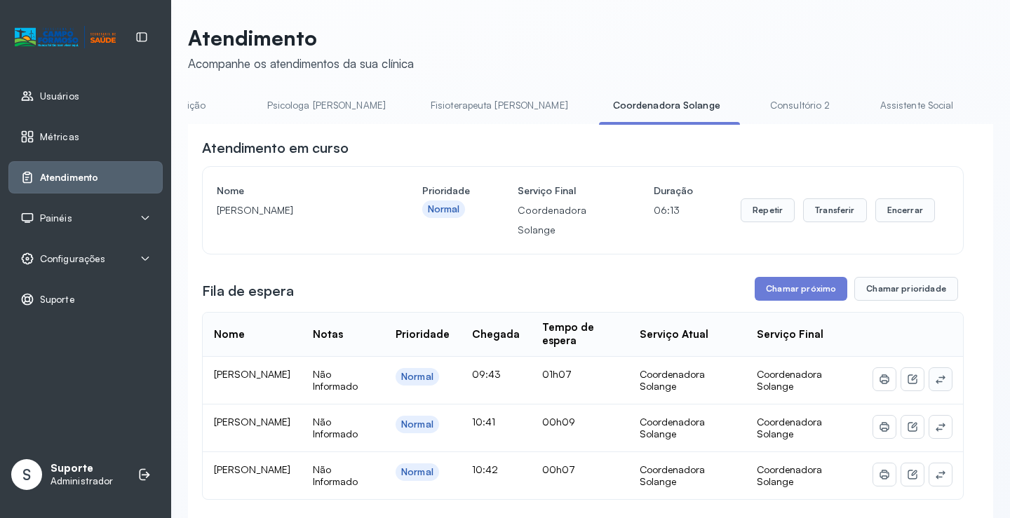
click at [935, 379] on icon at bounding box center [940, 379] width 11 height 11
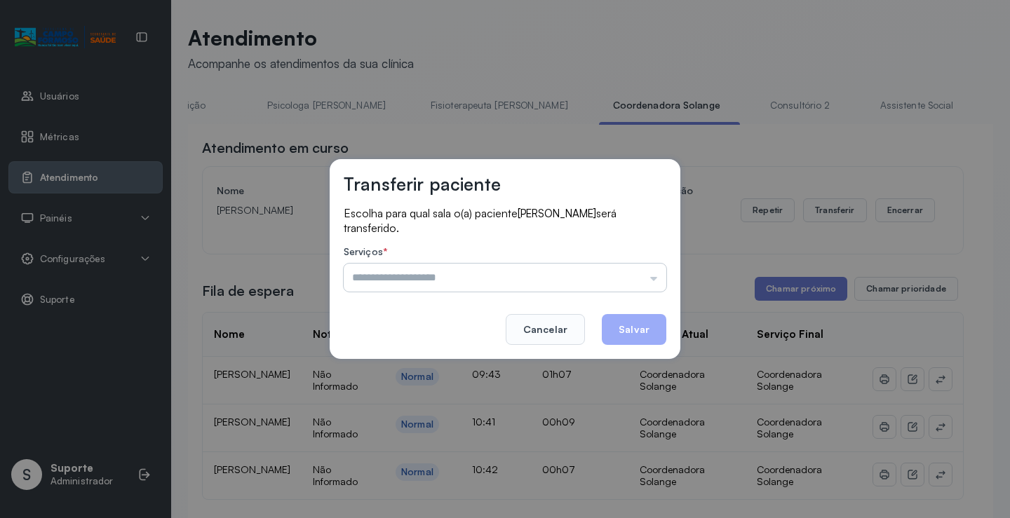
click at [629, 273] on input "text" at bounding box center [505, 278] width 323 height 28
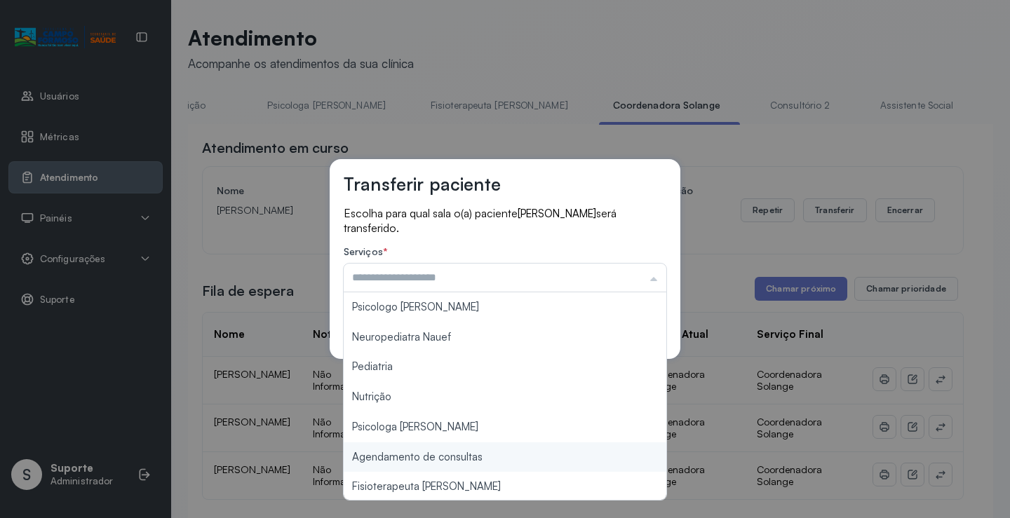
type input "**********"
drag, startPoint x: 462, startPoint y: 457, endPoint x: 579, endPoint y: 385, distance: 136.7
click at [464, 457] on div "**********" at bounding box center [505, 259] width 1010 height 518
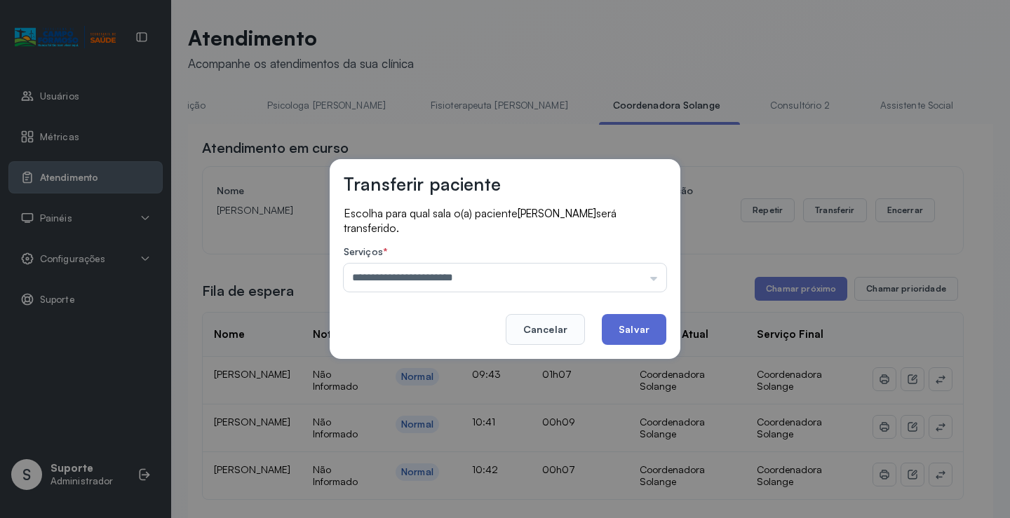
click at [635, 332] on button "Salvar" at bounding box center [634, 329] width 65 height 31
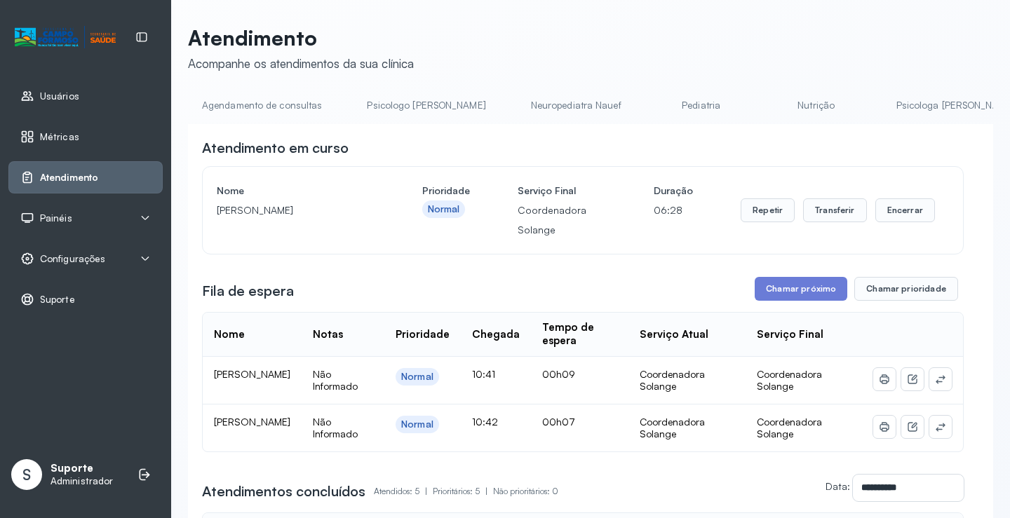
click at [289, 106] on link "Agendamento de consultas" at bounding box center [262, 105] width 148 height 23
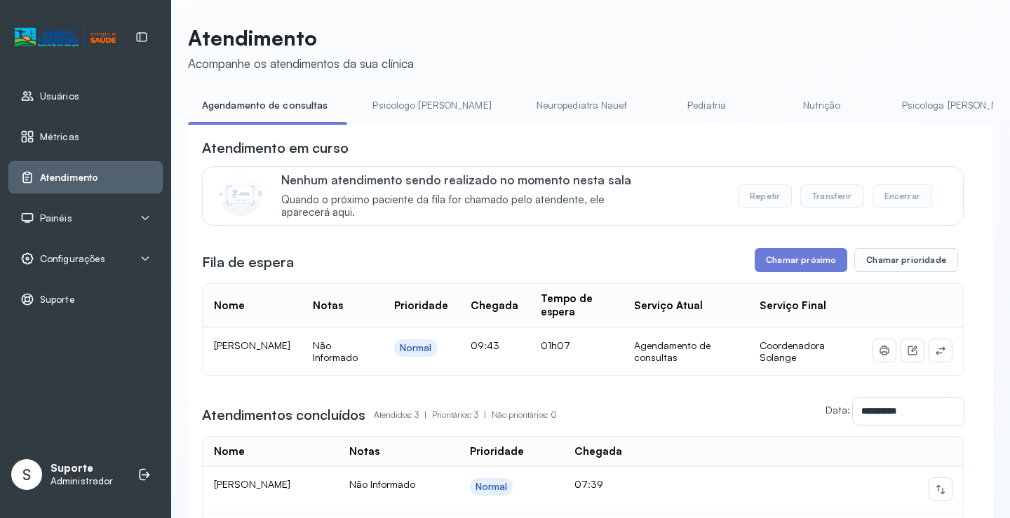
click at [658, 98] on link "Pediatria" at bounding box center [707, 105] width 98 height 23
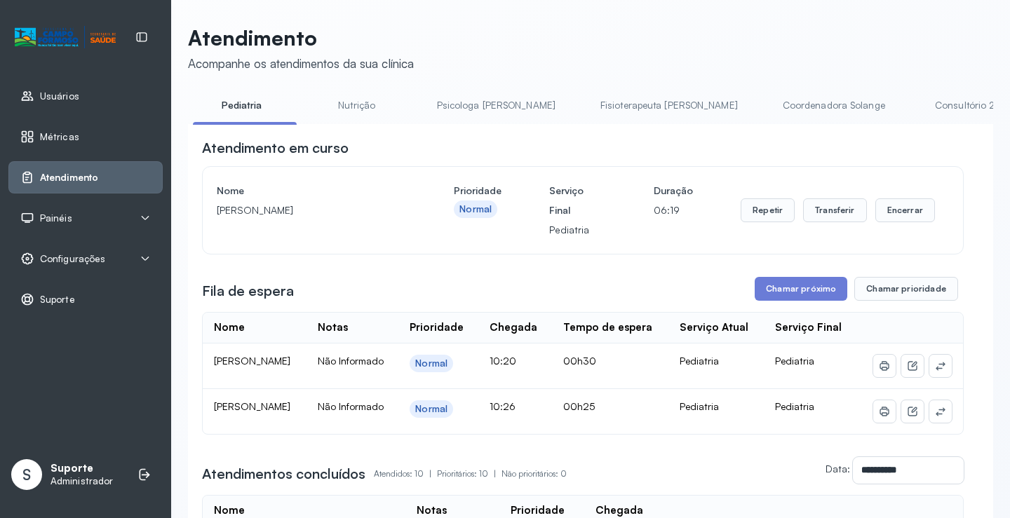
scroll to position [0, 468]
click at [761, 109] on link "Coordenadora Solange" at bounding box center [826, 105] width 130 height 23
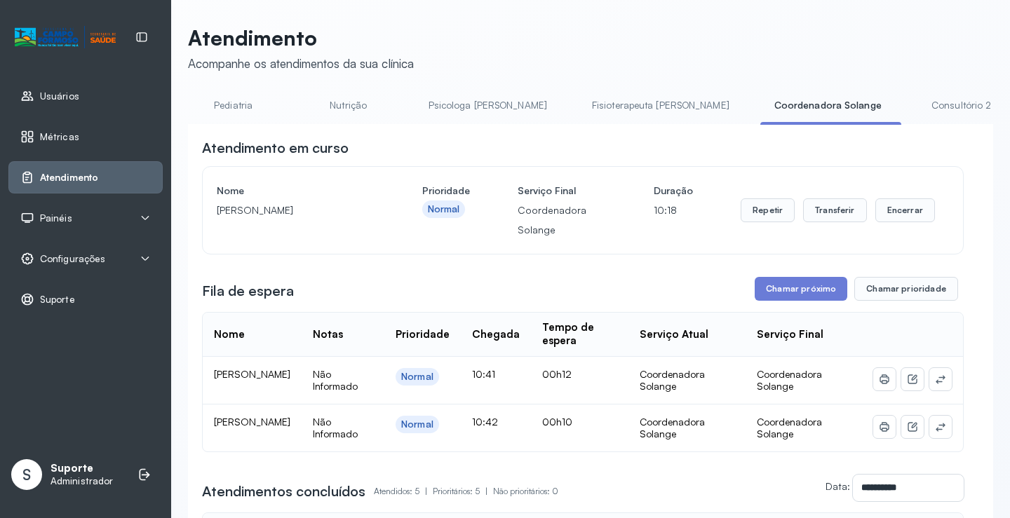
scroll to position [0, 483]
click at [401, 102] on link "Psicologa Alana" at bounding box center [472, 105] width 147 height 23
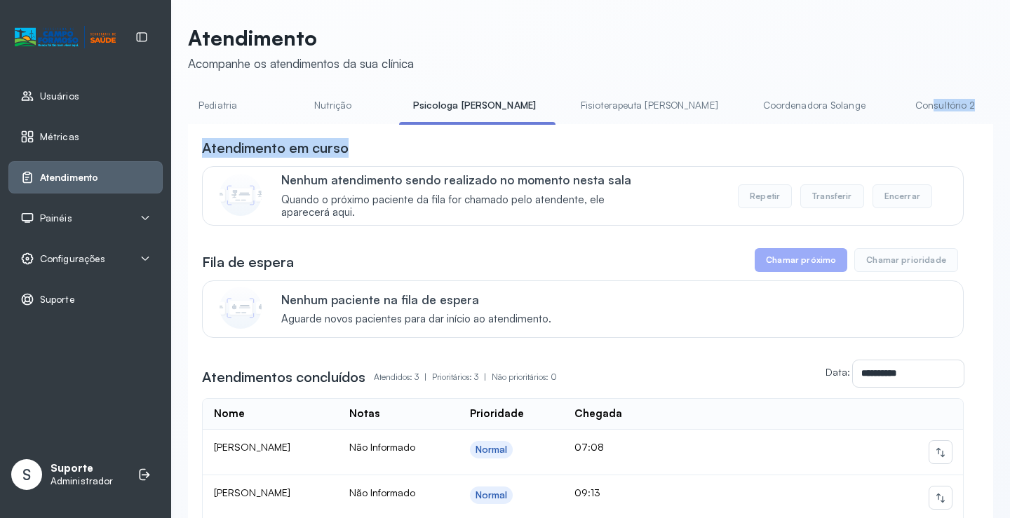
drag, startPoint x: 673, startPoint y: 128, endPoint x: 784, endPoint y: 127, distance: 110.9
click at [783, 126] on div "**********" at bounding box center [590, 375] width 805 height 563
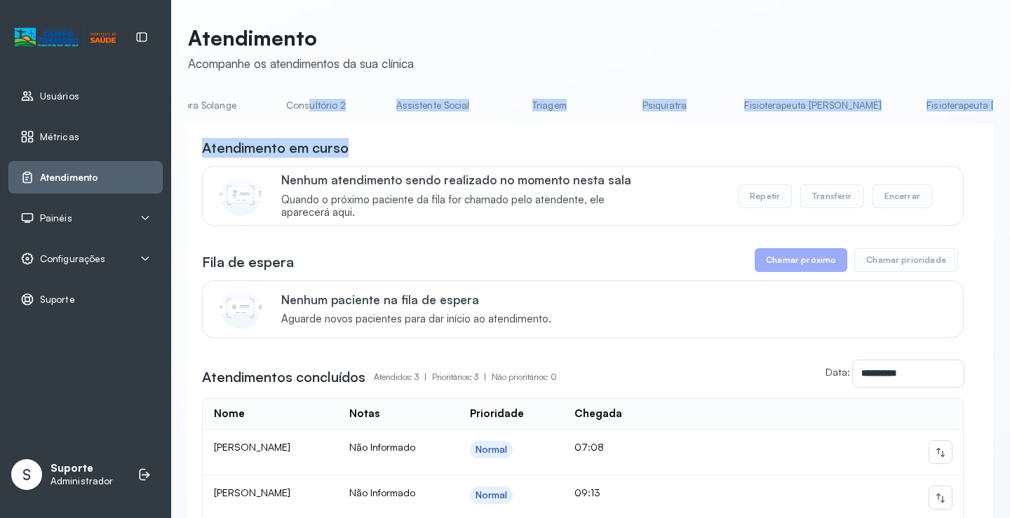
click at [729, 140] on div "**********" at bounding box center [590, 390] width 805 height 533
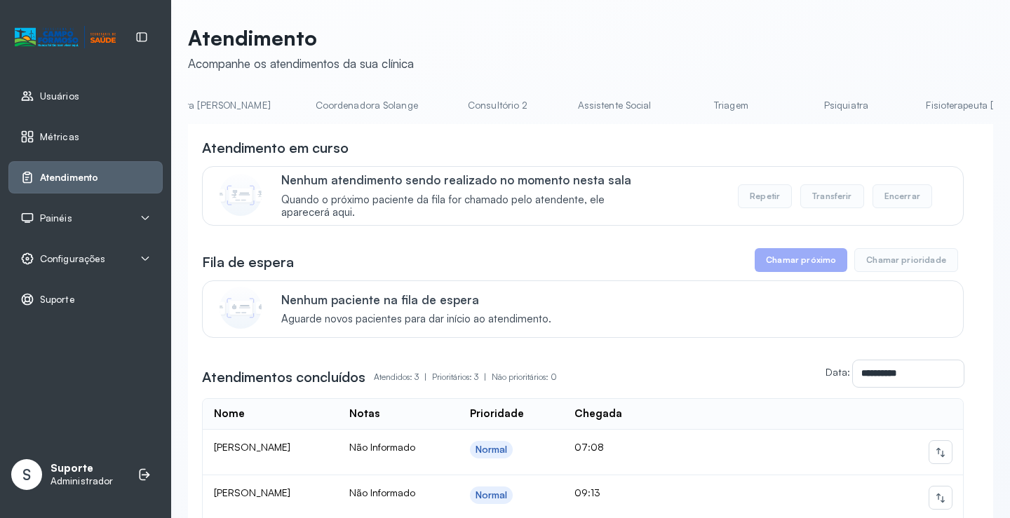
scroll to position [0, 921]
click at [692, 111] on link "Triagem" at bounding box center [741, 105] width 98 height 23
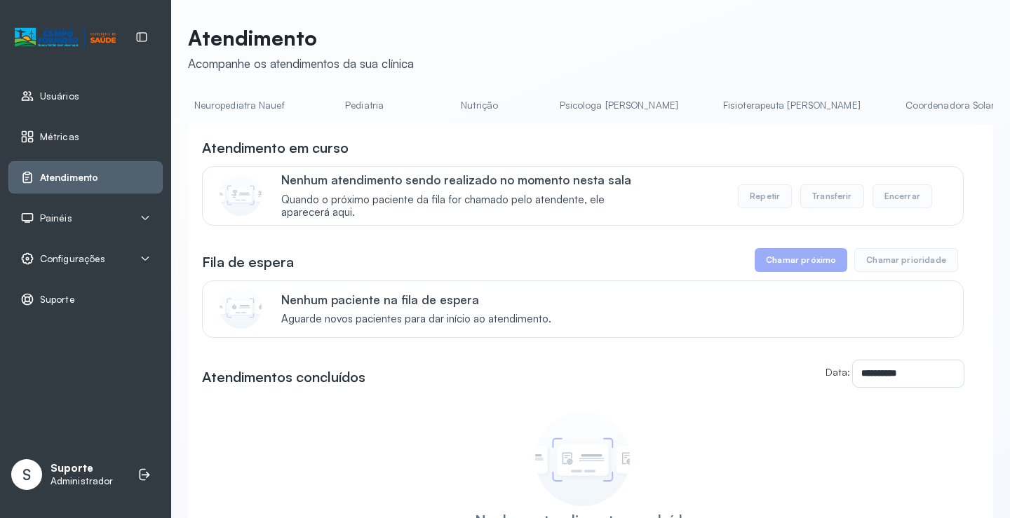
scroll to position [0, 333]
click at [434, 107] on link "Nutrição" at bounding box center [483, 105] width 98 height 23
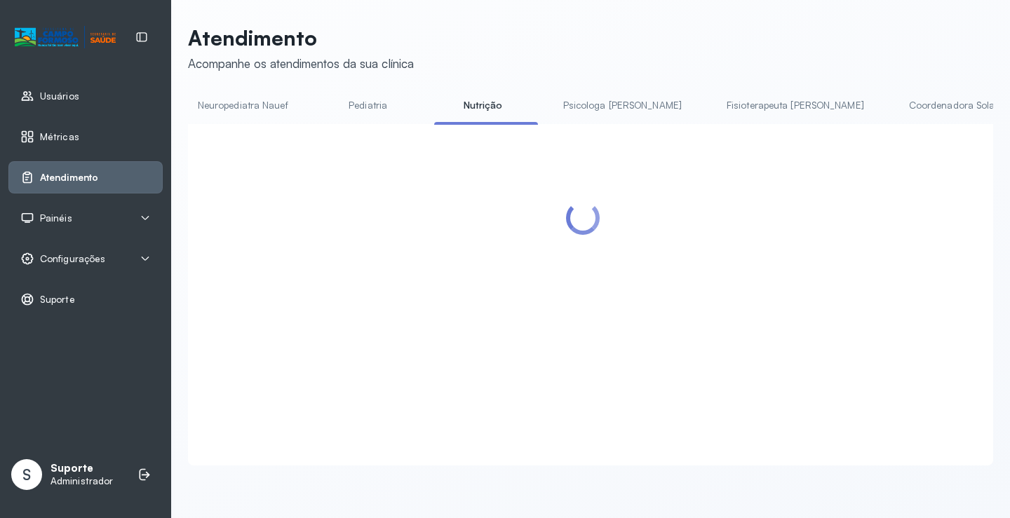
click at [319, 108] on link "Pediatria" at bounding box center [368, 105] width 98 height 23
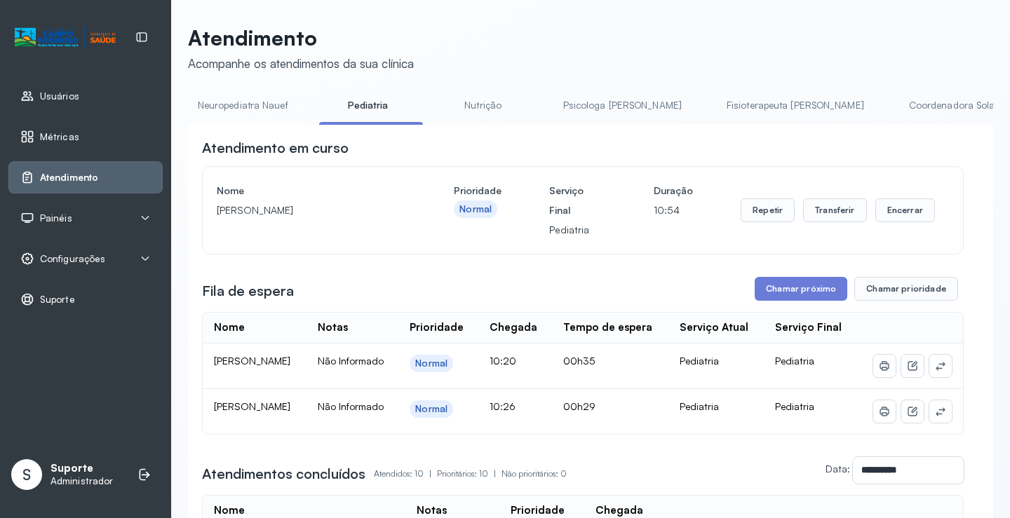
scroll to position [0, 0]
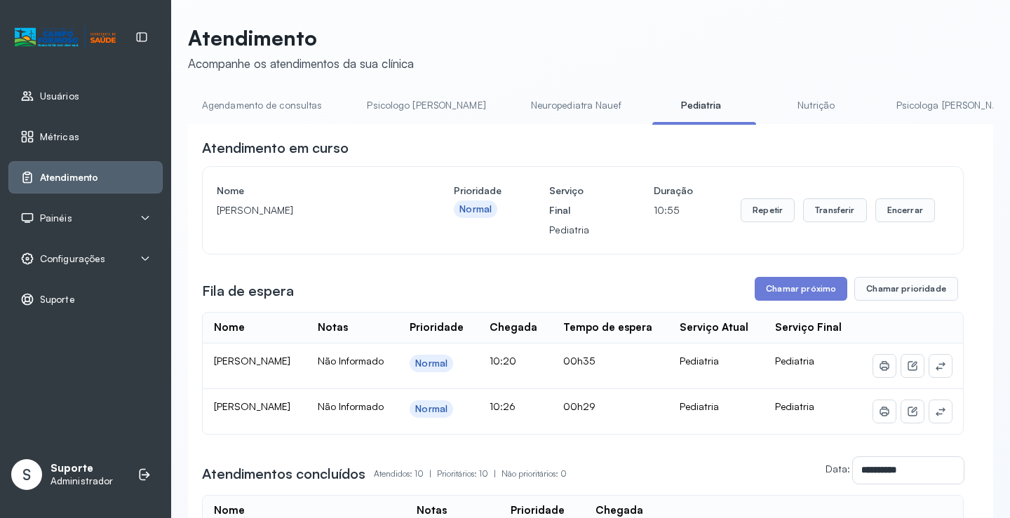
click at [220, 115] on link "Agendamento de consultas" at bounding box center [262, 105] width 148 height 23
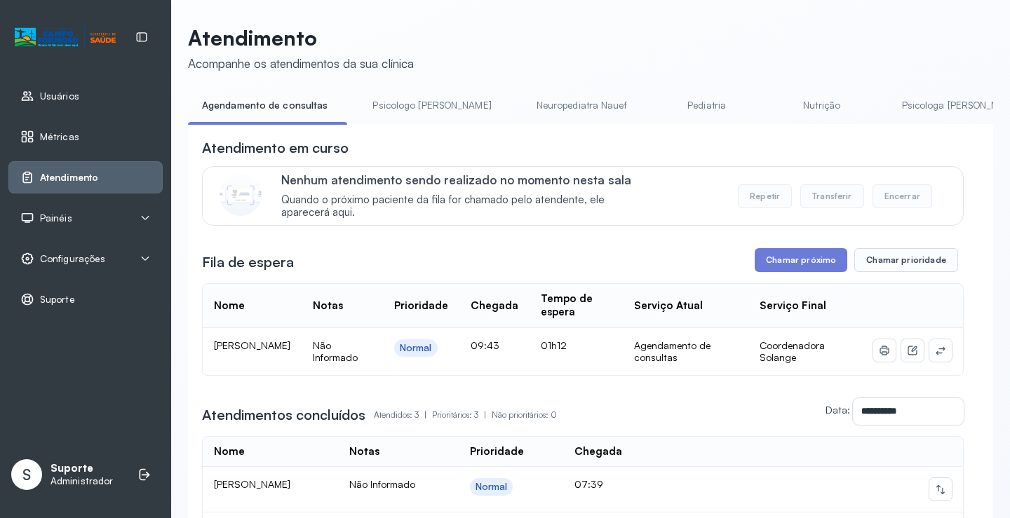
click at [658, 108] on link "Pediatria" at bounding box center [707, 105] width 98 height 23
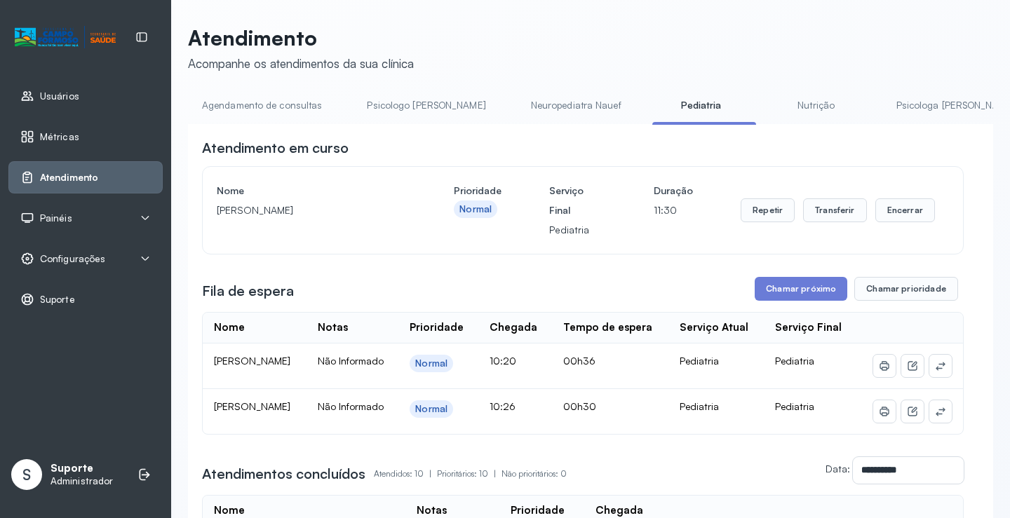
click at [260, 99] on link "Agendamento de consultas" at bounding box center [262, 105] width 148 height 23
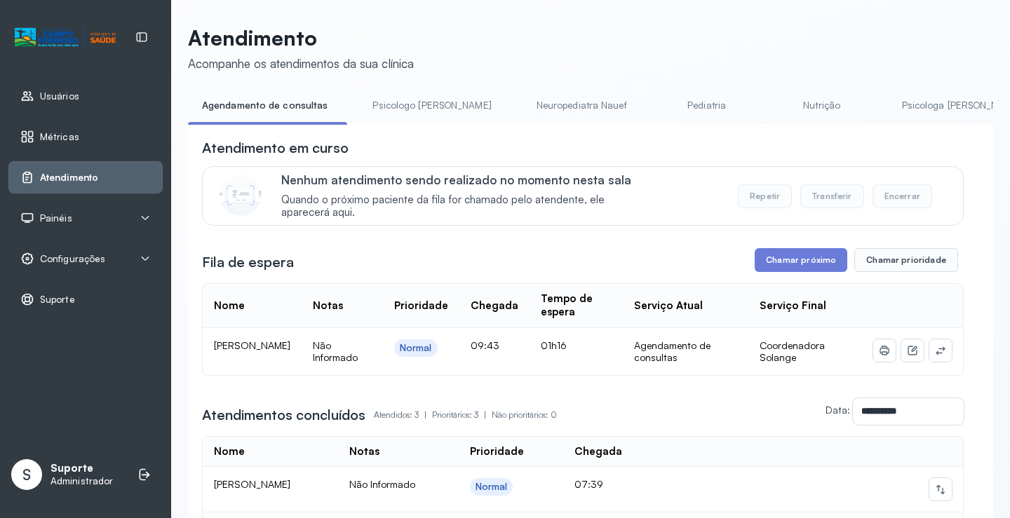
click at [658, 102] on link "Pediatria" at bounding box center [707, 105] width 98 height 23
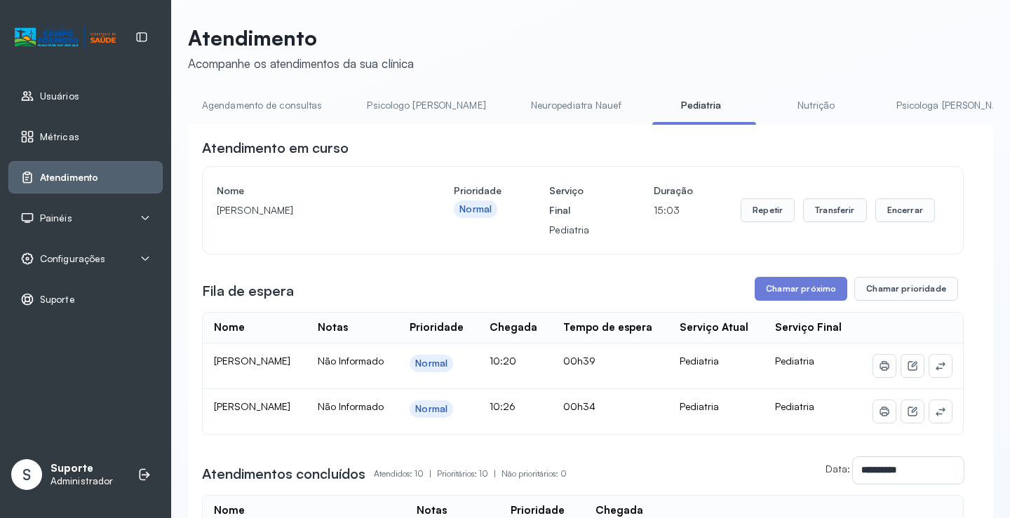
click at [270, 111] on link "Agendamento de consultas" at bounding box center [262, 105] width 148 height 23
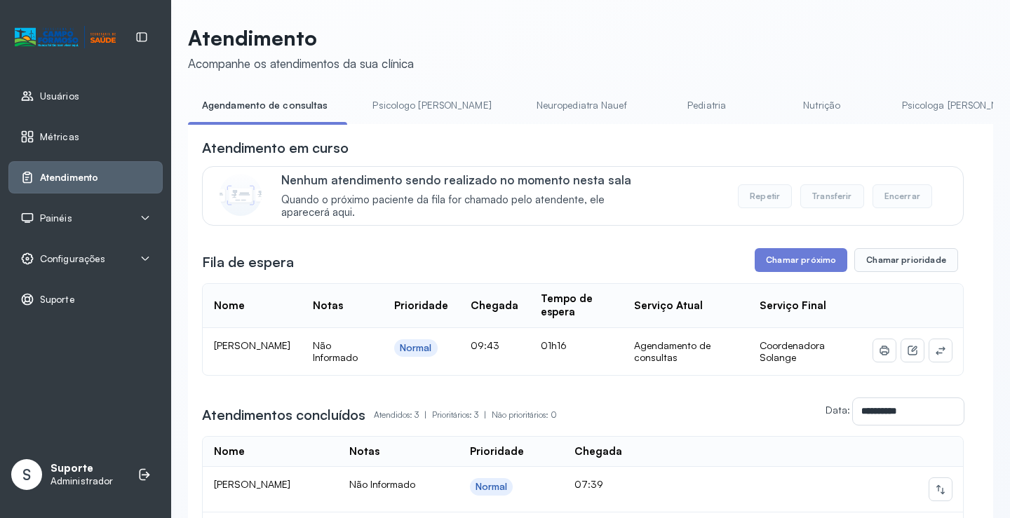
click at [658, 107] on link "Pediatria" at bounding box center [707, 105] width 98 height 23
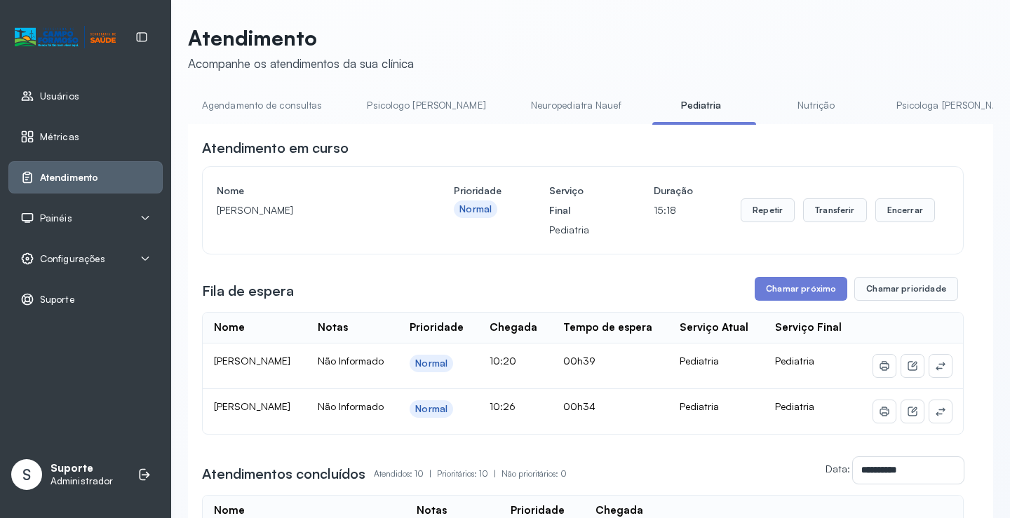
click at [287, 100] on link "Agendamento de consultas" at bounding box center [262, 105] width 148 height 23
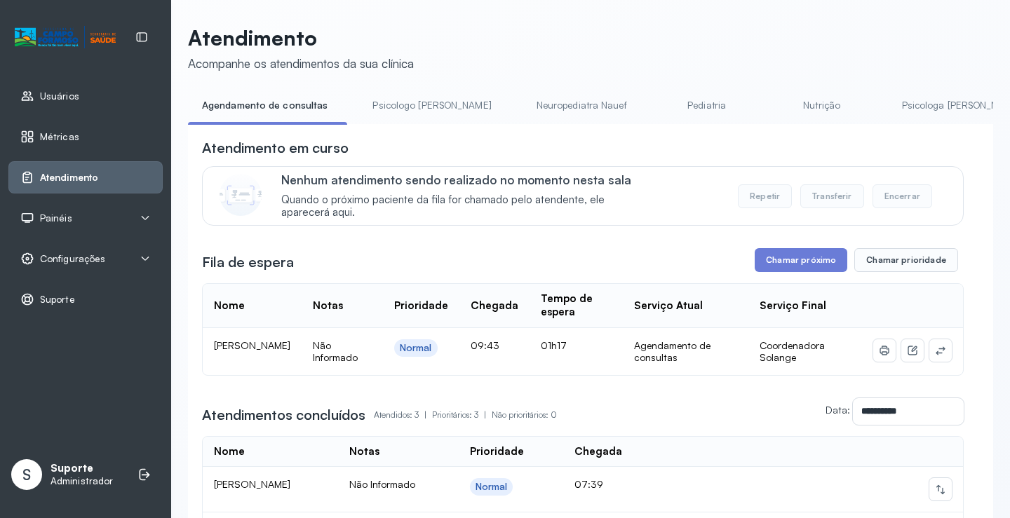
click at [658, 109] on link "Pediatria" at bounding box center [707, 105] width 98 height 23
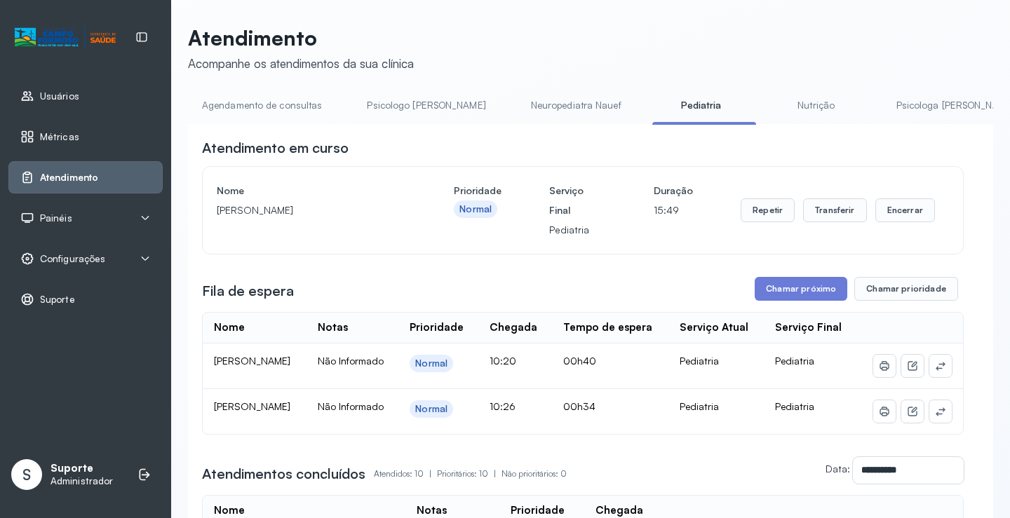
click at [285, 101] on link "Agendamento de consultas" at bounding box center [262, 105] width 148 height 23
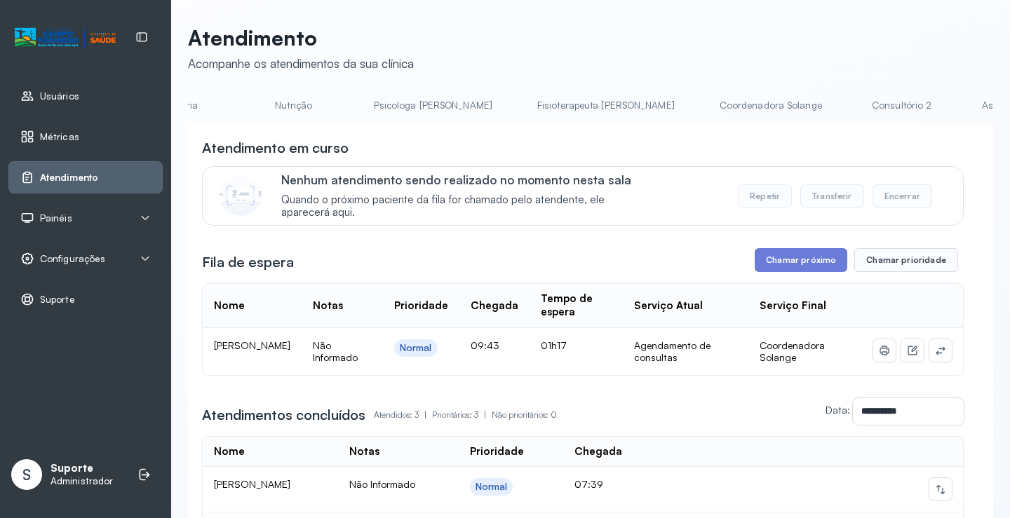
scroll to position [0, 538]
click at [696, 107] on link "Coordenadora Solange" at bounding box center [761, 105] width 130 height 23
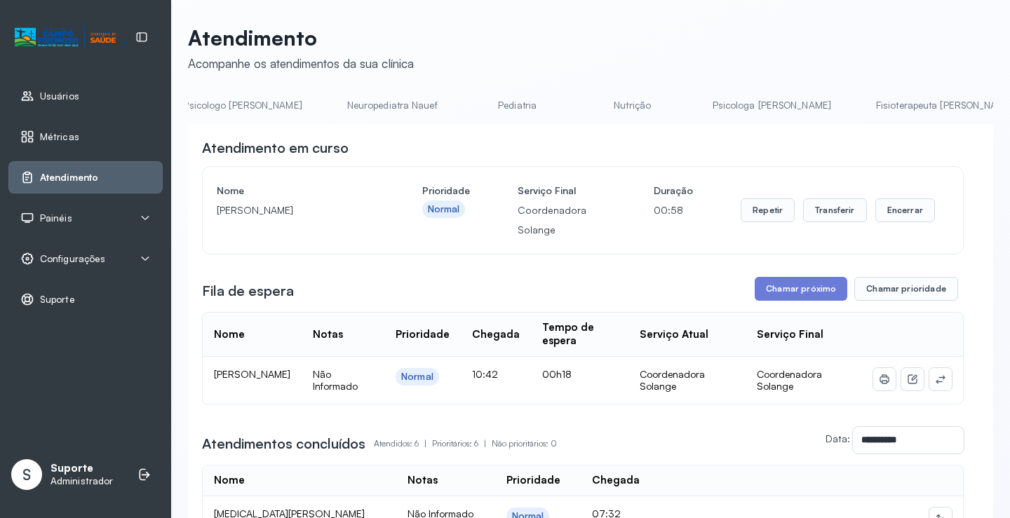
scroll to position [0, 0]
click at [262, 105] on link "Agendamento de consultas" at bounding box center [262, 105] width 148 height 23
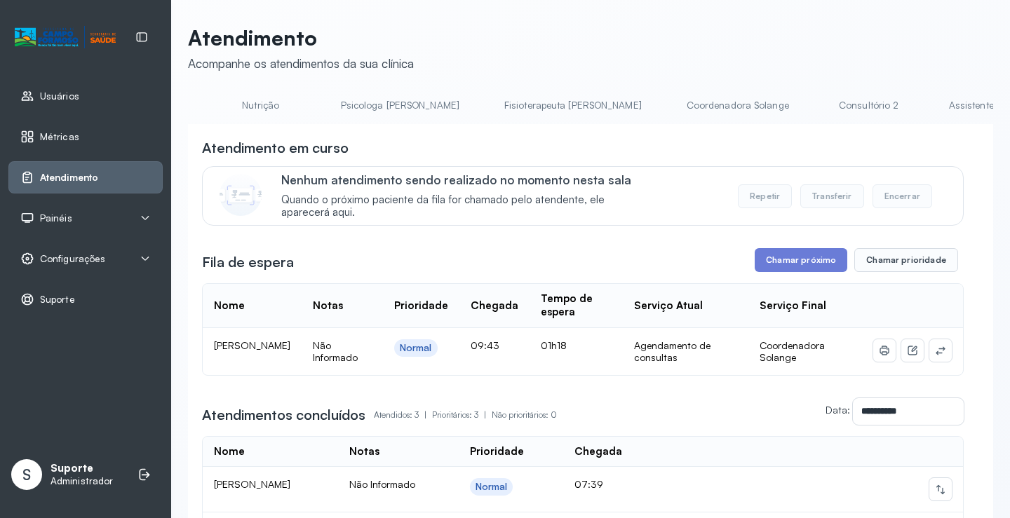
scroll to position [0, 582]
click at [652, 104] on link "Coordenadora Solange" at bounding box center [717, 105] width 130 height 23
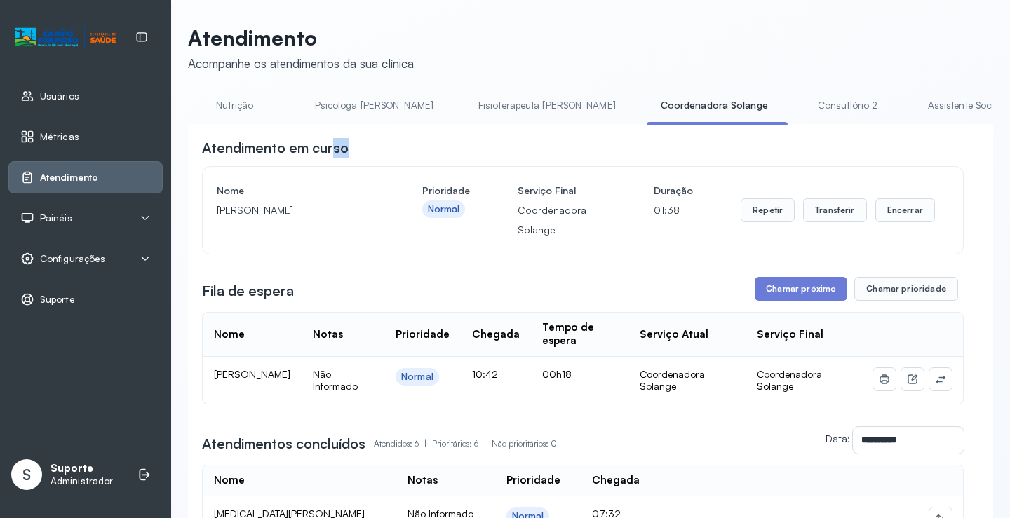
drag, startPoint x: 723, startPoint y: 132, endPoint x: 331, endPoint y: 135, distance: 392.2
click at [331, 135] on div "**********" at bounding box center [590, 491] width 805 height 735
click at [424, 270] on div "**********" at bounding box center [583, 453] width 762 height 631
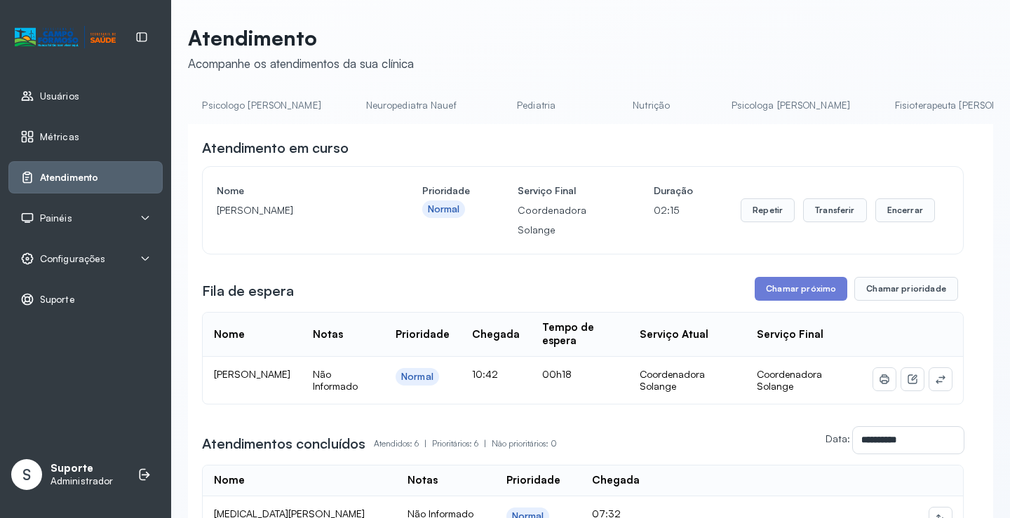
scroll to position [0, 0]
click at [232, 101] on link "Agendamento de consultas" at bounding box center [262, 105] width 148 height 23
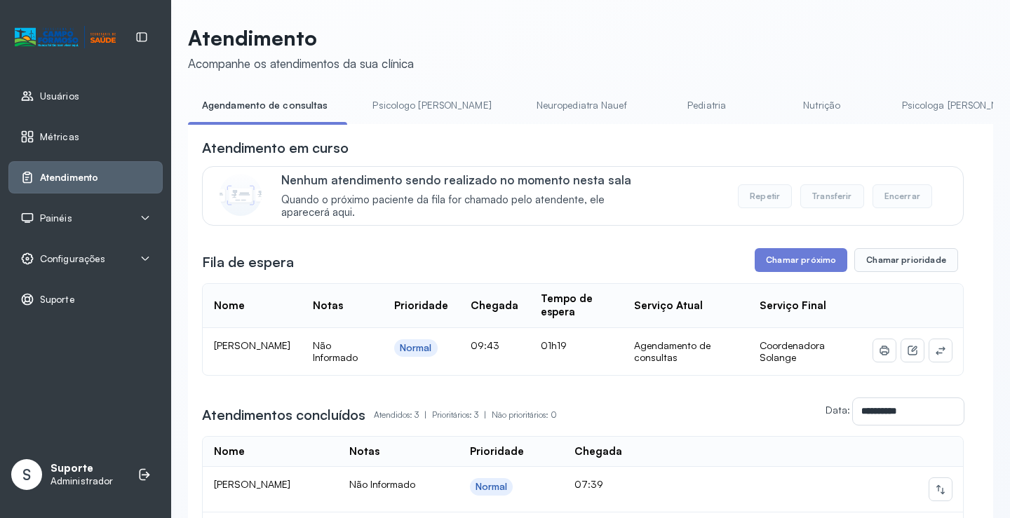
click at [658, 112] on link "Pediatria" at bounding box center [707, 105] width 98 height 23
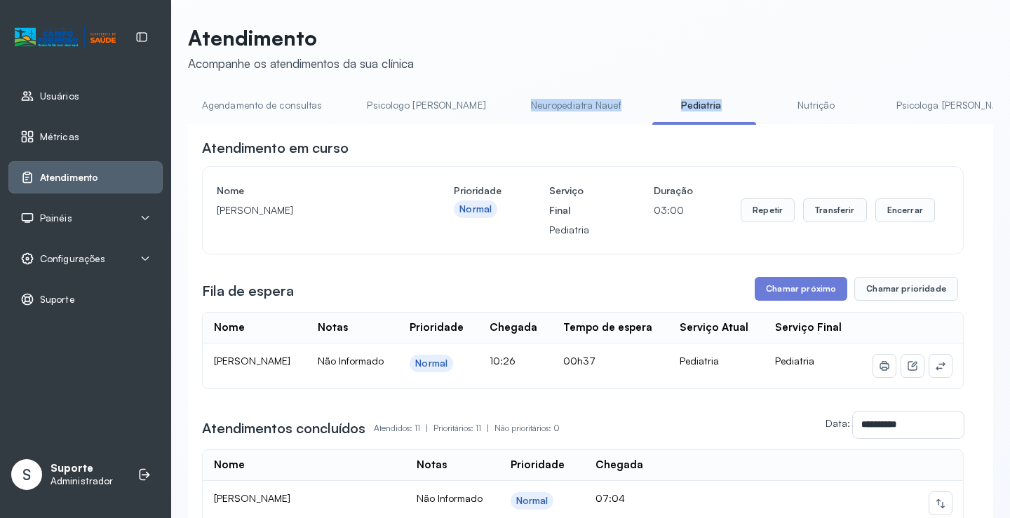
drag, startPoint x: 474, startPoint y: 124, endPoint x: 641, endPoint y: 126, distance: 167.0
click at [641, 126] on div "Agendamento de consultas Psicologo Pedro Neuropediatra Nauef Pediatria Nutrição…" at bounding box center [590, 110] width 805 height 32
drag, startPoint x: 635, startPoint y: 147, endPoint x: 625, endPoint y: 147, distance: 9.8
click at [634, 147] on div "Atendimento em curso" at bounding box center [583, 148] width 762 height 20
click at [262, 109] on link "Agendamento de consultas" at bounding box center [262, 105] width 148 height 23
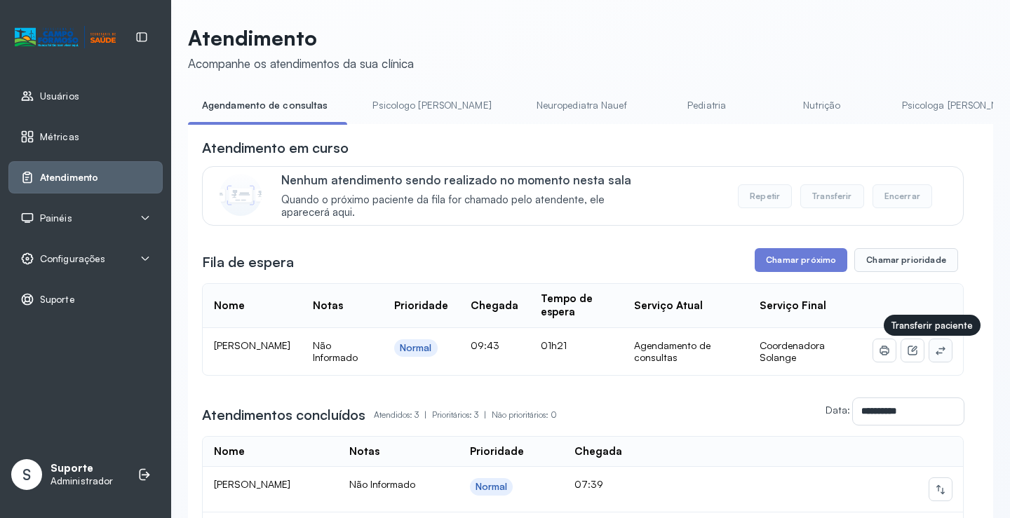
click at [936, 352] on icon at bounding box center [940, 351] width 9 height 8
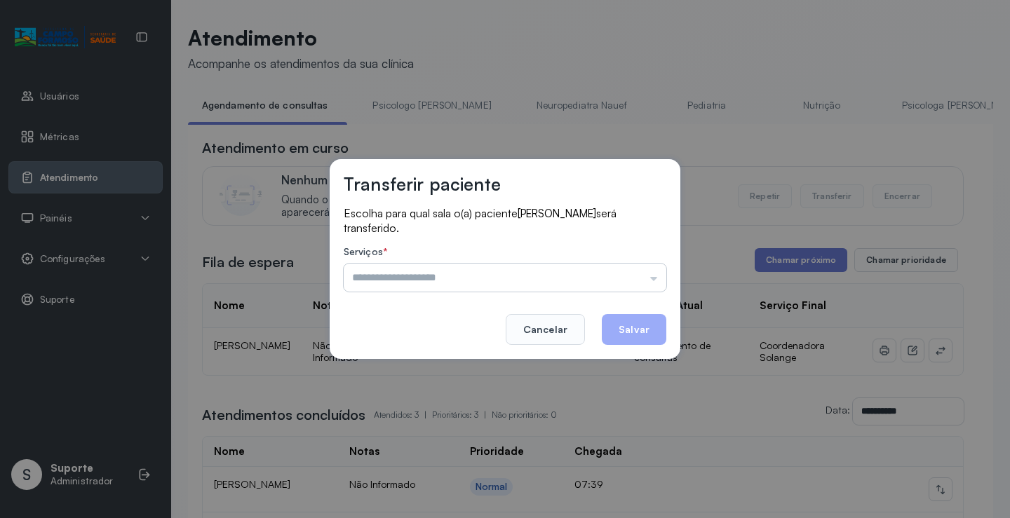
click at [474, 283] on input "text" at bounding box center [505, 278] width 323 height 28
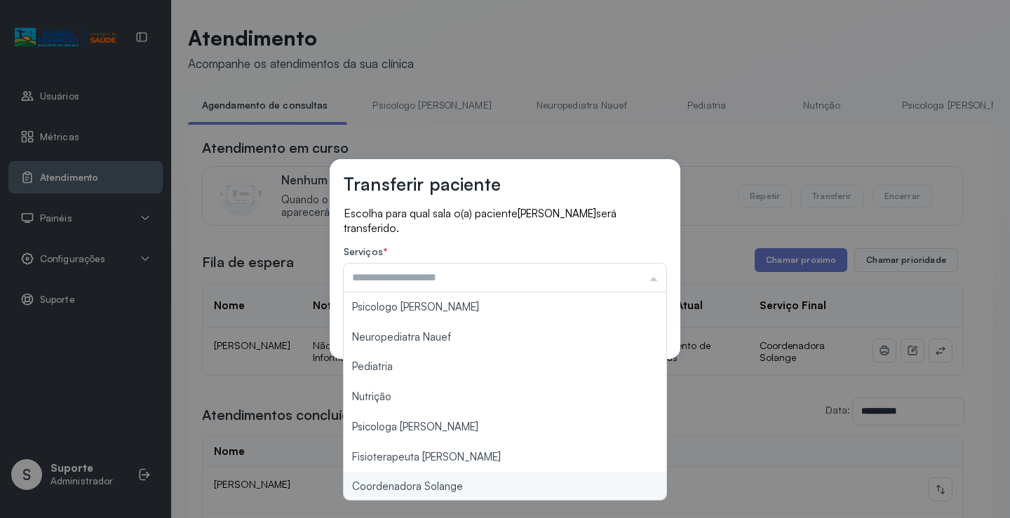
type input "**********"
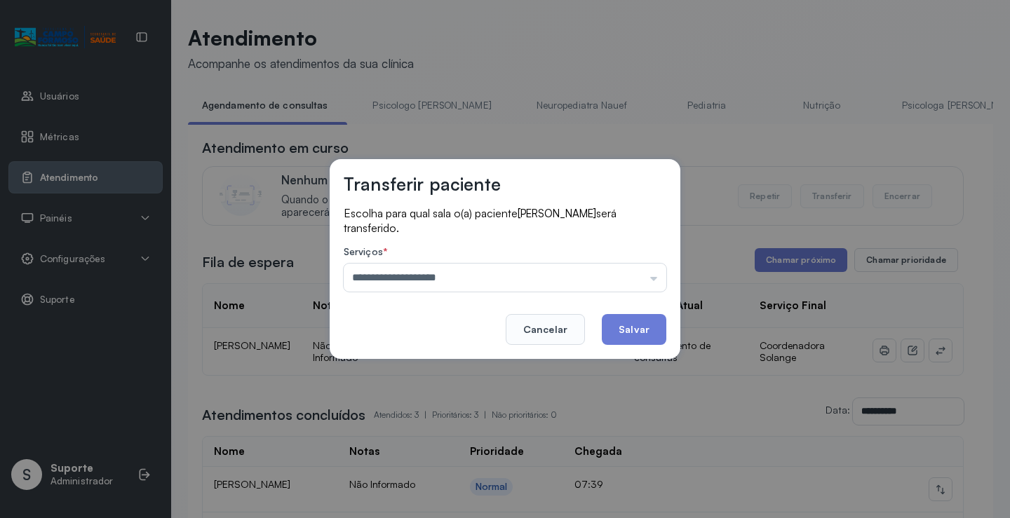
click at [486, 486] on div "**********" at bounding box center [505, 259] width 1010 height 518
click at [641, 322] on button "Salvar" at bounding box center [634, 329] width 65 height 31
